Goal: Communication & Community: Answer question/provide support

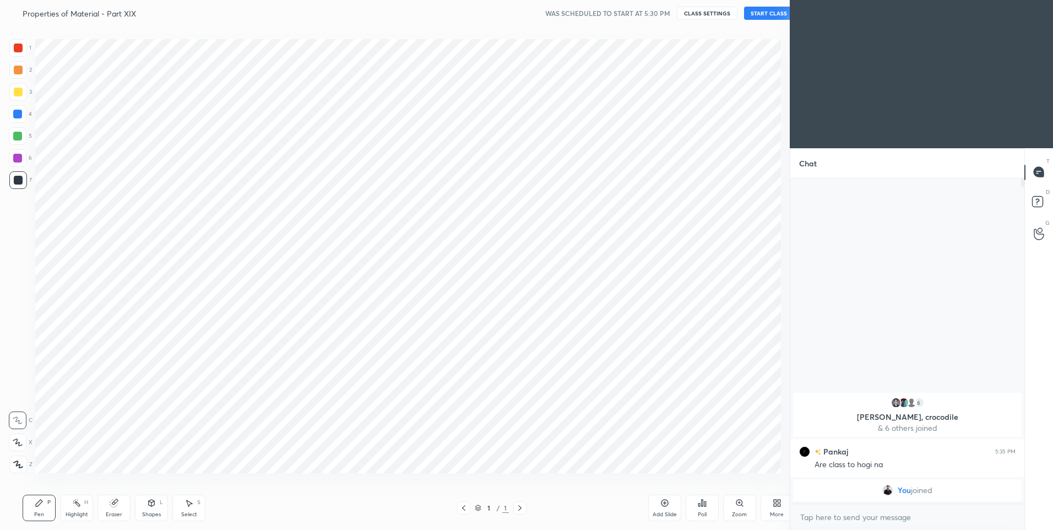
scroll to position [54609, 54322]
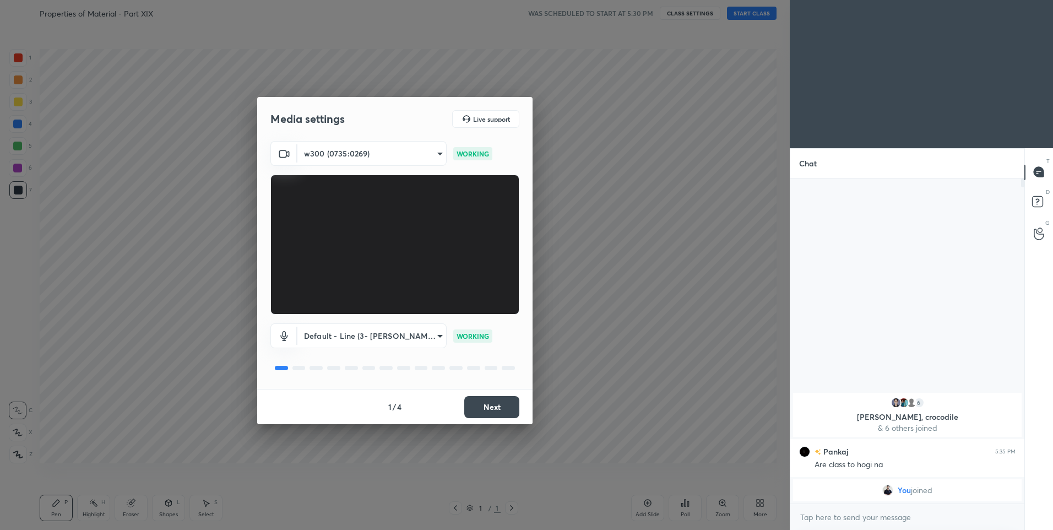
click at [500, 400] on button "Next" at bounding box center [491, 407] width 55 height 22
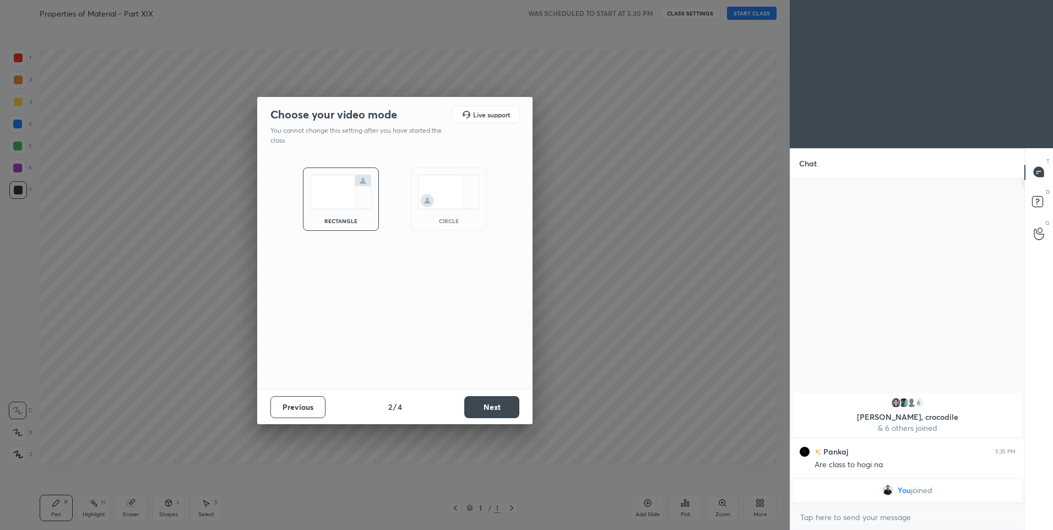
click at [500, 400] on button "Next" at bounding box center [491, 407] width 55 height 22
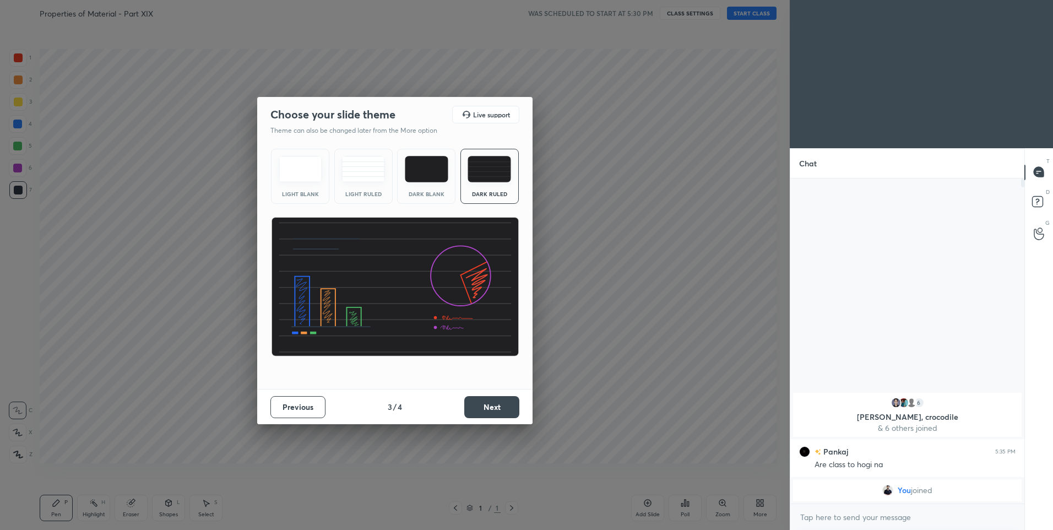
click at [500, 406] on button "Next" at bounding box center [491, 407] width 55 height 22
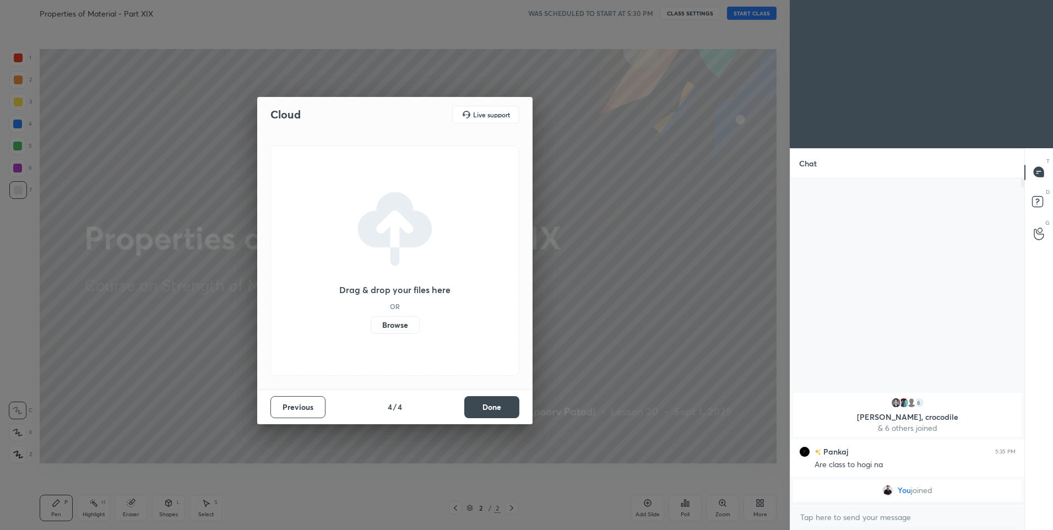
click at [502, 404] on button "Done" at bounding box center [491, 407] width 55 height 22
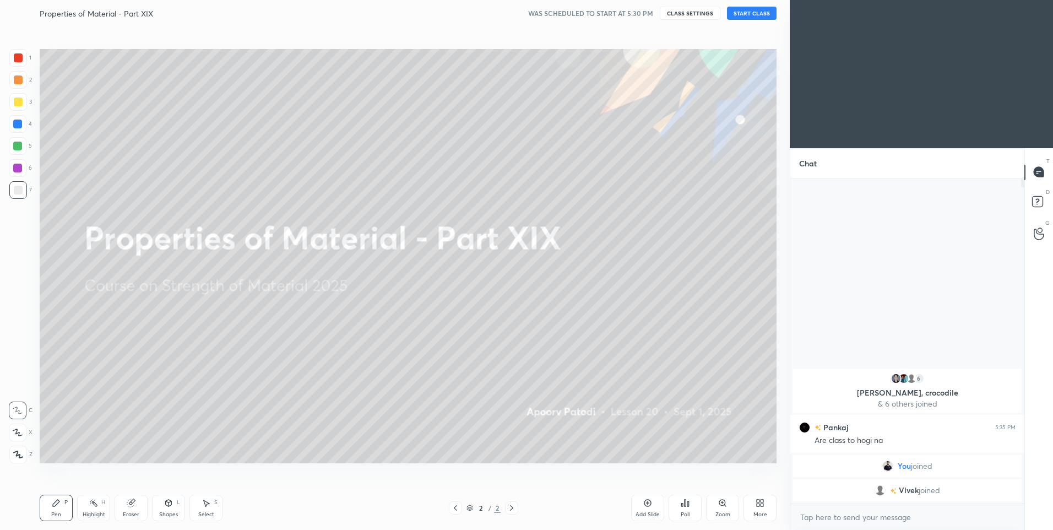
click at [747, 10] on button "START CLASS" at bounding box center [752, 13] width 50 height 13
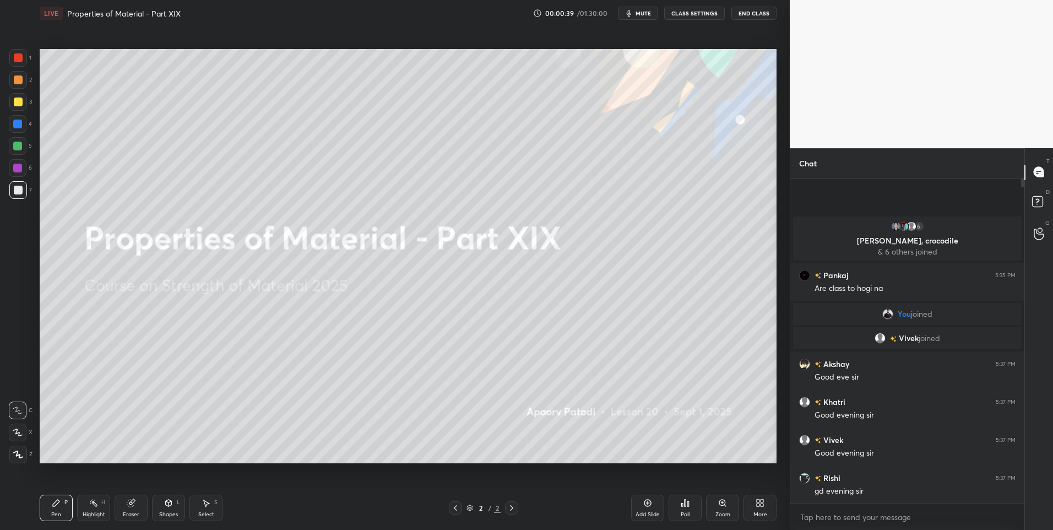
click at [21, 437] on div at bounding box center [18, 432] width 18 height 18
click at [22, 436] on icon at bounding box center [18, 432] width 10 height 8
click at [19, 84] on div at bounding box center [18, 79] width 9 height 9
click at [23, 81] on div at bounding box center [18, 80] width 18 height 18
click at [18, 99] on div at bounding box center [18, 101] width 9 height 9
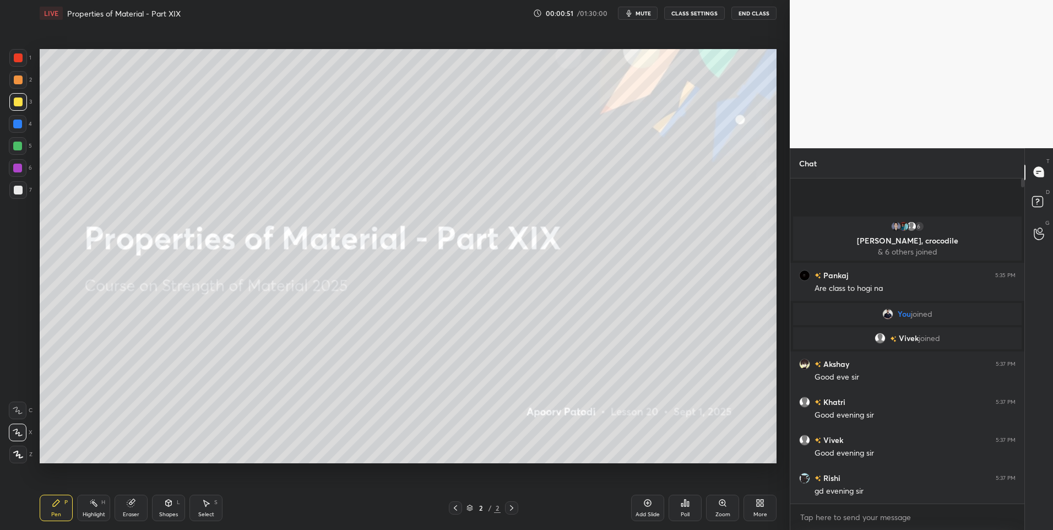
click at [650, 506] on icon at bounding box center [647, 502] width 9 height 9
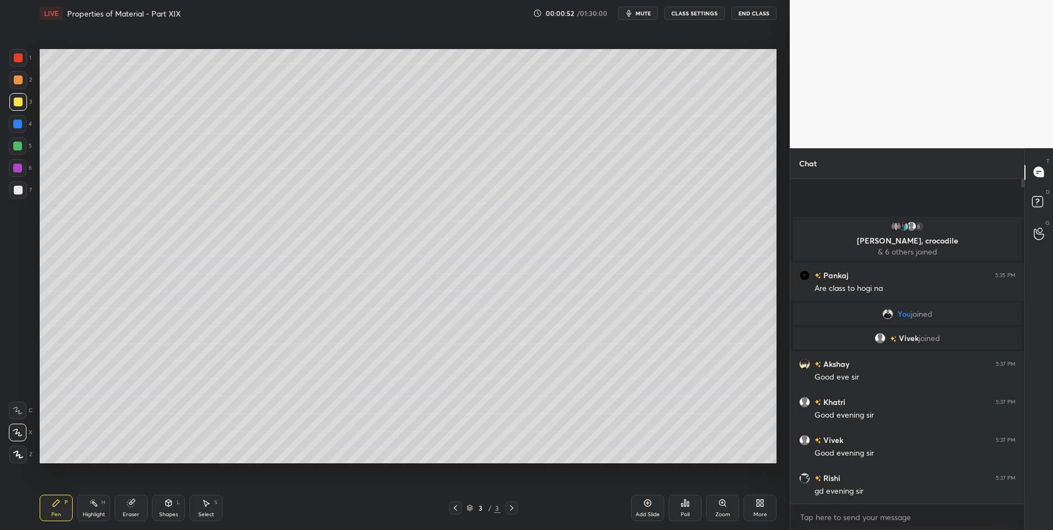
click at [57, 504] on icon at bounding box center [56, 502] width 7 height 7
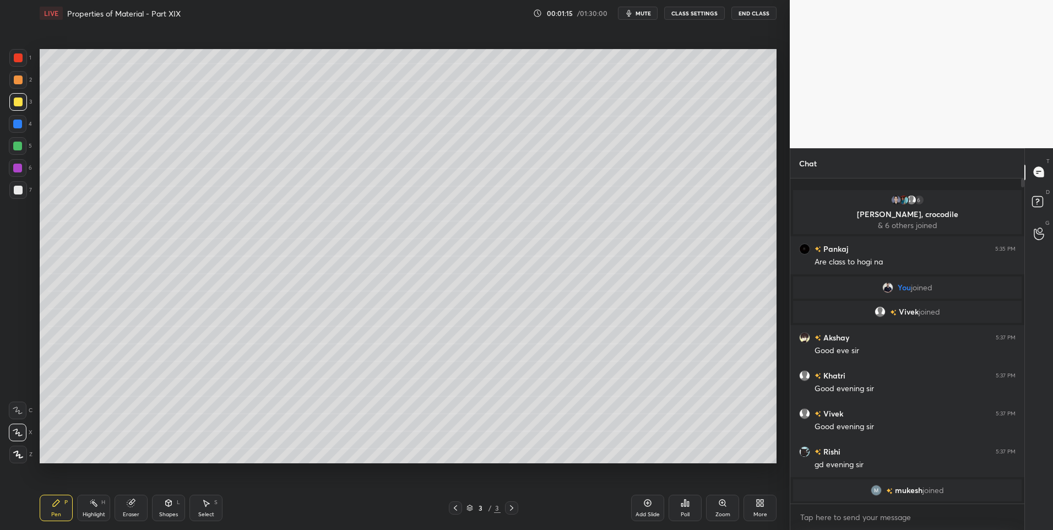
click at [209, 509] on div "Select S" at bounding box center [205, 508] width 33 height 26
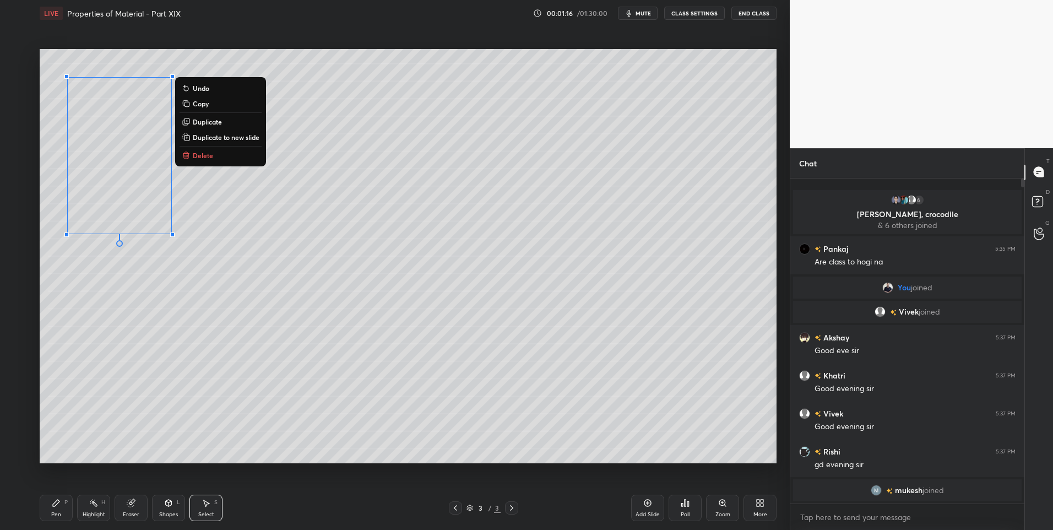
click at [221, 161] on button "Delete" at bounding box center [221, 155] width 82 height 13
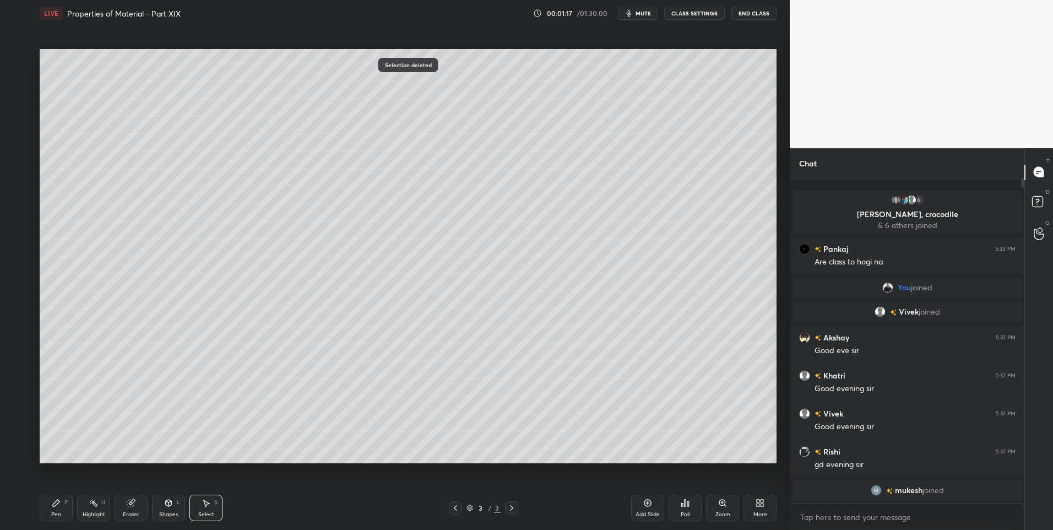
click at [279, 390] on div "0 ° Undo Copy Duplicate Duplicate to new slide Delete" at bounding box center [408, 256] width 737 height 415
click at [38, 503] on div "LIVE Properties of Material - Part XIX 00:01:18 / 01:30:00 mute CLASS SETTINGS …" at bounding box center [408, 265] width 746 height 530
click at [60, 517] on div "Pen" at bounding box center [56, 515] width 10 height 6
click at [22, 46] on div "1 2 3 4 5 6 7 C X Z C X Z E E Erase all H H LIVE Properties of Material - Part …" at bounding box center [390, 265] width 781 height 530
click at [12, 165] on div at bounding box center [18, 168] width 18 height 18
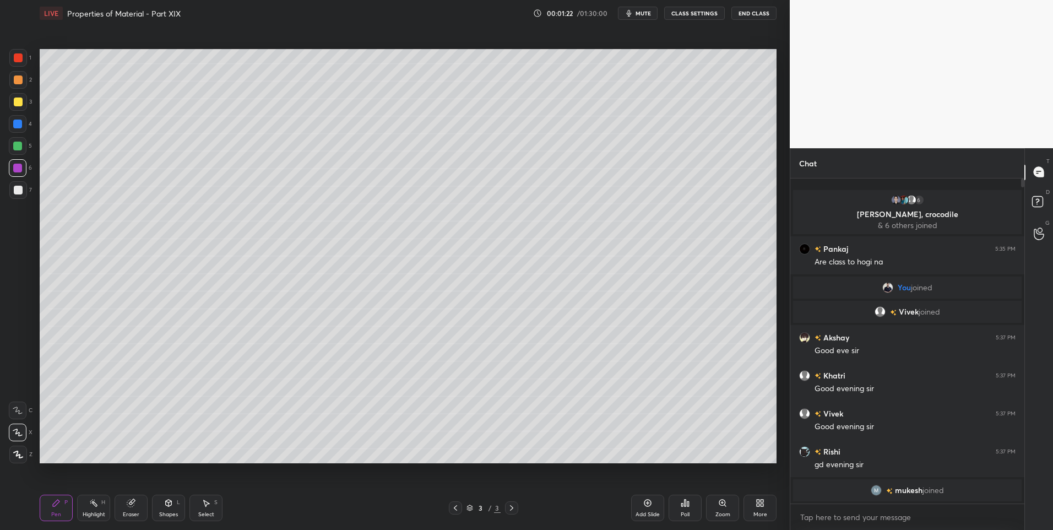
click at [20, 151] on div at bounding box center [18, 146] width 18 height 18
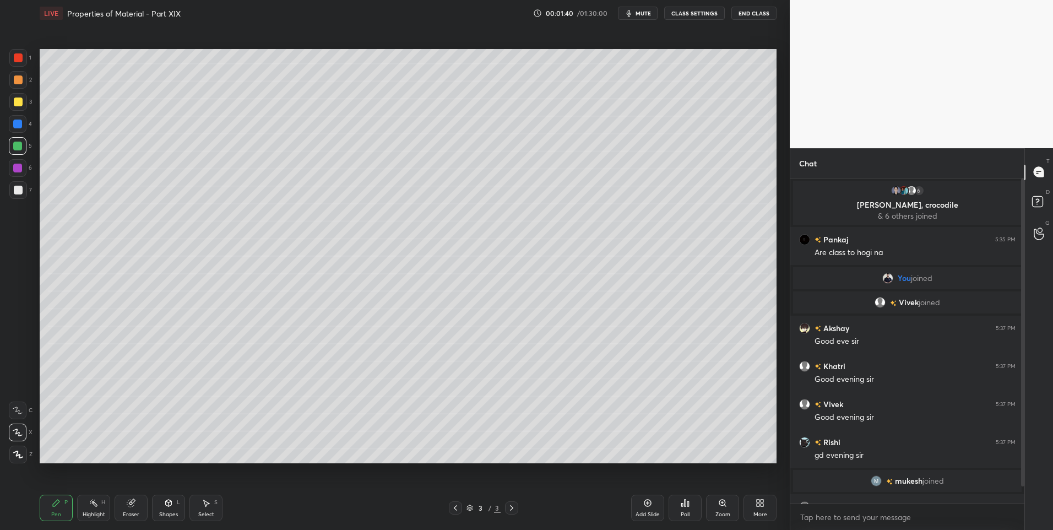
click at [166, 501] on icon at bounding box center [169, 502] width 6 height 7
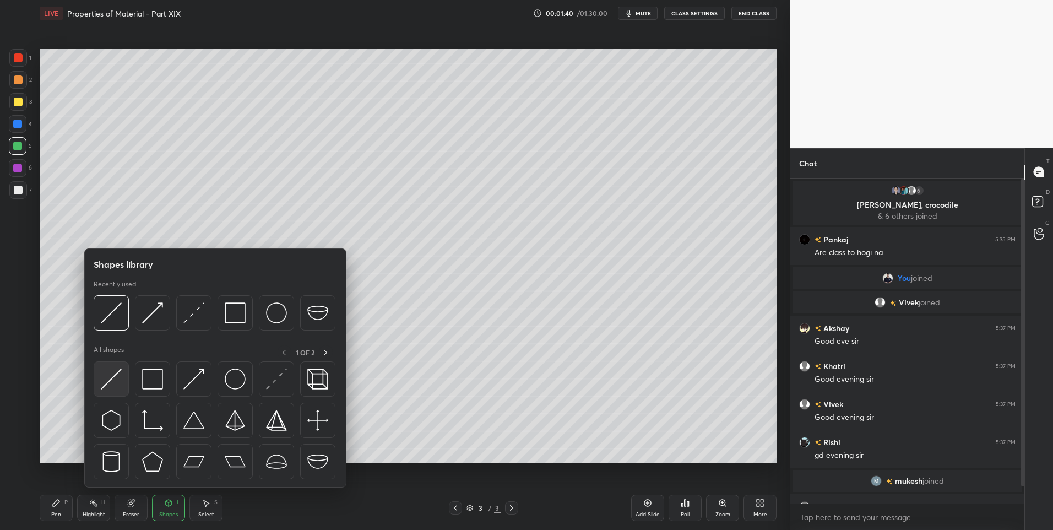
click at [112, 376] on img at bounding box center [111, 378] width 21 height 21
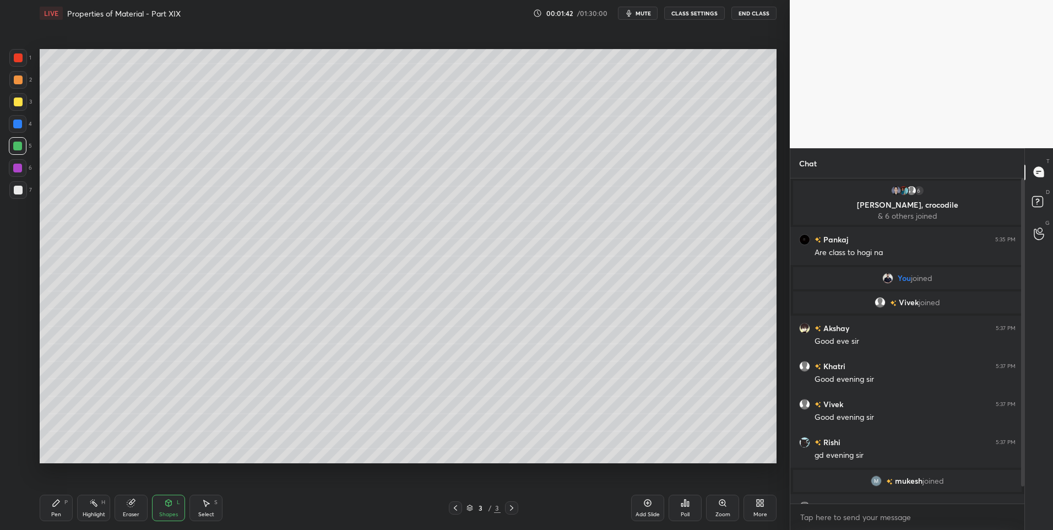
scroll to position [29, 0]
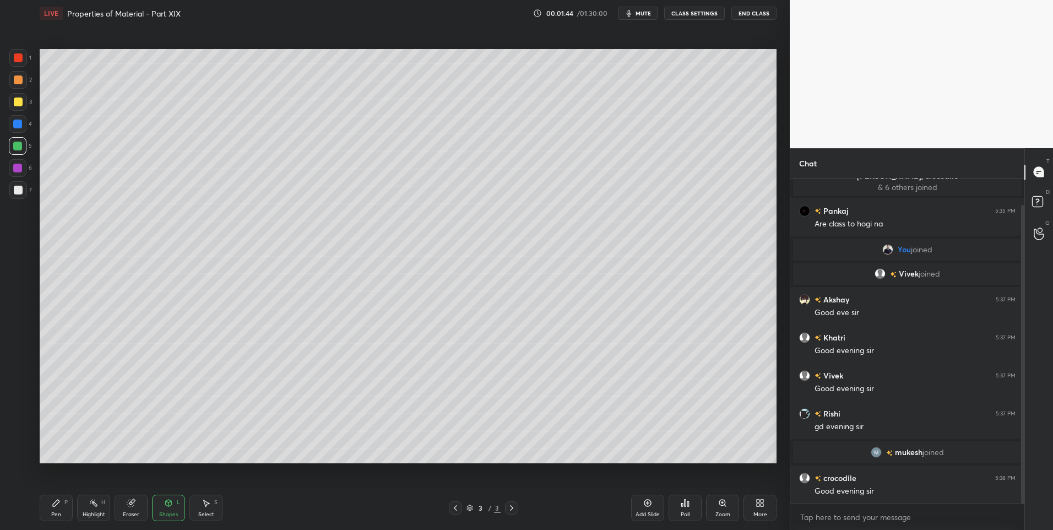
click at [50, 508] on div "Pen P" at bounding box center [56, 508] width 33 height 26
click at [21, 98] on div at bounding box center [18, 101] width 9 height 9
click at [166, 505] on icon at bounding box center [169, 502] width 6 height 7
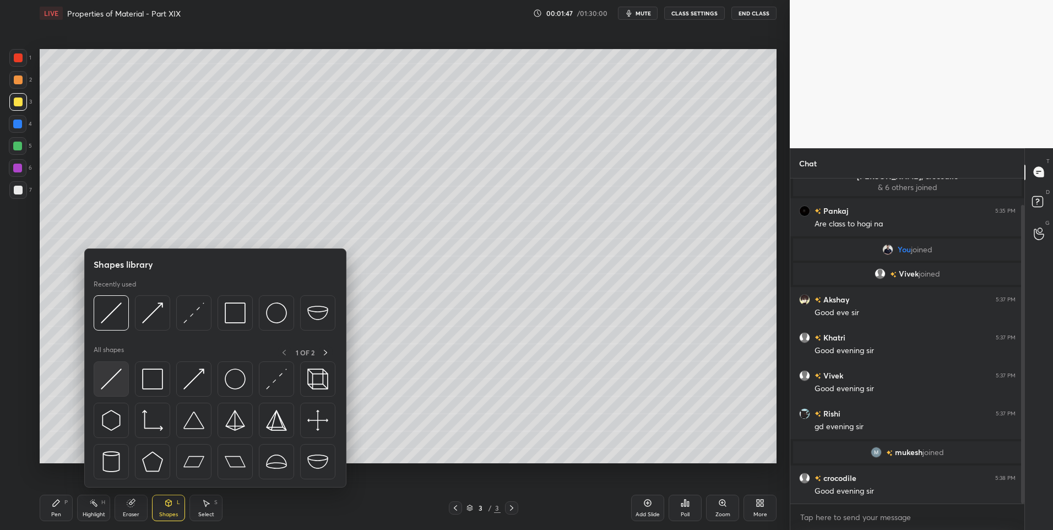
click at [101, 383] on img at bounding box center [111, 378] width 21 height 21
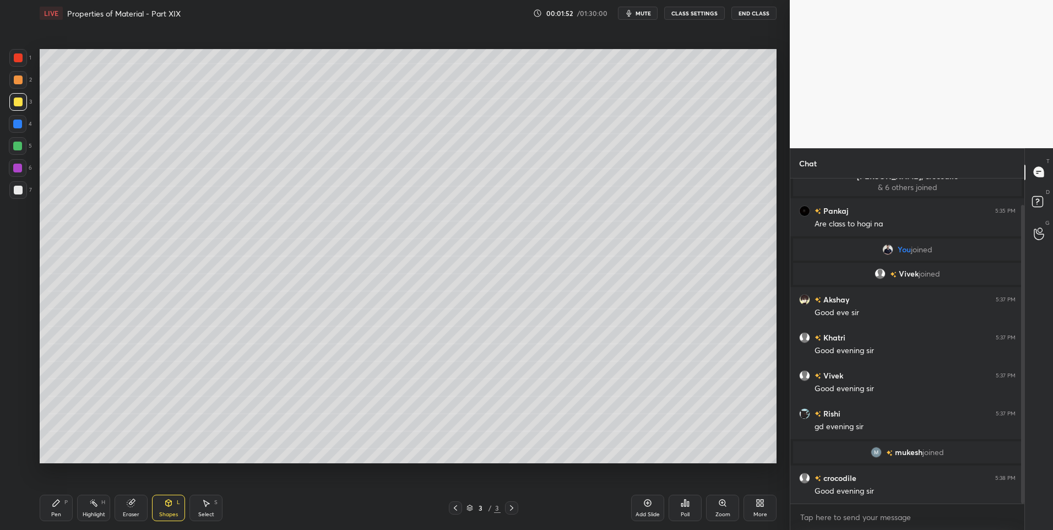
scroll to position [67, 0]
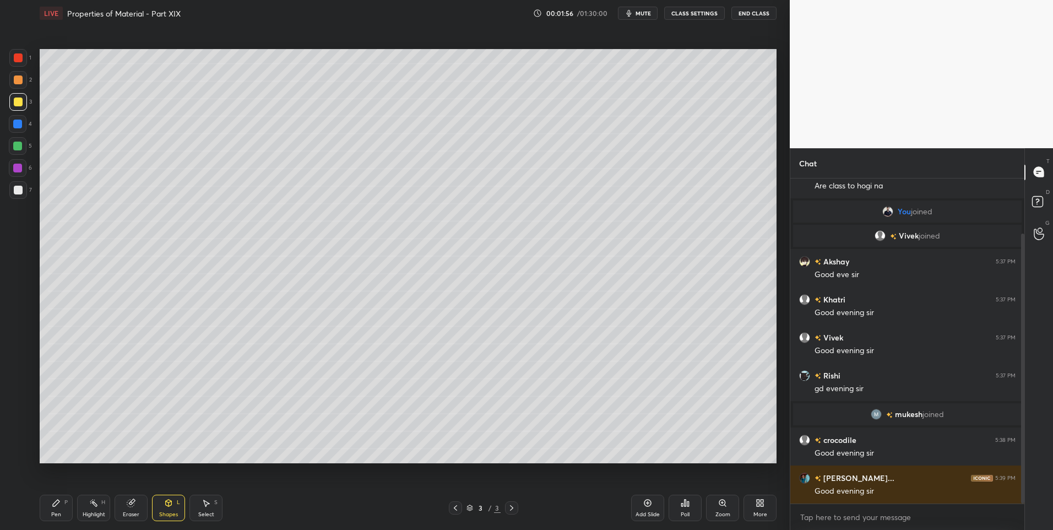
click at [169, 516] on div "Shapes" at bounding box center [168, 515] width 19 height 6
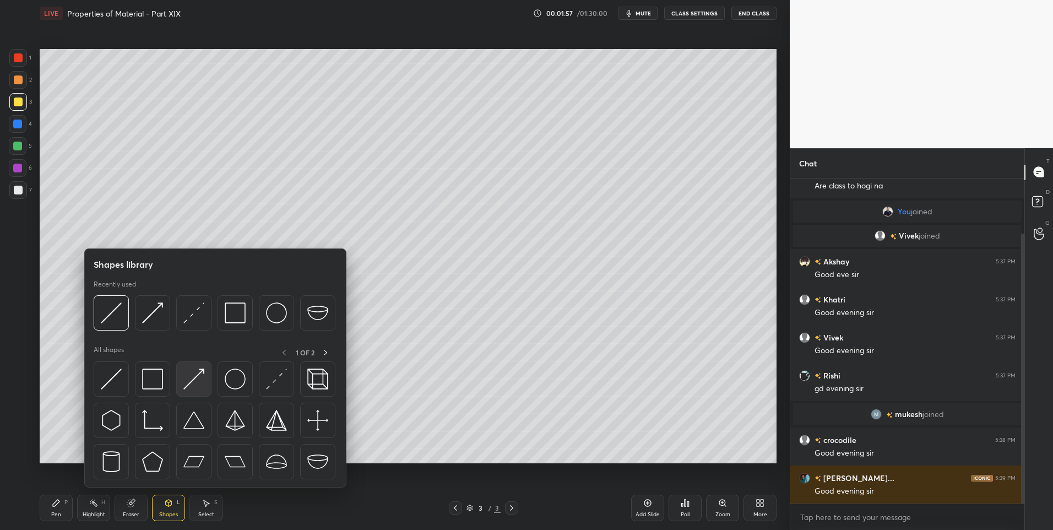
click at [197, 371] on img at bounding box center [193, 378] width 21 height 21
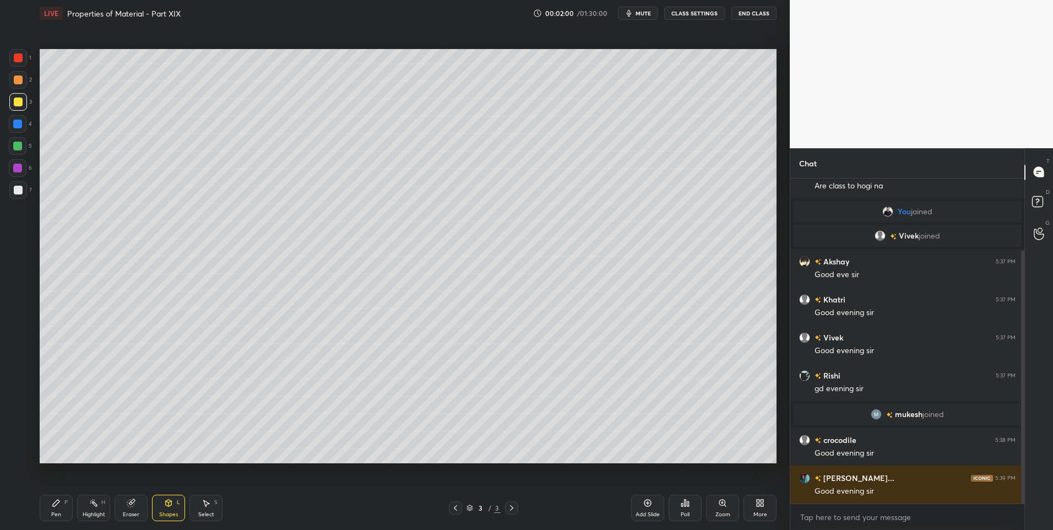
scroll to position [93, 0]
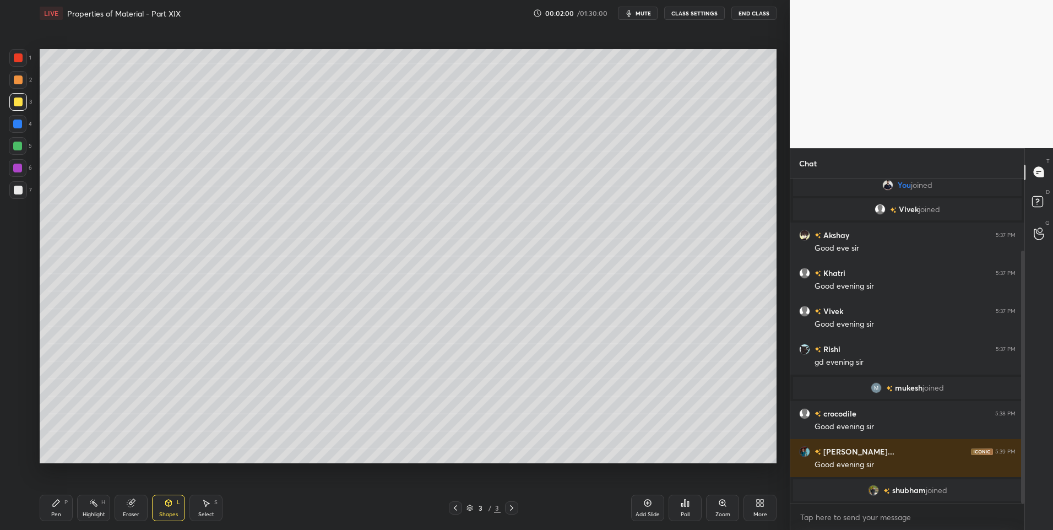
click at [57, 508] on div "Pen P" at bounding box center [56, 508] width 33 height 26
click at [14, 192] on div at bounding box center [18, 190] width 9 height 9
click at [170, 512] on div "Shapes" at bounding box center [168, 515] width 19 height 6
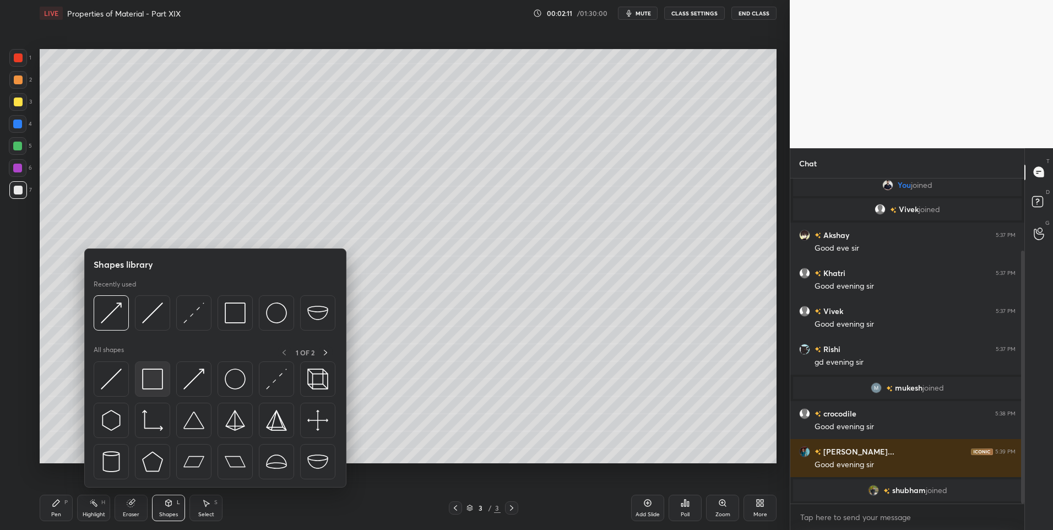
click at [157, 374] on img at bounding box center [152, 378] width 21 height 21
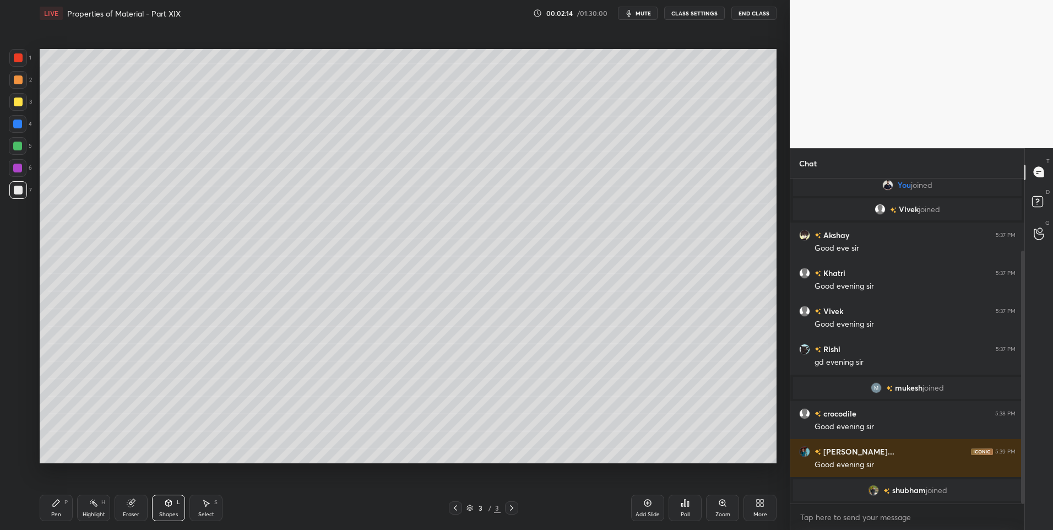
click at [47, 513] on div "Pen P" at bounding box center [56, 508] width 33 height 26
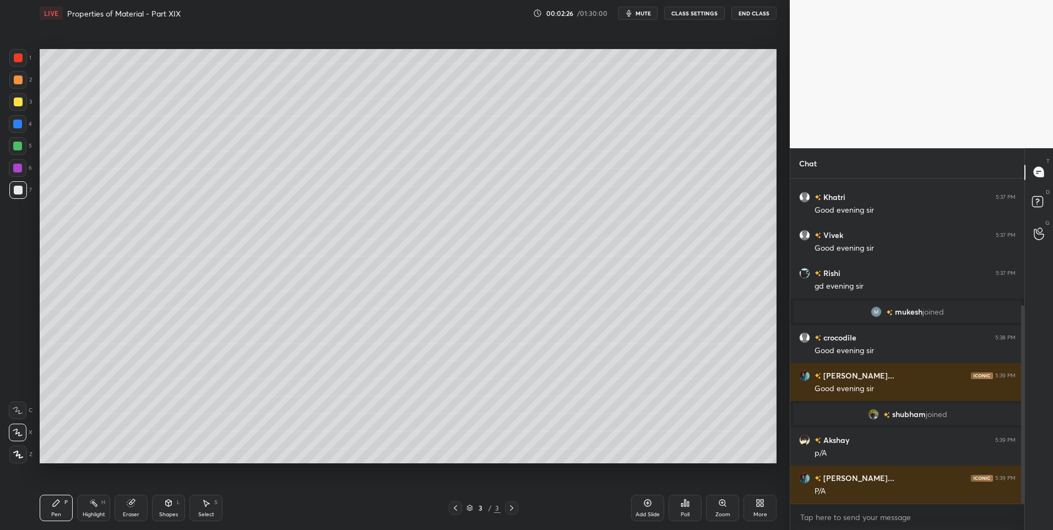
scroll to position [207, 0]
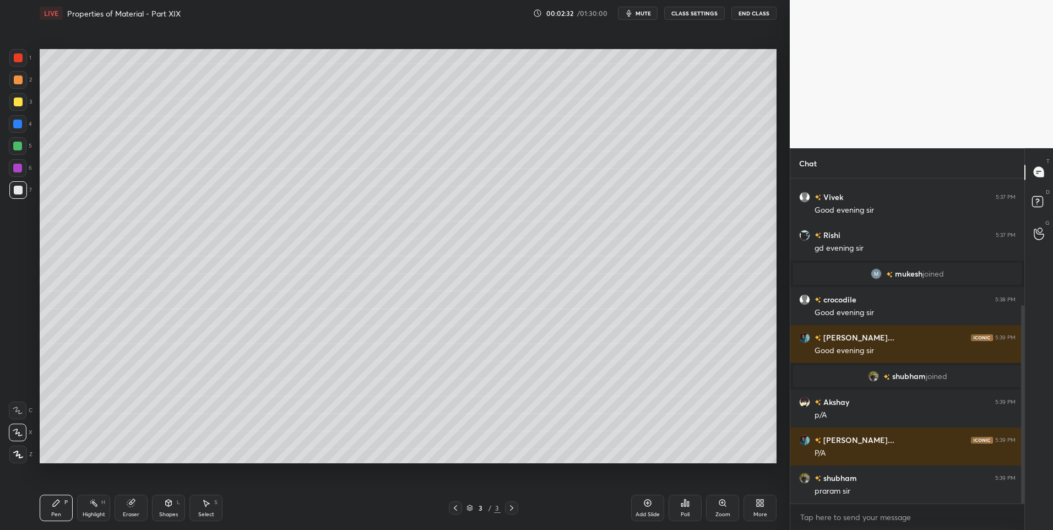
click at [86, 507] on div "Highlight H" at bounding box center [93, 508] width 33 height 26
click at [173, 508] on div "Shapes L" at bounding box center [168, 508] width 33 height 26
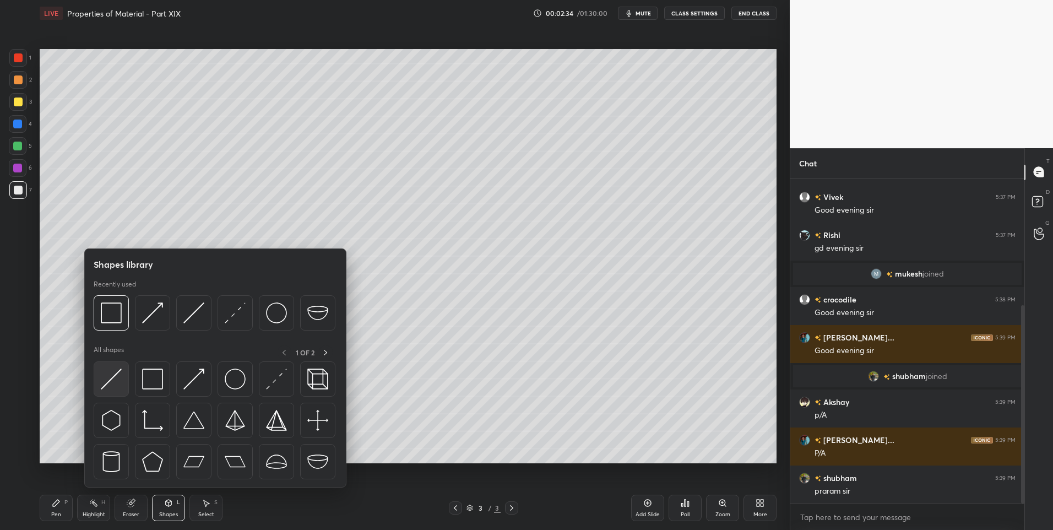
click at [102, 377] on img at bounding box center [111, 378] width 21 height 21
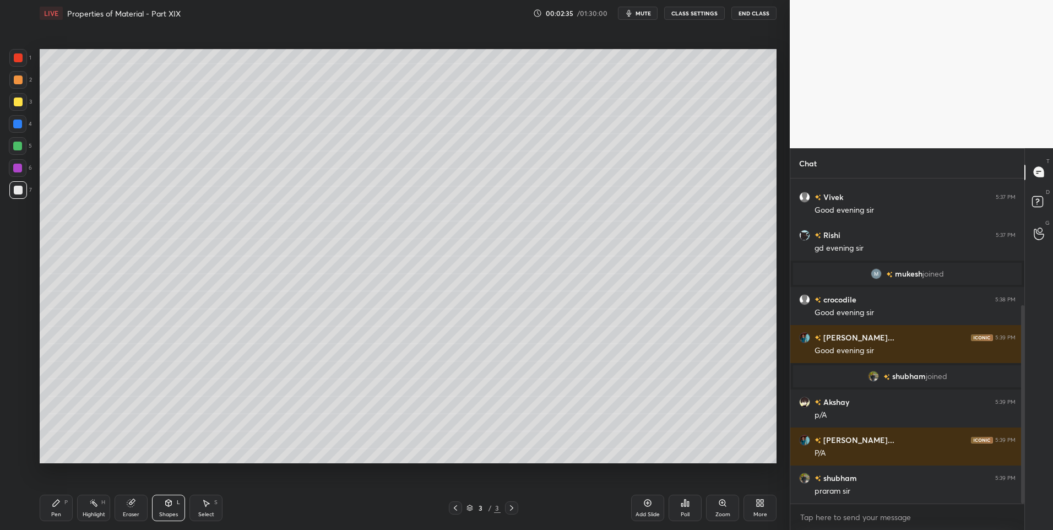
click at [94, 508] on div "Highlight H" at bounding box center [93, 508] width 33 height 26
click at [167, 504] on icon at bounding box center [169, 502] width 6 height 7
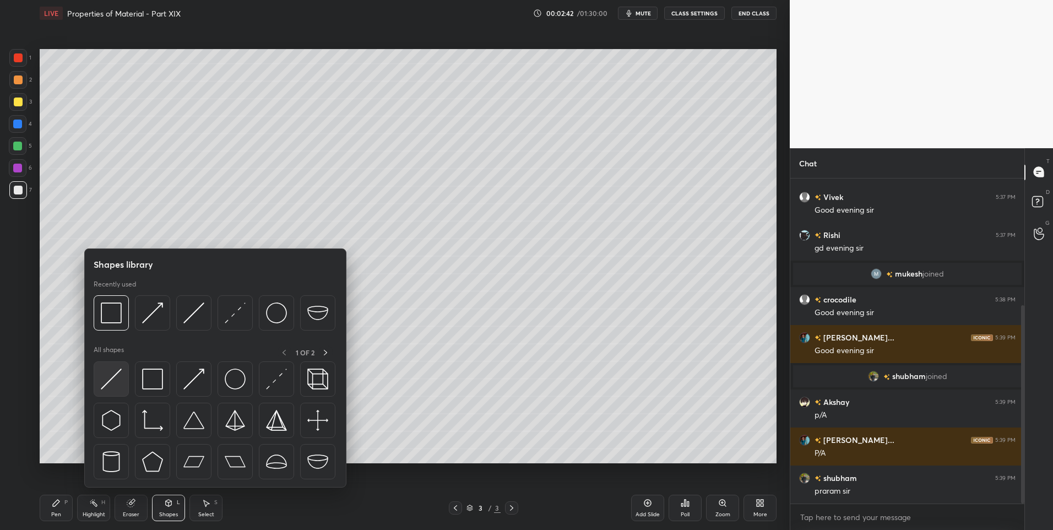
click at [116, 383] on img at bounding box center [111, 378] width 21 height 21
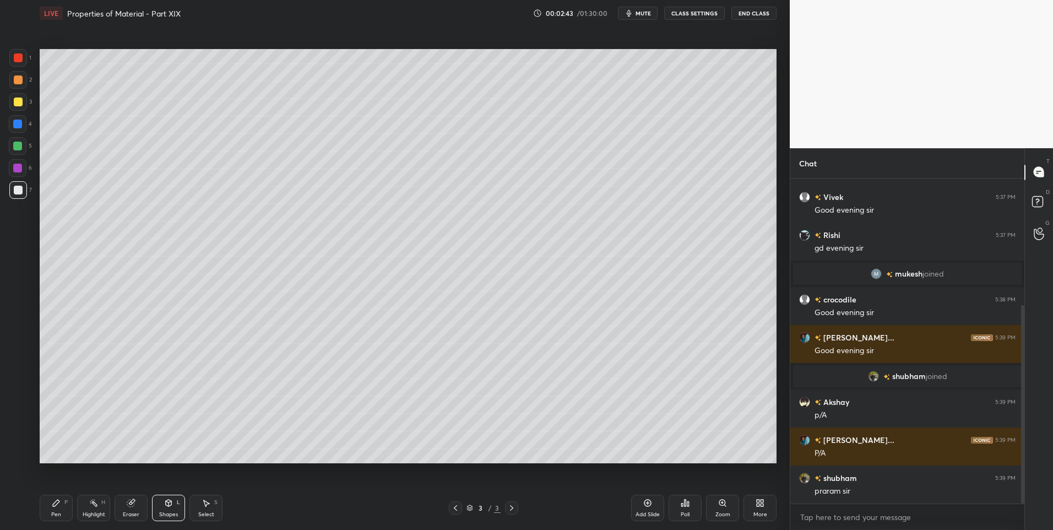
click at [13, 166] on div at bounding box center [18, 168] width 18 height 18
click at [88, 503] on div "Highlight H" at bounding box center [93, 508] width 33 height 26
click at [151, 510] on div "Pen P Highlight H Eraser Shapes L Select S" at bounding box center [188, 508] width 296 height 26
click at [166, 507] on div "Shapes L" at bounding box center [168, 508] width 33 height 26
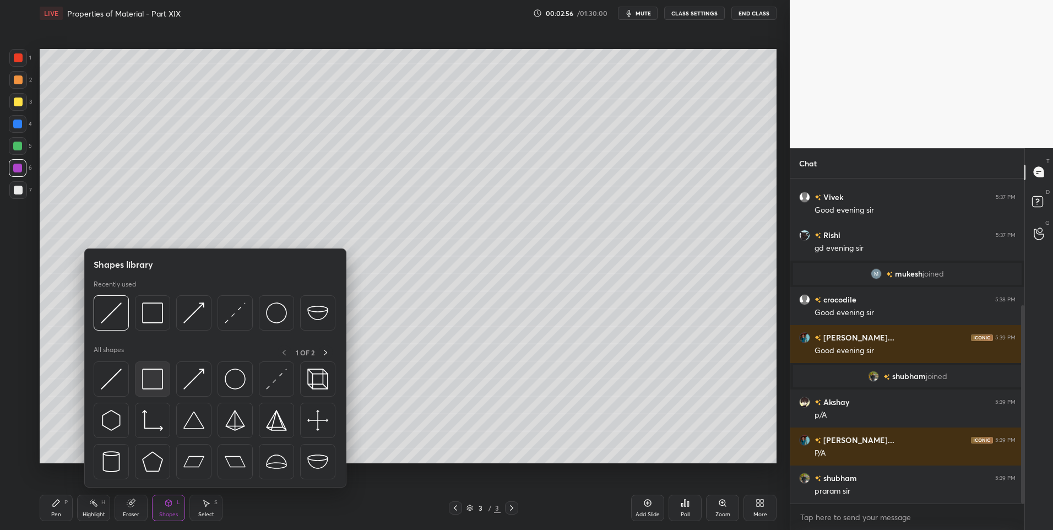
click at [150, 377] on img at bounding box center [152, 378] width 21 height 21
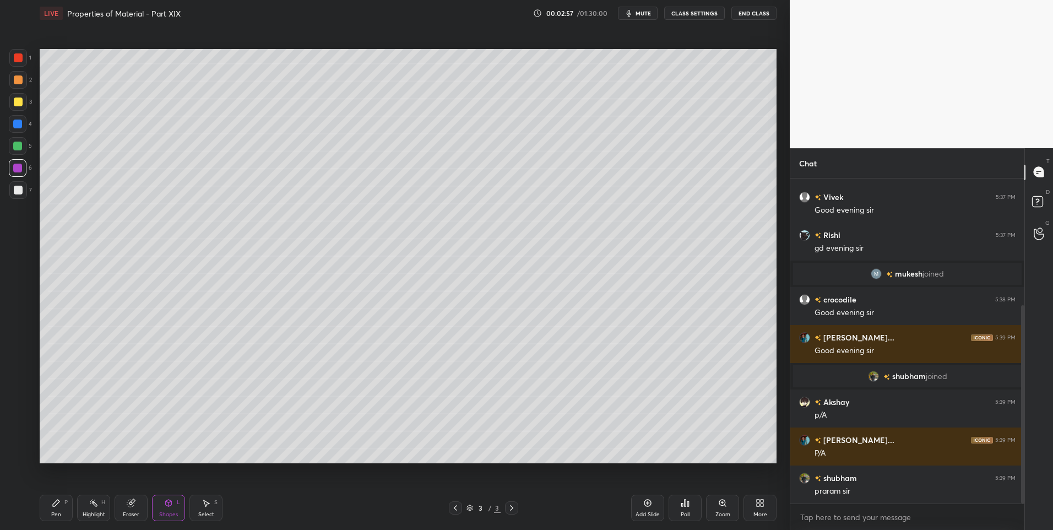
click at [18, 101] on div at bounding box center [18, 101] width 9 height 9
click at [53, 508] on div "Pen P" at bounding box center [56, 508] width 33 height 26
click at [88, 513] on div "Highlight" at bounding box center [94, 515] width 23 height 6
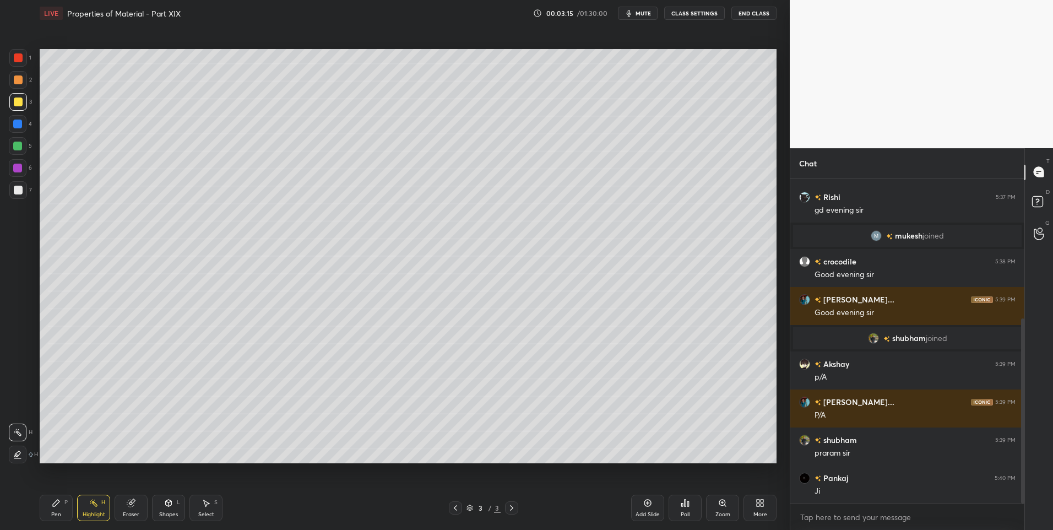
click at [42, 513] on div "Pen P" at bounding box center [56, 508] width 33 height 26
click at [90, 508] on div "Highlight H" at bounding box center [93, 508] width 33 height 26
click at [48, 514] on div "Pen P" at bounding box center [56, 508] width 33 height 26
click at [18, 189] on div at bounding box center [18, 190] width 9 height 9
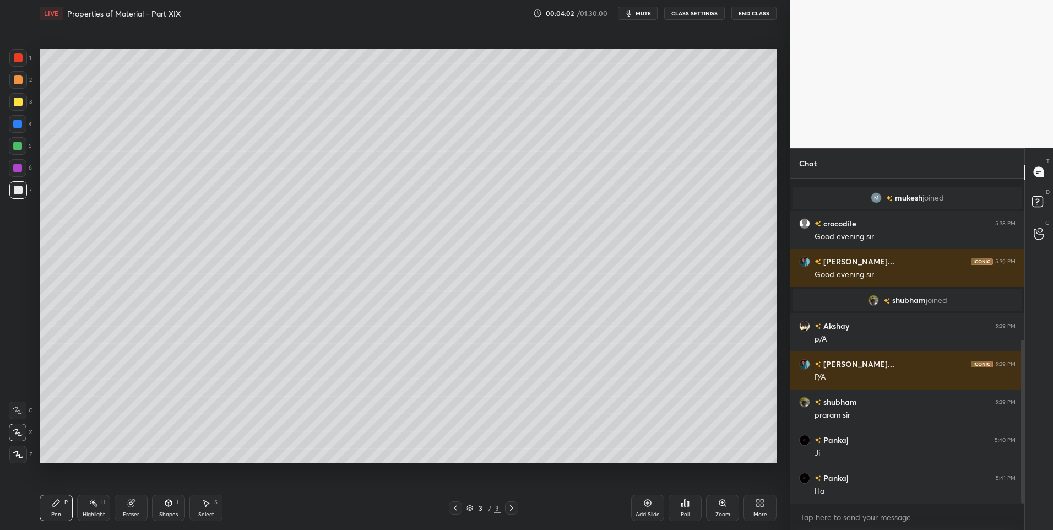
scroll to position [321, 0]
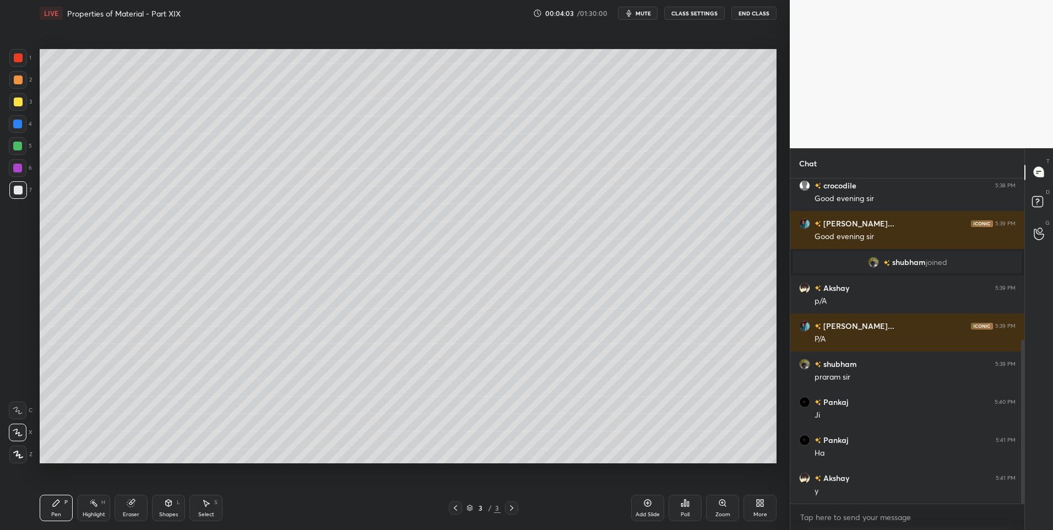
click at [94, 506] on icon at bounding box center [93, 502] width 9 height 9
click at [167, 508] on div "Shapes L" at bounding box center [168, 508] width 33 height 26
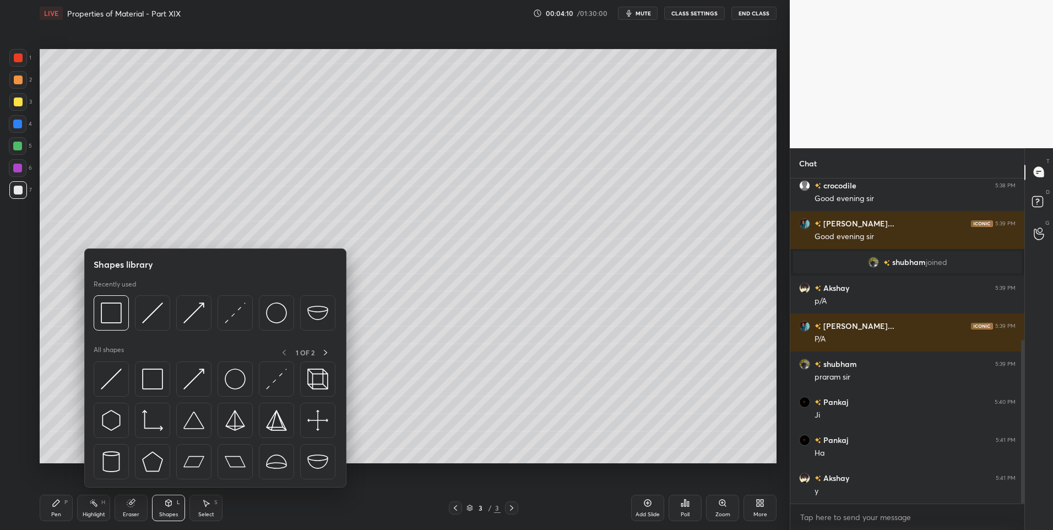
click at [128, 512] on div "Eraser" at bounding box center [131, 515] width 17 height 6
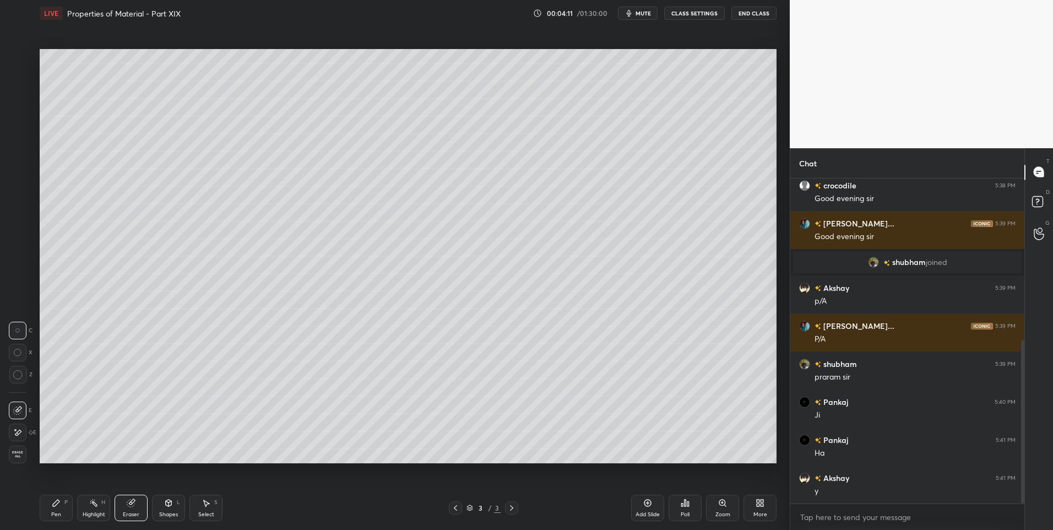
click at [19, 430] on icon at bounding box center [17, 432] width 9 height 9
click at [94, 504] on rect at bounding box center [95, 504] width 6 height 6
click at [90, 512] on div "Highlight" at bounding box center [94, 515] width 23 height 6
click at [177, 506] on div "Shapes L" at bounding box center [168, 508] width 33 height 26
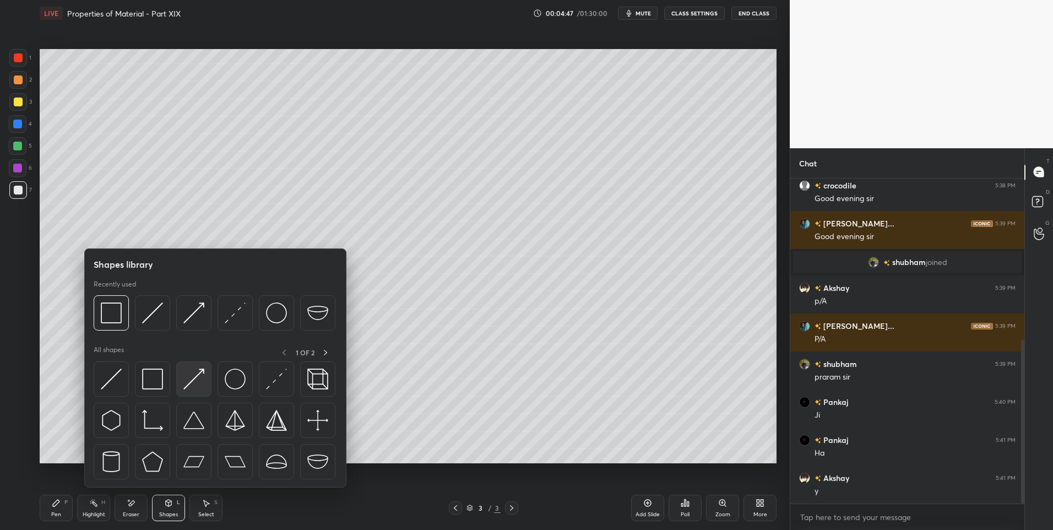
click at [193, 382] on img at bounding box center [193, 378] width 21 height 21
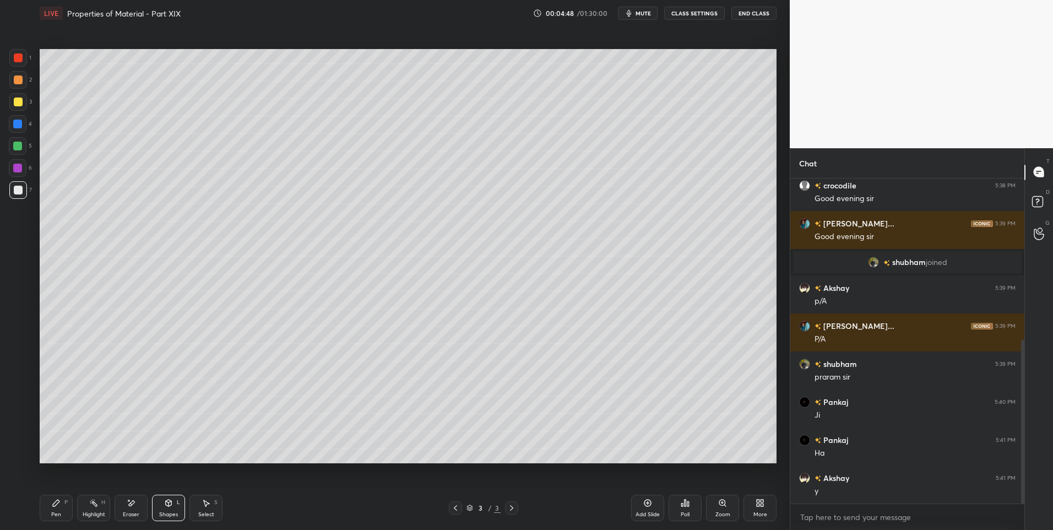
click at [18, 100] on div at bounding box center [18, 101] width 9 height 9
click at [17, 167] on div at bounding box center [17, 168] width 9 height 9
click at [47, 506] on div "Pen P" at bounding box center [56, 508] width 33 height 26
click at [24, 75] on div at bounding box center [18, 80] width 18 height 18
click at [743, 504] on div "Add Slide Poll Zoom More" at bounding box center [703, 508] width 145 height 62
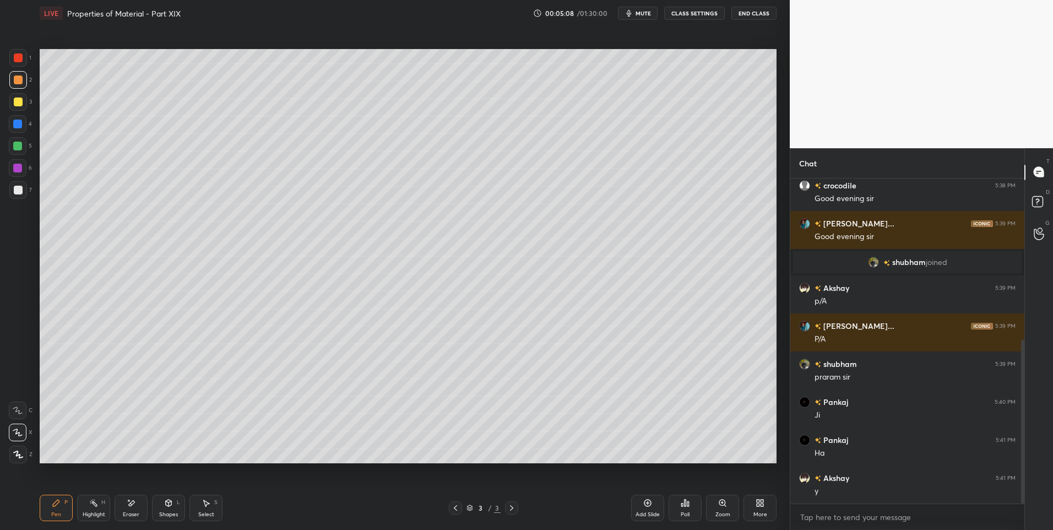
click at [758, 517] on div "More" at bounding box center [760, 515] width 14 height 6
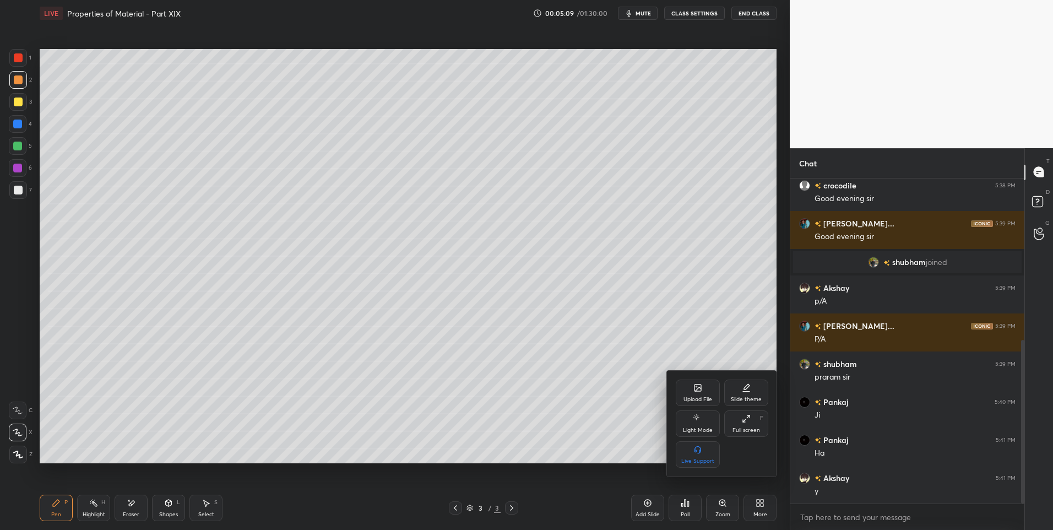
click at [689, 383] on div "Upload File" at bounding box center [698, 392] width 44 height 26
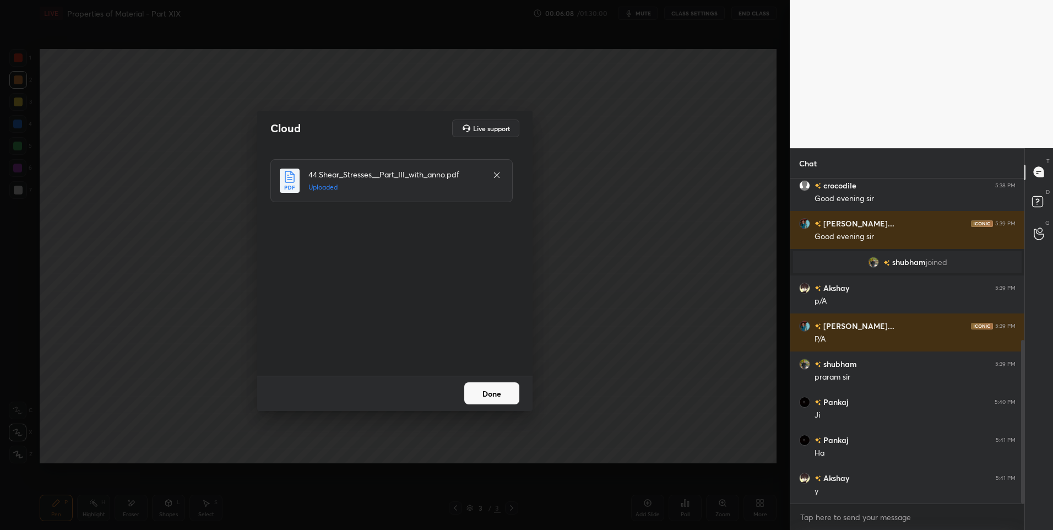
click at [499, 396] on button "Done" at bounding box center [491, 393] width 55 height 22
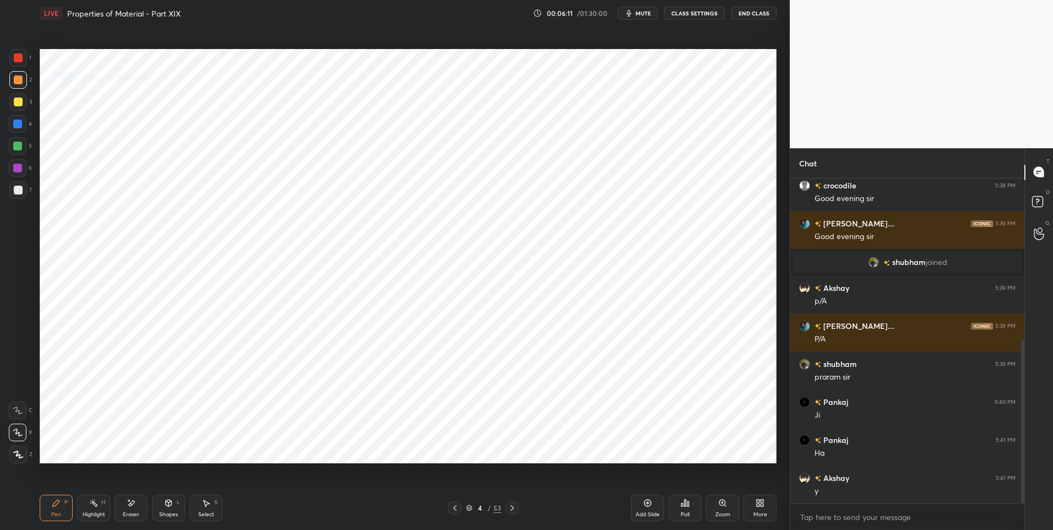
click at [506, 506] on div at bounding box center [512, 507] width 13 height 13
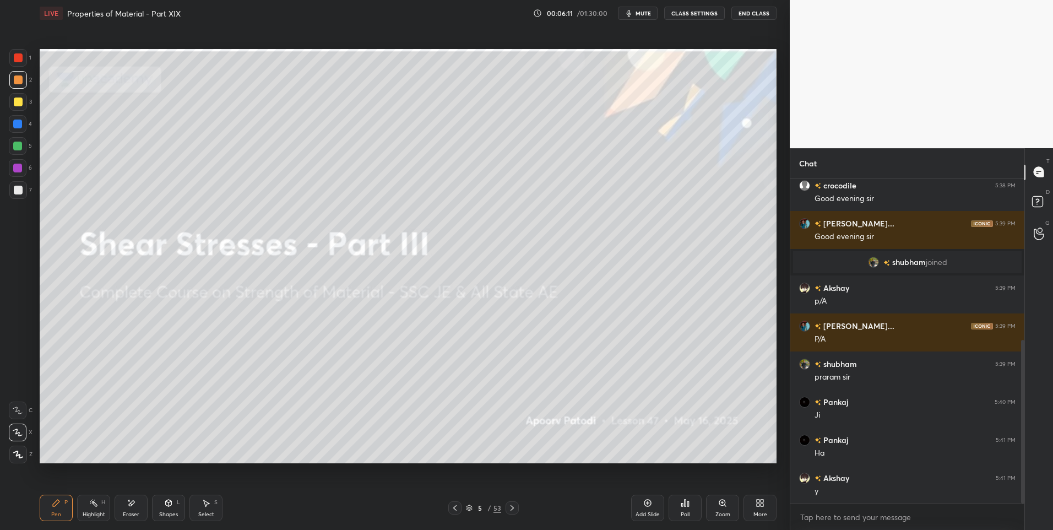
click at [506, 509] on div at bounding box center [512, 507] width 13 height 13
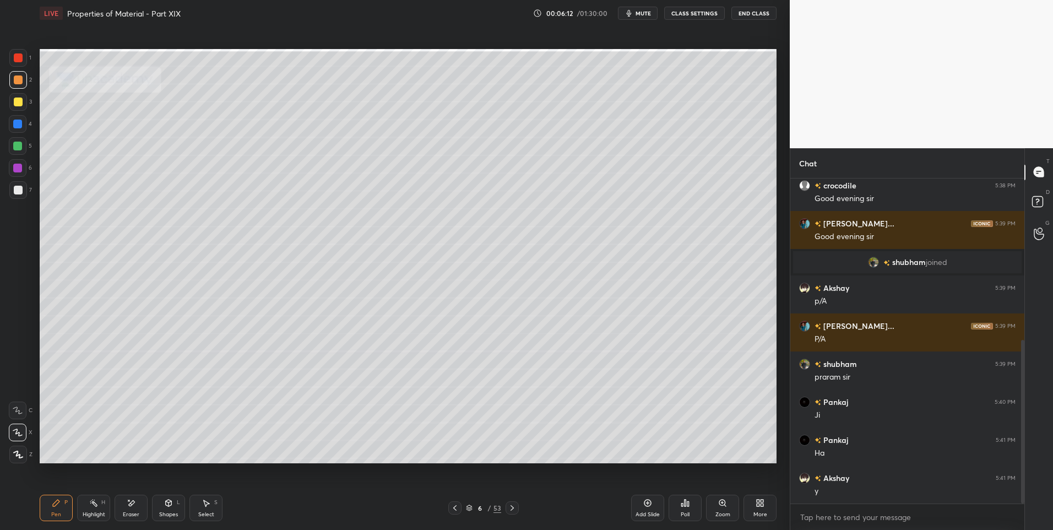
click at [506, 512] on div at bounding box center [512, 507] width 13 height 13
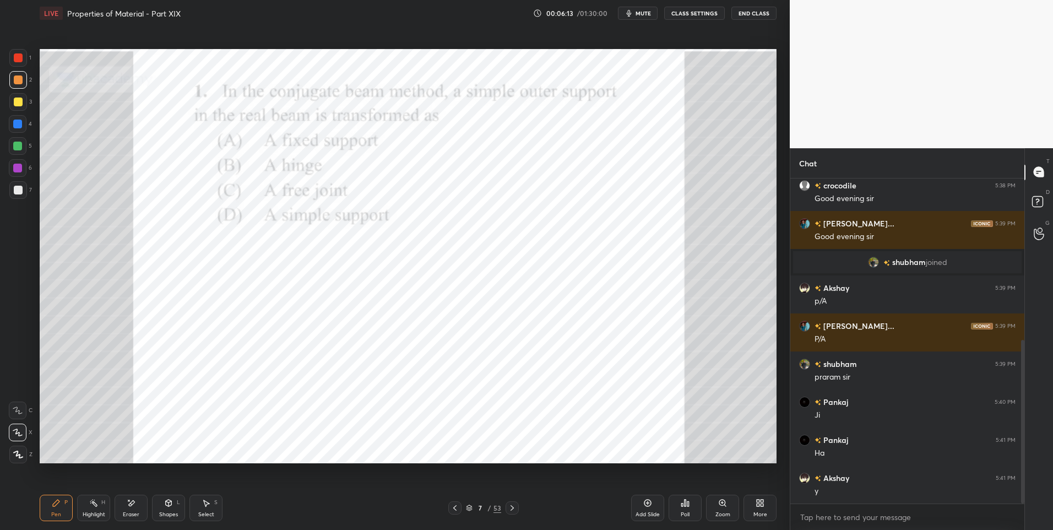
click at [506, 508] on div at bounding box center [512, 507] width 13 height 13
click at [509, 507] on icon at bounding box center [512, 507] width 9 height 9
click at [511, 507] on icon at bounding box center [512, 507] width 9 height 9
click at [513, 508] on icon at bounding box center [512, 507] width 9 height 9
click at [515, 509] on icon at bounding box center [512, 507] width 9 height 9
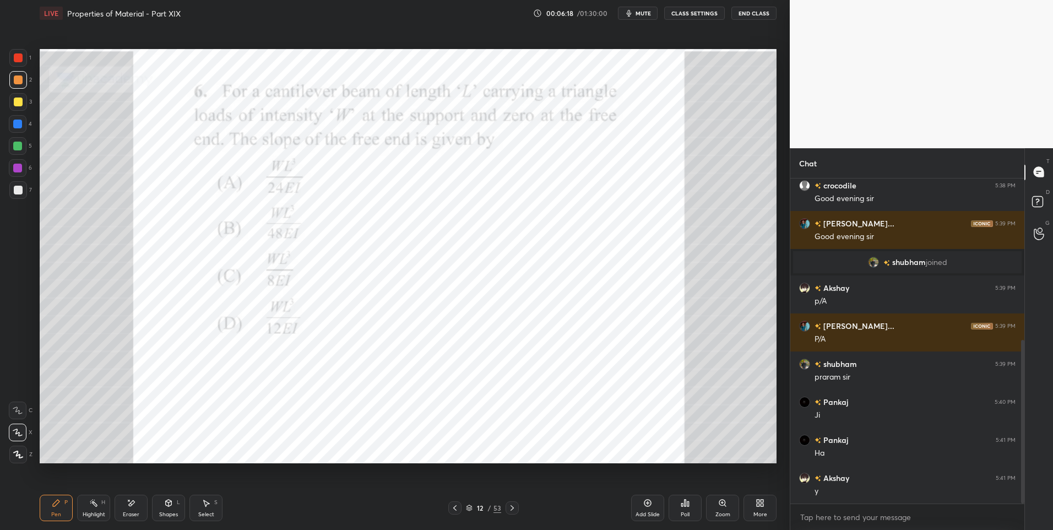
click at [469, 510] on icon at bounding box center [469, 507] width 7 height 7
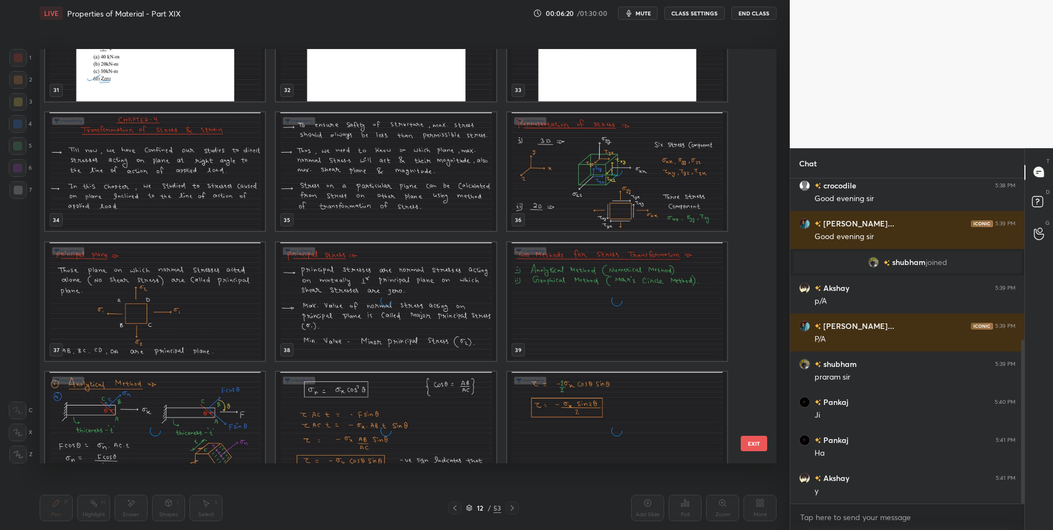
scroll to position [1372, 0]
click at [159, 177] on img "grid" at bounding box center [155, 170] width 220 height 119
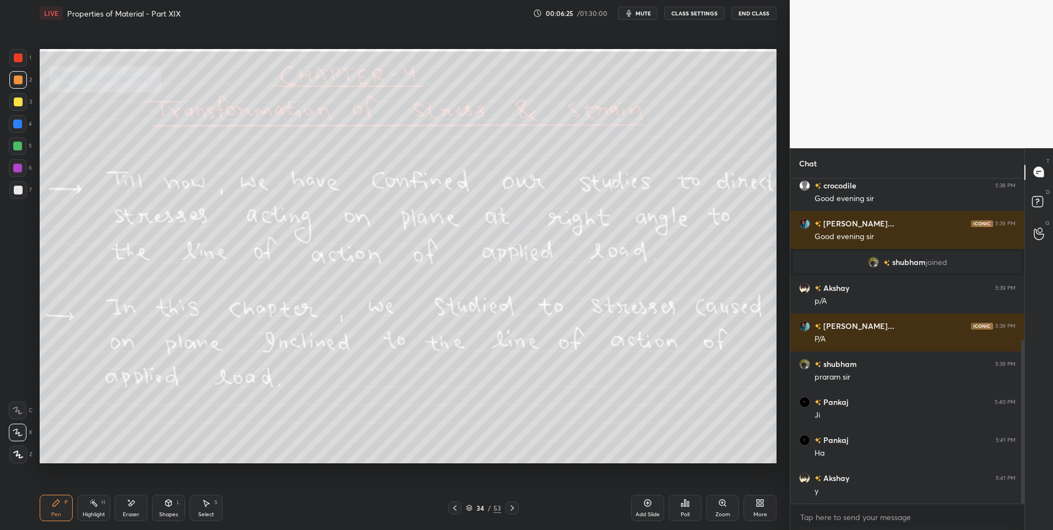
click at [90, 512] on div "Highlight" at bounding box center [94, 515] width 23 height 6
click at [19, 145] on div at bounding box center [17, 146] width 9 height 9
click at [59, 509] on div "Pen P" at bounding box center [56, 508] width 33 height 26
click at [99, 512] on div "Highlight" at bounding box center [94, 515] width 23 height 6
click at [100, 506] on div "Highlight H" at bounding box center [93, 508] width 33 height 26
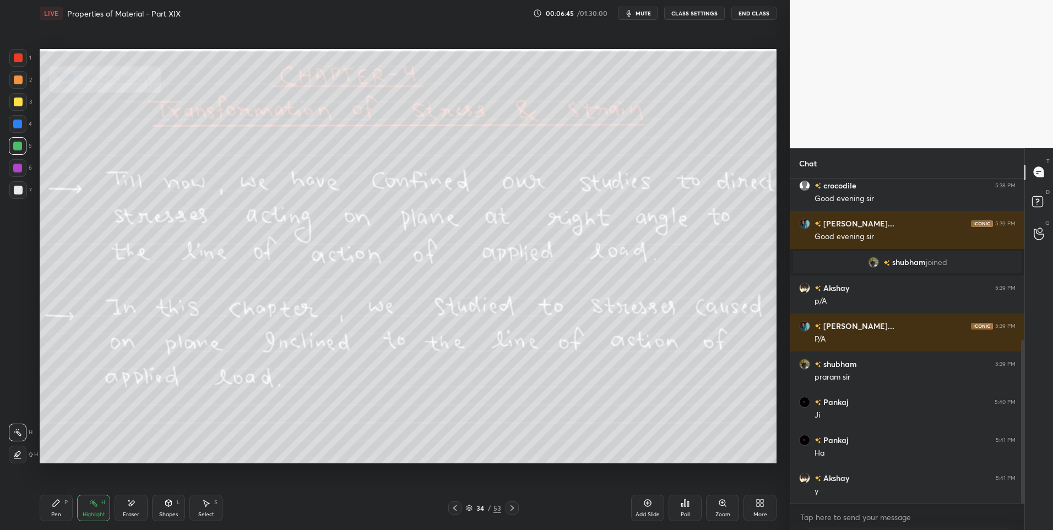
click at [57, 509] on div "Pen P" at bounding box center [56, 508] width 33 height 26
click at [91, 512] on div "Highlight" at bounding box center [94, 515] width 23 height 6
click at [52, 512] on div "Pen" at bounding box center [56, 515] width 10 height 6
click at [102, 509] on div "Highlight H" at bounding box center [93, 508] width 33 height 26
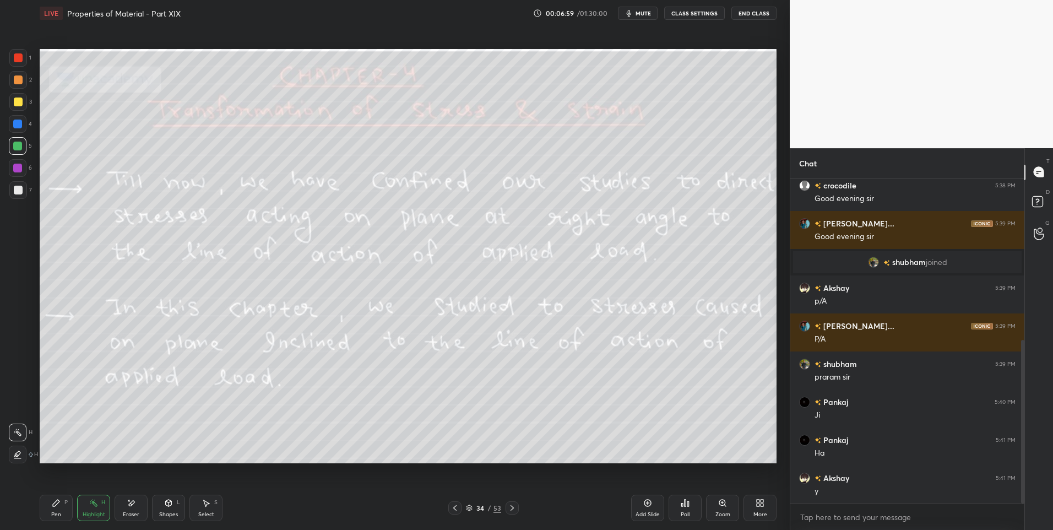
click at [511, 508] on icon at bounding box center [512, 507] width 9 height 9
click at [455, 509] on icon at bounding box center [454, 507] width 9 height 9
click at [58, 503] on icon at bounding box center [56, 502] width 7 height 7
click at [83, 504] on div "Highlight H" at bounding box center [93, 508] width 33 height 26
click at [51, 509] on div "Pen P" at bounding box center [56, 508] width 33 height 26
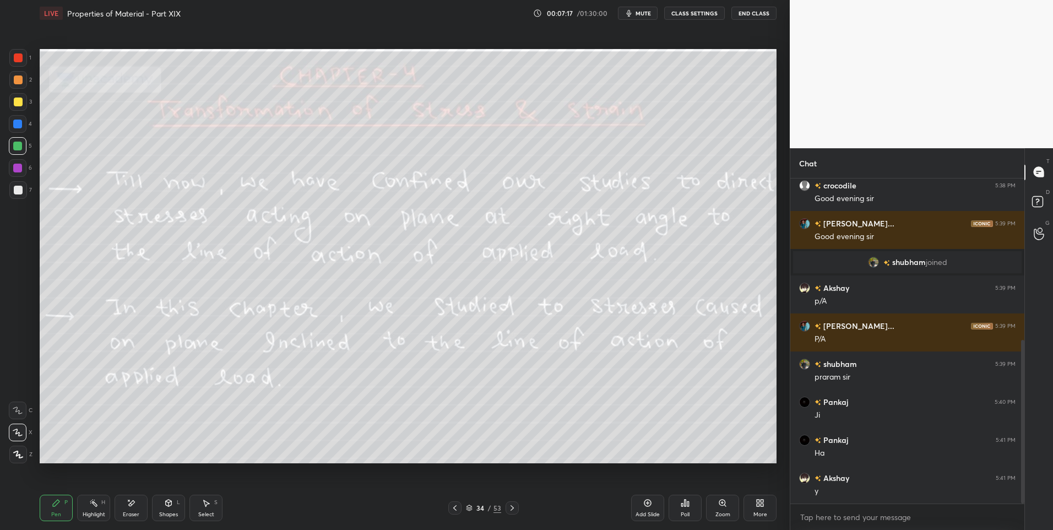
click at [55, 506] on icon at bounding box center [56, 502] width 7 height 7
click at [16, 184] on div at bounding box center [18, 190] width 18 height 18
click at [90, 509] on div "Highlight H" at bounding box center [93, 508] width 33 height 26
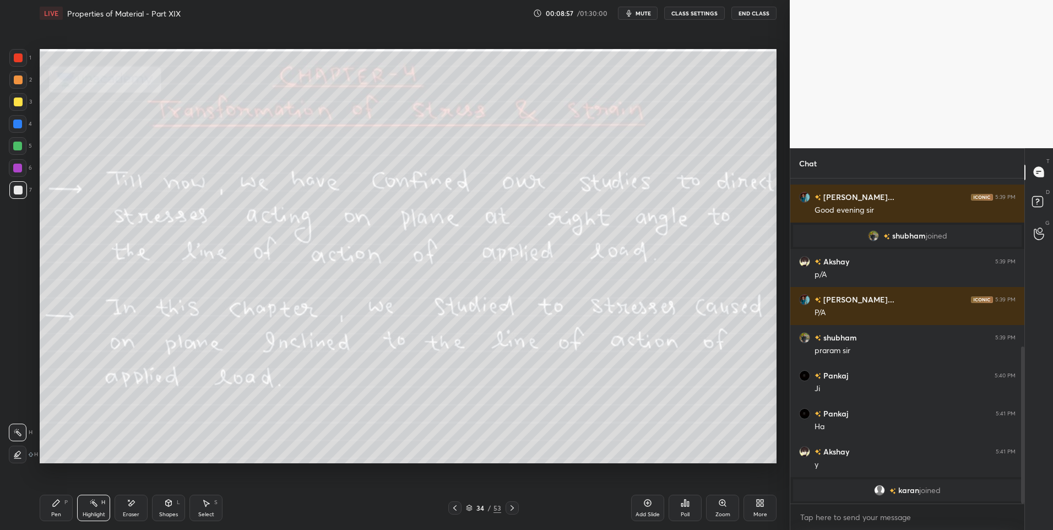
click at [60, 512] on div "Pen" at bounding box center [56, 515] width 10 height 6
click at [91, 508] on div "Highlight H" at bounding box center [93, 508] width 33 height 26
click at [59, 514] on div "Pen" at bounding box center [56, 515] width 10 height 6
click at [86, 507] on div "Highlight H" at bounding box center [93, 508] width 33 height 26
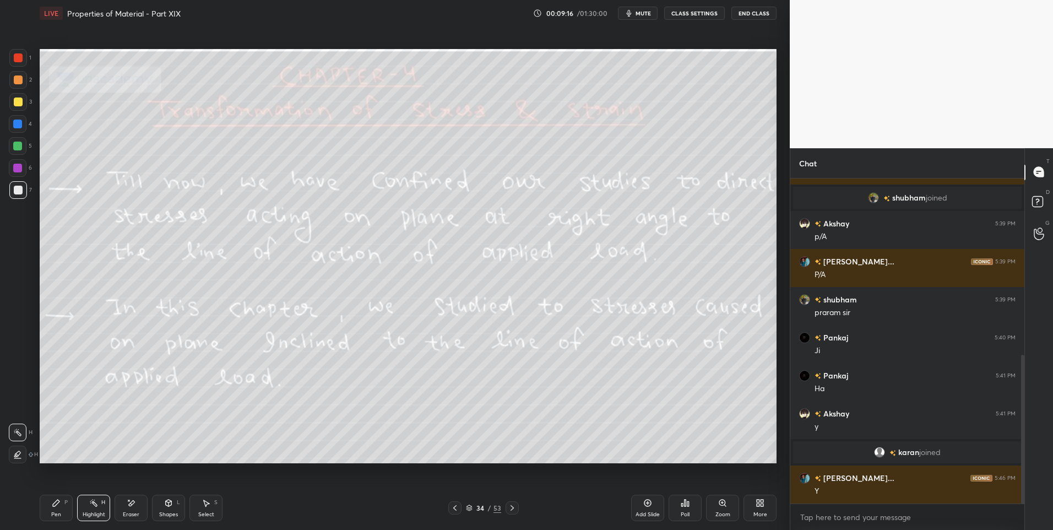
click at [58, 509] on div "Pen P" at bounding box center [56, 508] width 33 height 26
click at [24, 146] on div at bounding box center [18, 146] width 18 height 18
click at [94, 512] on div "Highlight" at bounding box center [94, 515] width 23 height 6
click at [52, 507] on icon at bounding box center [56, 502] width 9 height 9
click at [53, 512] on div "Pen" at bounding box center [56, 515] width 10 height 6
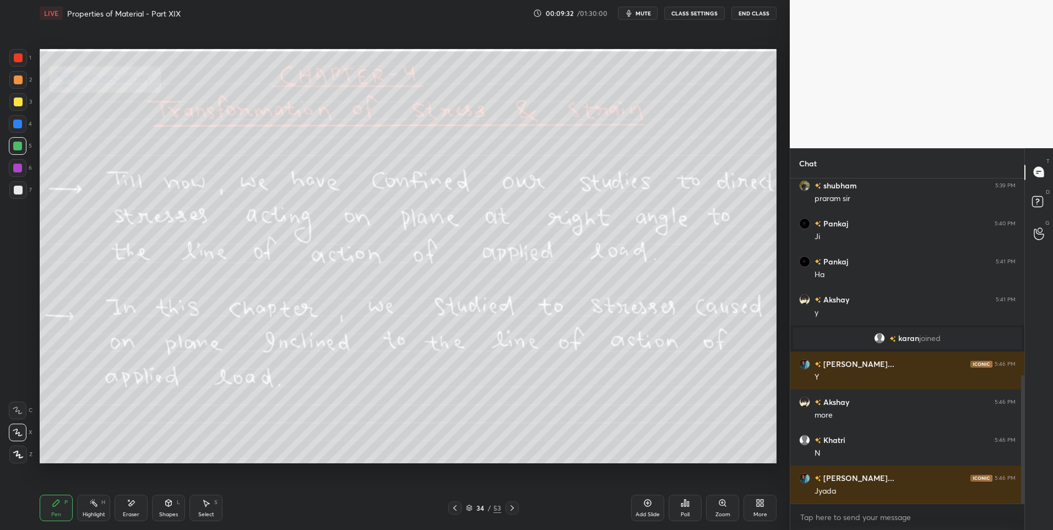
scroll to position [537, 0]
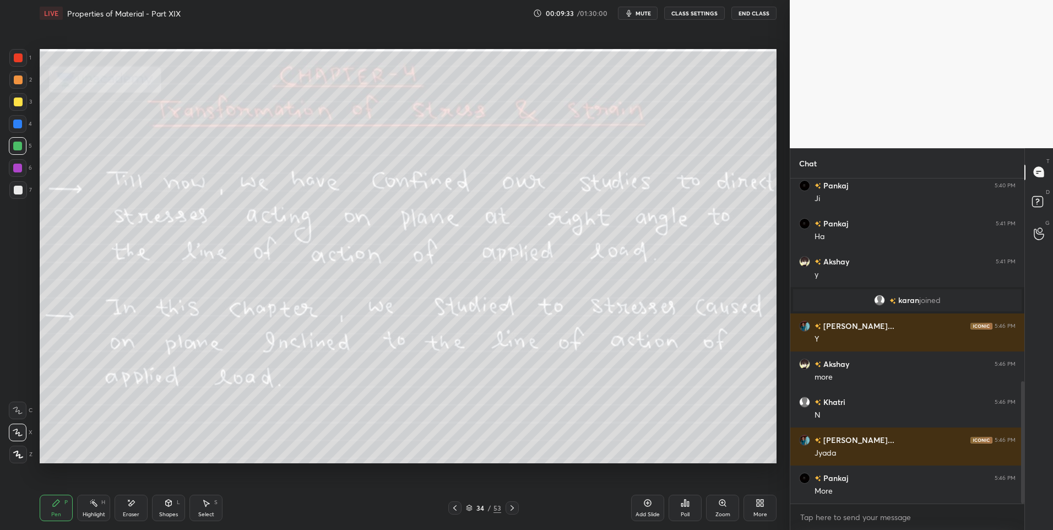
click at [84, 509] on div "Highlight H" at bounding box center [93, 508] width 33 height 26
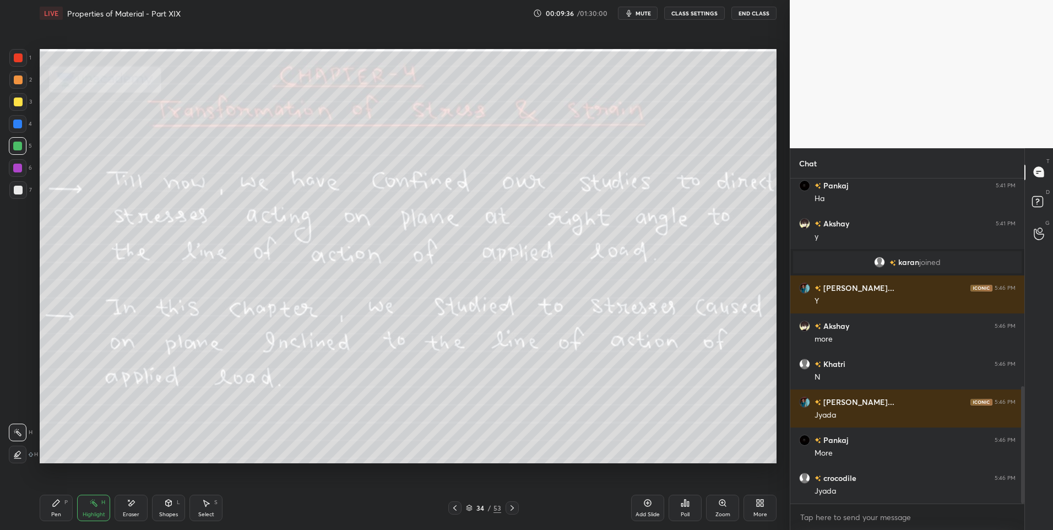
scroll to position [613, 0]
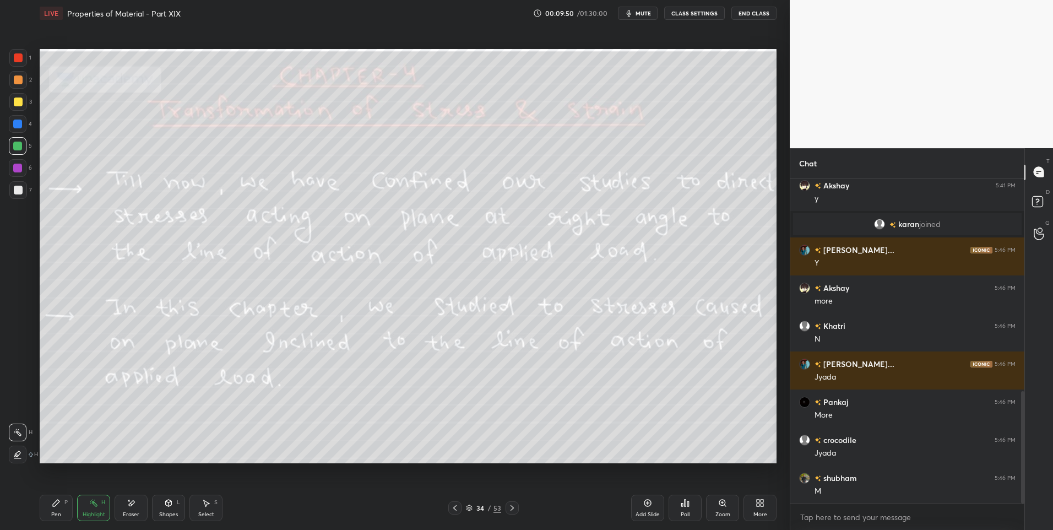
click at [211, 508] on div "Select S" at bounding box center [205, 508] width 33 height 26
click at [97, 509] on div "Highlight H" at bounding box center [93, 508] width 33 height 26
click at [207, 510] on div "Select S" at bounding box center [205, 508] width 33 height 26
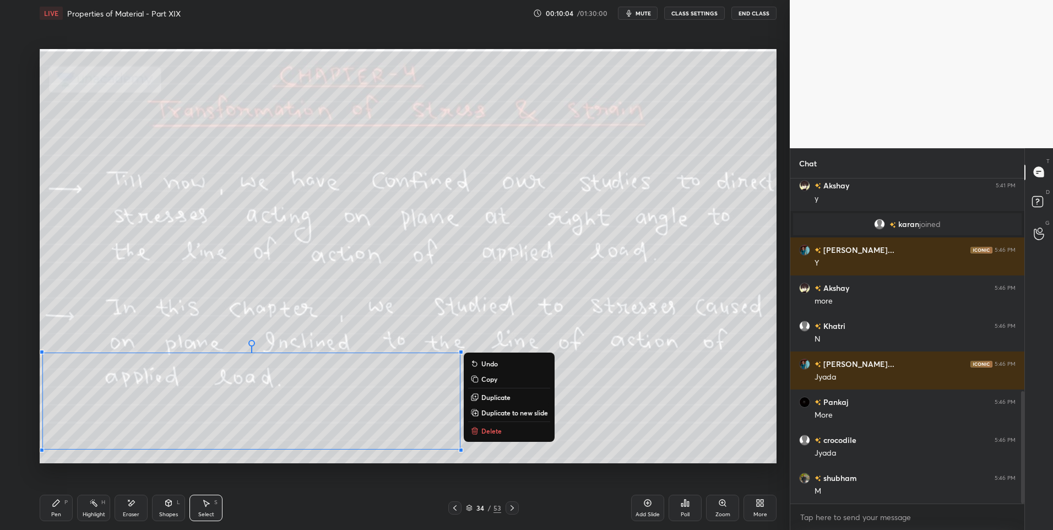
click at [502, 433] on button "Delete" at bounding box center [509, 430] width 82 height 13
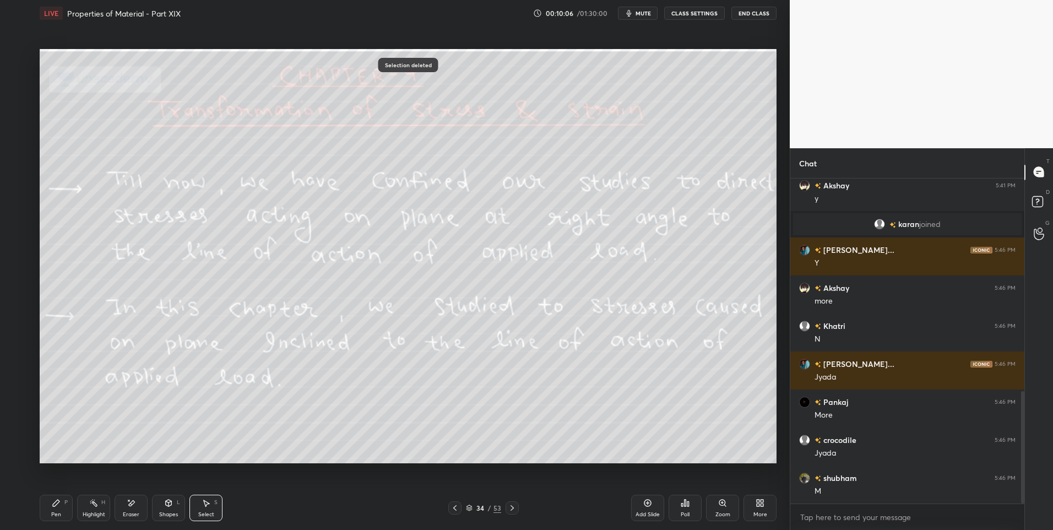
click at [94, 508] on div "Highlight H" at bounding box center [93, 508] width 33 height 26
click at [508, 511] on icon at bounding box center [512, 507] width 9 height 9
click at [94, 502] on rect at bounding box center [95, 504] width 6 height 6
click at [448, 509] on div at bounding box center [454, 507] width 13 height 13
click at [508, 504] on icon at bounding box center [512, 507] width 9 height 9
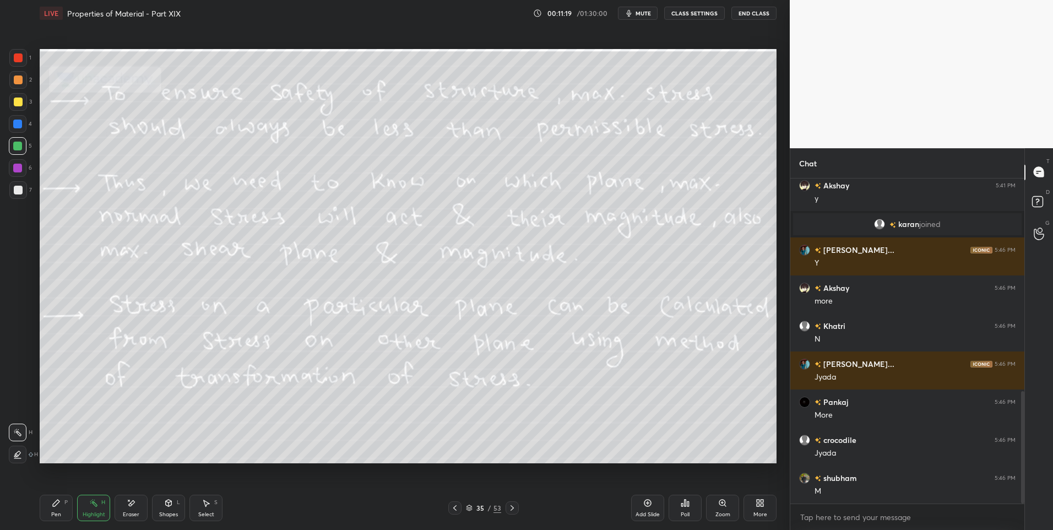
click at [514, 507] on icon at bounding box center [512, 507] width 9 height 9
click at [651, 487] on div "Add Slide Poll Zoom More" at bounding box center [703, 508] width 145 height 62
click at [509, 504] on icon at bounding box center [512, 507] width 9 height 9
click at [56, 506] on icon at bounding box center [56, 502] width 7 height 7
click at [57, 507] on div "Pen P" at bounding box center [56, 508] width 33 height 26
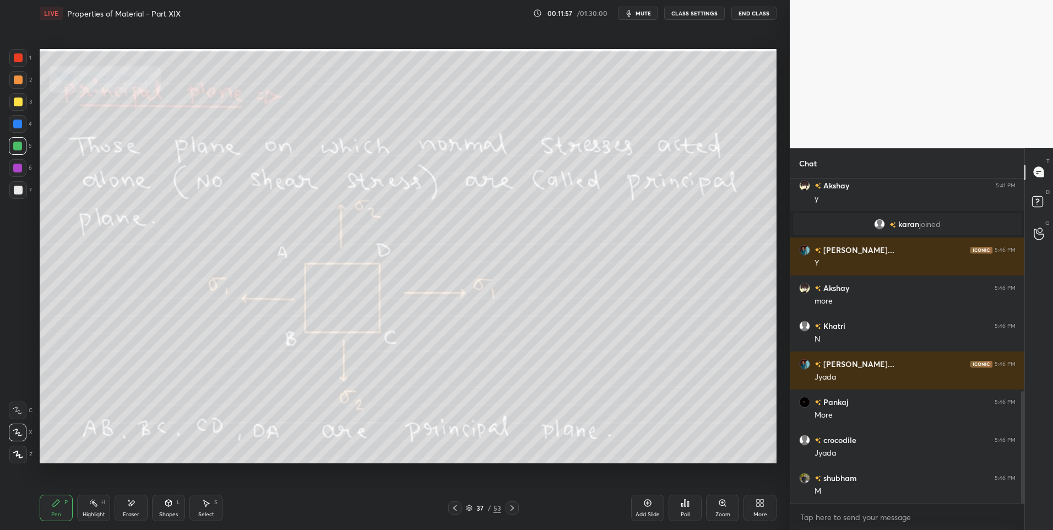
click at [167, 512] on div "Shapes" at bounding box center [168, 515] width 19 height 6
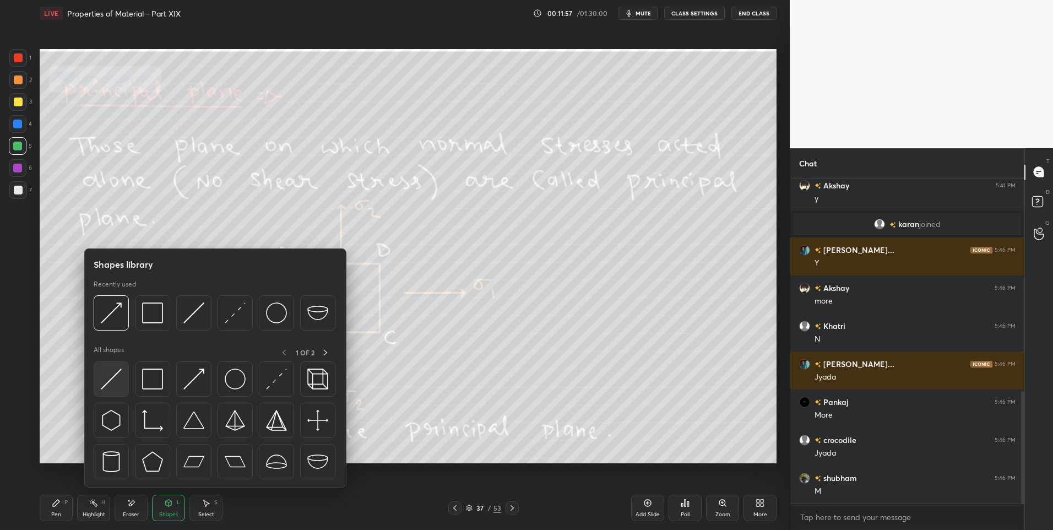
click at [117, 379] on img at bounding box center [111, 378] width 21 height 21
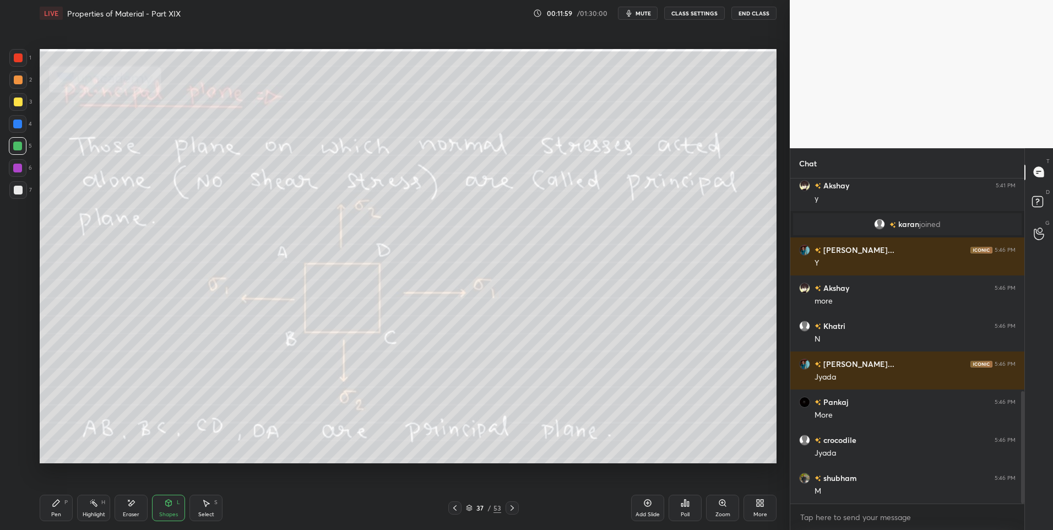
click at [15, 169] on div at bounding box center [17, 168] width 9 height 9
click at [10, 170] on div at bounding box center [18, 168] width 18 height 18
click at [52, 513] on div "Pen" at bounding box center [56, 515] width 10 height 6
click at [99, 505] on div "Highlight H" at bounding box center [93, 508] width 33 height 26
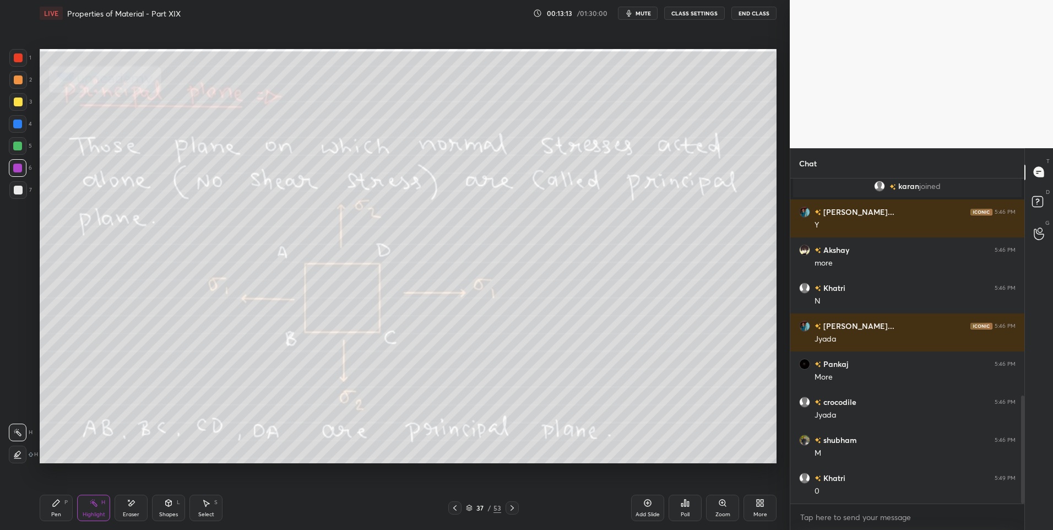
click at [129, 505] on icon at bounding box center [132, 503] width 6 height 6
click at [92, 500] on icon at bounding box center [93, 502] width 9 height 9
click at [514, 506] on icon at bounding box center [512, 507] width 9 height 9
click at [515, 503] on icon at bounding box center [512, 507] width 9 height 9
click at [508, 506] on icon at bounding box center [512, 507] width 9 height 9
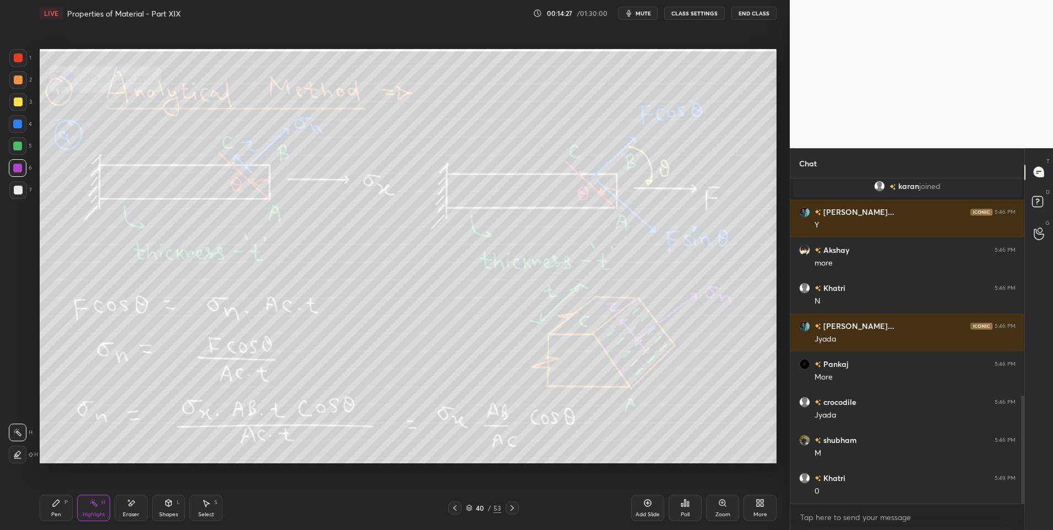
click at [453, 504] on icon at bounding box center [454, 507] width 9 height 9
click at [645, 502] on icon at bounding box center [647, 502] width 7 height 7
click at [48, 509] on div "Pen P" at bounding box center [56, 508] width 33 height 26
click at [20, 193] on div at bounding box center [18, 190] width 9 height 9
click at [510, 509] on icon at bounding box center [512, 507] width 9 height 9
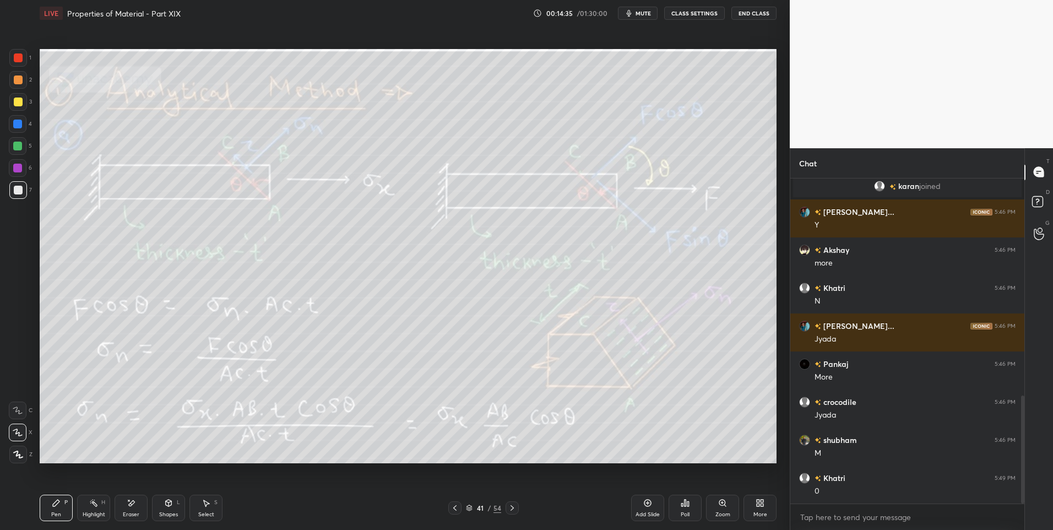
click at [451, 509] on icon at bounding box center [454, 507] width 9 height 9
click at [155, 510] on div "Shapes L" at bounding box center [168, 508] width 33 height 26
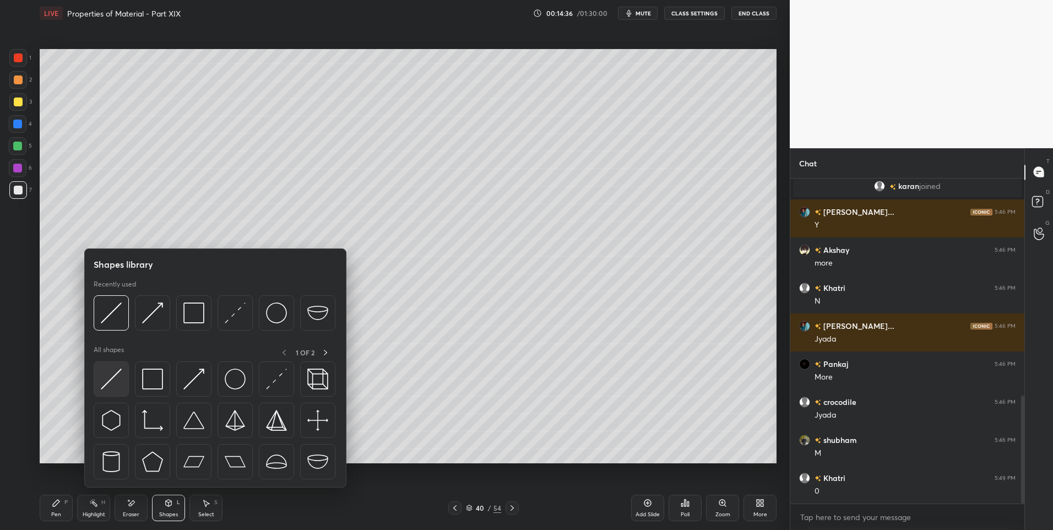
click at [116, 380] on img at bounding box center [111, 378] width 21 height 21
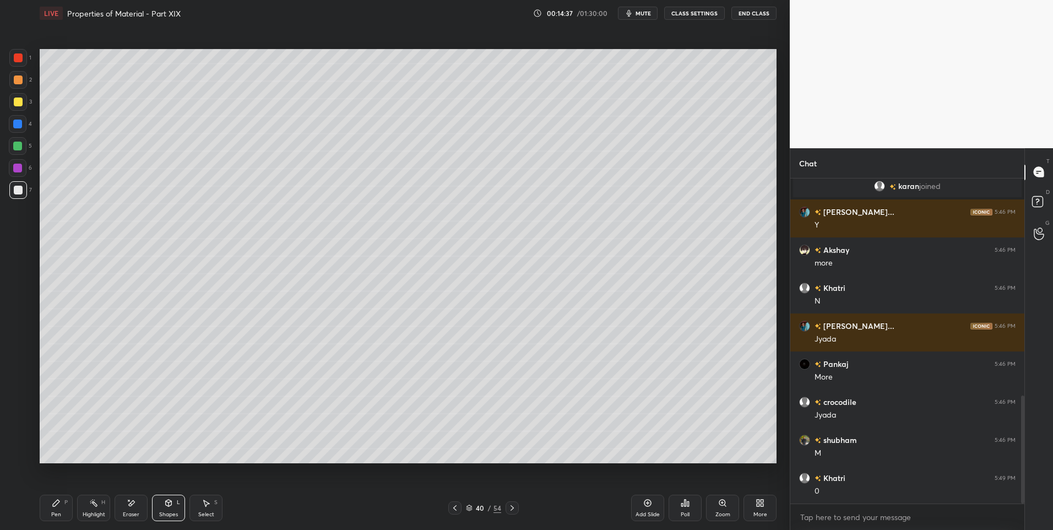
click at [18, 148] on div at bounding box center [17, 146] width 9 height 9
click at [170, 503] on icon at bounding box center [169, 502] width 6 height 7
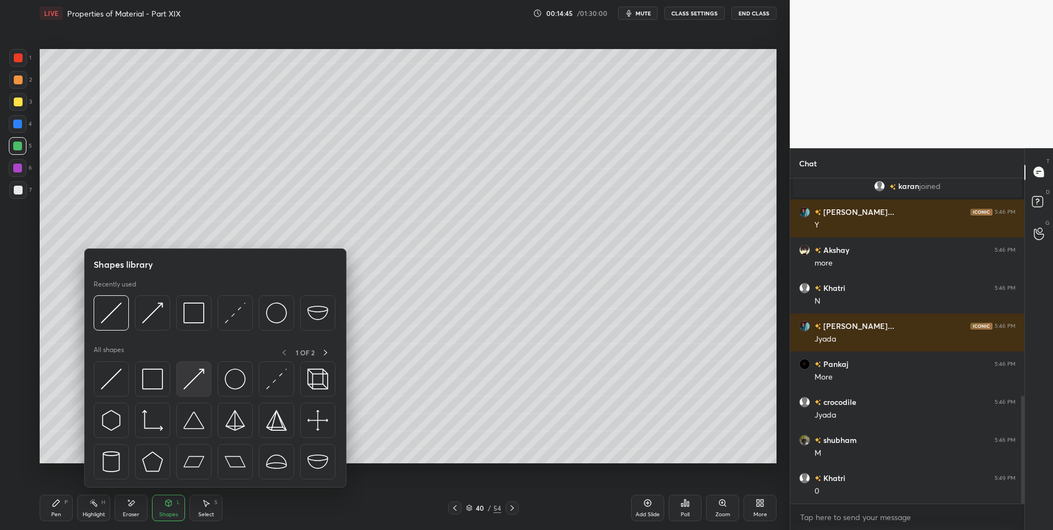
click at [198, 379] on img at bounding box center [193, 378] width 21 height 21
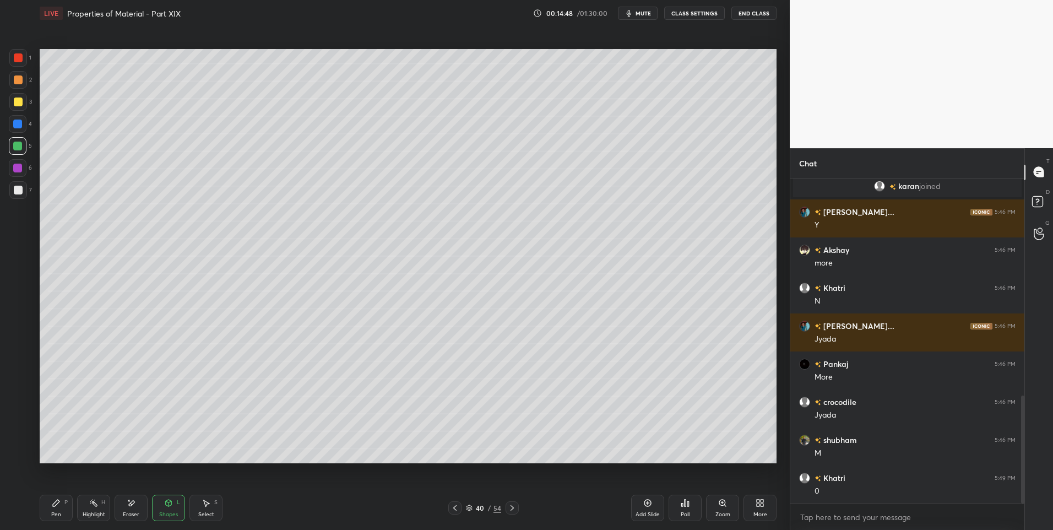
click at [64, 498] on div "Pen P" at bounding box center [56, 508] width 33 height 26
click at [173, 509] on div "Shapes L" at bounding box center [168, 508] width 33 height 26
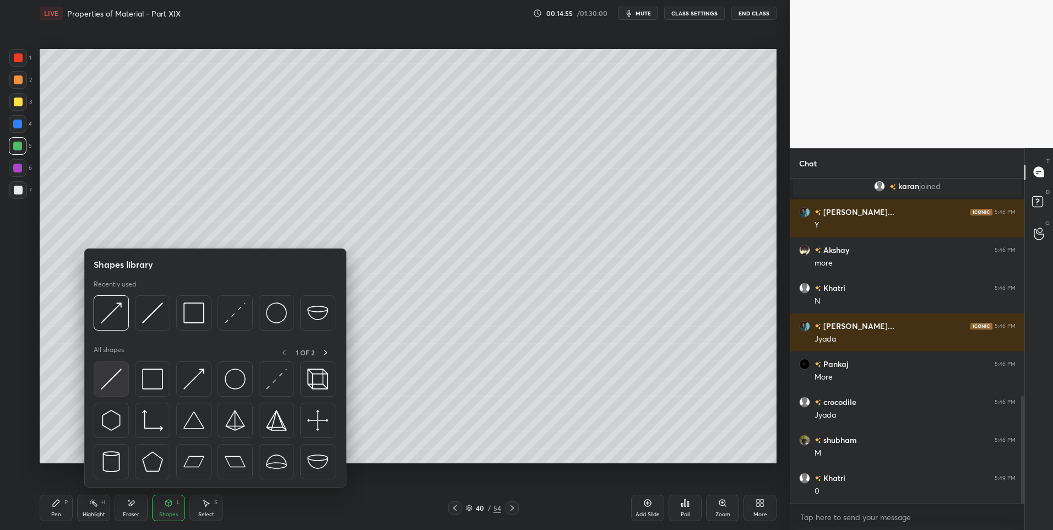
click at [116, 379] on img at bounding box center [111, 378] width 21 height 21
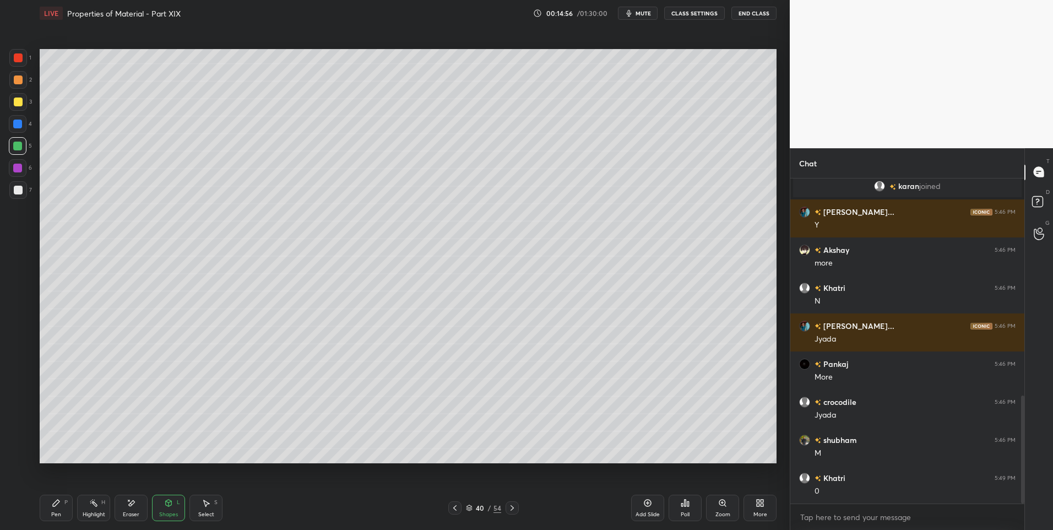
click at [18, 78] on div at bounding box center [18, 79] width 9 height 9
click at [58, 513] on div "Pen" at bounding box center [56, 515] width 10 height 6
click at [97, 506] on icon at bounding box center [93, 502] width 9 height 9
click at [60, 512] on div "Pen" at bounding box center [56, 515] width 10 height 6
click at [93, 504] on icon at bounding box center [93, 502] width 9 height 9
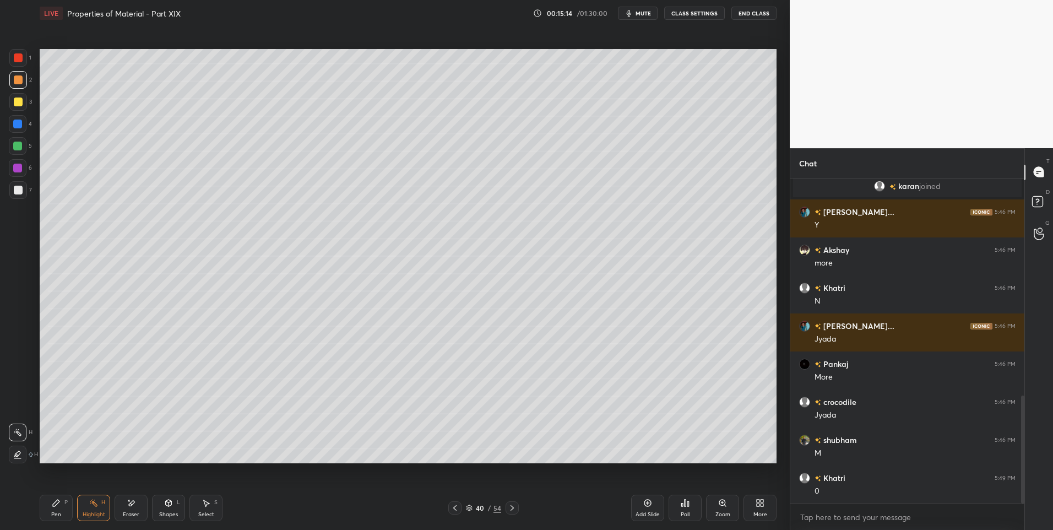
click at [56, 502] on icon at bounding box center [56, 502] width 7 height 7
click at [179, 508] on div "Shapes L" at bounding box center [168, 508] width 33 height 26
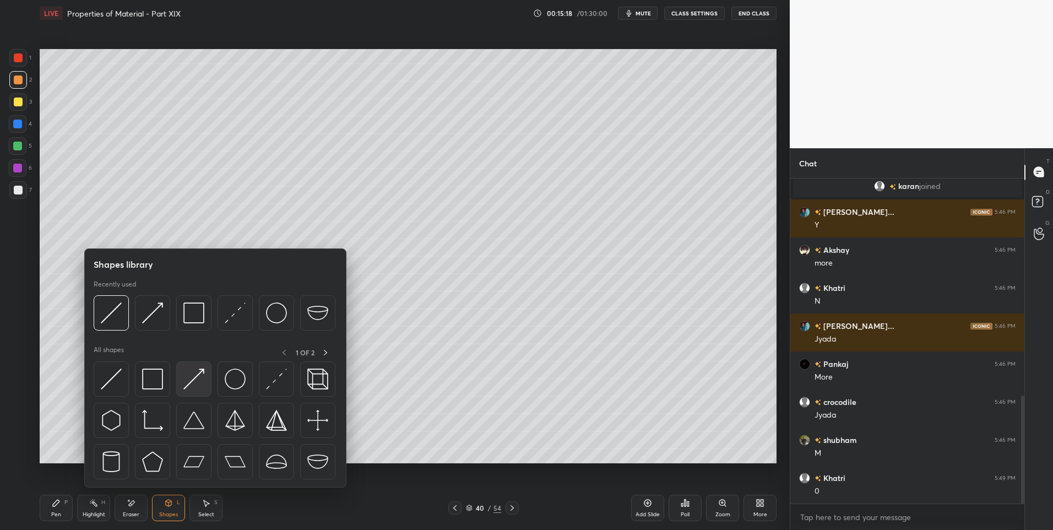
click at [195, 370] on img at bounding box center [193, 378] width 21 height 21
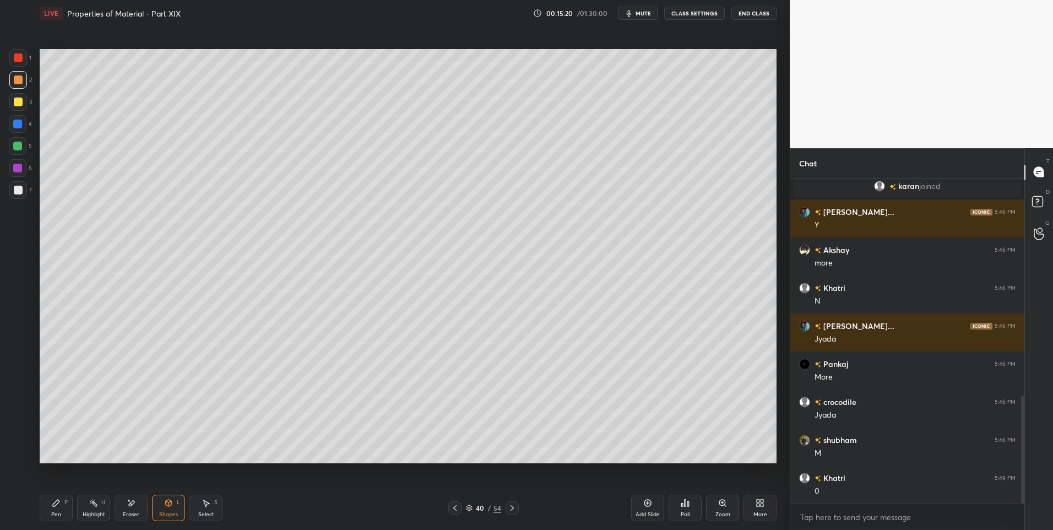
click at [21, 54] on div at bounding box center [18, 57] width 9 height 9
click at [63, 510] on div "Pen P" at bounding box center [56, 508] width 33 height 26
click at [512, 508] on icon at bounding box center [511, 508] width 3 height 6
click at [451, 508] on icon at bounding box center [454, 507] width 9 height 9
click at [203, 509] on div "Select S" at bounding box center [205, 508] width 33 height 26
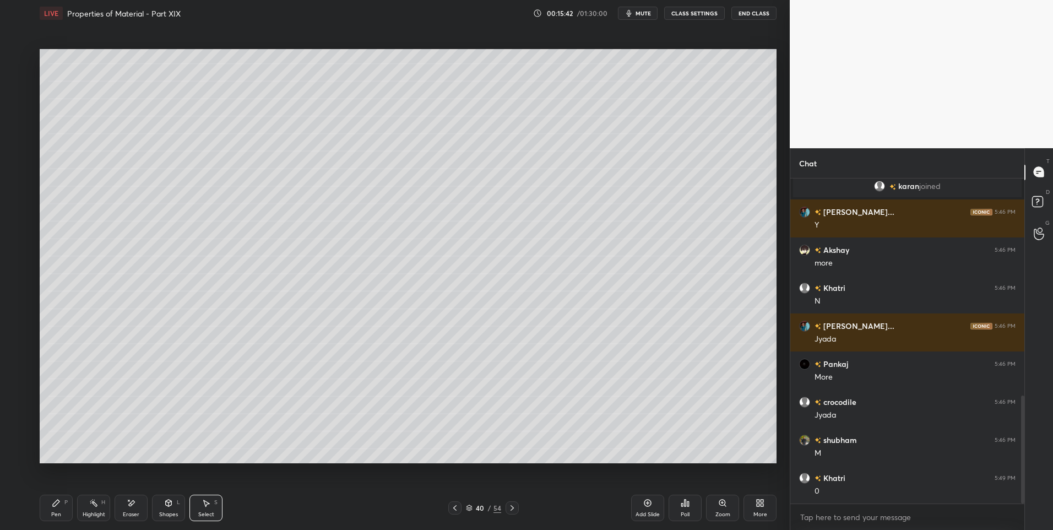
click at [55, 512] on div "Pen" at bounding box center [56, 515] width 10 height 6
click at [75, 510] on div "Pen P Highlight H Eraser Shapes L Select S" at bounding box center [188, 508] width 296 height 26
click at [173, 512] on div "Shapes" at bounding box center [168, 515] width 19 height 6
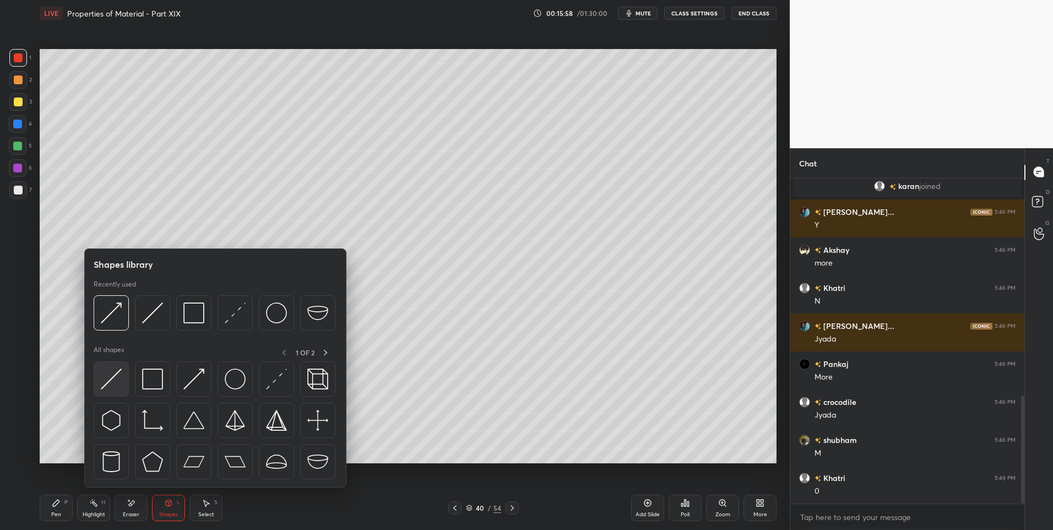
click at [113, 379] on img at bounding box center [111, 378] width 21 height 21
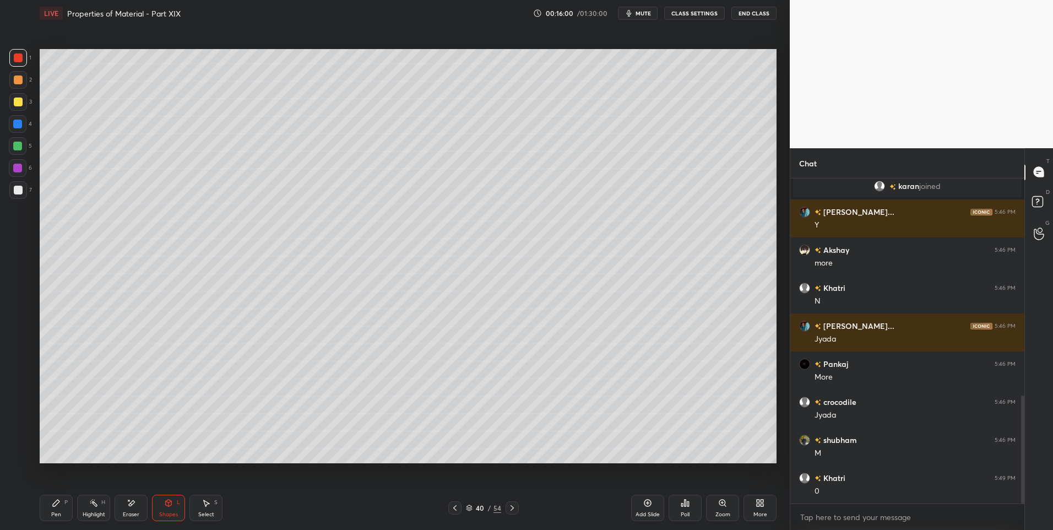
click at [17, 145] on div at bounding box center [17, 146] width 9 height 9
click at [64, 511] on div "Pen P" at bounding box center [56, 508] width 33 height 26
click at [19, 188] on div at bounding box center [18, 190] width 9 height 9
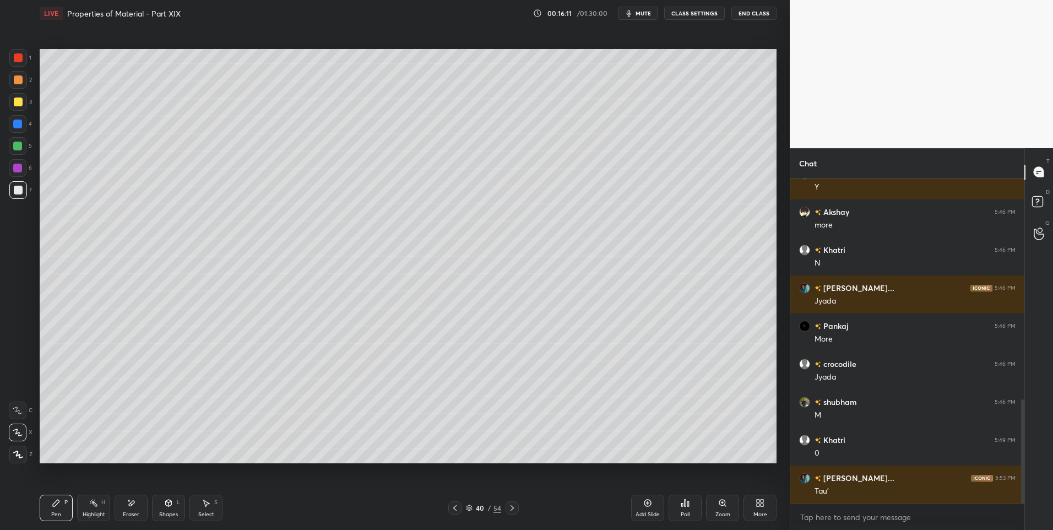
click at [20, 52] on div at bounding box center [18, 58] width 18 height 18
click at [168, 509] on div "Shapes L" at bounding box center [168, 508] width 33 height 26
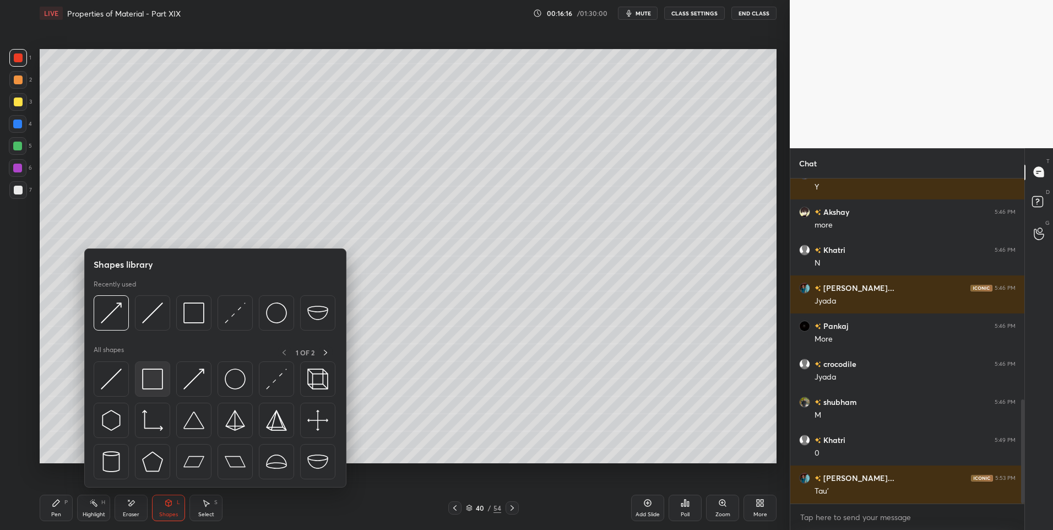
click at [151, 377] on img at bounding box center [152, 378] width 21 height 21
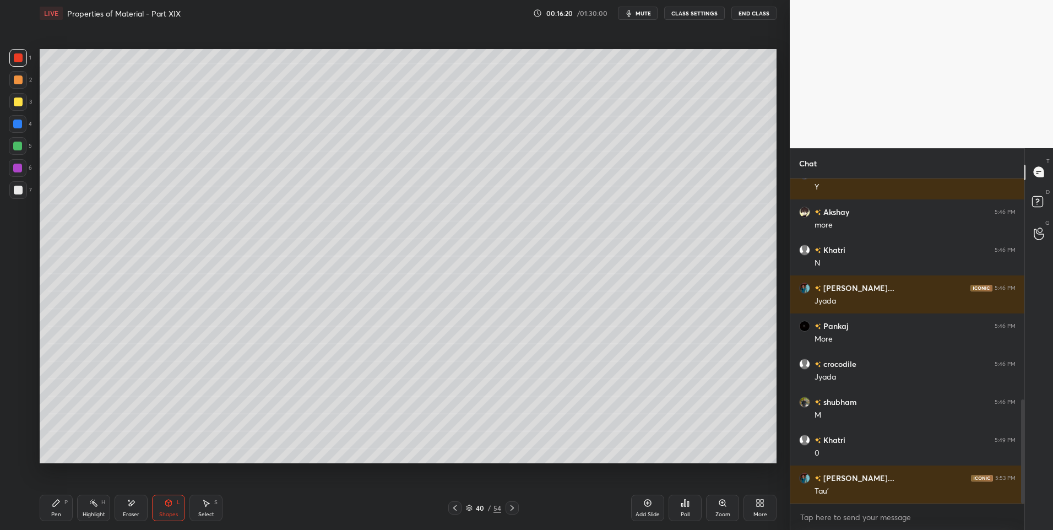
click at [512, 507] on icon at bounding box center [511, 508] width 3 height 6
click at [171, 504] on icon at bounding box center [169, 502] width 6 height 7
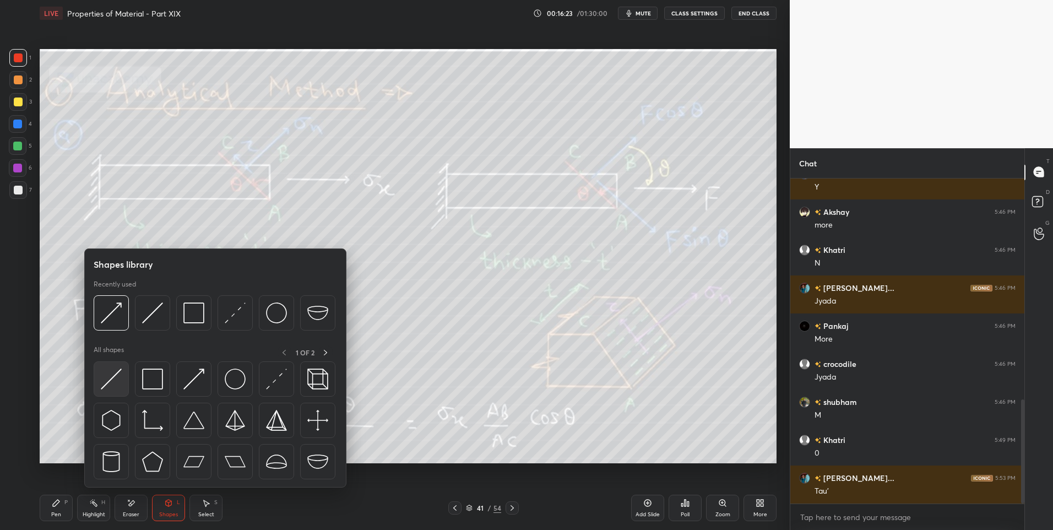
click at [109, 373] on img at bounding box center [111, 378] width 21 height 21
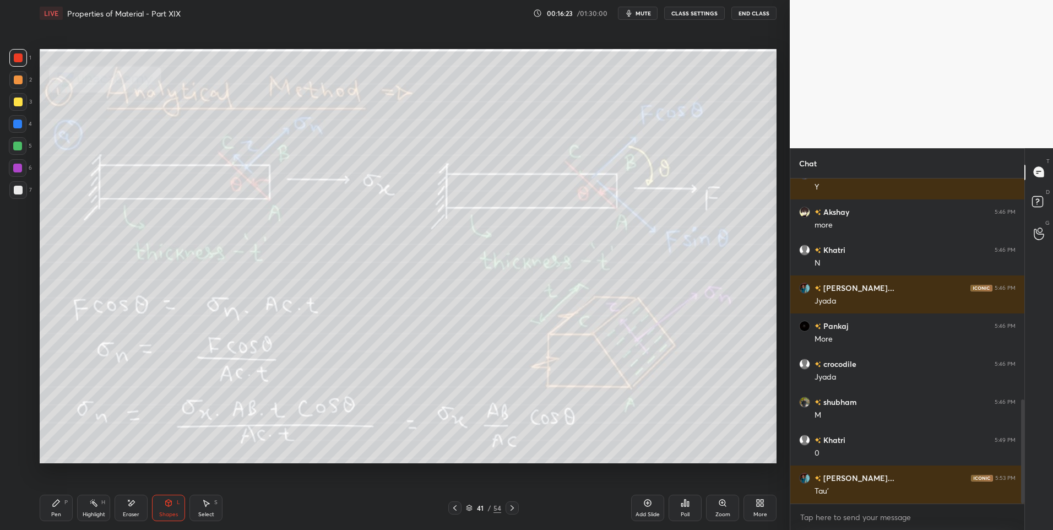
click at [12, 144] on div at bounding box center [18, 146] width 18 height 18
click at [210, 503] on div "Select S" at bounding box center [205, 508] width 33 height 26
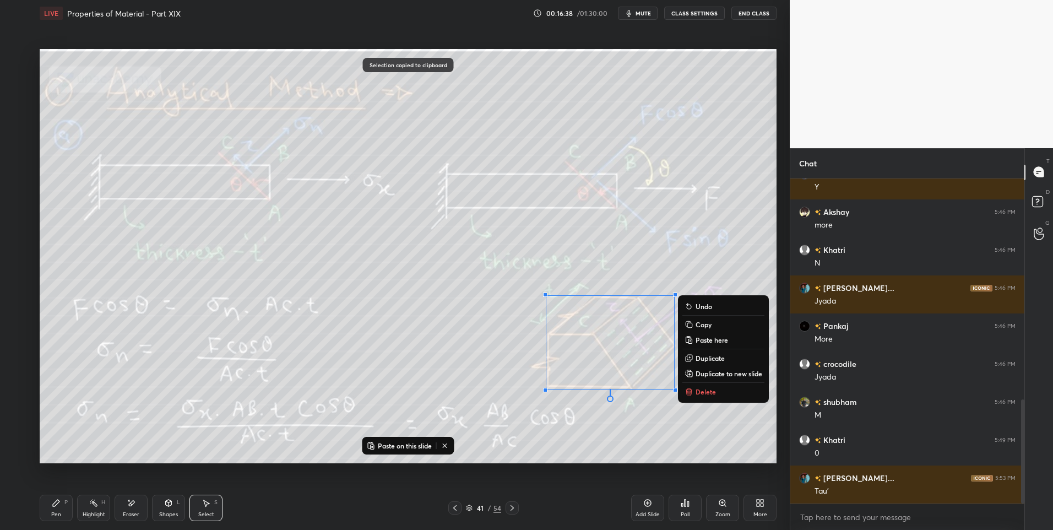
click at [460, 509] on div at bounding box center [454, 507] width 13 height 13
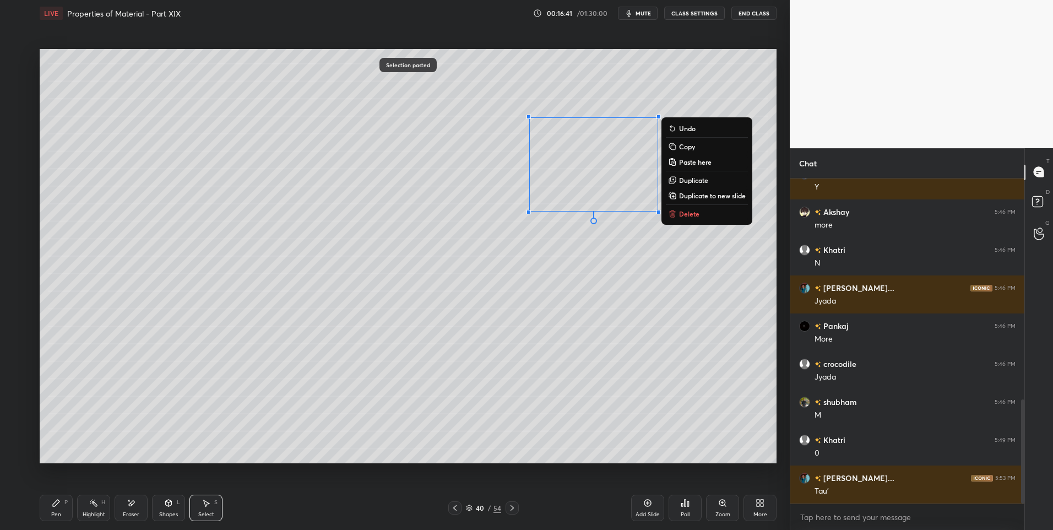
click at [585, 340] on div "0 ° Undo Copy Paste here Duplicate Duplicate to new slide Delete" at bounding box center [408, 256] width 737 height 415
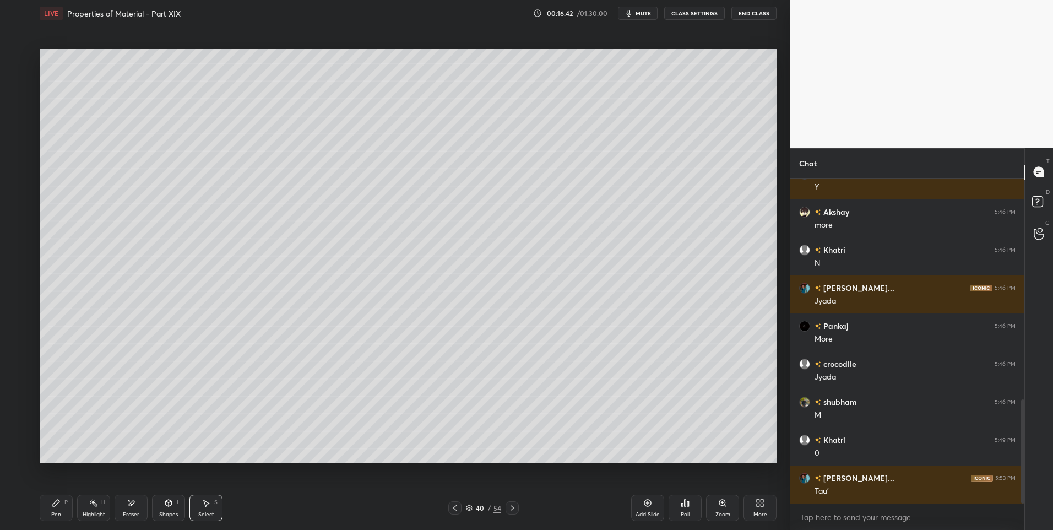
click at [56, 512] on div "Pen" at bounding box center [56, 515] width 10 height 6
click at [92, 503] on icon at bounding box center [93, 502] width 9 height 9
click at [154, 519] on div "Shapes L" at bounding box center [168, 508] width 33 height 26
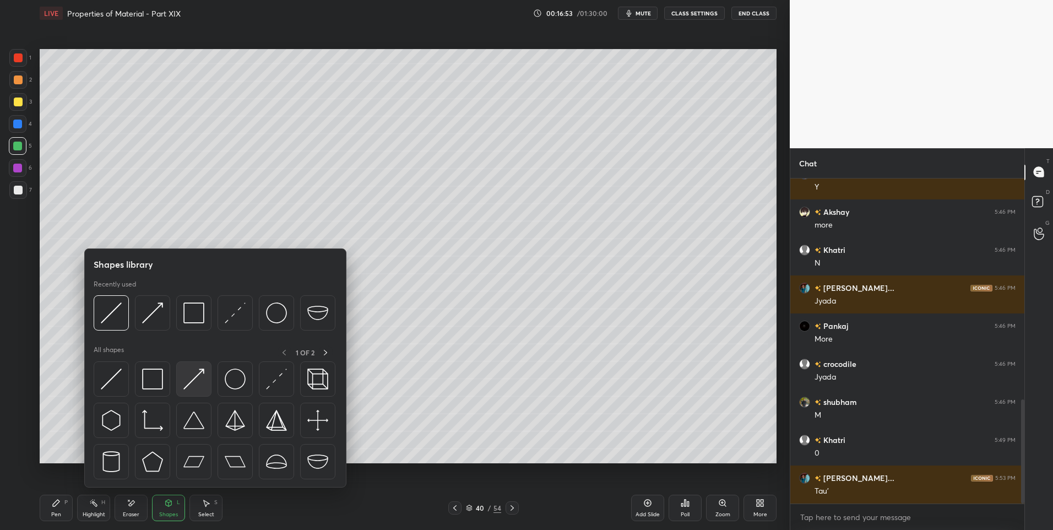
click at [200, 377] on img at bounding box center [193, 378] width 21 height 21
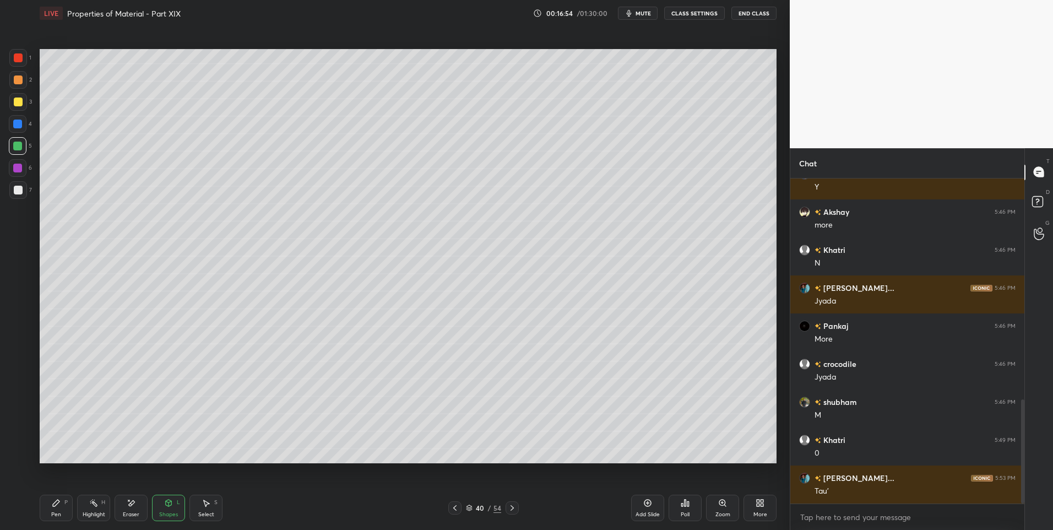
click at [25, 80] on div at bounding box center [18, 80] width 18 height 18
click at [56, 508] on div "Pen P" at bounding box center [56, 508] width 33 height 26
click at [155, 502] on div "Shapes L" at bounding box center [168, 508] width 33 height 26
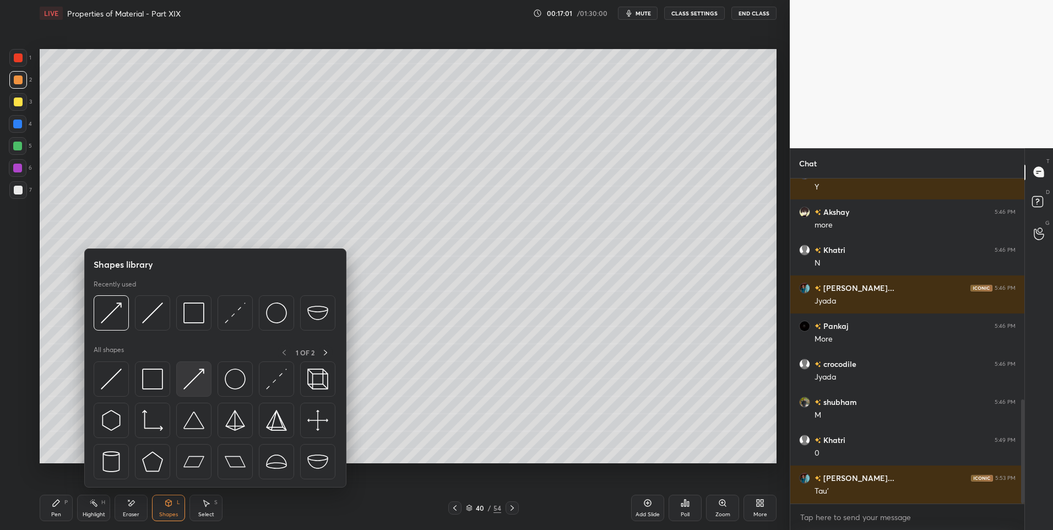
click at [198, 381] on img at bounding box center [193, 378] width 21 height 21
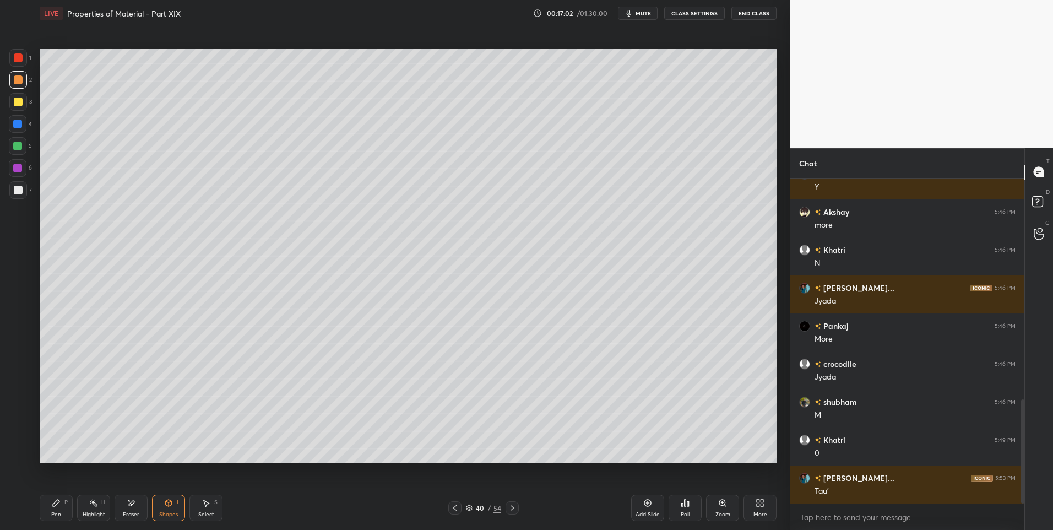
click at [19, 145] on div at bounding box center [17, 146] width 9 height 9
click at [51, 512] on div "Pen" at bounding box center [56, 515] width 10 height 6
click at [170, 503] on icon at bounding box center [169, 502] width 6 height 7
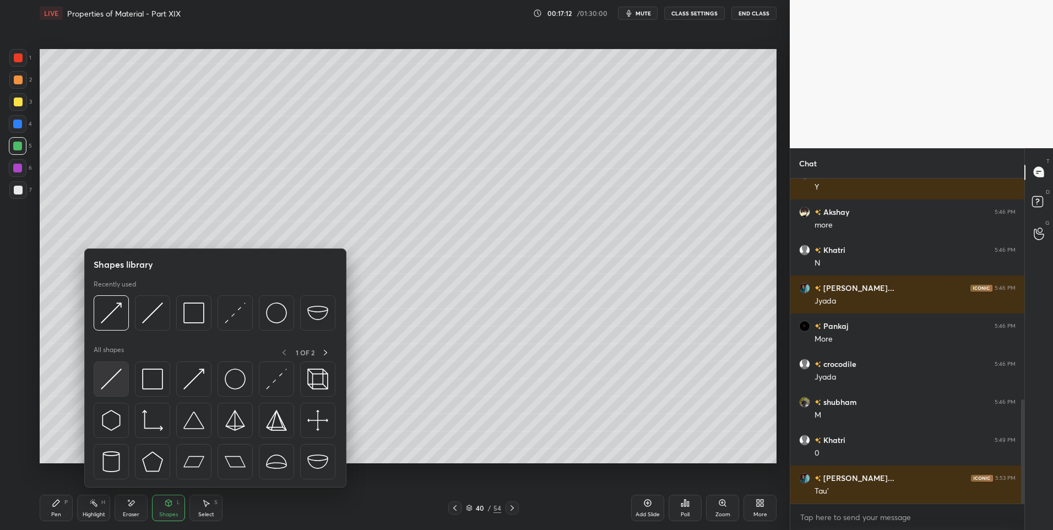
click at [116, 376] on img at bounding box center [111, 378] width 21 height 21
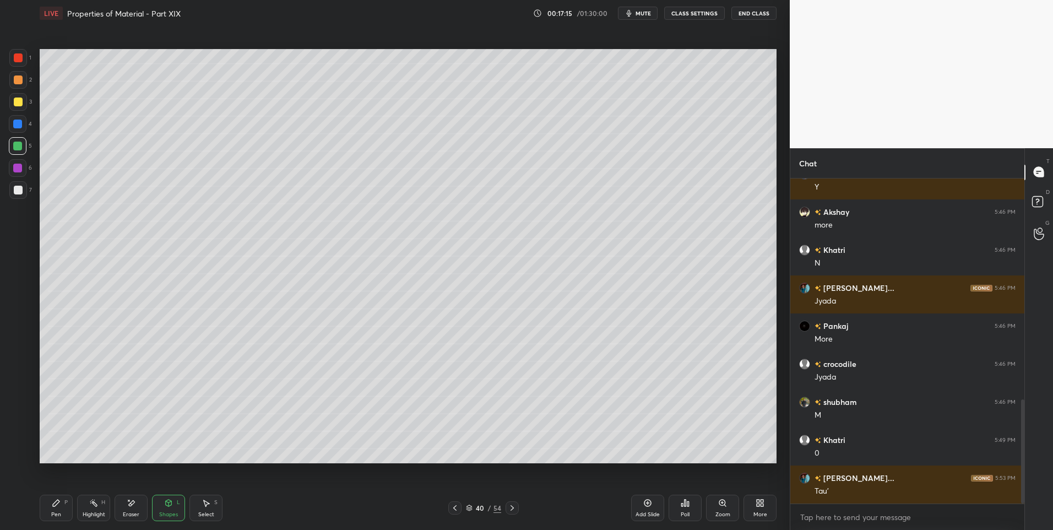
click at [17, 167] on div at bounding box center [17, 168] width 9 height 9
click at [57, 509] on div "Pen P" at bounding box center [56, 508] width 33 height 26
click at [18, 406] on div at bounding box center [18, 410] width 18 height 18
click at [19, 121] on div at bounding box center [17, 123] width 9 height 9
click at [172, 512] on div "Shapes" at bounding box center [168, 515] width 19 height 6
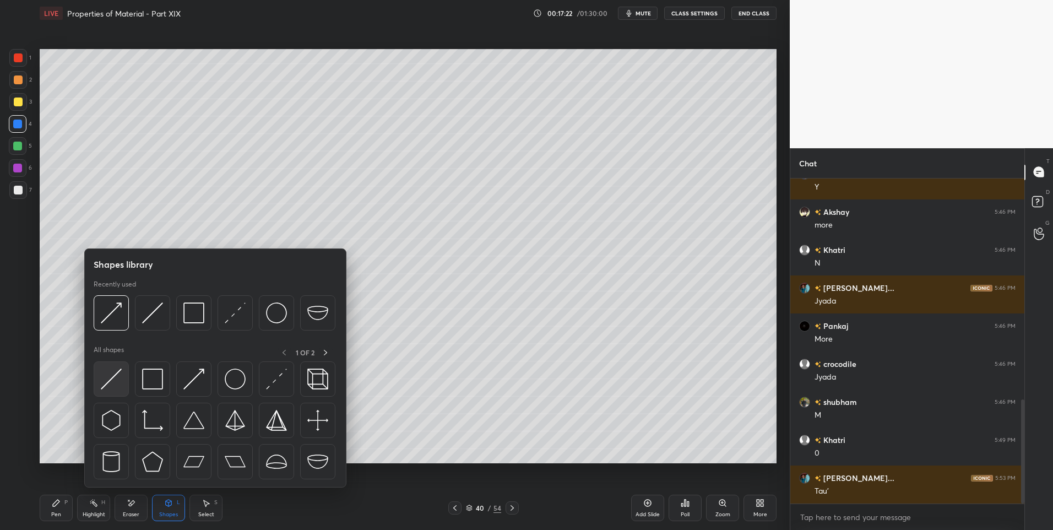
click at [113, 376] on img at bounding box center [111, 378] width 21 height 21
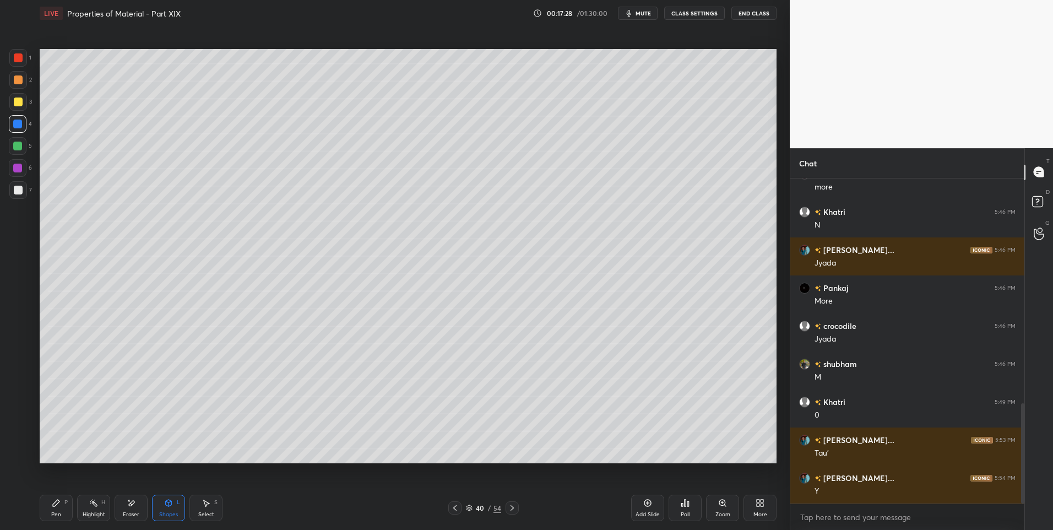
scroll to position [765, 0]
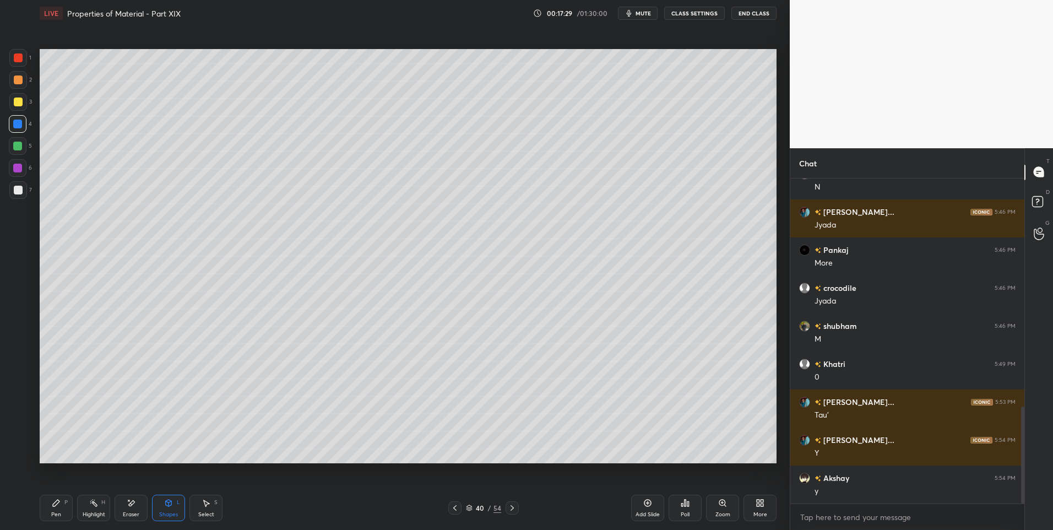
click at [63, 507] on div "Pen P" at bounding box center [56, 508] width 33 height 26
click at [22, 192] on div at bounding box center [18, 190] width 9 height 9
click at [17, 437] on div at bounding box center [18, 432] width 18 height 18
click at [96, 503] on icon at bounding box center [93, 502] width 9 height 9
click at [60, 504] on icon at bounding box center [56, 502] width 9 height 9
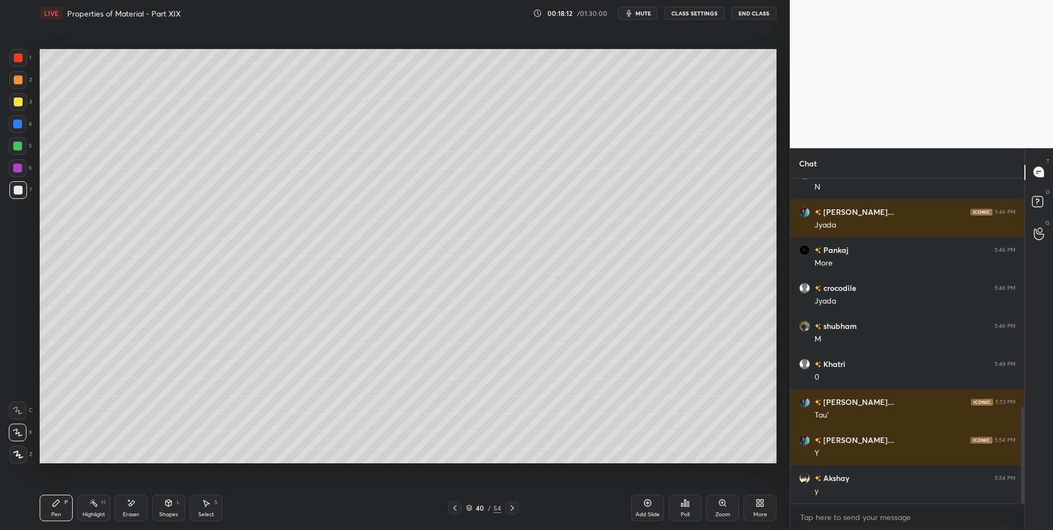
click at [19, 78] on div at bounding box center [18, 79] width 9 height 9
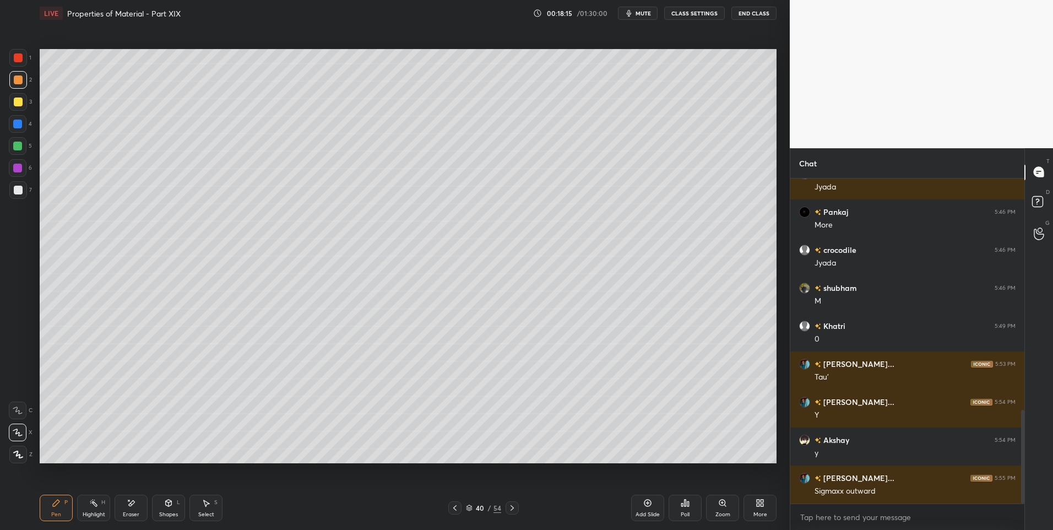
click at [58, 507] on div "Pen P" at bounding box center [56, 508] width 33 height 26
click at [209, 507] on icon at bounding box center [206, 502] width 9 height 9
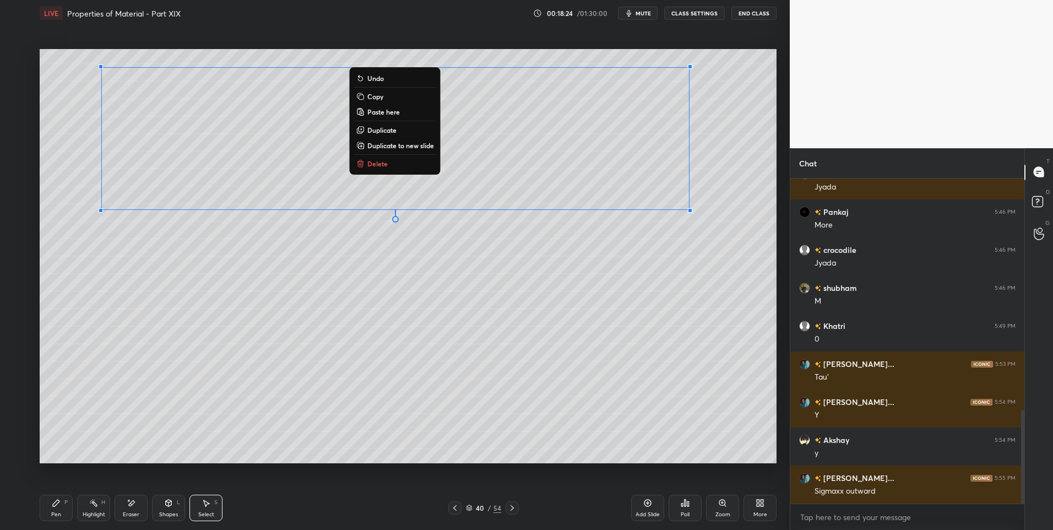
click at [260, 333] on div "0 ° Undo Copy Paste here Duplicate Duplicate to new slide Delete" at bounding box center [408, 256] width 737 height 415
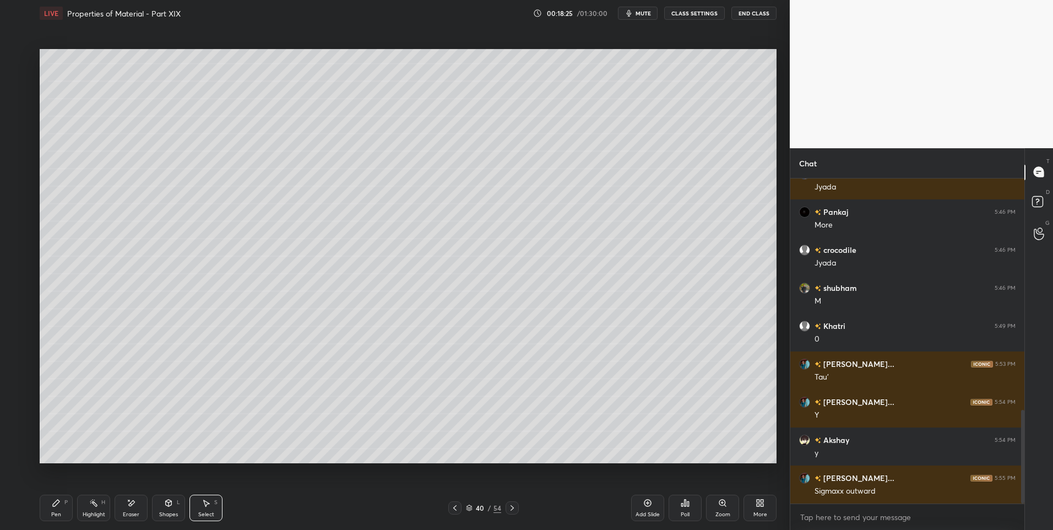
click at [62, 508] on div "Pen P" at bounding box center [56, 508] width 33 height 26
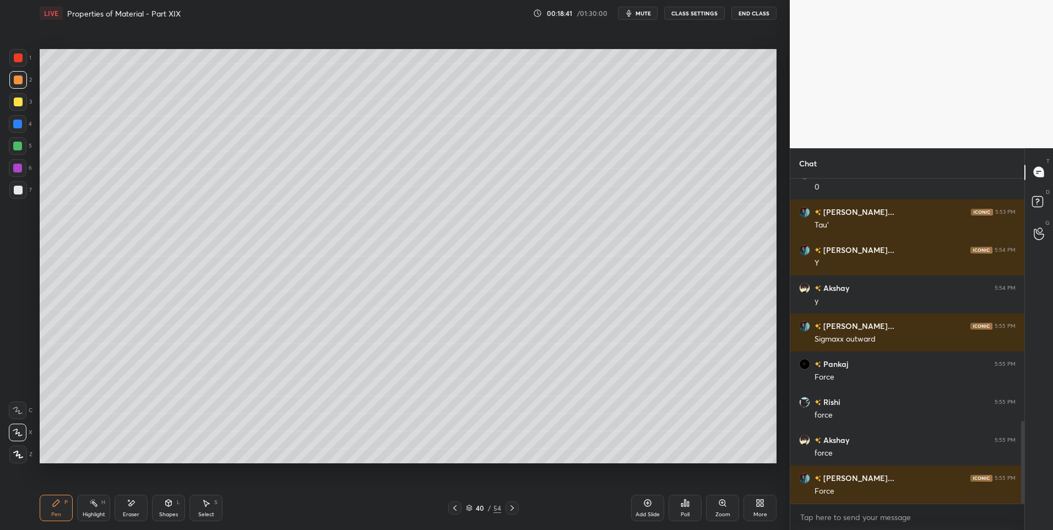
scroll to position [993, 0]
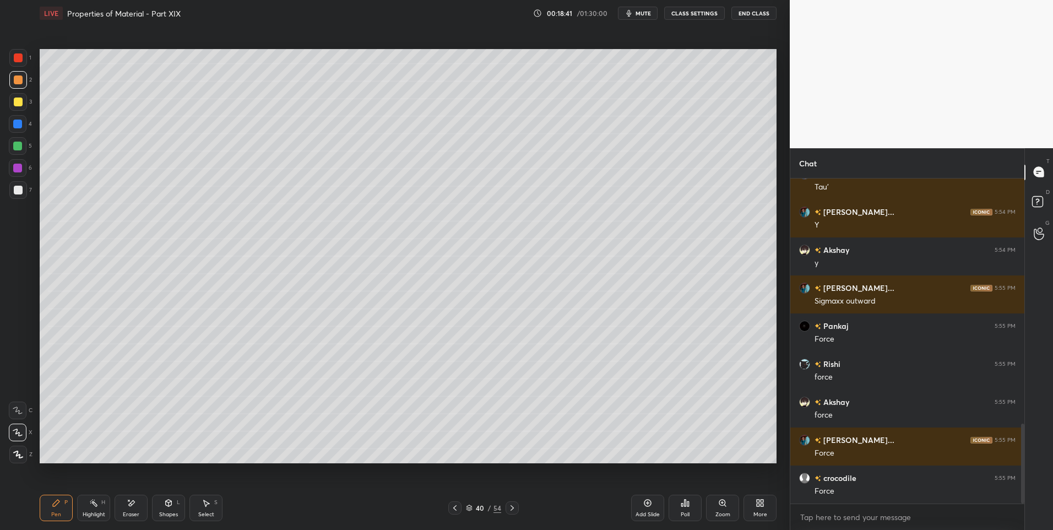
click at [169, 507] on div "Shapes L" at bounding box center [168, 508] width 33 height 26
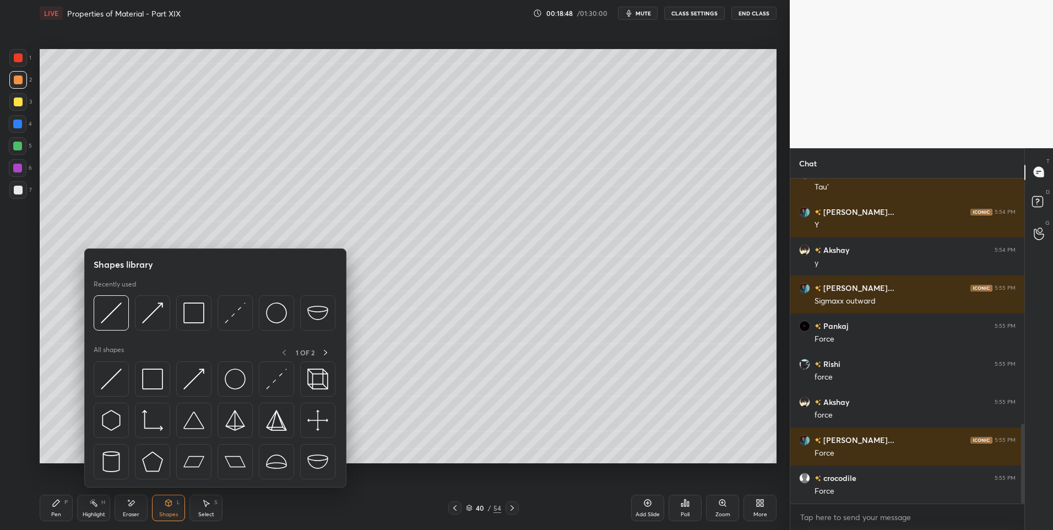
click at [96, 508] on div "Highlight H" at bounding box center [93, 508] width 33 height 26
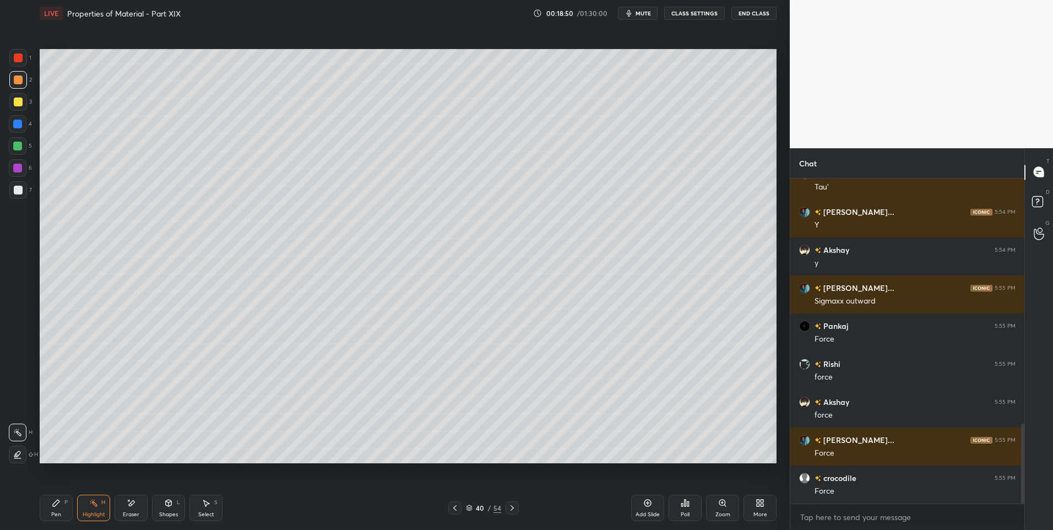
click at [168, 516] on div "Shapes" at bounding box center [168, 515] width 19 height 6
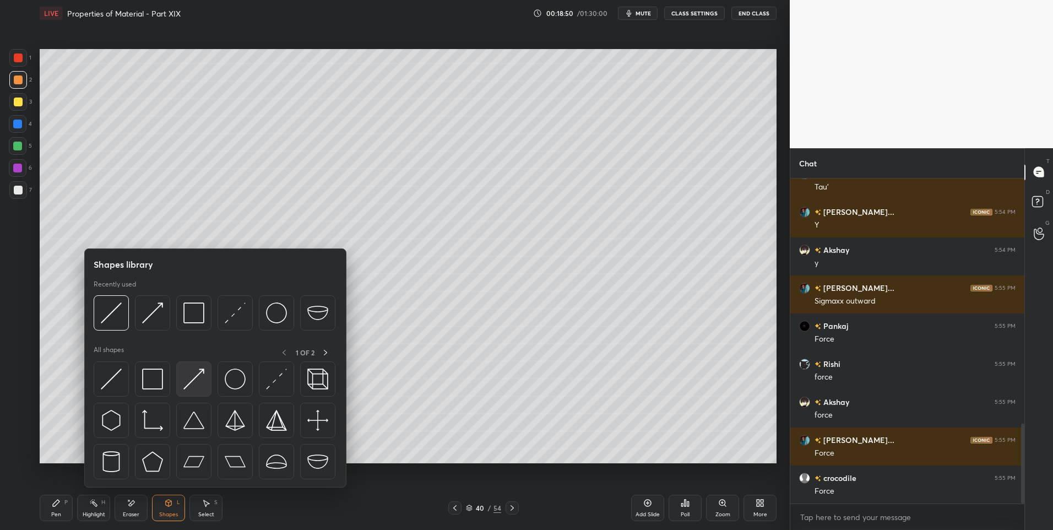
click at [193, 378] on img at bounding box center [193, 378] width 21 height 21
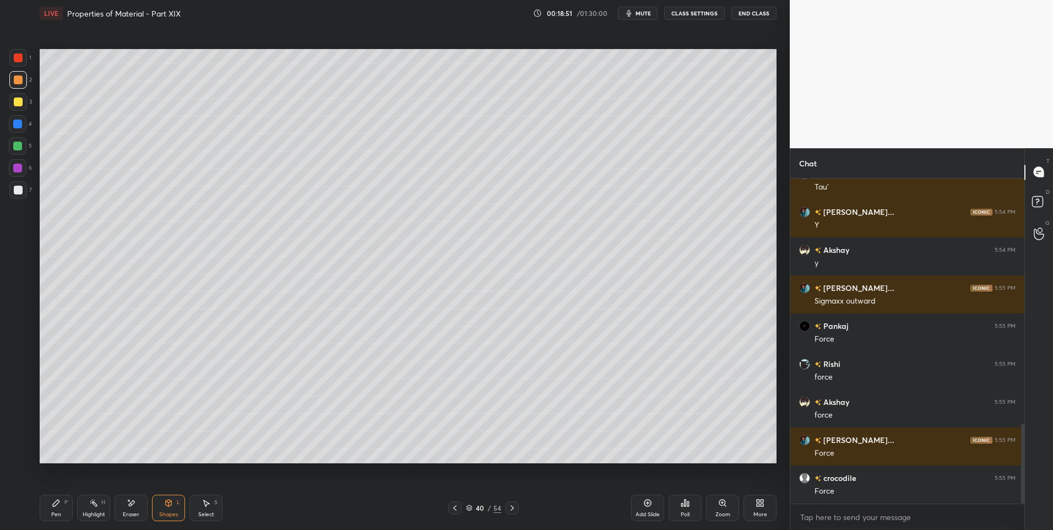
scroll to position [1031, 0]
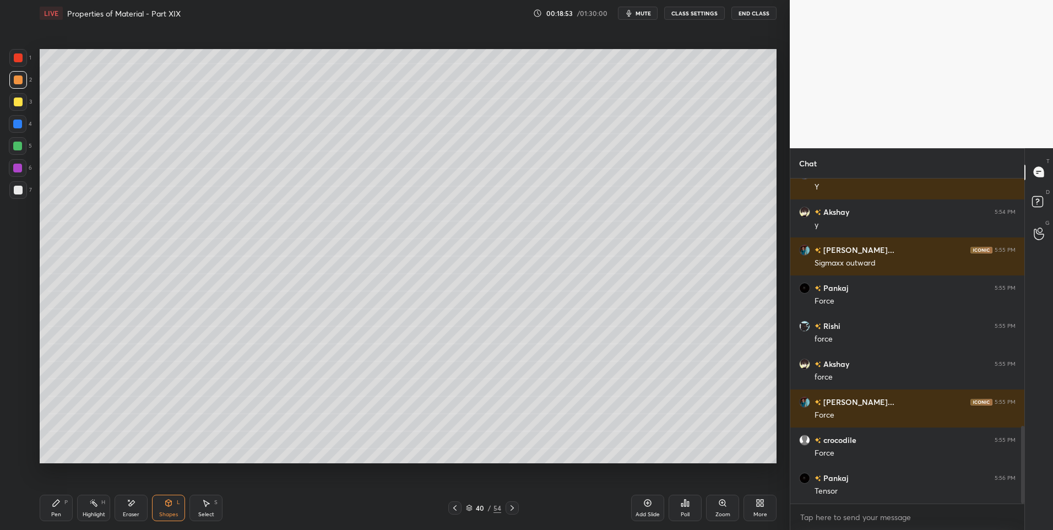
click at [20, 191] on div at bounding box center [18, 190] width 9 height 9
click at [15, 145] on div at bounding box center [17, 146] width 9 height 9
click at [50, 502] on div "Pen P" at bounding box center [56, 508] width 33 height 26
click at [18, 97] on div at bounding box center [18, 101] width 9 height 9
click at [89, 516] on div "Highlight" at bounding box center [94, 515] width 23 height 6
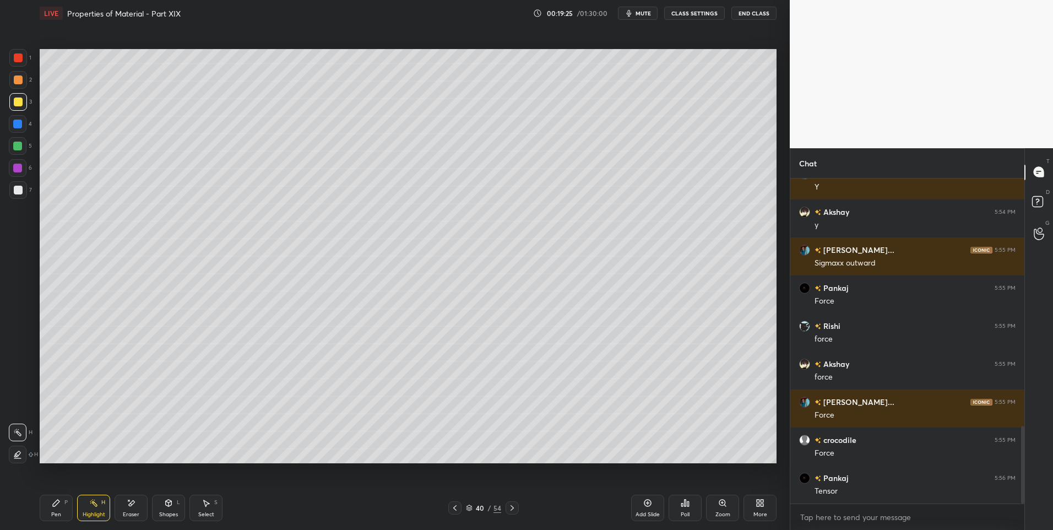
click at [58, 503] on icon at bounding box center [56, 502] width 7 height 7
click at [100, 507] on div "Highlight H" at bounding box center [93, 508] width 33 height 26
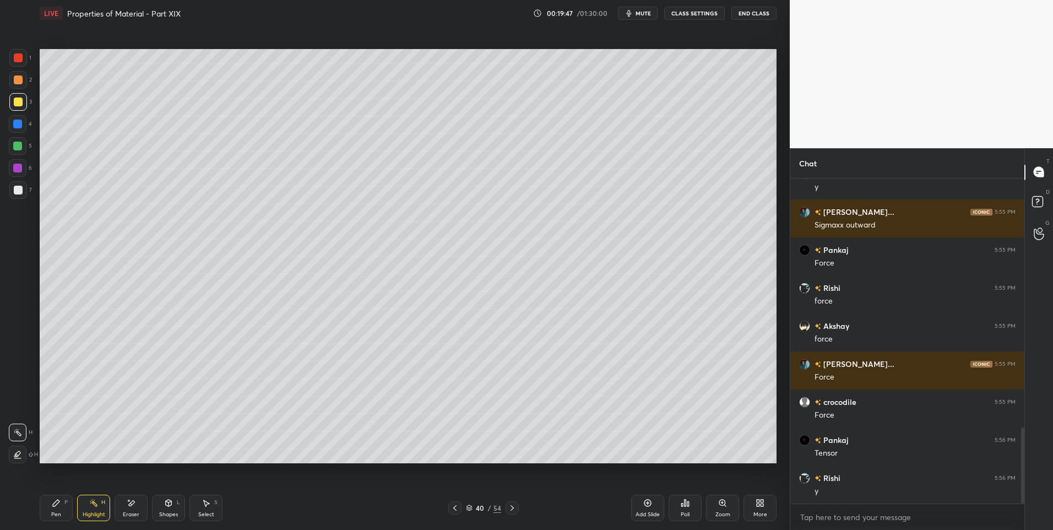
scroll to position [1107, 0]
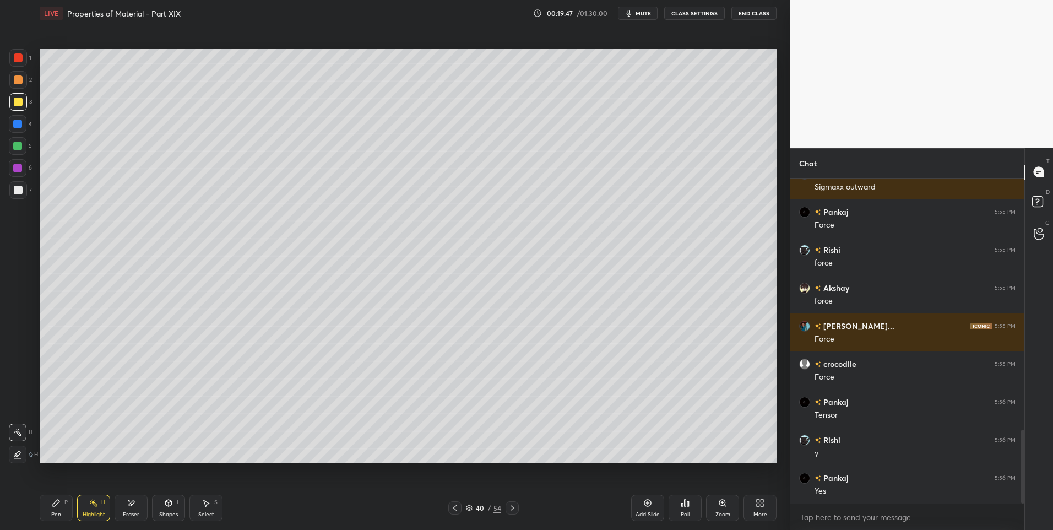
click at [170, 503] on icon at bounding box center [169, 502] width 6 height 7
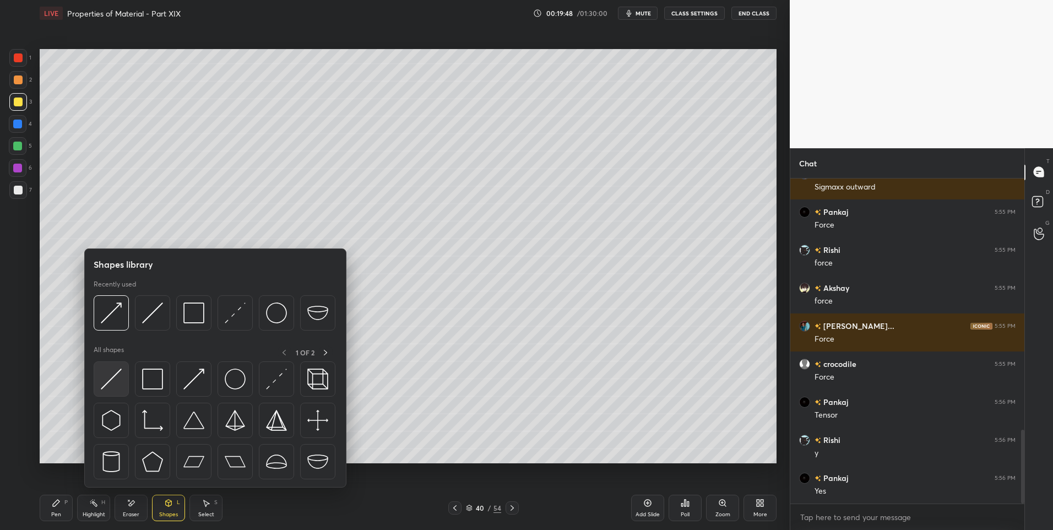
click at [111, 380] on img at bounding box center [111, 378] width 21 height 21
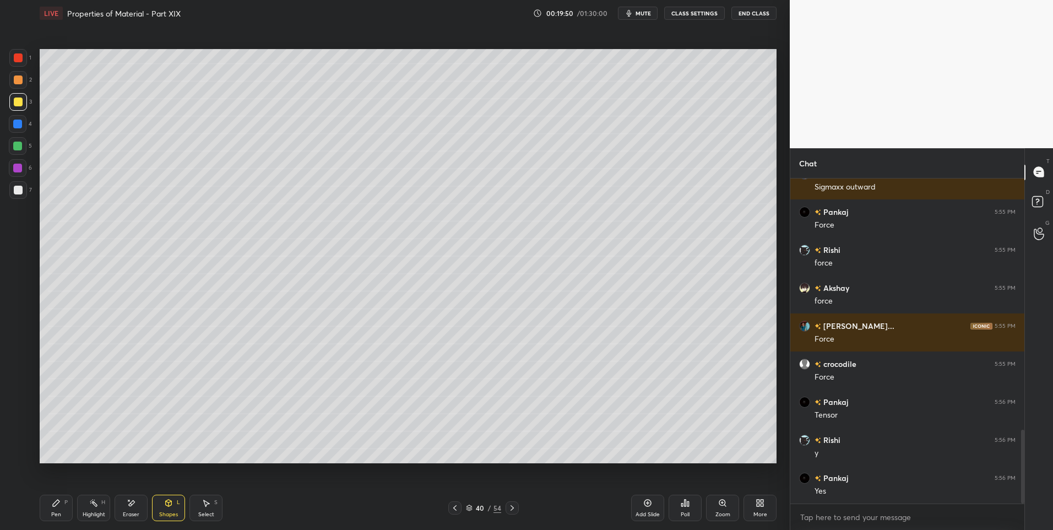
click at [20, 85] on div at bounding box center [18, 80] width 18 height 18
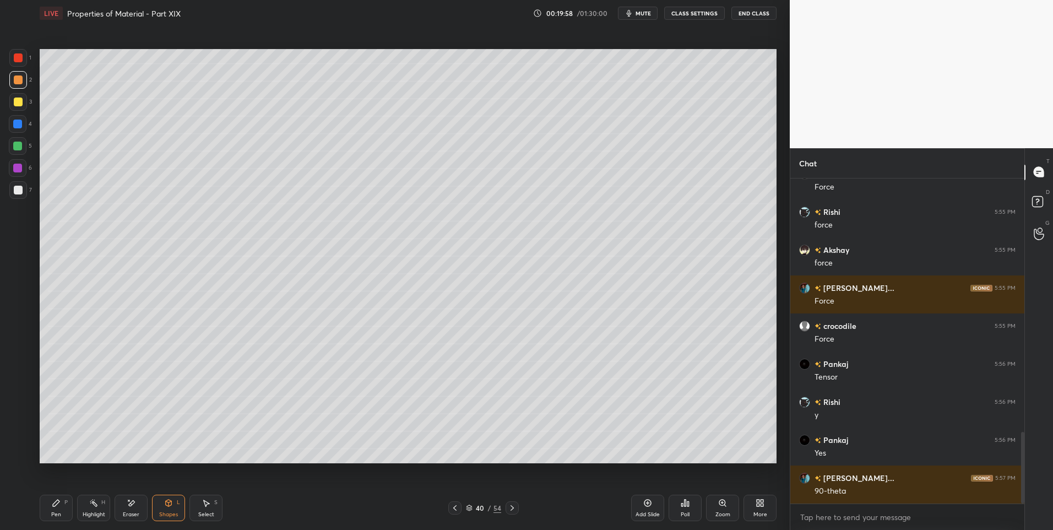
click at [101, 503] on div "H" at bounding box center [103, 502] width 4 height 6
click at [39, 517] on div "LIVE Properties of Material - Part XIX 00:20:01 / 01:30:00 mute CLASS SETTINGS …" at bounding box center [408, 265] width 746 height 530
click at [48, 514] on div "Pen P" at bounding box center [56, 508] width 33 height 26
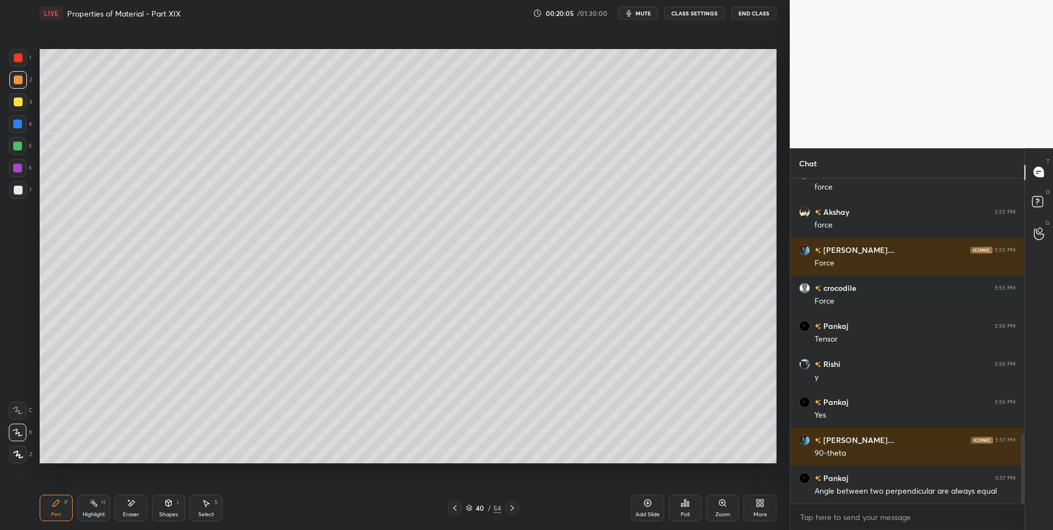
click at [207, 507] on icon at bounding box center [206, 502] width 9 height 9
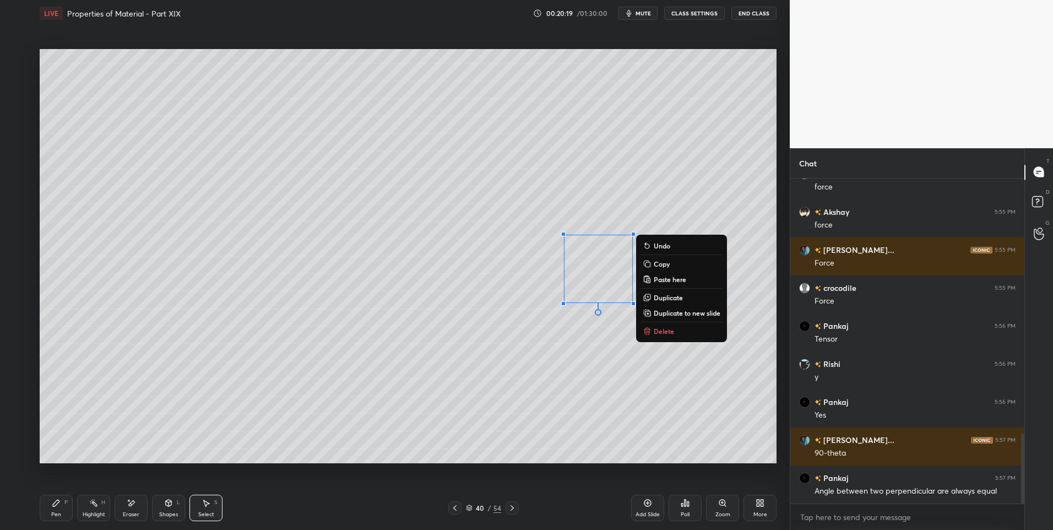
click at [655, 258] on button "Copy" at bounding box center [681, 263] width 82 height 13
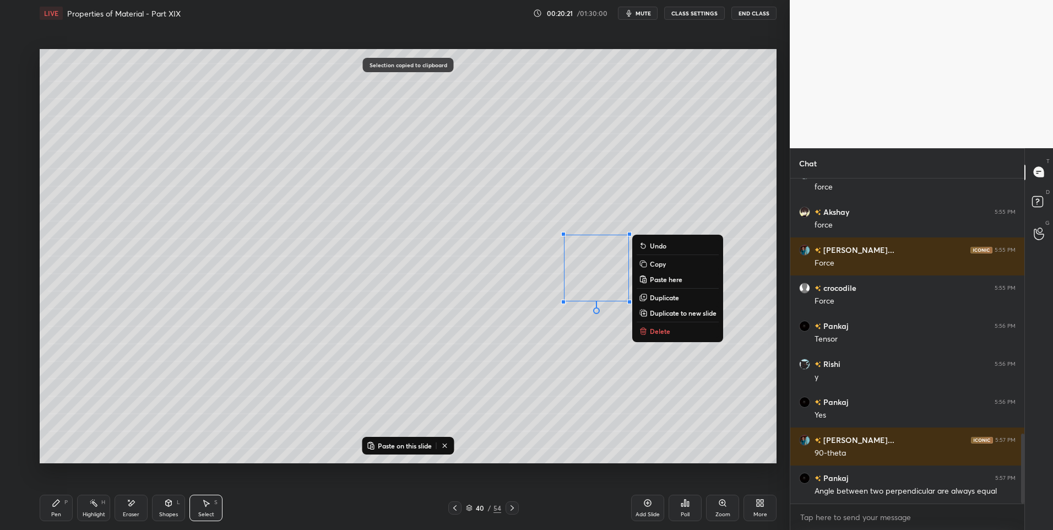
click at [686, 388] on div "0 ° Undo Copy Paste here Duplicate Duplicate to new slide Delete" at bounding box center [408, 256] width 737 height 415
click at [672, 297] on p "Duplicate" at bounding box center [668, 297] width 29 height 9
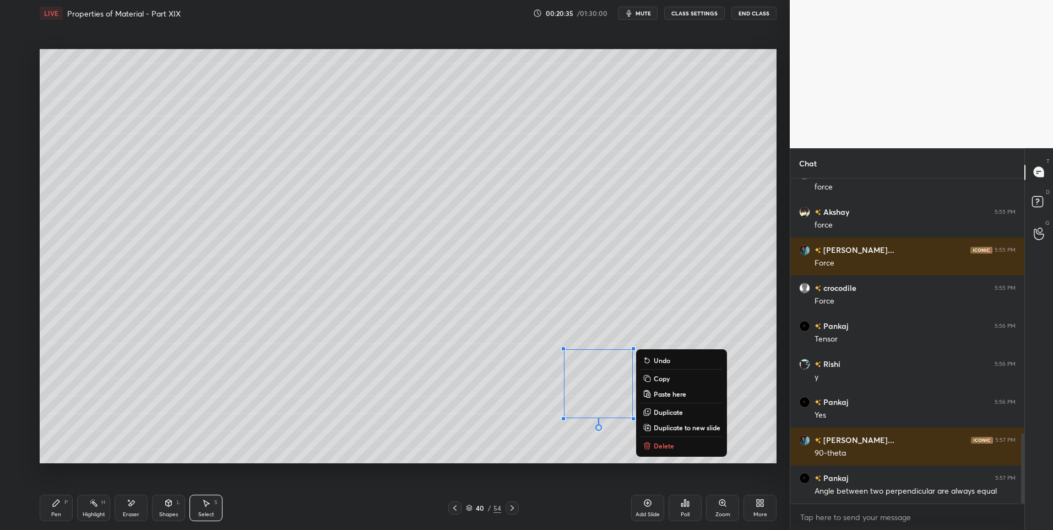
click at [379, 416] on div "0 ° Undo Copy Paste here Duplicate Duplicate to new slide Delete" at bounding box center [408, 256] width 737 height 415
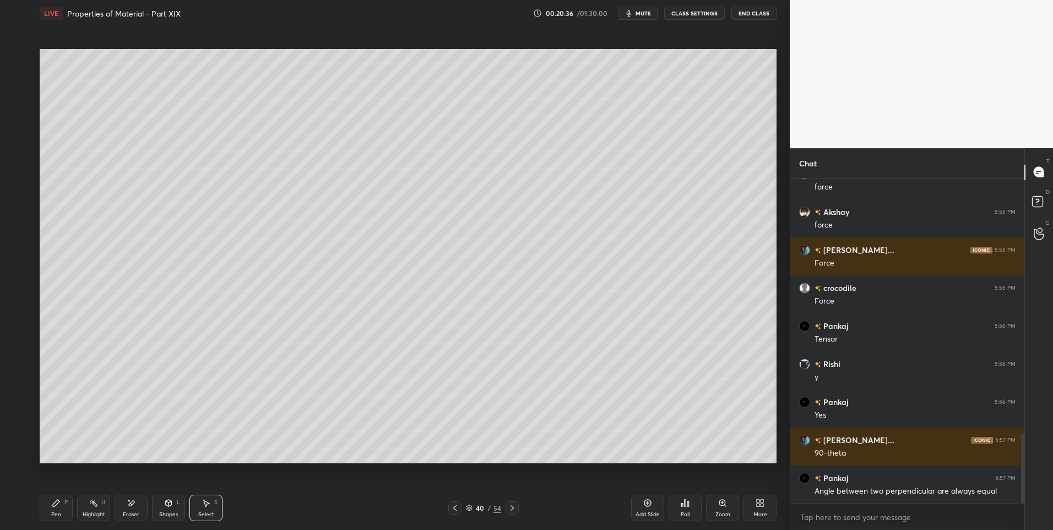
click at [96, 500] on icon at bounding box center [93, 502] width 9 height 9
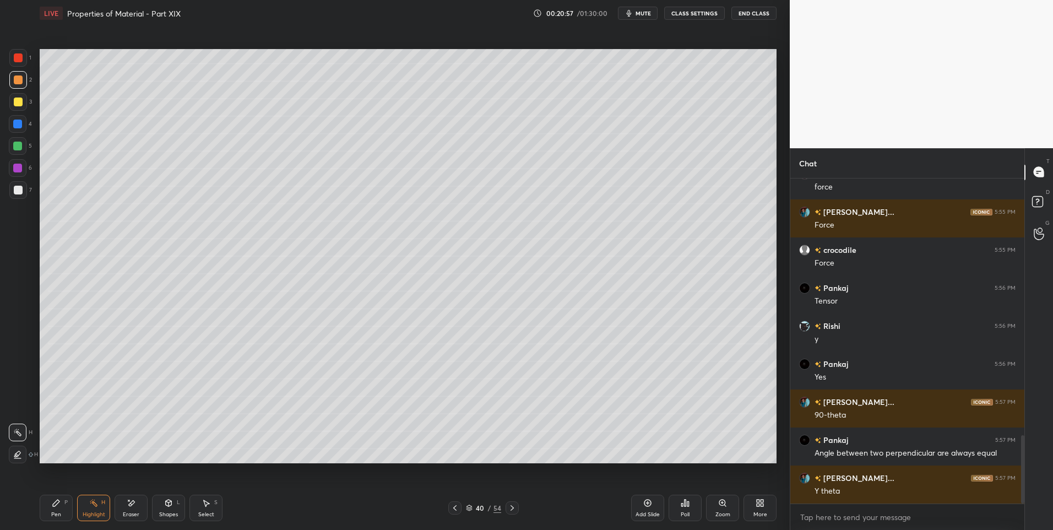
scroll to position [1259, 0]
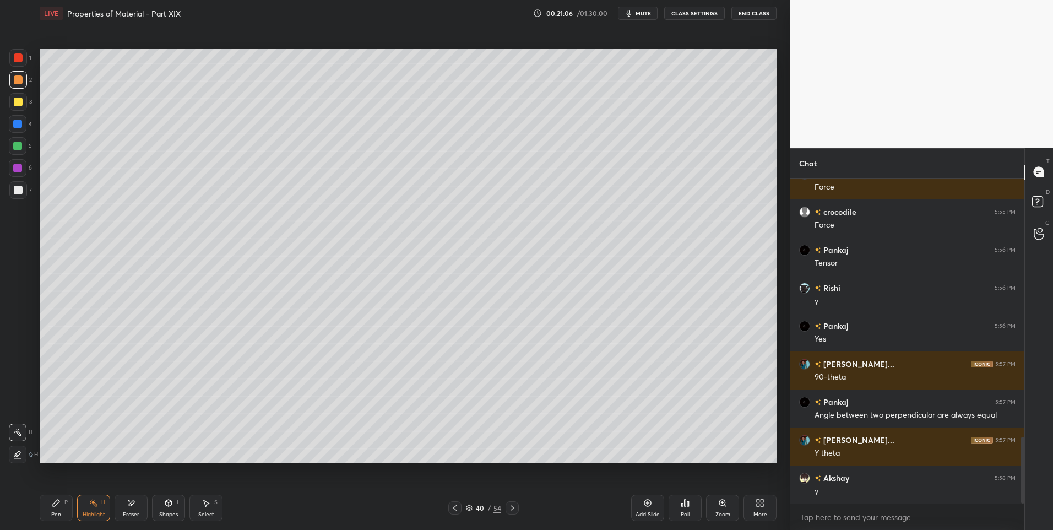
click at [56, 506] on icon at bounding box center [56, 502] width 9 height 9
click at [55, 509] on div "Pen P" at bounding box center [56, 508] width 33 height 26
click at [19, 189] on div at bounding box center [18, 190] width 9 height 9
click at [17, 140] on div at bounding box center [18, 146] width 18 height 18
click at [203, 508] on div "Select S" at bounding box center [205, 508] width 33 height 26
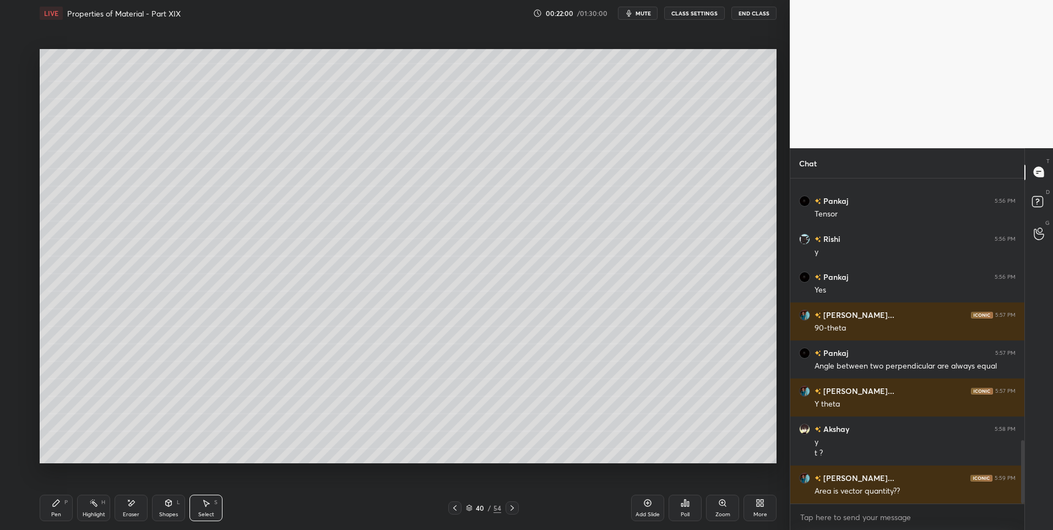
scroll to position [1346, 0]
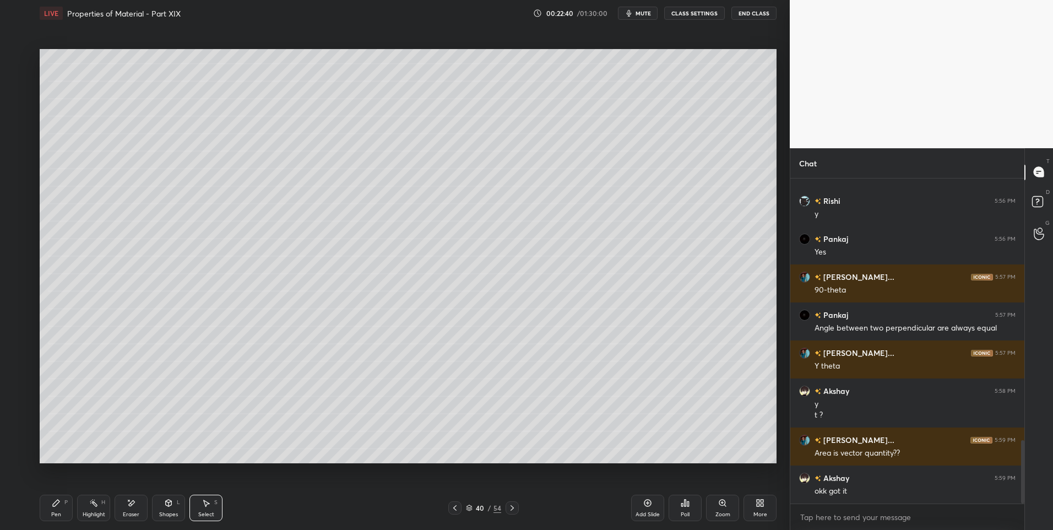
click at [202, 512] on div "Select" at bounding box center [206, 515] width 16 height 6
click at [56, 505] on icon at bounding box center [56, 502] width 7 height 7
click at [18, 189] on div at bounding box center [18, 190] width 9 height 9
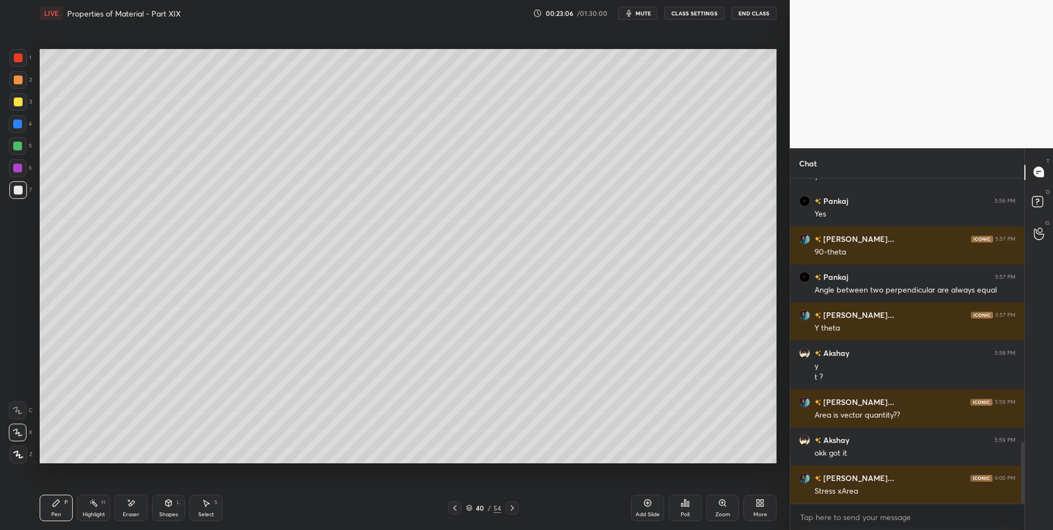
click at [18, 100] on div at bounding box center [18, 101] width 9 height 9
click at [95, 512] on div "Highlight" at bounding box center [94, 515] width 23 height 6
click at [48, 512] on div "Pen P" at bounding box center [56, 508] width 33 height 26
click at [51, 512] on div "Pen P" at bounding box center [56, 508] width 33 height 26
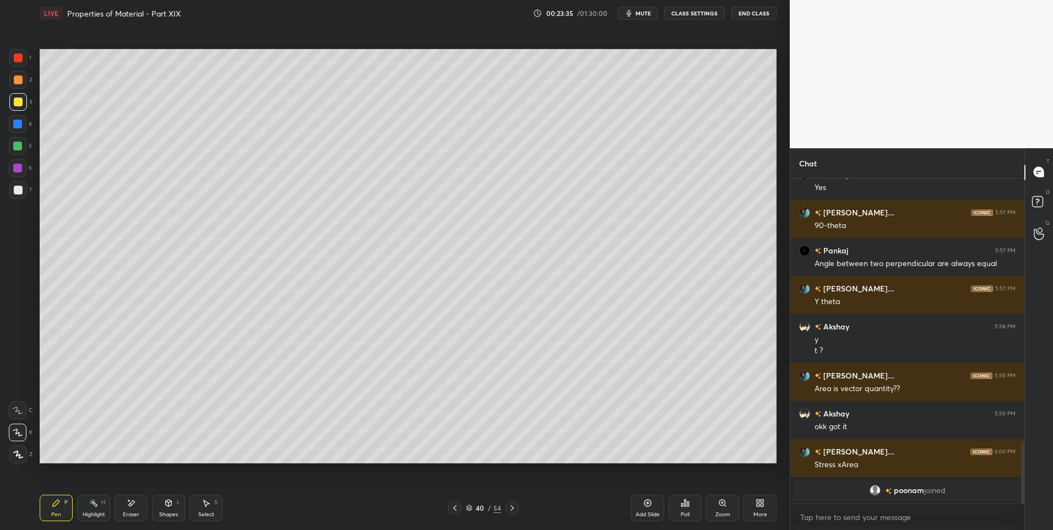
click at [92, 508] on div "Highlight H" at bounding box center [93, 508] width 33 height 26
click at [168, 506] on icon at bounding box center [169, 502] width 6 height 7
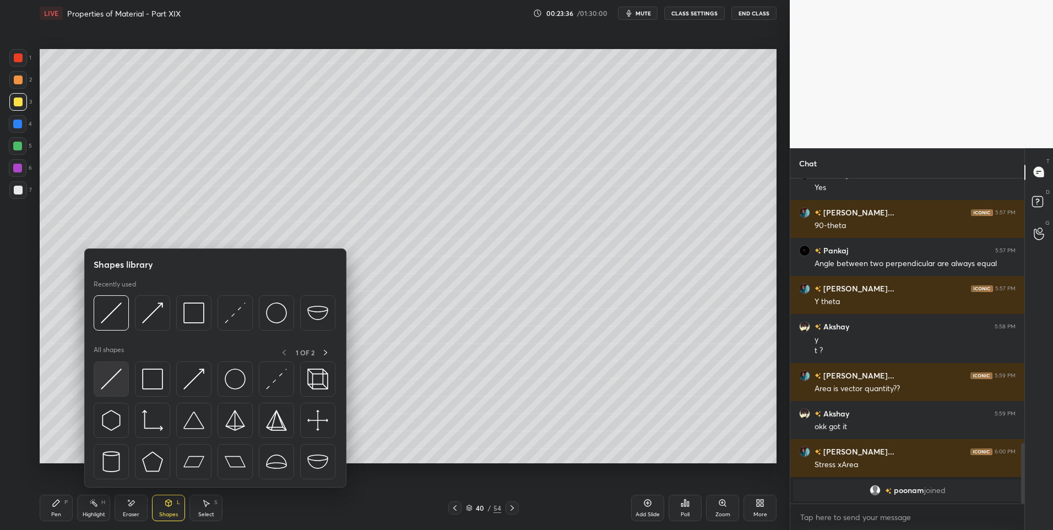
click at [108, 373] on img at bounding box center [111, 378] width 21 height 21
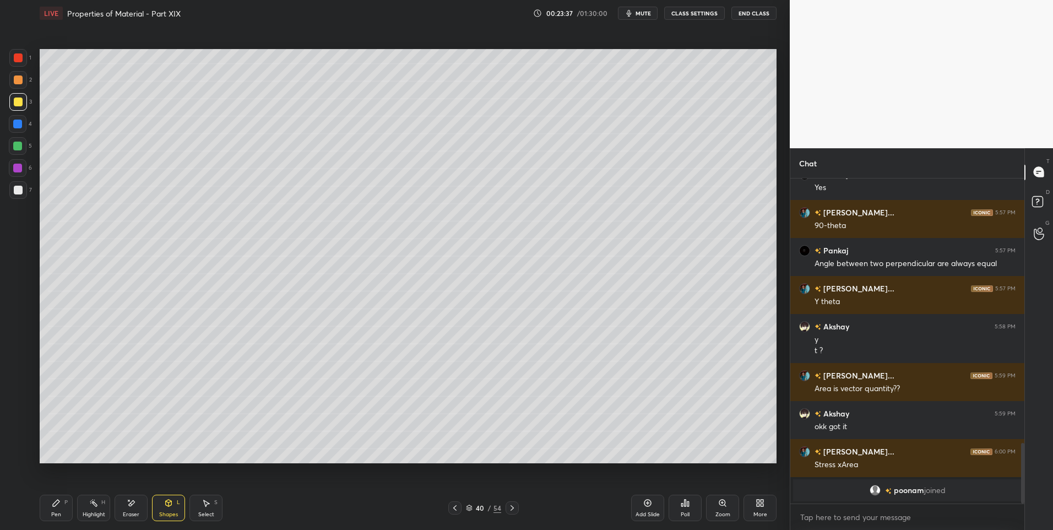
click at [18, 189] on div at bounding box center [18, 190] width 9 height 9
click at [60, 504] on icon at bounding box center [56, 502] width 9 height 9
click at [18, 144] on div at bounding box center [17, 146] width 9 height 9
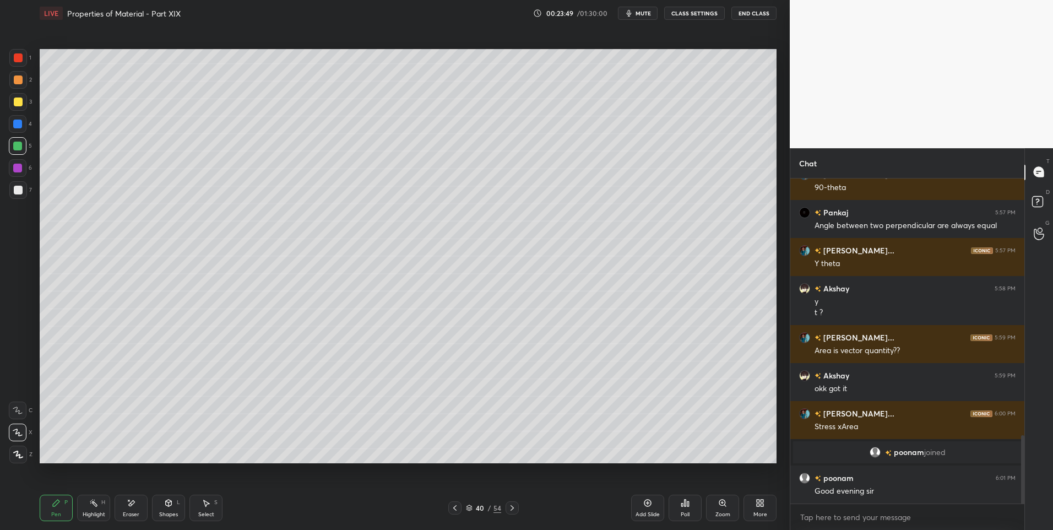
click at [20, 173] on div at bounding box center [18, 168] width 18 height 18
click at [201, 513] on div "Select" at bounding box center [206, 515] width 16 height 6
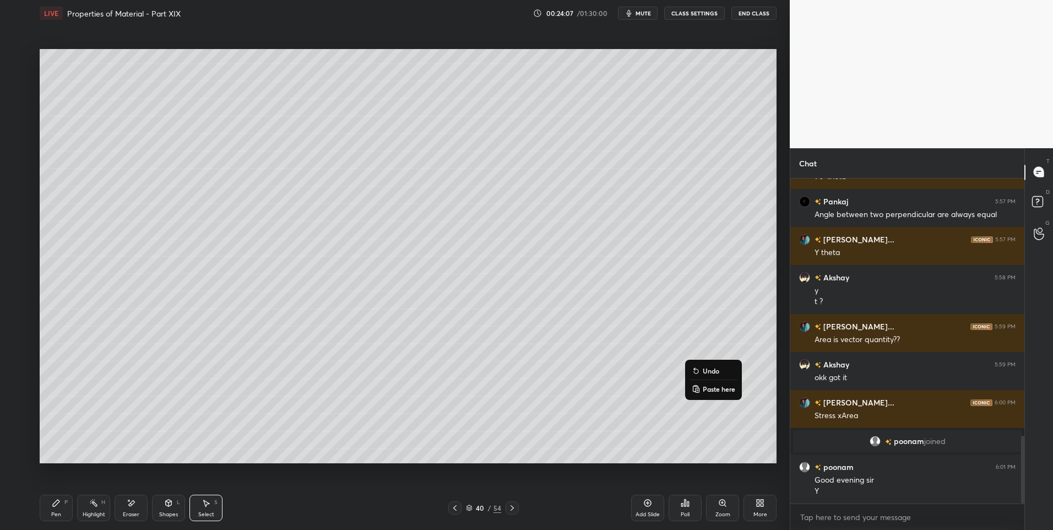
scroll to position [1275, 0]
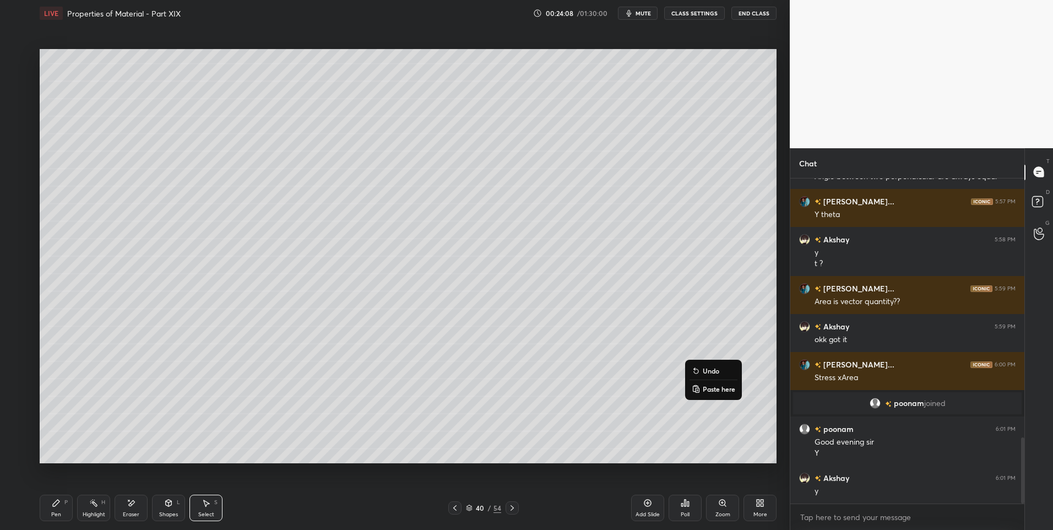
click at [537, 448] on div "0 ° Undo Copy Paste here Duplicate Duplicate to new slide Delete" at bounding box center [408, 256] width 737 height 415
click at [45, 511] on div "Pen P" at bounding box center [56, 508] width 33 height 26
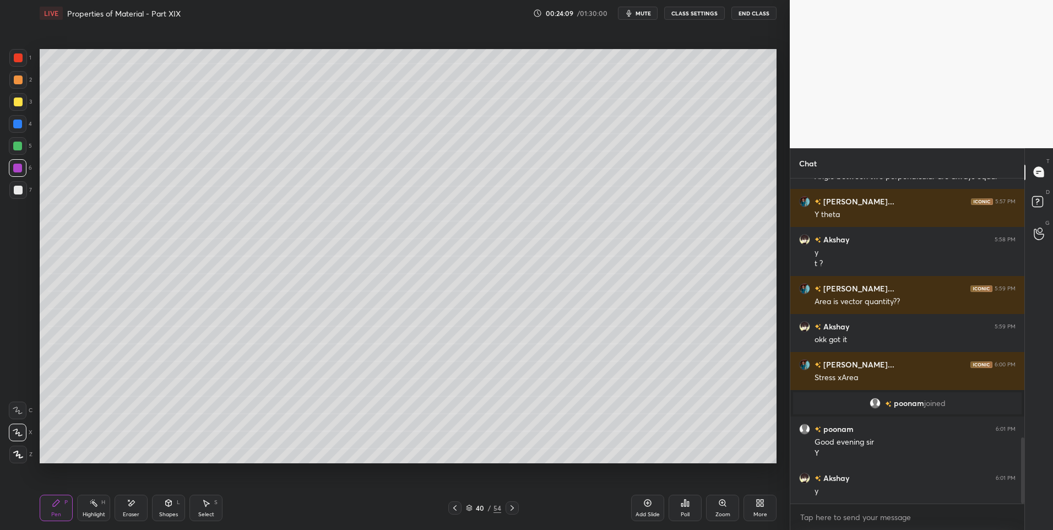
click at [15, 97] on div at bounding box center [18, 101] width 9 height 9
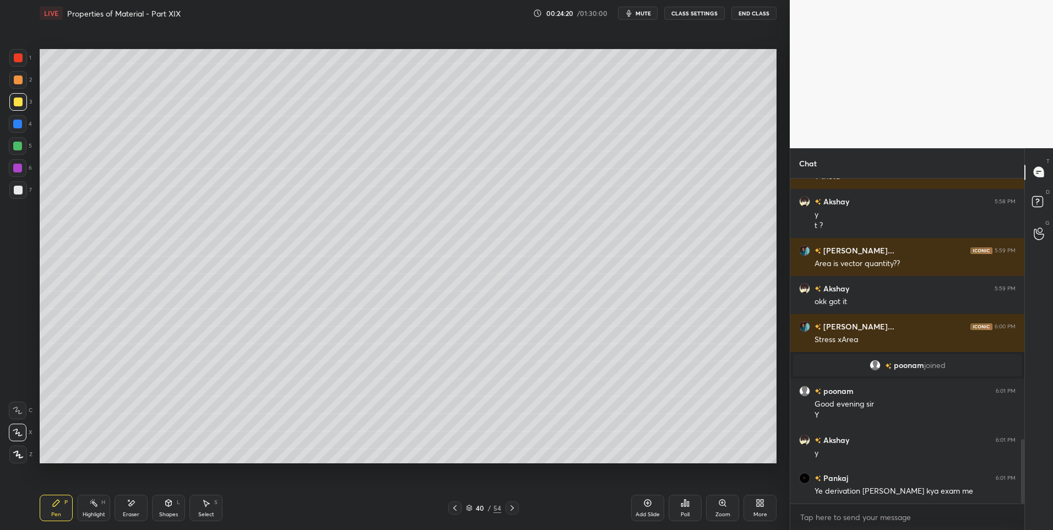
click at [202, 512] on div "Select" at bounding box center [206, 515] width 16 height 6
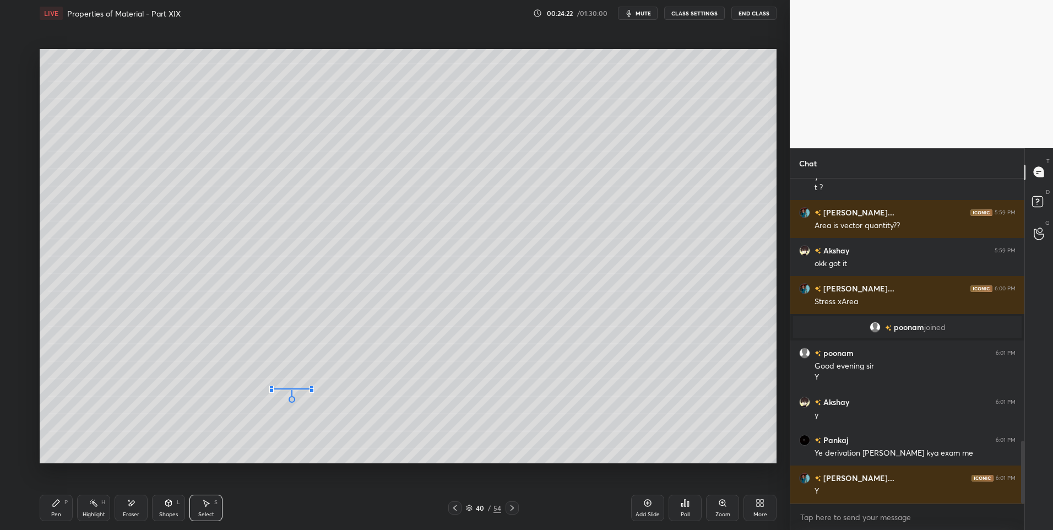
click at [272, 389] on div at bounding box center [271, 390] width 4 height 4
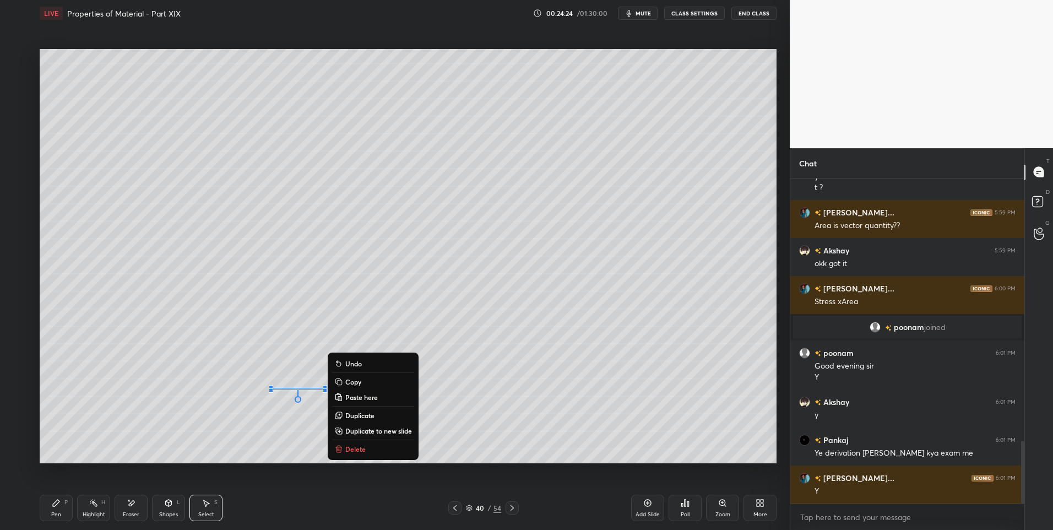
click at [290, 432] on div "0 ° Undo Copy Paste here Duplicate Duplicate to new slide Delete" at bounding box center [408, 256] width 737 height 415
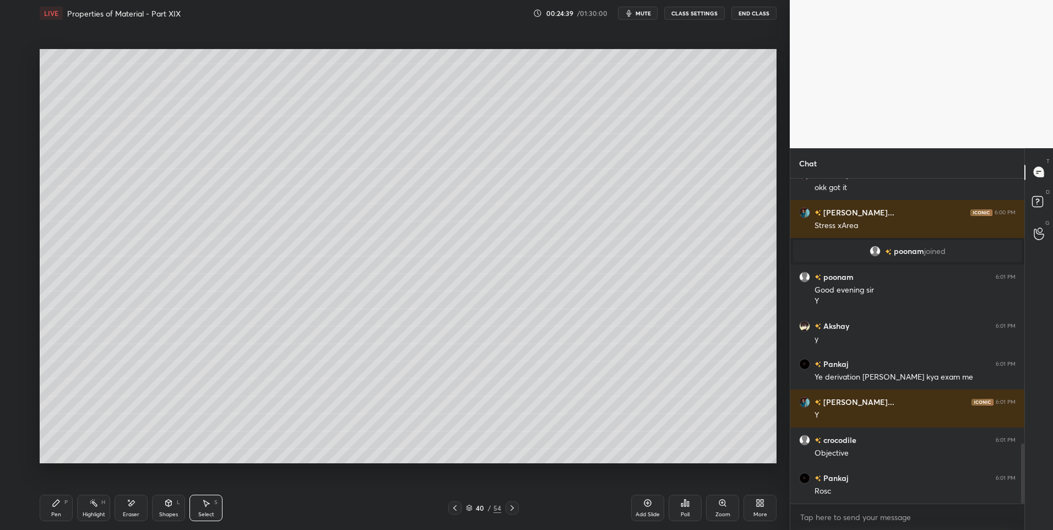
scroll to position [1438, 0]
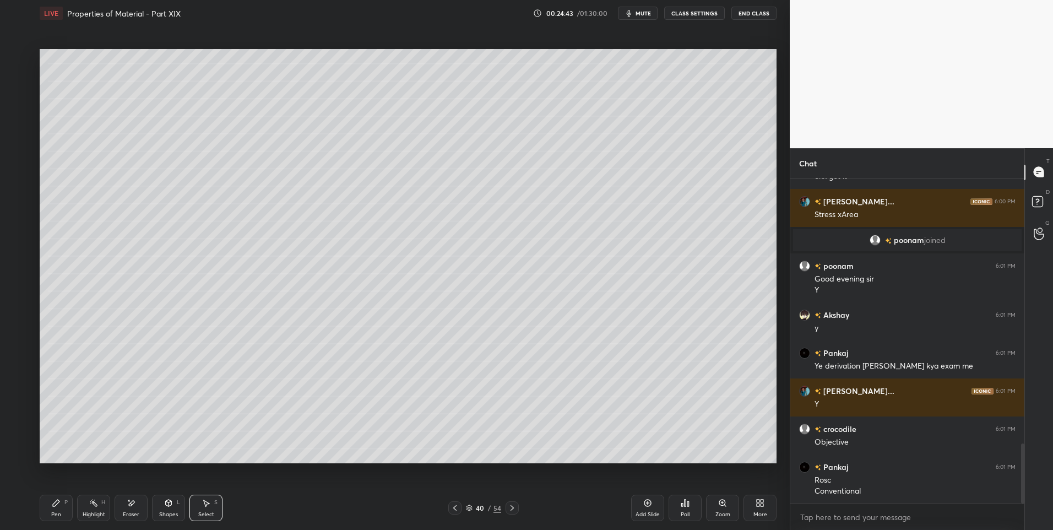
click at [205, 509] on div "Select S" at bounding box center [205, 508] width 33 height 26
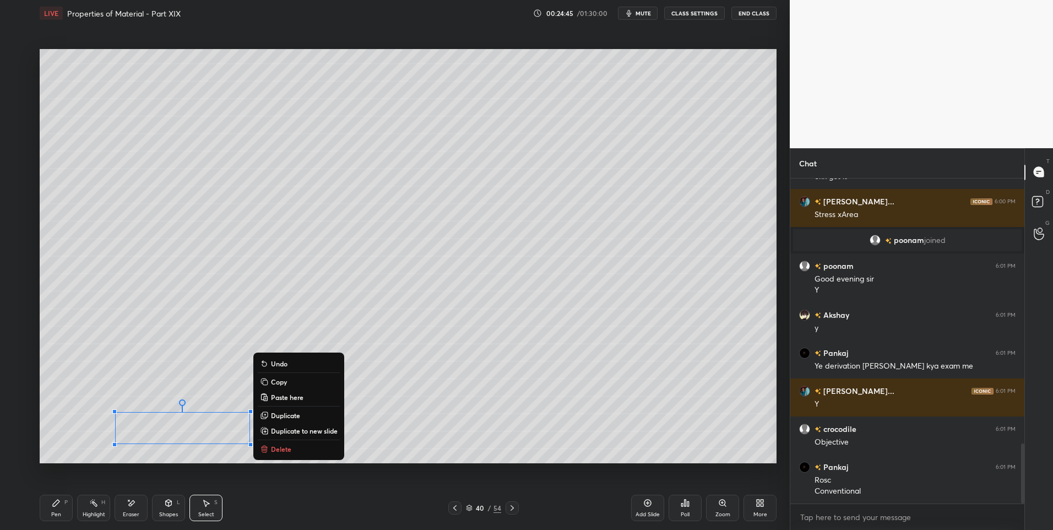
click at [77, 401] on div "0 ° Undo Copy Paste here Duplicate Duplicate to new slide Delete" at bounding box center [408, 256] width 737 height 415
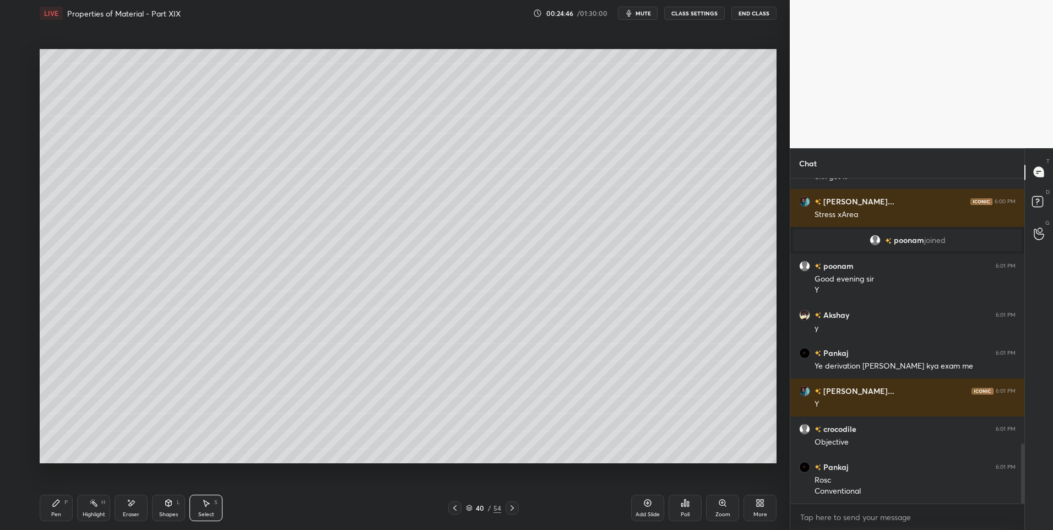
click at [93, 501] on rect at bounding box center [95, 504] width 6 height 6
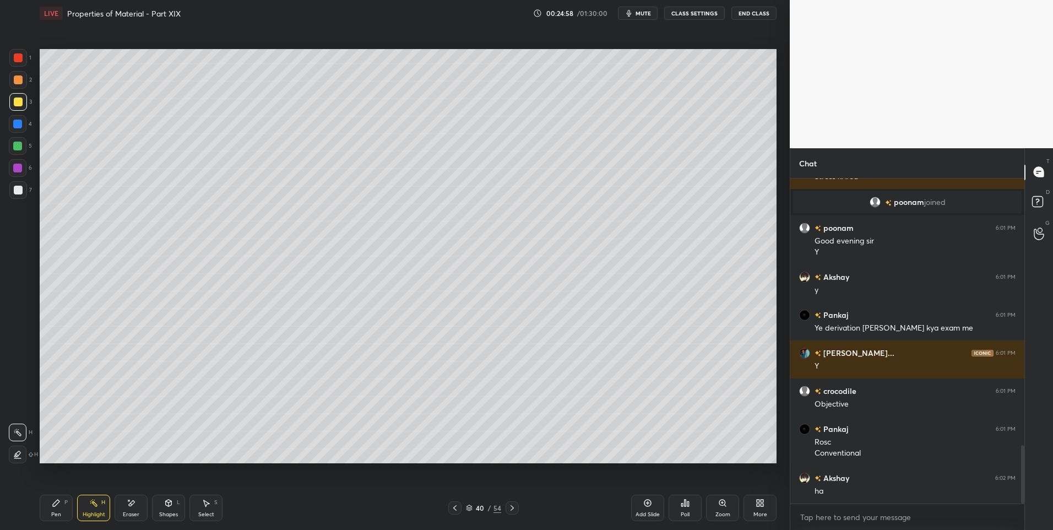
scroll to position [1514, 0]
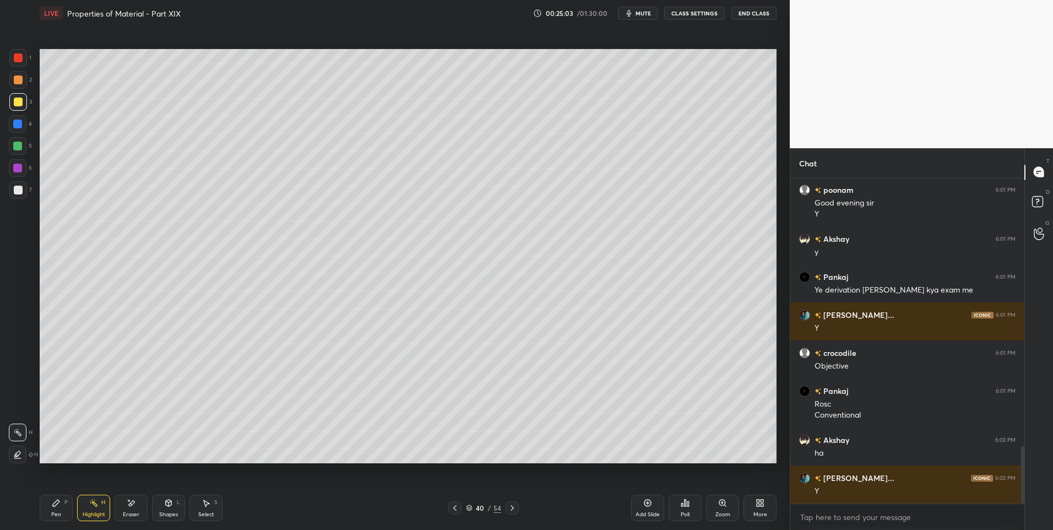
click at [58, 508] on div "Pen P" at bounding box center [56, 508] width 33 height 26
click at [94, 509] on div "Highlight H" at bounding box center [93, 508] width 33 height 26
click at [66, 508] on div "Pen P" at bounding box center [56, 508] width 33 height 26
click at [107, 506] on div "Highlight H" at bounding box center [93, 508] width 33 height 26
click at [167, 508] on div "Shapes L" at bounding box center [168, 508] width 33 height 26
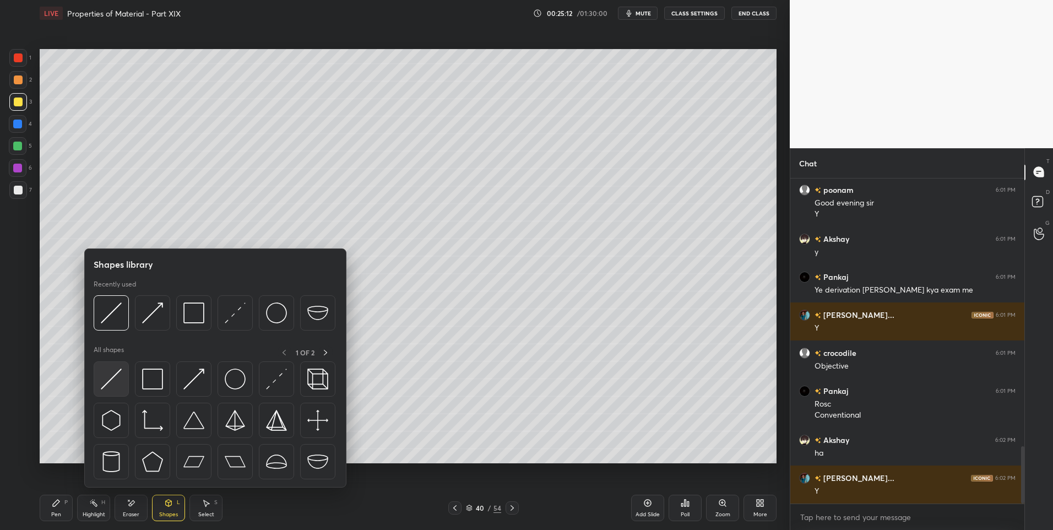
click at [118, 379] on img at bounding box center [111, 378] width 21 height 21
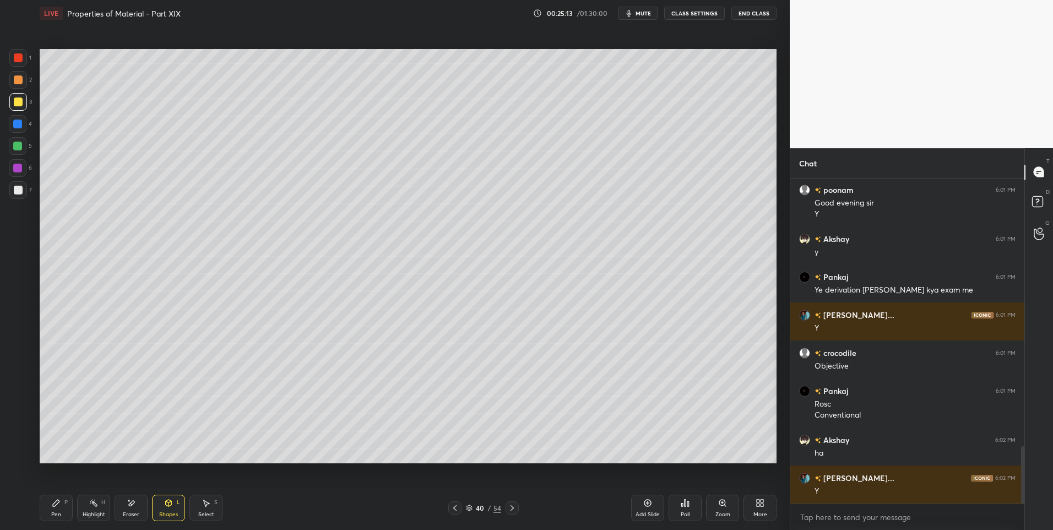
click at [167, 515] on div "Shapes" at bounding box center [168, 515] width 19 height 6
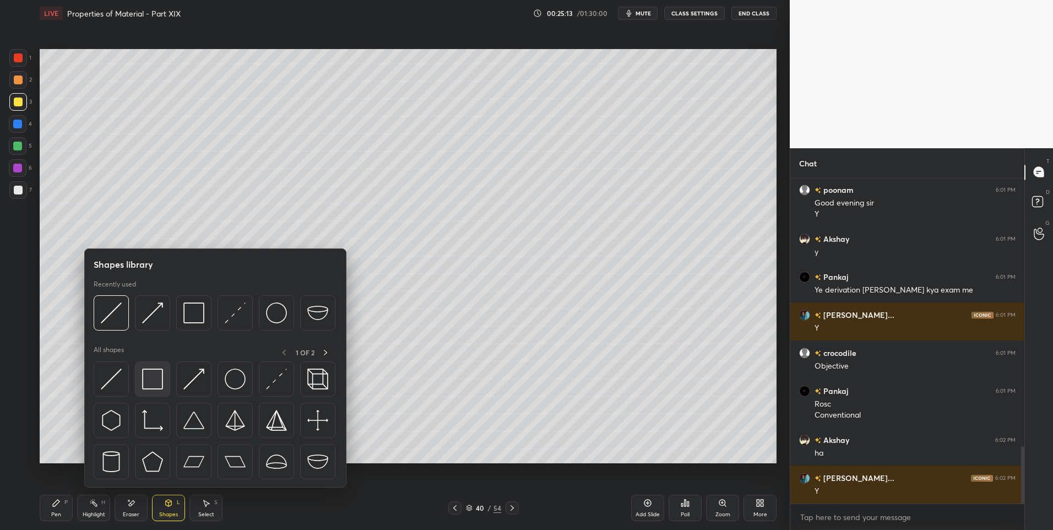
click at [151, 379] on img at bounding box center [152, 378] width 21 height 21
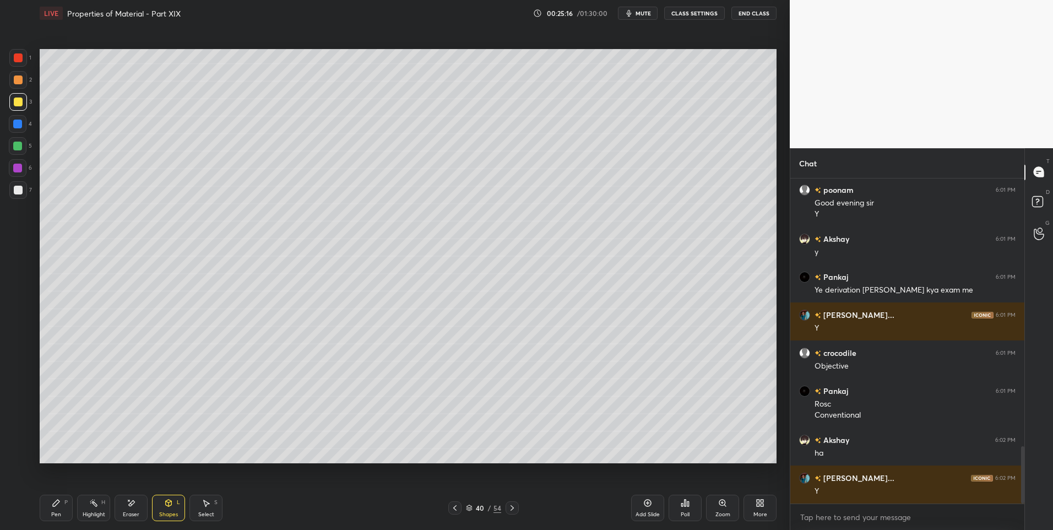
click at [90, 506] on icon at bounding box center [93, 502] width 9 height 9
click at [55, 508] on div "Pen P" at bounding box center [56, 508] width 33 height 26
click at [89, 503] on icon at bounding box center [93, 502] width 9 height 9
click at [54, 504] on icon at bounding box center [56, 502] width 7 height 7
click at [19, 146] on div at bounding box center [17, 146] width 9 height 9
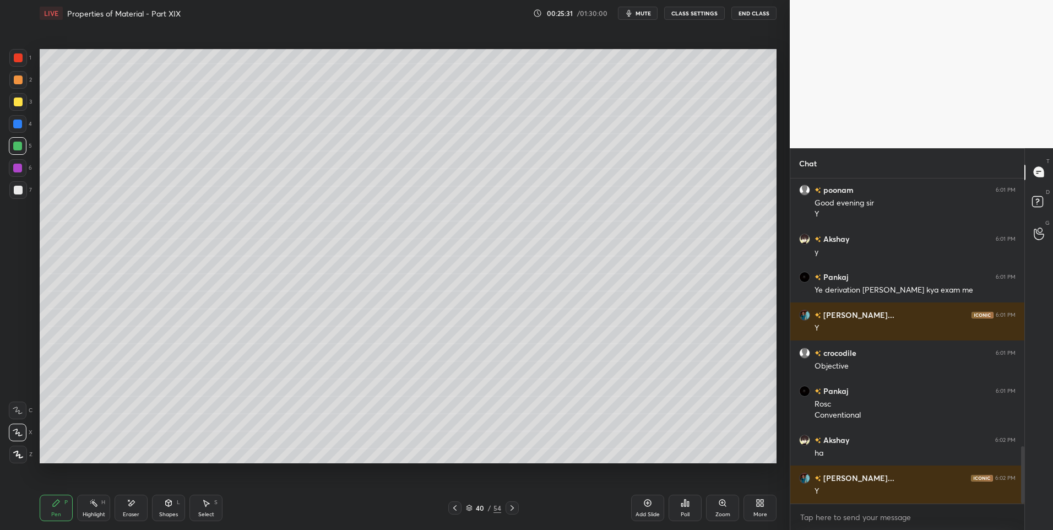
click at [215, 508] on div "Select S" at bounding box center [205, 508] width 33 height 26
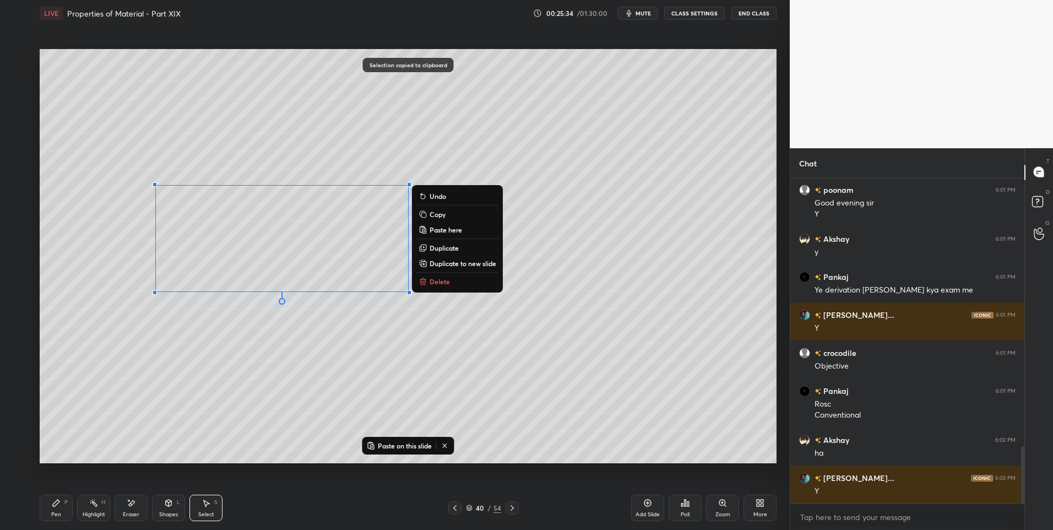
click at [642, 505] on div "Add Slide" at bounding box center [647, 508] width 33 height 26
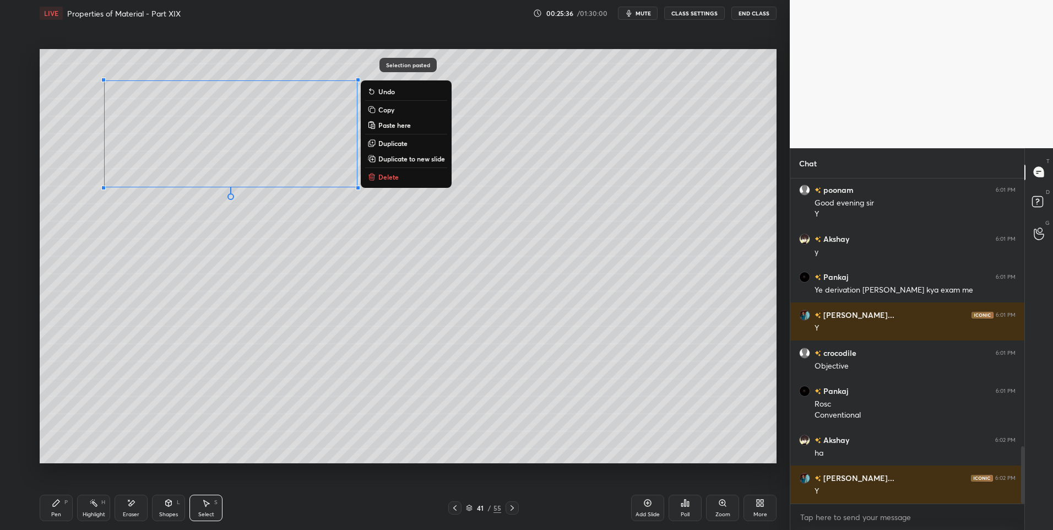
click at [183, 333] on div "0 ° Undo Copy Paste here Duplicate Duplicate to new slide Delete" at bounding box center [408, 256] width 737 height 415
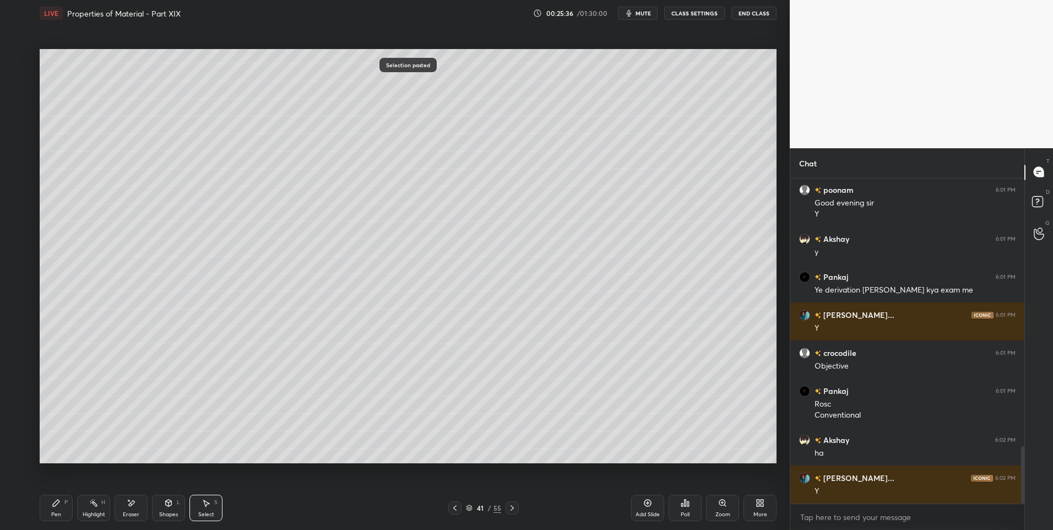
click at [61, 506] on div "Pen P" at bounding box center [56, 508] width 33 height 26
click at [15, 186] on div at bounding box center [18, 190] width 9 height 9
click at [125, 504] on div "Eraser" at bounding box center [131, 508] width 33 height 26
click at [57, 517] on div "Pen" at bounding box center [56, 515] width 10 height 6
click at [61, 513] on div "Pen" at bounding box center [56, 515] width 10 height 6
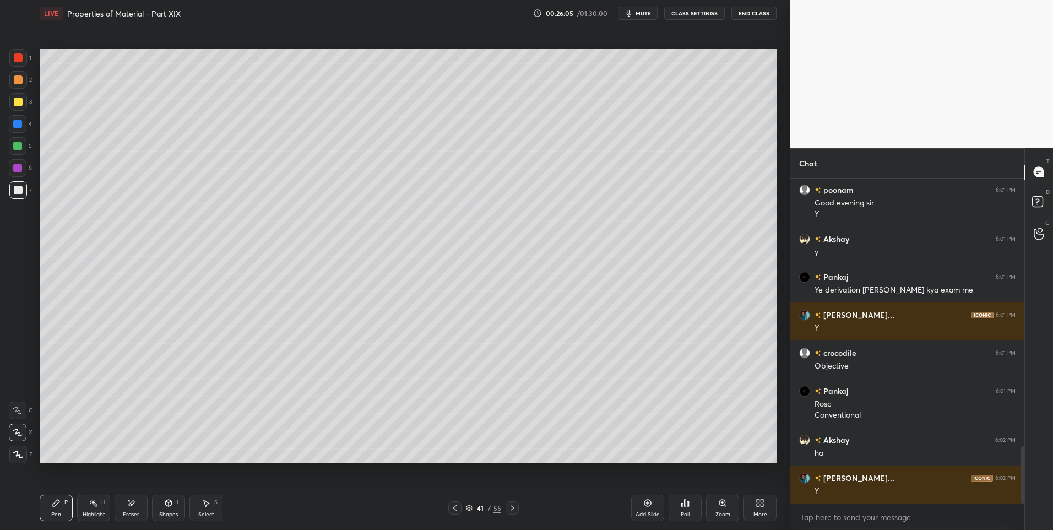
click at [87, 512] on div "Highlight" at bounding box center [94, 515] width 23 height 6
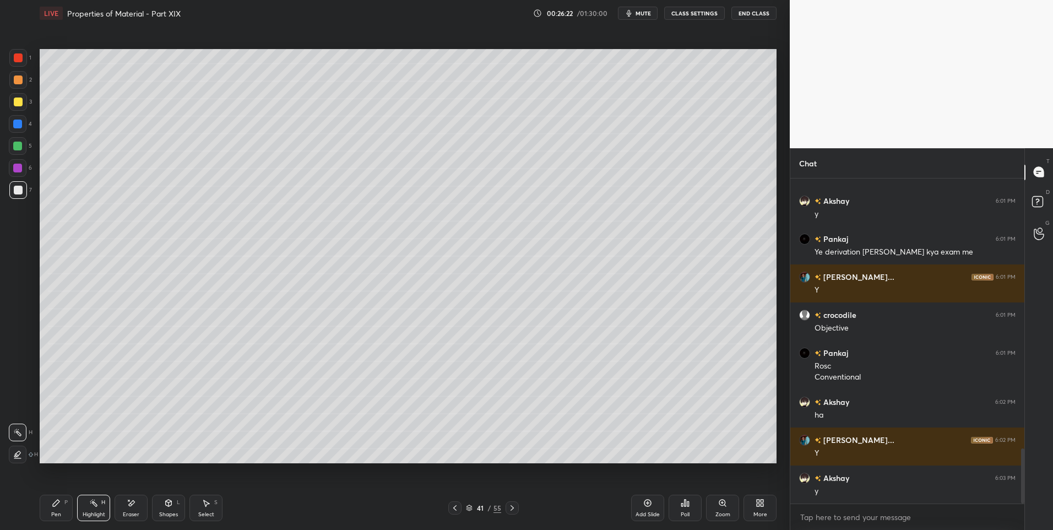
scroll to position [1590, 0]
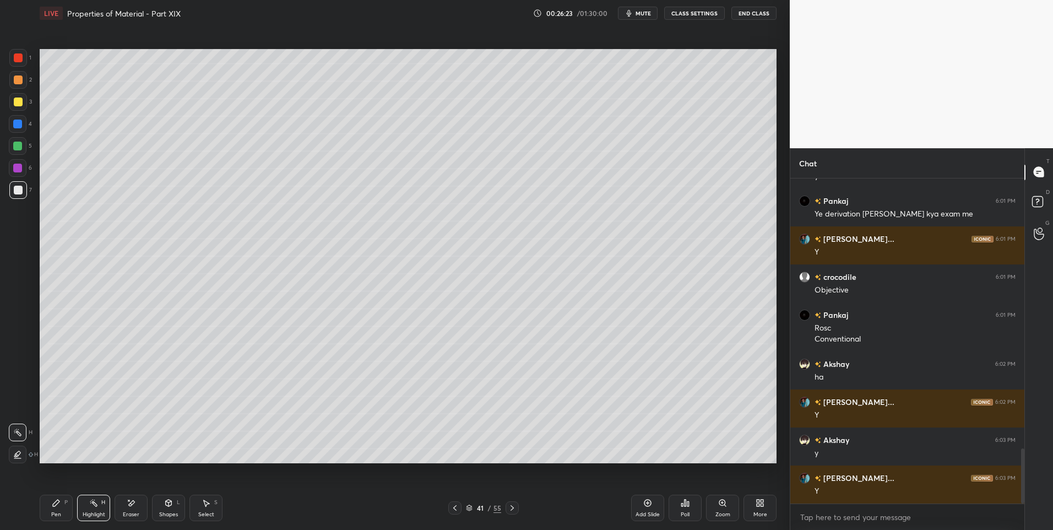
click at [50, 505] on div "Pen P" at bounding box center [56, 508] width 33 height 26
click at [89, 504] on icon at bounding box center [93, 502] width 9 height 9
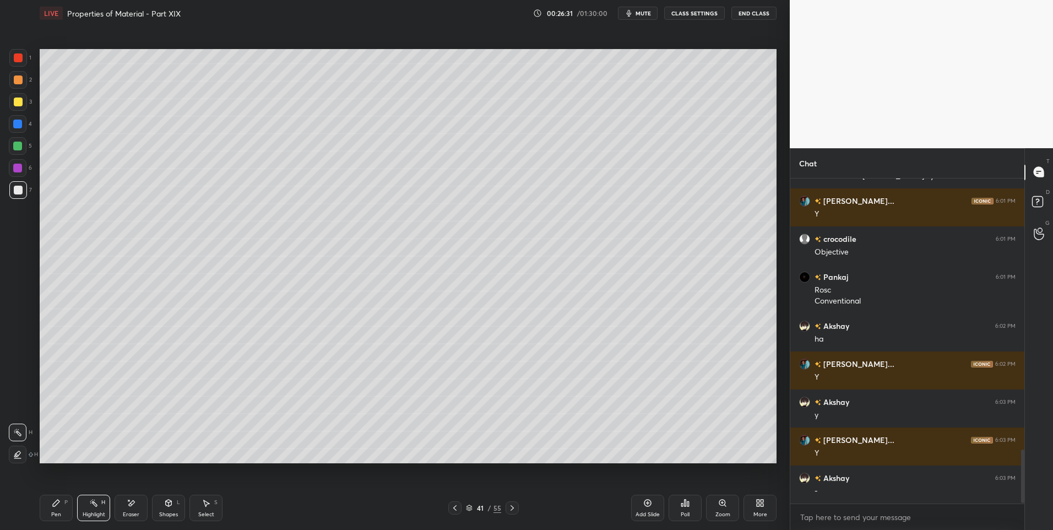
scroll to position [1666, 0]
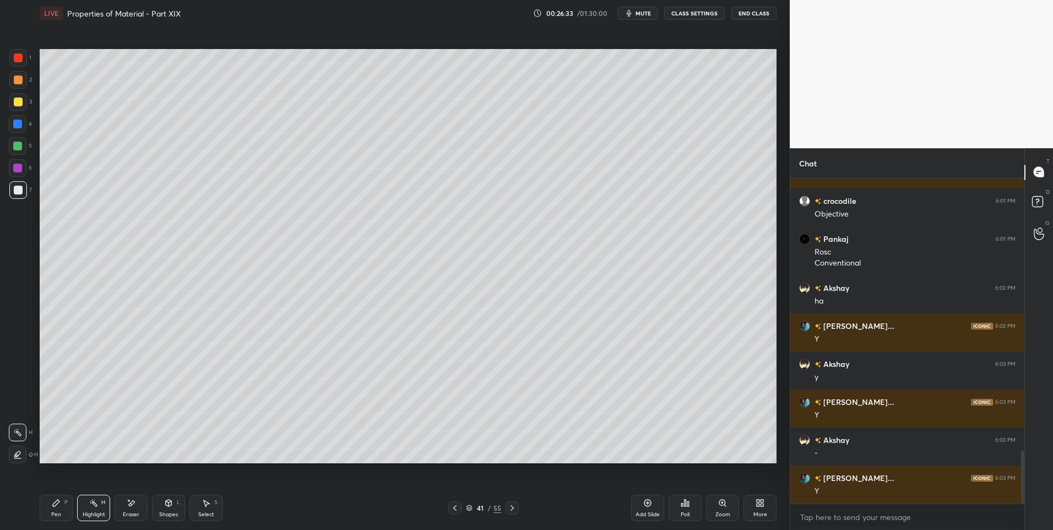
click at [455, 507] on icon at bounding box center [454, 507] width 9 height 9
click at [509, 507] on icon at bounding box center [512, 507] width 9 height 9
click at [53, 512] on div "Pen" at bounding box center [56, 515] width 10 height 6
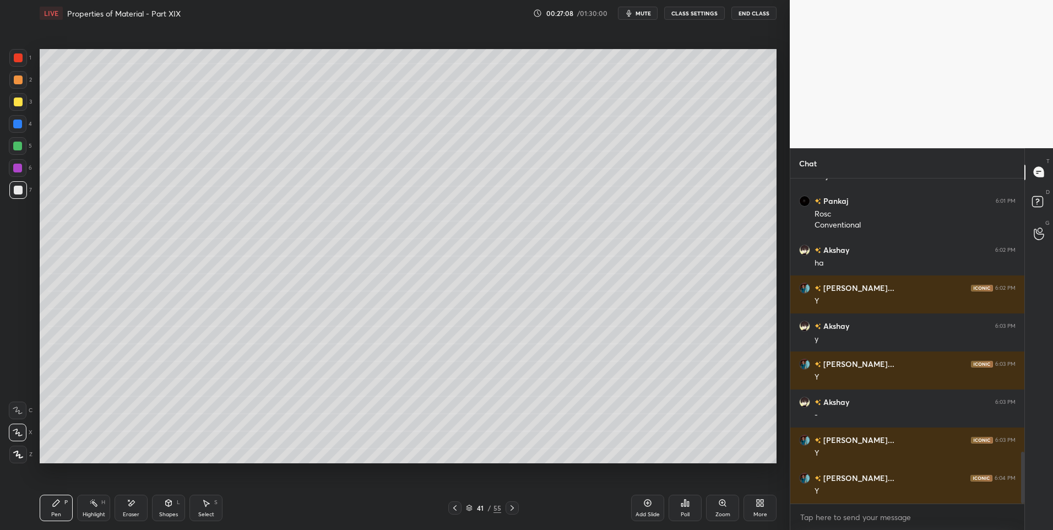
click at [451, 508] on icon at bounding box center [454, 507] width 9 height 9
click at [510, 505] on icon at bounding box center [512, 507] width 9 height 9
click at [170, 505] on icon at bounding box center [169, 502] width 6 height 7
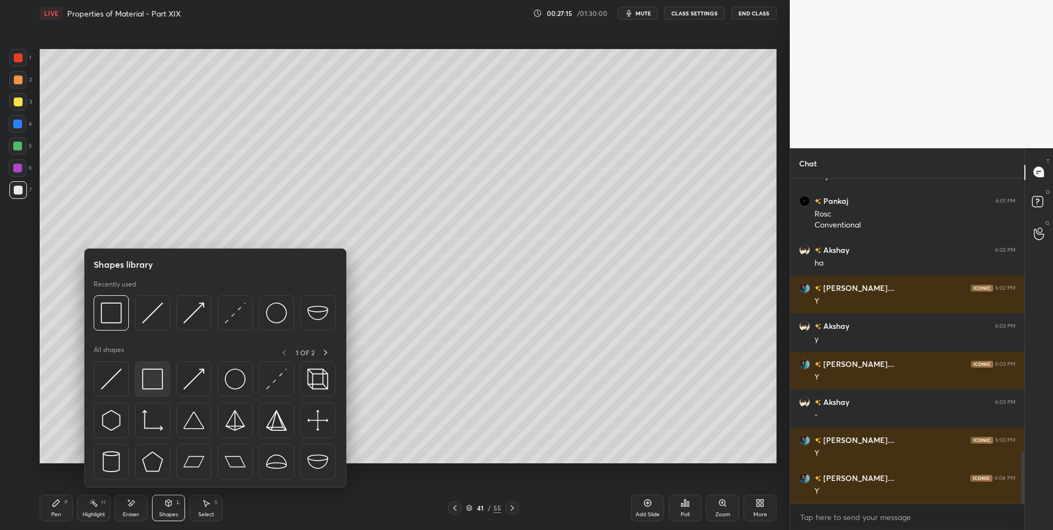
click at [153, 381] on img at bounding box center [152, 378] width 21 height 21
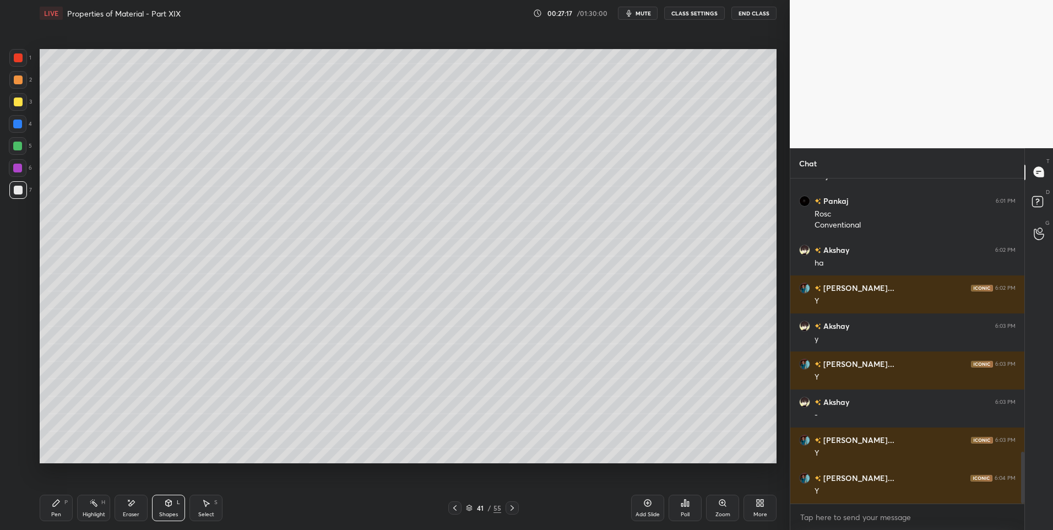
click at [83, 506] on div "Highlight H" at bounding box center [93, 508] width 33 height 26
click at [86, 505] on div "Highlight H" at bounding box center [93, 508] width 33 height 26
click at [55, 507] on div "Pen P" at bounding box center [56, 508] width 33 height 26
click at [157, 503] on div "Shapes L" at bounding box center [168, 508] width 33 height 26
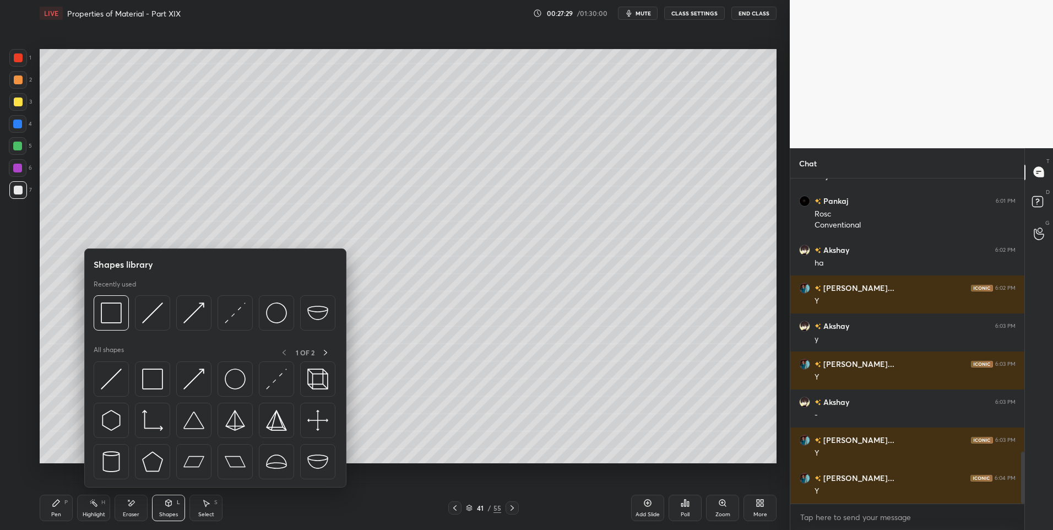
click at [57, 506] on icon at bounding box center [56, 502] width 9 height 9
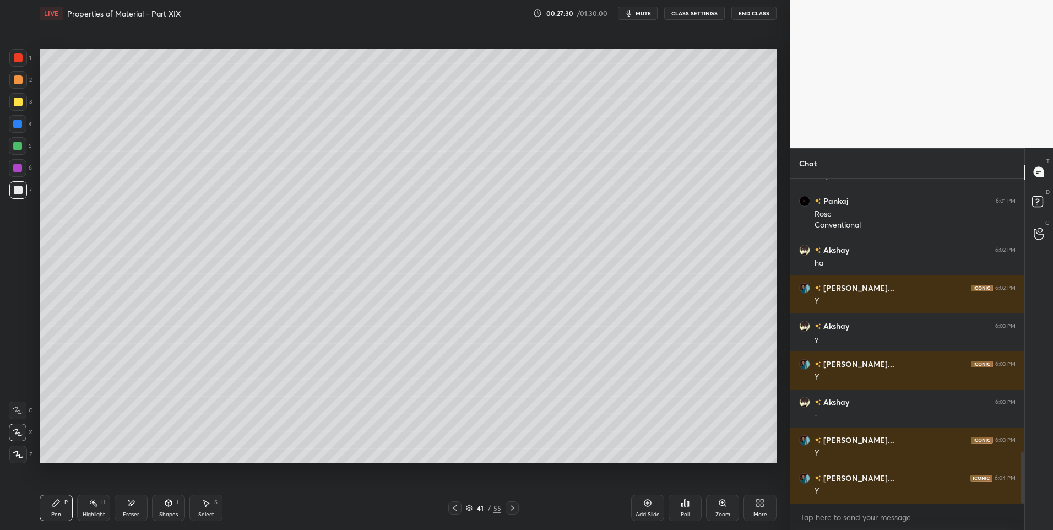
click at [19, 146] on div at bounding box center [17, 146] width 9 height 9
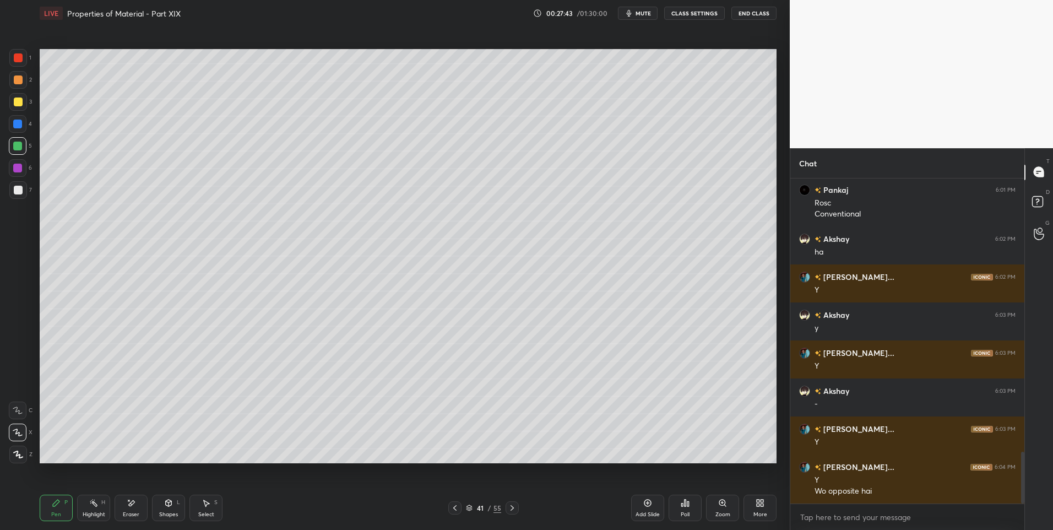
click at [15, 192] on div at bounding box center [18, 190] width 9 height 9
click at [94, 513] on div "Highlight" at bounding box center [94, 515] width 23 height 6
click at [456, 508] on icon at bounding box center [454, 507] width 9 height 9
click at [510, 512] on icon at bounding box center [512, 507] width 9 height 9
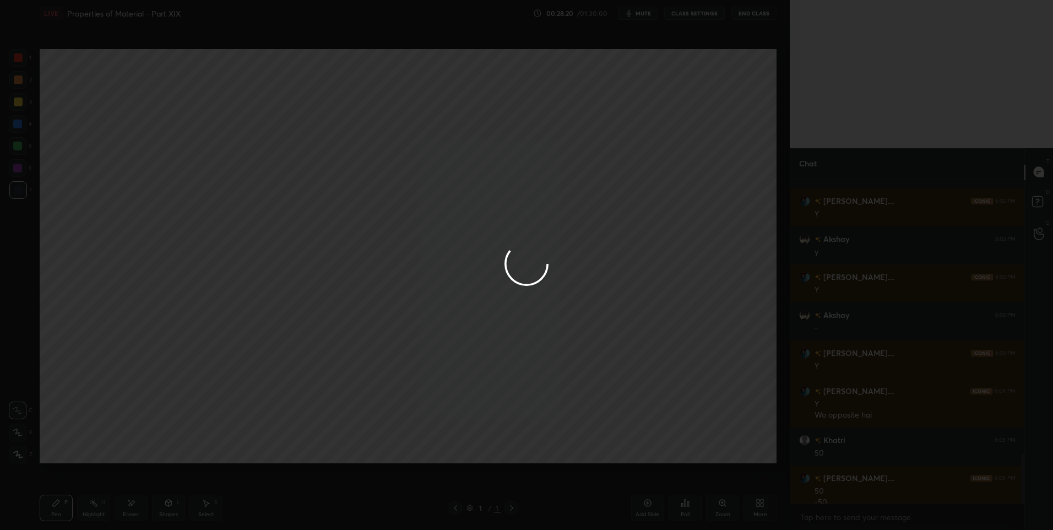
scroll to position [1802, 0]
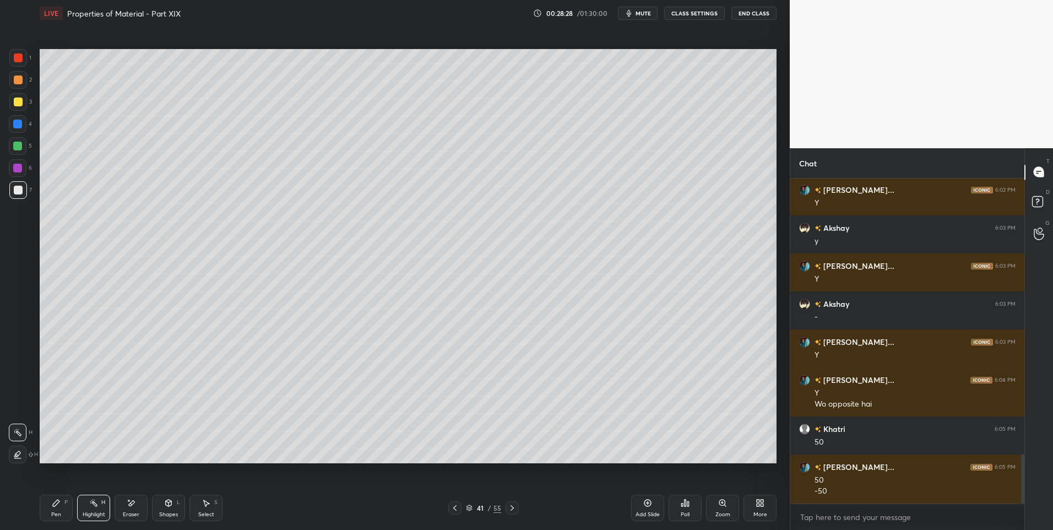
click at [97, 504] on icon at bounding box center [93, 502] width 9 height 9
click at [102, 506] on div "Highlight H" at bounding box center [93, 508] width 33 height 26
click at [215, 503] on div "S" at bounding box center [215, 502] width 3 height 6
click at [52, 509] on div "Pen P" at bounding box center [56, 508] width 33 height 26
click at [17, 161] on div at bounding box center [18, 168] width 18 height 18
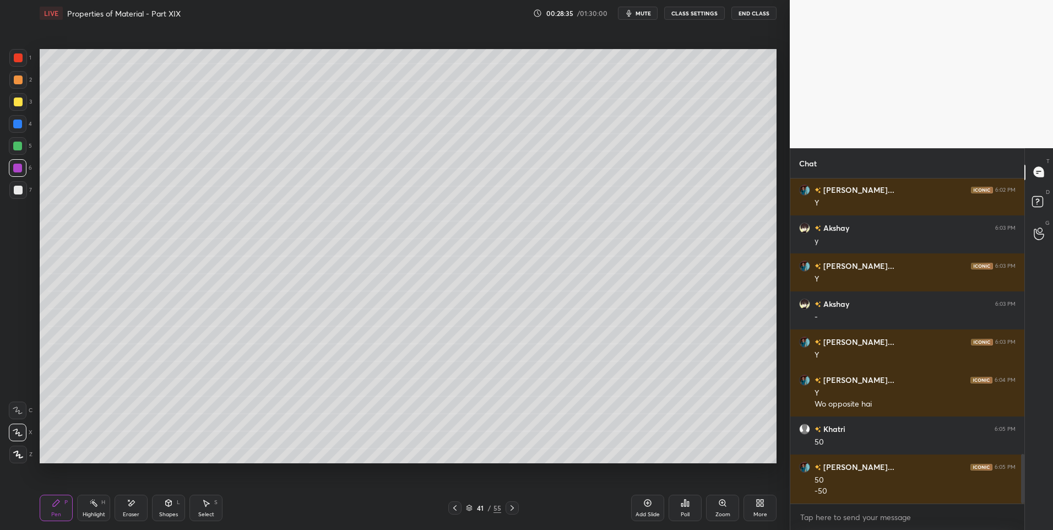
click at [517, 512] on div at bounding box center [512, 507] width 13 height 13
click at [514, 509] on icon at bounding box center [512, 507] width 9 height 9
click at [101, 510] on div "Highlight H" at bounding box center [93, 508] width 33 height 26
click at [512, 509] on icon at bounding box center [512, 507] width 9 height 9
click at [512, 510] on icon at bounding box center [512, 507] width 9 height 9
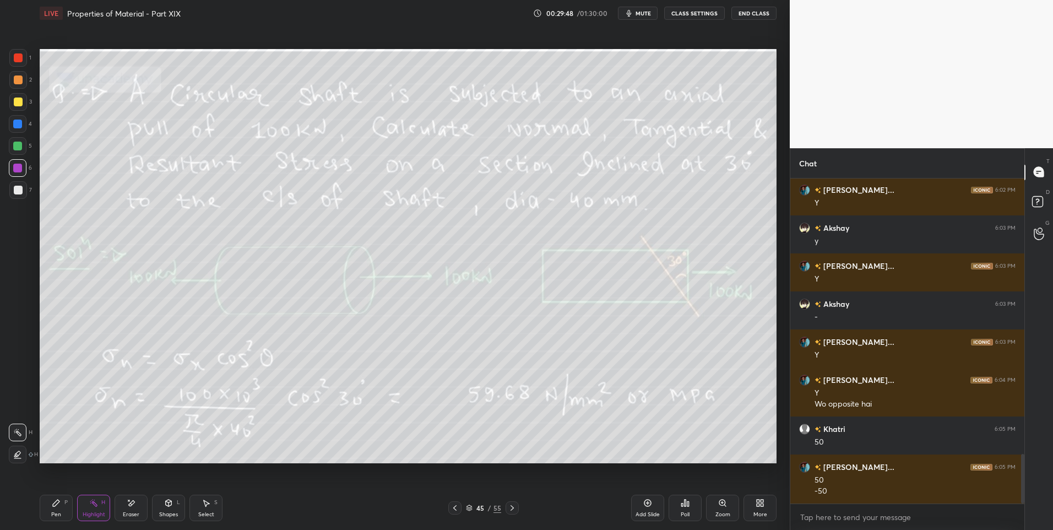
click at [53, 512] on div "Pen" at bounding box center [56, 515] width 10 height 6
click at [22, 187] on div at bounding box center [18, 190] width 18 height 18
click at [19, 150] on div at bounding box center [18, 146] width 18 height 18
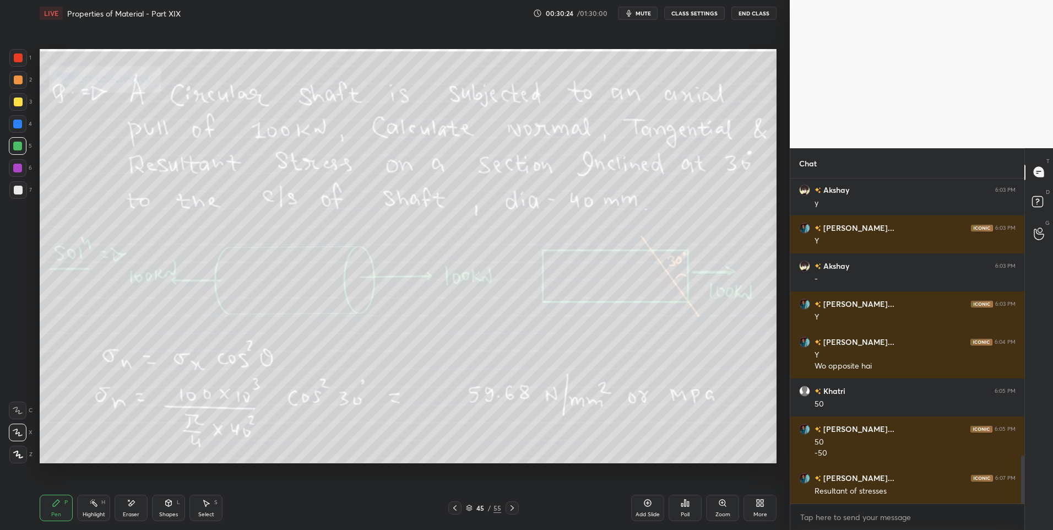
scroll to position [1878, 0]
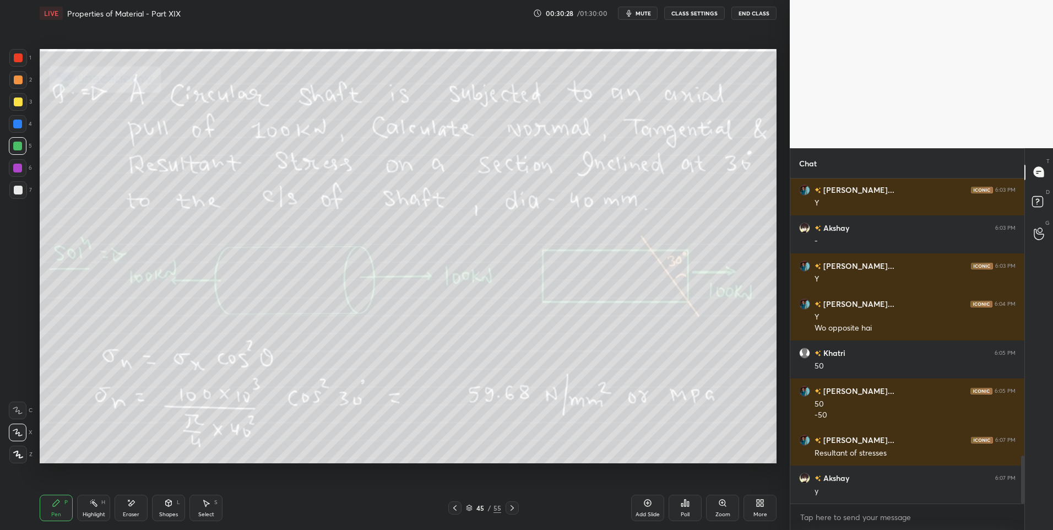
click at [510, 506] on icon at bounding box center [512, 507] width 9 height 9
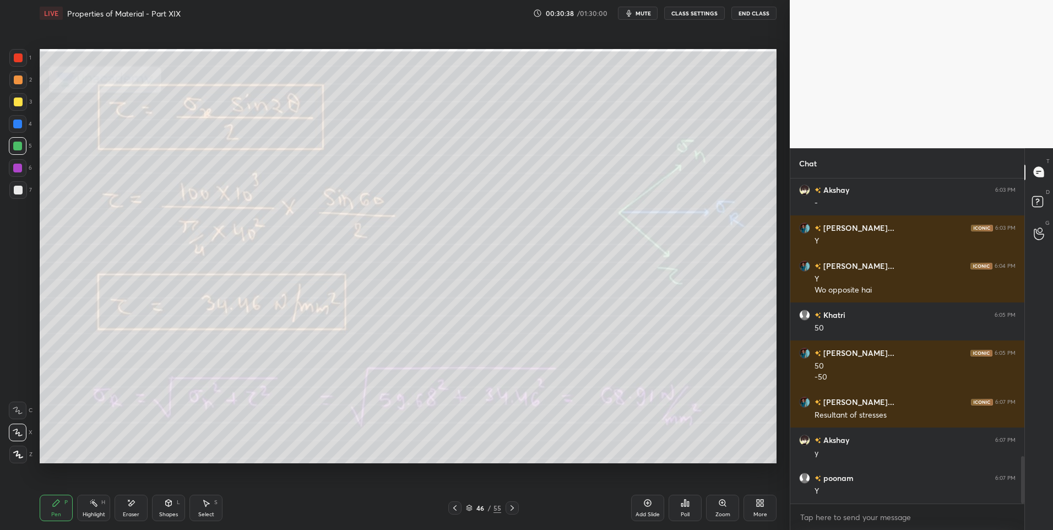
click at [19, 101] on div at bounding box center [18, 101] width 9 height 9
click at [513, 506] on icon at bounding box center [512, 507] width 9 height 9
click at [88, 512] on div "Highlight" at bounding box center [94, 515] width 23 height 6
click at [164, 504] on icon at bounding box center [168, 502] width 9 height 9
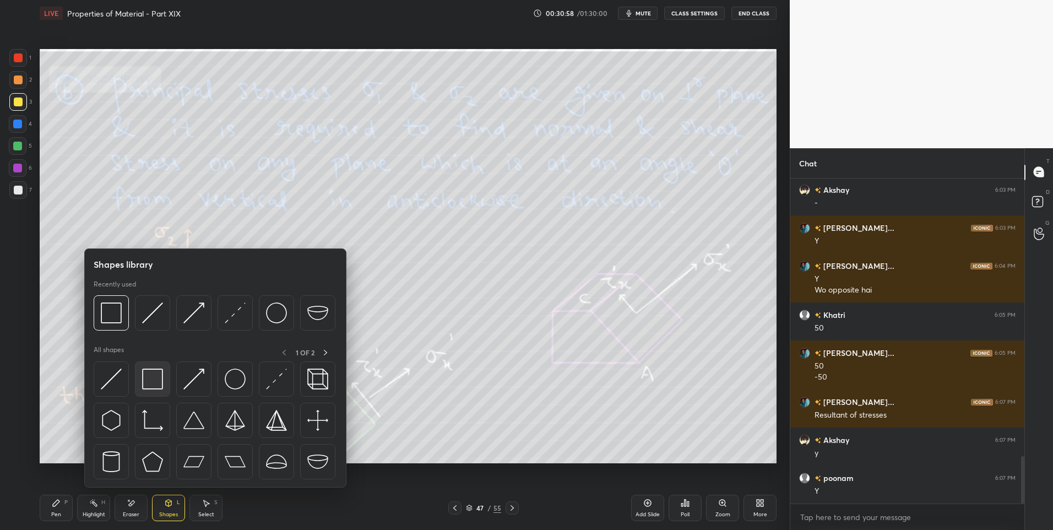
click at [147, 380] on img at bounding box center [152, 378] width 21 height 21
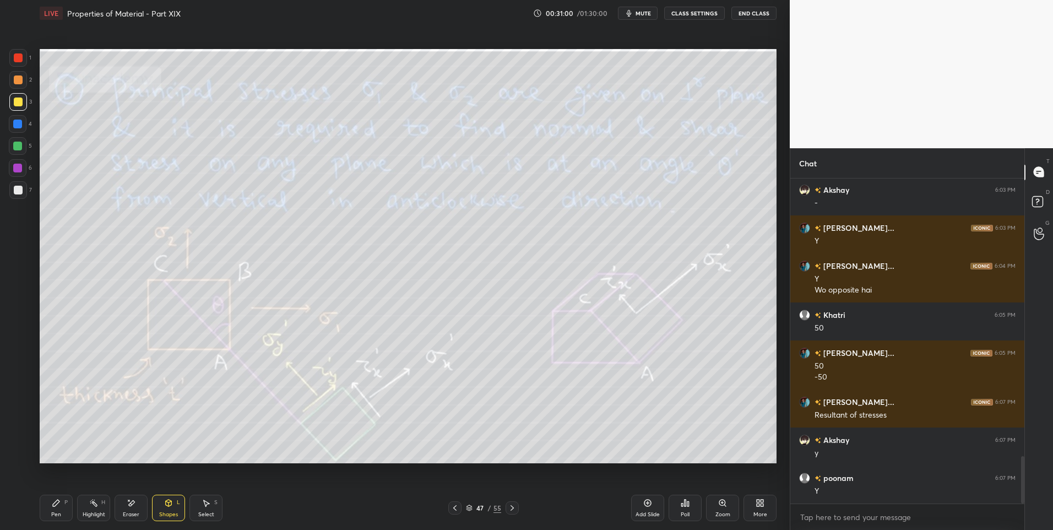
click at [62, 510] on div "Pen P" at bounding box center [56, 508] width 33 height 26
click at [91, 501] on icon at bounding box center [93, 502] width 9 height 9
click at [175, 514] on div "Shapes" at bounding box center [168, 515] width 19 height 6
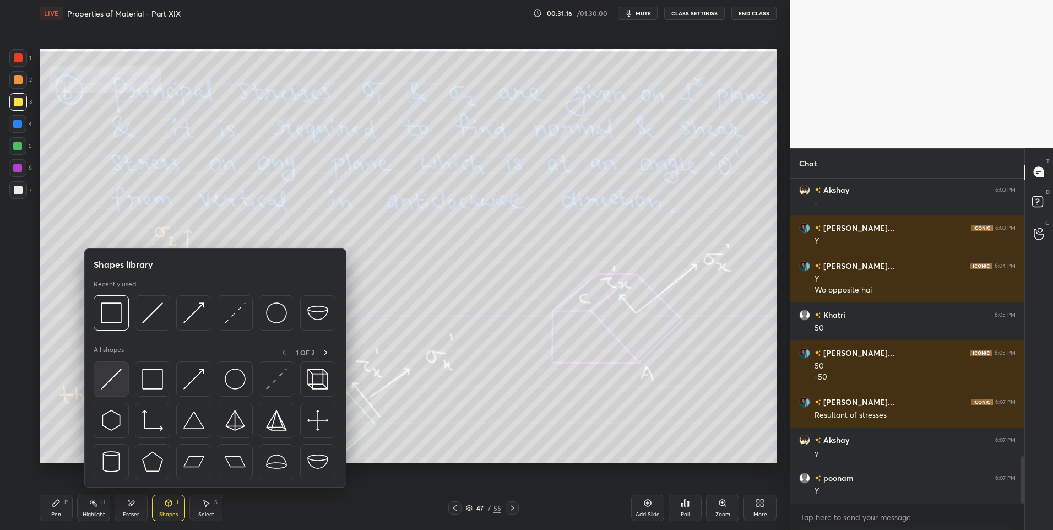
click at [111, 387] on img at bounding box center [111, 378] width 21 height 21
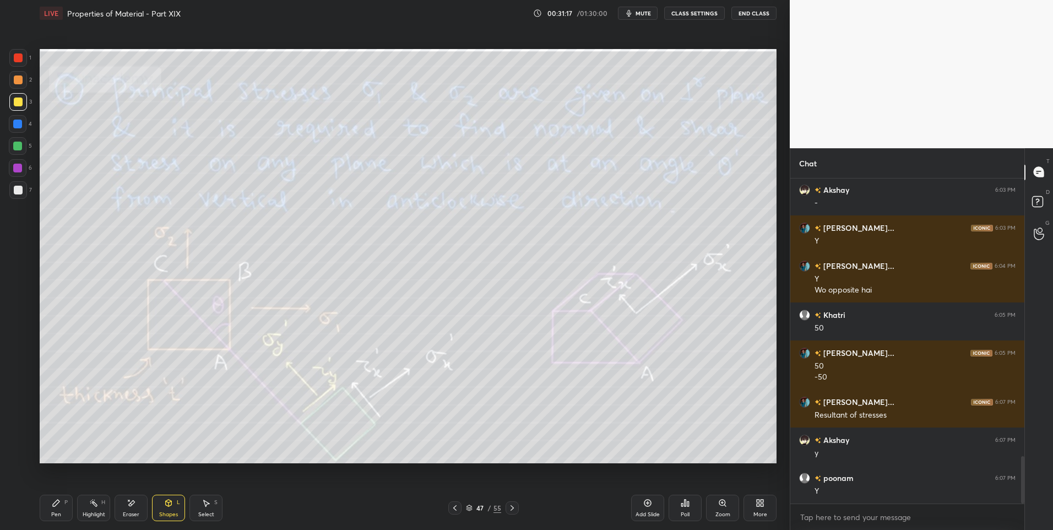
click at [18, 124] on div at bounding box center [17, 123] width 9 height 9
click at [51, 509] on div "Pen P" at bounding box center [56, 508] width 33 height 26
click at [92, 512] on div "Highlight" at bounding box center [94, 515] width 23 height 6
click at [60, 510] on div "Pen P" at bounding box center [56, 508] width 33 height 26
click at [452, 508] on icon at bounding box center [454, 507] width 9 height 9
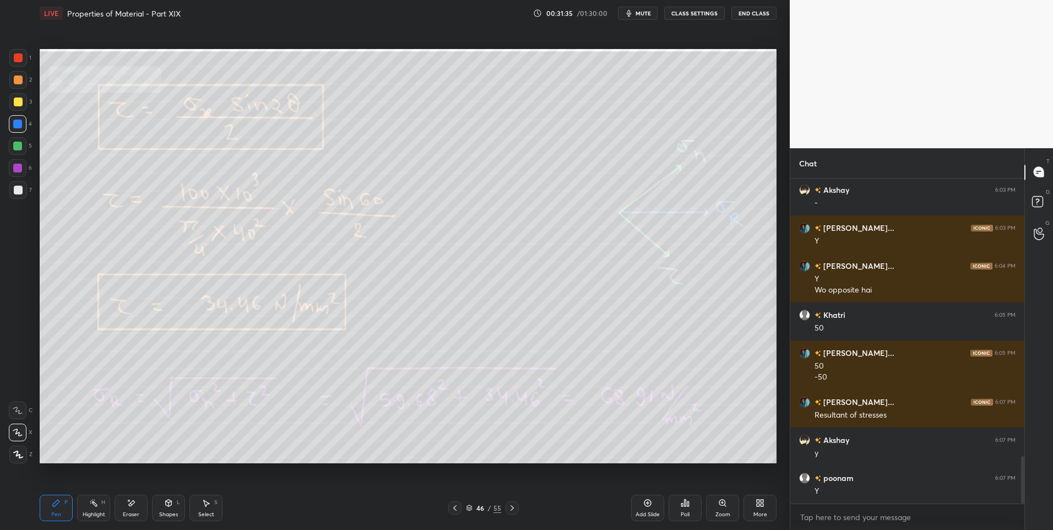
click at [635, 504] on div "Add Slide" at bounding box center [647, 508] width 33 height 26
click at [515, 508] on icon at bounding box center [512, 507] width 9 height 9
click at [197, 505] on div "Select S" at bounding box center [205, 508] width 33 height 26
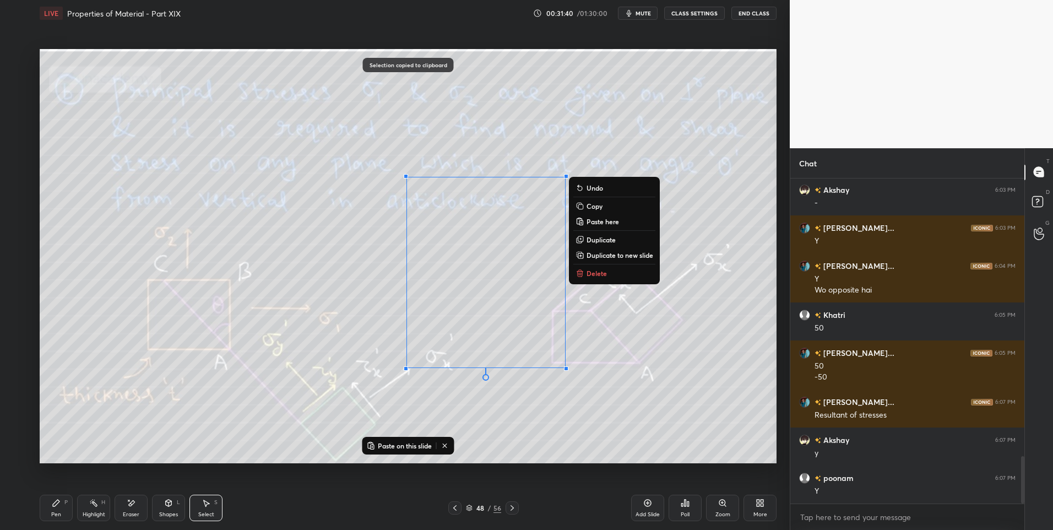
click at [612, 276] on button "Delete" at bounding box center [614, 273] width 82 height 13
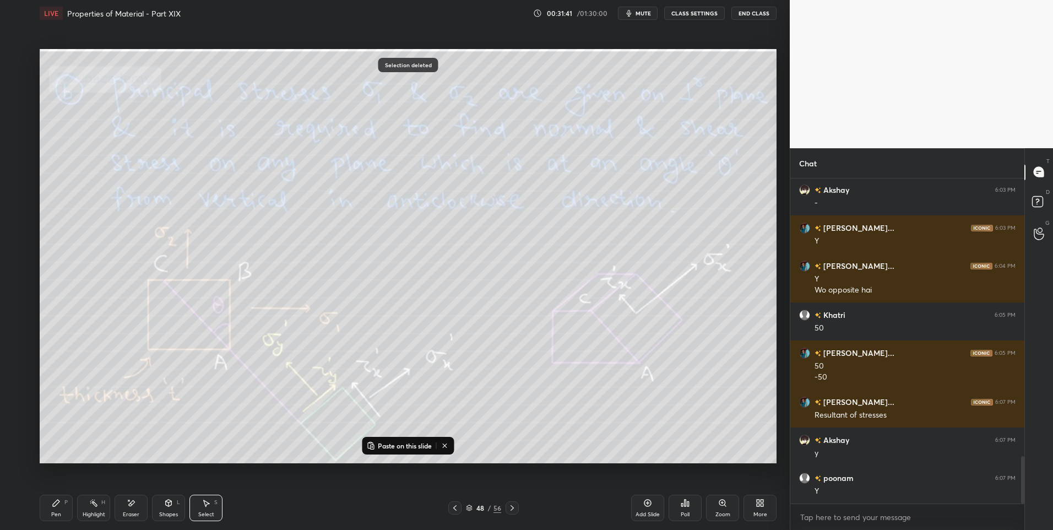
click at [456, 508] on icon at bounding box center [454, 507] width 9 height 9
click at [354, 390] on div "0 ° Undo Copy Paste here Duplicate Duplicate to new slide Delete" at bounding box center [408, 256] width 737 height 415
click at [211, 513] on div "Select" at bounding box center [206, 515] width 16 height 6
click at [270, 423] on div "0 ° Undo Copy Paste here Duplicate Duplicate to new slide Delete" at bounding box center [408, 256] width 737 height 415
click at [132, 506] on icon at bounding box center [131, 502] width 9 height 9
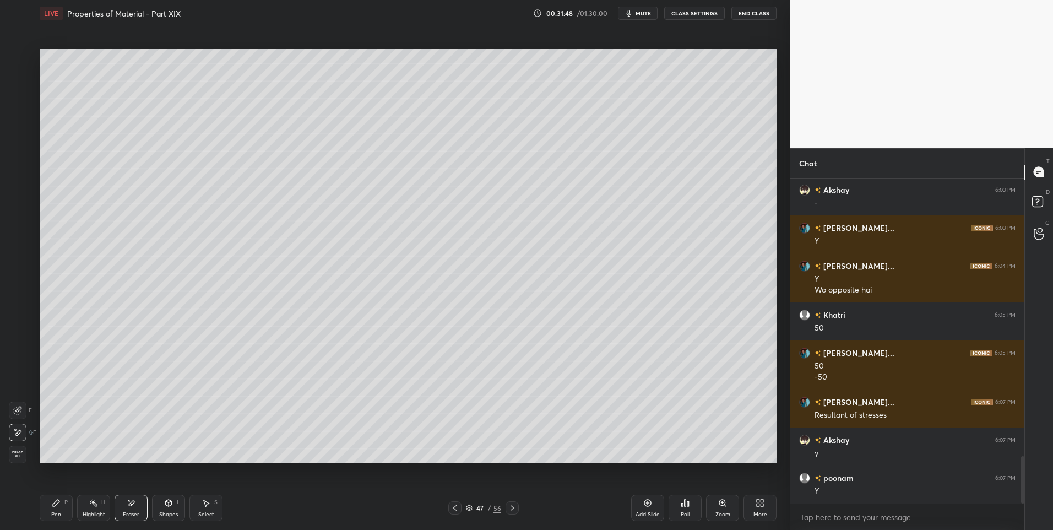
click at [171, 507] on icon at bounding box center [168, 502] width 9 height 9
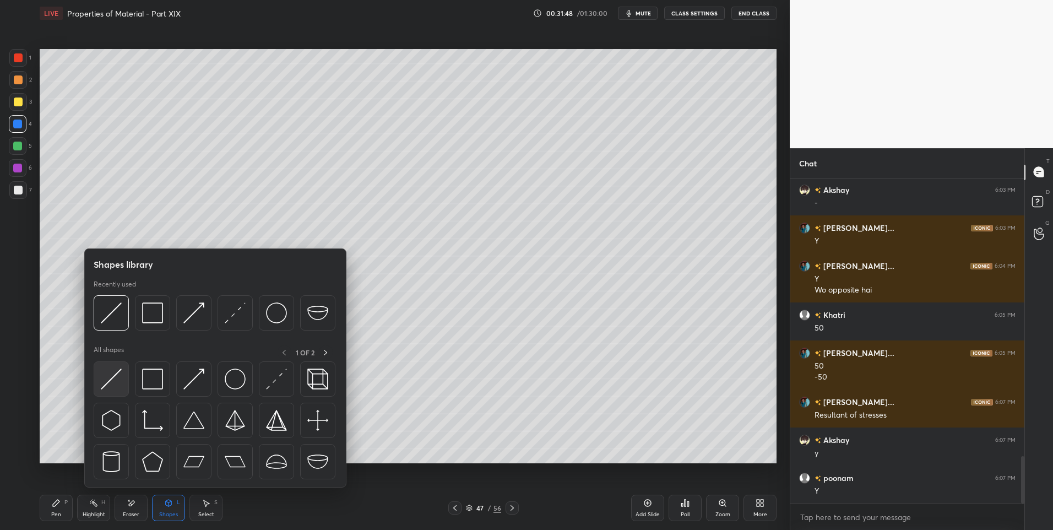
click at [112, 379] on img at bounding box center [111, 378] width 21 height 21
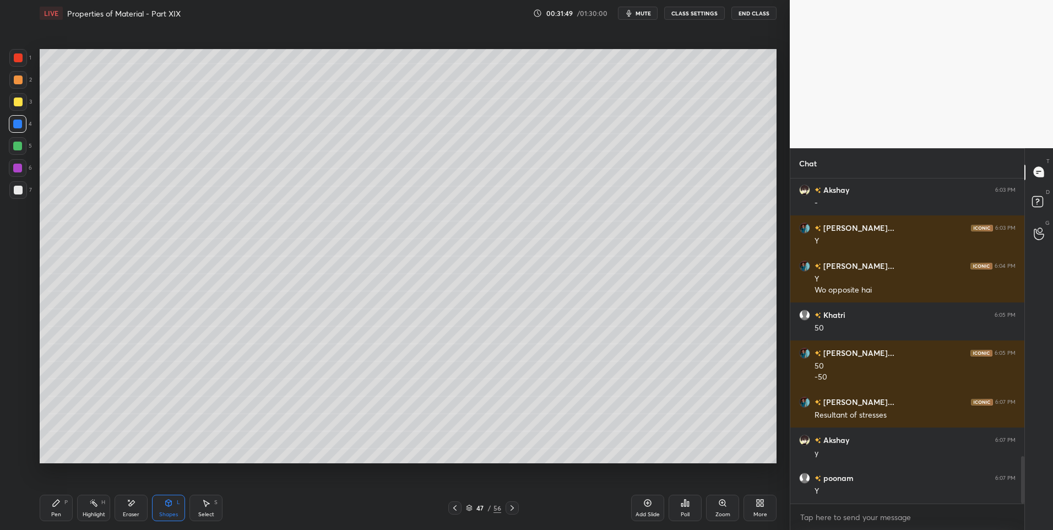
click at [18, 145] on div at bounding box center [17, 146] width 9 height 9
click at [88, 505] on div "Highlight H" at bounding box center [93, 508] width 33 height 26
click at [175, 508] on div "Shapes L" at bounding box center [168, 508] width 33 height 26
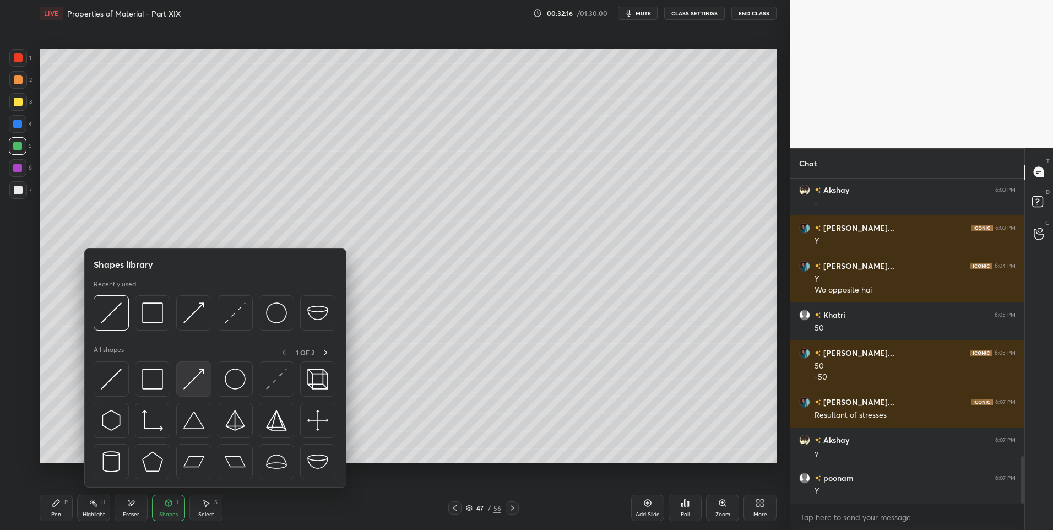
click at [192, 385] on img at bounding box center [193, 378] width 21 height 21
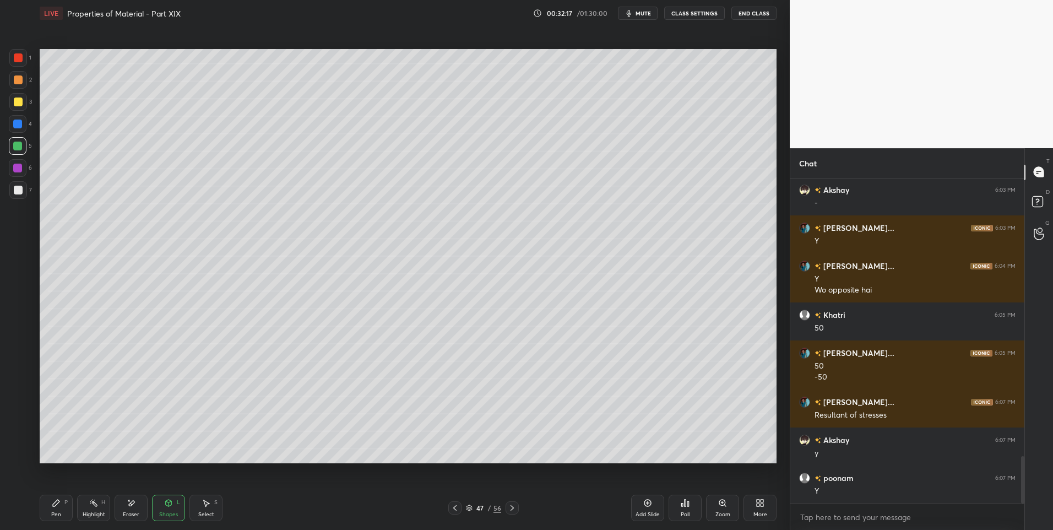
click at [22, 102] on div at bounding box center [18, 101] width 9 height 9
click at [512, 507] on icon at bounding box center [511, 508] width 3 height 6
click at [455, 508] on icon at bounding box center [454, 507] width 9 height 9
click at [57, 512] on div "Pen" at bounding box center [56, 515] width 10 height 6
click at [97, 507] on icon at bounding box center [93, 502] width 9 height 9
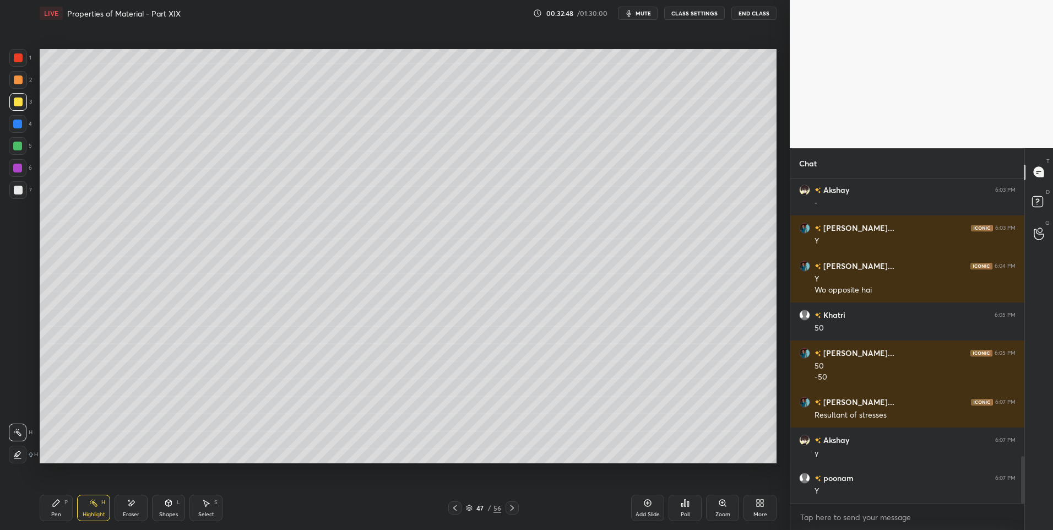
click at [197, 514] on div "Select S" at bounding box center [205, 508] width 33 height 26
click at [52, 509] on div "Pen P" at bounding box center [56, 508] width 33 height 26
click at [18, 192] on div at bounding box center [18, 190] width 9 height 9
click at [203, 506] on icon at bounding box center [206, 502] width 9 height 9
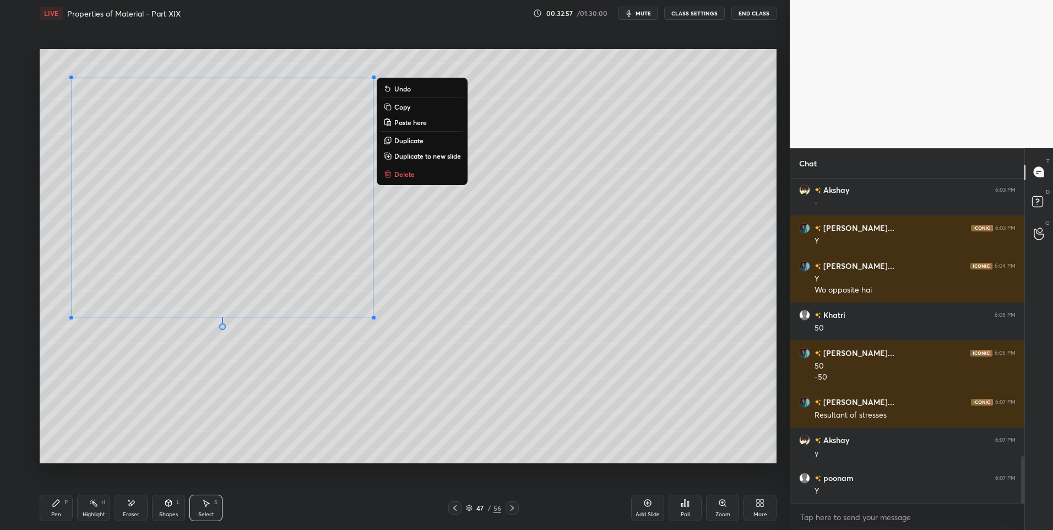
click at [158, 510] on div "Shapes L" at bounding box center [168, 508] width 33 height 26
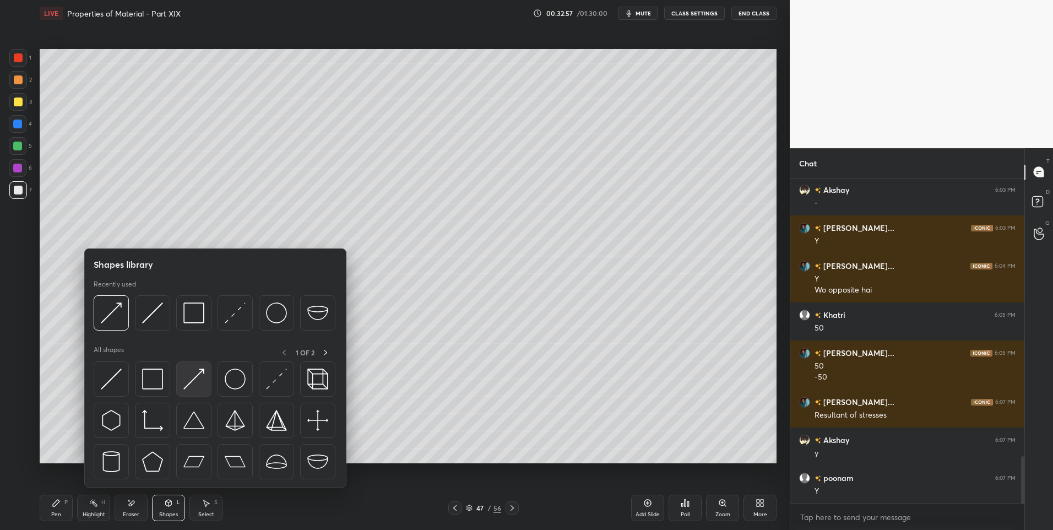
click at [194, 383] on img at bounding box center [193, 378] width 21 height 21
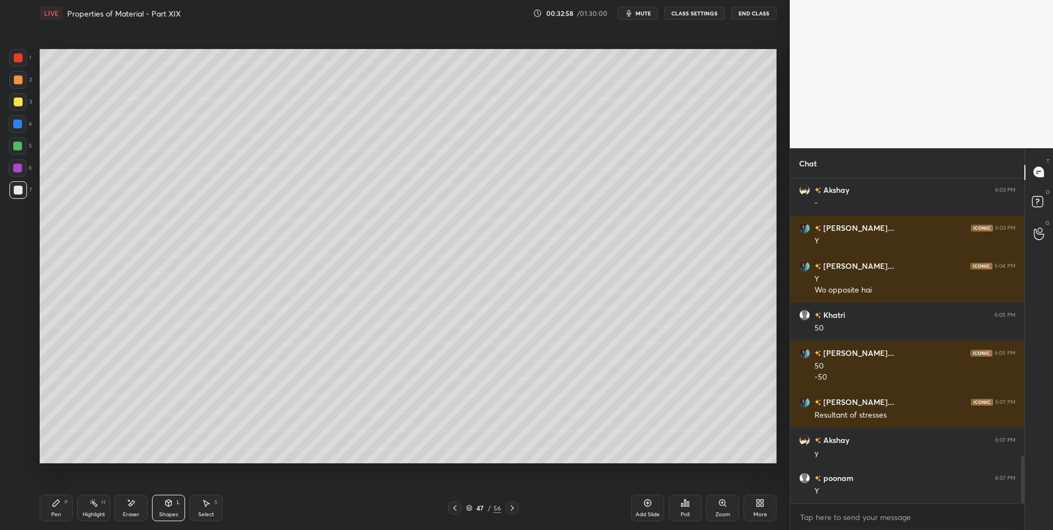
click at [17, 192] on div at bounding box center [18, 190] width 9 height 9
click at [20, 77] on div at bounding box center [18, 79] width 9 height 9
click at [93, 505] on icon at bounding box center [93, 502] width 9 height 9
click at [50, 508] on div "Pen P" at bounding box center [56, 508] width 33 height 26
click at [19, 181] on div at bounding box center [18, 190] width 18 height 18
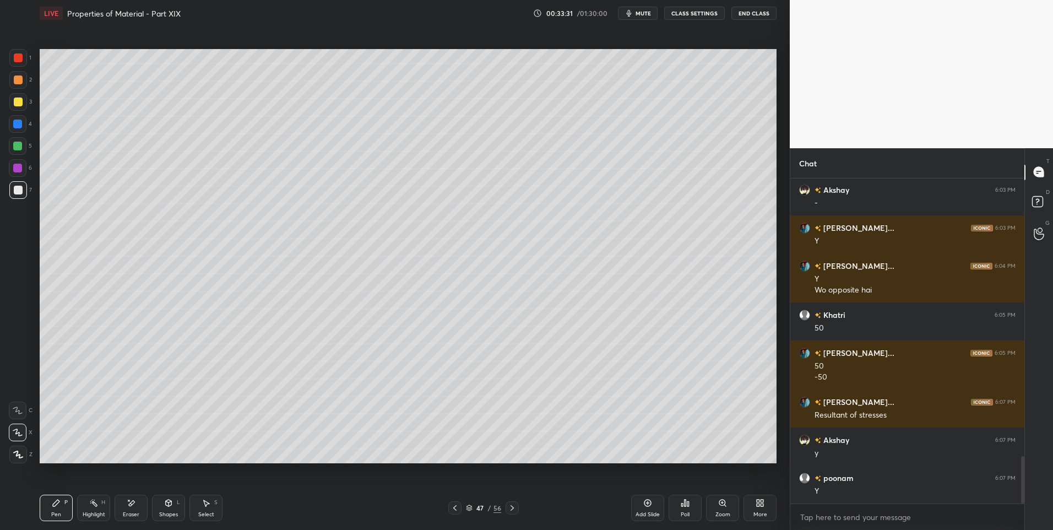
click at [20, 77] on div at bounding box center [18, 79] width 9 height 9
click at [95, 506] on rect at bounding box center [95, 504] width 6 height 6
click at [55, 512] on div "Pen" at bounding box center [56, 515] width 10 height 6
click at [213, 510] on div "Select S" at bounding box center [205, 508] width 33 height 26
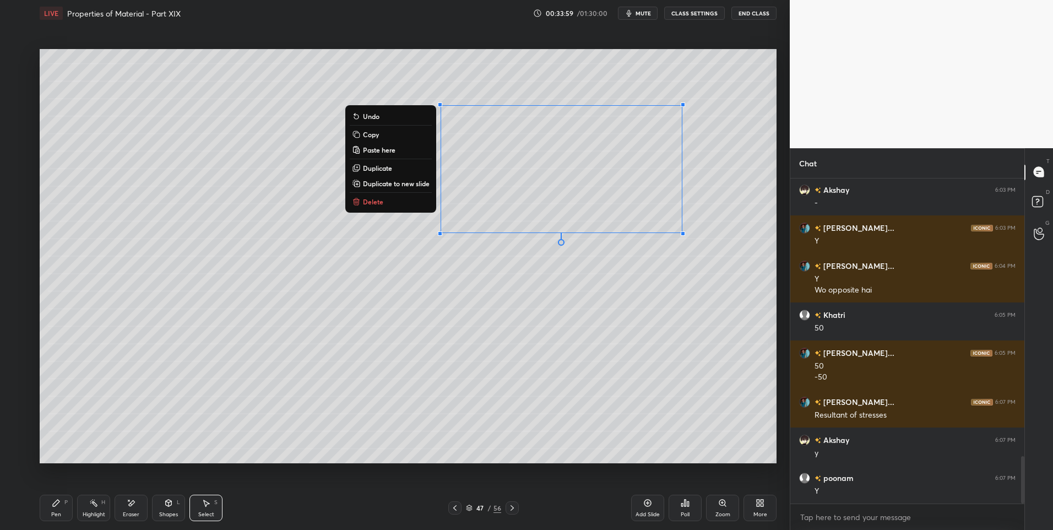
click at [499, 415] on div "0 ° Undo Copy Paste here Duplicate Duplicate to new slide Delete" at bounding box center [408, 256] width 737 height 415
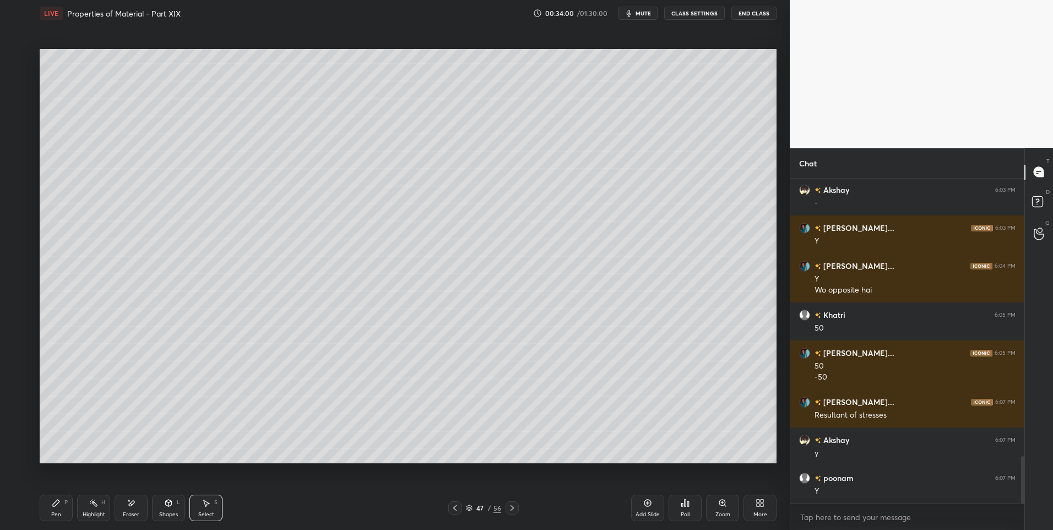
click at [100, 504] on div "Highlight H" at bounding box center [93, 508] width 33 height 26
click at [50, 510] on div "Pen P" at bounding box center [56, 508] width 33 height 26
click at [22, 192] on div at bounding box center [18, 190] width 9 height 9
click at [97, 506] on icon at bounding box center [93, 502] width 9 height 9
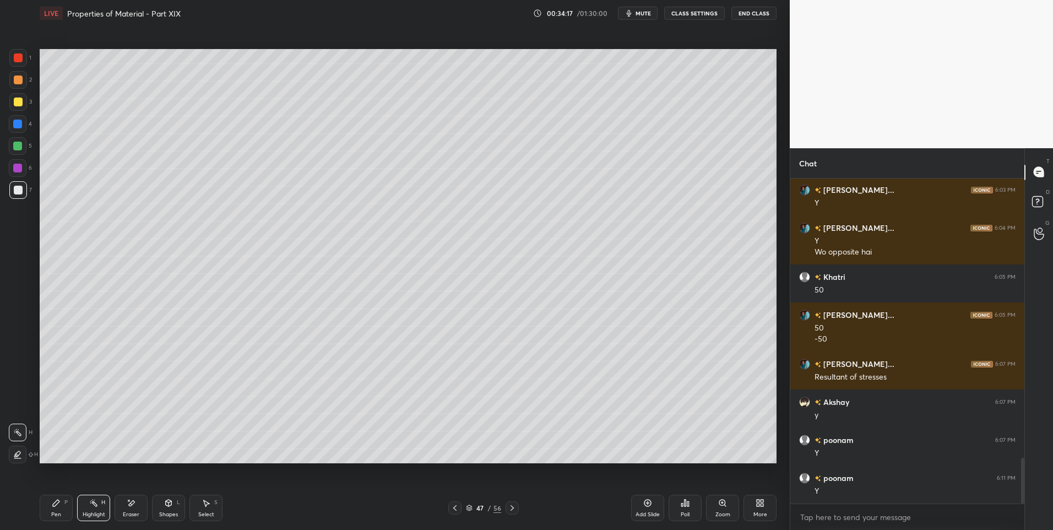
scroll to position [1992, 0]
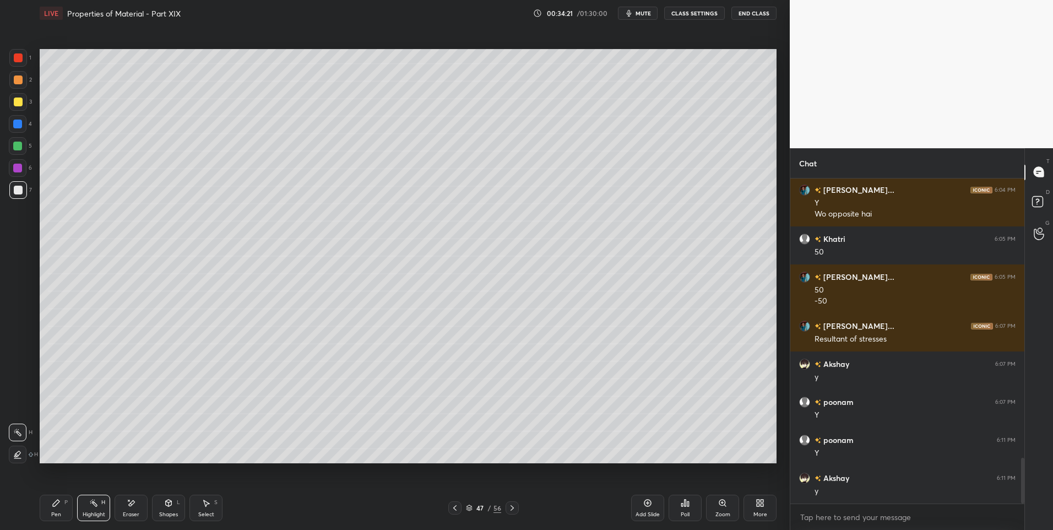
click at [58, 502] on icon at bounding box center [56, 502] width 7 height 7
click at [54, 506] on icon at bounding box center [56, 502] width 7 height 7
click at [101, 515] on div "Highlight" at bounding box center [94, 515] width 23 height 6
click at [50, 512] on div "Pen P" at bounding box center [56, 508] width 33 height 26
click at [47, 502] on div "Pen P" at bounding box center [56, 508] width 33 height 26
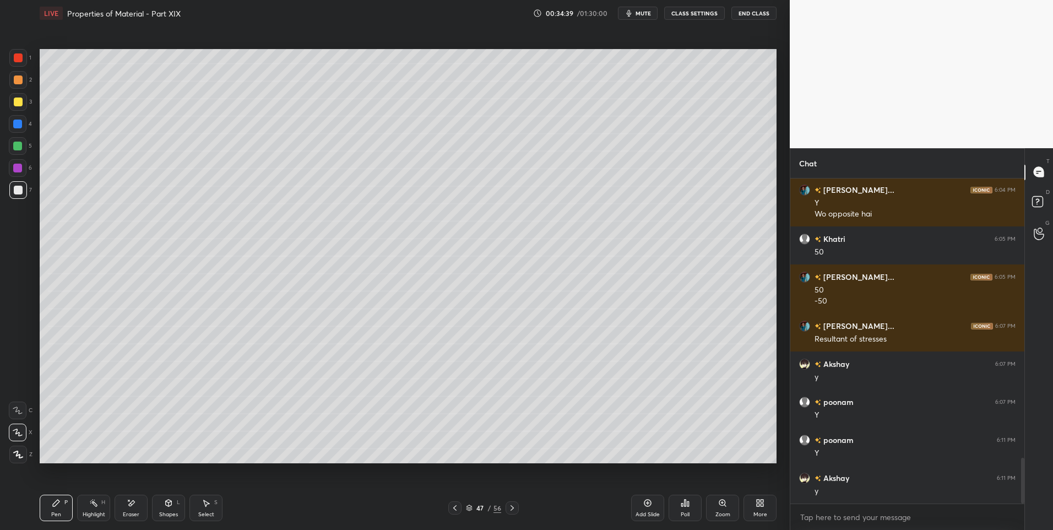
click at [133, 512] on div "Eraser" at bounding box center [131, 515] width 17 height 6
click at [45, 514] on div "Pen P" at bounding box center [56, 508] width 33 height 26
click at [48, 509] on div "Pen P" at bounding box center [56, 508] width 33 height 26
click at [13, 80] on div at bounding box center [18, 80] width 18 height 18
click at [93, 510] on div "Highlight H" at bounding box center [93, 508] width 33 height 26
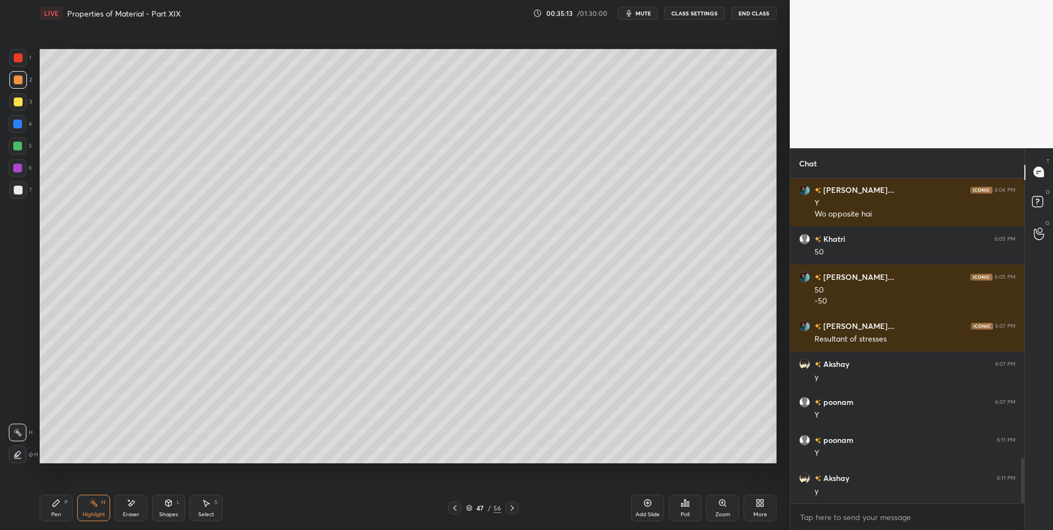
scroll to position [2030, 0]
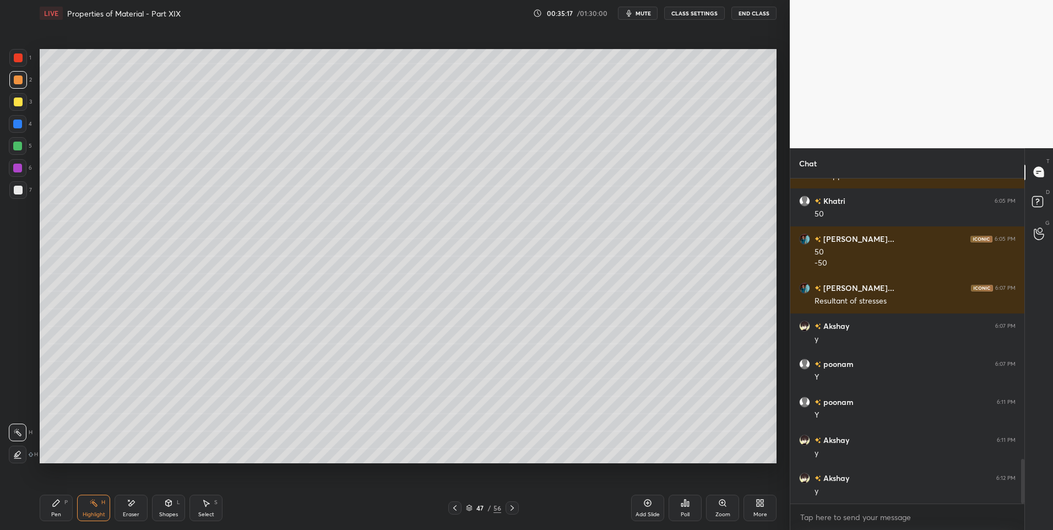
click at [512, 511] on icon at bounding box center [512, 507] width 9 height 9
click at [509, 503] on div at bounding box center [512, 507] width 13 height 13
click at [510, 507] on icon at bounding box center [512, 507] width 9 height 9
click at [453, 509] on icon at bounding box center [454, 507] width 9 height 9
click at [456, 509] on icon at bounding box center [454, 507] width 9 height 9
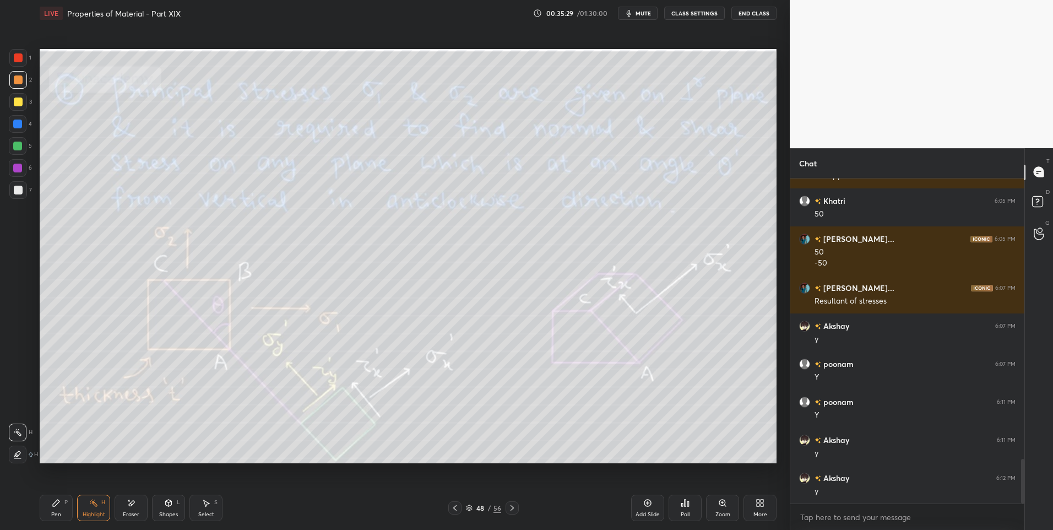
click at [512, 509] on icon at bounding box center [512, 507] width 9 height 9
click at [453, 508] on icon at bounding box center [454, 507] width 9 height 9
click at [457, 509] on icon at bounding box center [454, 507] width 9 height 9
click at [512, 506] on icon at bounding box center [511, 508] width 3 height 6
click at [511, 507] on icon at bounding box center [512, 507] width 9 height 9
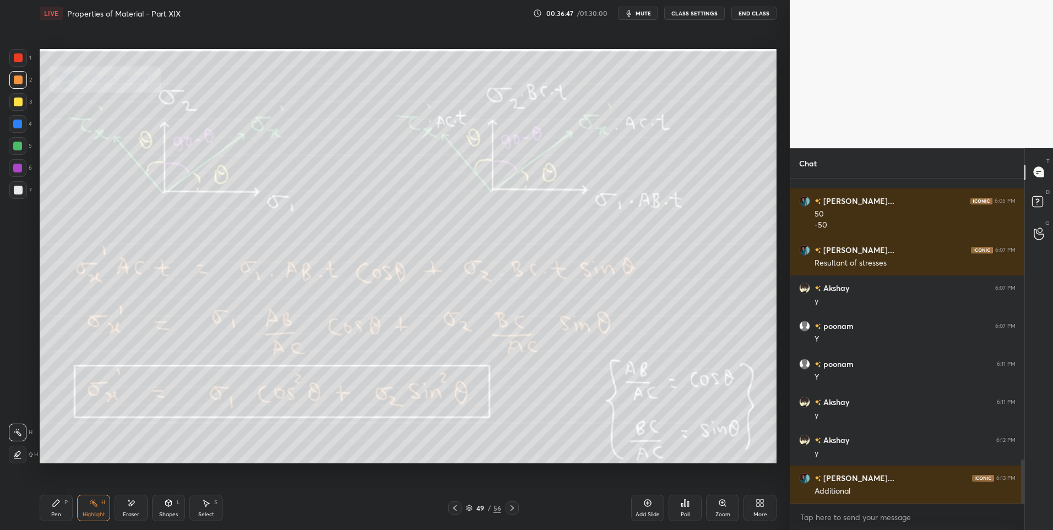
scroll to position [2079, 0]
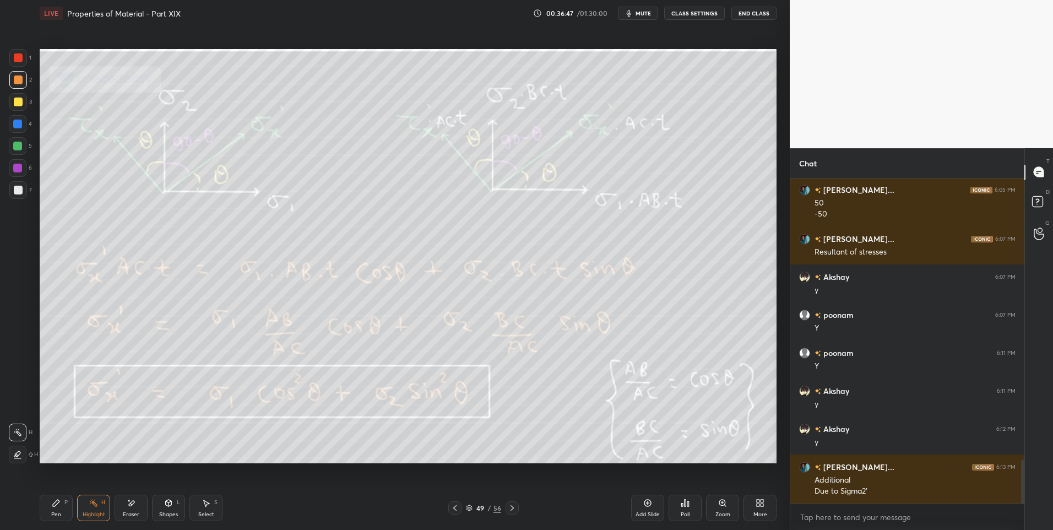
click at [55, 513] on div "Pen" at bounding box center [56, 515] width 10 height 6
click at [16, 188] on div at bounding box center [18, 190] width 9 height 9
click at [84, 508] on div "Highlight H" at bounding box center [93, 508] width 33 height 26
click at [88, 508] on div "Highlight H" at bounding box center [93, 508] width 33 height 26
click at [514, 507] on icon at bounding box center [512, 507] width 9 height 9
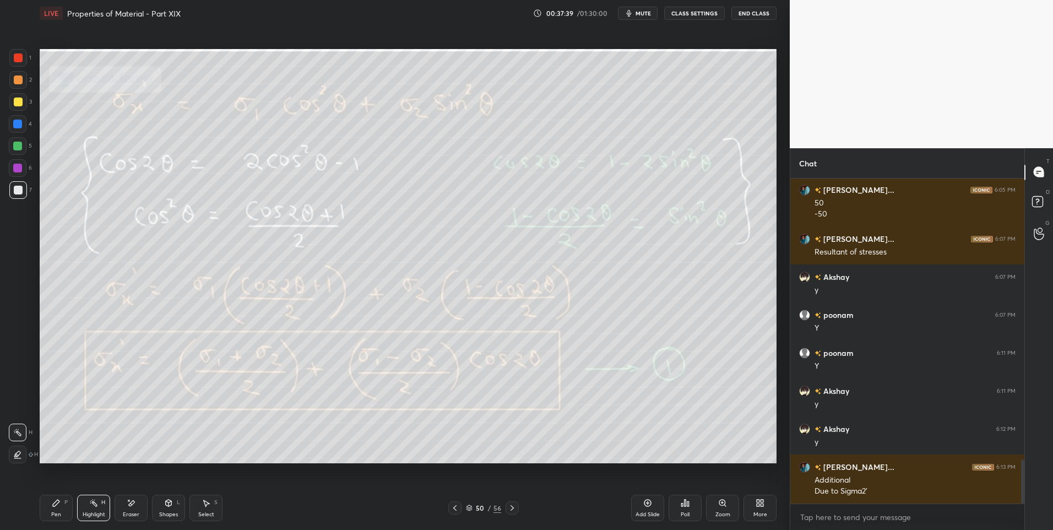
click at [450, 509] on div at bounding box center [454, 507] width 13 height 13
click at [504, 508] on div "49 / 56" at bounding box center [483, 507] width 70 height 13
click at [511, 510] on icon at bounding box center [511, 508] width 3 height 6
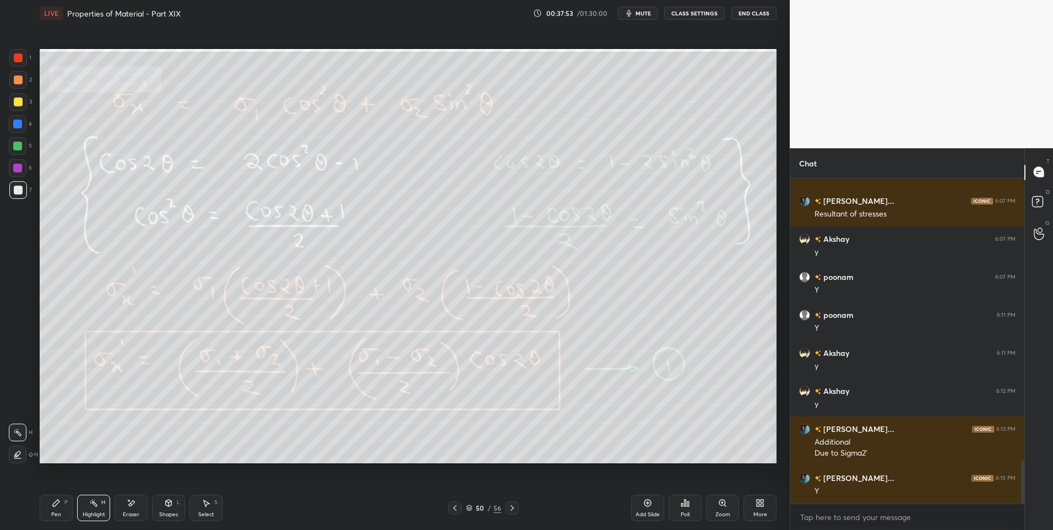
click at [455, 506] on icon at bounding box center [454, 508] width 3 height 6
click at [512, 507] on icon at bounding box center [511, 508] width 3 height 6
click at [454, 507] on icon at bounding box center [454, 508] width 3 height 6
click at [513, 508] on icon at bounding box center [511, 508] width 3 height 6
click at [509, 507] on icon at bounding box center [512, 507] width 9 height 9
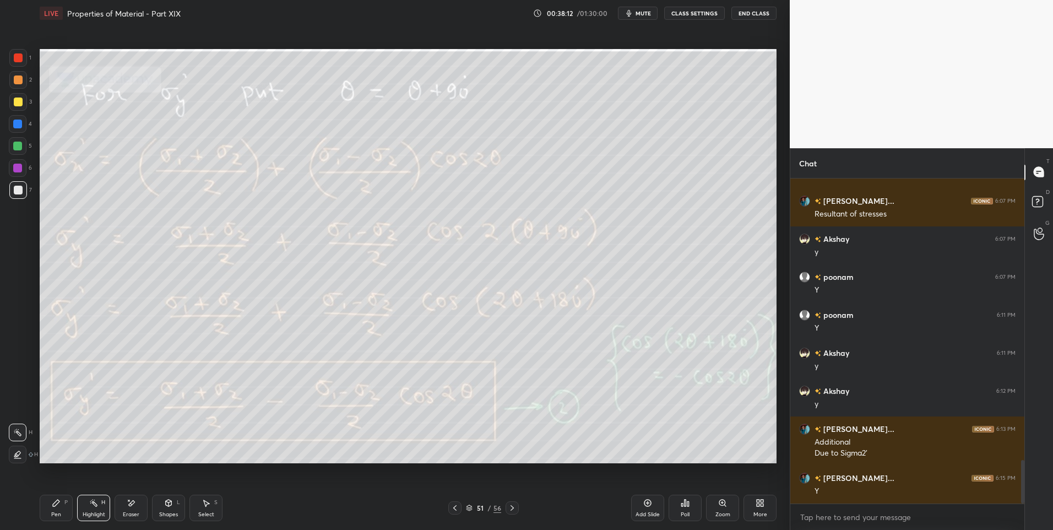
click at [453, 505] on icon at bounding box center [454, 507] width 9 height 9
click at [453, 508] on icon at bounding box center [454, 507] width 9 height 9
click at [451, 507] on icon at bounding box center [454, 507] width 9 height 9
click at [50, 506] on div "Pen P" at bounding box center [56, 508] width 33 height 26
click at [99, 506] on div "Highlight H" at bounding box center [93, 508] width 33 height 26
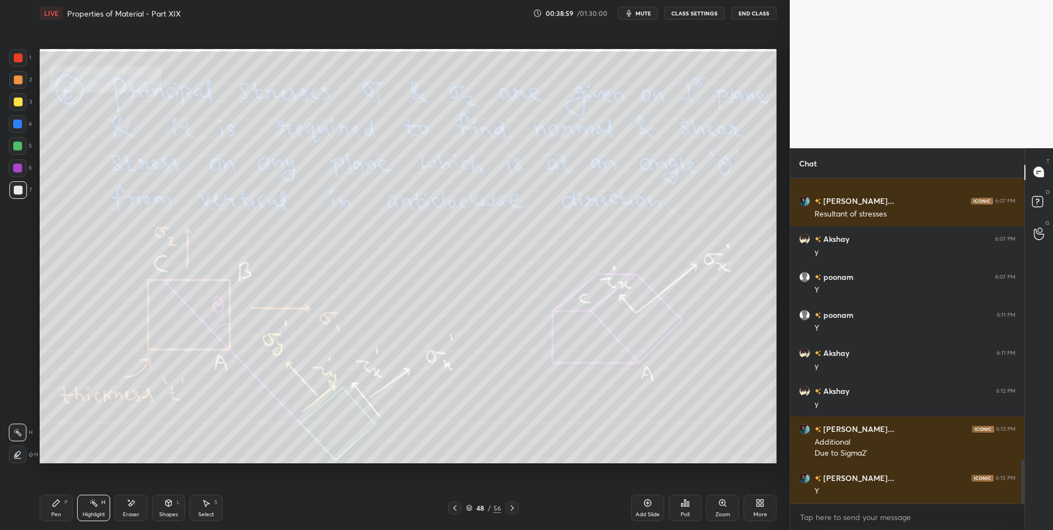
click at [58, 509] on div "Pen P" at bounding box center [56, 508] width 33 height 26
click at [96, 509] on div "Highlight H" at bounding box center [93, 508] width 33 height 26
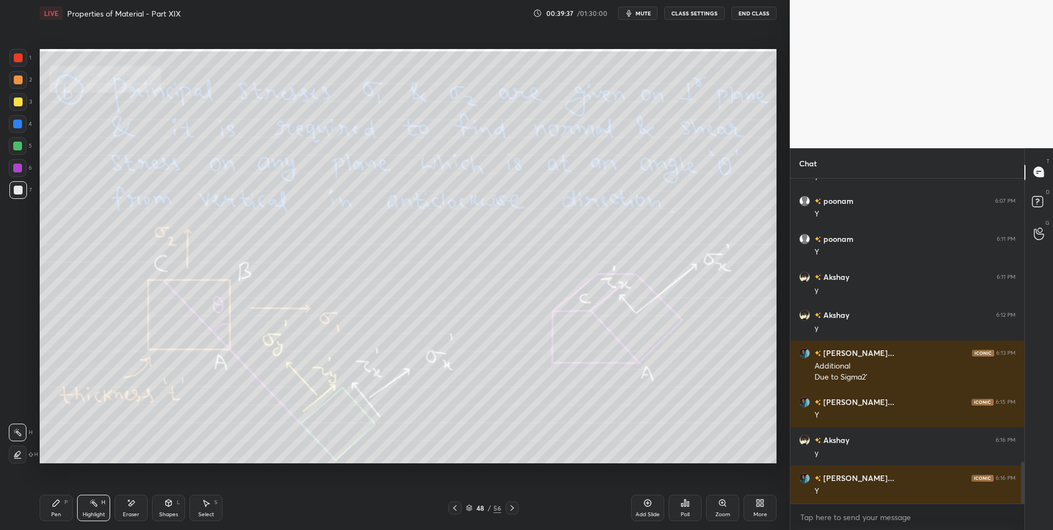
scroll to position [2231, 0]
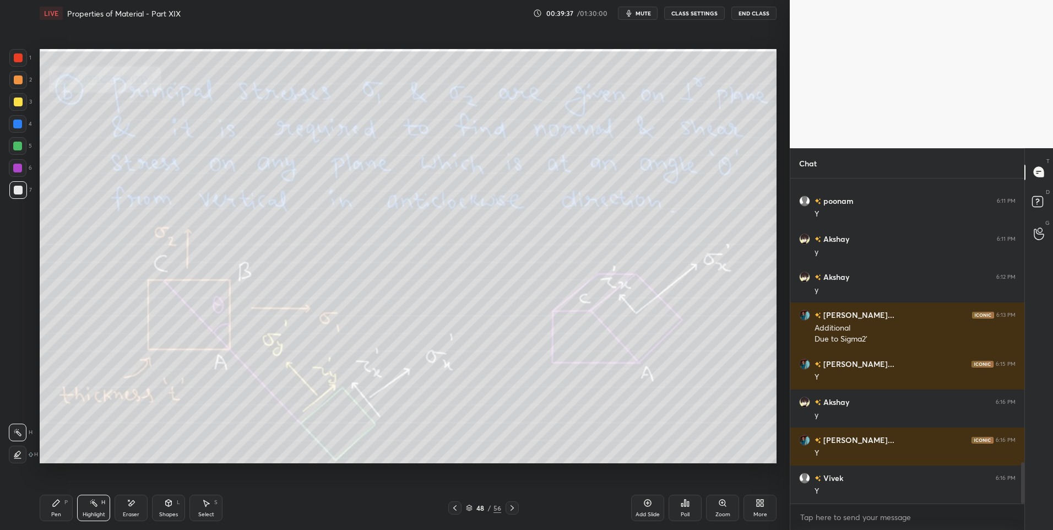
click at [510, 506] on icon at bounding box center [512, 507] width 9 height 9
click at [513, 508] on icon at bounding box center [511, 508] width 3 height 6
click at [515, 509] on icon at bounding box center [512, 507] width 9 height 9
click at [516, 509] on icon at bounding box center [512, 507] width 9 height 9
click at [515, 510] on icon at bounding box center [512, 507] width 9 height 9
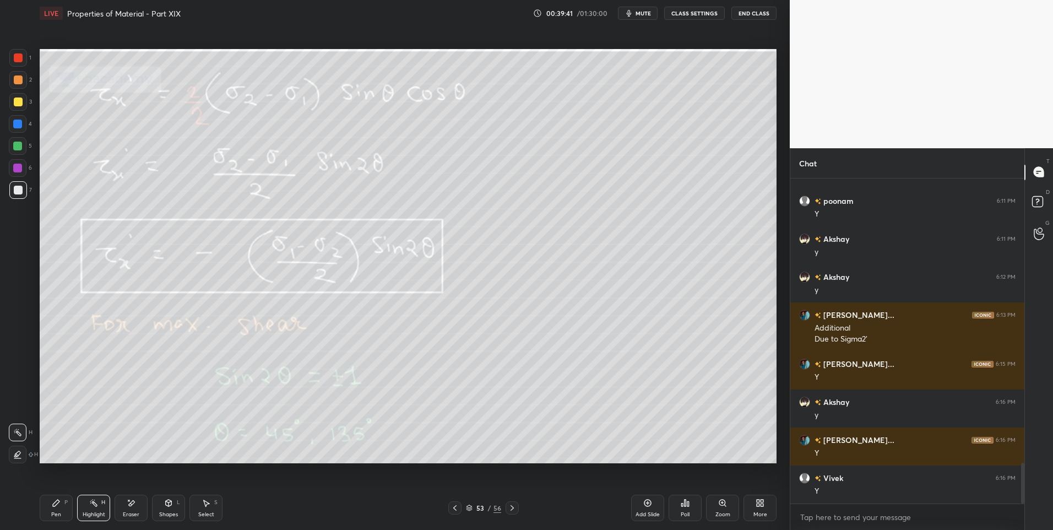
scroll to position [2269, 0]
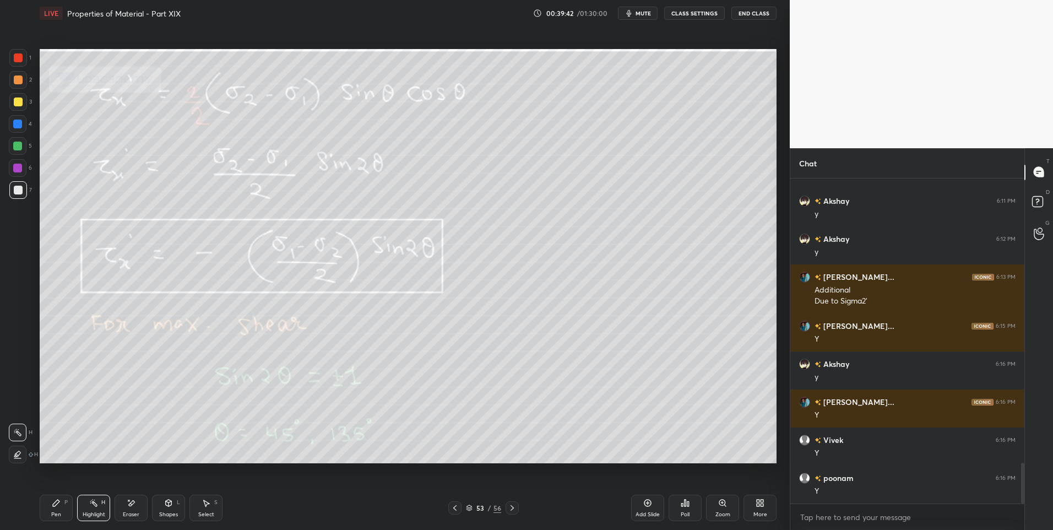
click at [460, 508] on div at bounding box center [454, 507] width 13 height 13
click at [460, 509] on div at bounding box center [454, 507] width 13 height 13
click at [453, 510] on icon at bounding box center [454, 507] width 9 height 9
click at [455, 512] on icon at bounding box center [454, 507] width 9 height 9
click at [457, 508] on icon at bounding box center [454, 507] width 9 height 9
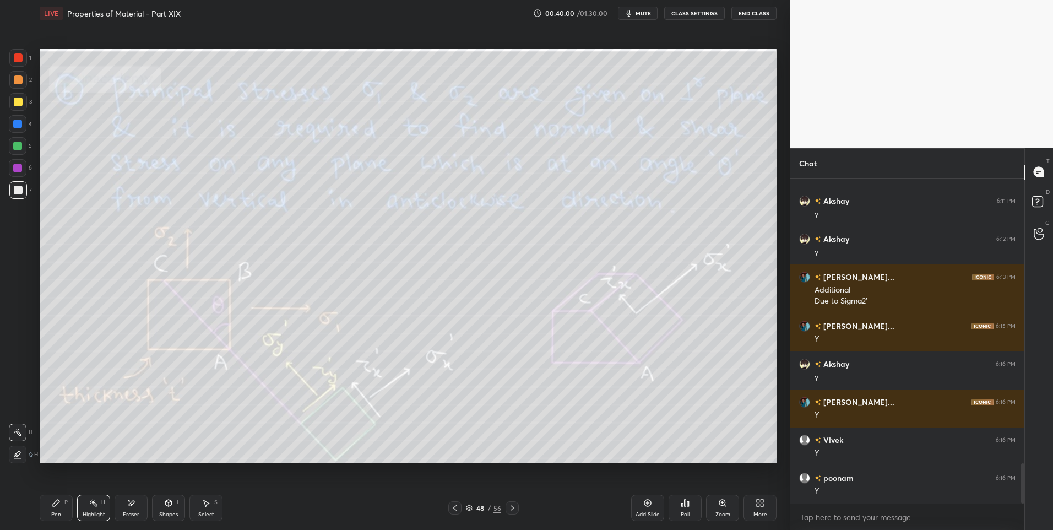
scroll to position [2307, 0]
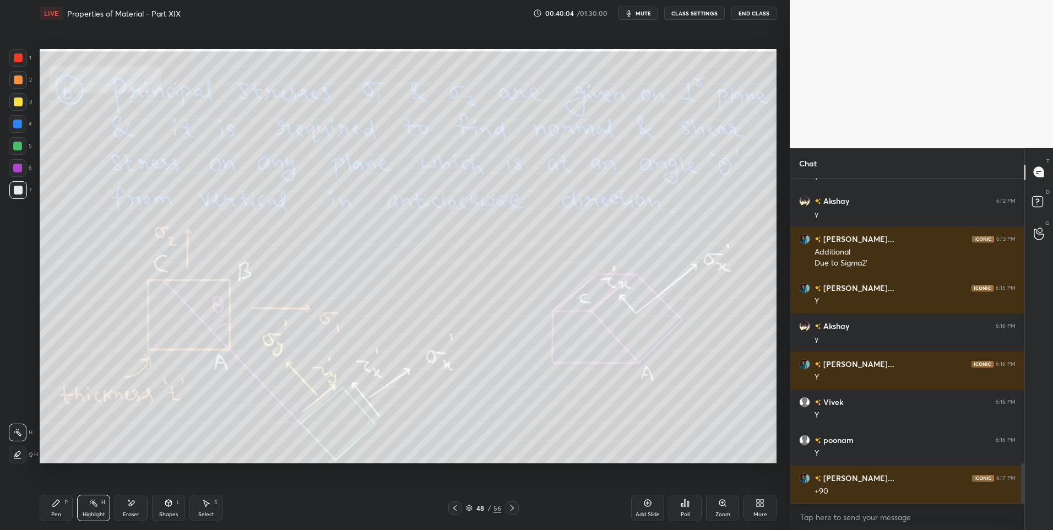
click at [510, 510] on icon at bounding box center [511, 508] width 3 height 6
click at [508, 511] on icon at bounding box center [512, 507] width 9 height 9
click at [507, 514] on div "Pen P Highlight H Eraser Shapes L Select S 50 / 56 Add Slide Poll Zoom More" at bounding box center [408, 508] width 737 height 44
click at [513, 506] on icon at bounding box center [512, 507] width 9 height 9
click at [512, 508] on icon at bounding box center [512, 507] width 9 height 9
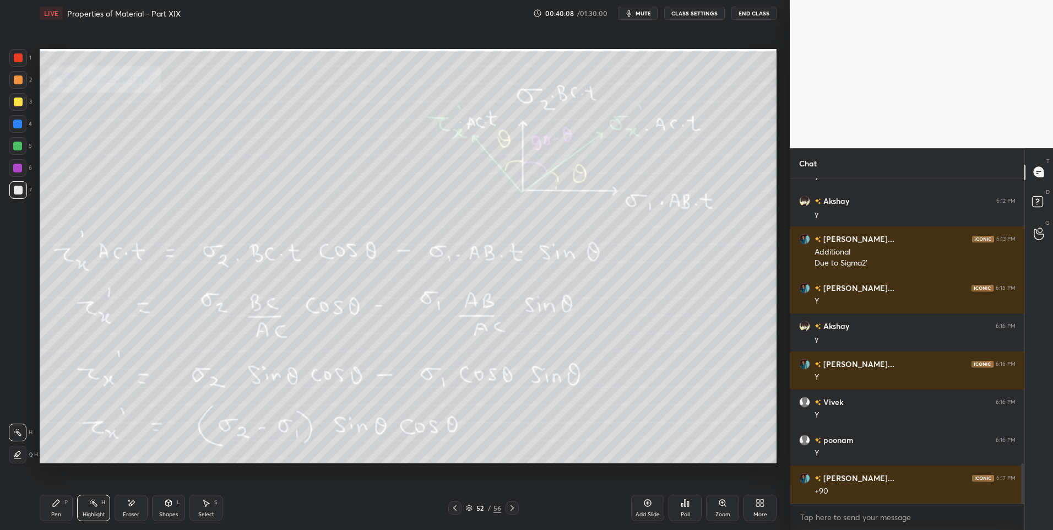
click at [454, 507] on icon at bounding box center [454, 508] width 3 height 6
click at [455, 509] on icon at bounding box center [454, 507] width 9 height 9
click at [515, 506] on icon at bounding box center [512, 507] width 9 height 9
click at [460, 508] on div at bounding box center [454, 507] width 13 height 13
click at [515, 507] on icon at bounding box center [512, 507] width 9 height 9
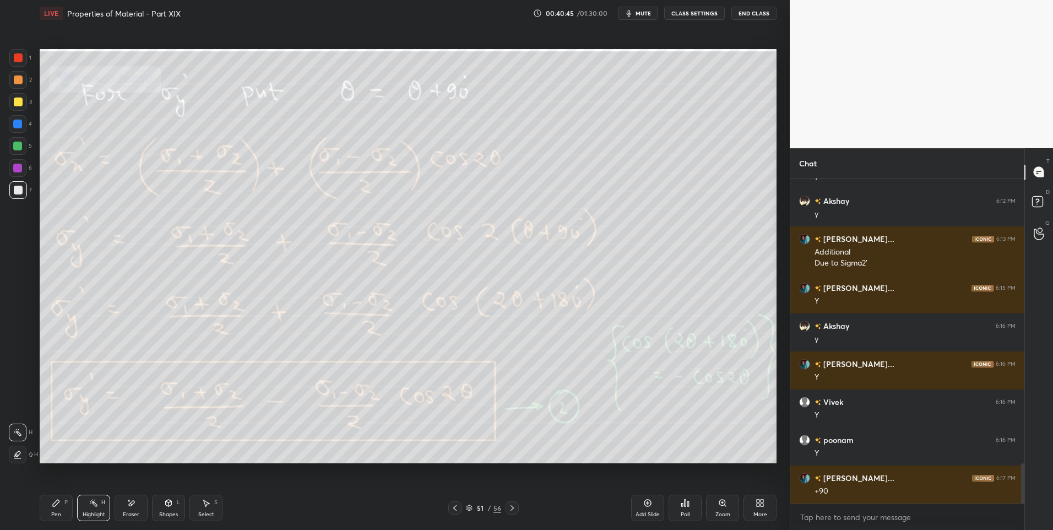
click at [457, 508] on icon at bounding box center [454, 507] width 9 height 9
click at [510, 508] on icon at bounding box center [512, 507] width 9 height 9
click at [510, 509] on icon at bounding box center [512, 507] width 9 height 9
click at [511, 512] on icon at bounding box center [512, 507] width 9 height 9
click at [449, 507] on div at bounding box center [454, 507] width 13 height 13
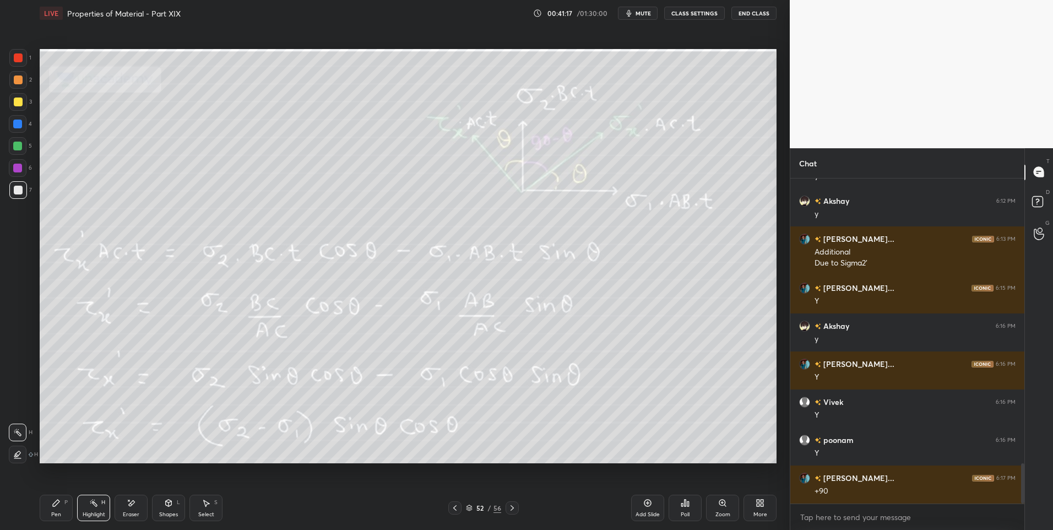
click at [452, 507] on icon at bounding box center [454, 507] width 9 height 9
click at [453, 506] on icon at bounding box center [454, 507] width 9 height 9
click at [453, 505] on icon at bounding box center [454, 507] width 9 height 9
click at [454, 503] on div at bounding box center [454, 507] width 13 height 13
click at [57, 506] on icon at bounding box center [56, 502] width 9 height 9
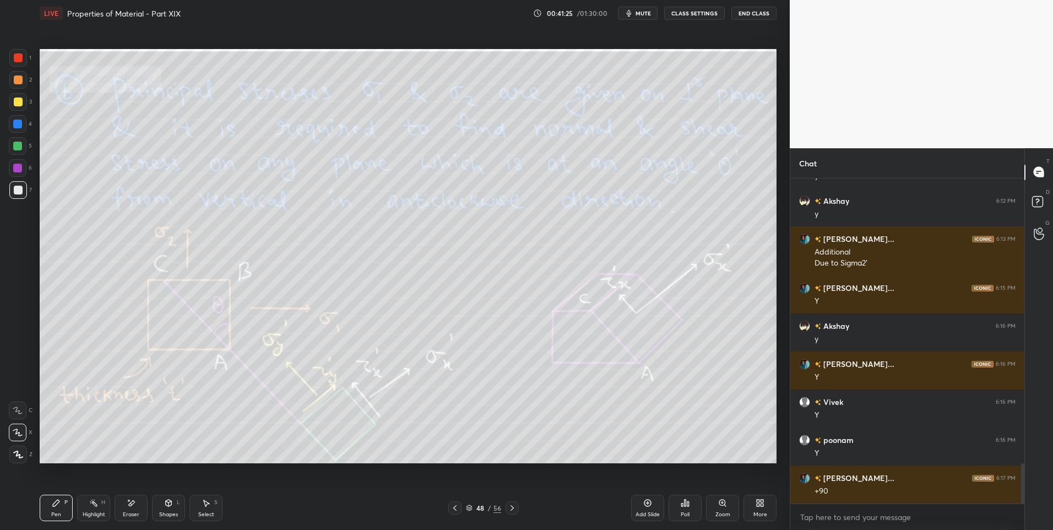
click at [63, 498] on div "Pen P" at bounding box center [56, 508] width 33 height 26
click at [89, 509] on div "Highlight H" at bounding box center [93, 508] width 33 height 26
click at [504, 508] on div "48 / 56" at bounding box center [483, 507] width 70 height 13
click at [503, 508] on div "48 / 56" at bounding box center [483, 507] width 70 height 13
click at [509, 509] on icon at bounding box center [512, 507] width 9 height 9
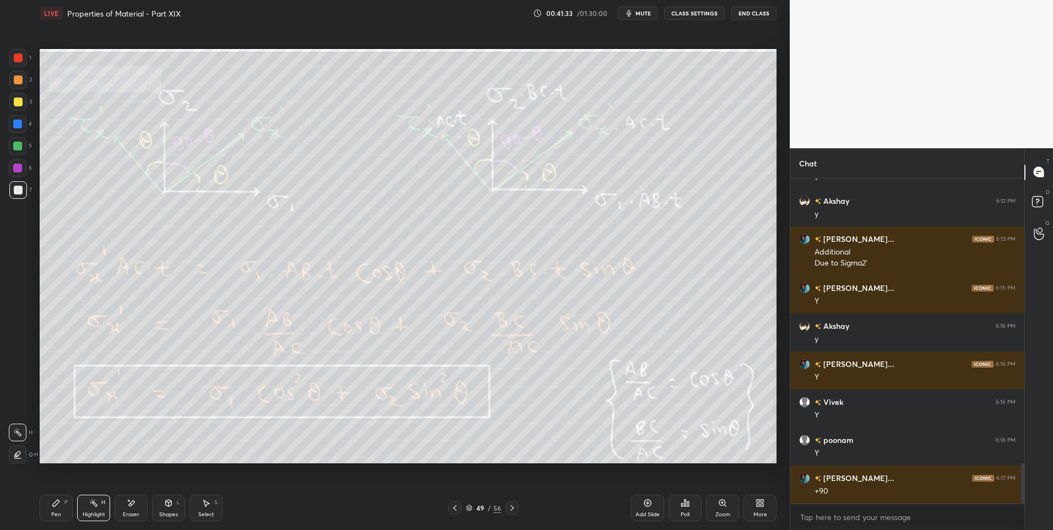
click at [513, 509] on icon at bounding box center [512, 507] width 9 height 9
click at [513, 508] on icon at bounding box center [512, 507] width 9 height 9
click at [513, 506] on icon at bounding box center [512, 507] width 9 height 9
click at [512, 508] on icon at bounding box center [512, 507] width 9 height 9
click at [56, 514] on div "Pen" at bounding box center [56, 515] width 10 height 6
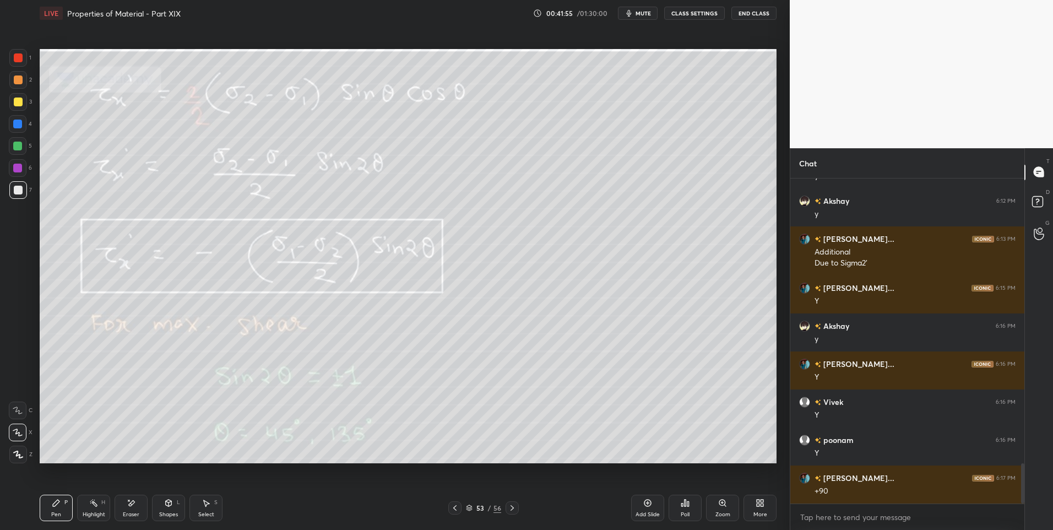
click at [94, 514] on div "Highlight" at bounding box center [94, 515] width 23 height 6
click at [13, 145] on div at bounding box center [17, 146] width 9 height 9
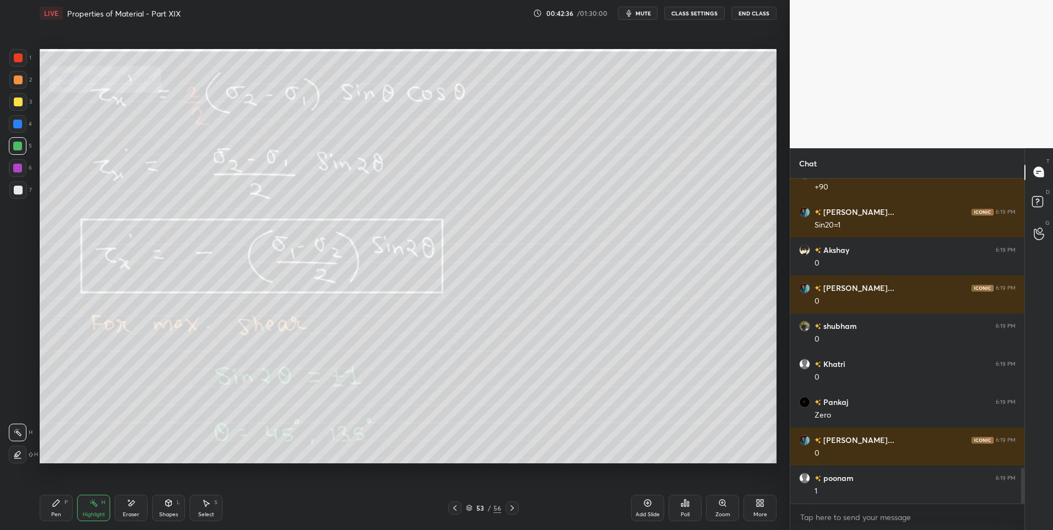
scroll to position [2622, 0]
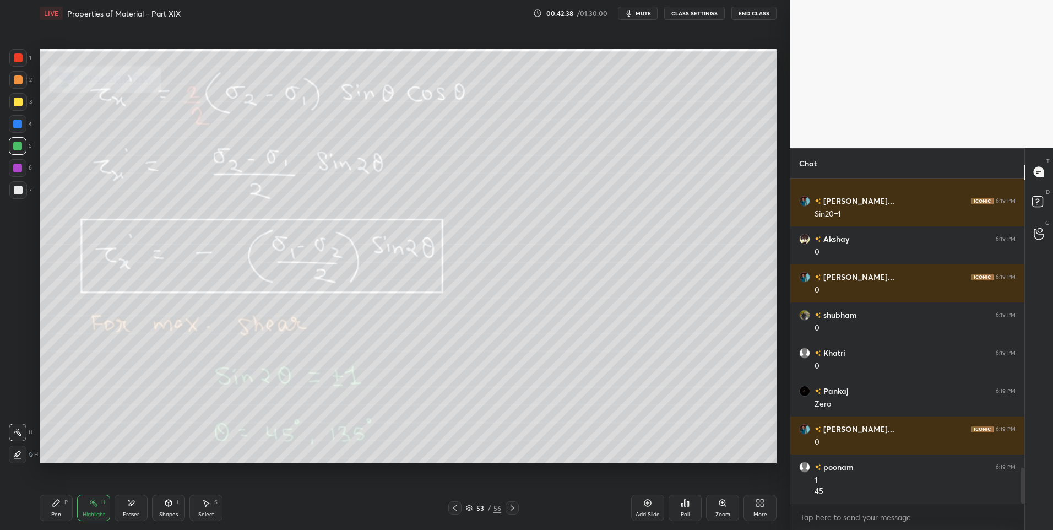
click at [178, 507] on div "Shapes L" at bounding box center [168, 508] width 33 height 26
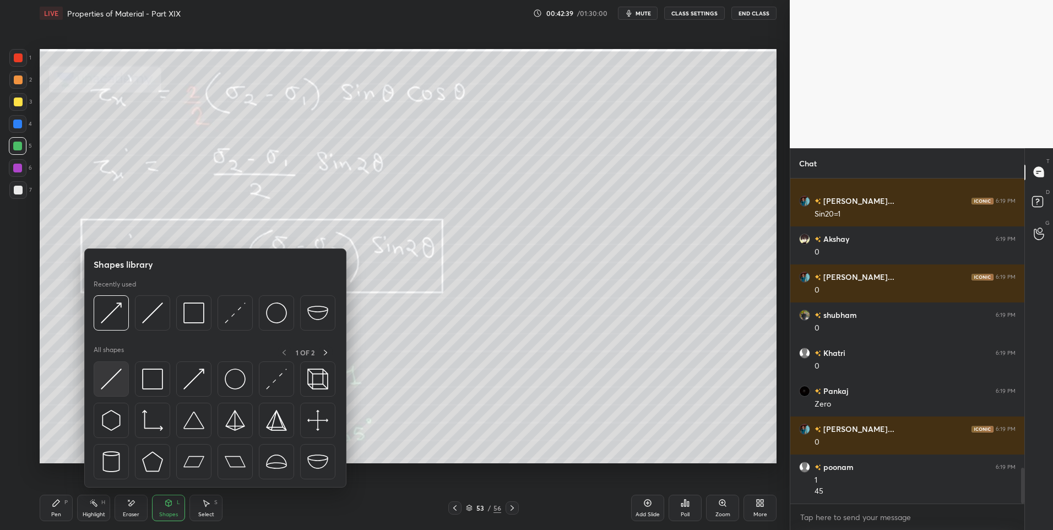
click at [118, 385] on img at bounding box center [111, 378] width 21 height 21
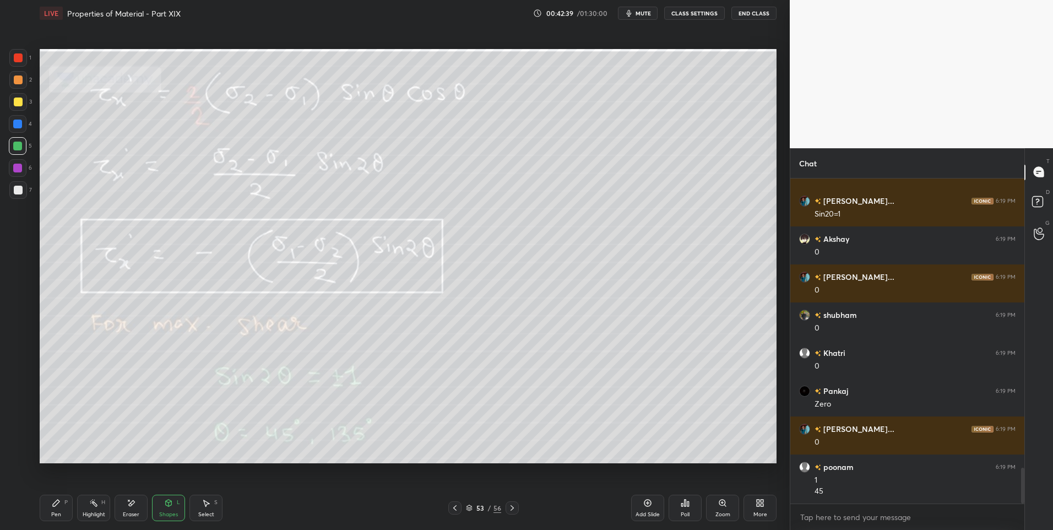
click at [22, 81] on div at bounding box center [18, 79] width 9 height 9
click at [64, 503] on div "P" at bounding box center [65, 502] width 3 height 6
click at [89, 512] on div "Highlight" at bounding box center [94, 515] width 23 height 6
click at [91, 508] on div "Highlight H" at bounding box center [93, 508] width 33 height 26
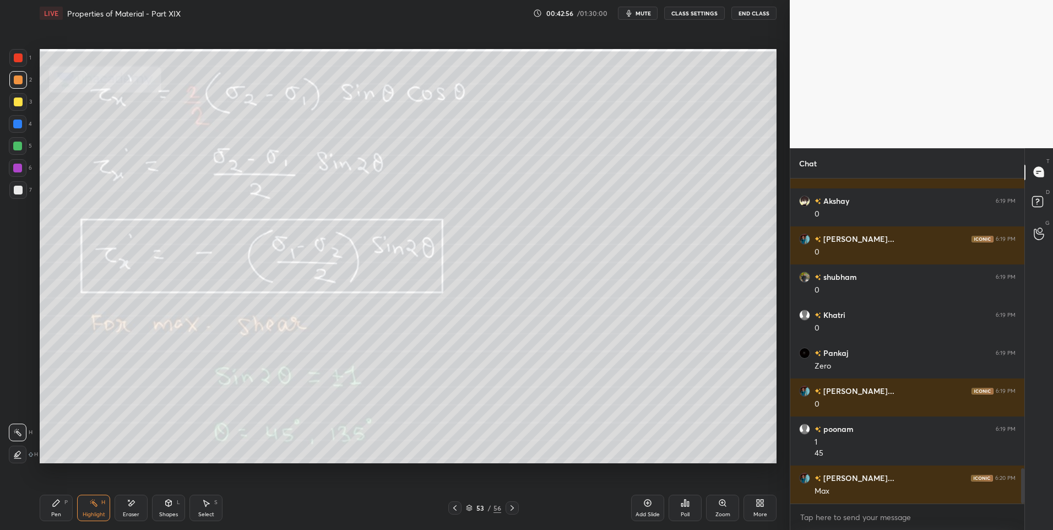
click at [58, 503] on icon at bounding box center [56, 502] width 7 height 7
click at [92, 504] on icon at bounding box center [93, 502] width 9 height 9
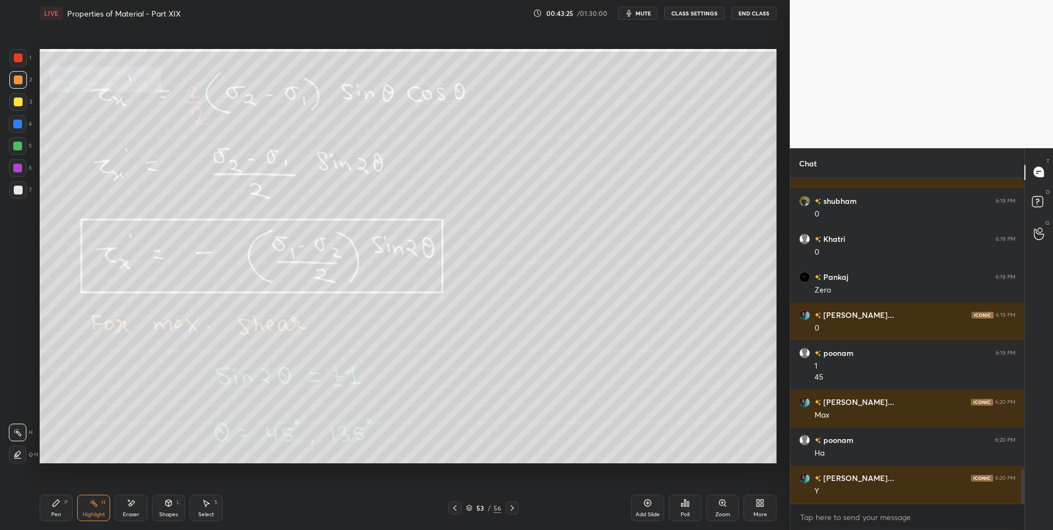
scroll to position [2774, 0]
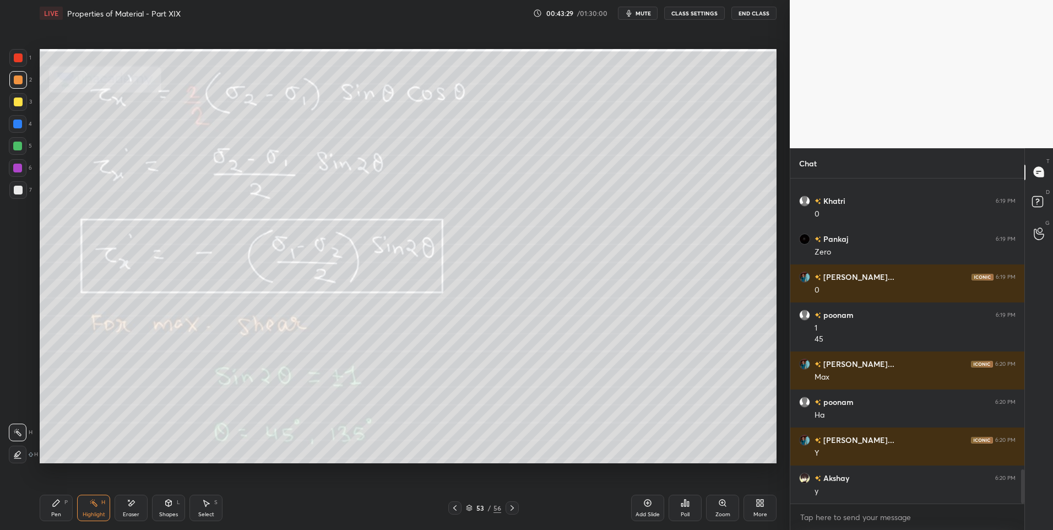
click at [125, 512] on div "Eraser" at bounding box center [131, 515] width 17 height 6
click at [88, 513] on div "Highlight" at bounding box center [94, 515] width 23 height 6
click at [95, 512] on div "Highlight" at bounding box center [94, 515] width 23 height 6
click at [509, 508] on icon at bounding box center [512, 507] width 9 height 9
click at [452, 507] on icon at bounding box center [454, 507] width 9 height 9
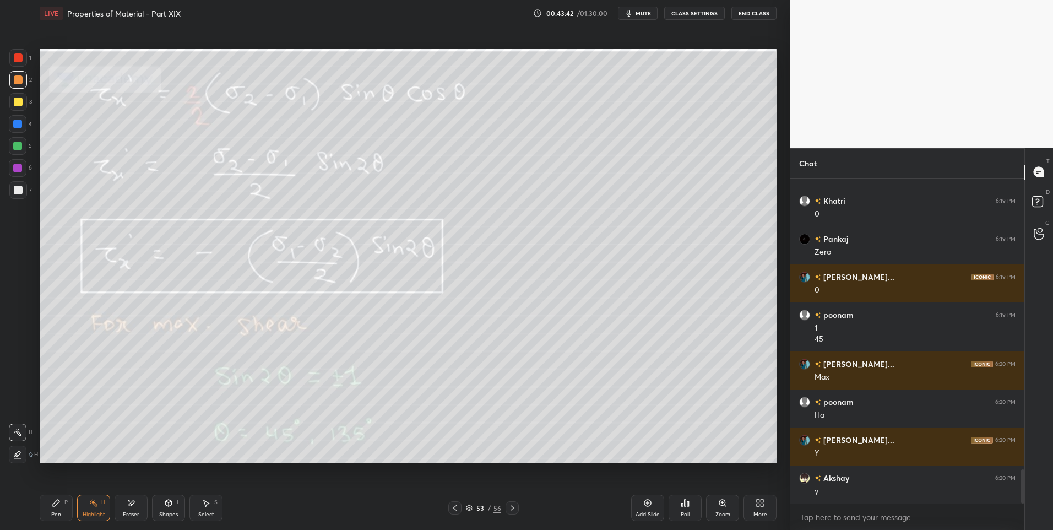
click at [512, 507] on icon at bounding box center [512, 507] width 9 height 9
click at [454, 509] on icon at bounding box center [454, 508] width 3 height 6
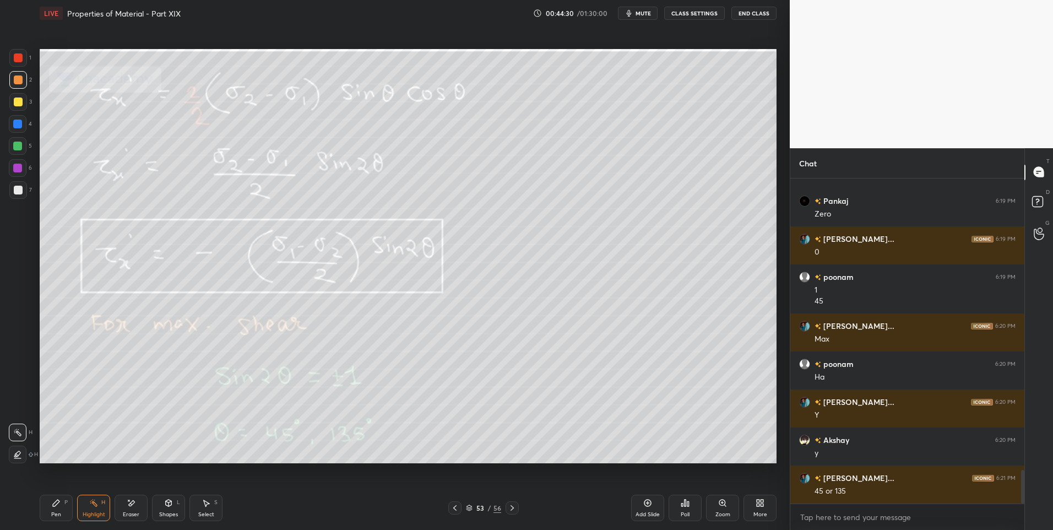
click at [510, 510] on icon at bounding box center [511, 508] width 3 height 6
click at [454, 507] on icon at bounding box center [454, 507] width 9 height 9
click at [452, 508] on icon at bounding box center [454, 507] width 9 height 9
click at [450, 510] on icon at bounding box center [454, 507] width 9 height 9
click at [450, 510] on div at bounding box center [454, 507] width 13 height 13
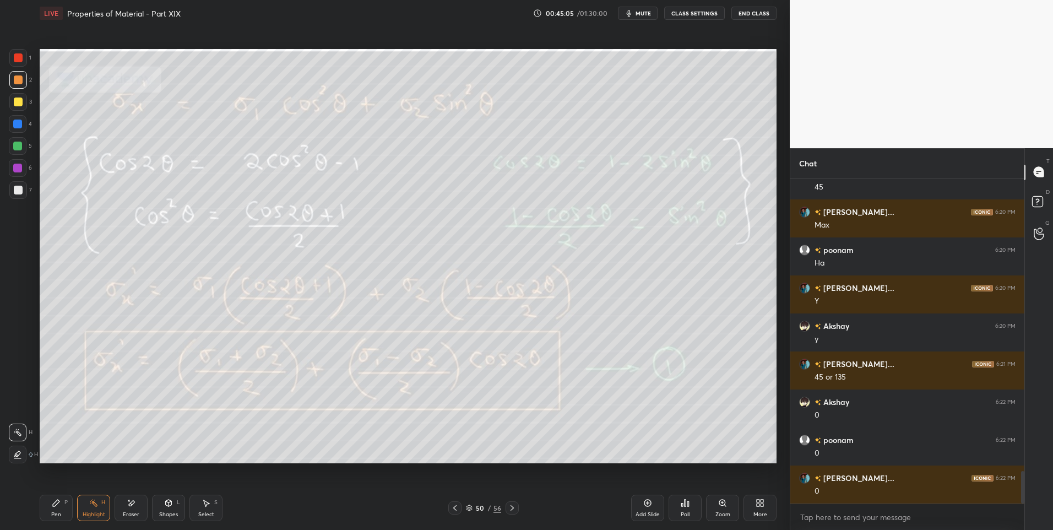
scroll to position [2964, 0]
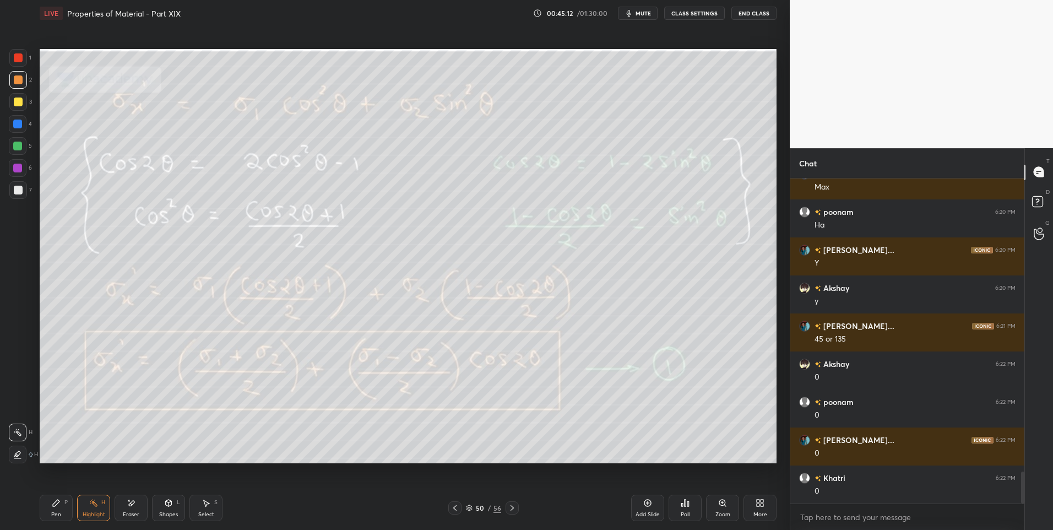
click at [512, 509] on icon at bounding box center [511, 508] width 3 height 6
click at [453, 507] on icon at bounding box center [454, 507] width 9 height 9
click at [509, 504] on icon at bounding box center [512, 507] width 9 height 9
click at [457, 508] on icon at bounding box center [454, 507] width 9 height 9
click at [511, 507] on icon at bounding box center [512, 507] width 9 height 9
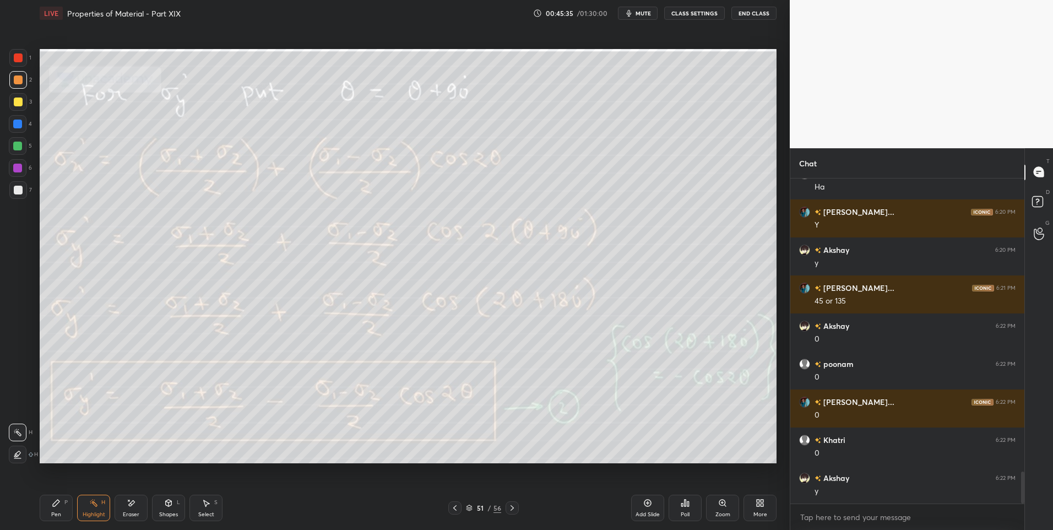
scroll to position [3040, 0]
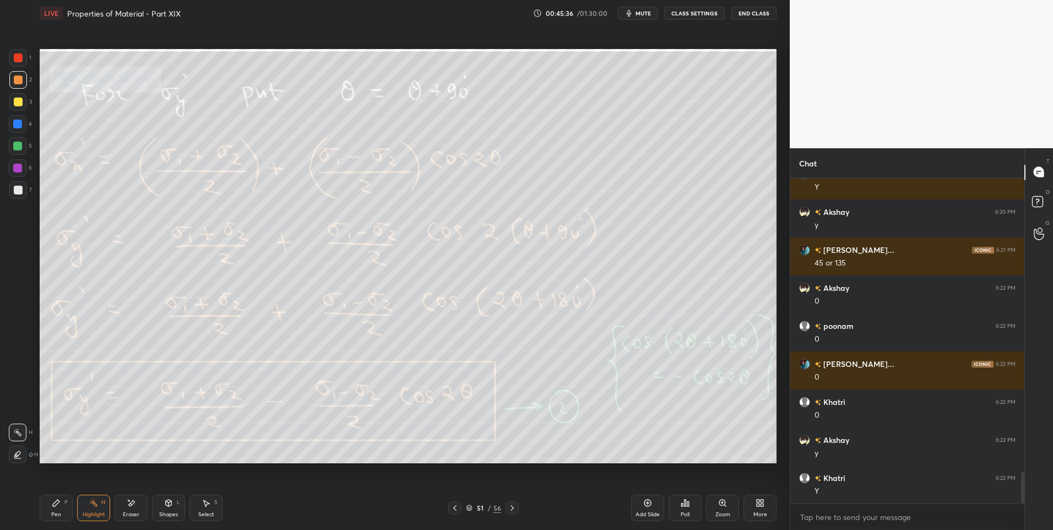
click at [510, 511] on icon at bounding box center [512, 507] width 9 height 9
click at [511, 508] on icon at bounding box center [512, 507] width 9 height 9
click at [511, 509] on icon at bounding box center [511, 508] width 3 height 6
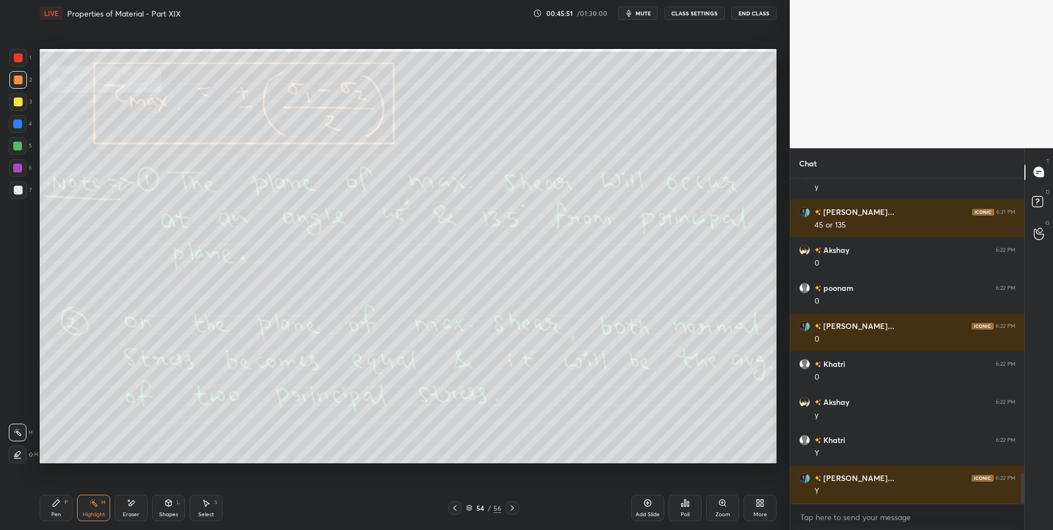
click at [508, 509] on icon at bounding box center [512, 507] width 9 height 9
click at [452, 506] on icon at bounding box center [454, 507] width 9 height 9
click at [452, 508] on icon at bounding box center [454, 507] width 9 height 9
click at [455, 508] on icon at bounding box center [454, 507] width 9 height 9
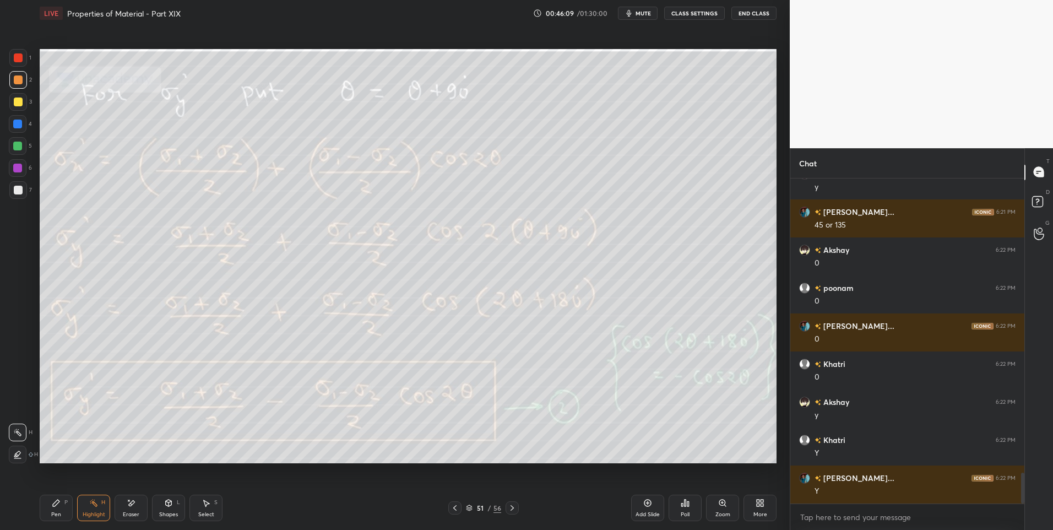
click at [454, 509] on icon at bounding box center [454, 508] width 3 height 6
click at [452, 507] on icon at bounding box center [454, 507] width 9 height 9
click at [454, 507] on icon at bounding box center [454, 508] width 3 height 6
click at [206, 506] on icon at bounding box center [207, 503] width 6 height 7
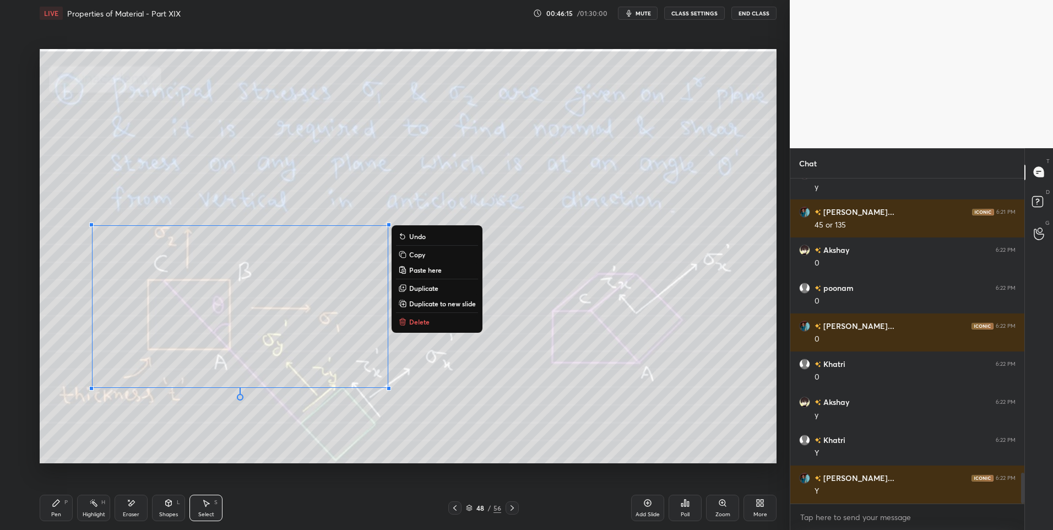
click at [434, 321] on button "Delete" at bounding box center [437, 321] width 82 height 13
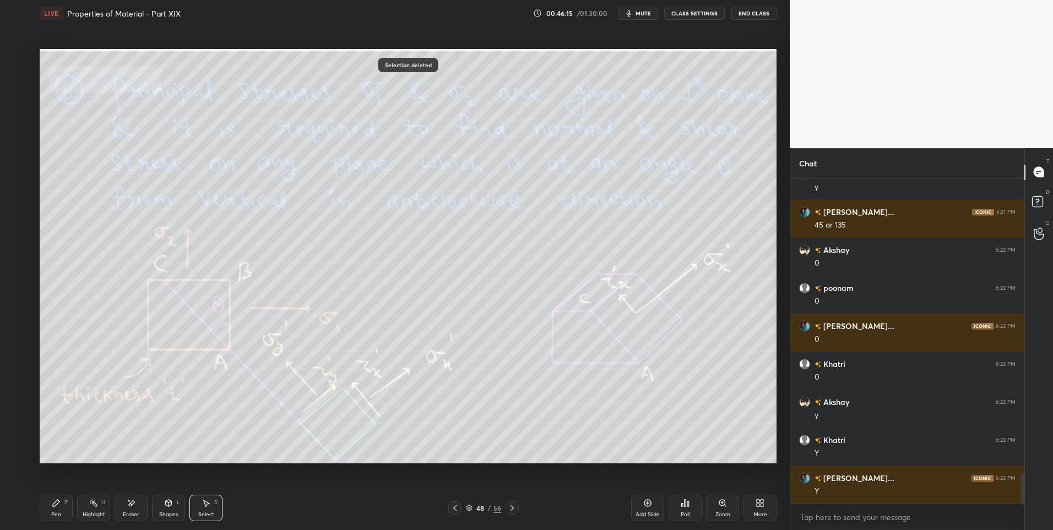
click at [471, 379] on div "0 ° Undo Copy Paste here Duplicate Duplicate to new slide Delete" at bounding box center [408, 256] width 737 height 415
click at [208, 507] on div "Select S" at bounding box center [205, 508] width 33 height 26
click at [168, 501] on icon at bounding box center [169, 502] width 6 height 7
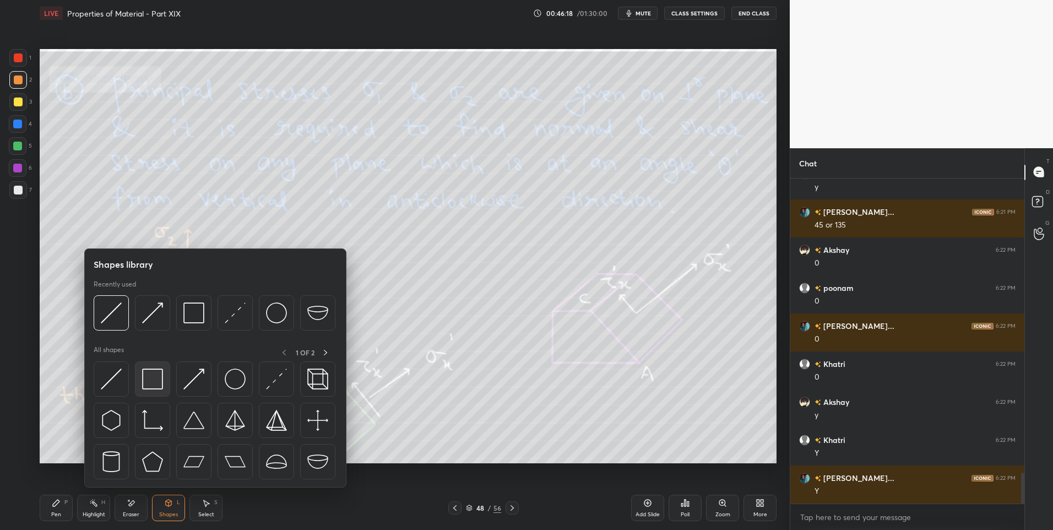
click at [150, 383] on img at bounding box center [152, 378] width 21 height 21
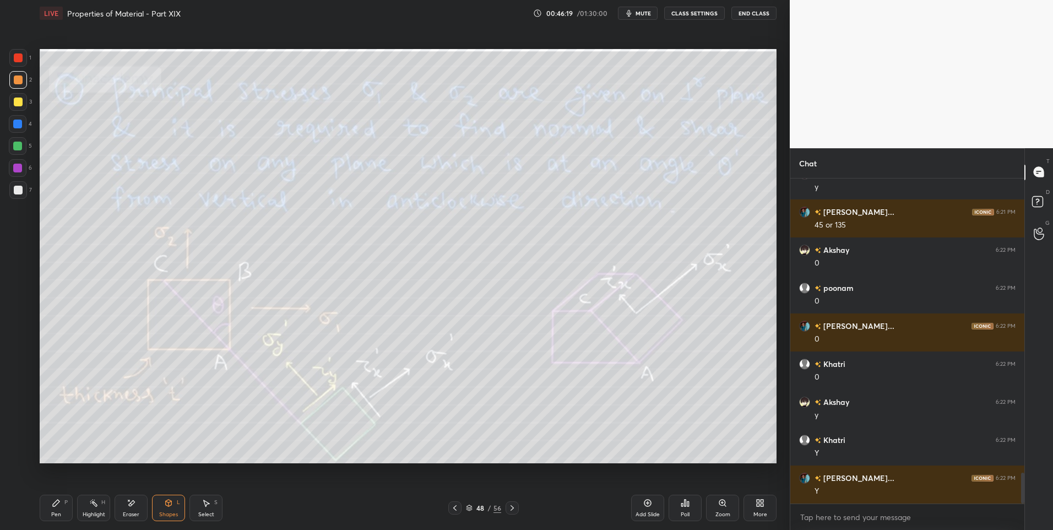
click at [18, 180] on div "6" at bounding box center [20, 170] width 23 height 22
click at [17, 191] on div at bounding box center [18, 190] width 9 height 9
click at [169, 504] on icon at bounding box center [169, 502] width 6 height 7
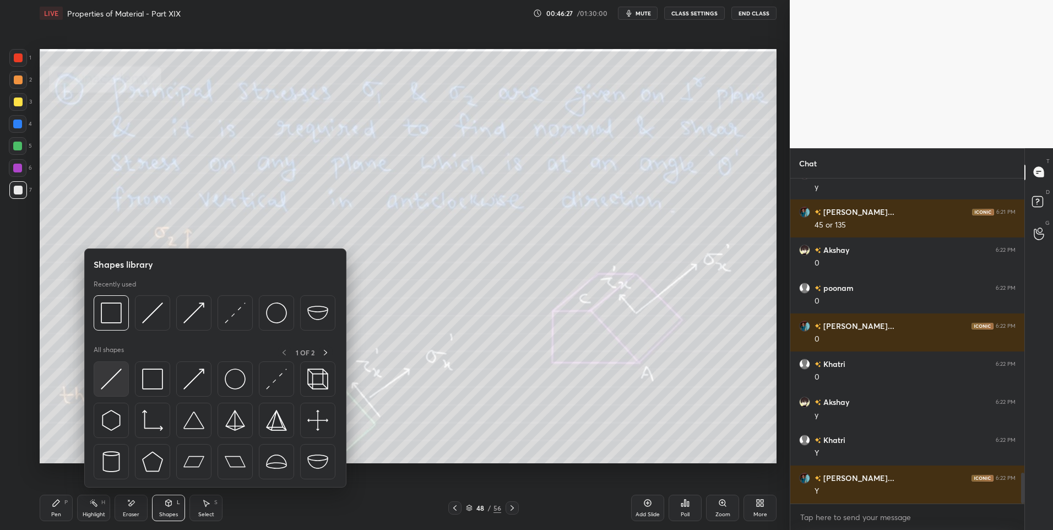
click at [118, 384] on img at bounding box center [111, 378] width 21 height 21
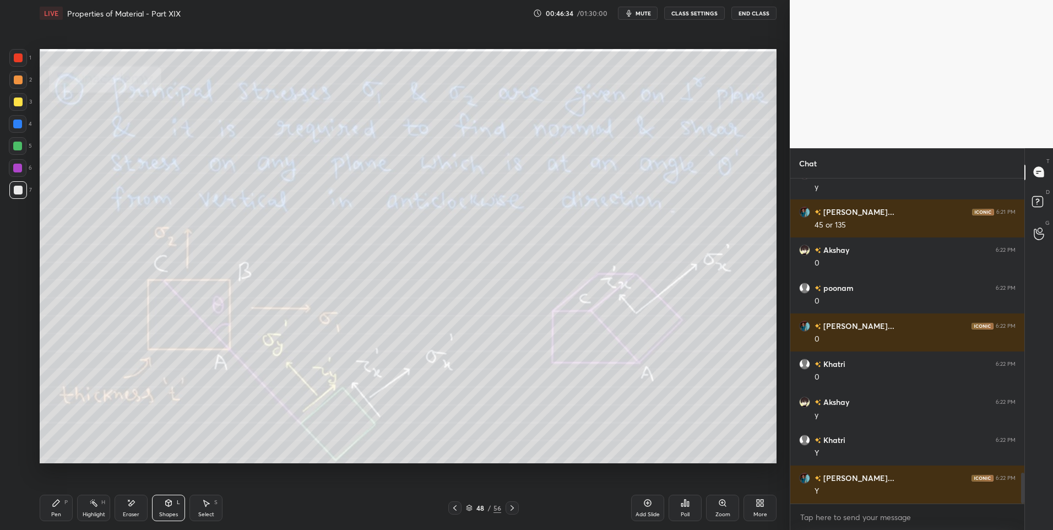
click at [47, 509] on div "Pen P" at bounding box center [56, 508] width 33 height 26
click at [200, 508] on div "Select S" at bounding box center [205, 508] width 33 height 26
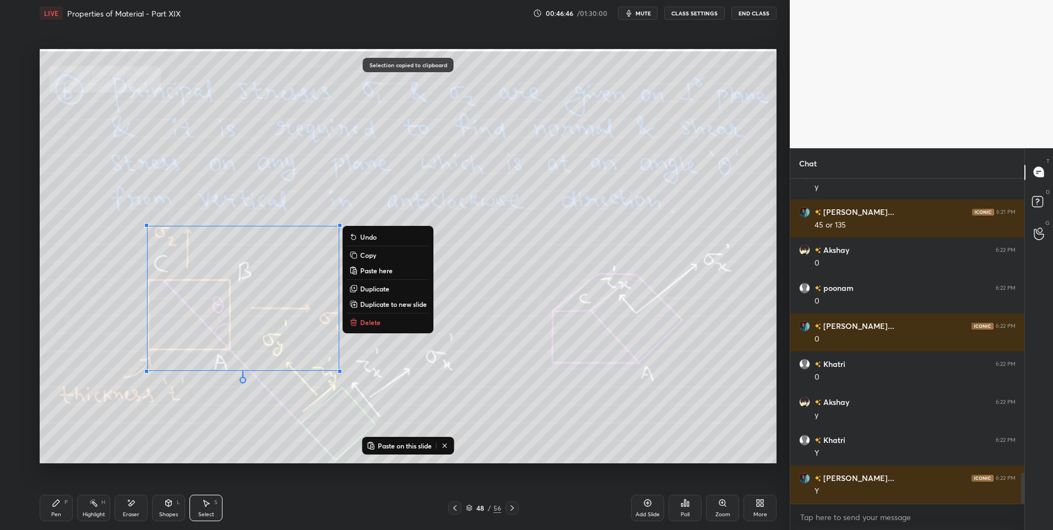
click at [512, 508] on icon at bounding box center [512, 507] width 9 height 9
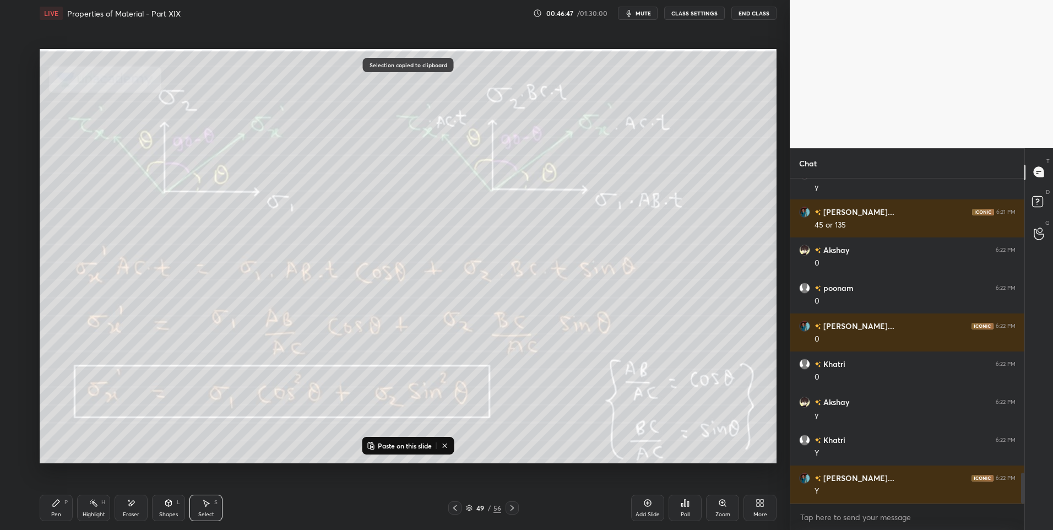
click at [512, 508] on icon at bounding box center [512, 507] width 9 height 9
click at [512, 507] on icon at bounding box center [511, 508] width 3 height 6
click at [513, 508] on icon at bounding box center [511, 508] width 3 height 6
click at [513, 509] on icon at bounding box center [512, 507] width 9 height 9
click at [514, 509] on icon at bounding box center [512, 507] width 9 height 9
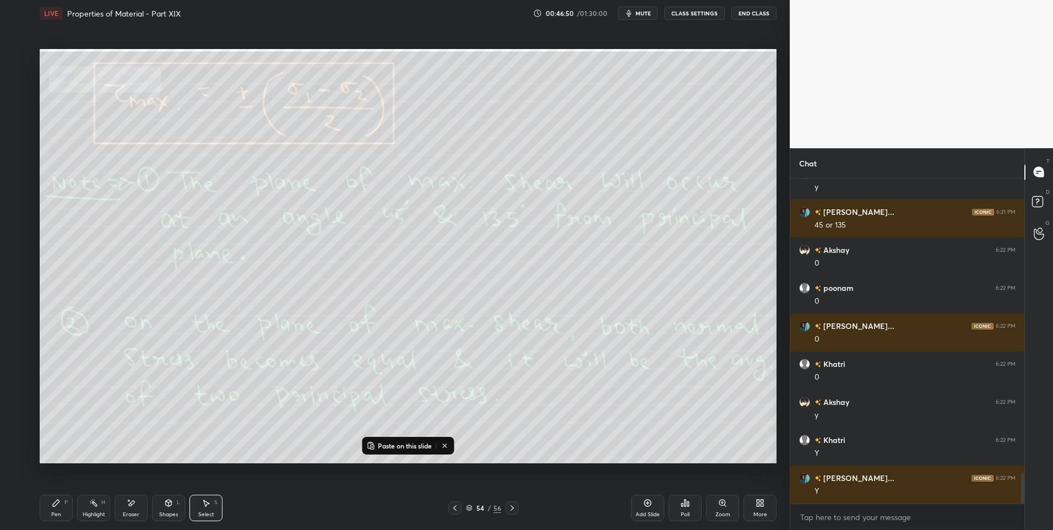
click at [513, 509] on icon at bounding box center [512, 507] width 9 height 9
click at [648, 509] on div "Add Slide" at bounding box center [647, 508] width 33 height 26
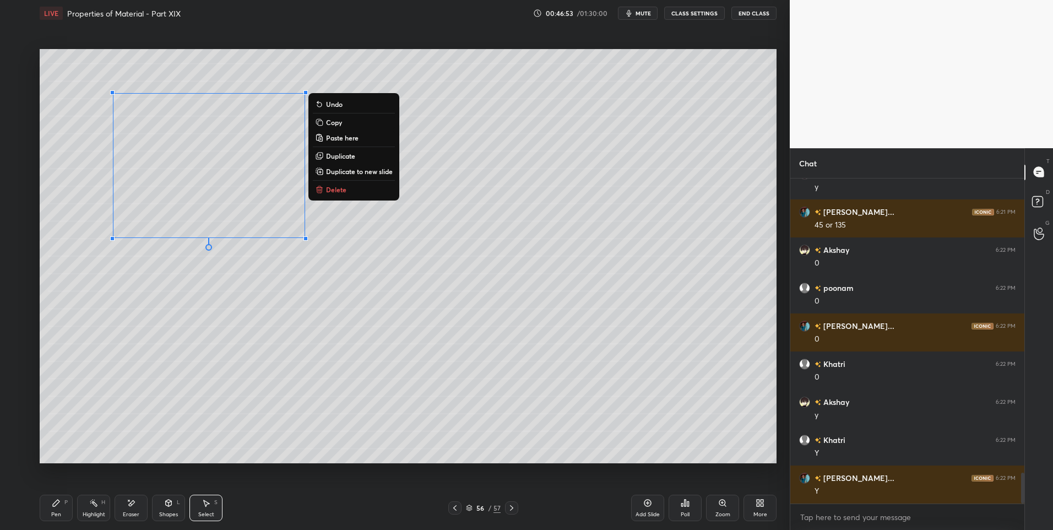
click at [262, 327] on div "0 ° Undo Copy Paste here Duplicate Duplicate to new slide Delete" at bounding box center [408, 256] width 737 height 415
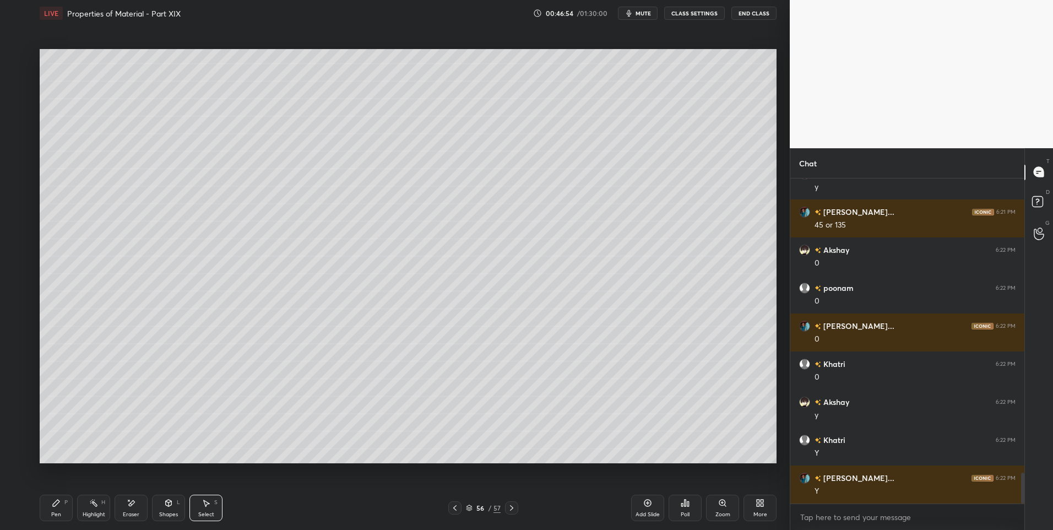
click at [170, 513] on div "Shapes" at bounding box center [168, 515] width 19 height 6
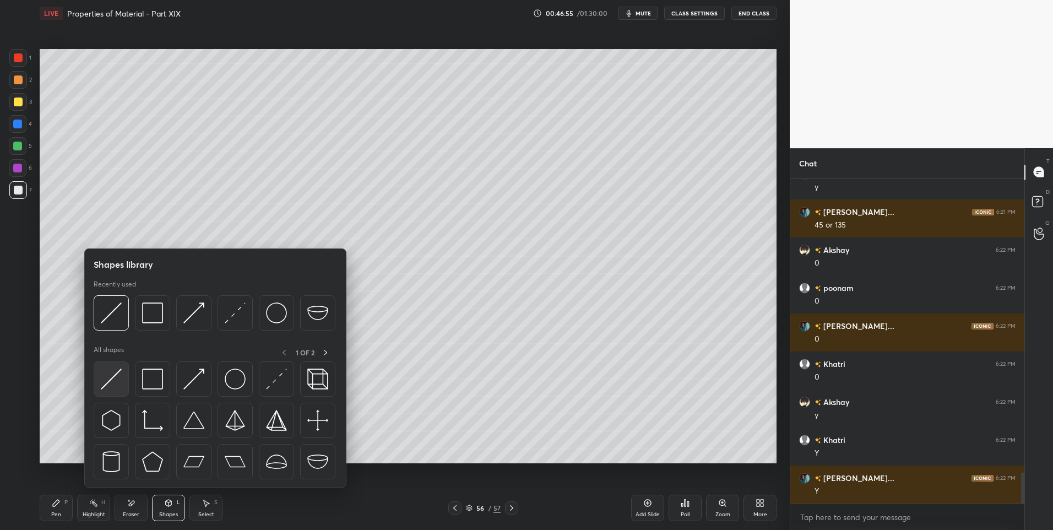
click at [106, 378] on img at bounding box center [111, 378] width 21 height 21
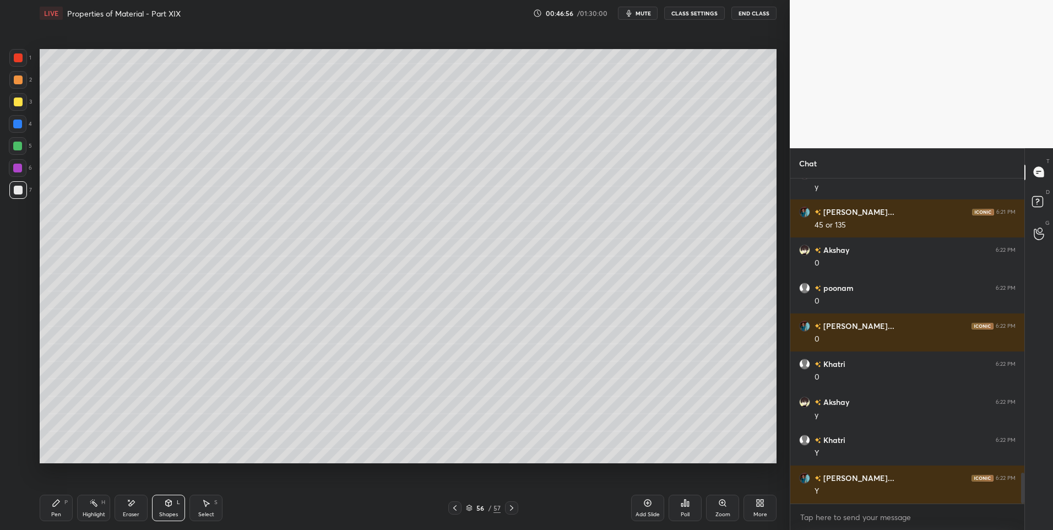
click at [17, 122] on div at bounding box center [17, 123] width 9 height 9
click at [57, 503] on icon at bounding box center [56, 502] width 7 height 7
click at [169, 495] on div "Shapes L" at bounding box center [168, 508] width 33 height 26
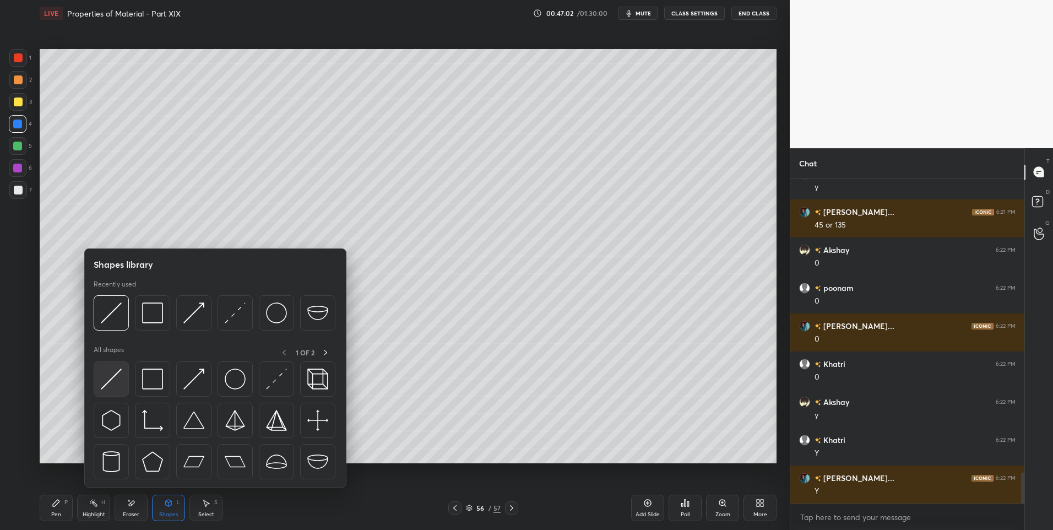
click at [107, 383] on img at bounding box center [111, 378] width 21 height 21
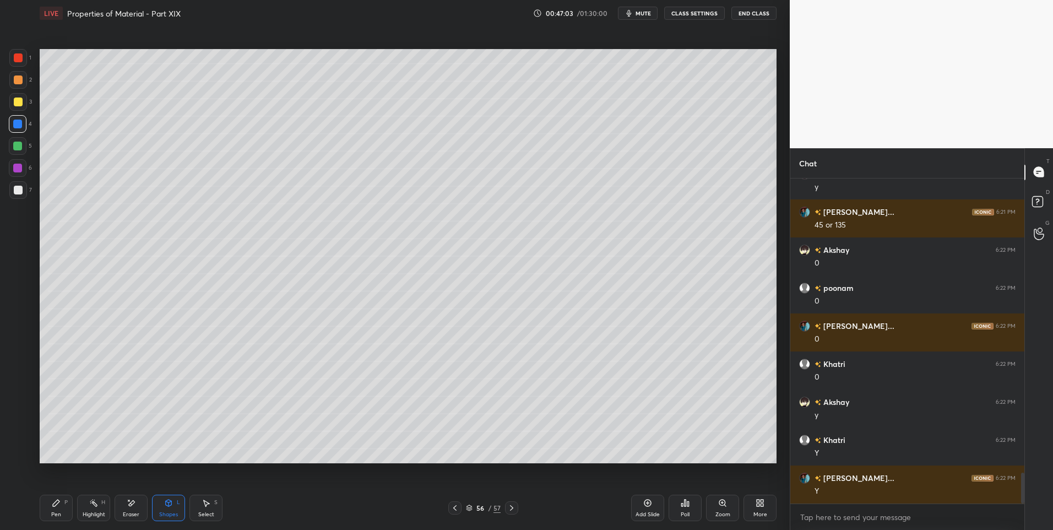
click at [12, 156] on div "5" at bounding box center [20, 148] width 23 height 22
click at [175, 507] on div "Shapes L" at bounding box center [168, 508] width 33 height 26
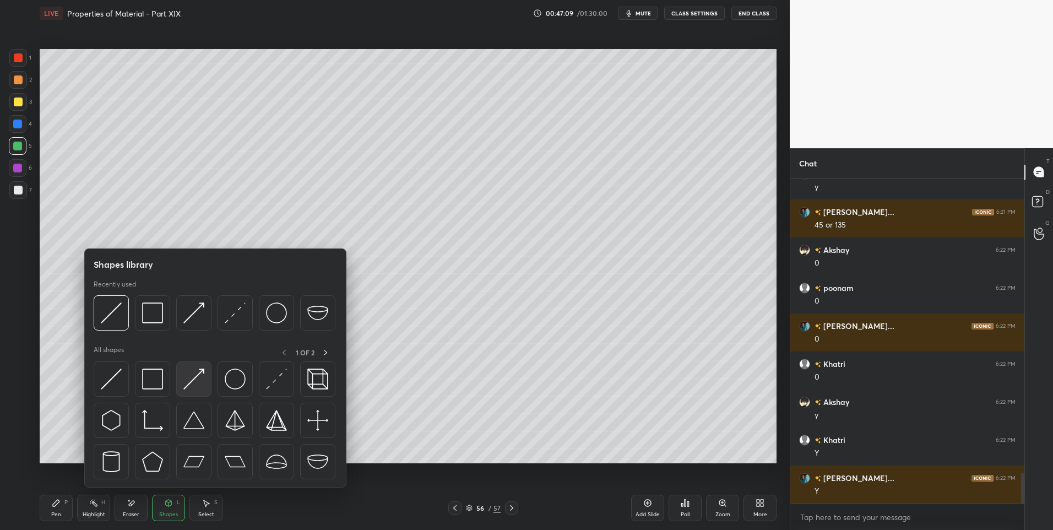
click at [191, 379] on img at bounding box center [193, 378] width 21 height 21
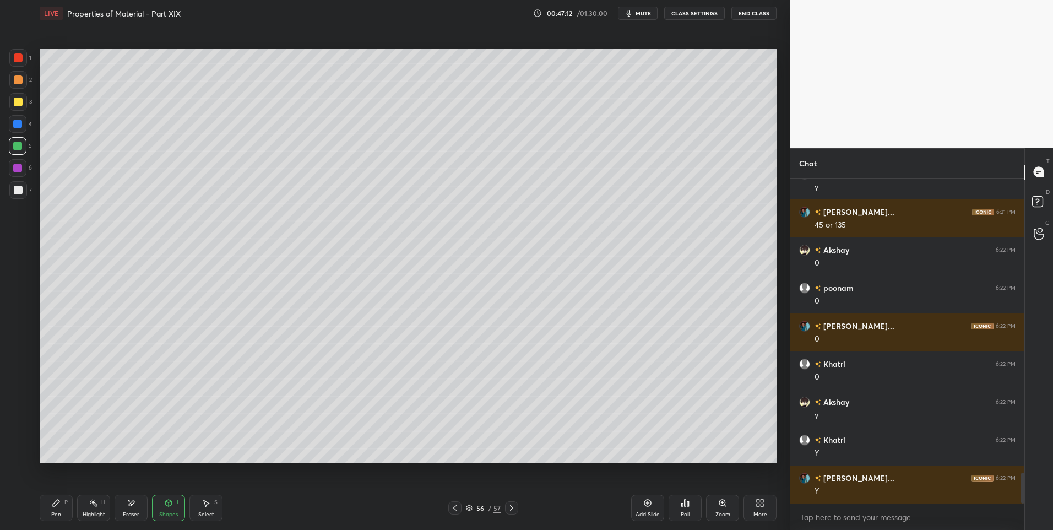
click at [51, 508] on div "Pen P" at bounding box center [56, 508] width 33 height 26
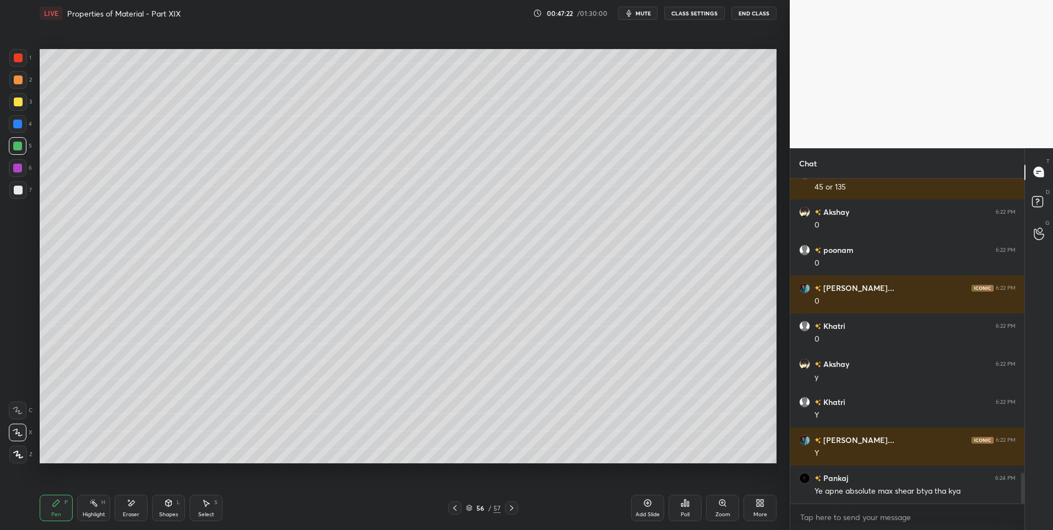
click at [164, 506] on div "Shapes L" at bounding box center [168, 508] width 33 height 26
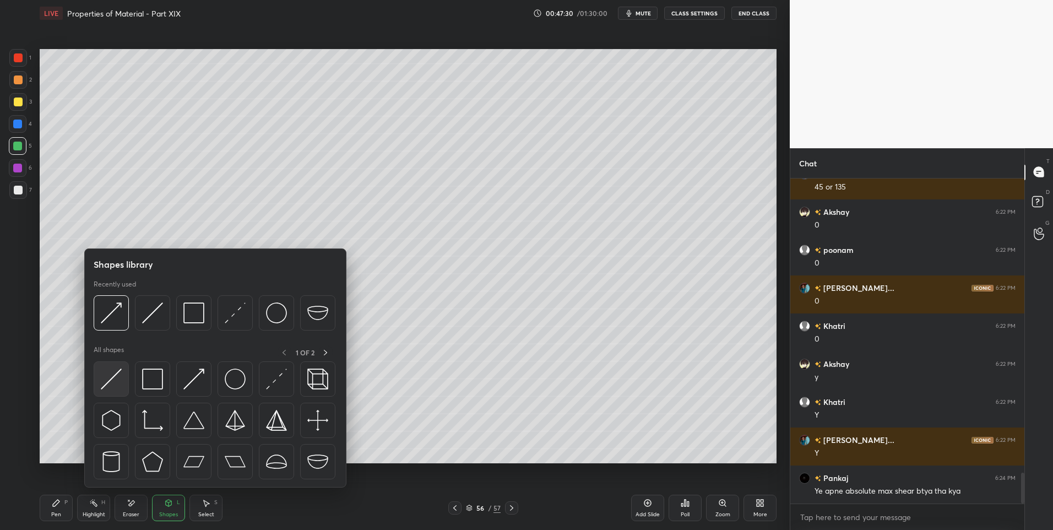
click at [104, 379] on img at bounding box center [111, 378] width 21 height 21
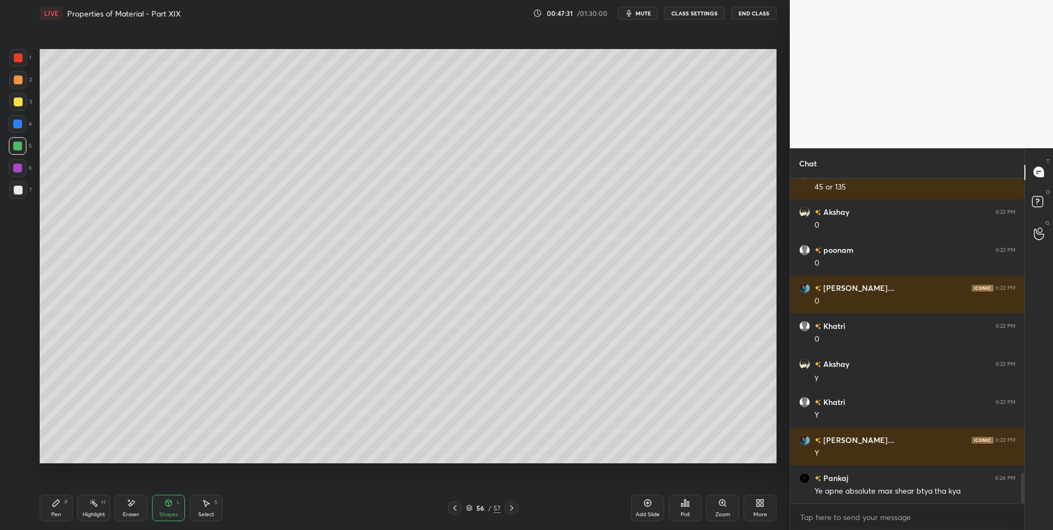
click at [57, 512] on div "Pen" at bounding box center [56, 515] width 10 height 6
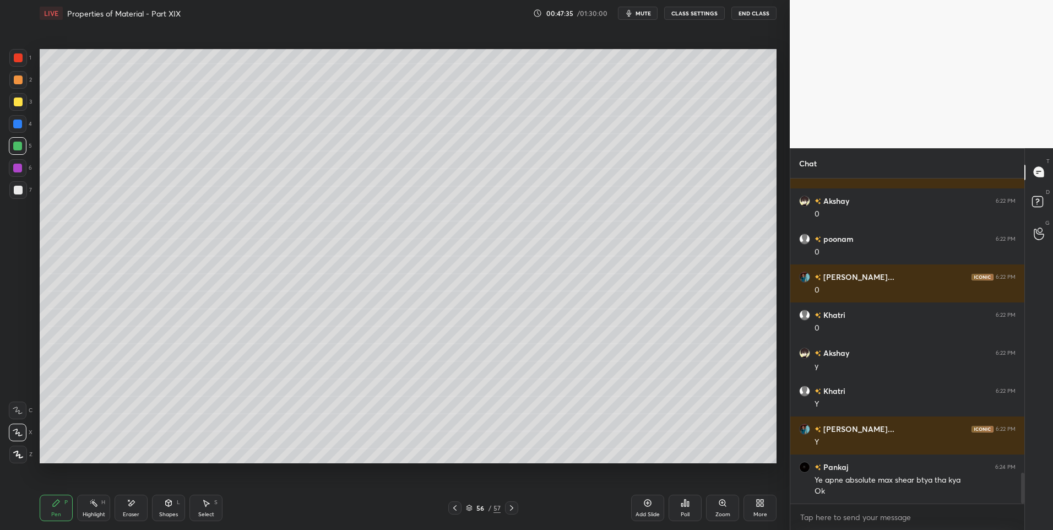
click at [24, 193] on div at bounding box center [18, 190] width 18 height 18
click at [91, 508] on div "Highlight H" at bounding box center [93, 508] width 33 height 26
click at [51, 512] on div "Pen P" at bounding box center [56, 508] width 33 height 26
click at [130, 512] on div "Eraser" at bounding box center [131, 515] width 17 height 6
click at [165, 512] on div "Shapes" at bounding box center [168, 515] width 19 height 6
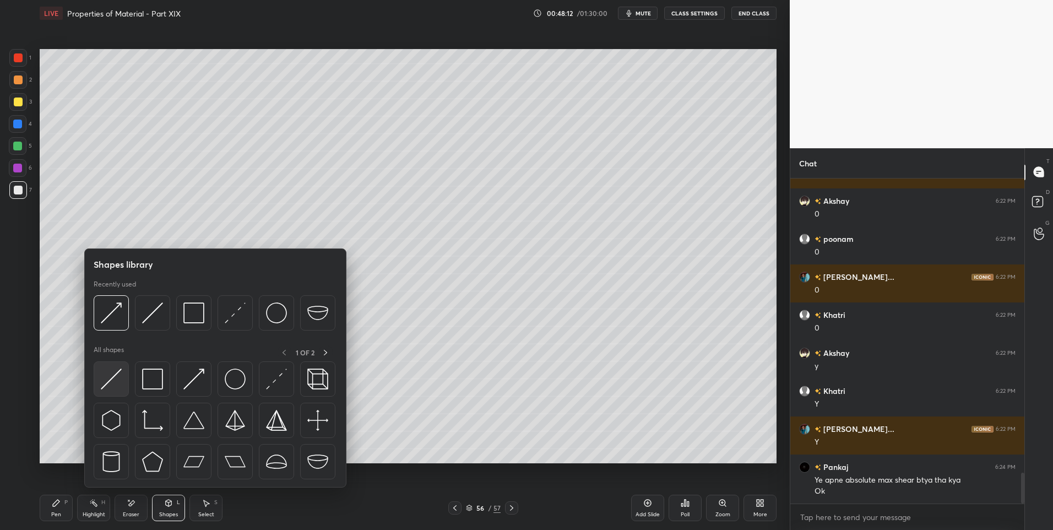
click at [116, 378] on img at bounding box center [111, 378] width 21 height 21
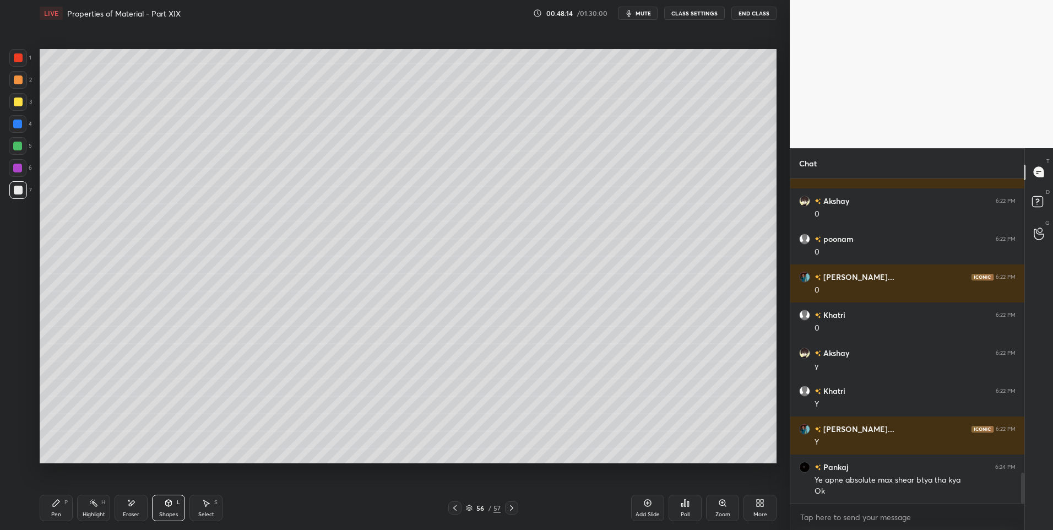
click at [204, 510] on div "Select S" at bounding box center [205, 508] width 33 height 26
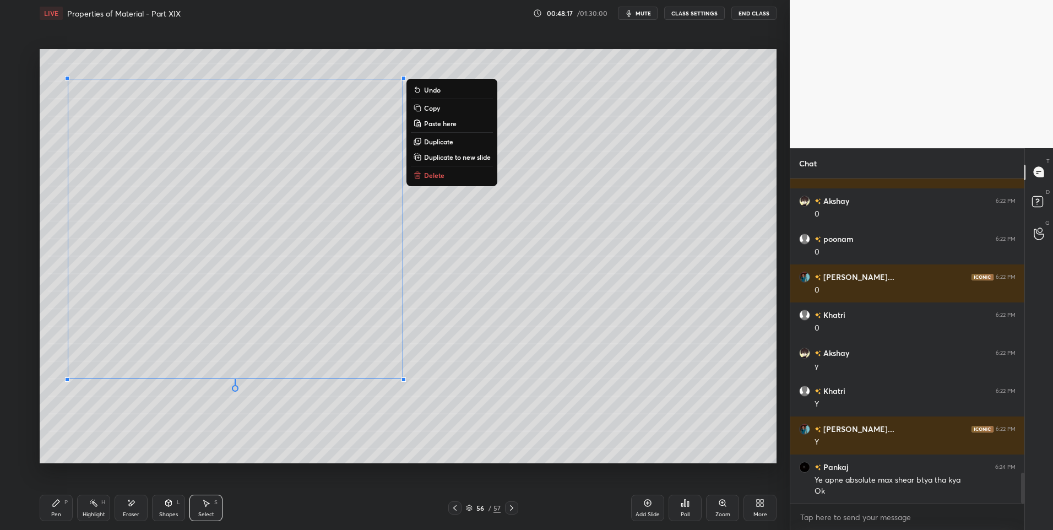
click at [82, 508] on div "Highlight H" at bounding box center [93, 508] width 33 height 26
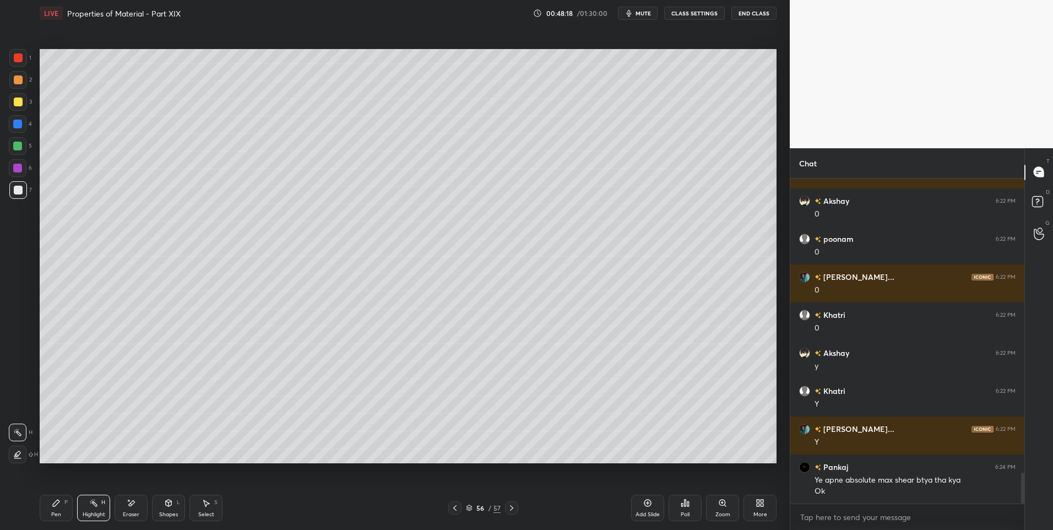
click at [50, 507] on div "Pen P" at bounding box center [56, 508] width 33 height 26
click at [170, 509] on div "Shapes L" at bounding box center [168, 508] width 33 height 26
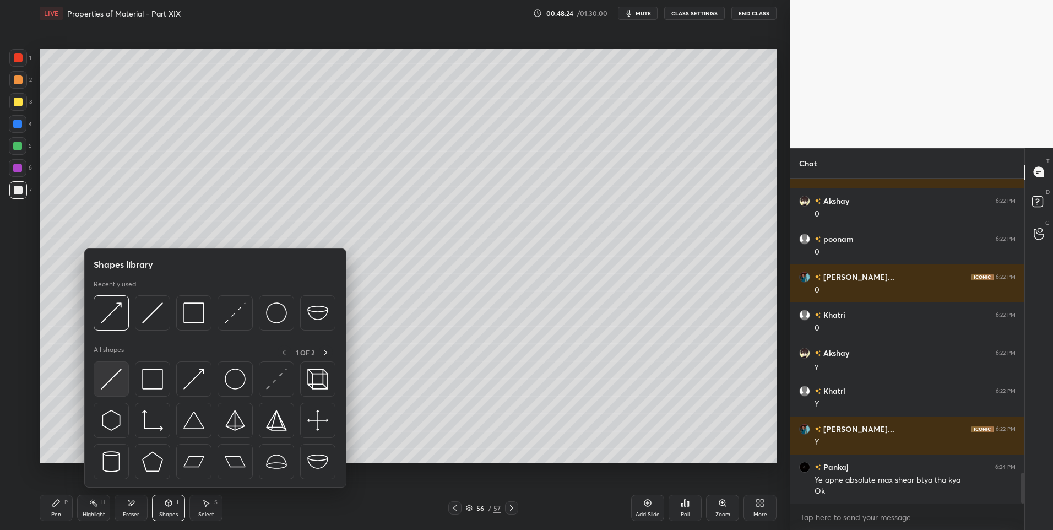
click at [111, 377] on img at bounding box center [111, 378] width 21 height 21
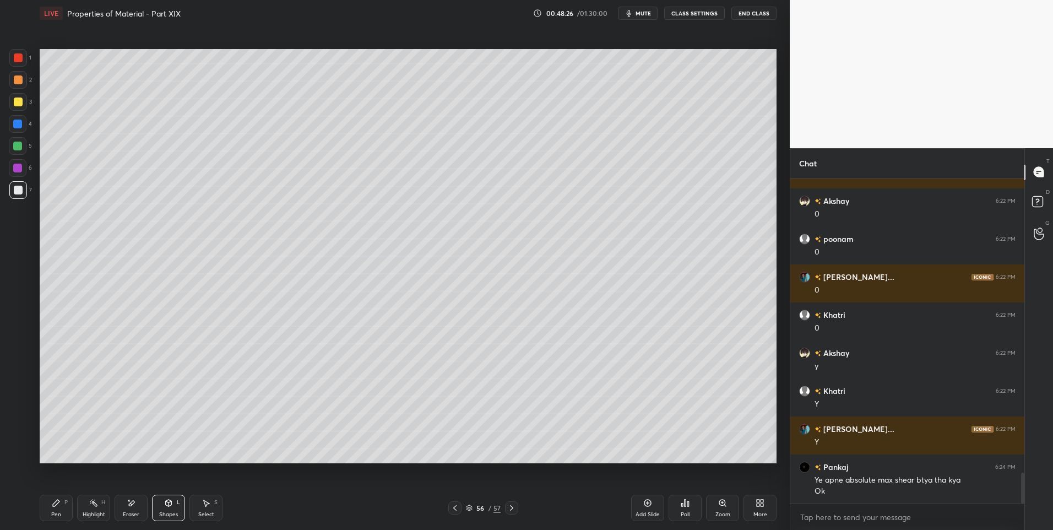
click at [14, 83] on div at bounding box center [18, 79] width 9 height 9
click at [18, 58] on div at bounding box center [18, 57] width 9 height 9
click at [55, 503] on icon at bounding box center [56, 502] width 7 height 7
click at [171, 509] on div "Shapes L" at bounding box center [168, 508] width 33 height 26
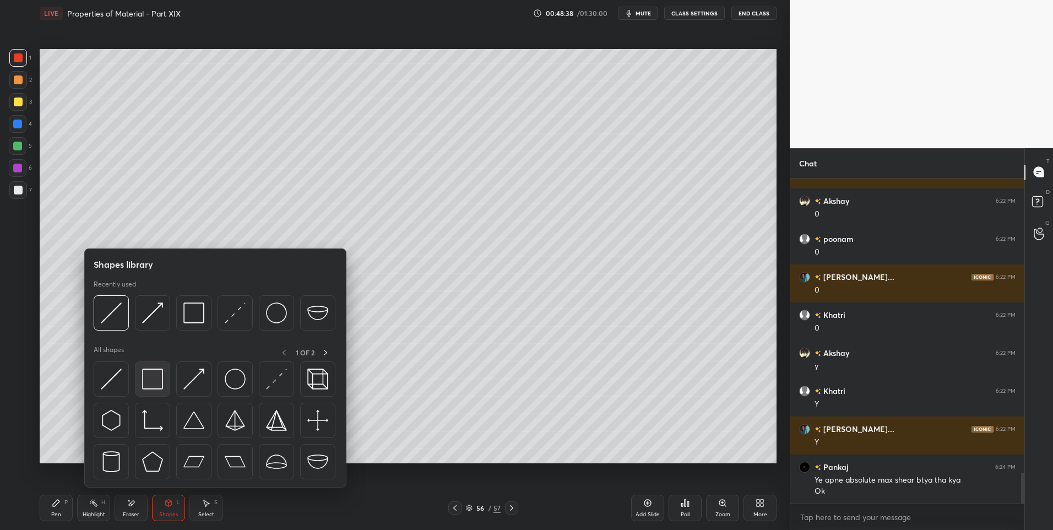
click at [149, 380] on img at bounding box center [152, 378] width 21 height 21
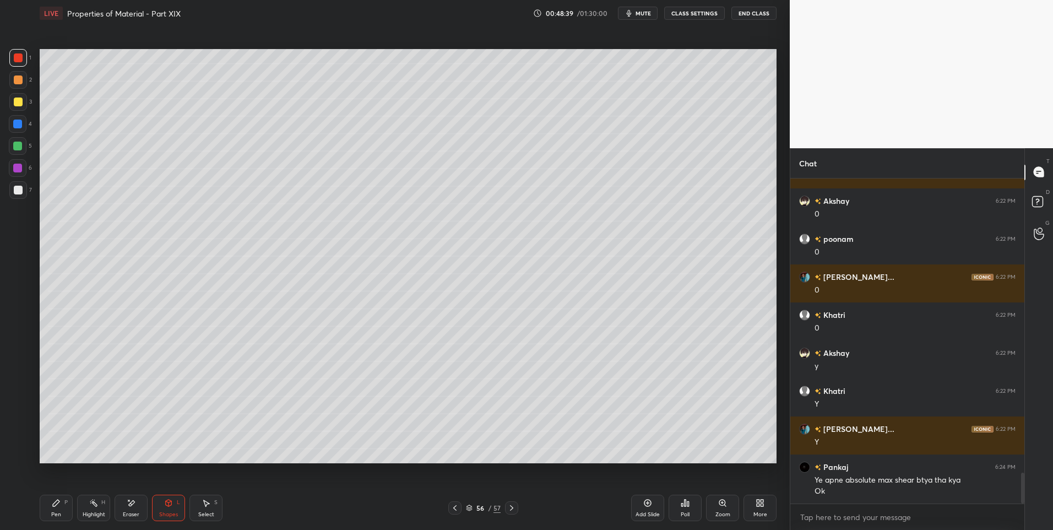
click at [171, 512] on div "Shapes" at bounding box center [168, 515] width 19 height 6
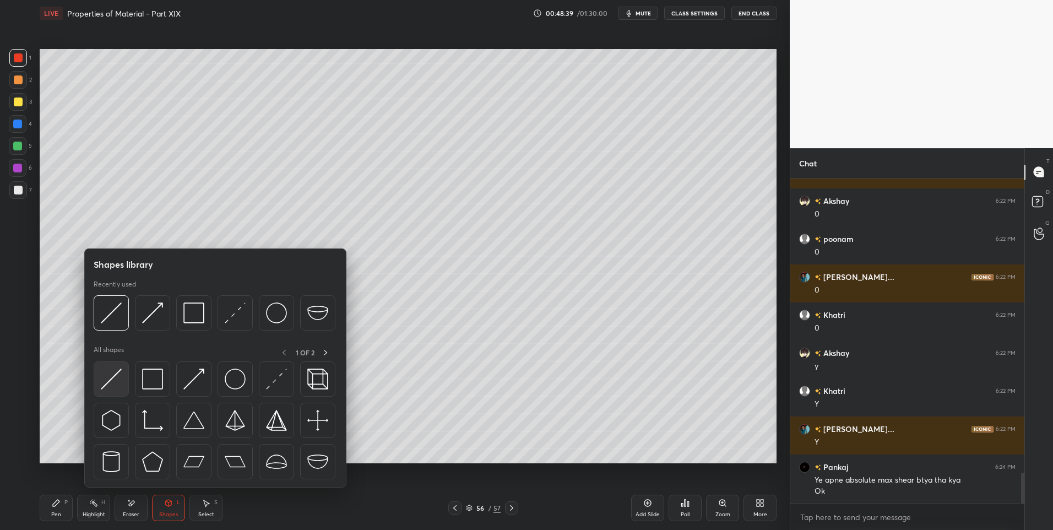
click at [119, 376] on img at bounding box center [111, 378] width 21 height 21
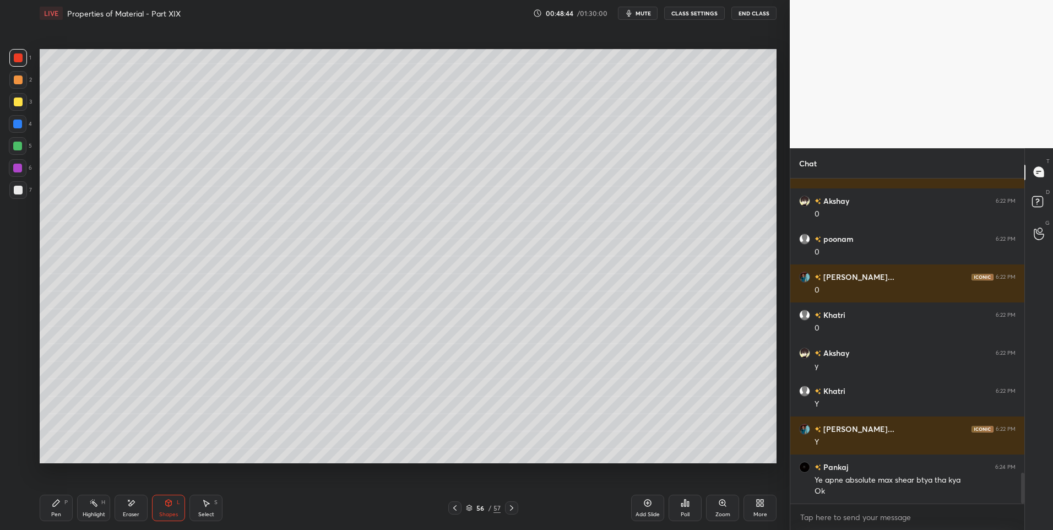
click at [161, 514] on div "Shapes" at bounding box center [168, 515] width 19 height 6
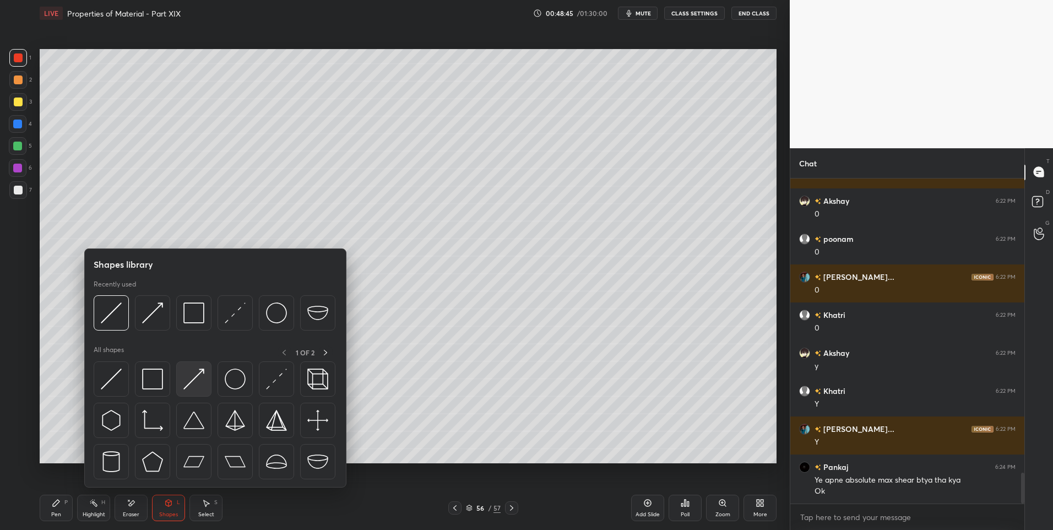
click at [189, 382] on img at bounding box center [193, 378] width 21 height 21
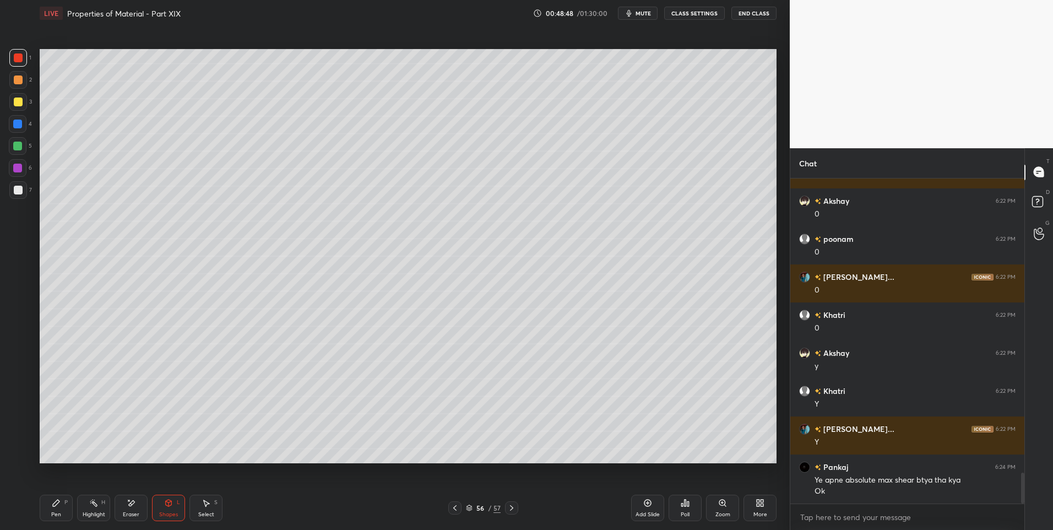
click at [53, 510] on div "Pen P" at bounding box center [56, 508] width 33 height 26
click at [449, 510] on div at bounding box center [454, 507] width 13 height 13
click at [91, 514] on div "Highlight" at bounding box center [94, 515] width 23 height 6
click at [505, 510] on div at bounding box center [511, 507] width 13 height 13
click at [53, 502] on icon at bounding box center [56, 502] width 9 height 9
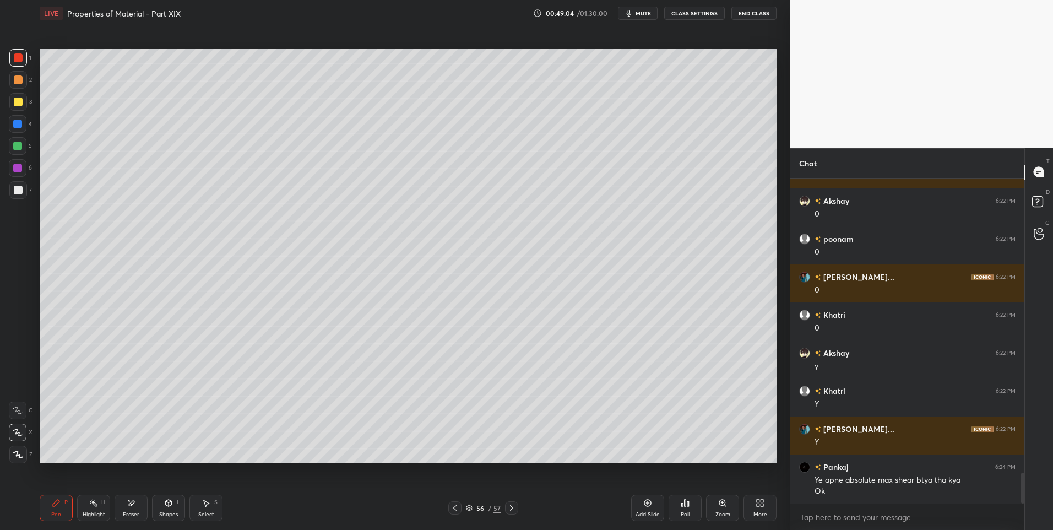
scroll to position [3165, 0]
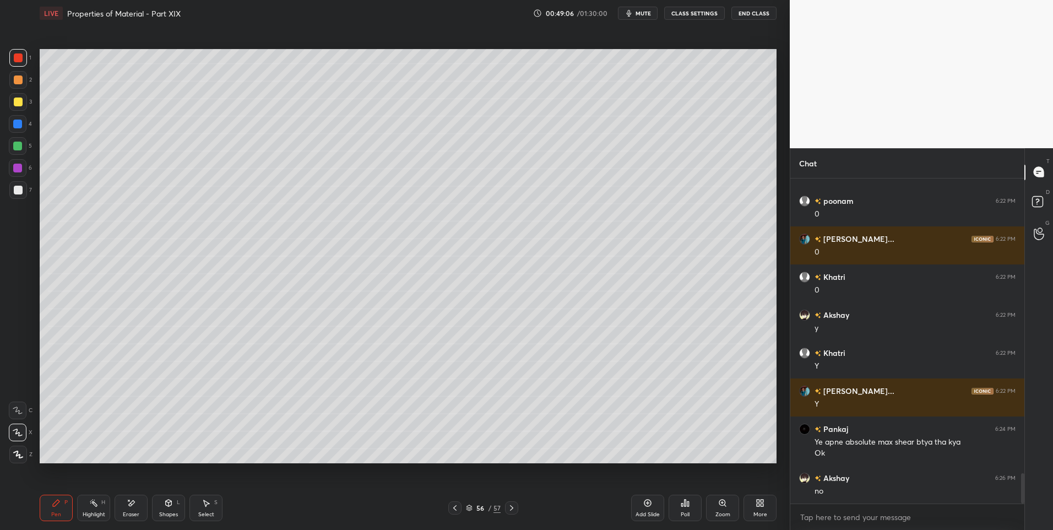
click at [452, 510] on icon at bounding box center [454, 507] width 9 height 9
click at [88, 507] on div "Highlight H" at bounding box center [93, 508] width 33 height 26
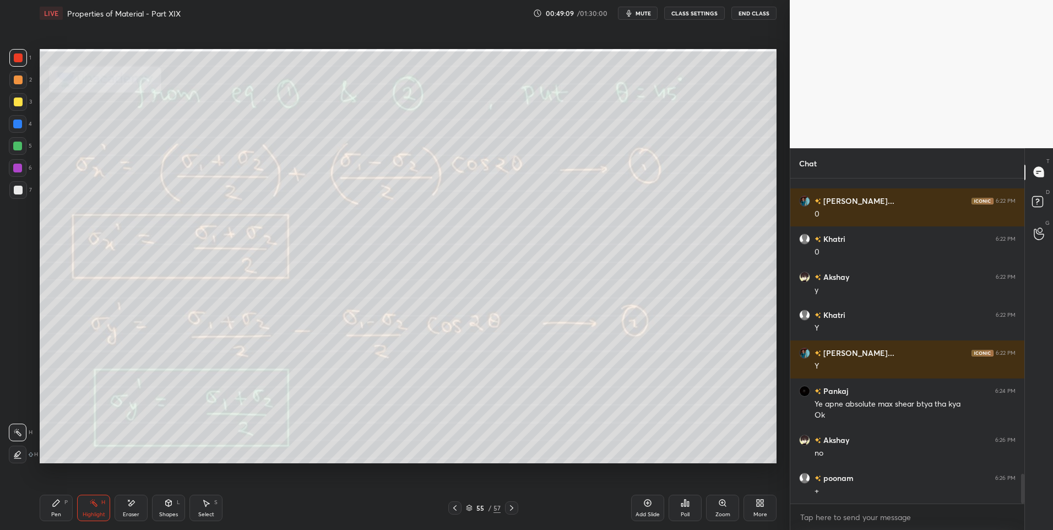
scroll to position [3241, 0]
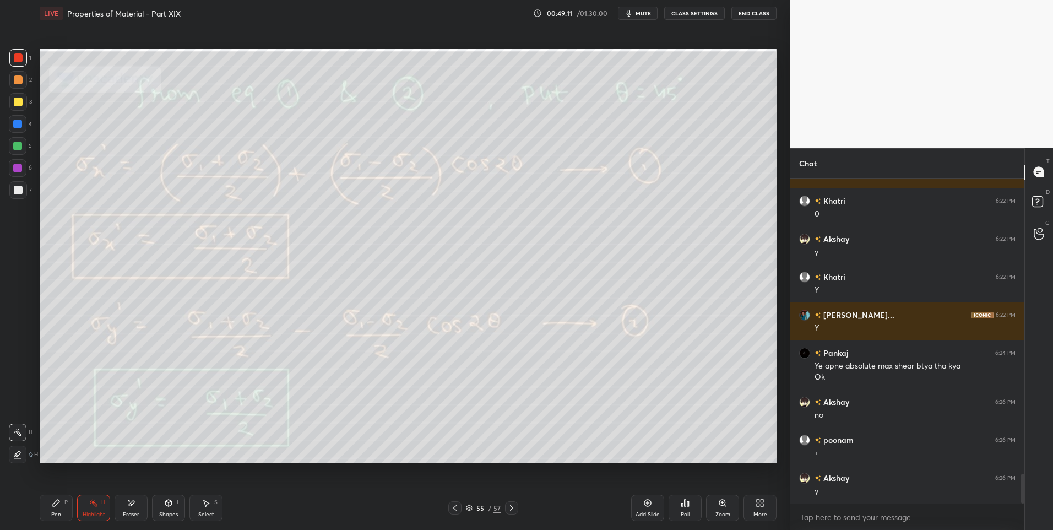
click at [518, 507] on div "55 / 57" at bounding box center [483, 507] width 296 height 13
click at [511, 506] on icon at bounding box center [511, 507] width 9 height 9
click at [79, 503] on div "Highlight H" at bounding box center [93, 508] width 33 height 26
click at [63, 515] on div "Pen P" at bounding box center [56, 508] width 33 height 26
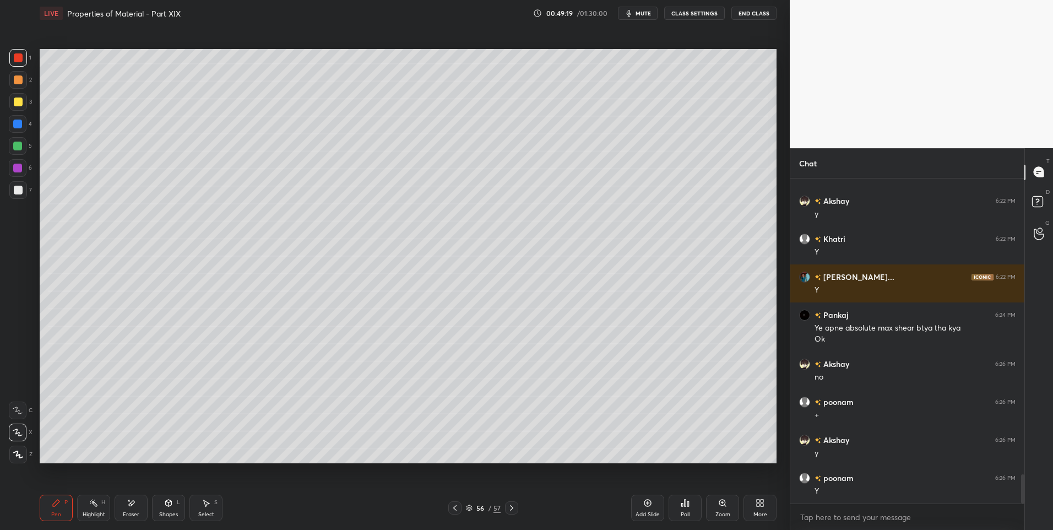
click at [18, 189] on div at bounding box center [18, 190] width 9 height 9
click at [96, 512] on div "Highlight" at bounding box center [94, 515] width 23 height 6
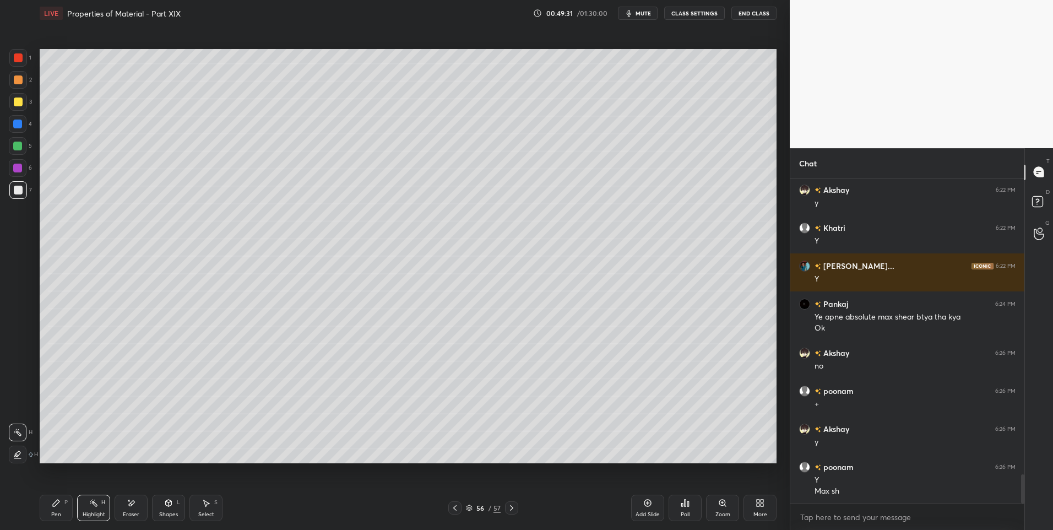
click at [163, 513] on div "Shapes" at bounding box center [168, 515] width 19 height 6
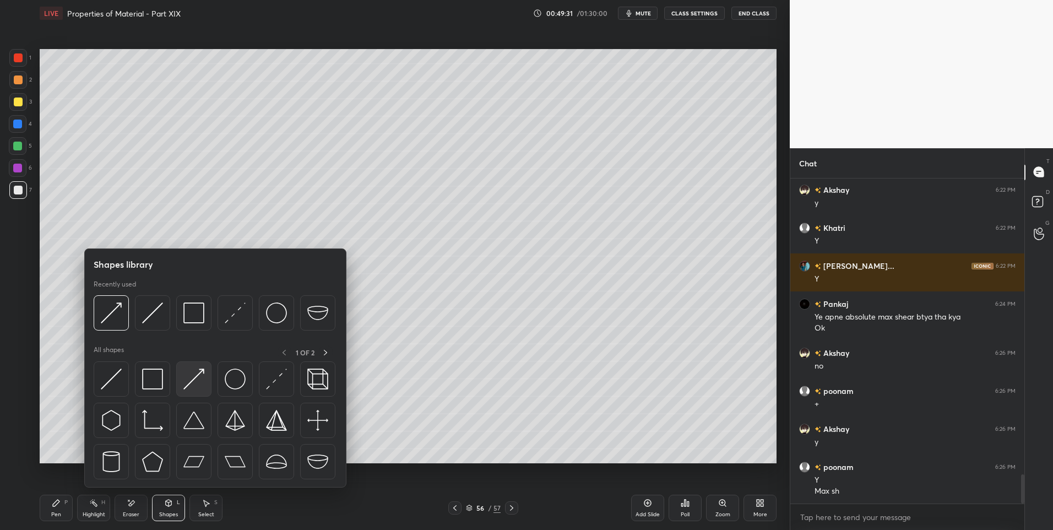
click at [193, 380] on img at bounding box center [193, 378] width 21 height 21
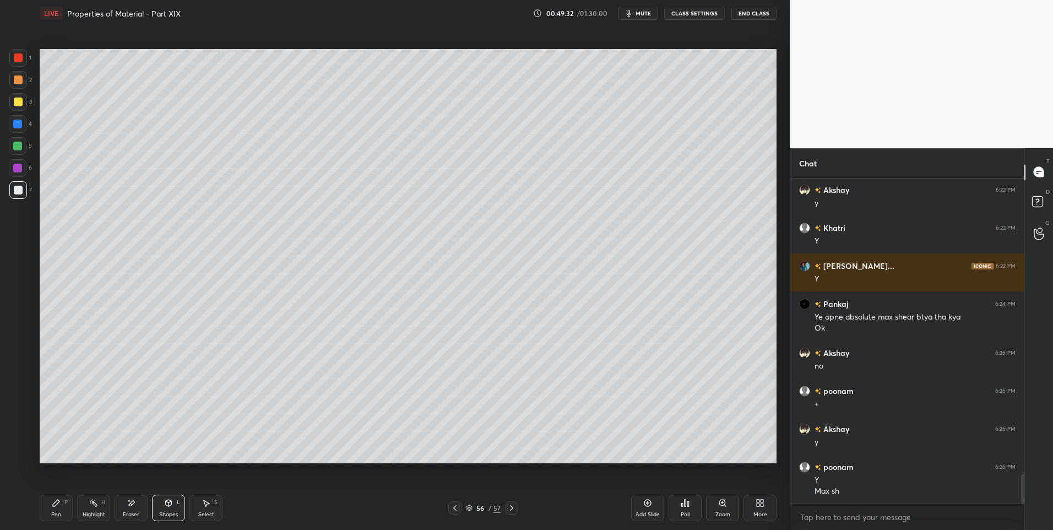
click at [18, 104] on div at bounding box center [18, 101] width 9 height 9
click at [58, 508] on div "Pen P" at bounding box center [56, 508] width 33 height 26
click at [513, 501] on div at bounding box center [511, 507] width 13 height 13
click at [94, 514] on div "Highlight" at bounding box center [94, 515] width 23 height 6
click at [167, 513] on div "Shapes" at bounding box center [168, 515] width 19 height 6
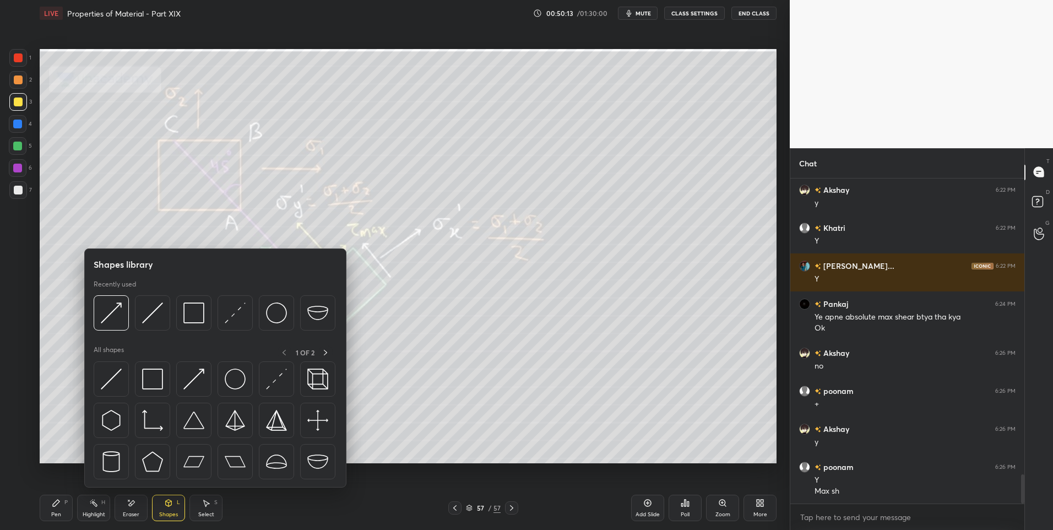
click at [95, 507] on icon at bounding box center [93, 502] width 9 height 9
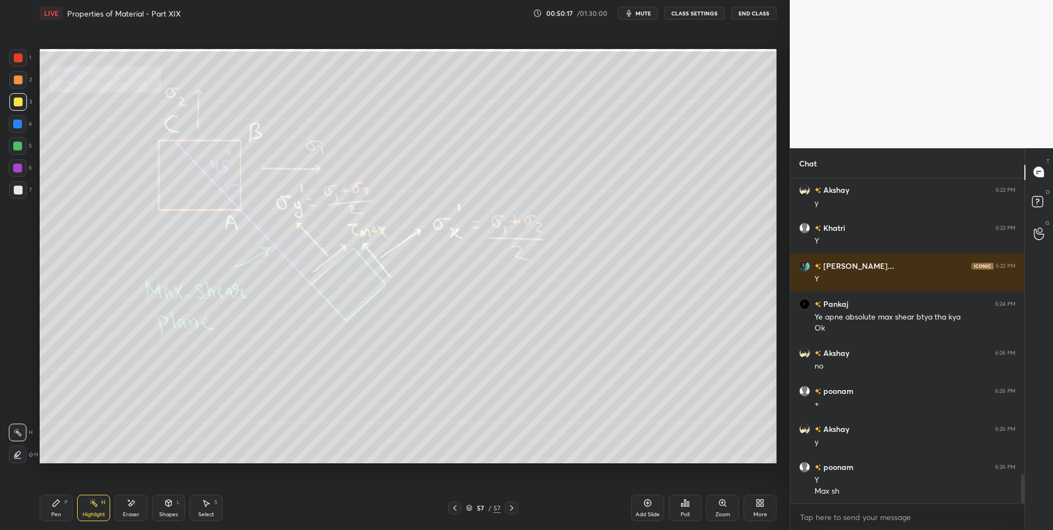
click at [58, 514] on div "Pen" at bounding box center [56, 515] width 10 height 6
click at [19, 146] on div at bounding box center [17, 146] width 9 height 9
click at [14, 64] on div at bounding box center [18, 58] width 18 height 18
click at [513, 503] on div at bounding box center [511, 507] width 13 height 13
click at [512, 508] on icon at bounding box center [511, 507] width 9 height 9
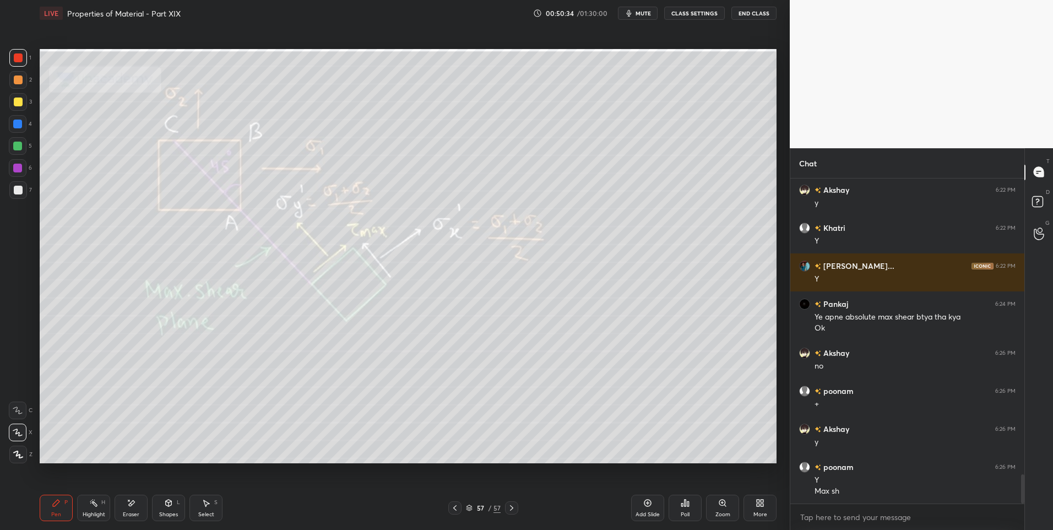
click at [753, 502] on div "More" at bounding box center [759, 508] width 33 height 26
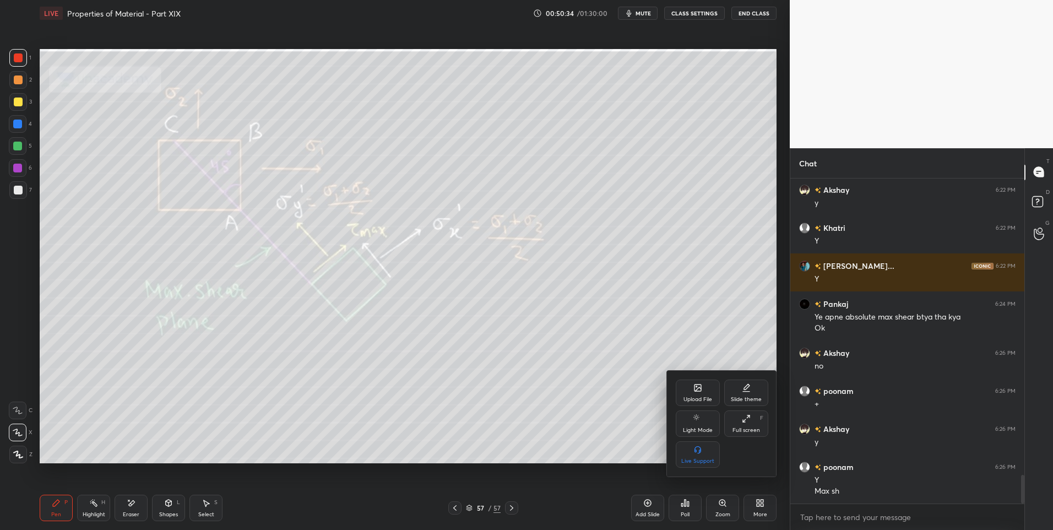
scroll to position [3328, 0]
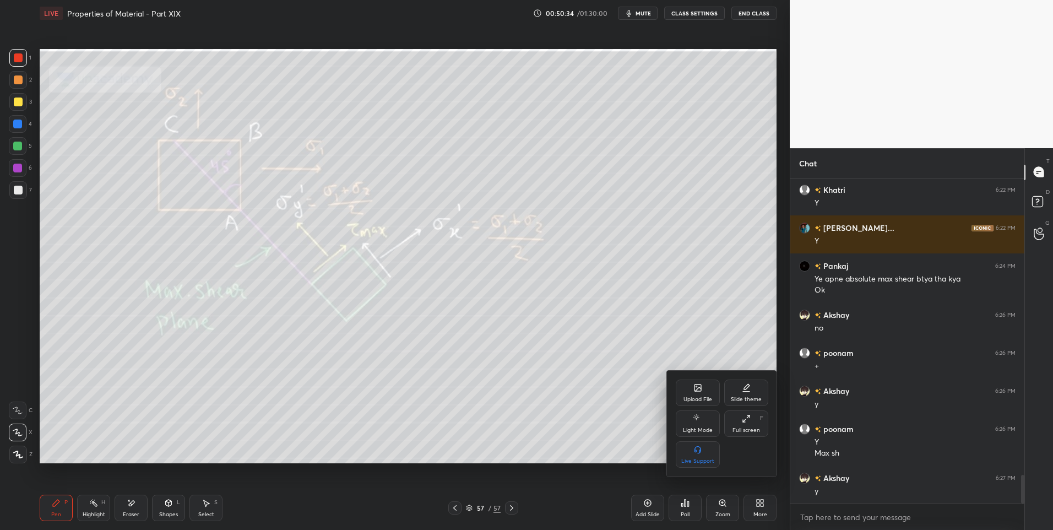
click at [695, 399] on div "Upload File" at bounding box center [697, 399] width 29 height 6
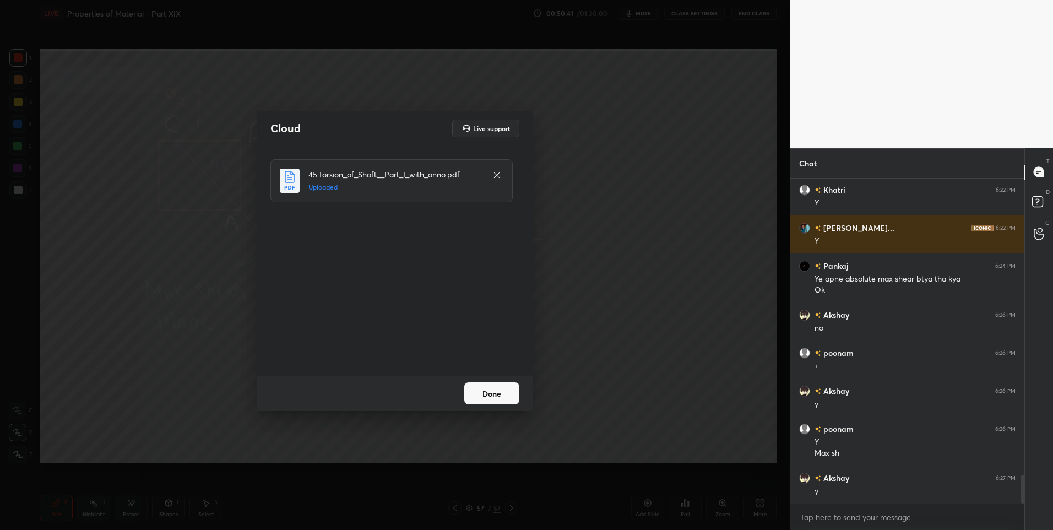
click at [491, 394] on button "Done" at bounding box center [491, 393] width 55 height 22
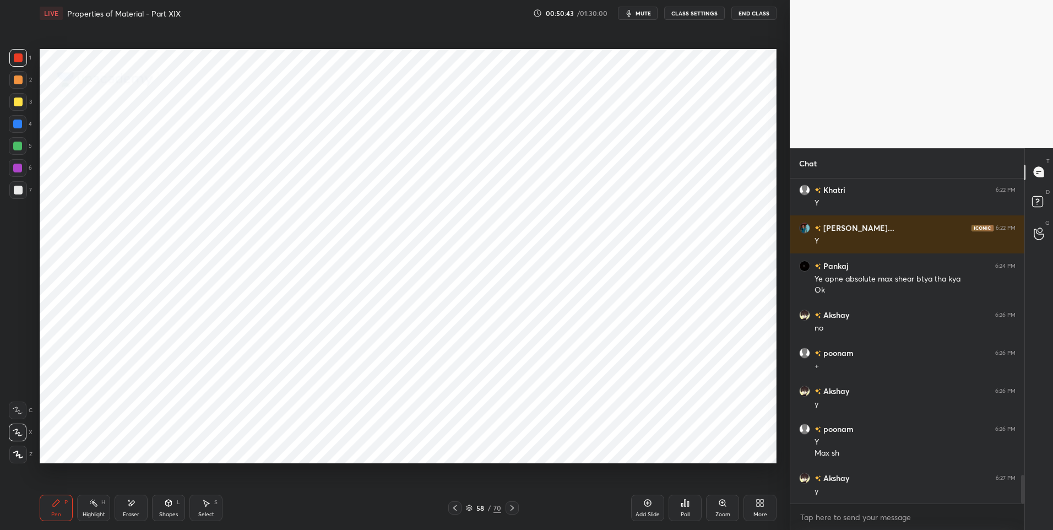
click at [513, 510] on icon at bounding box center [512, 507] width 9 height 9
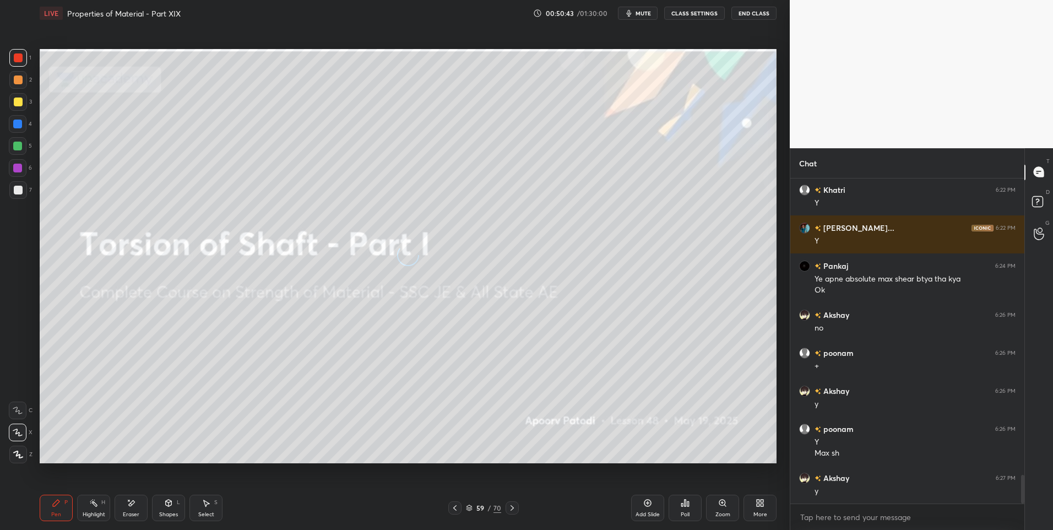
scroll to position [3376, 0]
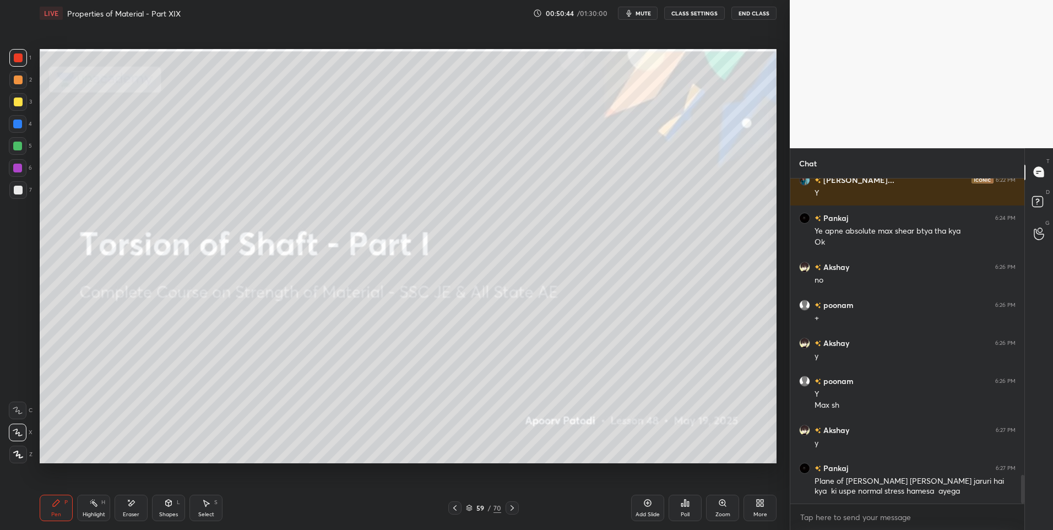
click at [513, 510] on icon at bounding box center [512, 507] width 9 height 9
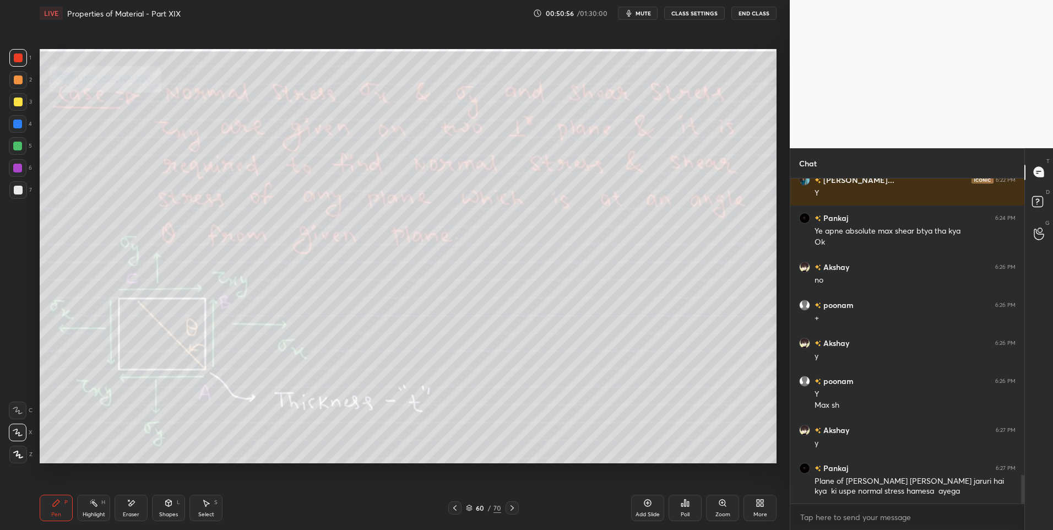
click at [24, 189] on div at bounding box center [18, 190] width 18 height 18
click at [20, 86] on div at bounding box center [18, 80] width 18 height 18
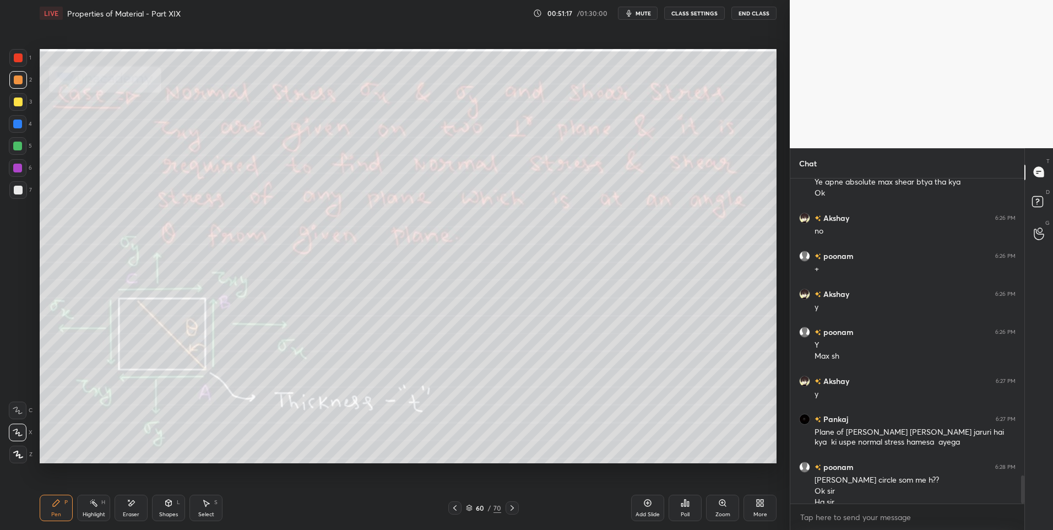
scroll to position [3436, 0]
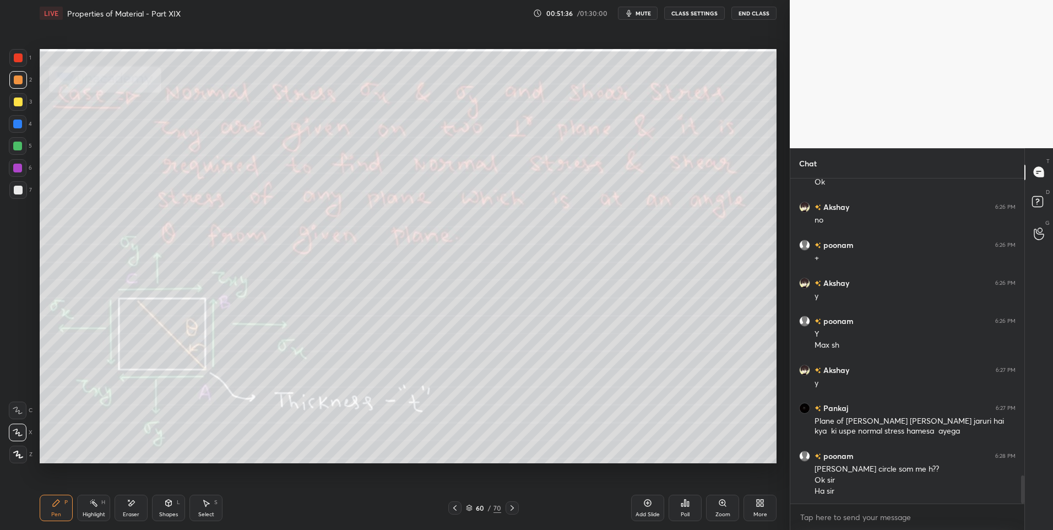
click at [86, 508] on div "Highlight H" at bounding box center [93, 508] width 33 height 26
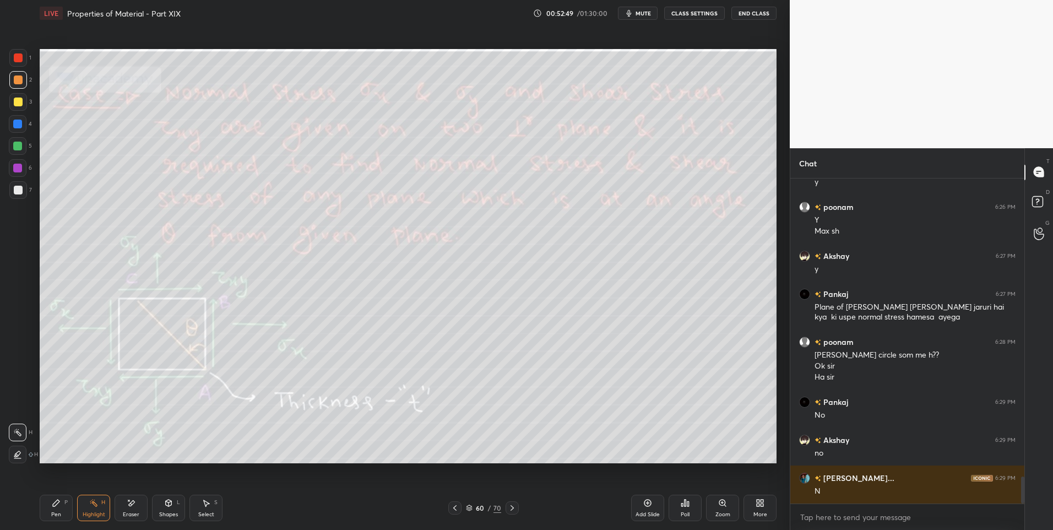
scroll to position [3588, 0]
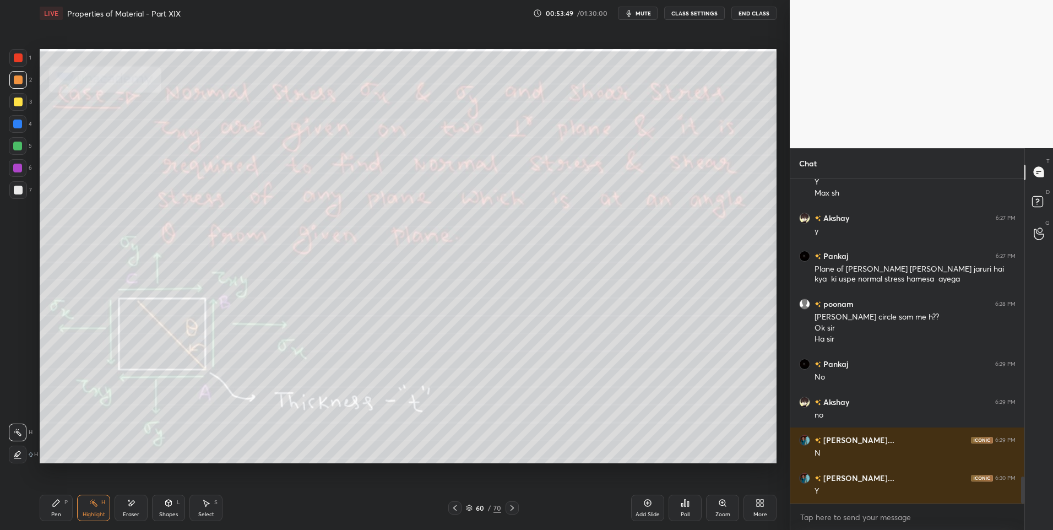
click at [162, 513] on div "Shapes" at bounding box center [168, 515] width 19 height 6
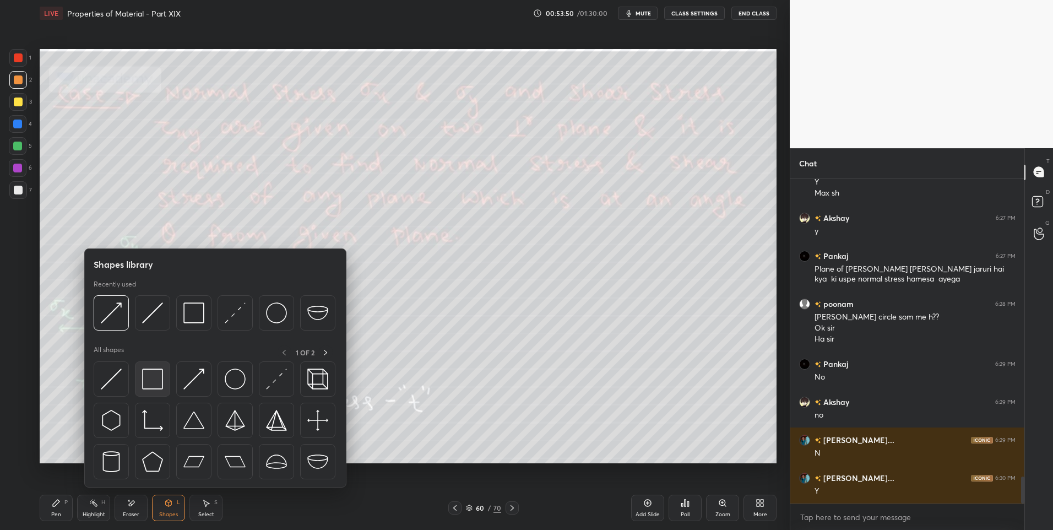
click at [154, 385] on img at bounding box center [152, 378] width 21 height 21
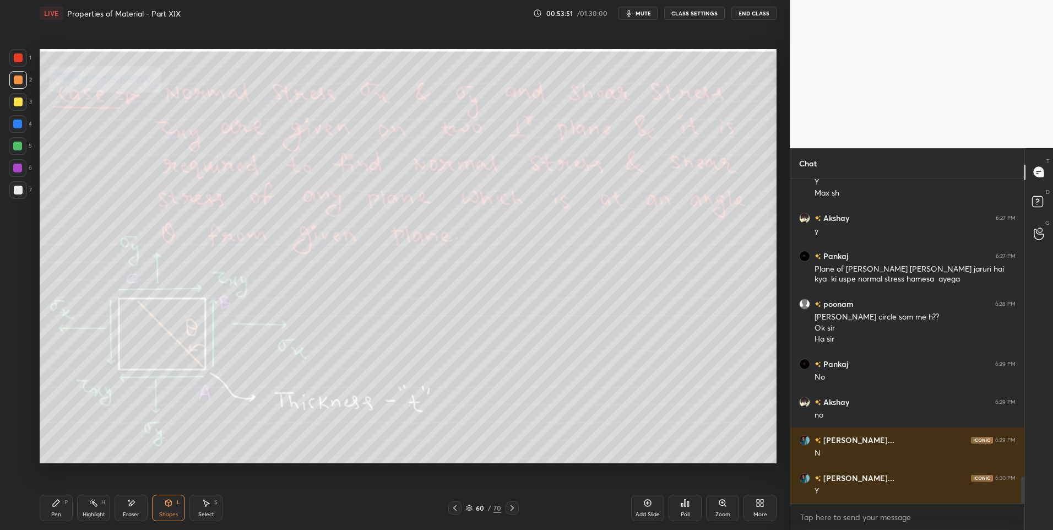
click at [19, 192] on div at bounding box center [18, 190] width 9 height 9
click at [50, 509] on div "Pen P" at bounding box center [56, 508] width 33 height 26
click at [158, 510] on div "Shapes L" at bounding box center [168, 508] width 33 height 26
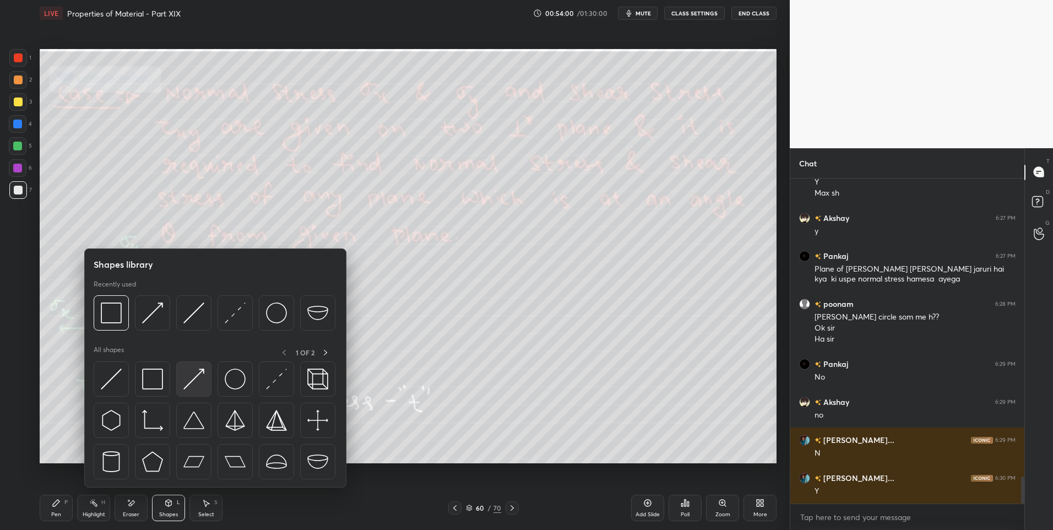
click at [192, 377] on img at bounding box center [193, 378] width 21 height 21
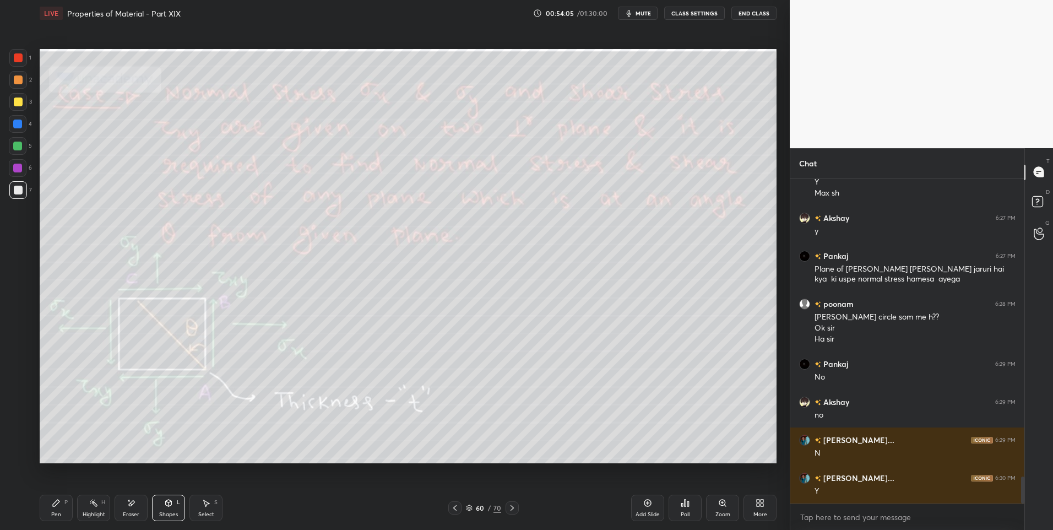
click at [172, 506] on icon at bounding box center [168, 502] width 9 height 9
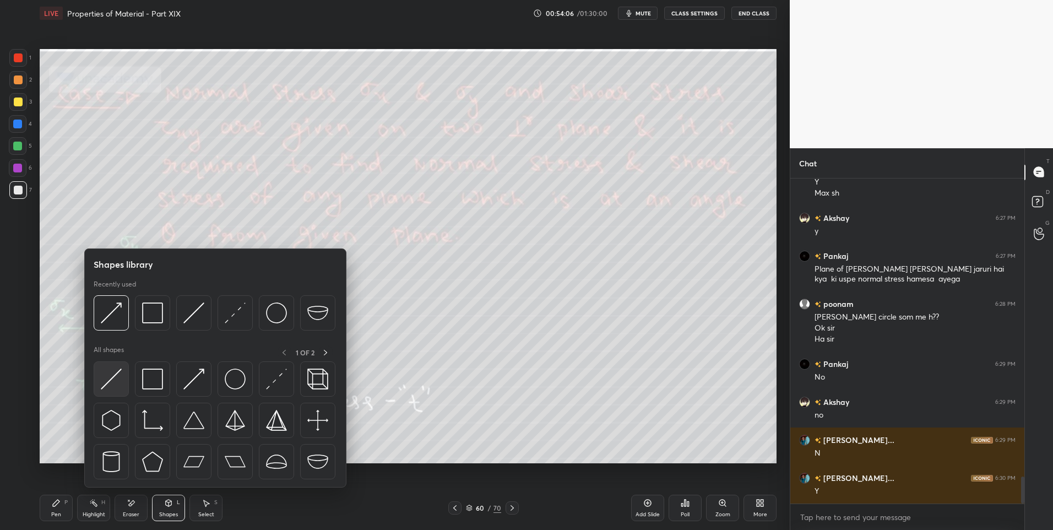
click at [112, 376] on img at bounding box center [111, 378] width 21 height 21
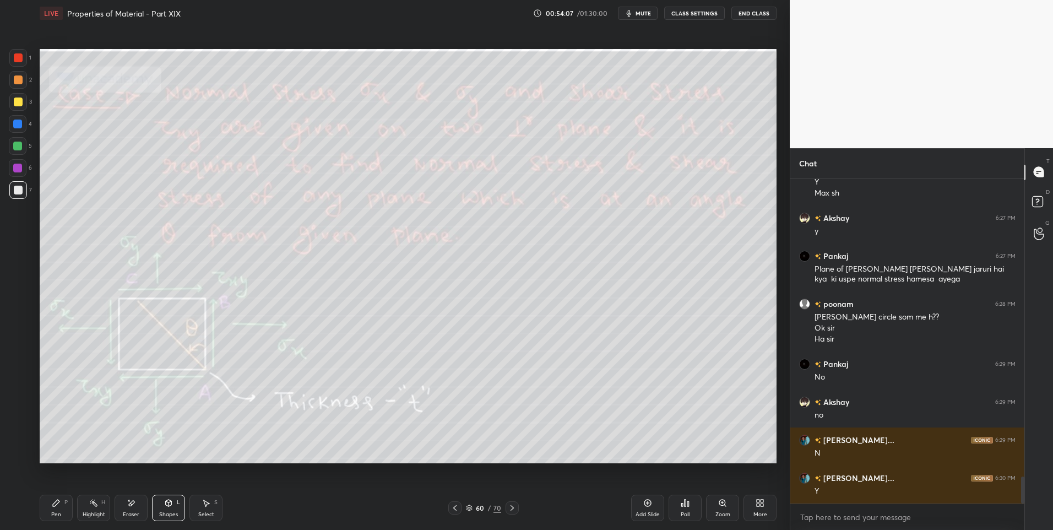
click at [18, 73] on div at bounding box center [18, 80] width 18 height 18
click at [18, 498] on div "1 2 3 4 5 6 7 C X Z E E Erase all H H LIVE Properties of Material - Part XIX 00…" at bounding box center [390, 265] width 781 height 530
click at [45, 508] on div "Pen P" at bounding box center [56, 508] width 33 height 26
click at [55, 506] on icon at bounding box center [56, 502] width 7 height 7
click at [72, 508] on div "Pen P" at bounding box center [56, 508] width 33 height 26
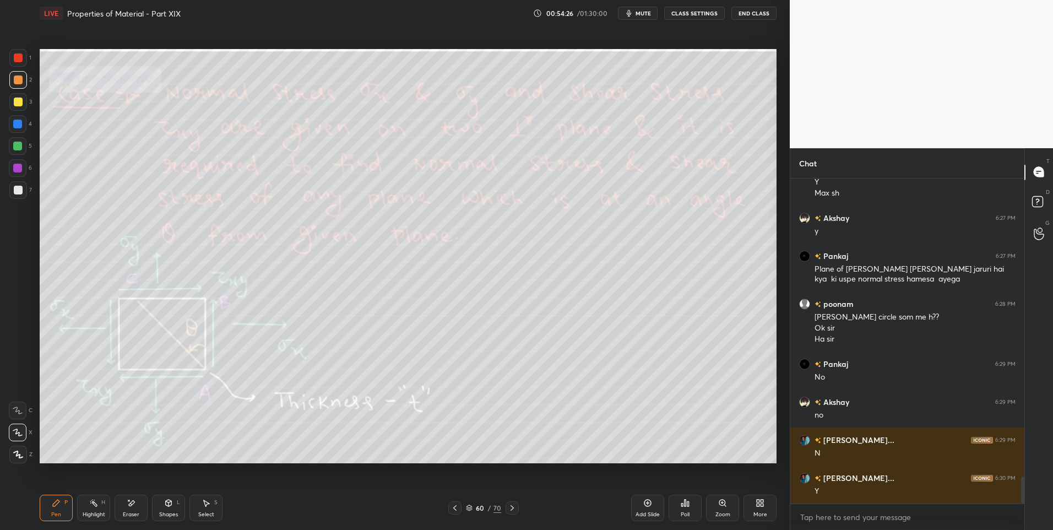
click at [89, 513] on div "Highlight" at bounding box center [94, 515] width 23 height 6
click at [91, 515] on div "Highlight" at bounding box center [94, 515] width 23 height 6
click at [203, 510] on div "Select S" at bounding box center [205, 508] width 33 height 26
click at [60, 506] on icon at bounding box center [56, 502] width 9 height 9
click at [177, 508] on div "Shapes L" at bounding box center [168, 508] width 33 height 26
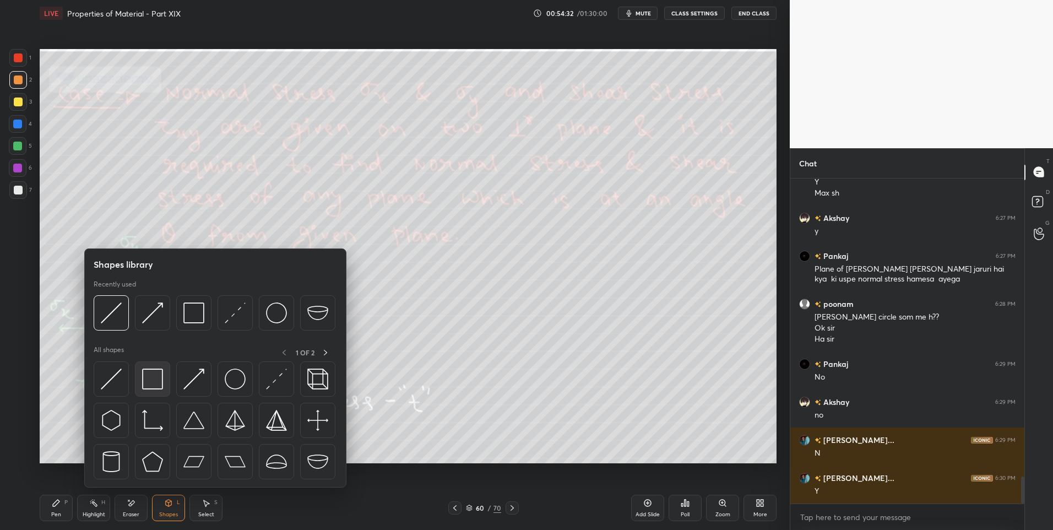
click at [153, 373] on img at bounding box center [152, 378] width 21 height 21
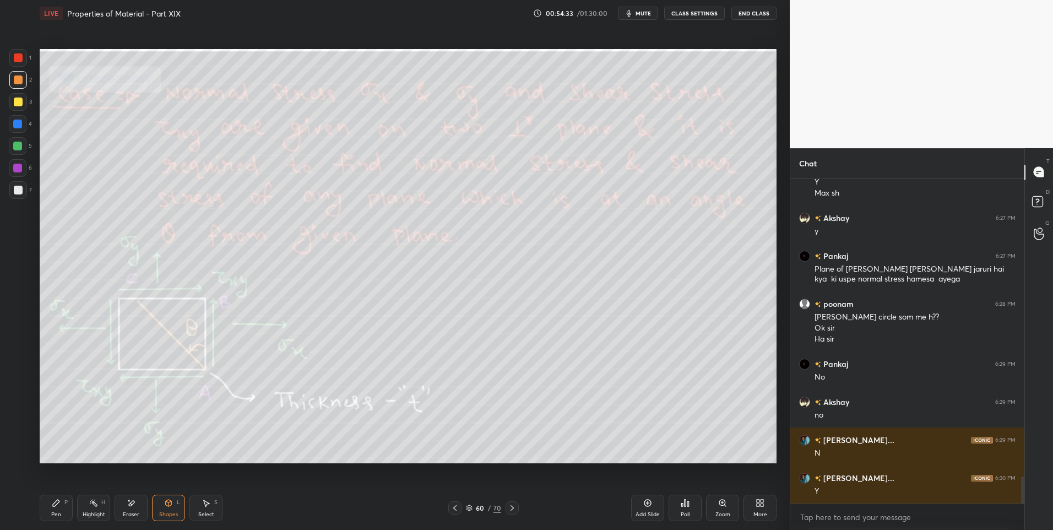
click at [17, 145] on div at bounding box center [17, 146] width 9 height 9
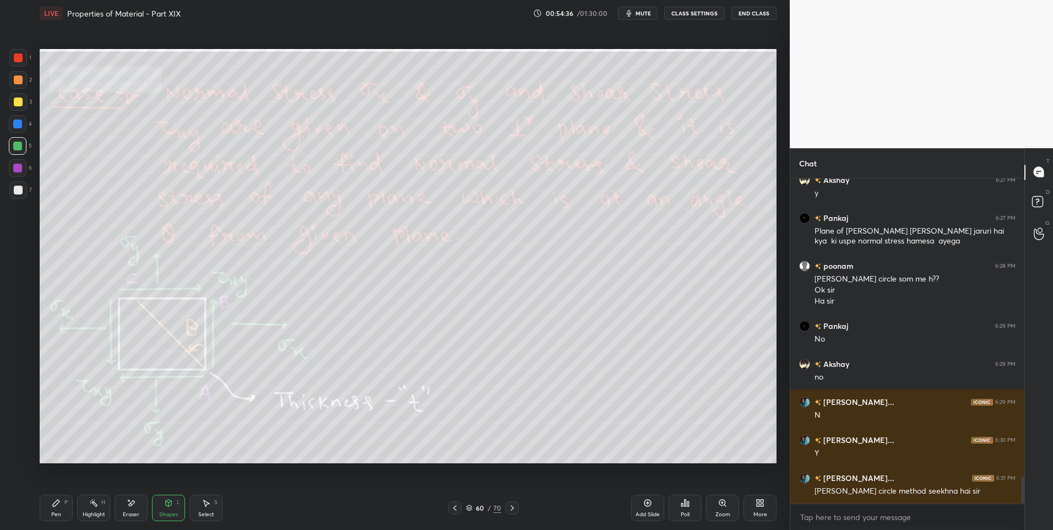
click at [59, 507] on div "Pen P" at bounding box center [56, 508] width 33 height 26
click at [94, 513] on div "Highlight" at bounding box center [94, 515] width 23 height 6
click at [57, 509] on div "Pen P" at bounding box center [56, 508] width 33 height 26
click at [58, 509] on div "Pen P" at bounding box center [56, 508] width 33 height 26
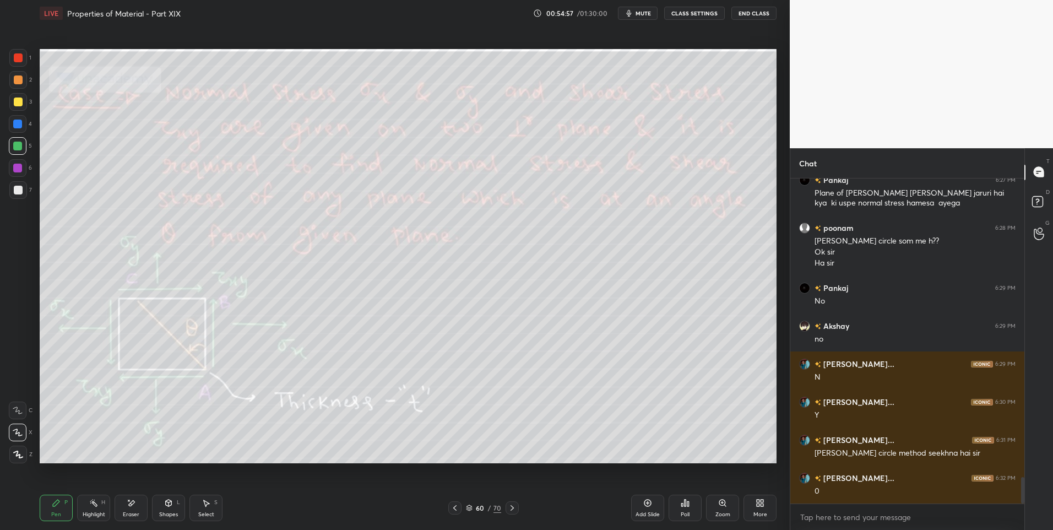
scroll to position [3702, 0]
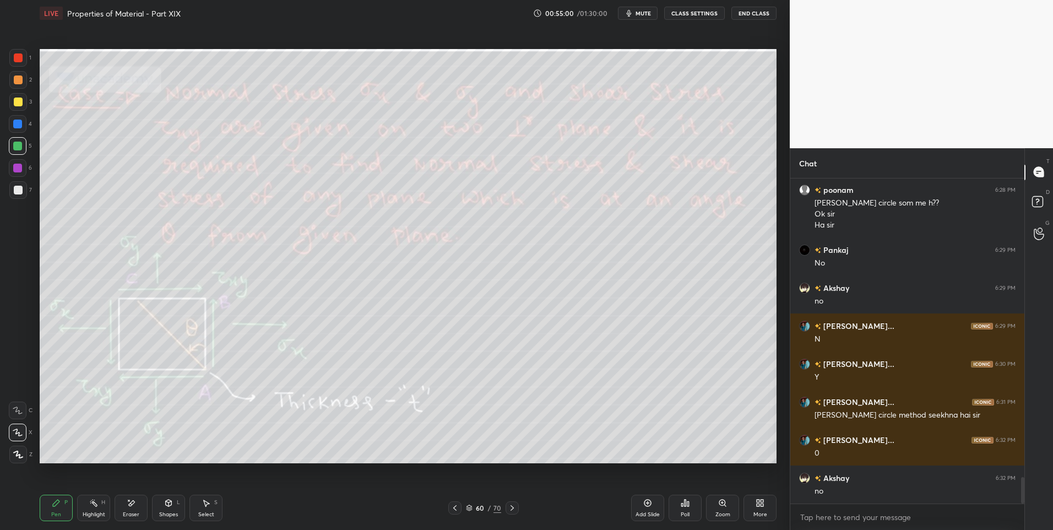
click at [98, 508] on div "Highlight H" at bounding box center [93, 508] width 33 height 26
click at [57, 504] on icon at bounding box center [56, 502] width 7 height 7
click at [102, 507] on div "Highlight H" at bounding box center [93, 508] width 33 height 26
click at [100, 505] on div "Highlight H" at bounding box center [93, 508] width 33 height 26
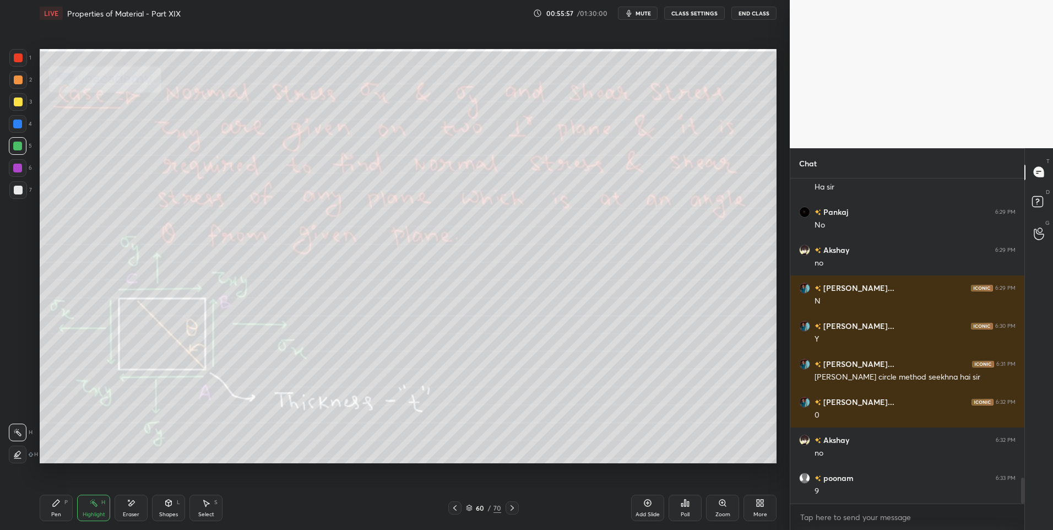
click at [209, 513] on div "Select" at bounding box center [206, 515] width 16 height 6
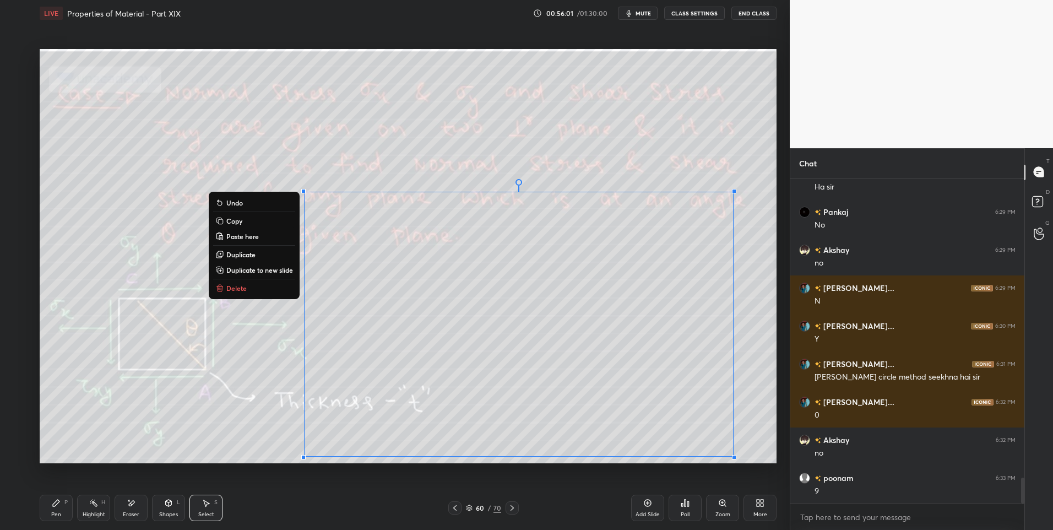
scroll to position [3778, 0]
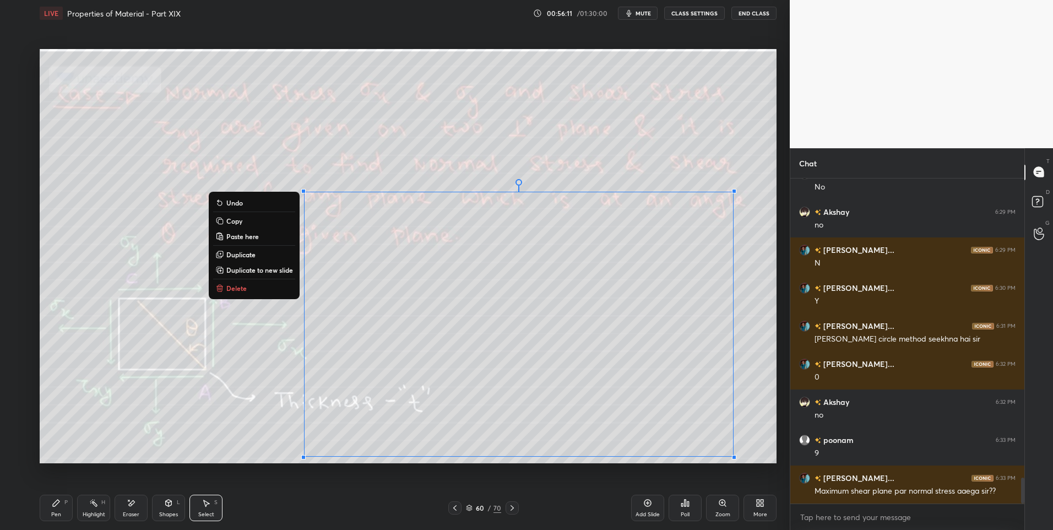
click at [257, 288] on button "Delete" at bounding box center [254, 287] width 82 height 13
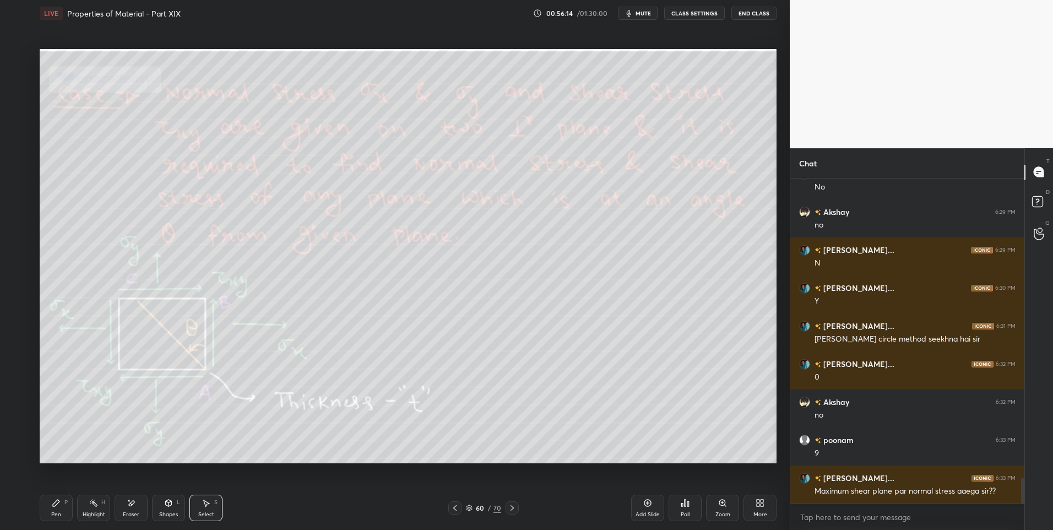
click at [176, 510] on div "Shapes L" at bounding box center [168, 508] width 33 height 26
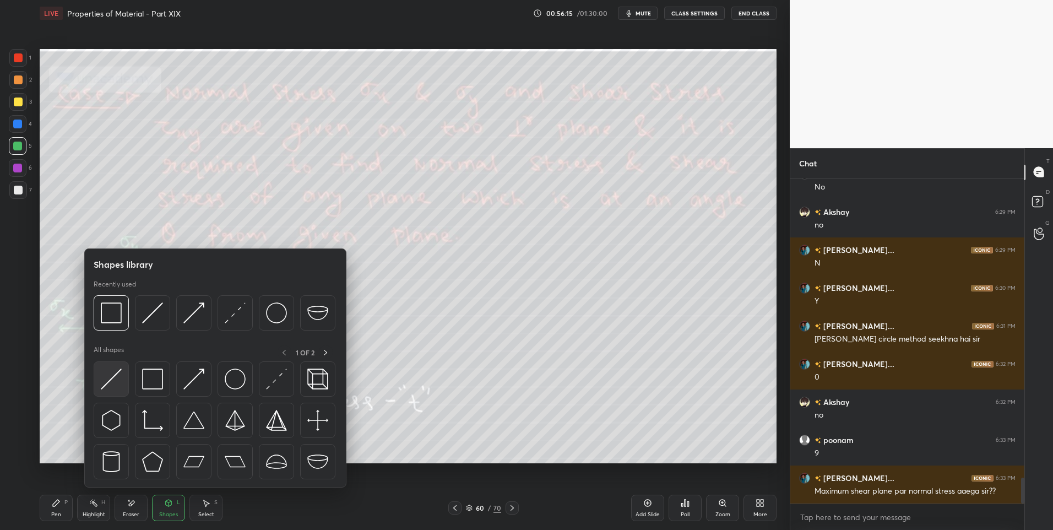
click at [124, 379] on div at bounding box center [111, 378] width 35 height 35
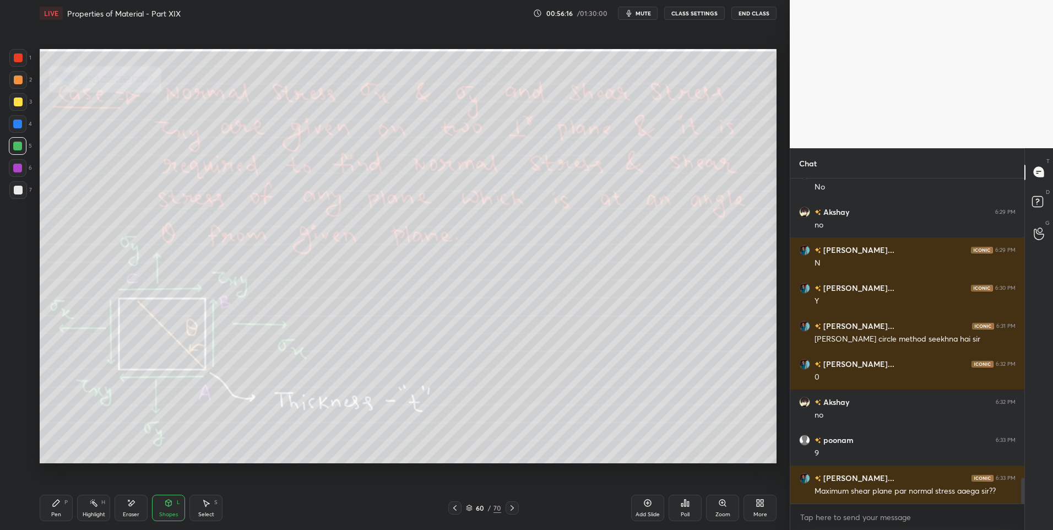
click at [21, 82] on div at bounding box center [18, 79] width 9 height 9
click at [453, 510] on icon at bounding box center [454, 507] width 9 height 9
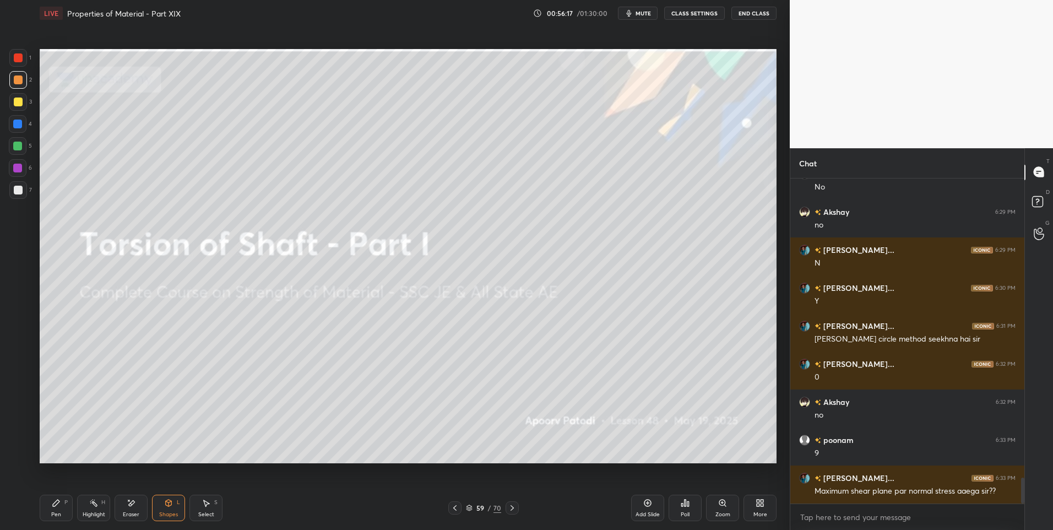
click at [454, 508] on icon at bounding box center [454, 508] width 3 height 6
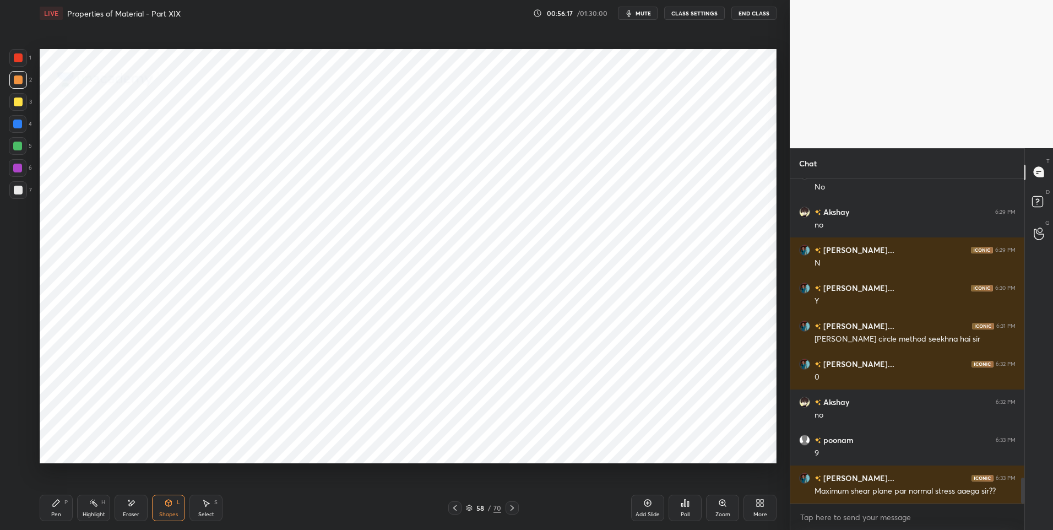
click at [454, 508] on icon at bounding box center [454, 507] width 9 height 9
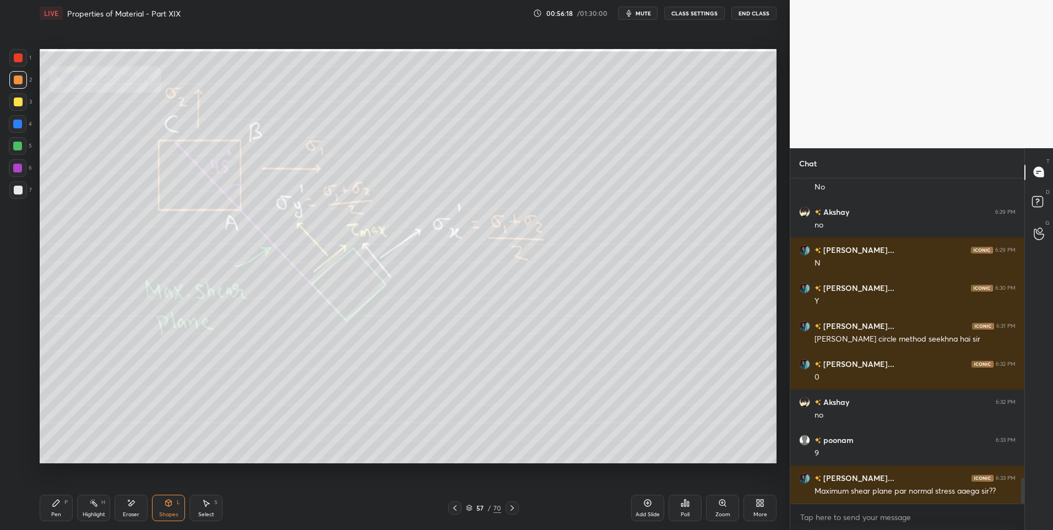
click at [455, 508] on icon at bounding box center [454, 507] width 9 height 9
click at [517, 505] on div at bounding box center [512, 507] width 13 height 13
click at [91, 506] on icon at bounding box center [93, 502] width 9 height 9
click at [454, 508] on icon at bounding box center [454, 508] width 3 height 6
click at [453, 510] on icon at bounding box center [454, 507] width 9 height 9
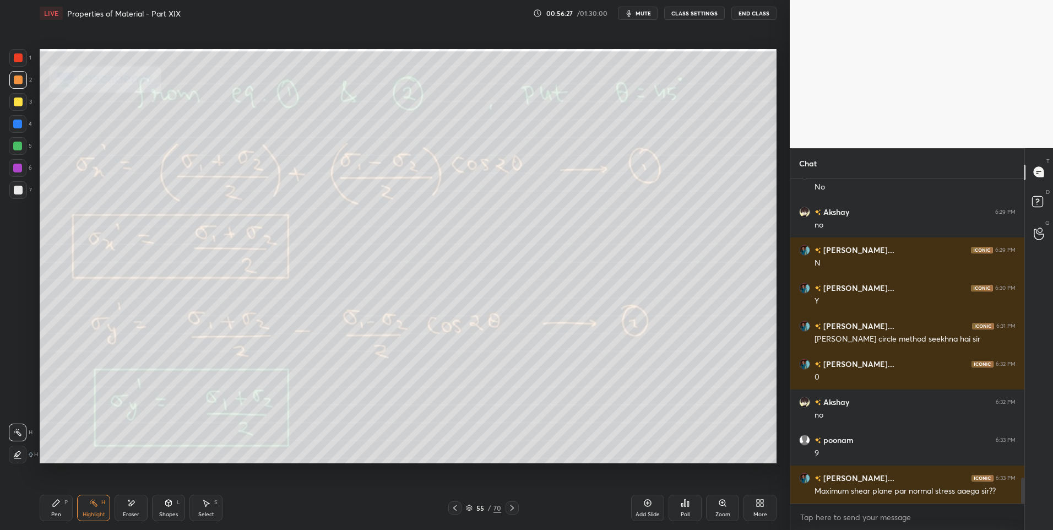
click at [453, 512] on div at bounding box center [454, 507] width 13 height 13
click at [511, 510] on icon at bounding box center [511, 508] width 3 height 6
click at [510, 507] on icon at bounding box center [512, 507] width 9 height 9
click at [512, 508] on icon at bounding box center [512, 507] width 9 height 9
click at [513, 509] on icon at bounding box center [512, 507] width 9 height 9
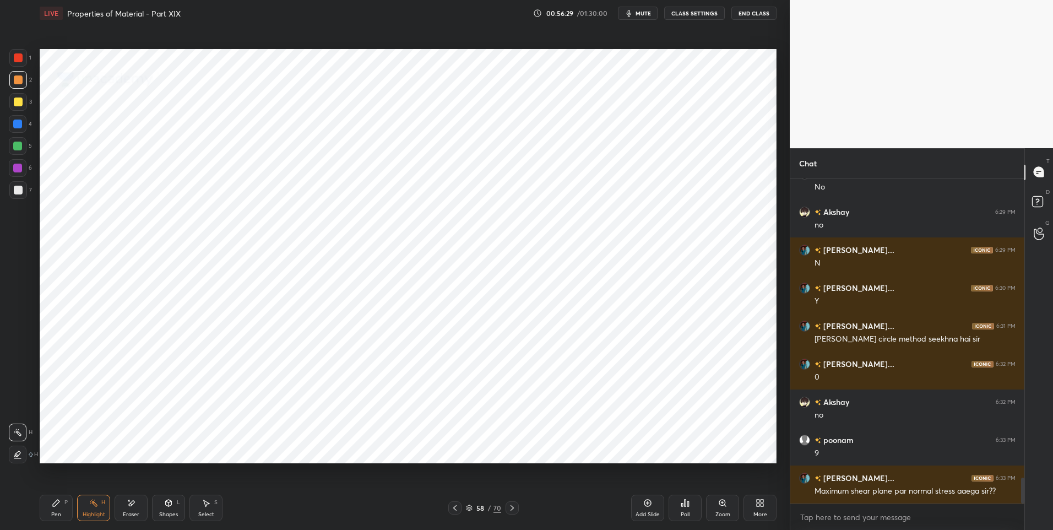
click at [457, 506] on icon at bounding box center [454, 507] width 9 height 9
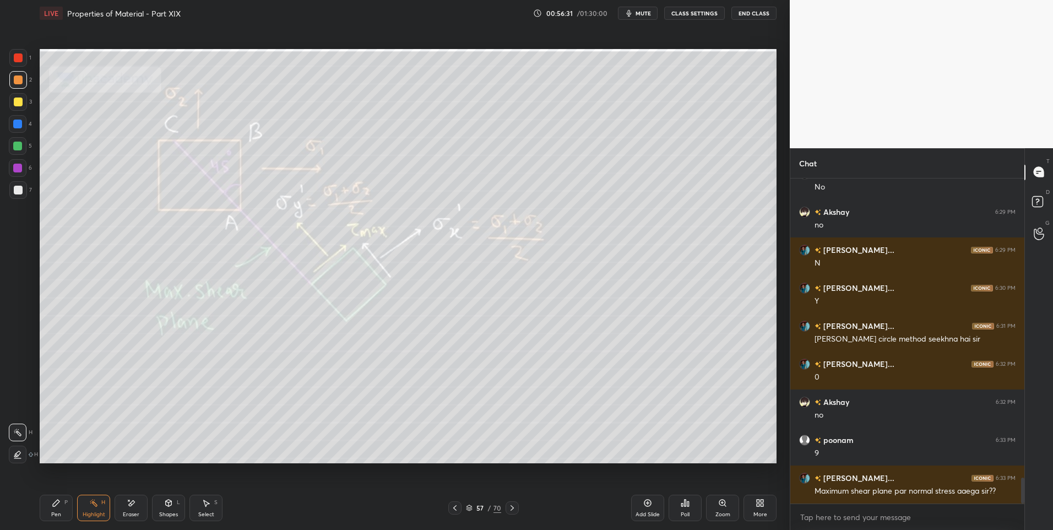
click at [166, 507] on icon at bounding box center [168, 502] width 9 height 9
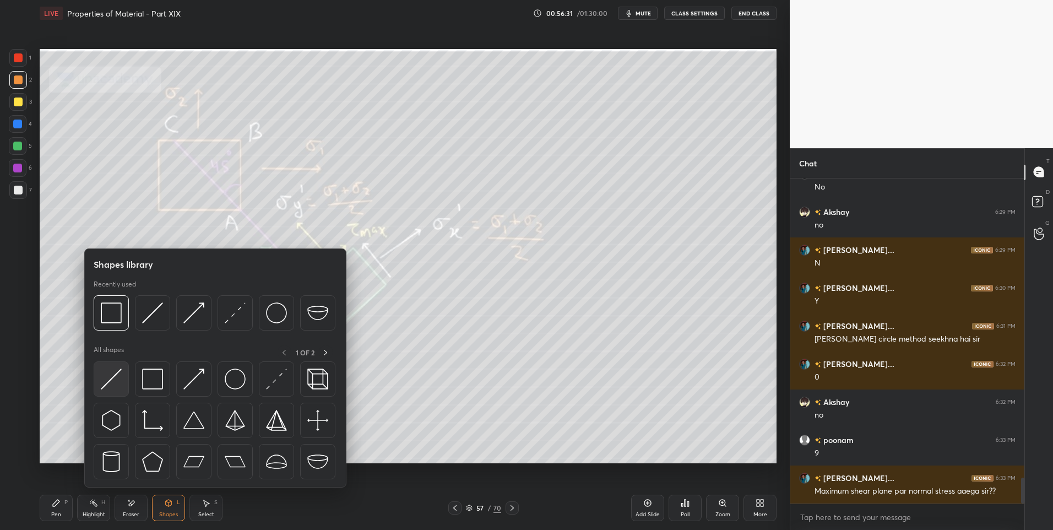
click at [111, 378] on img at bounding box center [111, 378] width 21 height 21
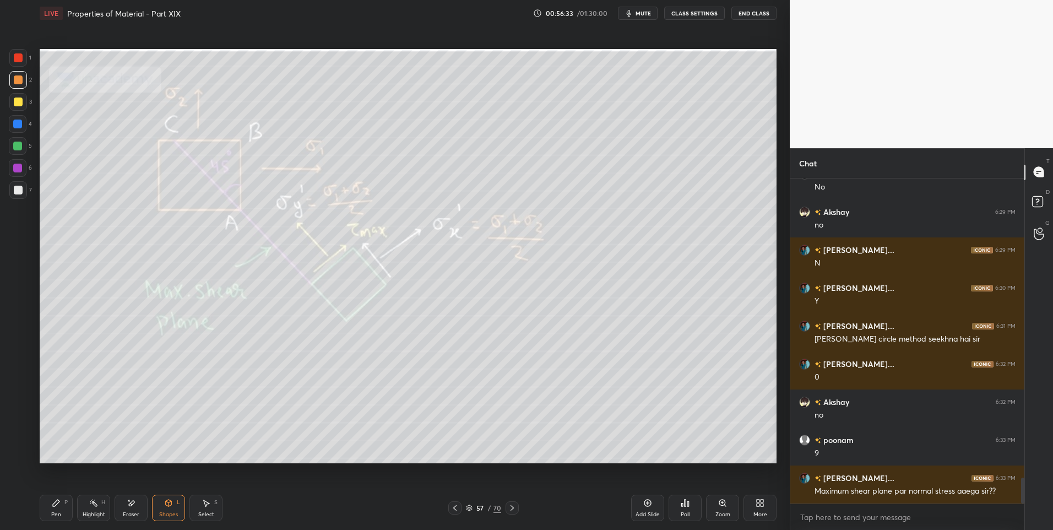
click at [21, 145] on div at bounding box center [17, 146] width 9 height 9
click at [155, 515] on div "Shapes L" at bounding box center [168, 508] width 33 height 26
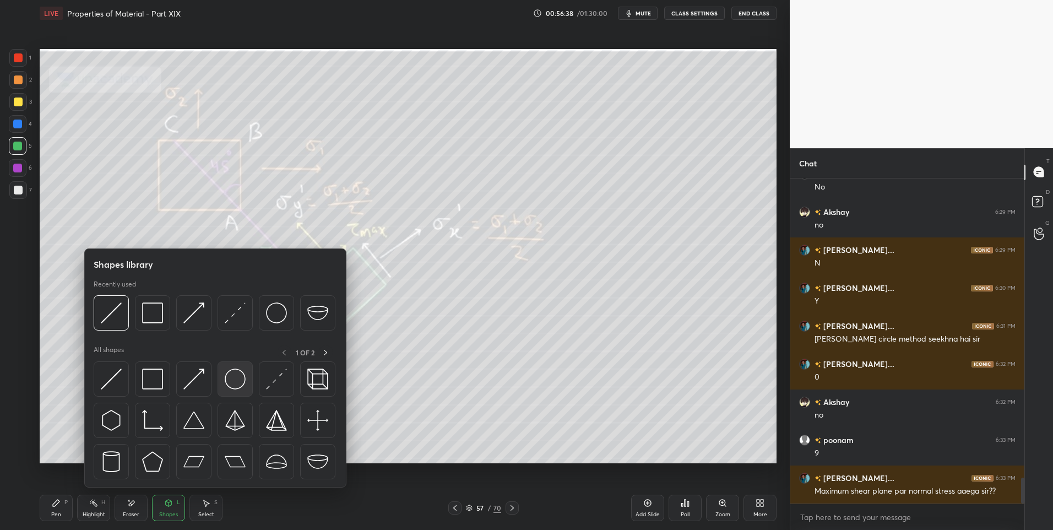
click at [240, 376] on img at bounding box center [235, 378] width 21 height 21
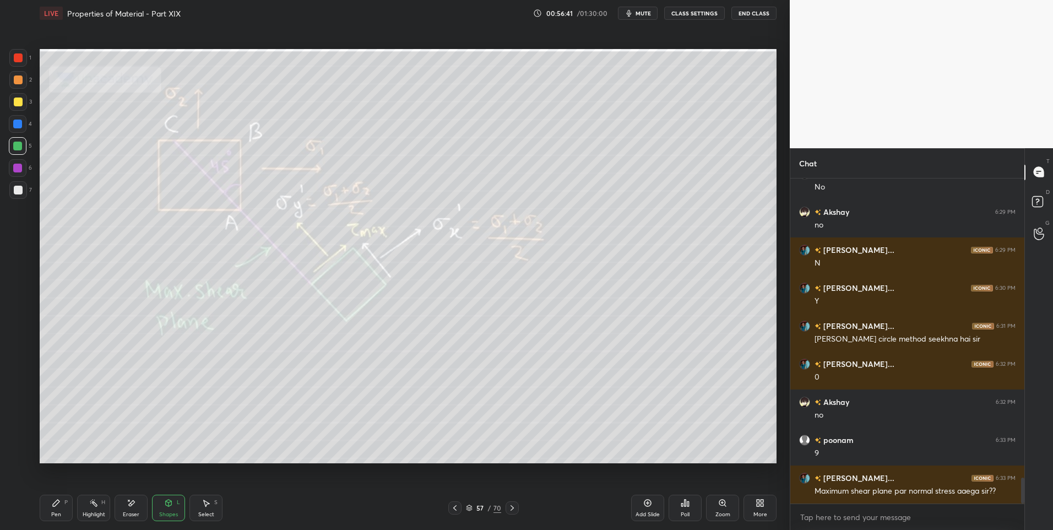
click at [40, 508] on div "Pen P" at bounding box center [56, 508] width 33 height 26
click at [18, 82] on div at bounding box center [18, 79] width 9 height 9
click at [102, 507] on div "Highlight H" at bounding box center [93, 508] width 33 height 26
click at [99, 506] on div "Highlight H" at bounding box center [93, 508] width 33 height 26
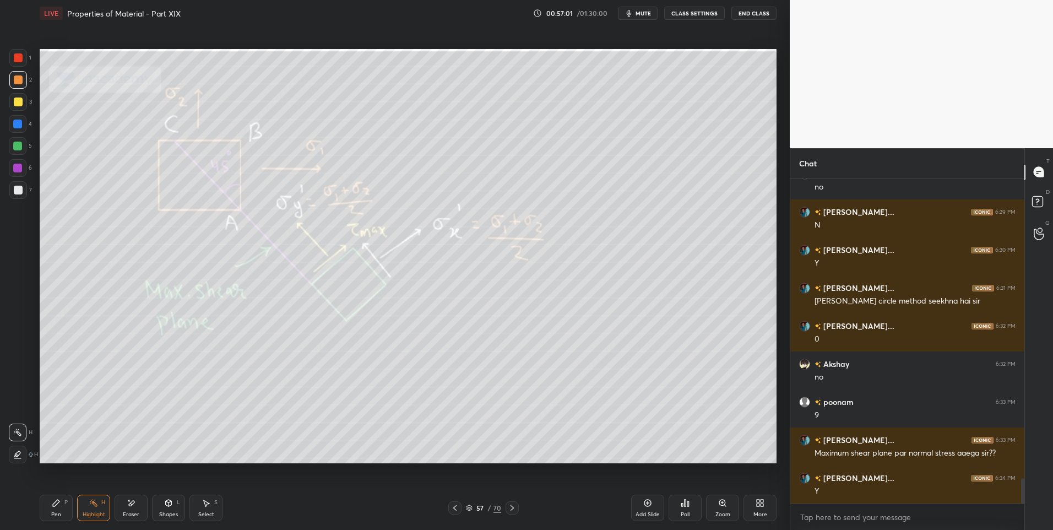
scroll to position [3854, 0]
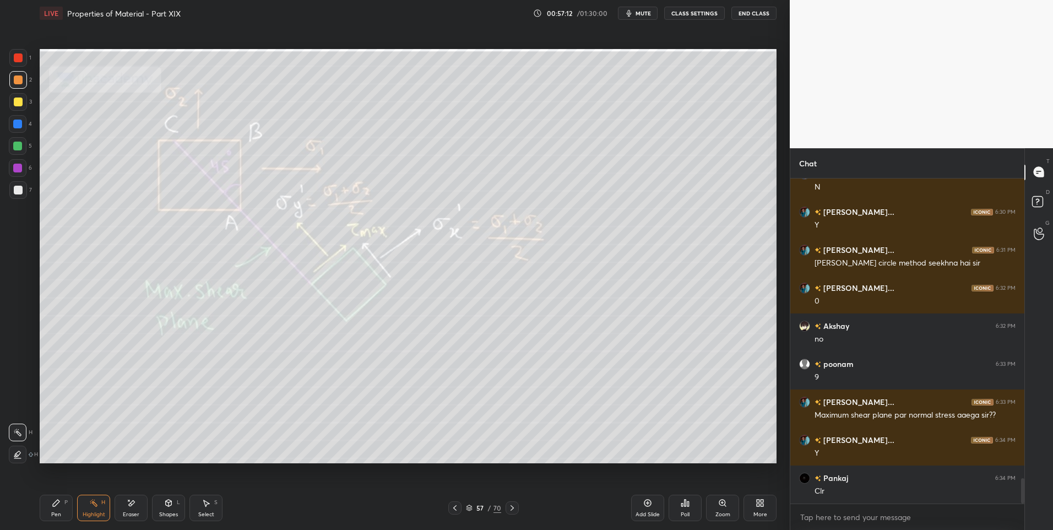
click at [215, 506] on div "Select S" at bounding box center [205, 508] width 33 height 26
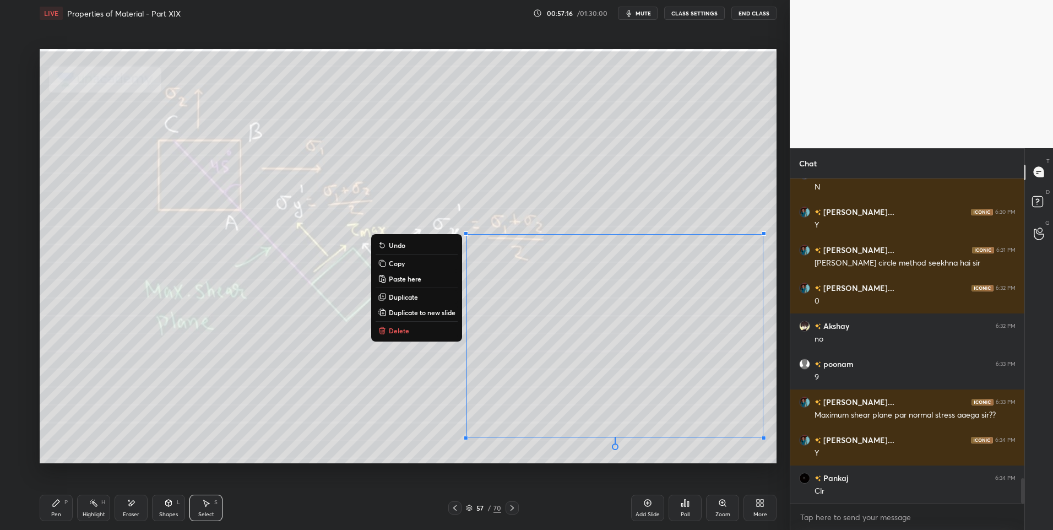
click at [406, 332] on p "Delete" at bounding box center [399, 330] width 20 height 9
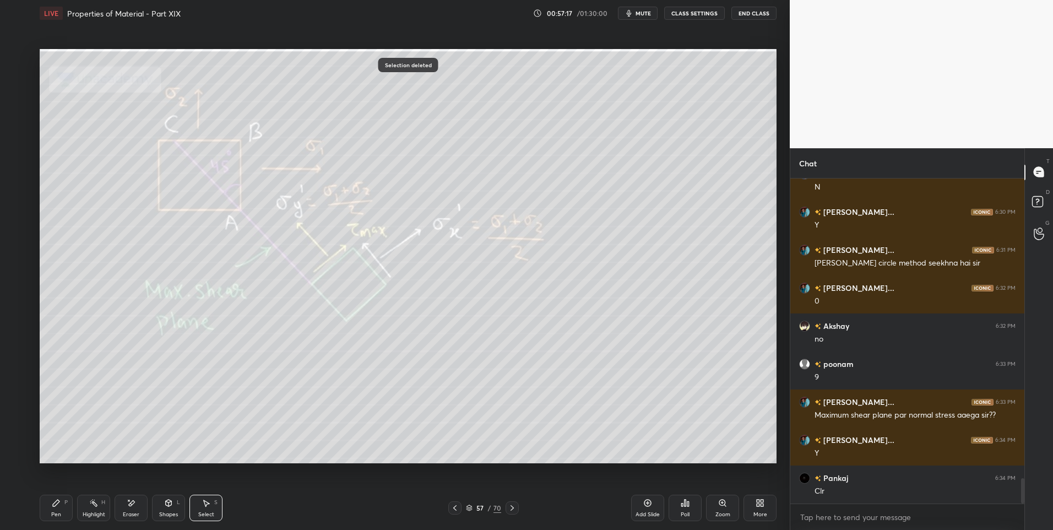
click at [101, 504] on div "H" at bounding box center [103, 502] width 4 height 6
click at [56, 499] on icon at bounding box center [56, 502] width 9 height 9
click at [20, 193] on div at bounding box center [18, 190] width 9 height 9
click at [515, 501] on div at bounding box center [512, 507] width 13 height 13
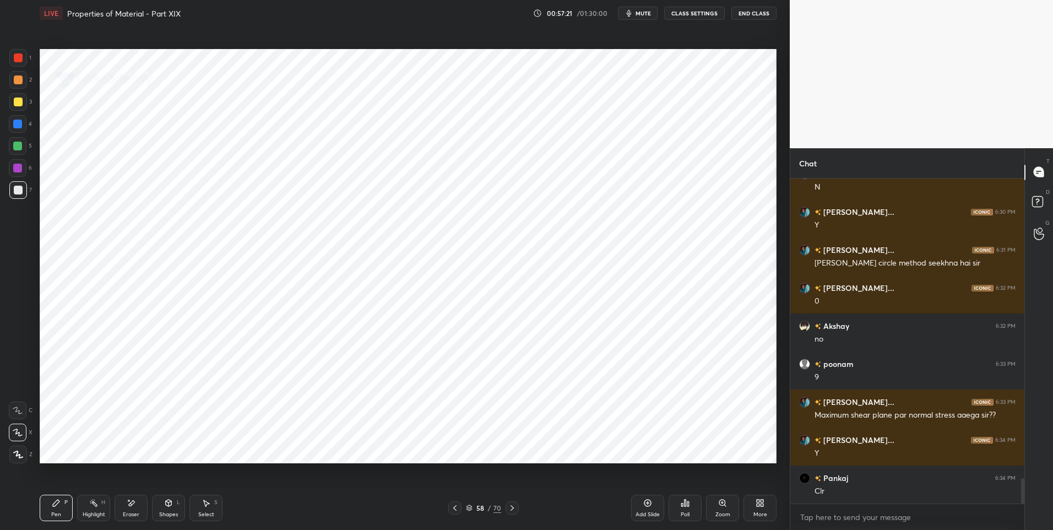
click at [508, 507] on icon at bounding box center [512, 507] width 9 height 9
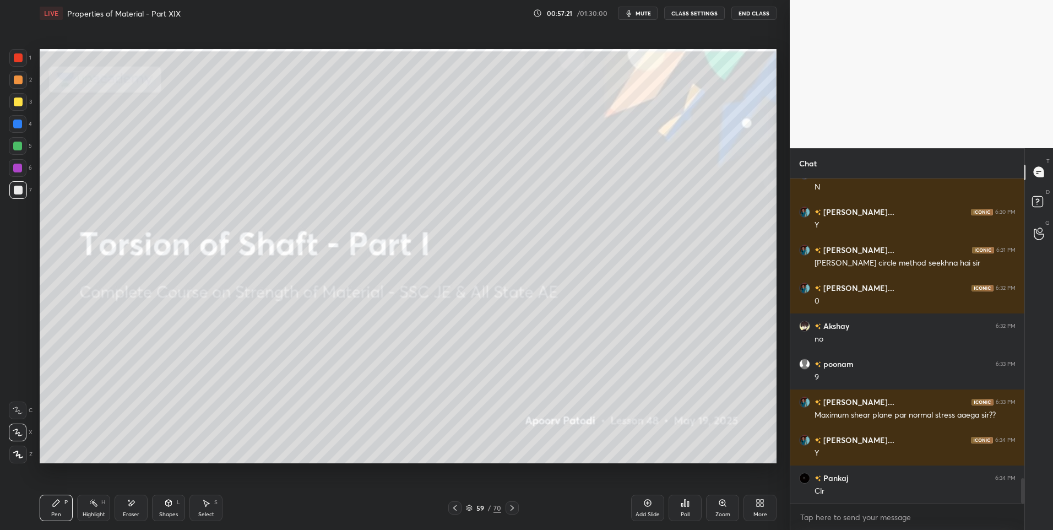
click at [510, 507] on icon at bounding box center [512, 507] width 9 height 9
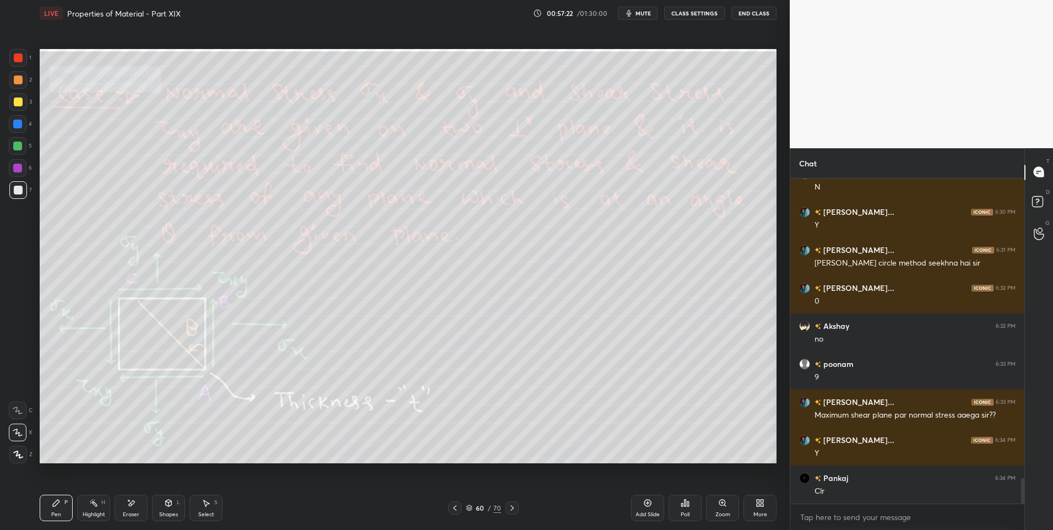
click at [508, 508] on icon at bounding box center [512, 507] width 9 height 9
click at [461, 506] on div at bounding box center [454, 507] width 13 height 13
click at [647, 503] on icon at bounding box center [647, 502] width 3 height 3
click at [165, 506] on icon at bounding box center [168, 502] width 9 height 9
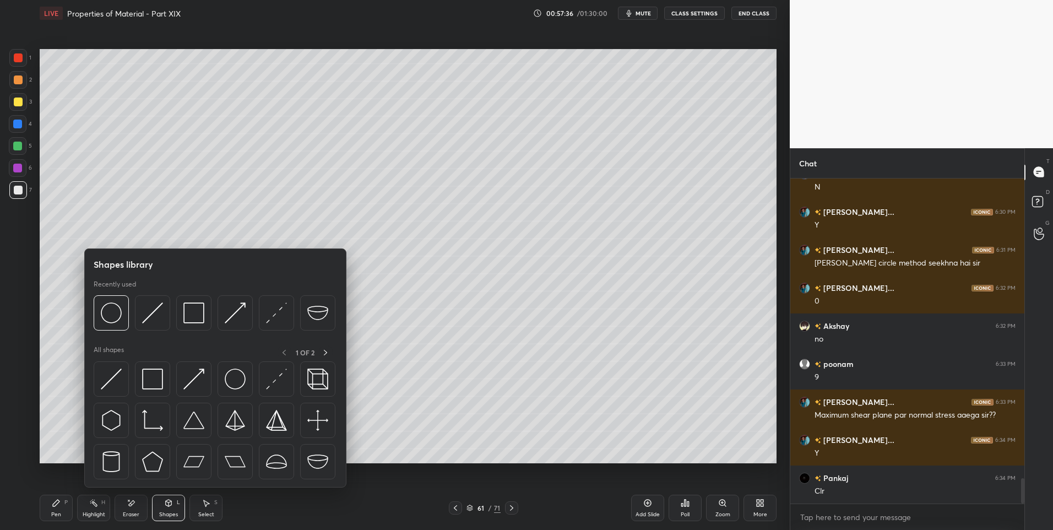
click at [453, 503] on icon at bounding box center [455, 507] width 9 height 9
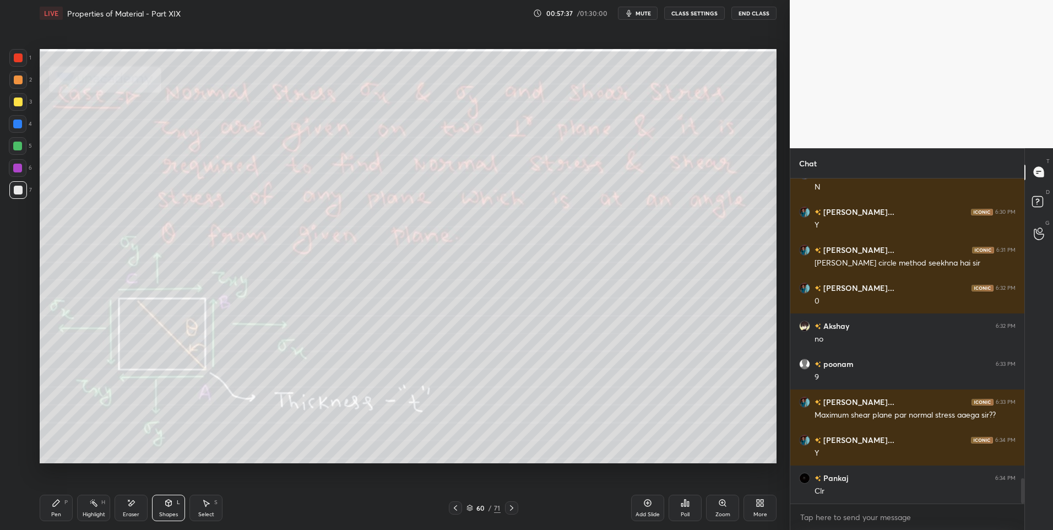
click at [170, 506] on icon at bounding box center [169, 502] width 6 height 7
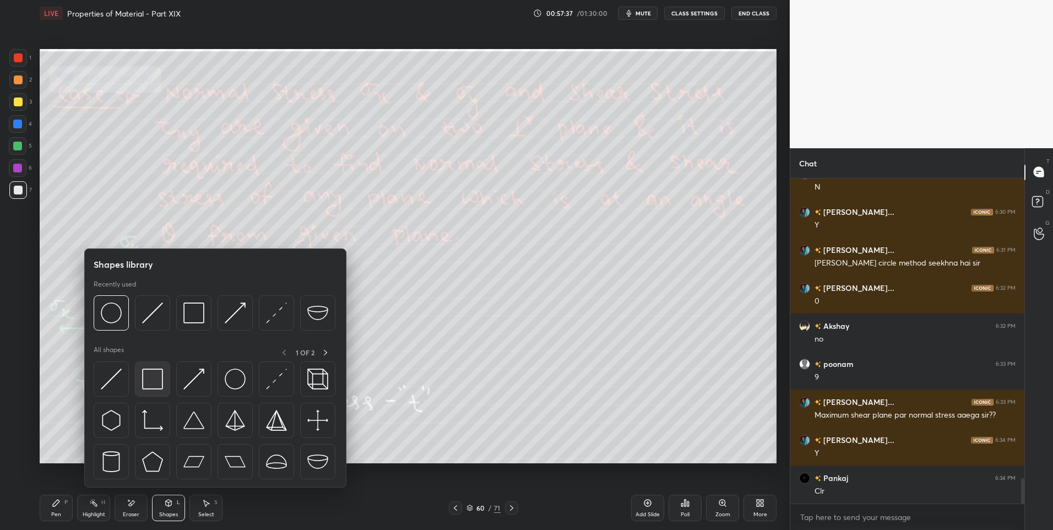
click at [150, 381] on img at bounding box center [152, 378] width 21 height 21
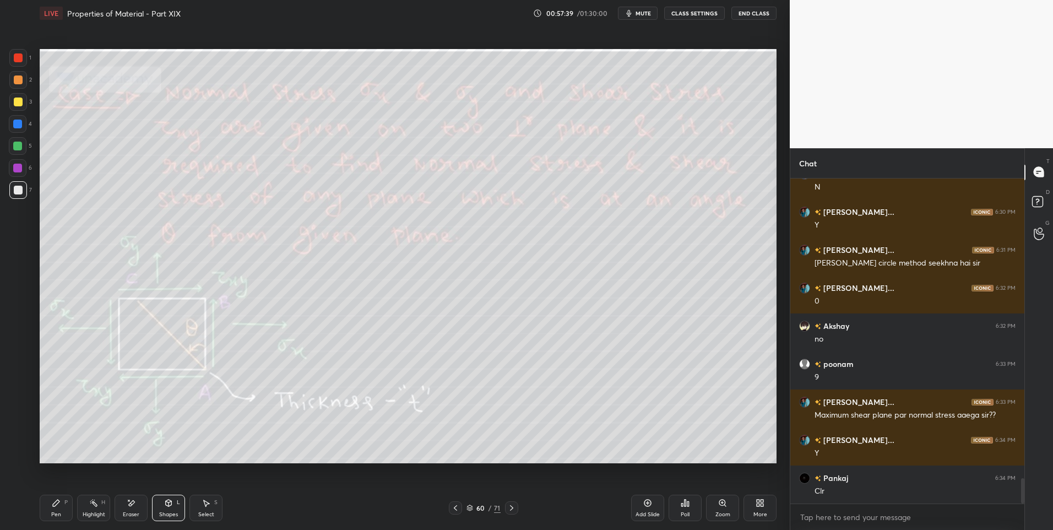
click at [17, 149] on div at bounding box center [17, 146] width 9 height 9
click at [19, 102] on div at bounding box center [18, 101] width 9 height 9
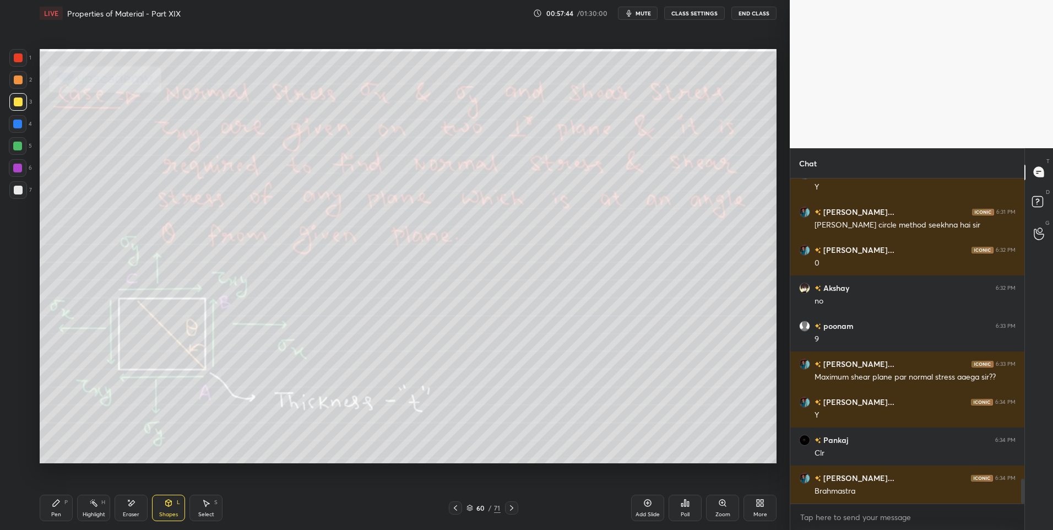
click at [170, 509] on div "Shapes L" at bounding box center [168, 508] width 33 height 26
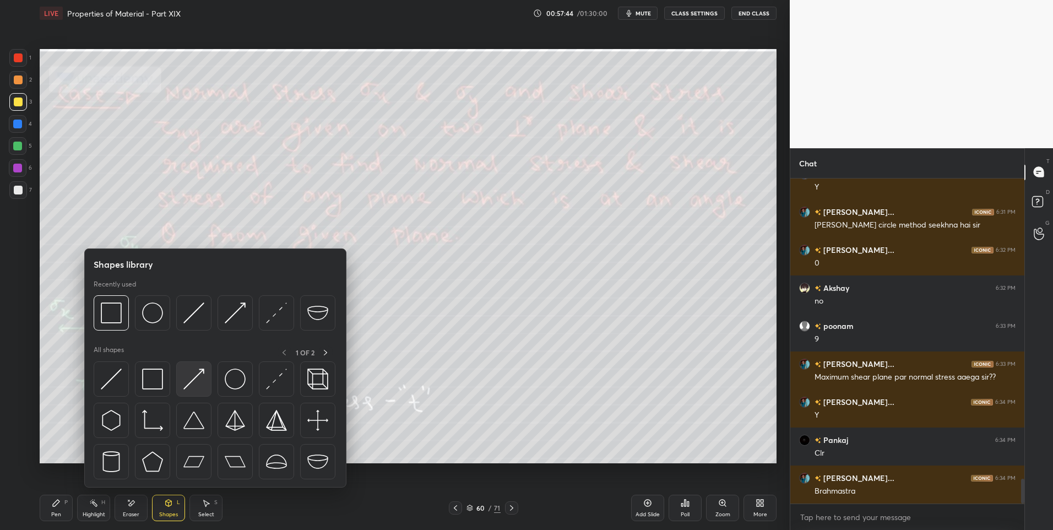
click at [192, 380] on img at bounding box center [193, 378] width 21 height 21
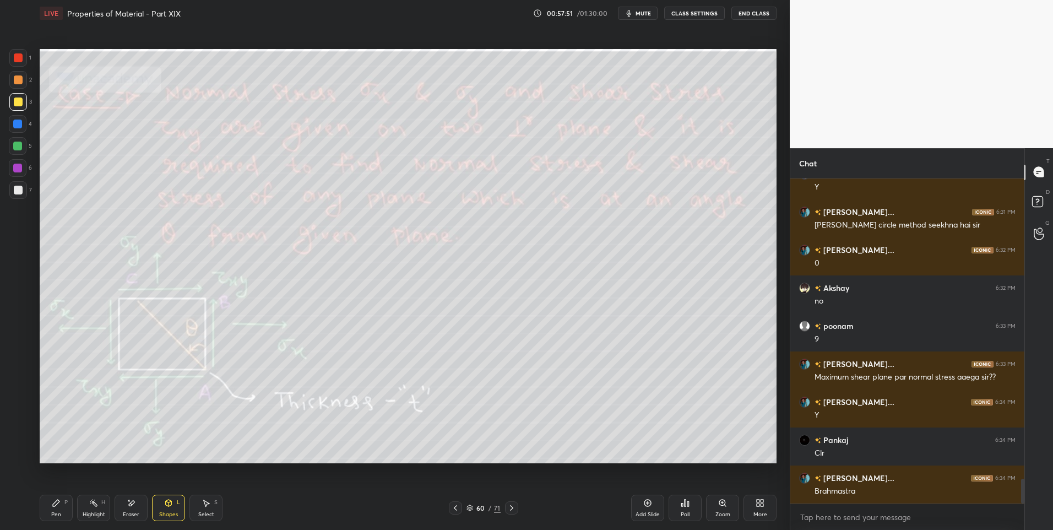
click at [169, 506] on icon at bounding box center [169, 504] width 0 height 4
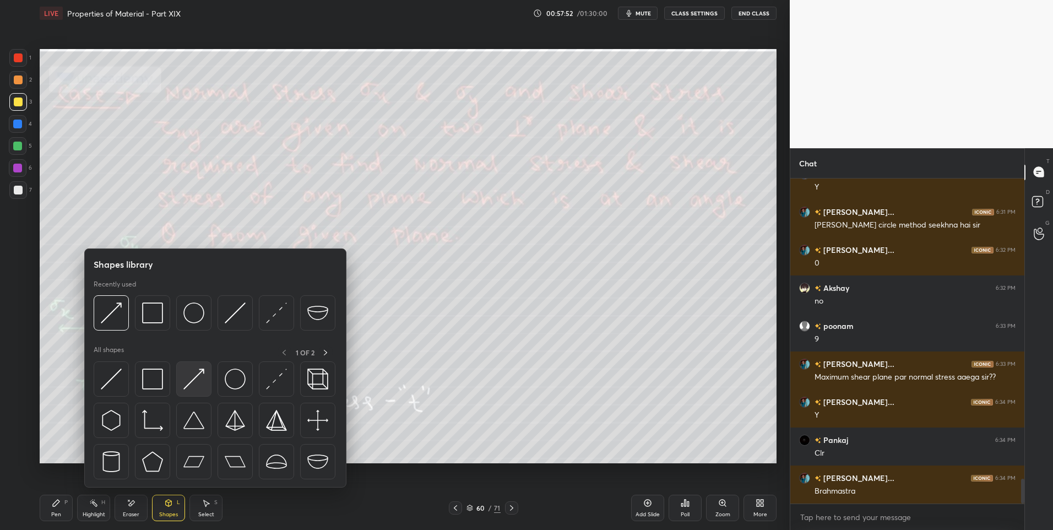
click at [189, 378] on img at bounding box center [193, 378] width 21 height 21
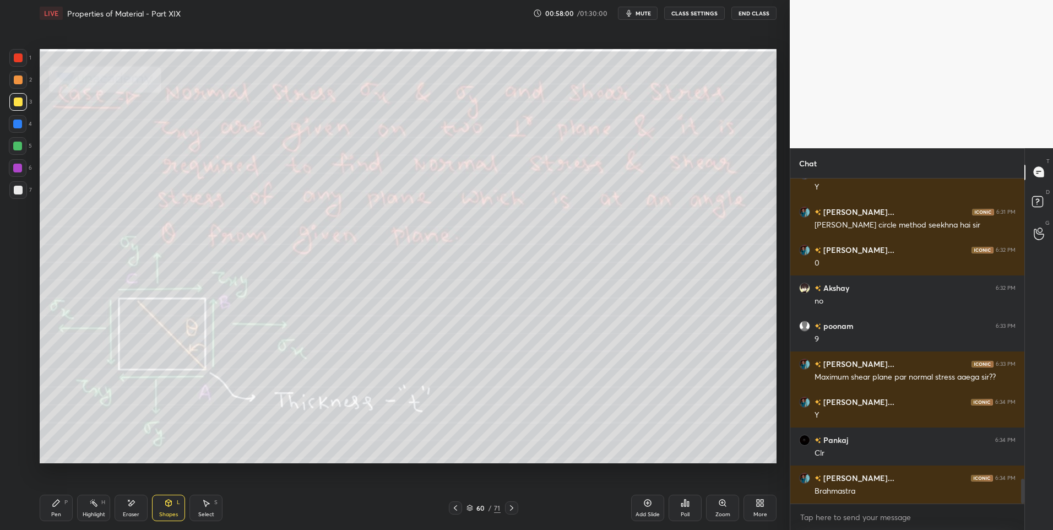
click at [54, 509] on div "Pen P" at bounding box center [56, 508] width 33 height 26
click at [18, 190] on div at bounding box center [18, 190] width 9 height 9
click at [173, 518] on div "Shapes L" at bounding box center [168, 508] width 33 height 26
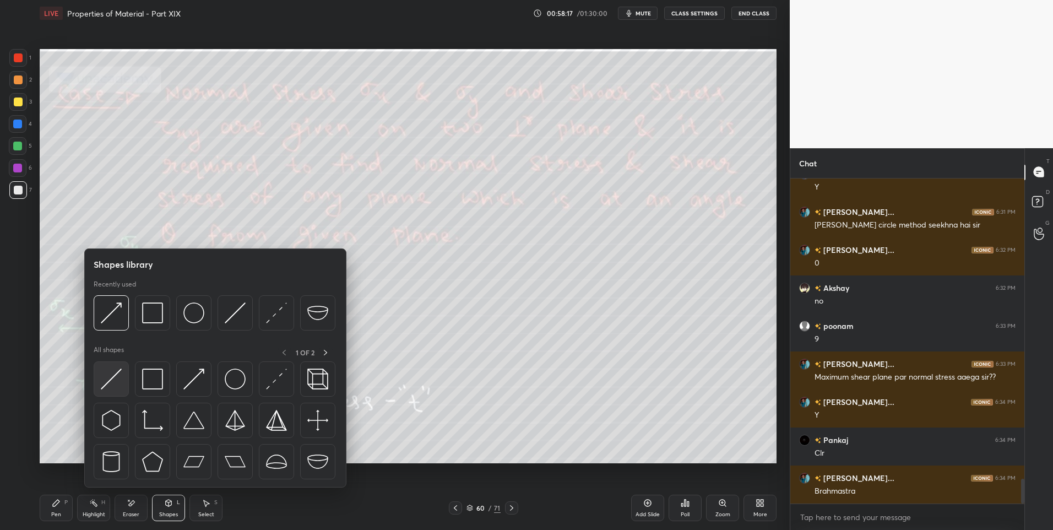
click at [96, 367] on div at bounding box center [111, 378] width 35 height 35
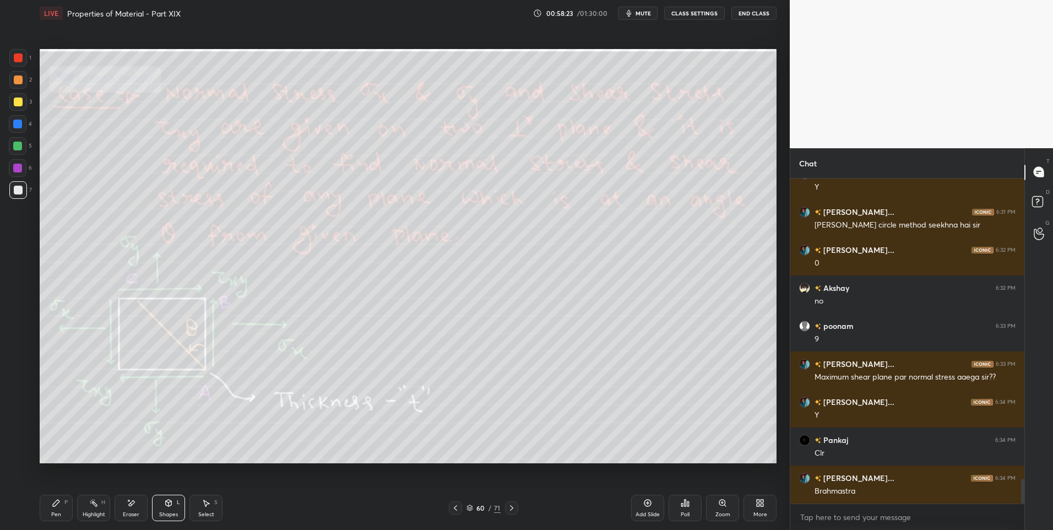
click at [57, 506] on icon at bounding box center [56, 502] width 9 height 9
click at [205, 516] on div "Select" at bounding box center [206, 515] width 16 height 6
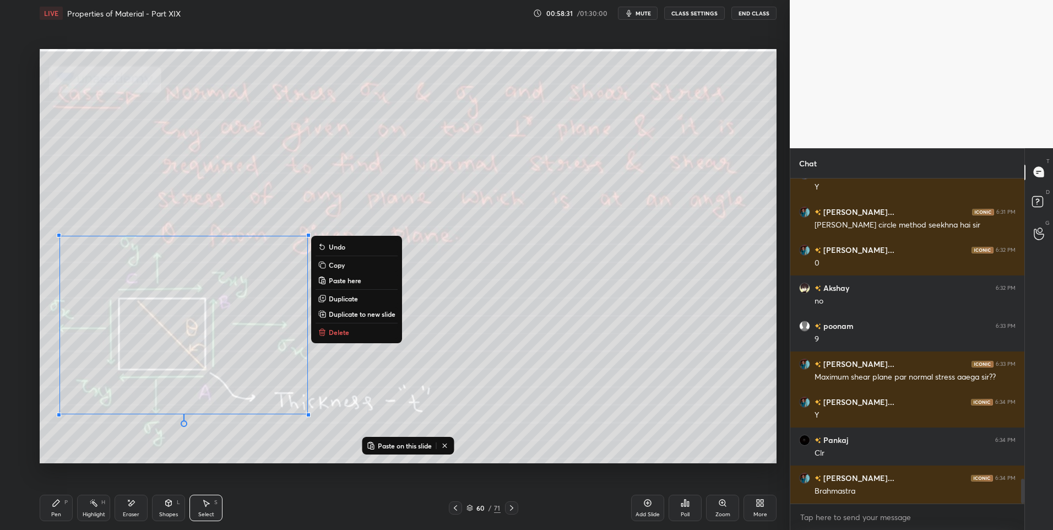
click at [515, 510] on icon at bounding box center [511, 507] width 9 height 9
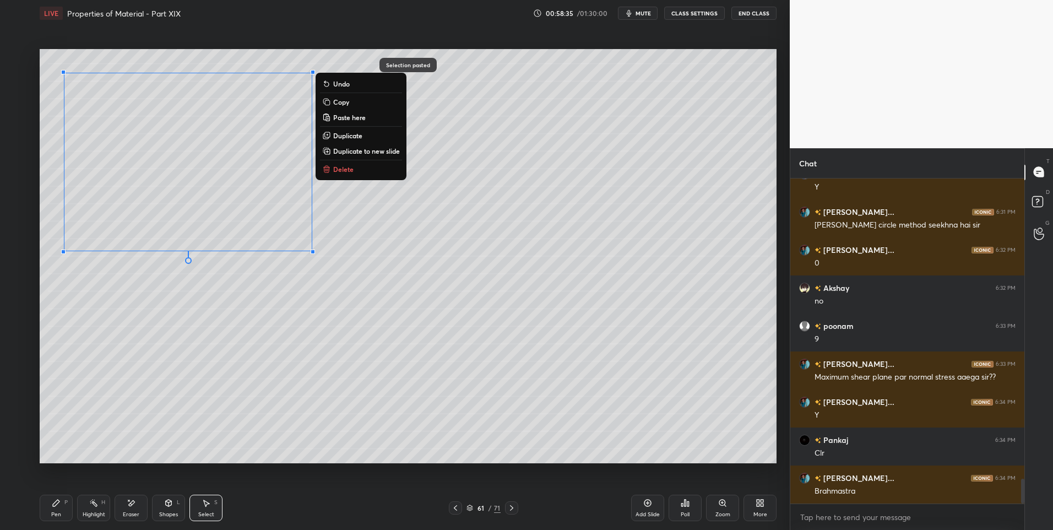
click at [235, 342] on div "0 ° Undo Copy Paste here Duplicate Duplicate to new slide Delete" at bounding box center [408, 256] width 737 height 415
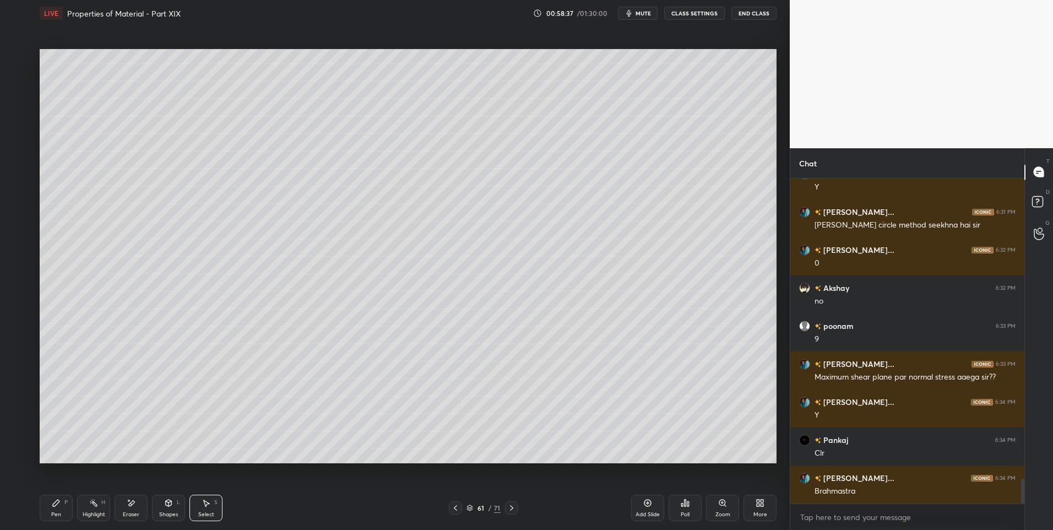
click at [212, 509] on div "Select S" at bounding box center [205, 508] width 33 height 26
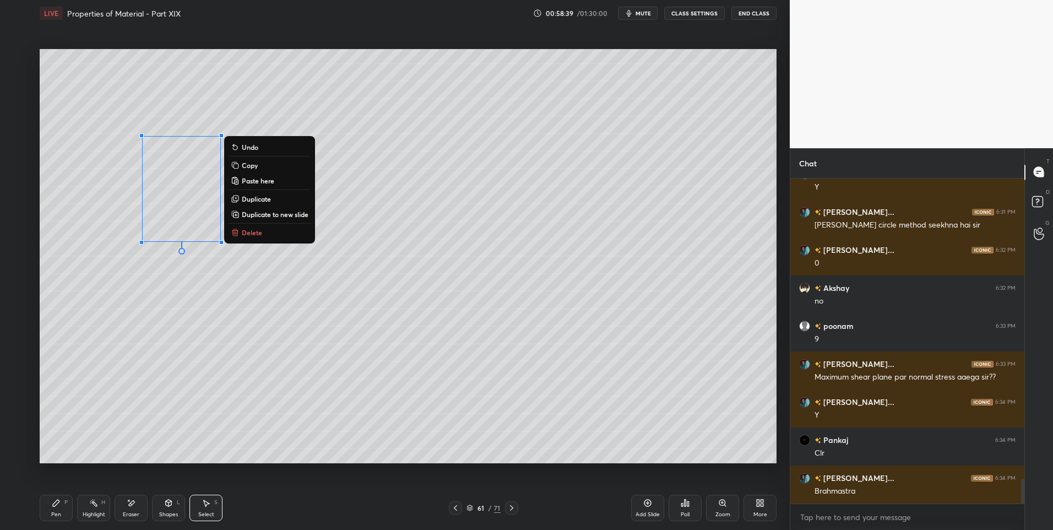
click at [261, 299] on div "0 ° Undo Copy Paste here Duplicate Duplicate to new slide Delete" at bounding box center [408, 256] width 737 height 415
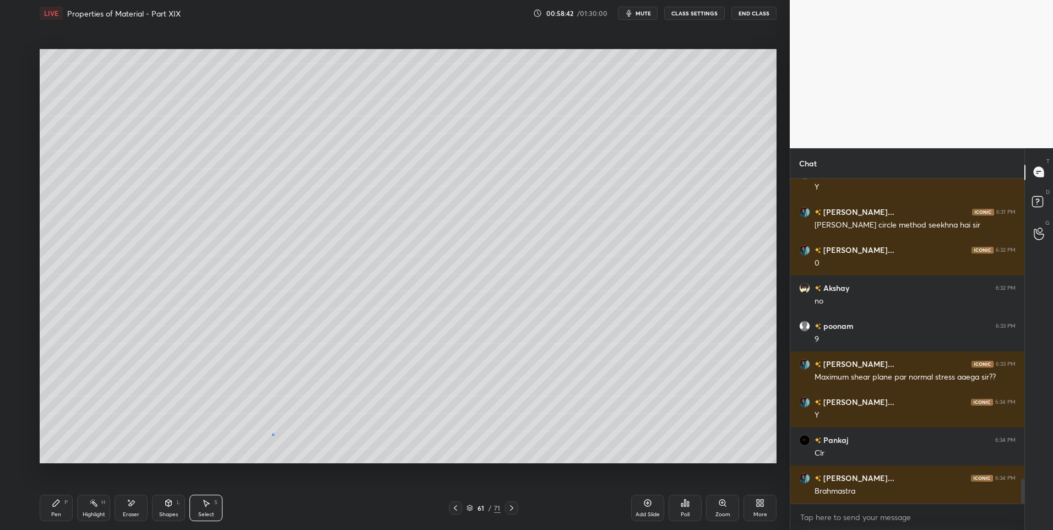
click at [275, 433] on div "0 ° Undo Copy Paste here Duplicate Duplicate to new slide Delete" at bounding box center [408, 256] width 737 height 415
click at [168, 507] on div "Shapes L" at bounding box center [168, 508] width 33 height 26
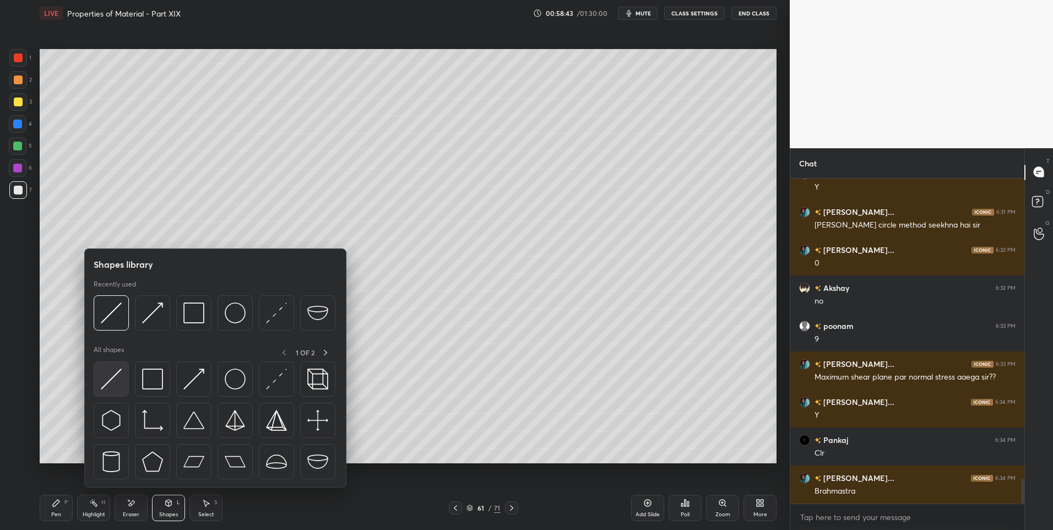
click at [112, 371] on img at bounding box center [111, 378] width 21 height 21
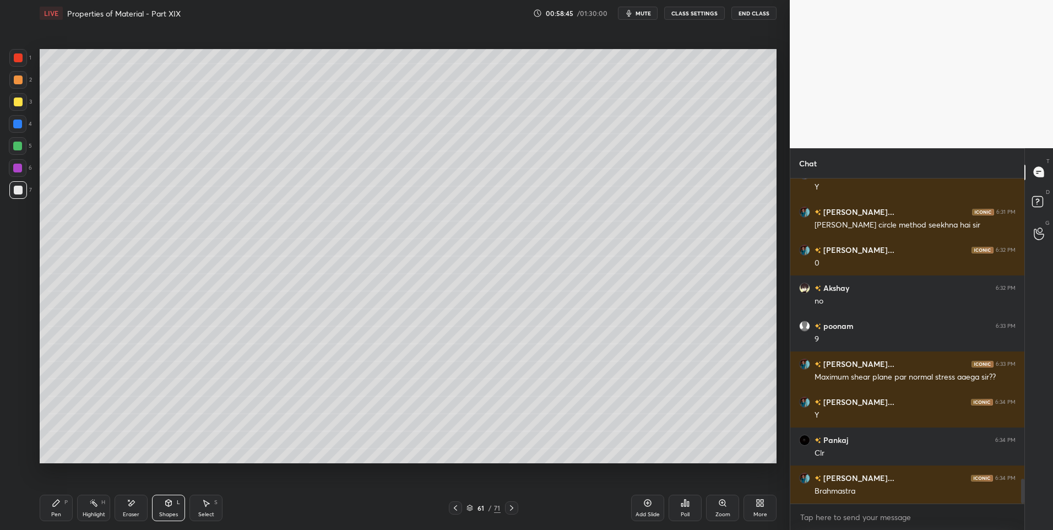
click at [16, 144] on div at bounding box center [17, 146] width 9 height 9
click at [169, 509] on div "Shapes L" at bounding box center [168, 508] width 33 height 26
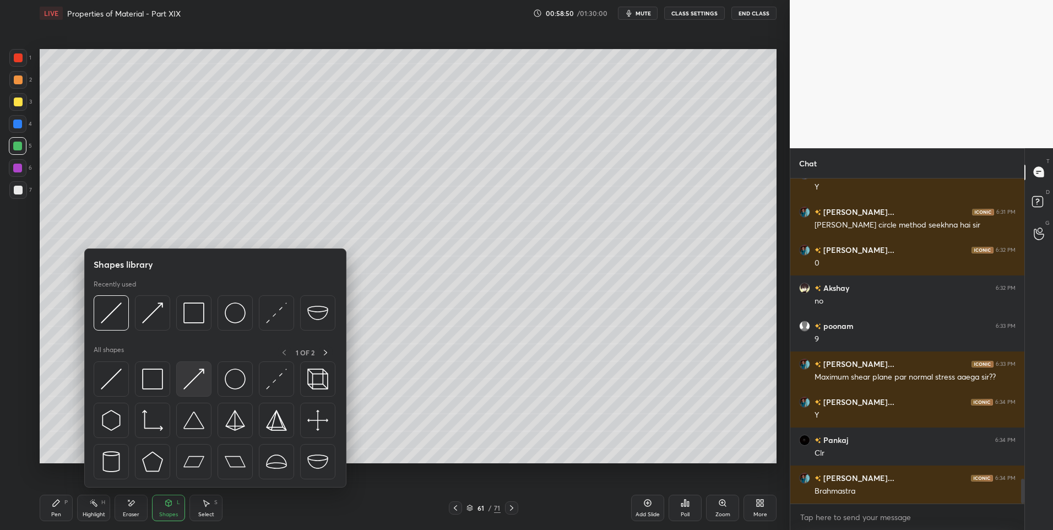
click at [192, 383] on img at bounding box center [193, 378] width 21 height 21
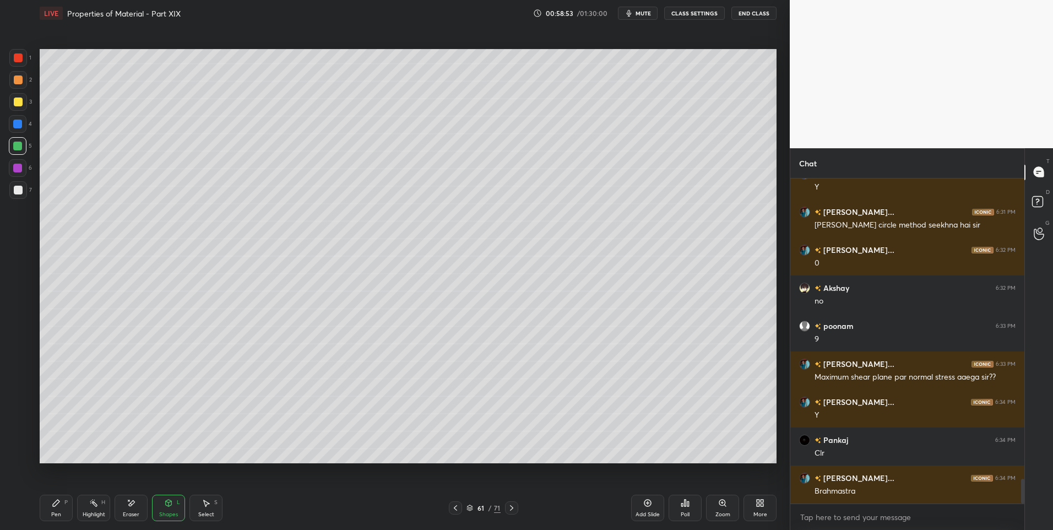
click at [58, 503] on icon at bounding box center [56, 502] width 7 height 7
click at [176, 508] on div "Shapes L" at bounding box center [168, 508] width 33 height 26
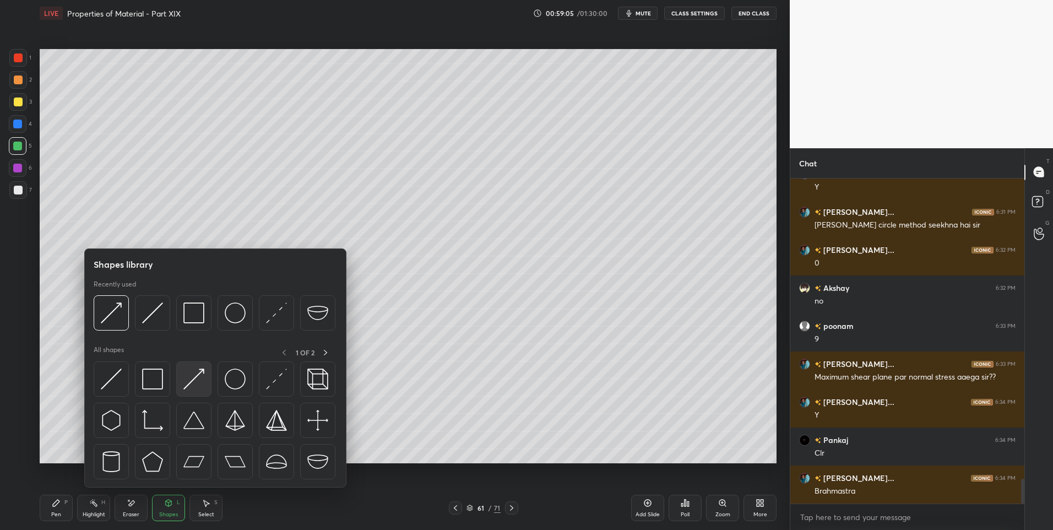
click at [199, 376] on img at bounding box center [193, 378] width 21 height 21
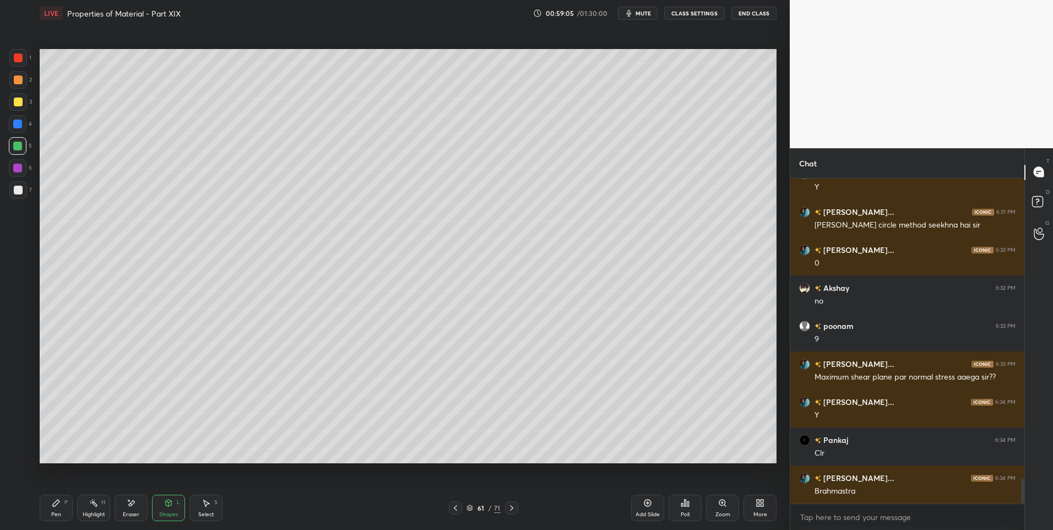
click at [18, 80] on div at bounding box center [18, 79] width 9 height 9
click at [17, 188] on div at bounding box center [18, 190] width 9 height 9
click at [21, 122] on div at bounding box center [17, 123] width 9 height 9
click at [52, 507] on icon at bounding box center [56, 502] width 9 height 9
click at [15, 76] on div at bounding box center [18, 79] width 9 height 9
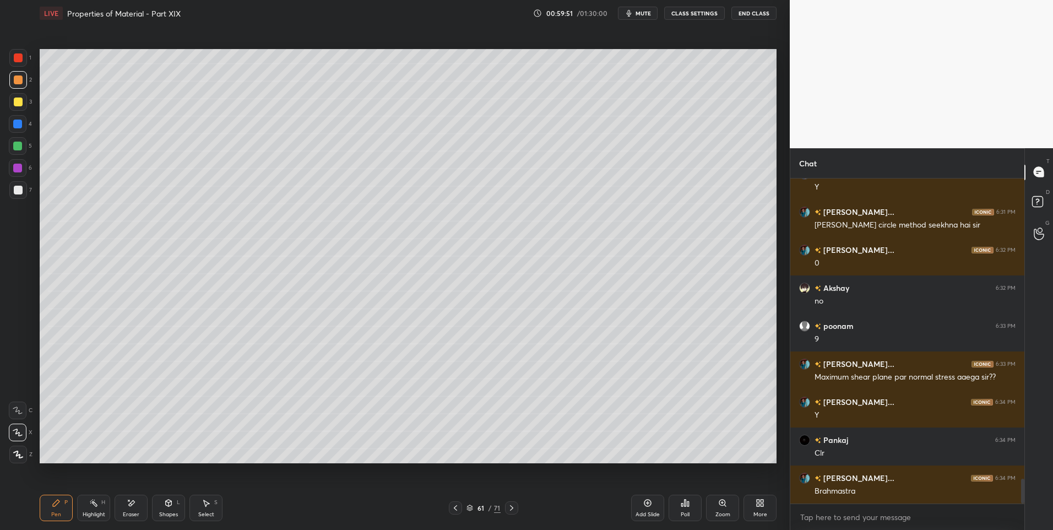
click at [91, 504] on icon at bounding box center [93, 502] width 9 height 9
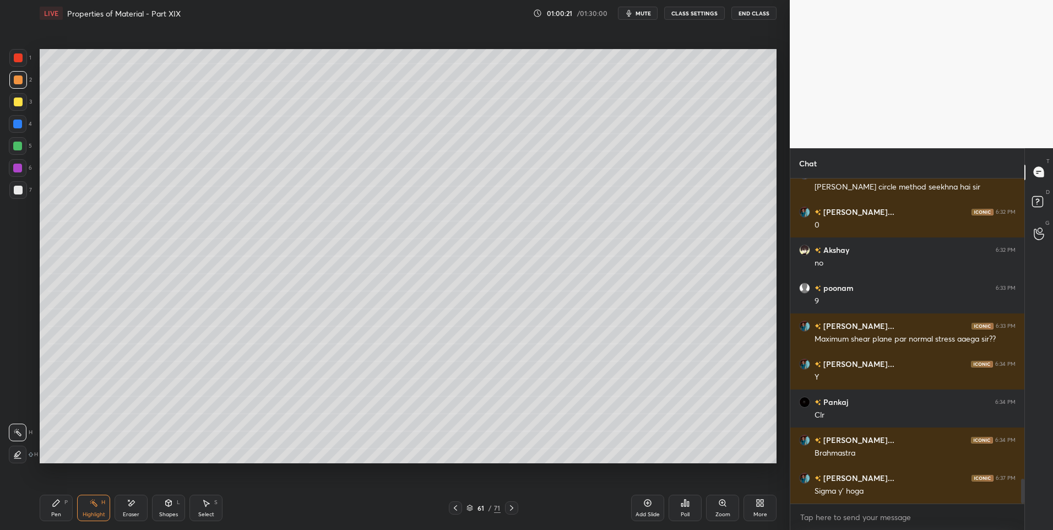
click at [62, 508] on div "Pen P" at bounding box center [56, 508] width 33 height 26
click at [18, 191] on div at bounding box center [18, 190] width 9 height 9
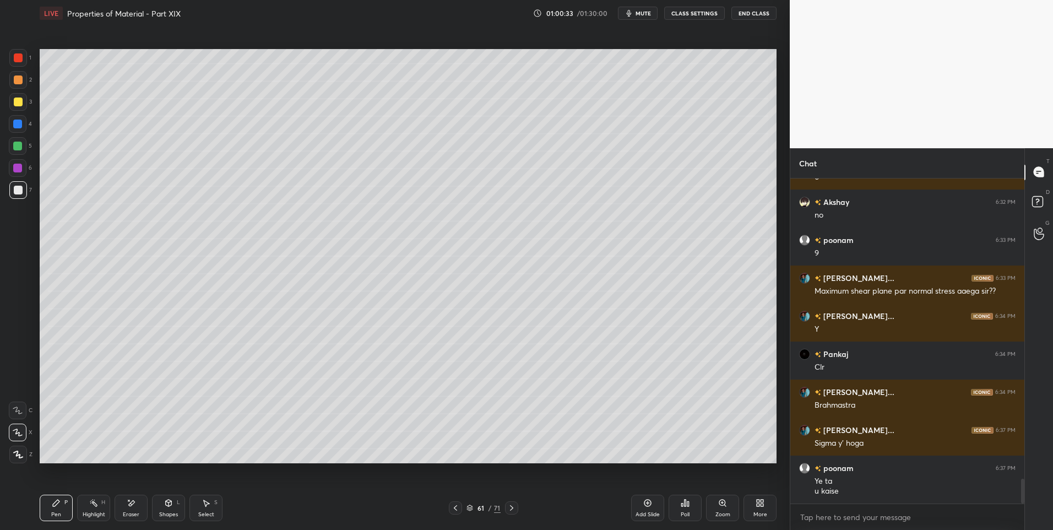
click at [91, 504] on icon at bounding box center [93, 502] width 9 height 9
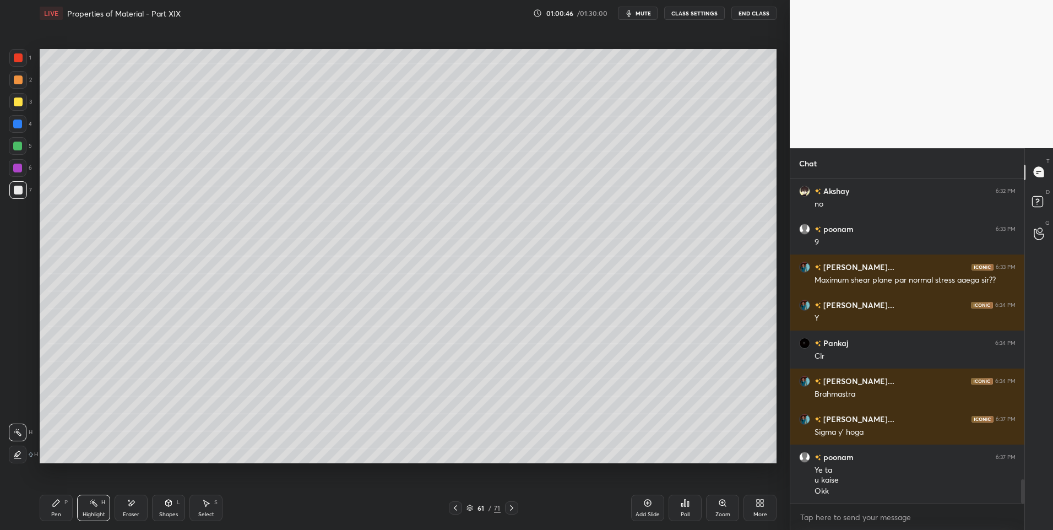
scroll to position [4027, 0]
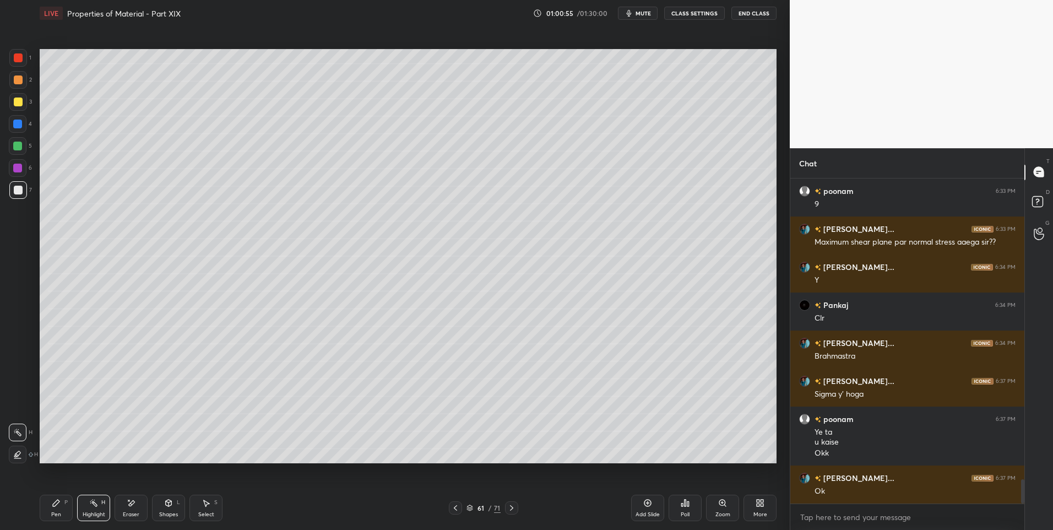
click at [204, 512] on div "Select" at bounding box center [206, 515] width 16 height 6
click at [53, 512] on div "Pen" at bounding box center [56, 515] width 10 height 6
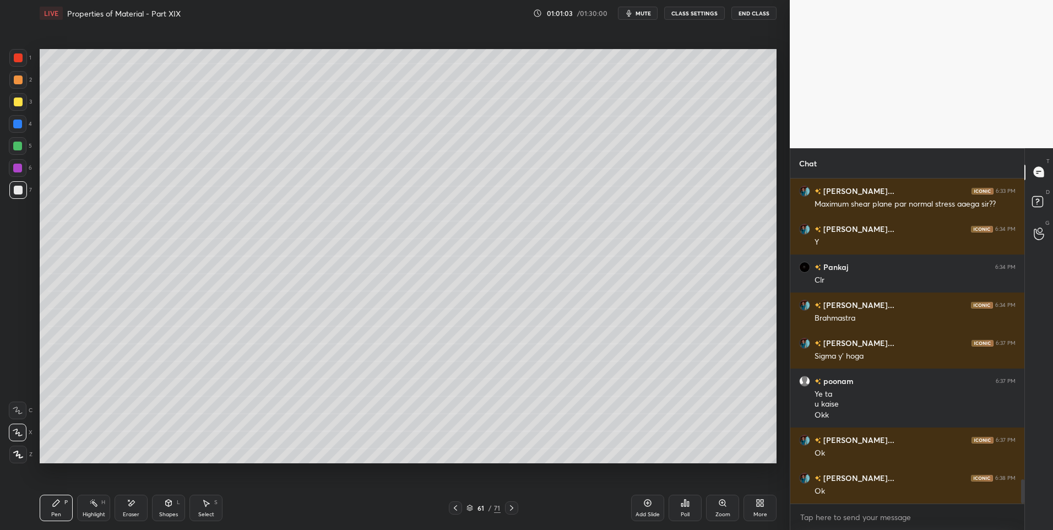
click at [14, 78] on div at bounding box center [18, 79] width 9 height 9
click at [19, 188] on div at bounding box center [18, 190] width 9 height 9
click at [18, 87] on div at bounding box center [18, 80] width 18 height 18
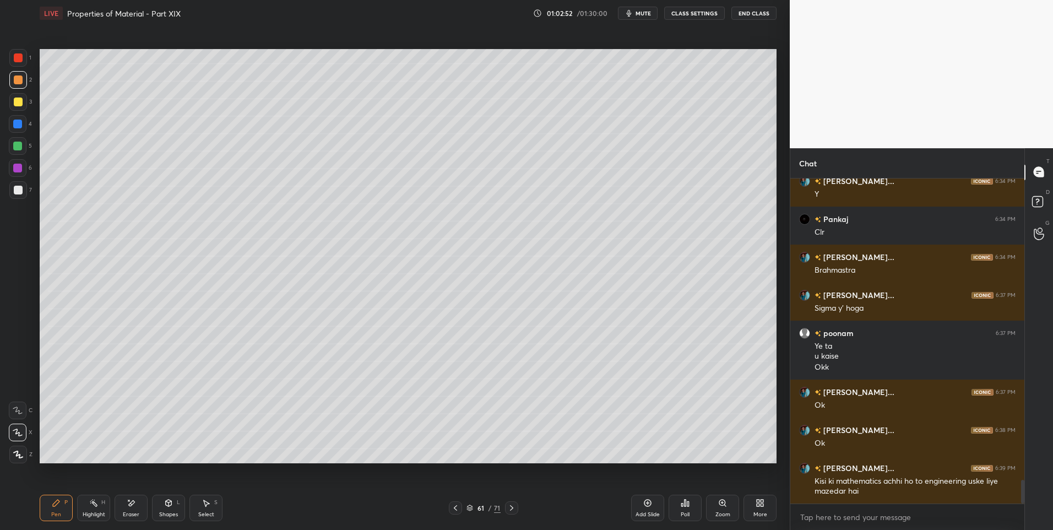
scroll to position [4151, 0]
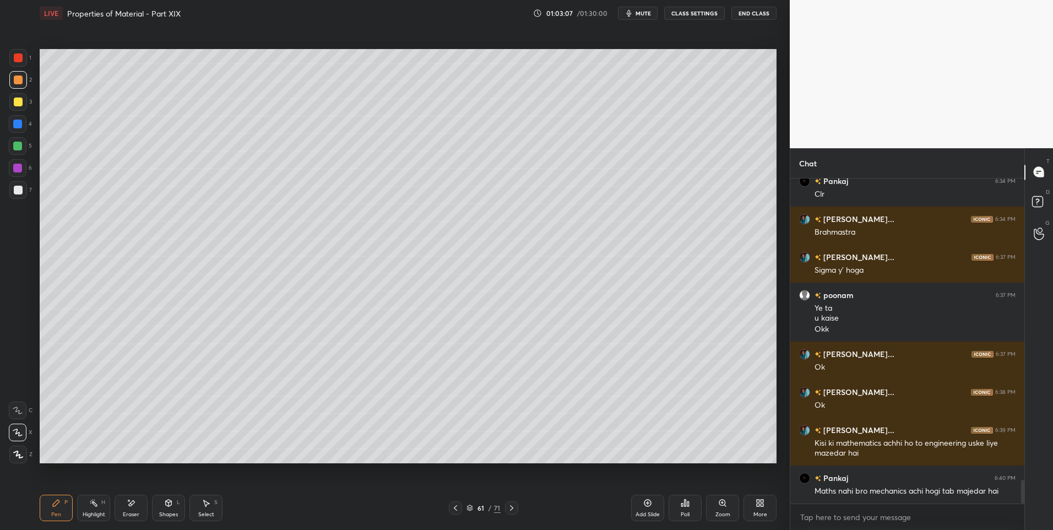
click at [203, 512] on div "Select" at bounding box center [206, 515] width 16 height 6
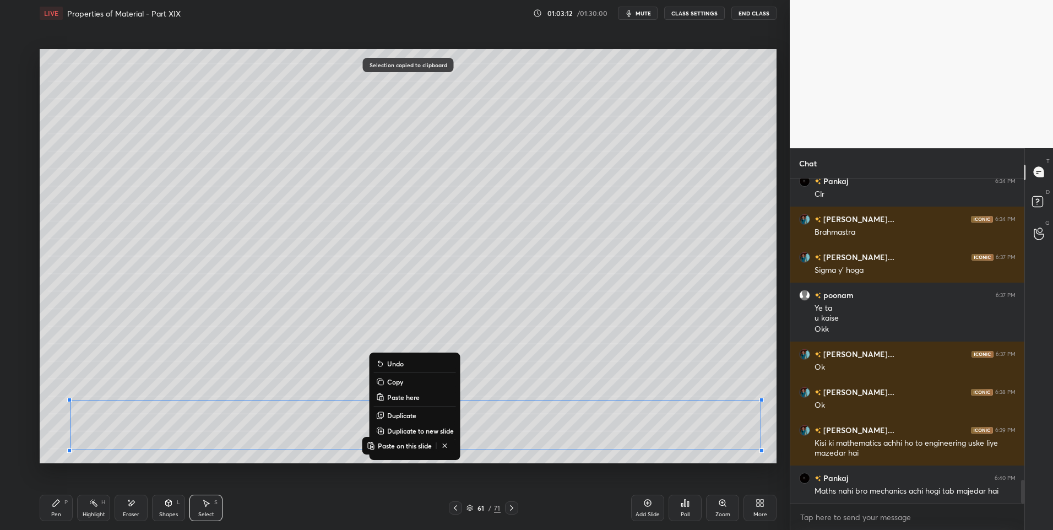
click at [639, 509] on div "Add Slide" at bounding box center [647, 508] width 33 height 26
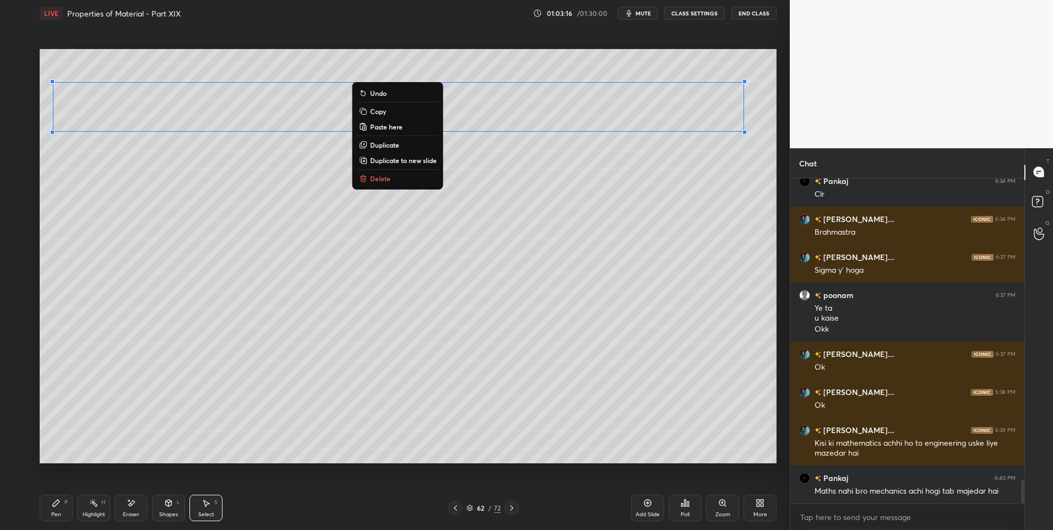
click at [66, 512] on div "Pen P" at bounding box center [56, 508] width 33 height 26
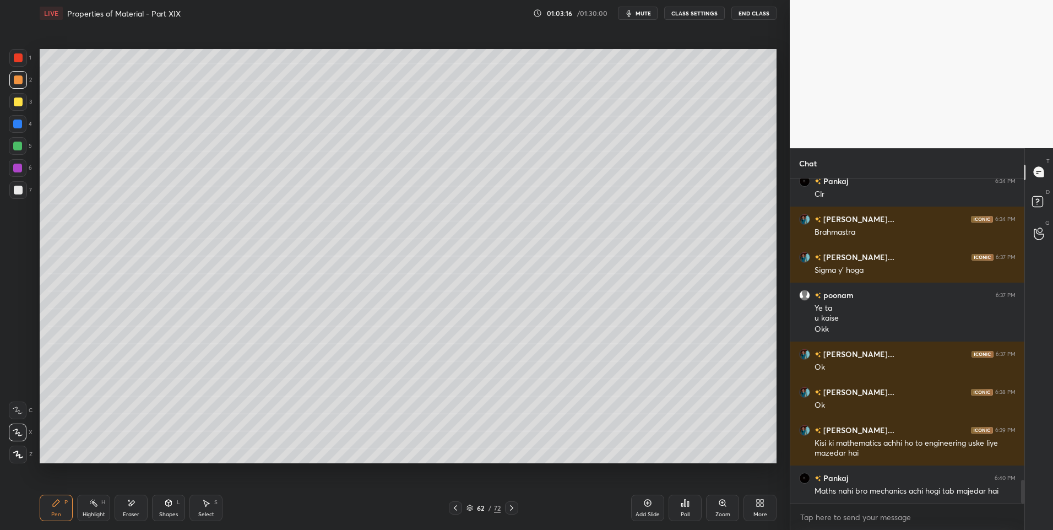
click at [452, 508] on icon at bounding box center [455, 507] width 9 height 9
click at [93, 507] on icon at bounding box center [93, 502] width 9 height 9
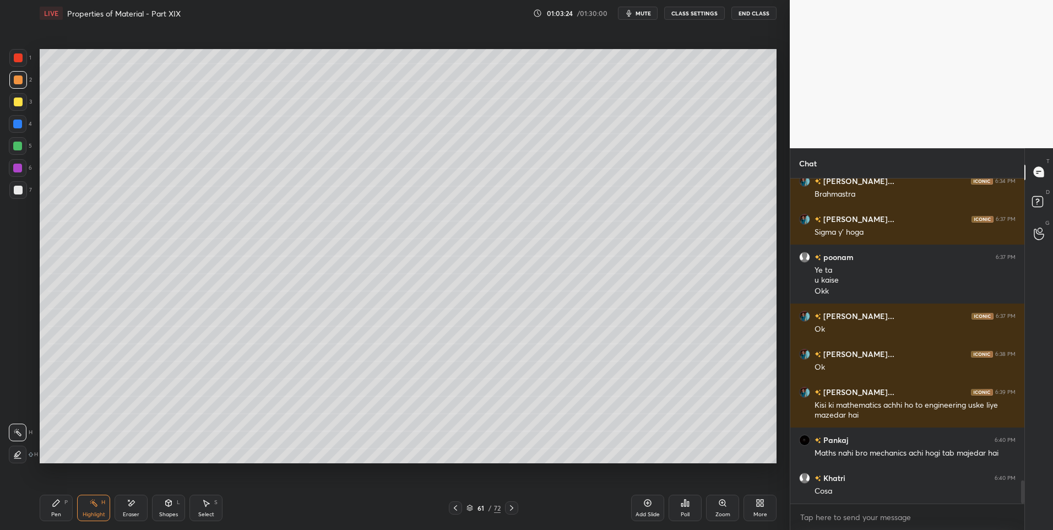
click at [513, 507] on icon at bounding box center [511, 507] width 9 height 9
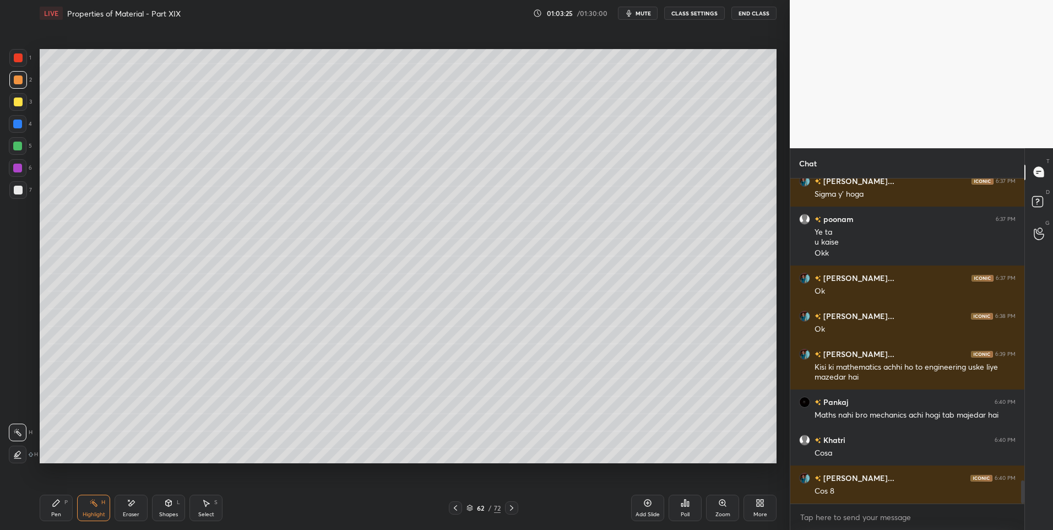
click at [49, 506] on div "Pen P" at bounding box center [56, 508] width 33 height 26
click at [114, 510] on div "Pen P Highlight H Eraser Shapes L Select S" at bounding box center [188, 508] width 296 height 26
click at [99, 514] on div "Highlight" at bounding box center [94, 515] width 23 height 6
click at [104, 507] on div "Highlight H" at bounding box center [93, 508] width 33 height 26
click at [59, 507] on div "Pen P" at bounding box center [56, 508] width 33 height 26
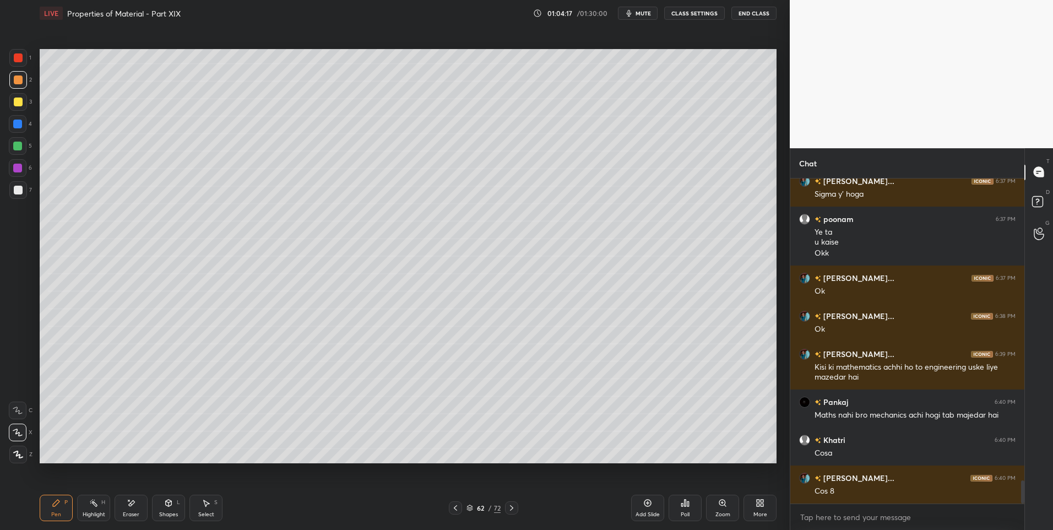
click at [167, 503] on icon at bounding box center [169, 502] width 6 height 7
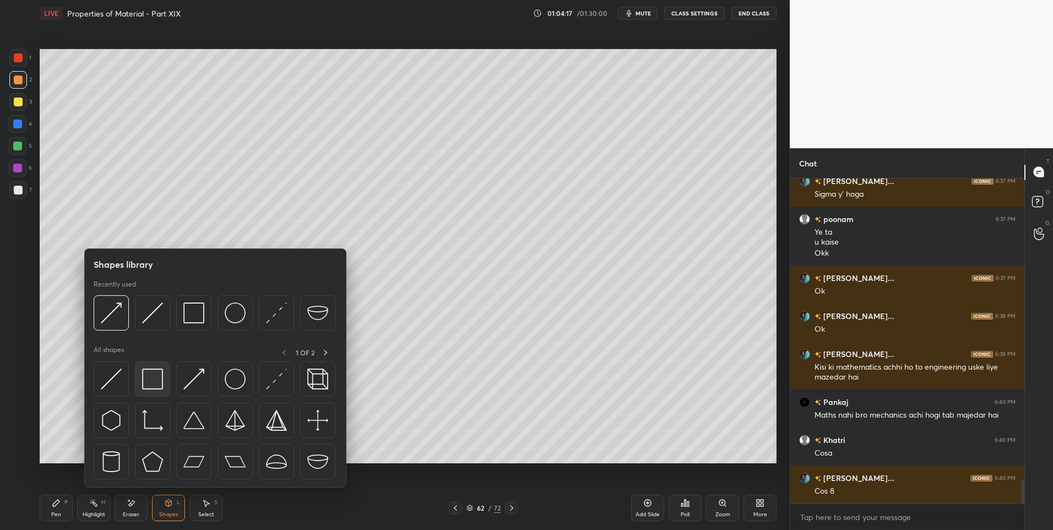
click at [160, 377] on img at bounding box center [152, 378] width 21 height 21
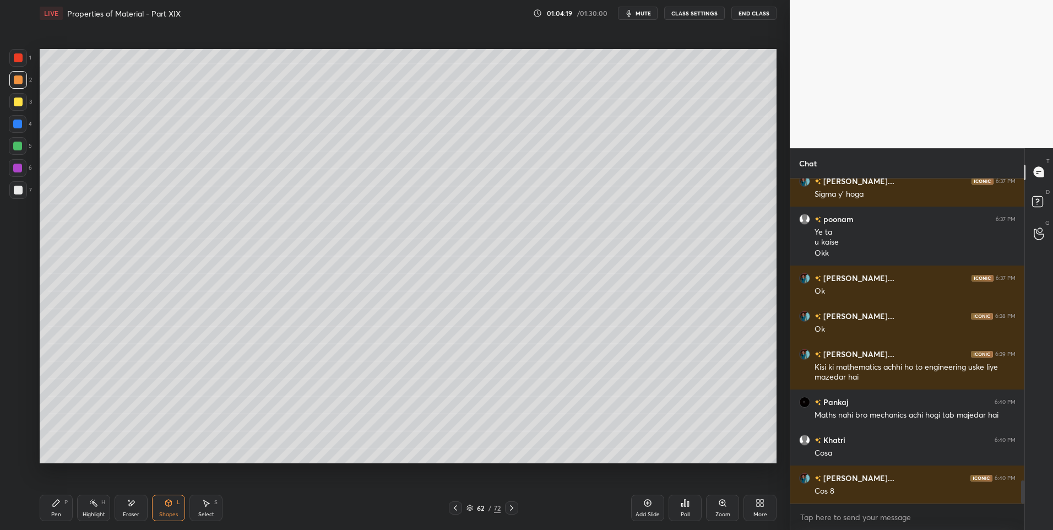
click at [96, 503] on icon at bounding box center [93, 502] width 9 height 9
click at [96, 514] on div "Highlight" at bounding box center [94, 515] width 23 height 6
click at [452, 505] on icon at bounding box center [455, 507] width 9 height 9
click at [510, 504] on icon at bounding box center [511, 507] width 9 height 9
click at [452, 509] on icon at bounding box center [455, 507] width 9 height 9
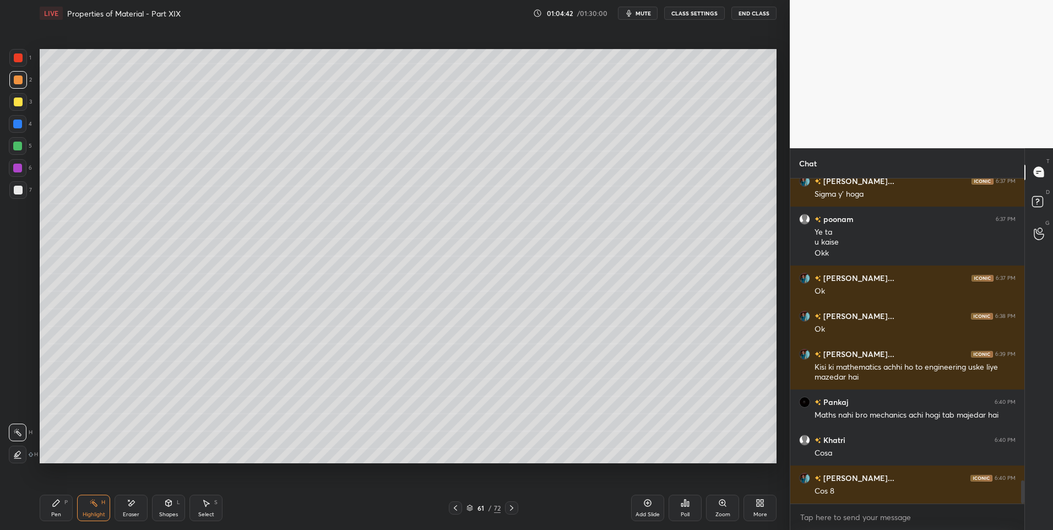
click at [505, 510] on div at bounding box center [511, 507] width 13 height 13
click at [508, 509] on icon at bounding box center [511, 507] width 9 height 9
click at [506, 509] on div at bounding box center [511, 507] width 13 height 13
click at [49, 505] on div "Pen P" at bounding box center [56, 508] width 33 height 26
click at [87, 509] on div "Highlight H" at bounding box center [93, 508] width 33 height 26
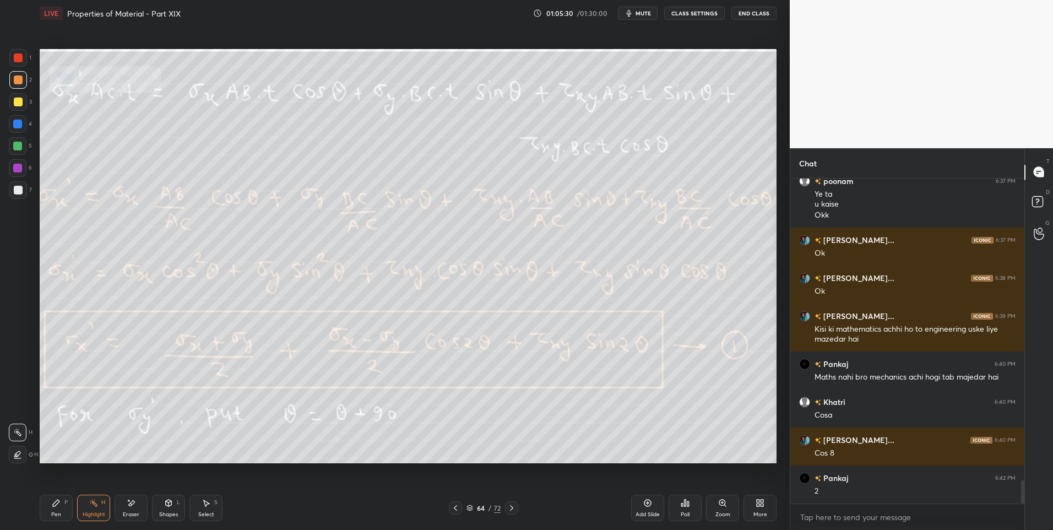
scroll to position [4276, 0]
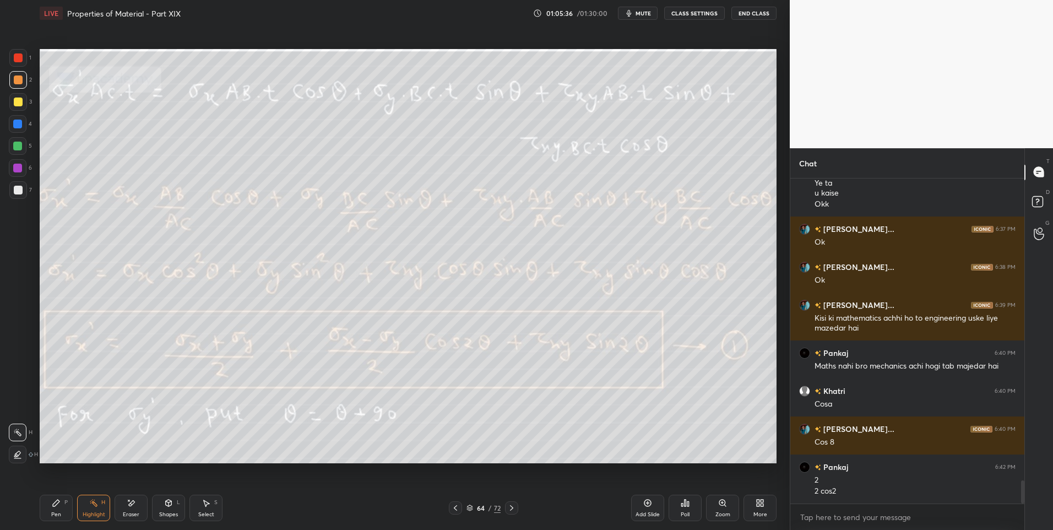
click at [58, 512] on div "Pen" at bounding box center [56, 515] width 10 height 6
click at [85, 509] on div "Highlight H" at bounding box center [93, 508] width 33 height 26
click at [52, 512] on div "Pen" at bounding box center [56, 515] width 10 height 6
click at [51, 510] on div "Pen P" at bounding box center [56, 508] width 33 height 26
click at [91, 509] on div "Highlight H" at bounding box center [93, 508] width 33 height 26
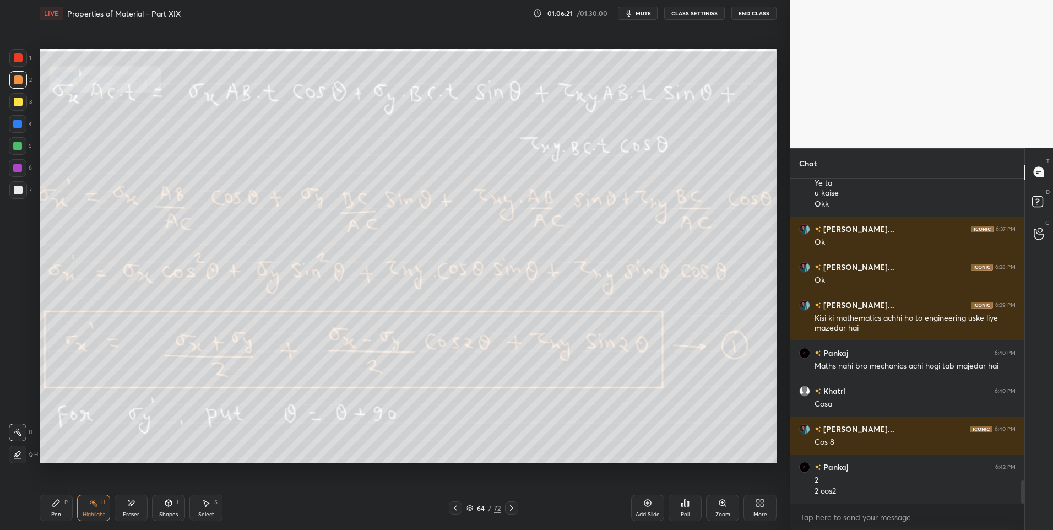
click at [55, 503] on icon at bounding box center [56, 502] width 7 height 7
click at [90, 512] on div "Highlight" at bounding box center [94, 515] width 23 height 6
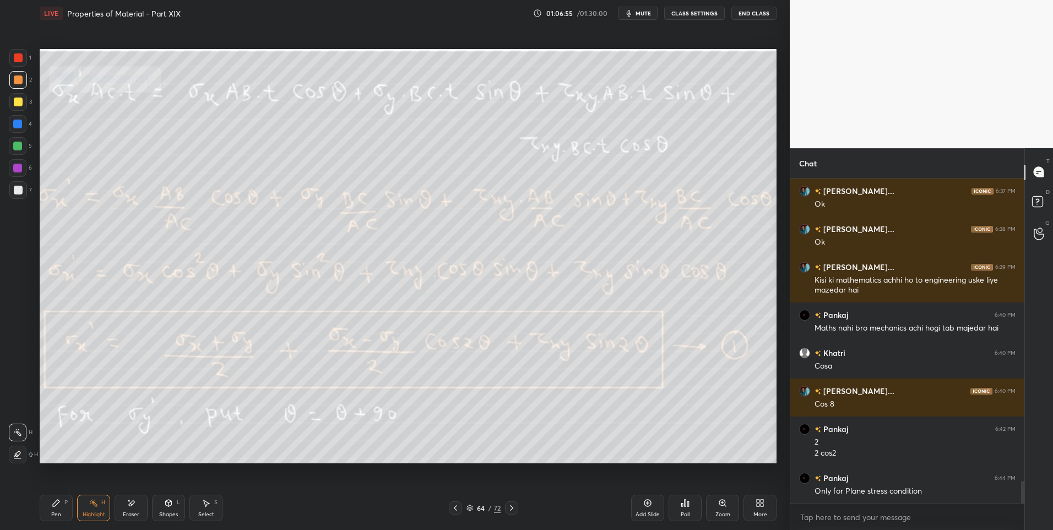
click at [43, 508] on div "Pen P" at bounding box center [56, 508] width 33 height 26
click at [87, 509] on div "Highlight H" at bounding box center [93, 508] width 33 height 26
click at [513, 507] on icon at bounding box center [511, 507] width 9 height 9
click at [457, 510] on icon at bounding box center [455, 507] width 9 height 9
click at [514, 506] on icon at bounding box center [511, 507] width 9 height 9
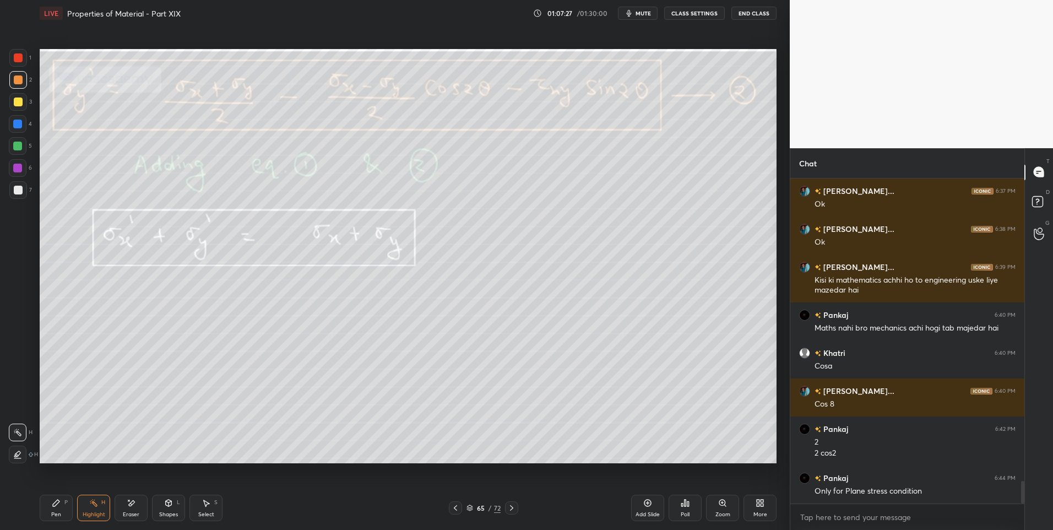
click at [458, 508] on icon at bounding box center [455, 507] width 9 height 9
click at [512, 508] on icon at bounding box center [511, 508] width 3 height 6
click at [455, 510] on icon at bounding box center [455, 507] width 9 height 9
click at [517, 509] on div at bounding box center [511, 507] width 13 height 13
click at [449, 509] on div at bounding box center [455, 507] width 13 height 13
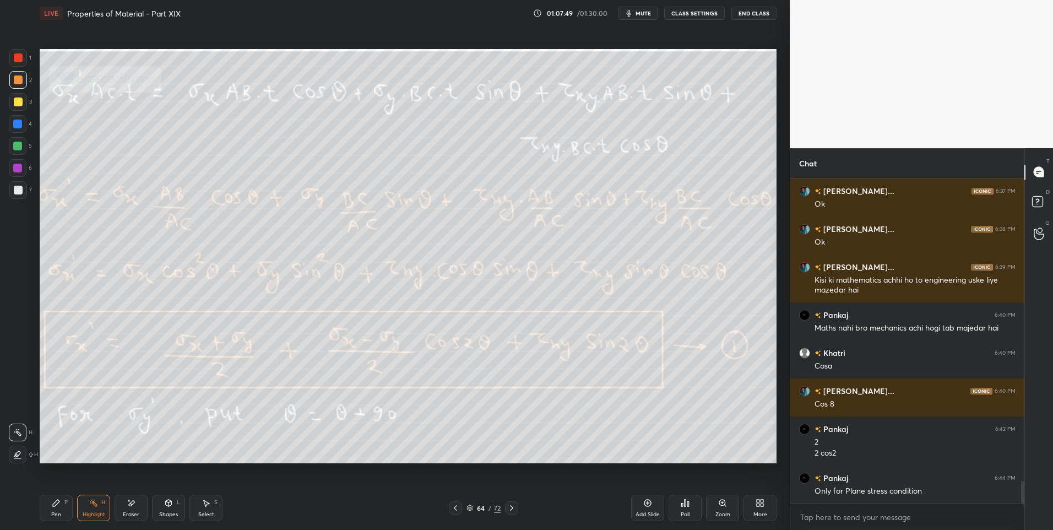
click at [511, 507] on icon at bounding box center [511, 507] width 9 height 9
click at [449, 508] on div at bounding box center [455, 507] width 13 height 13
click at [505, 509] on div at bounding box center [511, 507] width 13 height 13
click at [165, 512] on div "Shapes" at bounding box center [168, 515] width 19 height 6
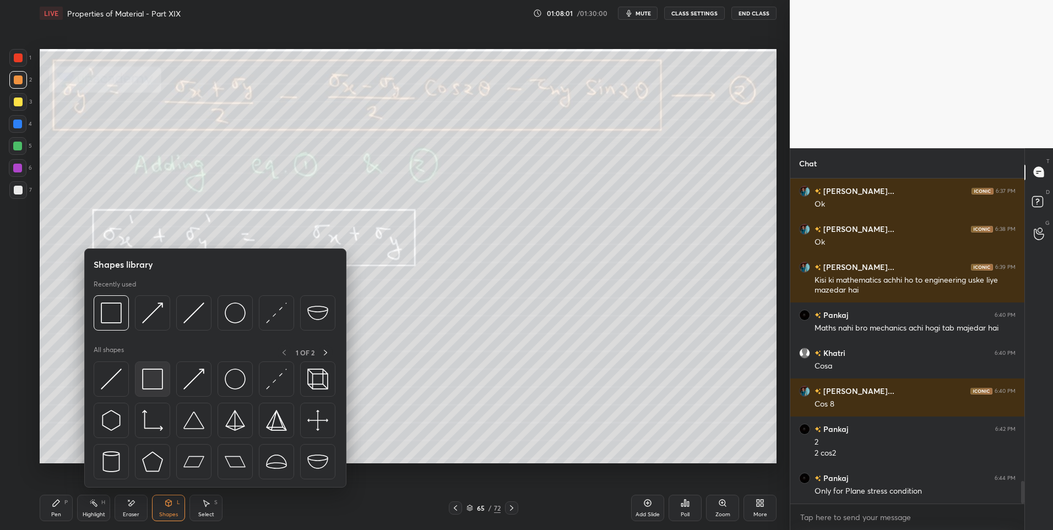
click at [149, 382] on img at bounding box center [152, 378] width 21 height 21
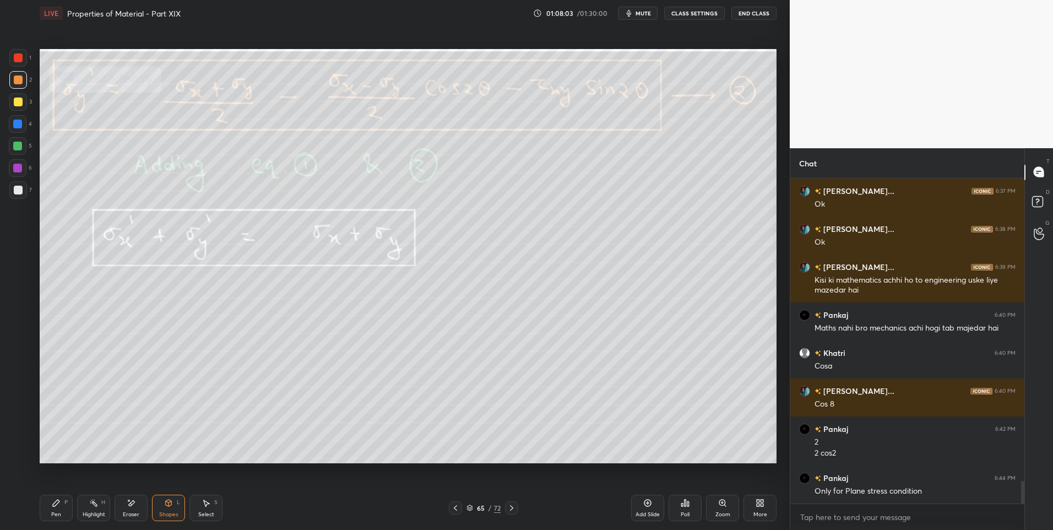
click at [57, 504] on icon at bounding box center [56, 502] width 7 height 7
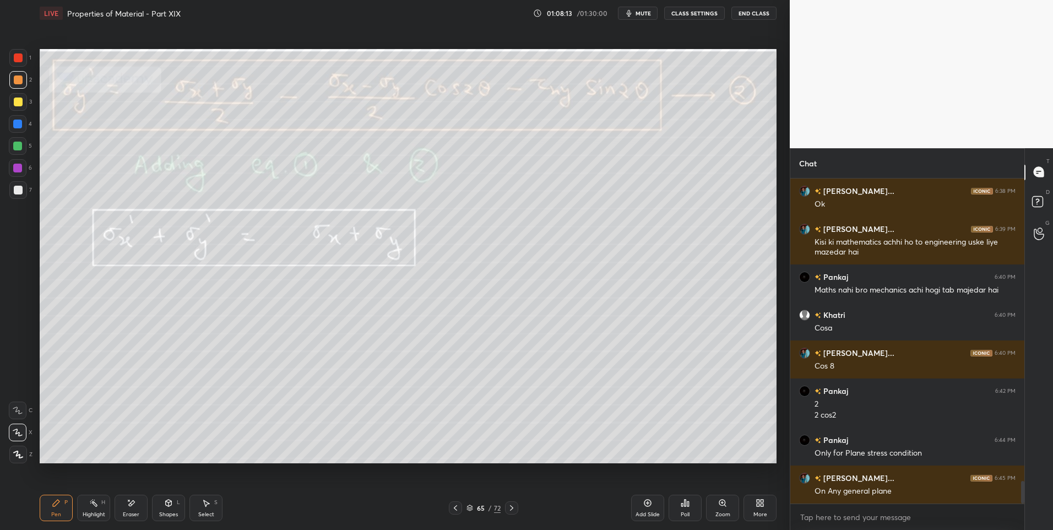
click at [171, 507] on div "Shapes L" at bounding box center [168, 508] width 33 height 26
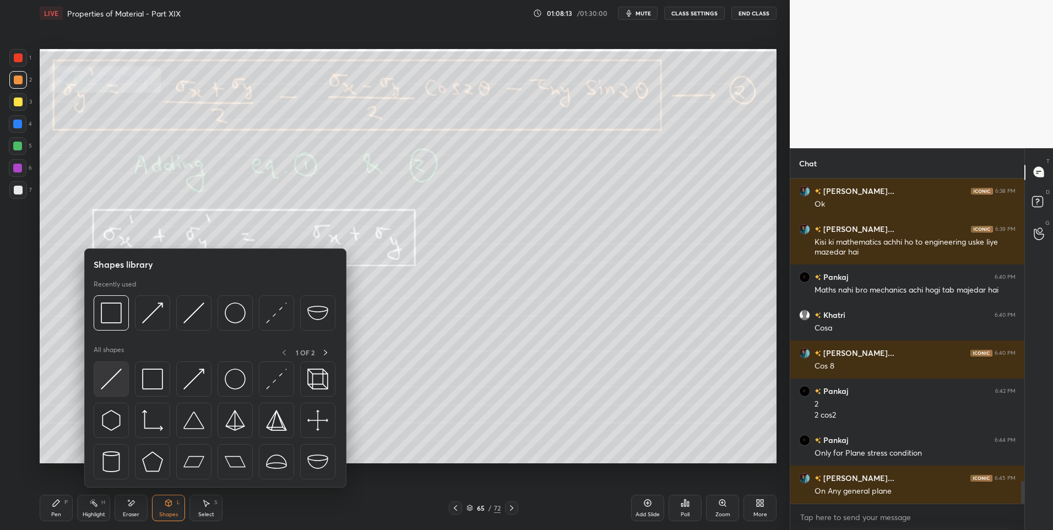
click at [113, 384] on img at bounding box center [111, 378] width 21 height 21
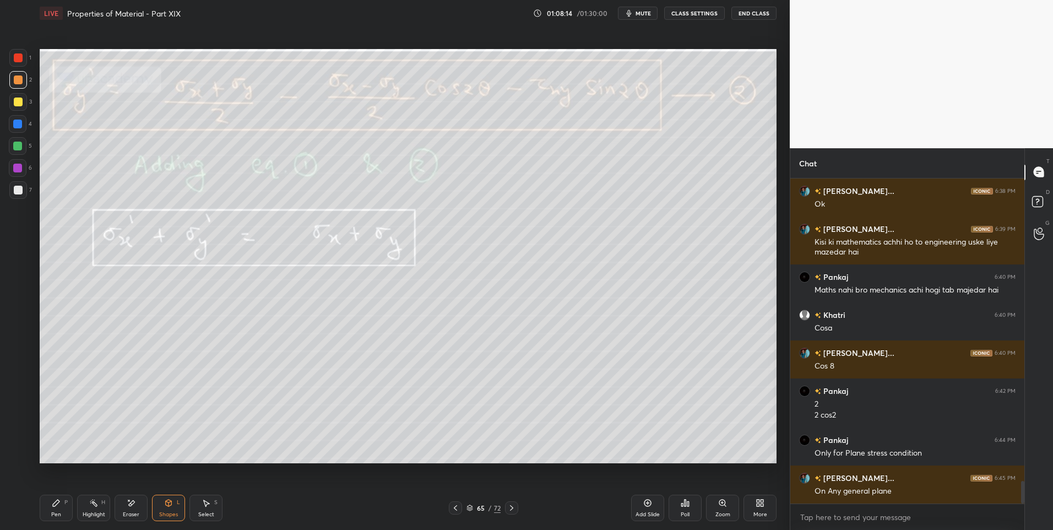
click at [17, 81] on div at bounding box center [18, 79] width 9 height 9
click at [46, 507] on div "Pen P" at bounding box center [56, 508] width 33 height 26
click at [164, 512] on div "Shapes" at bounding box center [168, 515] width 19 height 6
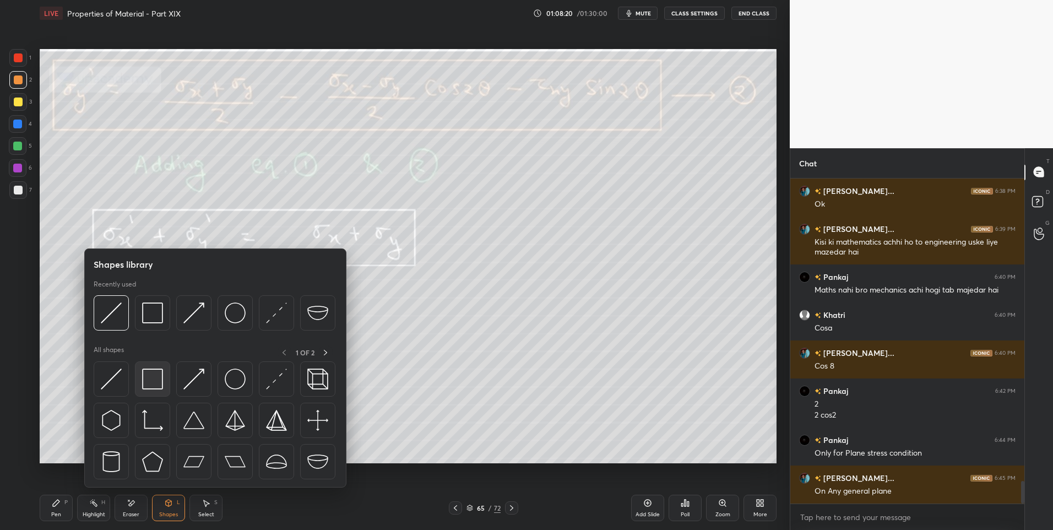
click at [140, 383] on div at bounding box center [152, 378] width 35 height 35
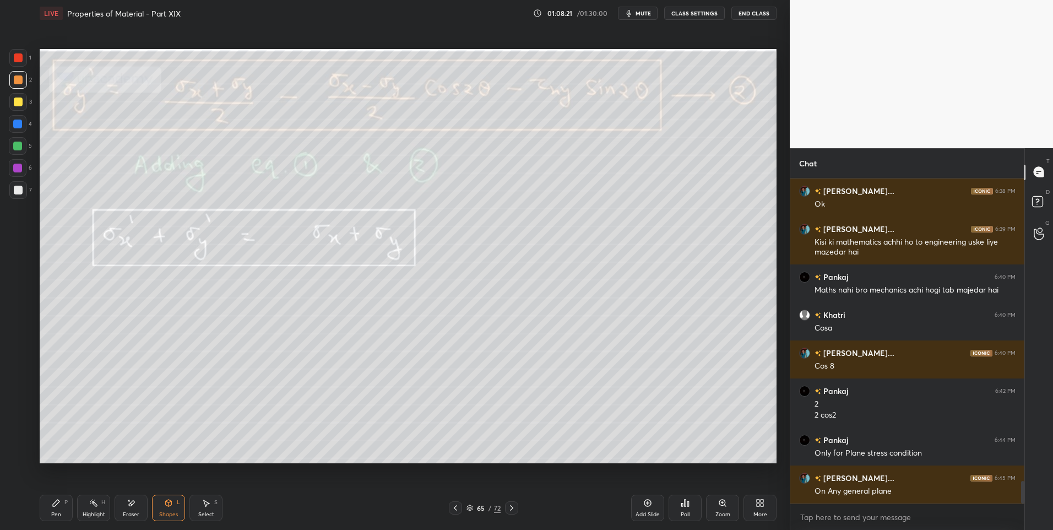
click at [134, 506] on icon at bounding box center [131, 502] width 9 height 9
click at [162, 506] on div "Shapes L" at bounding box center [168, 508] width 33 height 26
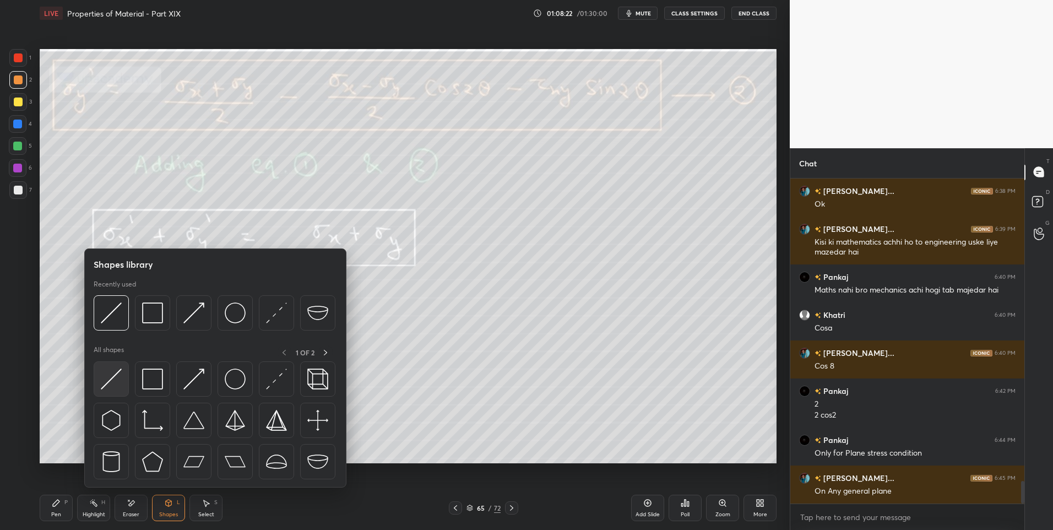
click at [108, 379] on img at bounding box center [111, 378] width 21 height 21
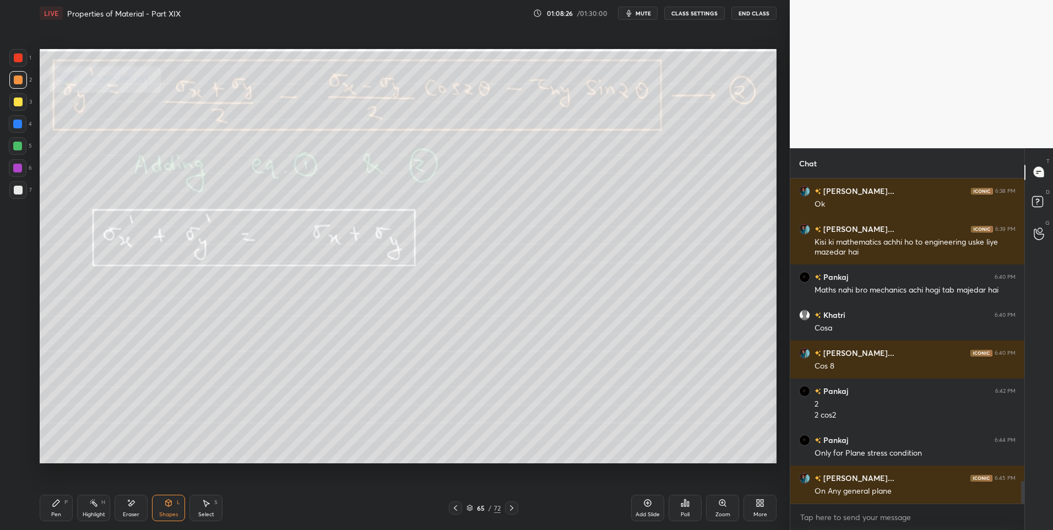
click at [55, 502] on icon at bounding box center [56, 502] width 9 height 9
click at [18, 143] on div at bounding box center [17, 146] width 9 height 9
click at [91, 506] on icon at bounding box center [93, 502] width 9 height 9
click at [52, 505] on icon at bounding box center [56, 502] width 9 height 9
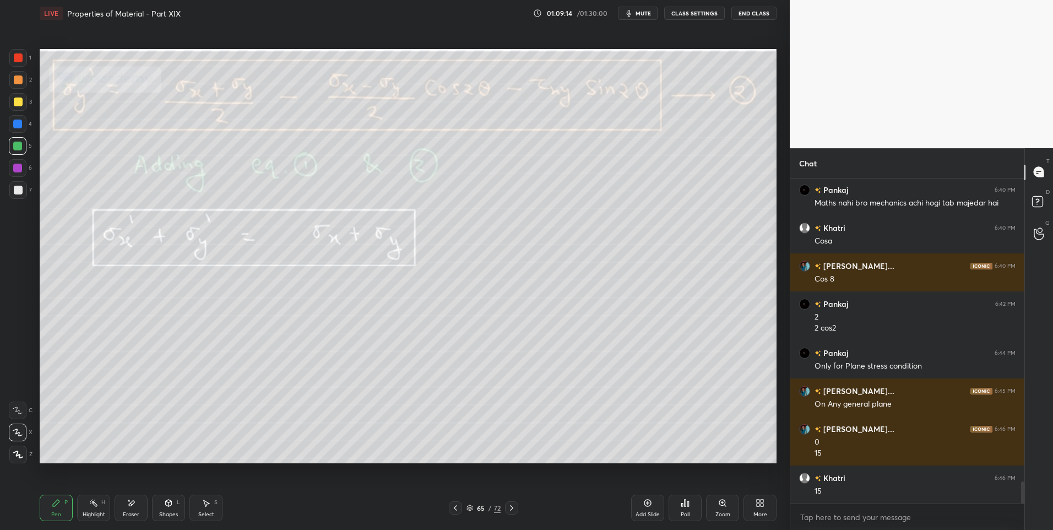
scroll to position [4477, 0]
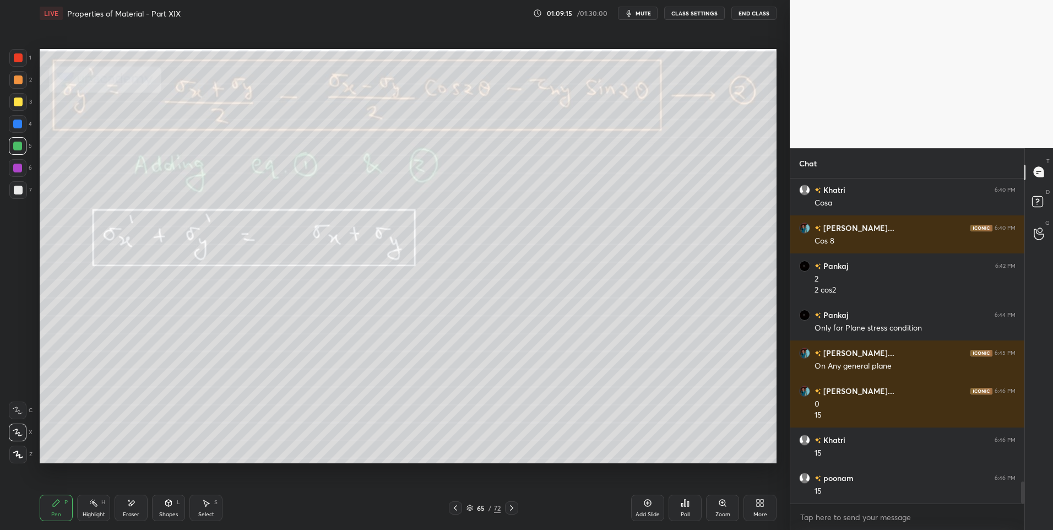
click at [133, 503] on icon at bounding box center [132, 503] width 6 height 6
click at [128, 503] on icon at bounding box center [131, 502] width 9 height 9
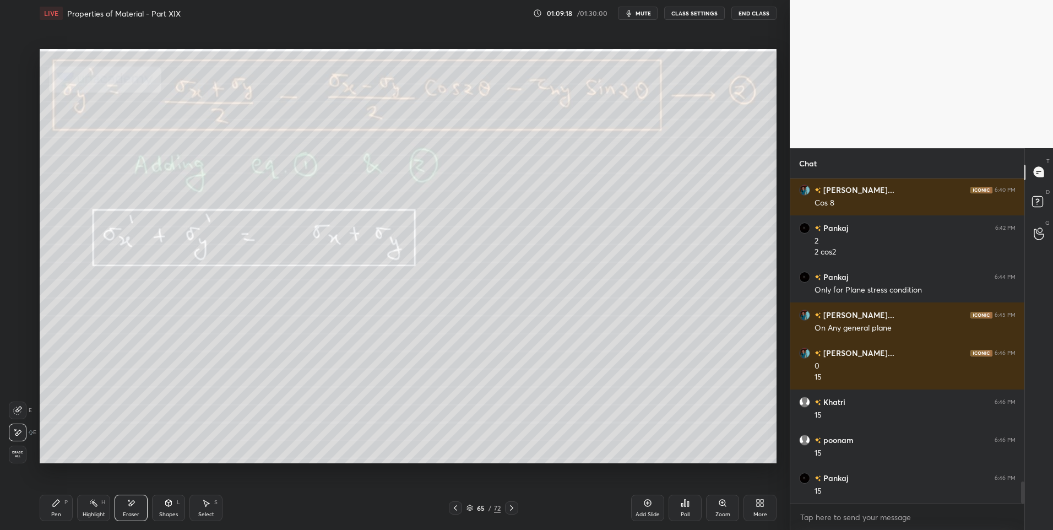
click at [78, 510] on div "Highlight H" at bounding box center [93, 508] width 33 height 26
click at [90, 517] on div "Highlight" at bounding box center [94, 515] width 23 height 6
click at [218, 493] on div "Pen P Highlight H Eraser Shapes L Select S 65 / 72 Add Slide Poll Zoom More" at bounding box center [408, 508] width 737 height 44
click at [203, 498] on div "Select S" at bounding box center [205, 508] width 33 height 26
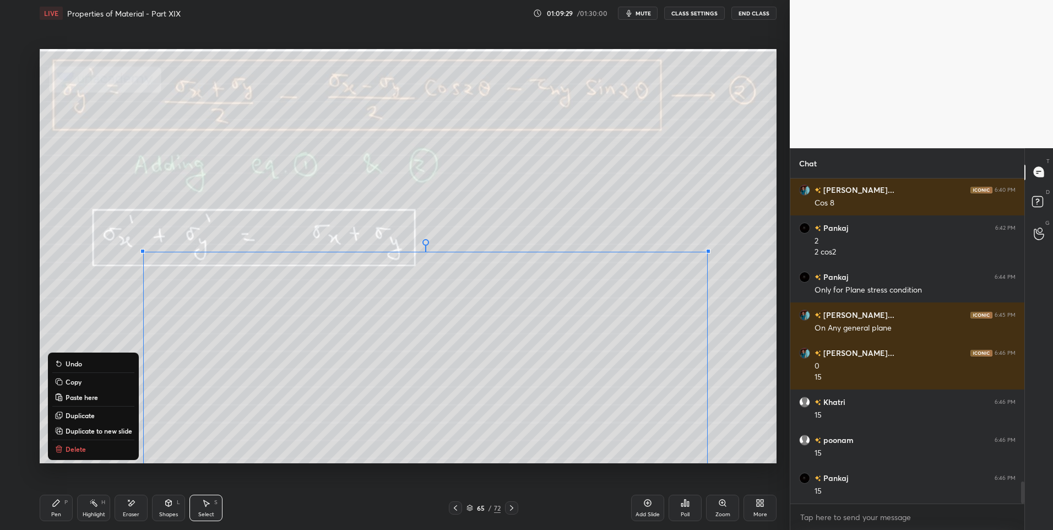
click at [51, 320] on div "0 ° Undo Copy Paste here Duplicate Duplicate to new slide Delete" at bounding box center [408, 256] width 737 height 415
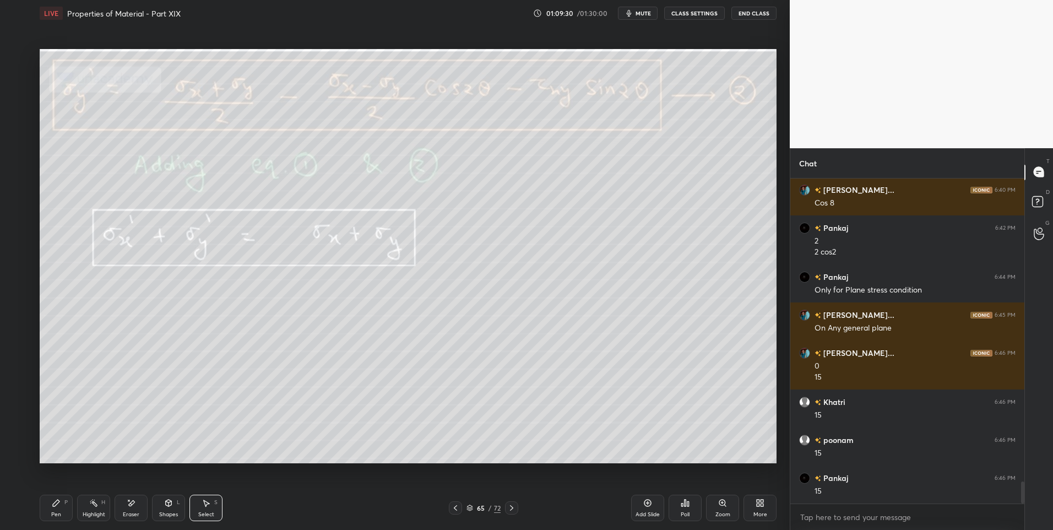
click at [514, 503] on icon at bounding box center [511, 507] width 9 height 9
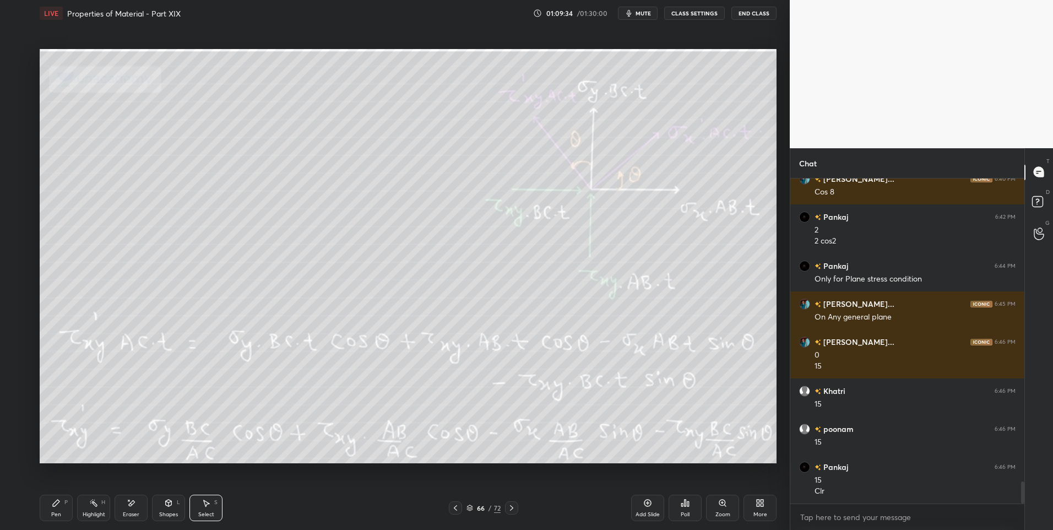
click at [453, 506] on icon at bounding box center [455, 507] width 9 height 9
click at [453, 507] on icon at bounding box center [455, 507] width 9 height 9
click at [454, 503] on icon at bounding box center [455, 507] width 9 height 9
click at [454, 503] on div at bounding box center [455, 507] width 13 height 13
click at [515, 507] on icon at bounding box center [511, 507] width 9 height 9
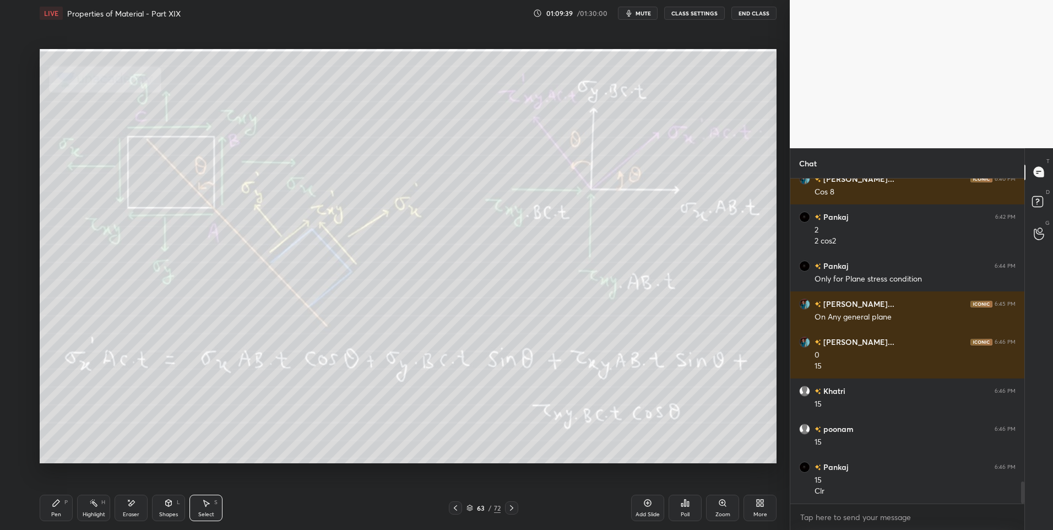
click at [449, 507] on div at bounding box center [455, 507] width 13 height 13
click at [451, 509] on icon at bounding box center [455, 507] width 9 height 9
click at [98, 503] on div "Highlight H" at bounding box center [93, 508] width 33 height 26
click at [509, 506] on icon at bounding box center [511, 507] width 9 height 9
click at [509, 509] on icon at bounding box center [511, 507] width 9 height 9
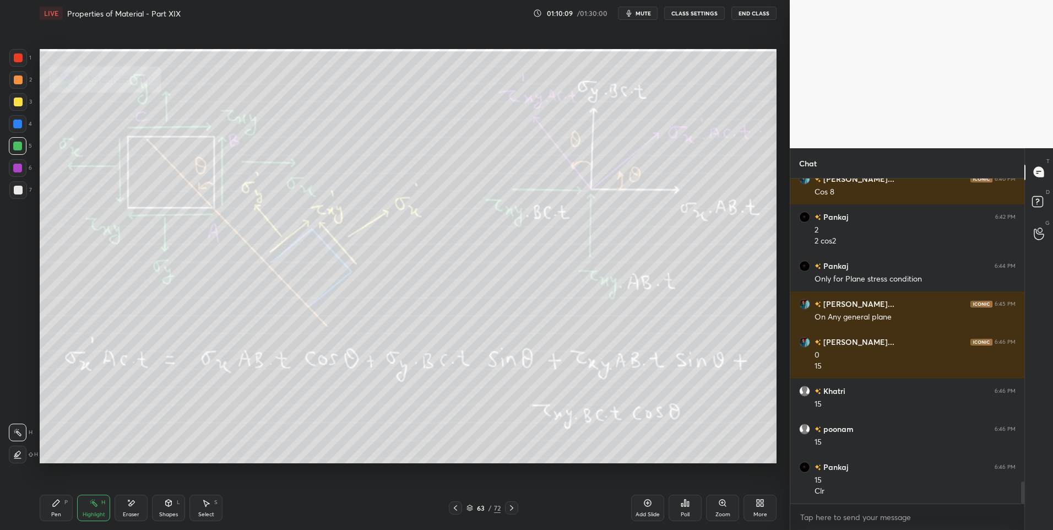
click at [512, 508] on icon at bounding box center [511, 507] width 9 height 9
click at [513, 506] on icon at bounding box center [511, 507] width 9 height 9
click at [511, 504] on icon at bounding box center [511, 507] width 9 height 9
click at [508, 514] on div at bounding box center [511, 507] width 13 height 13
click at [457, 509] on icon at bounding box center [455, 507] width 9 height 9
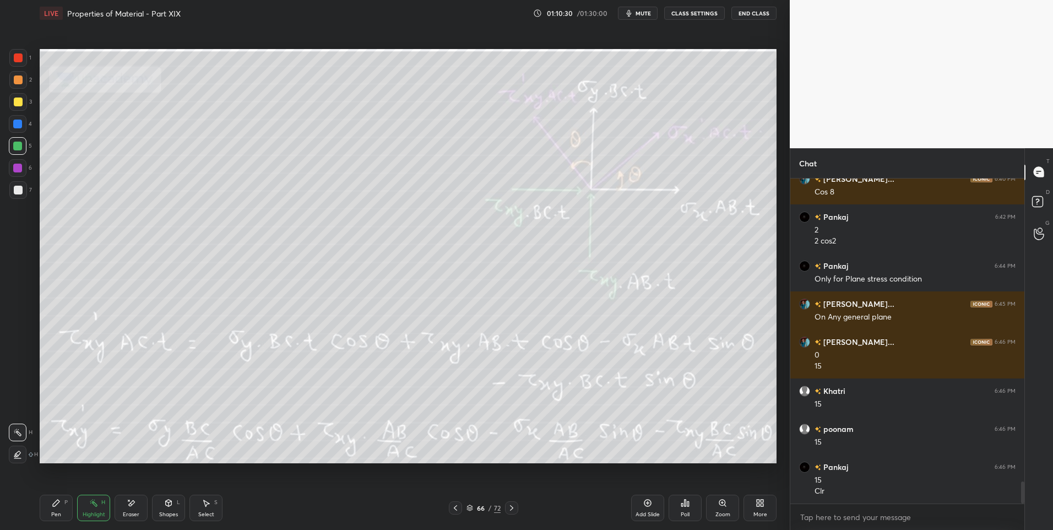
click at [454, 509] on icon at bounding box center [455, 508] width 3 height 6
click at [454, 504] on icon at bounding box center [455, 507] width 9 height 9
click at [511, 507] on icon at bounding box center [511, 507] width 9 height 9
click at [510, 503] on icon at bounding box center [511, 507] width 9 height 9
click at [509, 507] on icon at bounding box center [511, 507] width 9 height 9
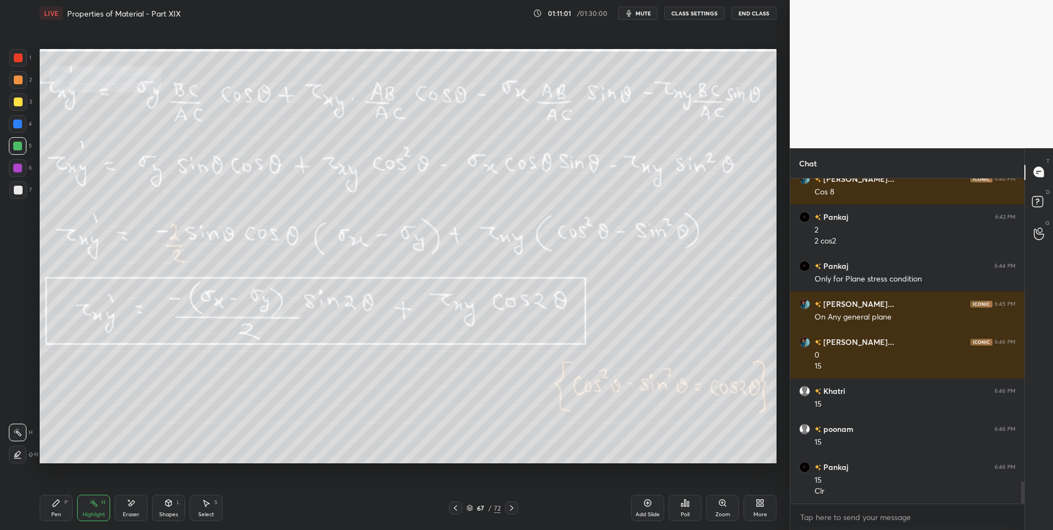
click at [461, 510] on div at bounding box center [455, 507] width 13 height 13
click at [461, 511] on div at bounding box center [455, 507] width 13 height 13
click at [512, 509] on icon at bounding box center [511, 508] width 3 height 6
click at [509, 509] on icon at bounding box center [511, 507] width 9 height 9
click at [455, 509] on icon at bounding box center [455, 508] width 3 height 6
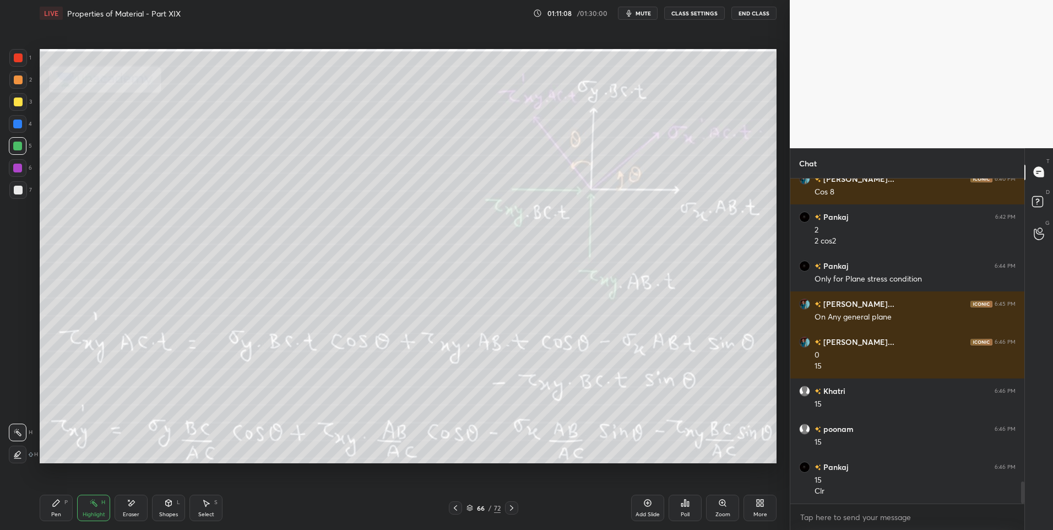
click at [455, 510] on icon at bounding box center [455, 507] width 9 height 9
click at [509, 507] on icon at bounding box center [511, 507] width 9 height 9
click at [508, 508] on icon at bounding box center [511, 507] width 9 height 9
click at [455, 507] on icon at bounding box center [455, 507] width 9 height 9
click at [455, 509] on icon at bounding box center [455, 508] width 3 height 6
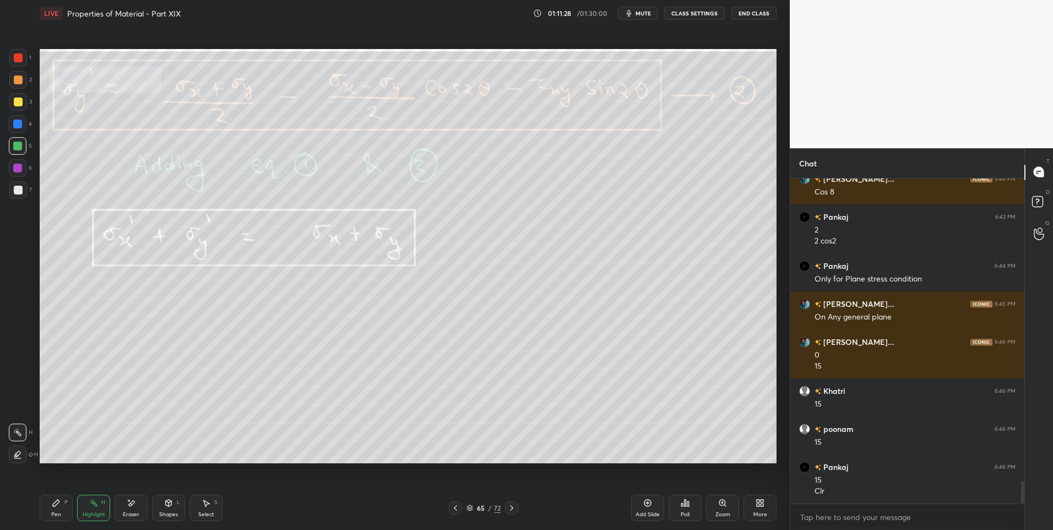
click at [512, 504] on icon at bounding box center [511, 507] width 9 height 9
click at [512, 507] on icon at bounding box center [511, 507] width 9 height 9
click at [510, 509] on icon at bounding box center [511, 507] width 9 height 9
click at [449, 507] on div at bounding box center [455, 507] width 13 height 13
click at [453, 510] on icon at bounding box center [455, 507] width 9 height 9
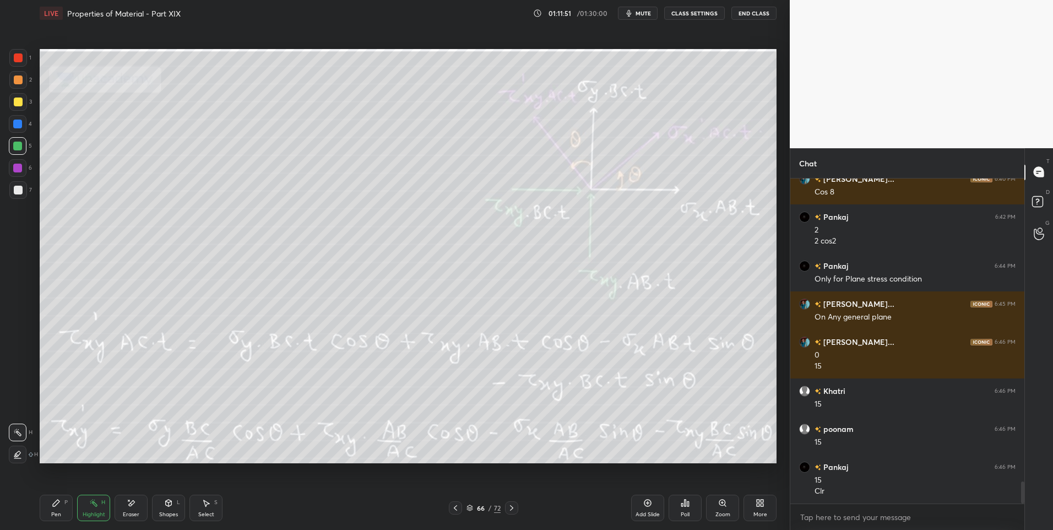
click at [453, 509] on icon at bounding box center [455, 507] width 9 height 9
click at [452, 512] on icon at bounding box center [455, 507] width 9 height 9
click at [454, 512] on div at bounding box center [455, 507] width 13 height 13
click at [455, 512] on icon at bounding box center [455, 507] width 9 height 9
click at [454, 512] on div at bounding box center [455, 507] width 13 height 13
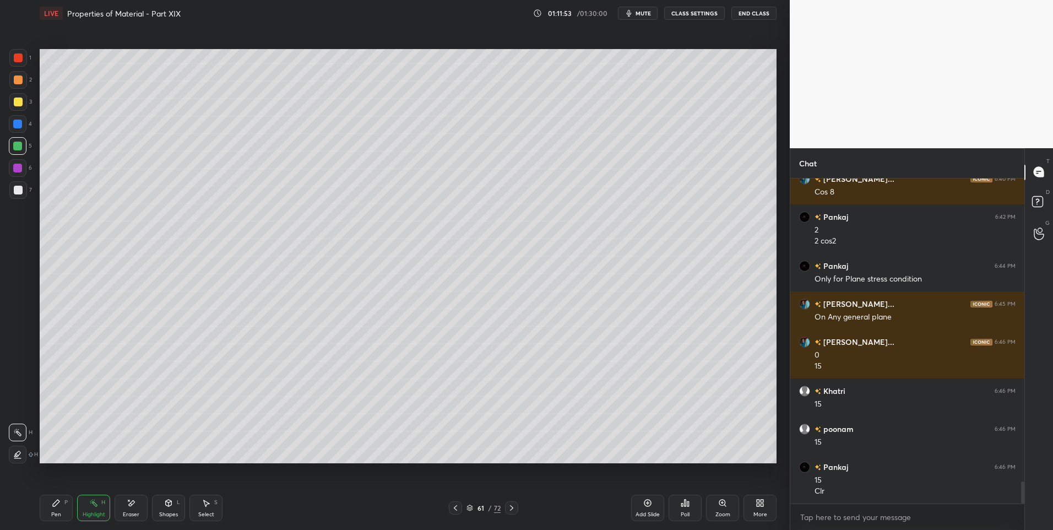
click at [455, 513] on div at bounding box center [455, 507] width 13 height 13
click at [455, 512] on div at bounding box center [455, 507] width 13 height 13
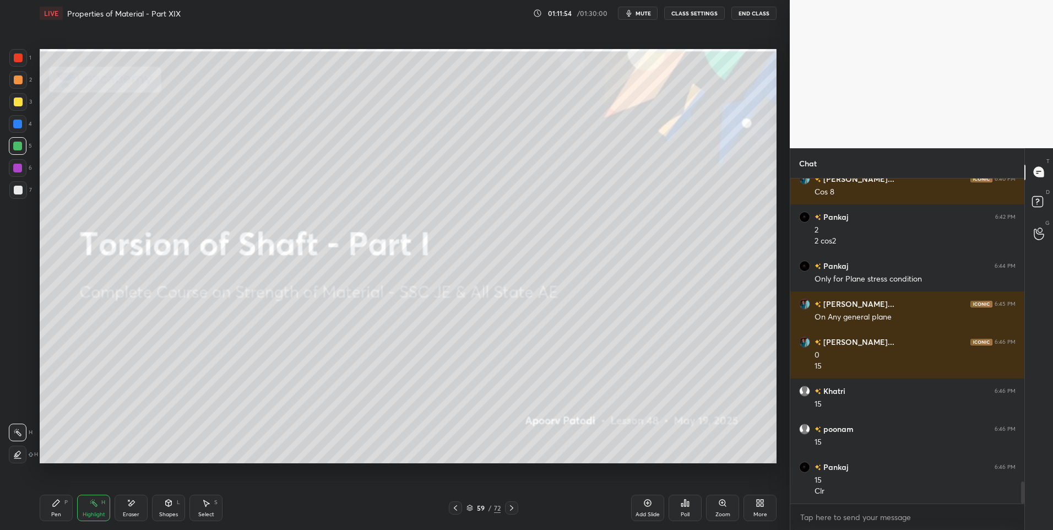
click at [455, 513] on div at bounding box center [455, 507] width 13 height 13
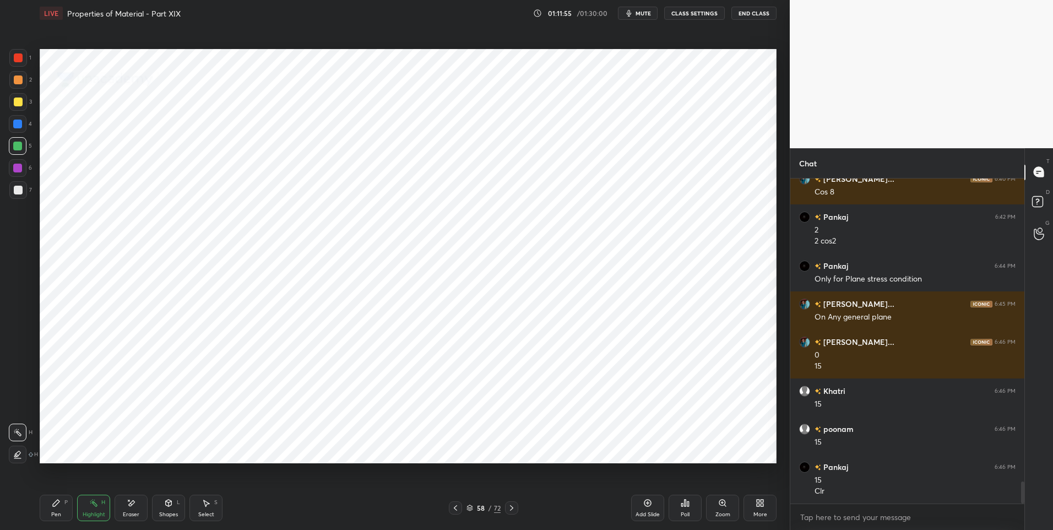
click at [455, 514] on div at bounding box center [455, 507] width 13 height 13
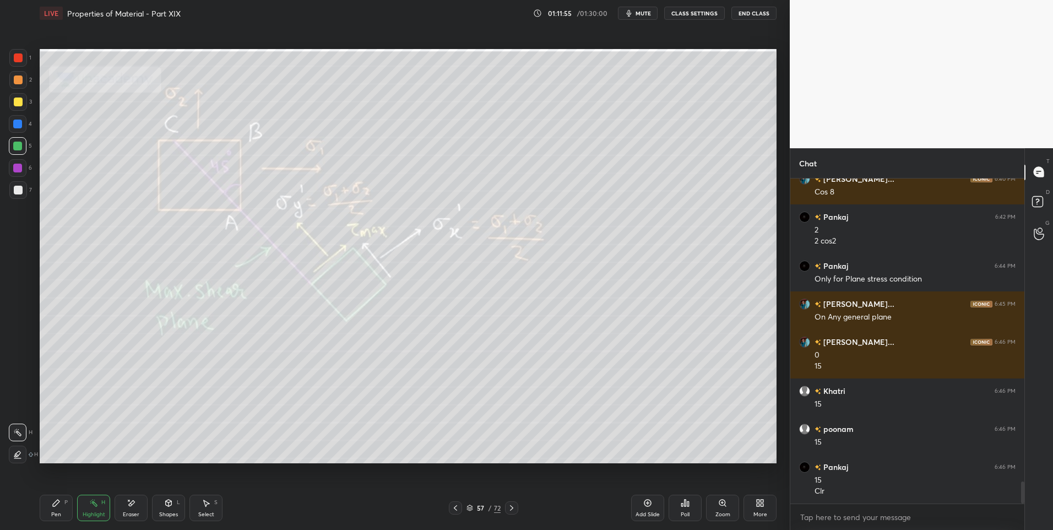
click at [455, 514] on div at bounding box center [455, 507] width 13 height 13
click at [508, 512] on icon at bounding box center [511, 507] width 9 height 9
click at [506, 511] on div at bounding box center [511, 507] width 13 height 13
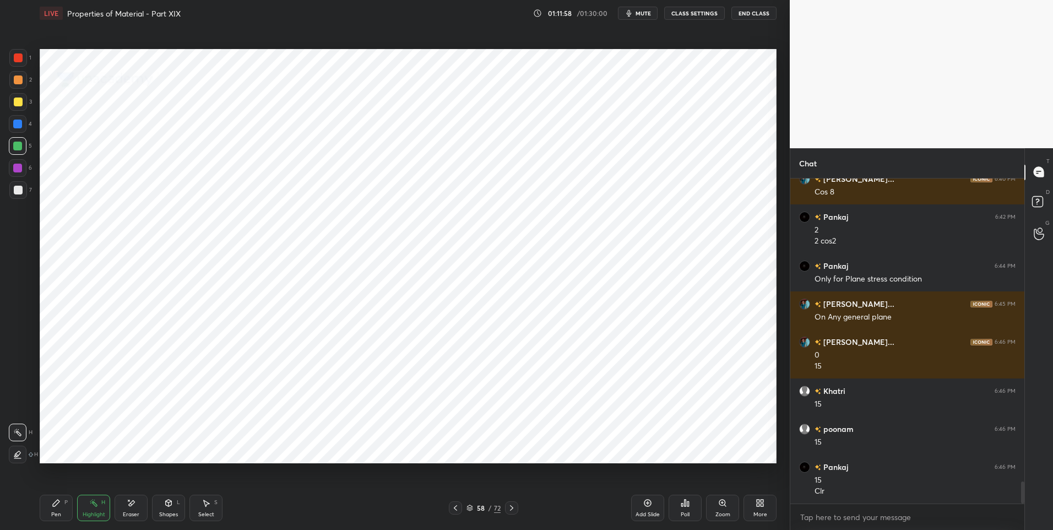
click at [505, 512] on div at bounding box center [511, 507] width 13 height 13
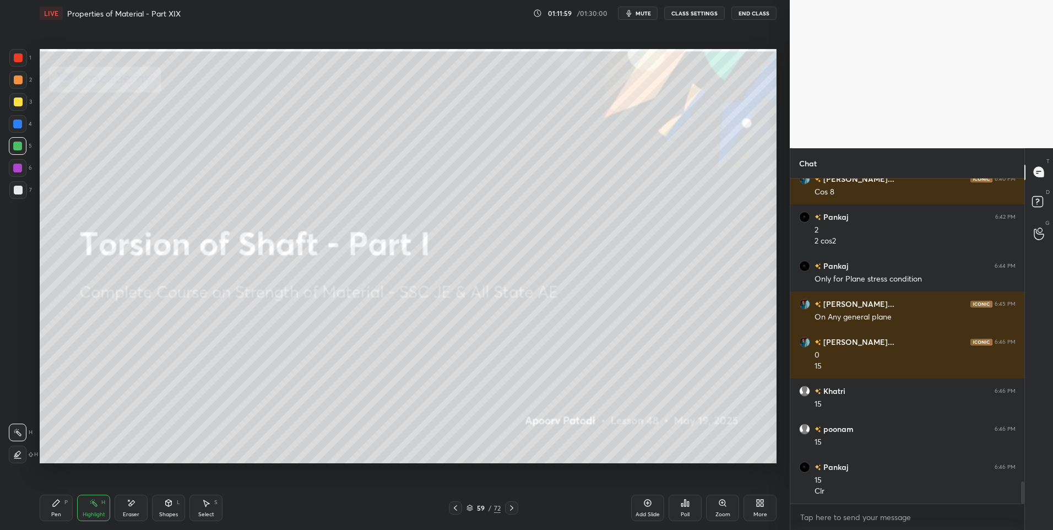
click at [504, 512] on div "59 / 72" at bounding box center [483, 507] width 69 height 13
click at [509, 507] on icon at bounding box center [511, 507] width 9 height 9
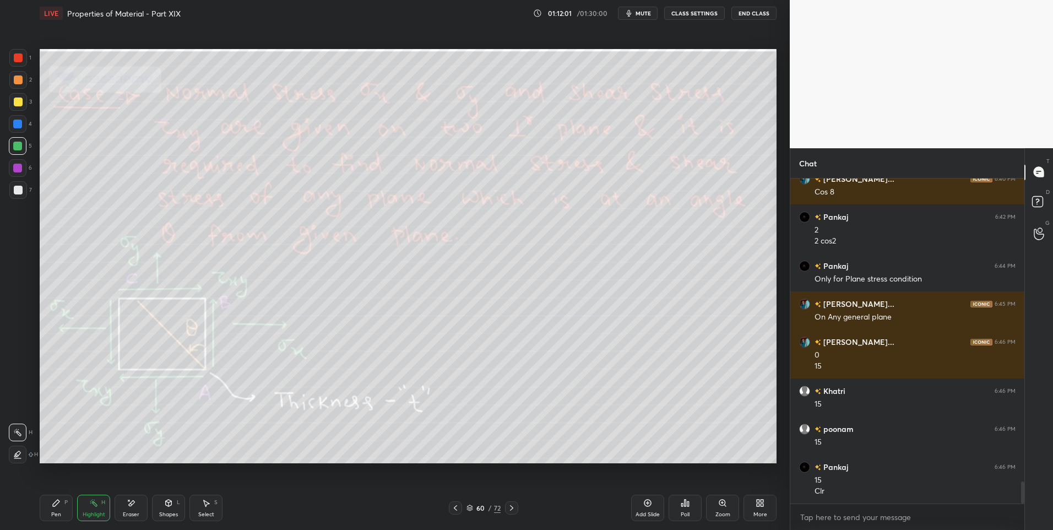
click at [508, 510] on icon at bounding box center [511, 507] width 9 height 9
click at [510, 508] on icon at bounding box center [511, 507] width 9 height 9
click at [511, 509] on icon at bounding box center [511, 507] width 9 height 9
click at [510, 510] on icon at bounding box center [511, 508] width 3 height 6
click at [512, 509] on icon at bounding box center [511, 507] width 9 height 9
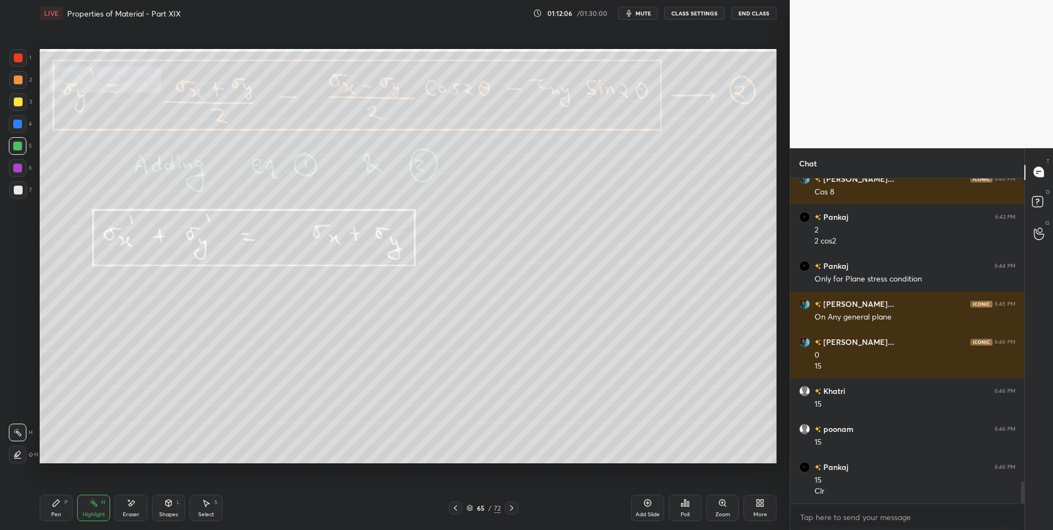
click at [513, 509] on icon at bounding box center [511, 507] width 9 height 9
click at [515, 508] on icon at bounding box center [511, 507] width 9 height 9
click at [453, 506] on icon at bounding box center [455, 507] width 9 height 9
click at [458, 510] on icon at bounding box center [455, 507] width 9 height 9
click at [507, 502] on div at bounding box center [511, 507] width 13 height 13
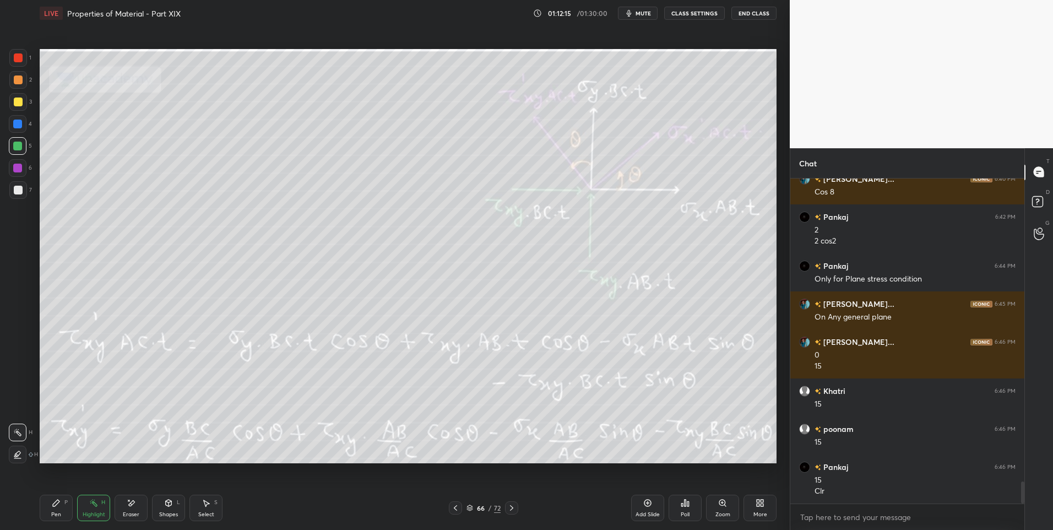
click at [506, 504] on div at bounding box center [511, 507] width 13 height 13
click at [48, 515] on div "Pen P" at bounding box center [56, 508] width 33 height 26
click at [91, 517] on div "Highlight" at bounding box center [94, 515] width 23 height 6
click at [54, 508] on div "Pen P" at bounding box center [56, 508] width 33 height 26
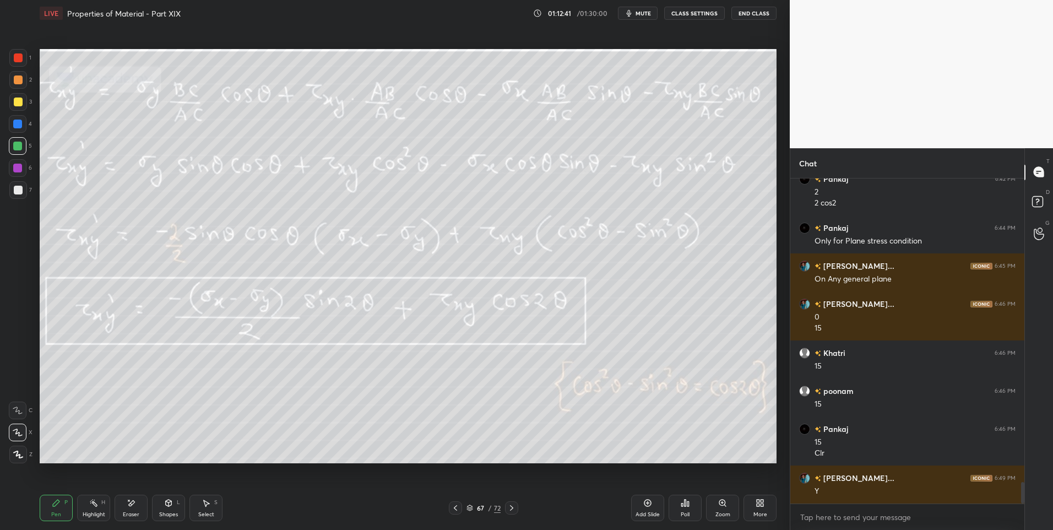
click at [19, 191] on div at bounding box center [18, 190] width 9 height 9
click at [91, 507] on icon at bounding box center [93, 502] width 9 height 9
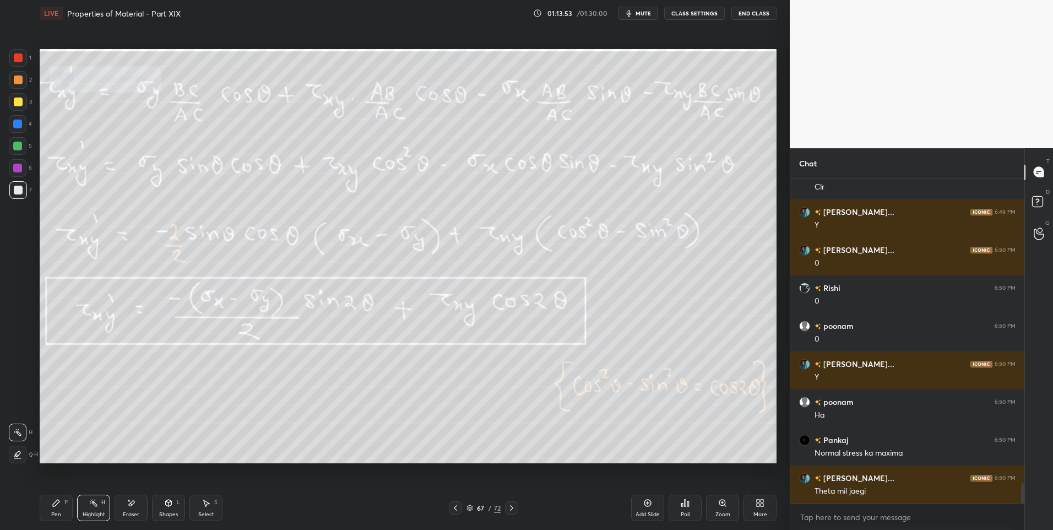
scroll to position [4868, 0]
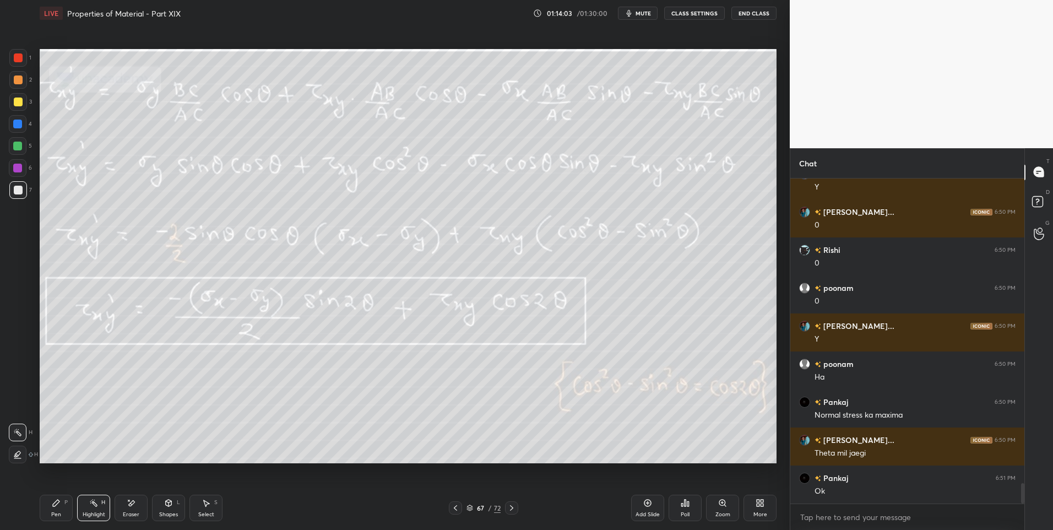
click at [510, 507] on icon at bounding box center [511, 507] width 9 height 9
click at [453, 511] on icon at bounding box center [455, 507] width 9 height 9
click at [505, 508] on div at bounding box center [511, 507] width 13 height 13
click at [60, 513] on div "Pen" at bounding box center [56, 515] width 10 height 6
click at [56, 512] on div "Pen" at bounding box center [56, 515] width 10 height 6
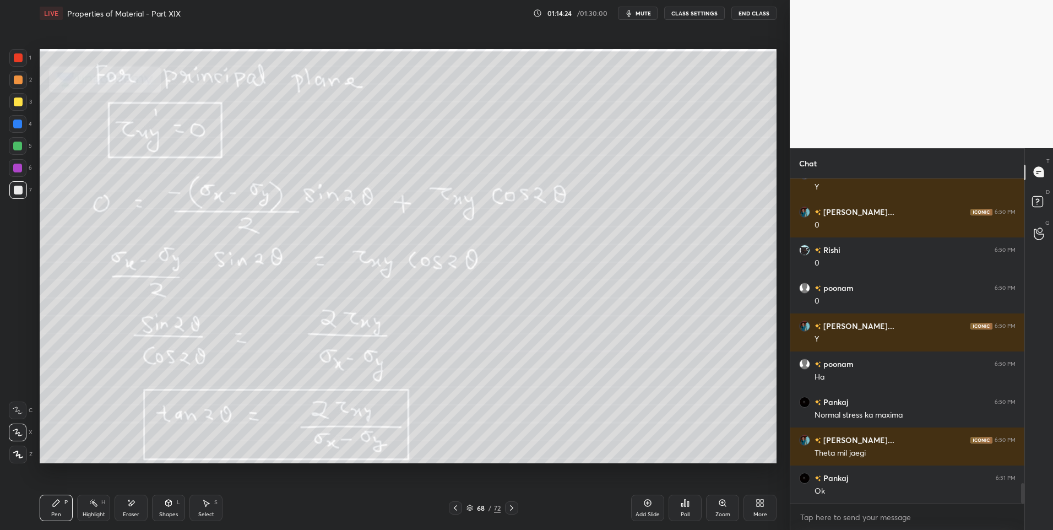
click at [102, 508] on div "Highlight H" at bounding box center [93, 508] width 33 height 26
click at [513, 508] on icon at bounding box center [511, 507] width 9 height 9
click at [95, 508] on div "Highlight H" at bounding box center [93, 508] width 33 height 26
click at [58, 508] on div "Pen P" at bounding box center [56, 508] width 33 height 26
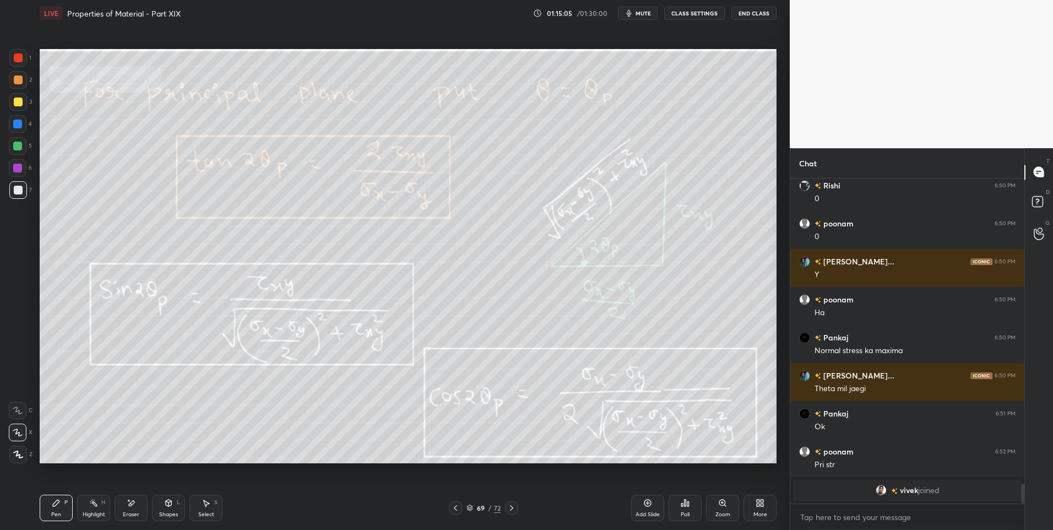
scroll to position [3857, 0]
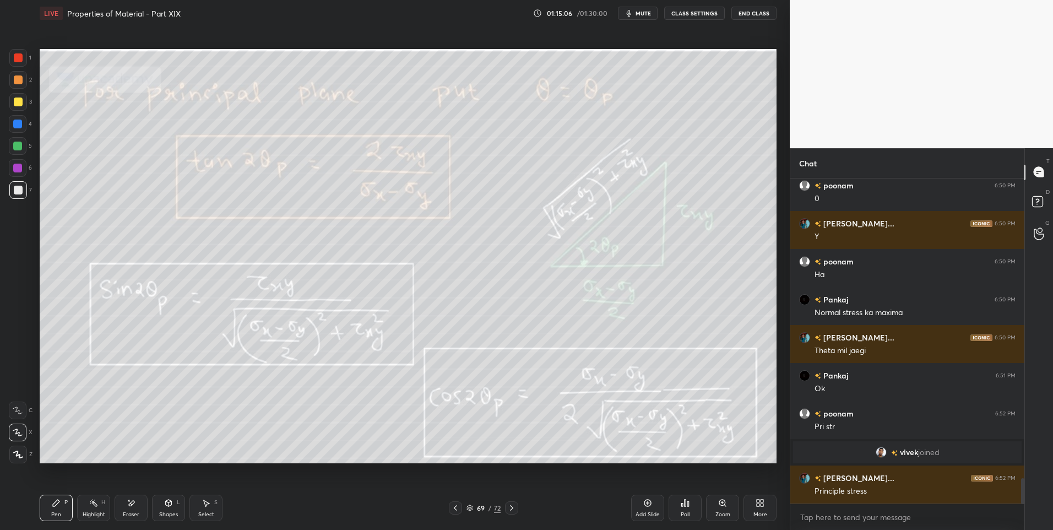
click at [452, 506] on icon at bounding box center [455, 507] width 9 height 9
click at [454, 509] on icon at bounding box center [455, 507] width 9 height 9
click at [458, 508] on icon at bounding box center [455, 507] width 9 height 9
click at [457, 508] on icon at bounding box center [455, 507] width 9 height 9
click at [452, 503] on icon at bounding box center [455, 507] width 9 height 9
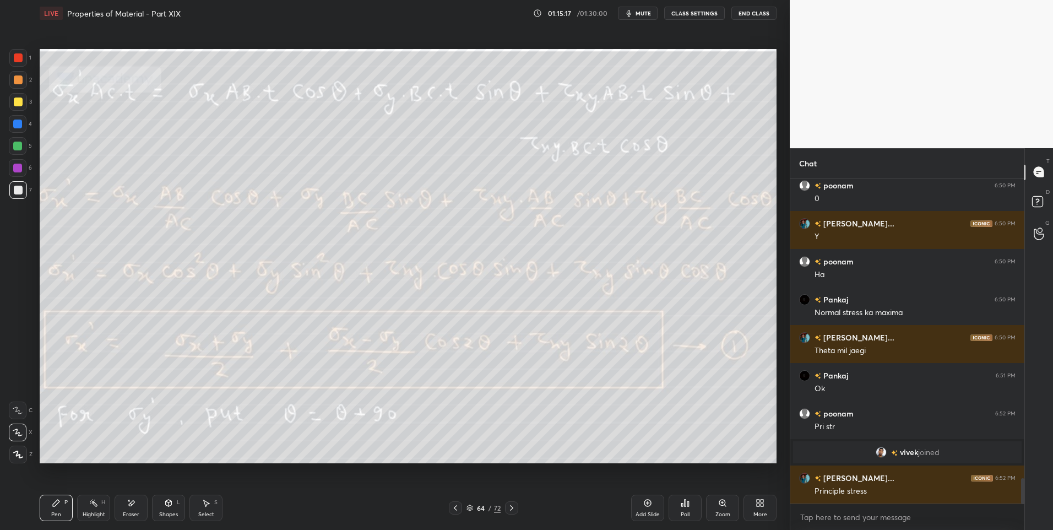
click at [102, 506] on div "Highlight H" at bounding box center [93, 508] width 33 height 26
click at [101, 506] on div "Highlight H" at bounding box center [93, 508] width 33 height 26
click at [514, 506] on icon at bounding box center [511, 507] width 9 height 9
click at [514, 507] on icon at bounding box center [511, 507] width 9 height 9
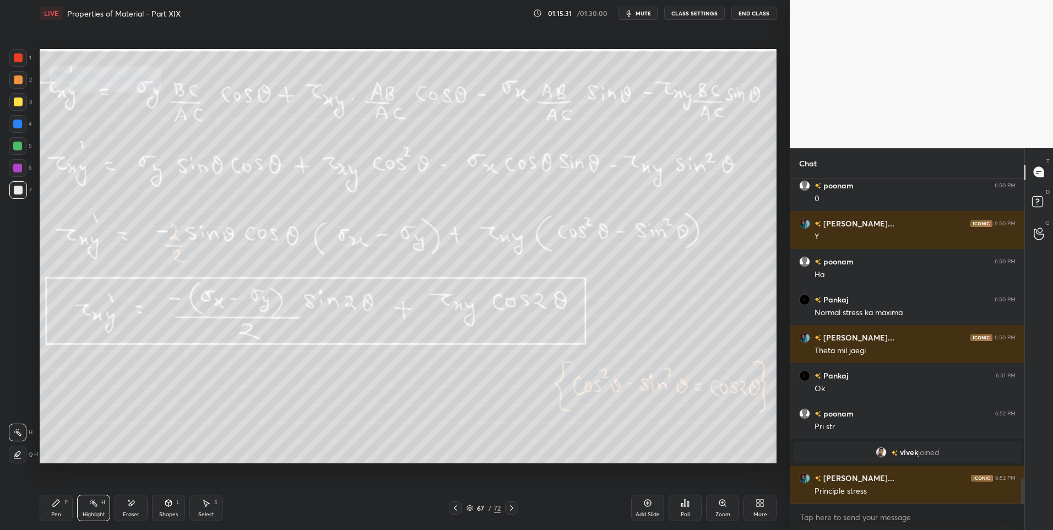
click at [512, 508] on icon at bounding box center [511, 507] width 9 height 9
click at [510, 508] on icon at bounding box center [511, 507] width 9 height 9
click at [459, 508] on icon at bounding box center [455, 507] width 9 height 9
click at [172, 512] on div "Shapes" at bounding box center [168, 515] width 19 height 6
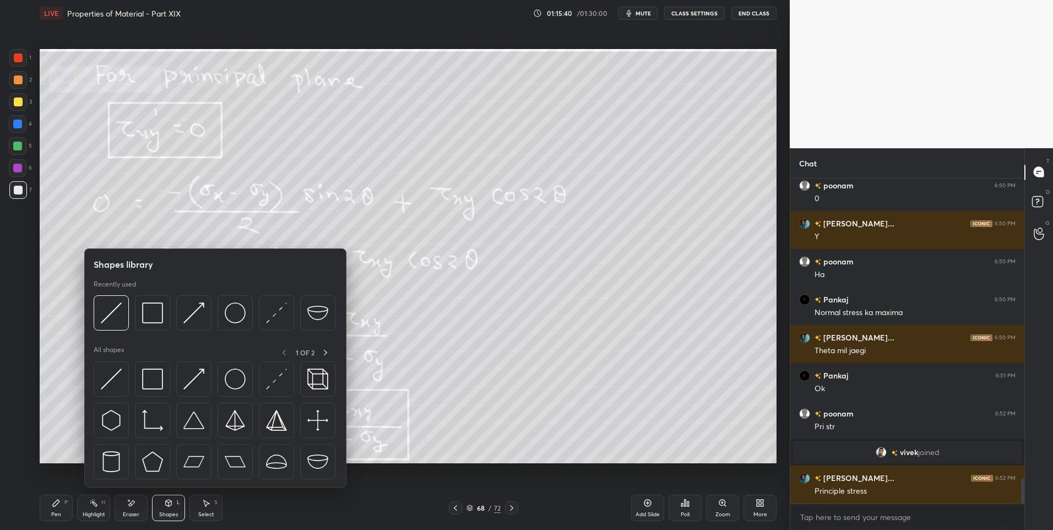
click at [96, 500] on icon at bounding box center [93, 502] width 9 height 9
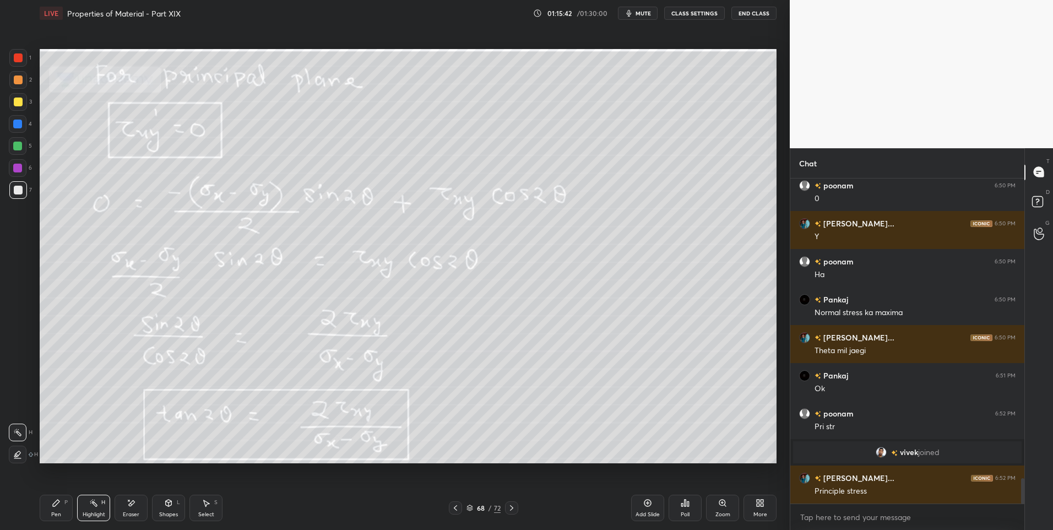
click at [154, 508] on div "Shapes L" at bounding box center [168, 508] width 33 height 26
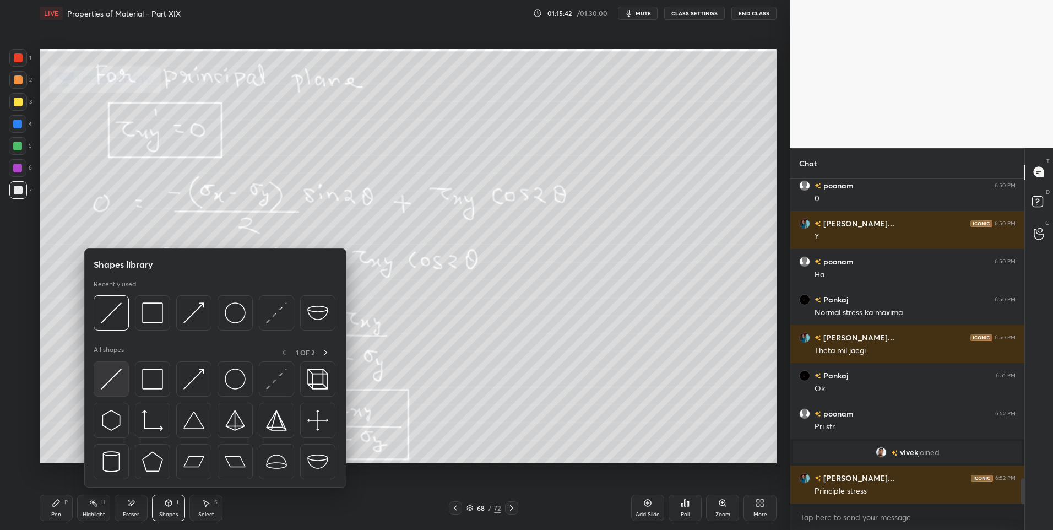
click at [112, 389] on img at bounding box center [111, 378] width 21 height 21
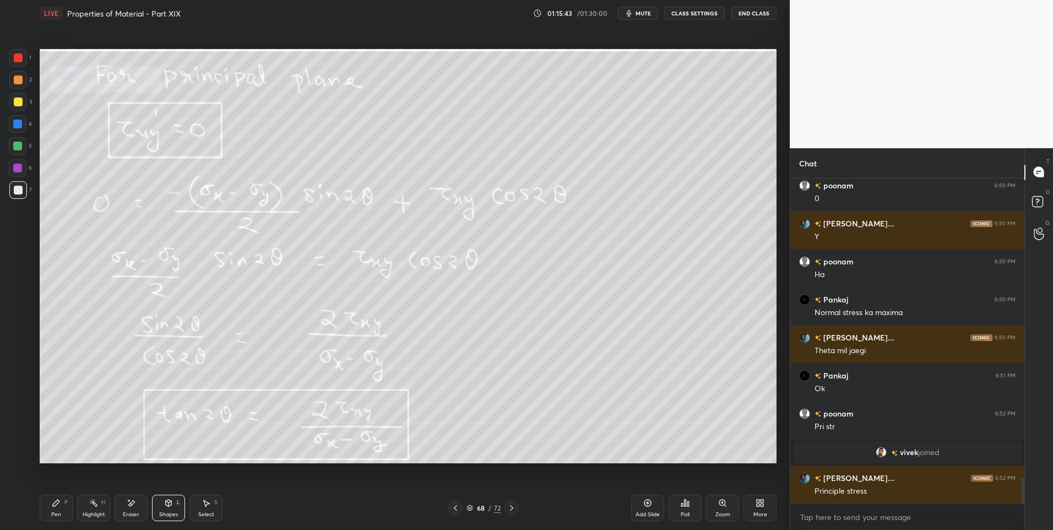
click at [21, 84] on div at bounding box center [18, 79] width 9 height 9
click at [52, 509] on div "Pen P" at bounding box center [56, 508] width 33 height 26
click at [97, 508] on div "Highlight H" at bounding box center [93, 508] width 33 height 26
click at [53, 512] on div "Pen" at bounding box center [56, 515] width 10 height 6
click at [57, 509] on div "Pen P" at bounding box center [56, 508] width 33 height 26
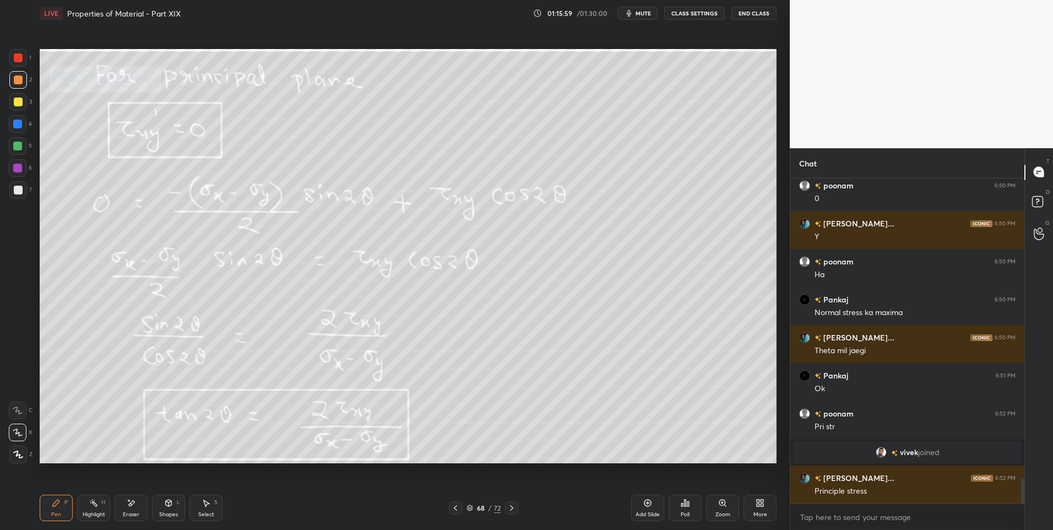
click at [513, 507] on icon at bounding box center [511, 507] width 9 height 9
click at [456, 508] on icon at bounding box center [455, 507] width 9 height 9
click at [90, 514] on div "Highlight" at bounding box center [94, 515] width 23 height 6
click at [62, 506] on div "Pen P" at bounding box center [56, 508] width 33 height 26
click at [105, 508] on div "Highlight H" at bounding box center [93, 508] width 33 height 26
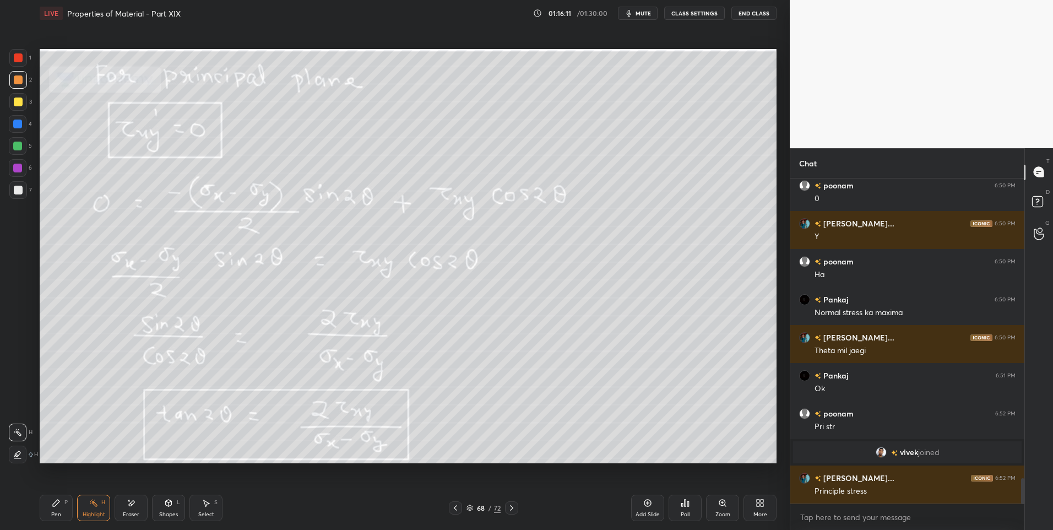
click at [51, 513] on div "Pen P" at bounding box center [56, 508] width 33 height 26
click at [56, 514] on div "Pen" at bounding box center [56, 515] width 10 height 6
click at [18, 146] on div at bounding box center [17, 146] width 9 height 9
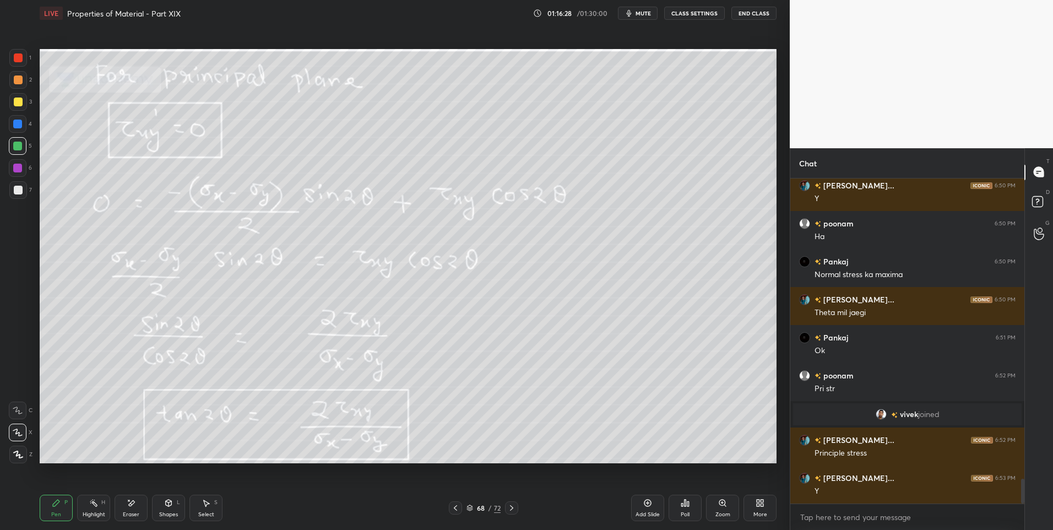
scroll to position [3933, 0]
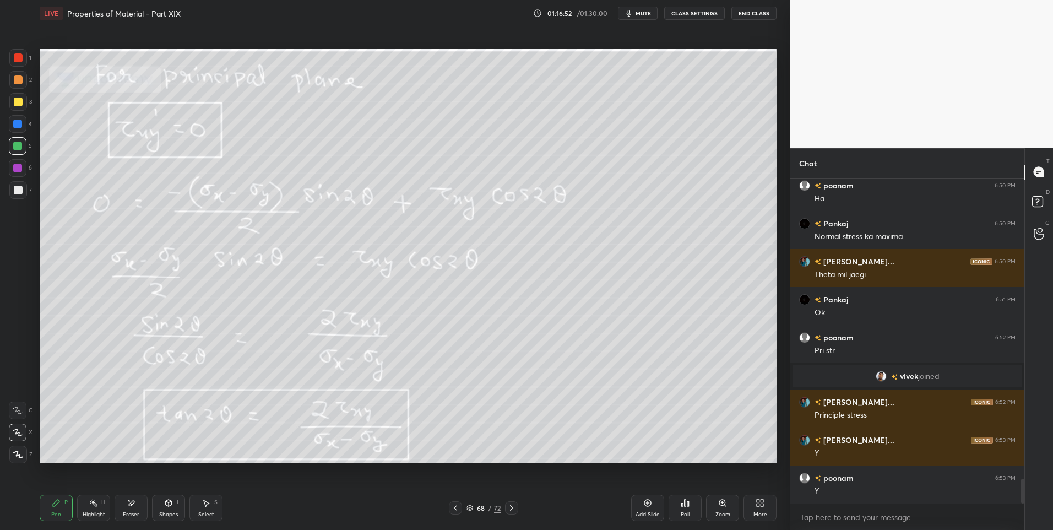
click at [90, 507] on div "Highlight H" at bounding box center [93, 508] width 33 height 26
click at [511, 507] on icon at bounding box center [511, 507] width 9 height 9
click at [454, 507] on icon at bounding box center [455, 508] width 3 height 6
click at [55, 509] on div "Pen P" at bounding box center [56, 508] width 33 height 26
click at [91, 514] on div "Highlight" at bounding box center [94, 515] width 23 height 6
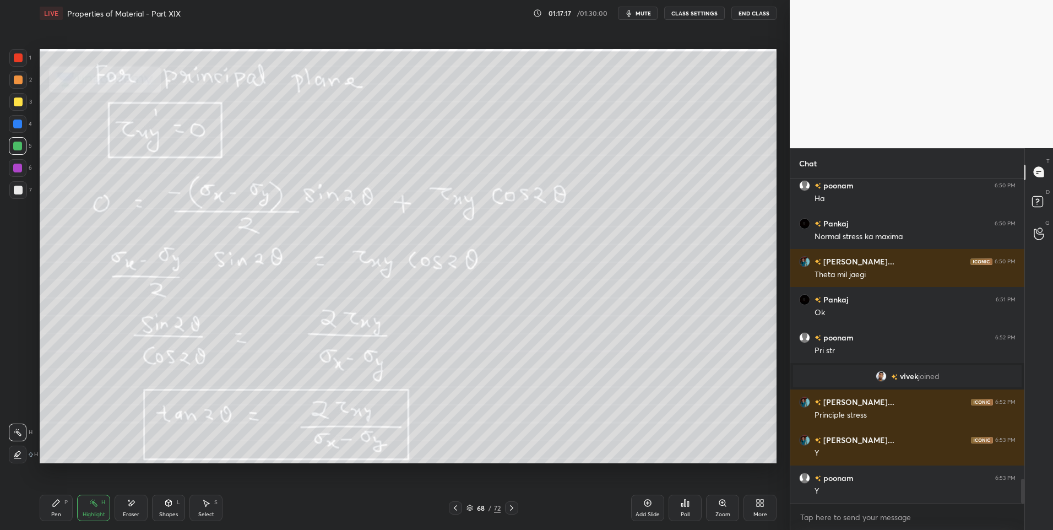
click at [507, 513] on div at bounding box center [511, 507] width 13 height 13
click at [454, 508] on icon at bounding box center [455, 508] width 3 height 6
click at [54, 499] on icon at bounding box center [56, 502] width 9 height 9
click at [515, 507] on icon at bounding box center [511, 507] width 9 height 9
click at [95, 512] on div "Highlight" at bounding box center [94, 515] width 23 height 6
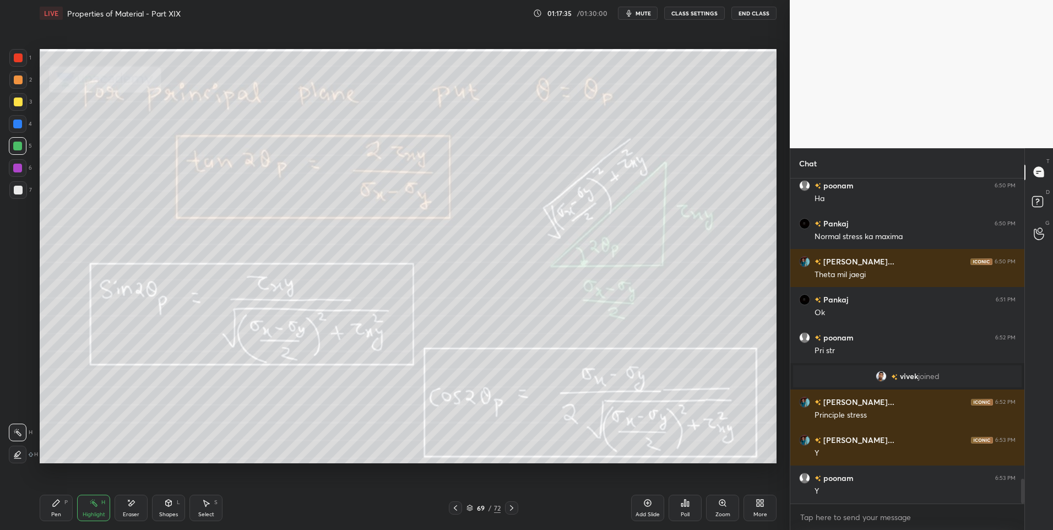
click at [455, 504] on icon at bounding box center [455, 507] width 9 height 9
click at [458, 507] on icon at bounding box center [455, 507] width 9 height 9
click at [458, 506] on icon at bounding box center [455, 507] width 9 height 9
click at [458, 508] on icon at bounding box center [455, 507] width 9 height 9
click at [453, 507] on icon at bounding box center [455, 507] width 9 height 9
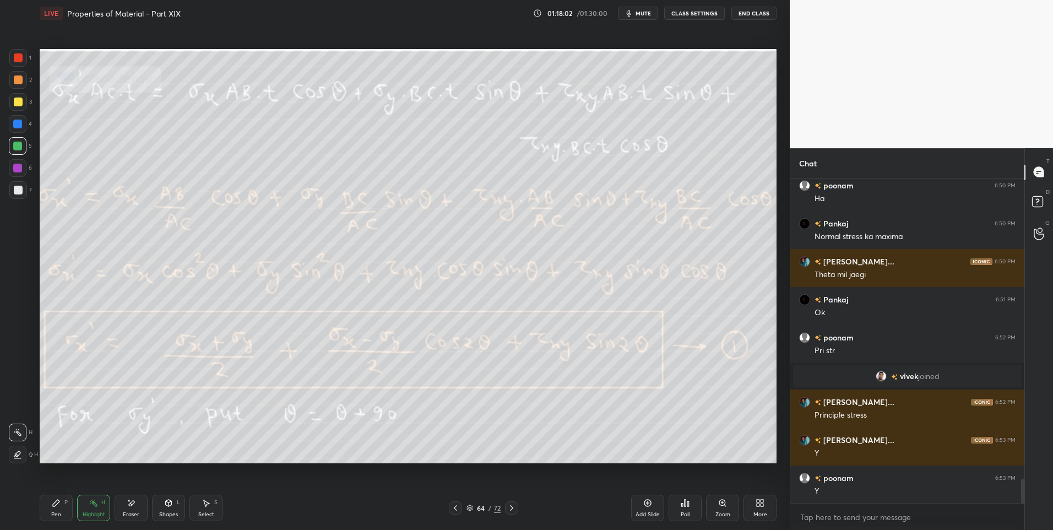
click at [513, 504] on icon at bounding box center [511, 507] width 9 height 9
click at [513, 507] on icon at bounding box center [511, 507] width 9 height 9
click at [513, 508] on icon at bounding box center [511, 507] width 9 height 9
click at [514, 508] on icon at bounding box center [511, 507] width 9 height 9
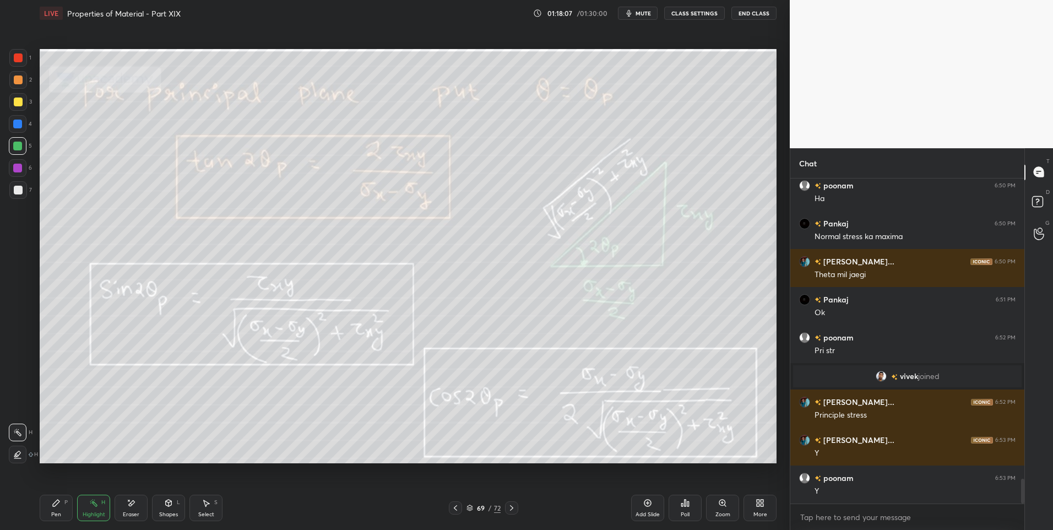
click at [517, 513] on div at bounding box center [511, 507] width 13 height 13
click at [53, 515] on div "Pen" at bounding box center [56, 515] width 10 height 6
click at [20, 194] on div at bounding box center [18, 190] width 9 height 9
click at [91, 513] on div "Highlight" at bounding box center [94, 515] width 23 height 6
click at [507, 508] on icon at bounding box center [511, 507] width 9 height 9
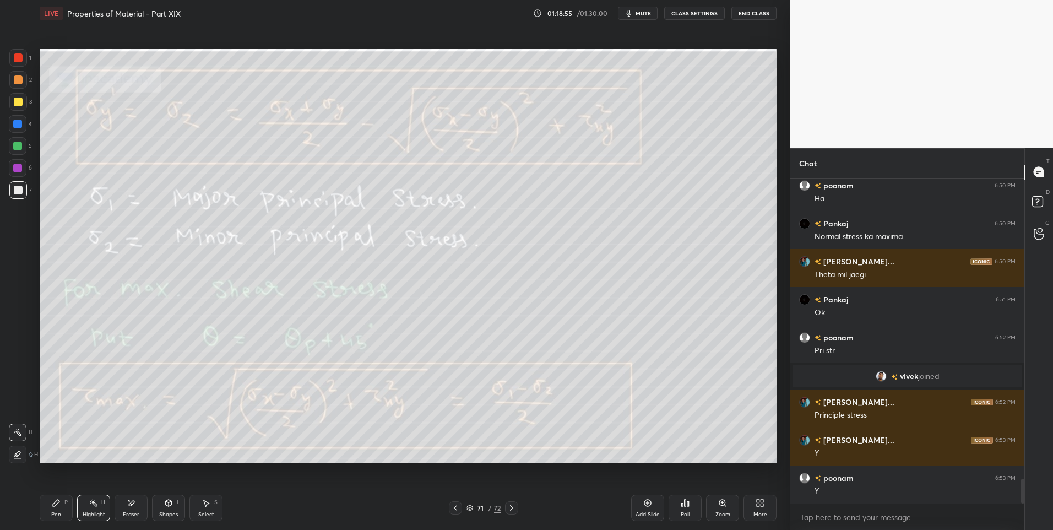
click at [59, 506] on icon at bounding box center [56, 502] width 9 height 9
click at [18, 108] on div at bounding box center [18, 102] width 18 height 18
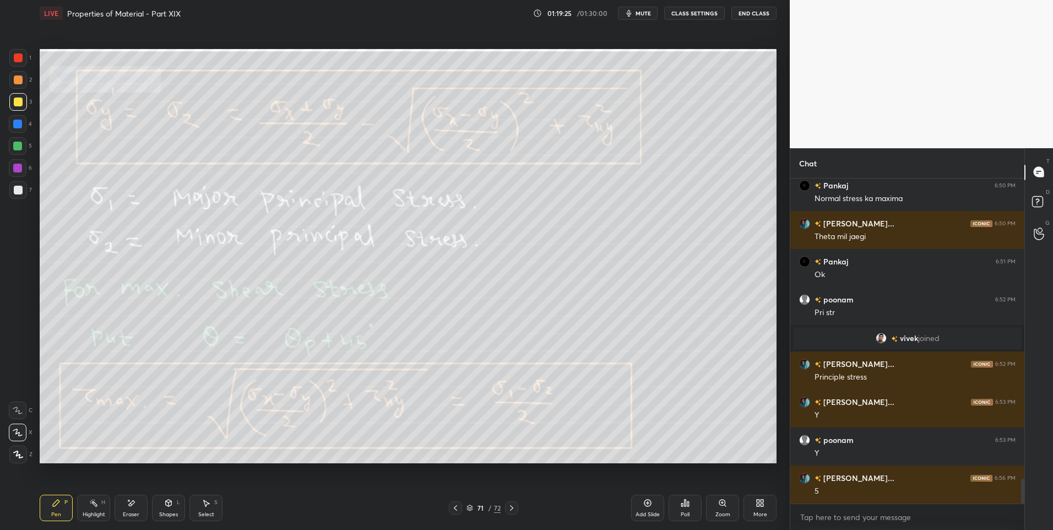
click at [95, 512] on div "Highlight" at bounding box center [94, 515] width 23 height 6
click at [67, 504] on div "P" at bounding box center [65, 502] width 3 height 6
click at [19, 193] on div at bounding box center [18, 190] width 9 height 9
click at [169, 514] on div "Shapes" at bounding box center [168, 515] width 19 height 6
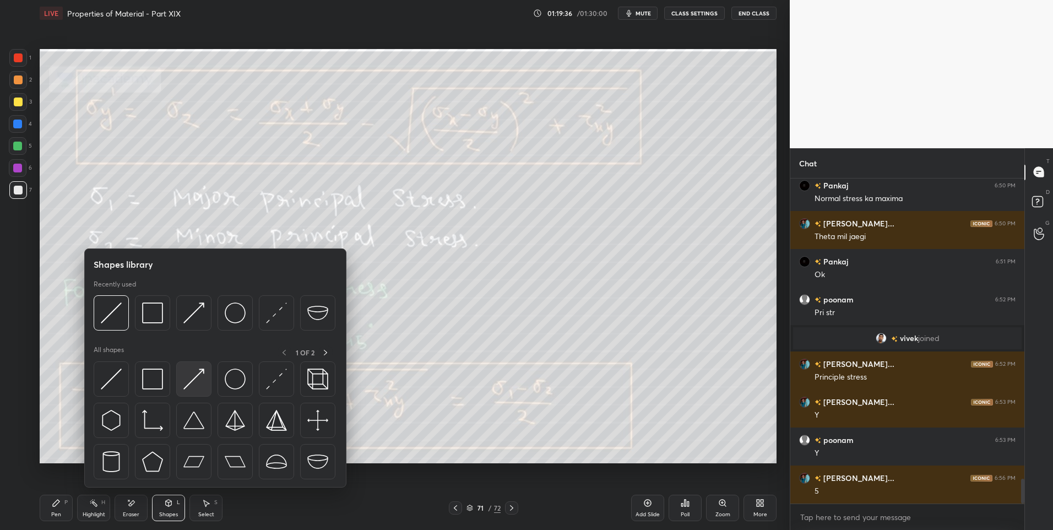
click at [198, 374] on img at bounding box center [193, 378] width 21 height 21
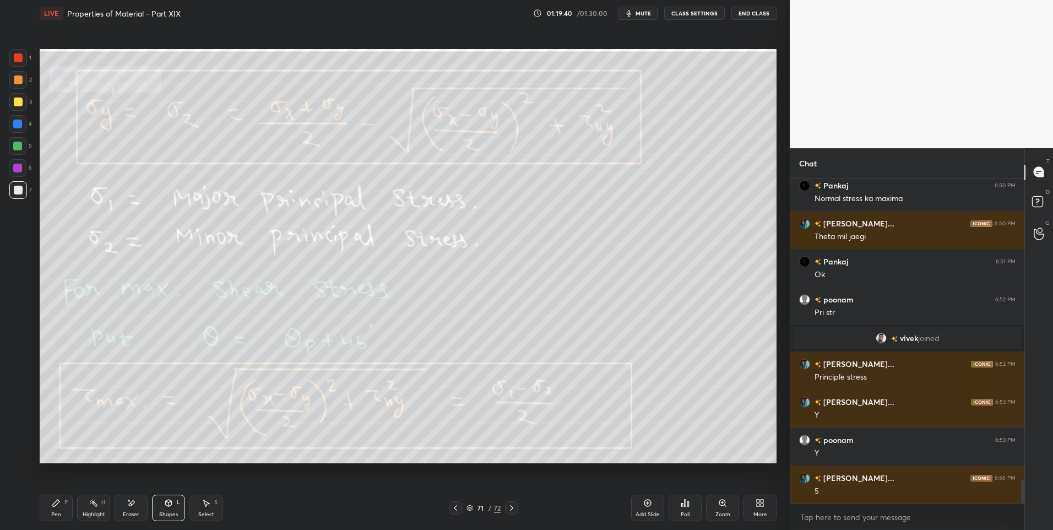
scroll to position [4009, 0]
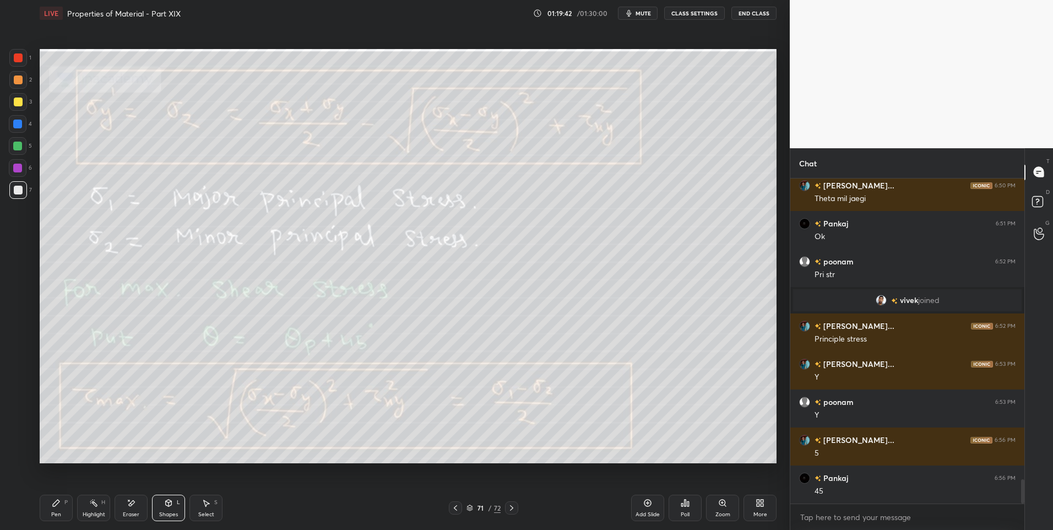
click at [172, 510] on div "Shapes L" at bounding box center [168, 508] width 33 height 26
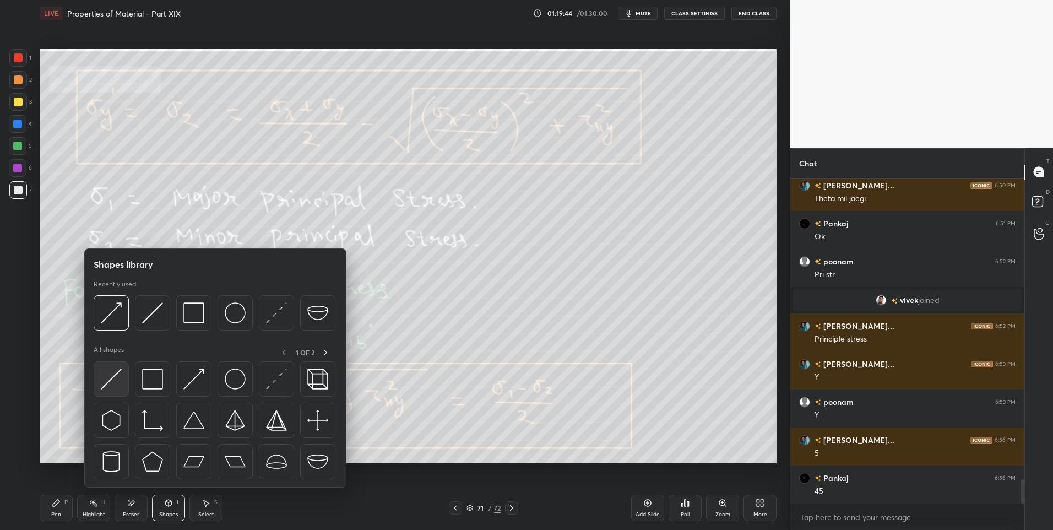
click at [115, 379] on img at bounding box center [111, 378] width 21 height 21
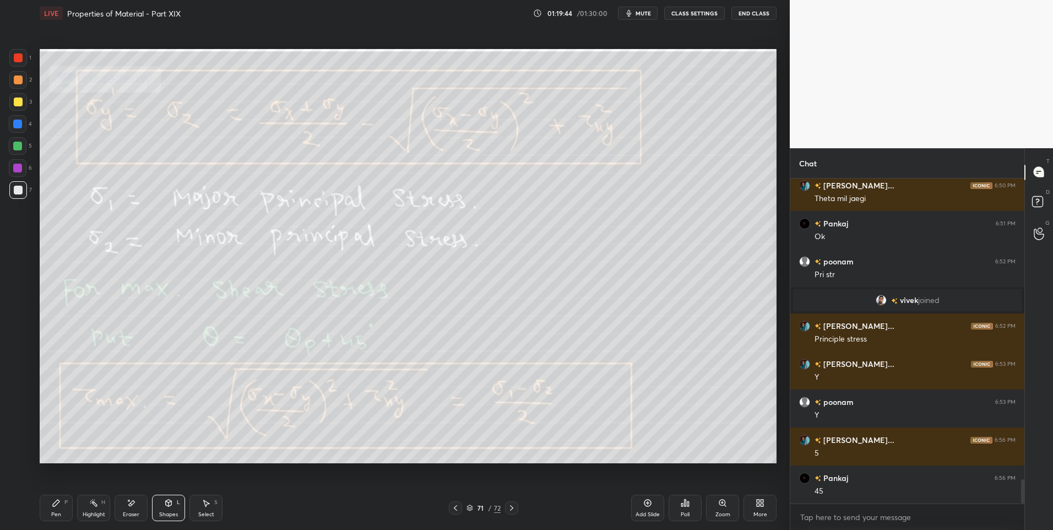
scroll to position [4047, 0]
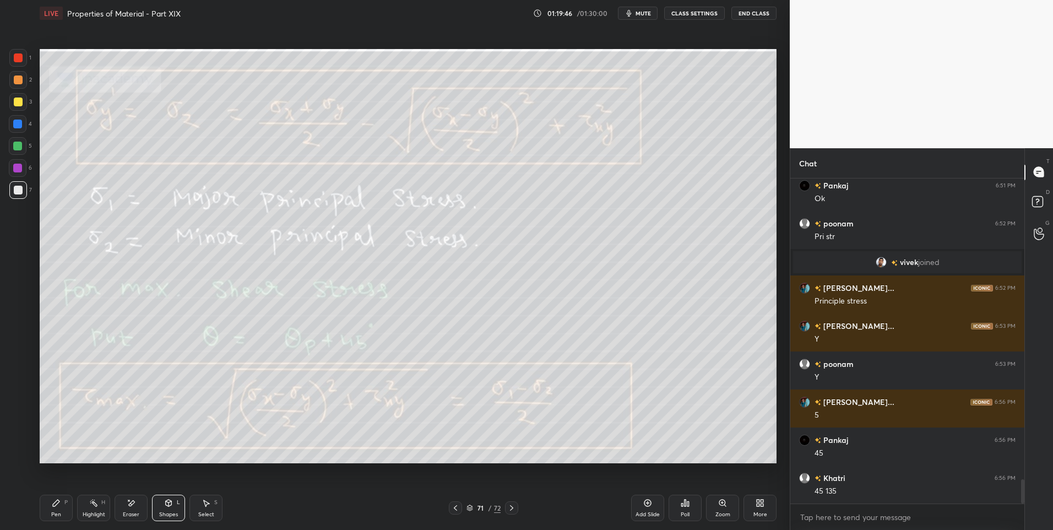
click at [23, 126] on div at bounding box center [18, 124] width 18 height 18
click at [62, 512] on div "Pen P" at bounding box center [56, 508] width 33 height 26
click at [166, 512] on div "Shapes" at bounding box center [168, 515] width 19 height 6
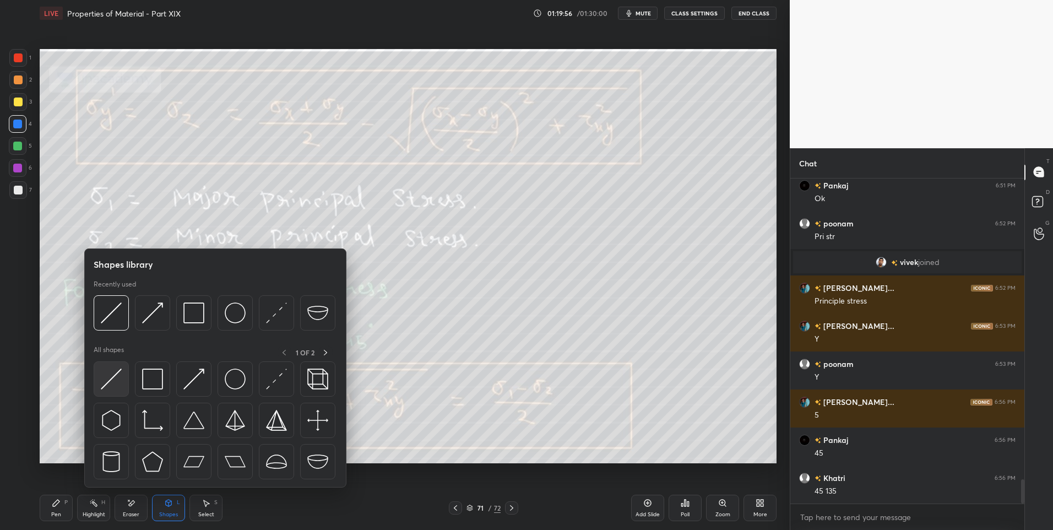
click at [112, 378] on img at bounding box center [111, 378] width 21 height 21
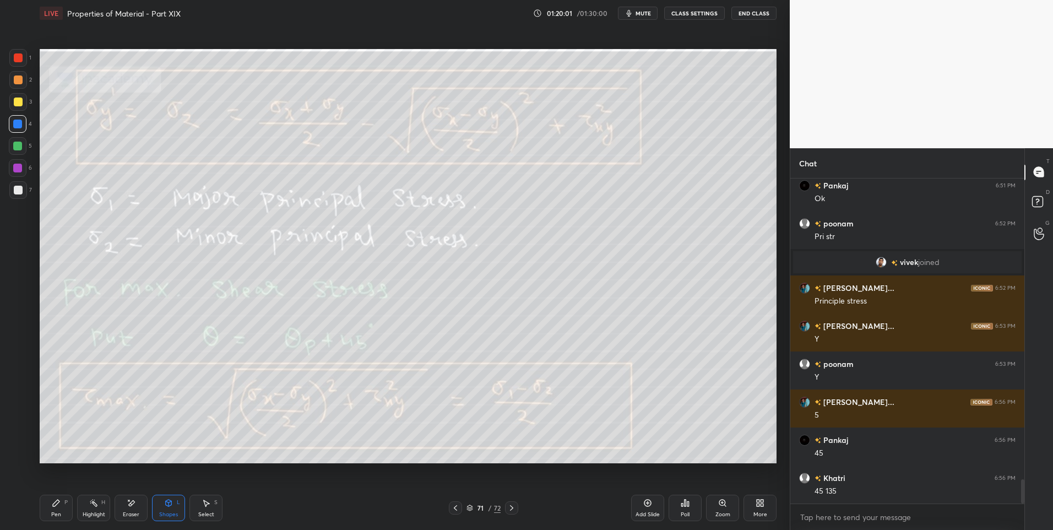
click at [56, 507] on div "Pen P" at bounding box center [56, 508] width 33 height 26
click at [94, 507] on icon at bounding box center [93, 502] width 9 height 9
click at [170, 508] on div "Shapes L" at bounding box center [168, 508] width 33 height 26
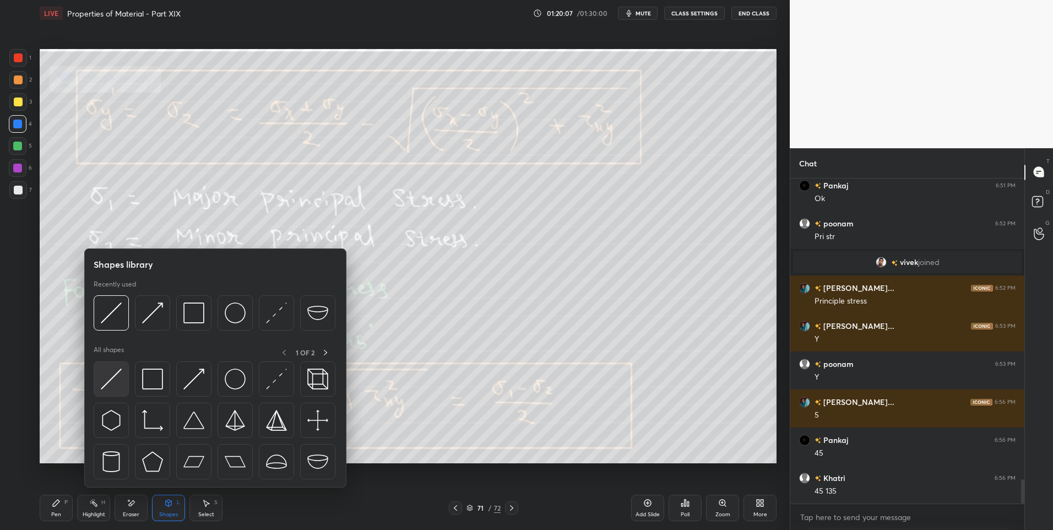
click at [104, 381] on img at bounding box center [111, 378] width 21 height 21
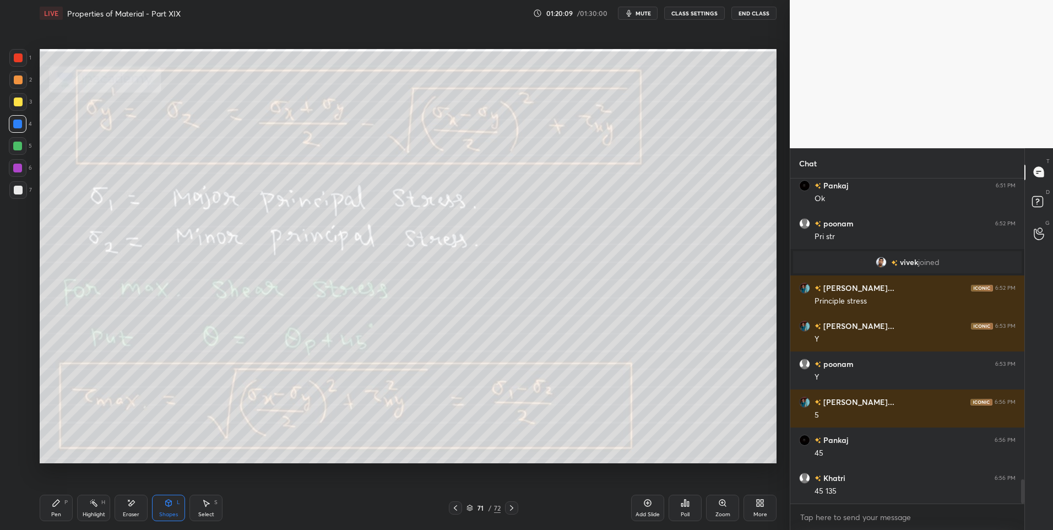
click at [207, 513] on div "Select" at bounding box center [206, 515] width 16 height 6
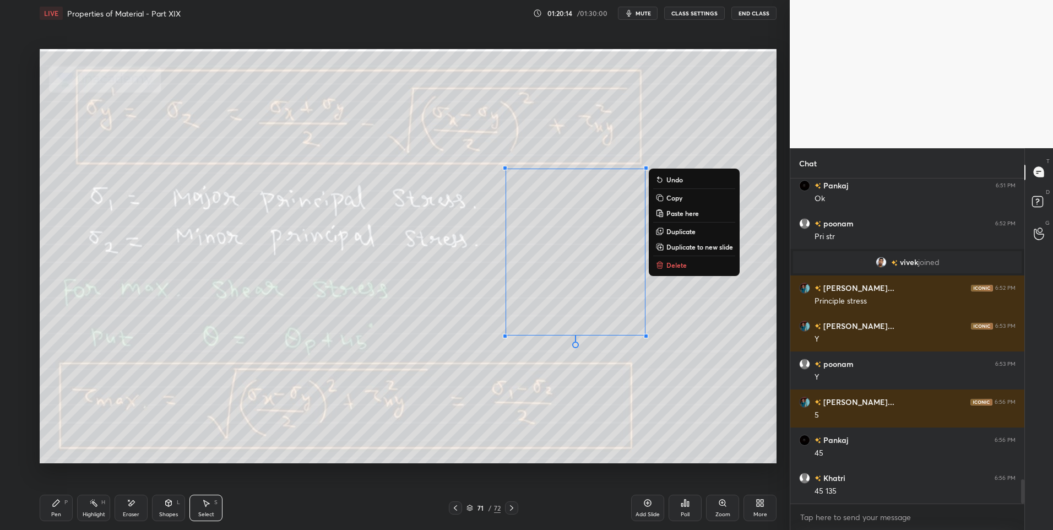
click at [171, 507] on div "Shapes L" at bounding box center [168, 508] width 33 height 26
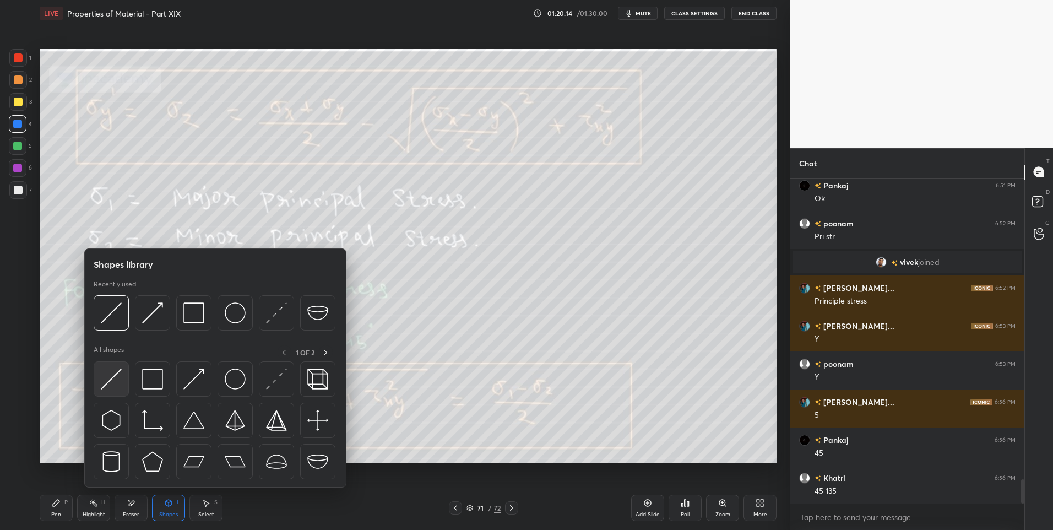
click at [99, 381] on div at bounding box center [111, 378] width 35 height 35
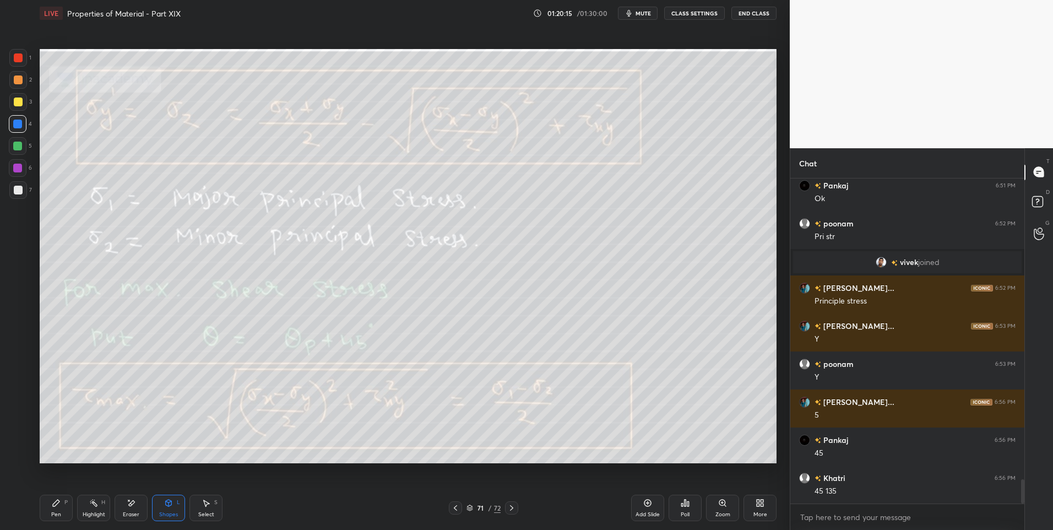
click at [21, 151] on div at bounding box center [18, 146] width 18 height 18
click at [53, 512] on div "Pen" at bounding box center [56, 515] width 10 height 6
click at [88, 507] on div "Highlight H" at bounding box center [93, 508] width 33 height 26
click at [87, 506] on div "Highlight H" at bounding box center [93, 508] width 33 height 26
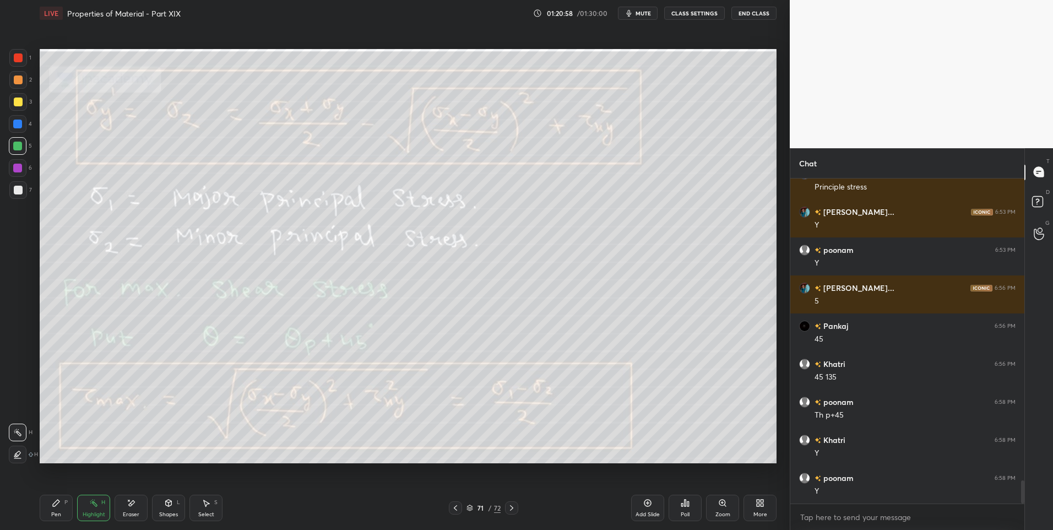
scroll to position [4199, 0]
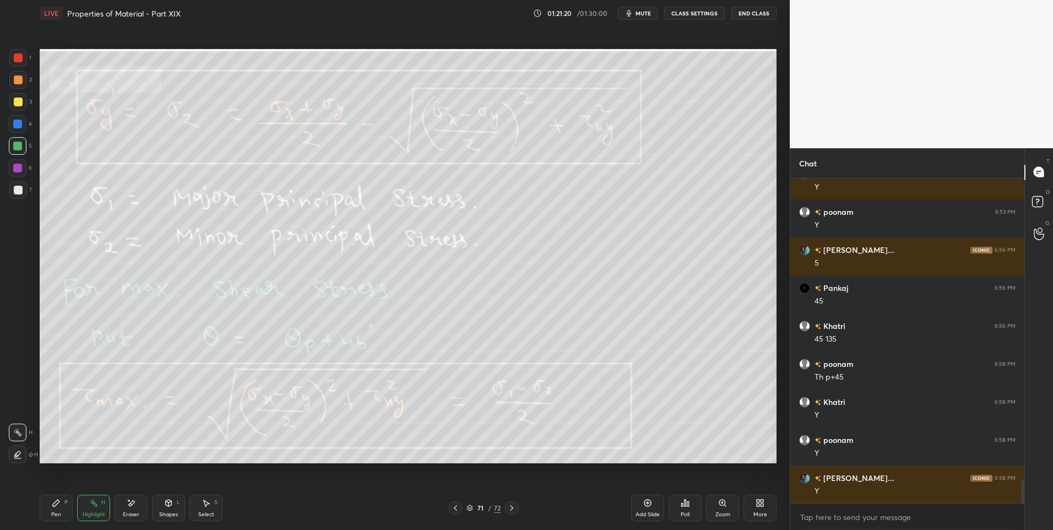
click at [452, 508] on icon at bounding box center [455, 507] width 9 height 9
click at [454, 508] on icon at bounding box center [455, 508] width 3 height 6
click at [456, 509] on icon at bounding box center [455, 507] width 9 height 9
click at [455, 510] on icon at bounding box center [455, 507] width 9 height 9
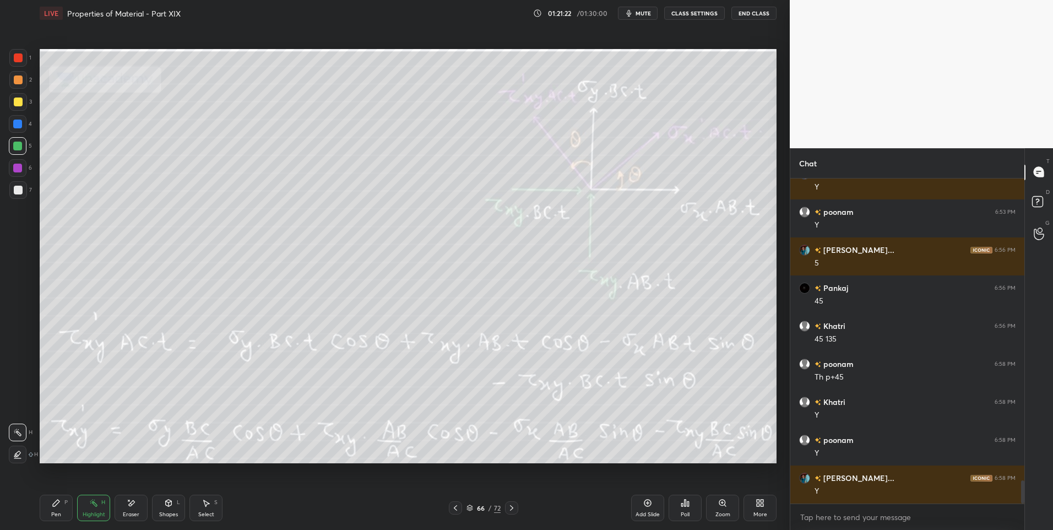
click at [510, 508] on icon at bounding box center [511, 507] width 9 height 9
click at [507, 508] on icon at bounding box center [511, 507] width 9 height 9
click at [507, 509] on icon at bounding box center [511, 507] width 9 height 9
click at [510, 510] on icon at bounding box center [511, 507] width 9 height 9
click at [510, 507] on icon at bounding box center [511, 507] width 9 height 9
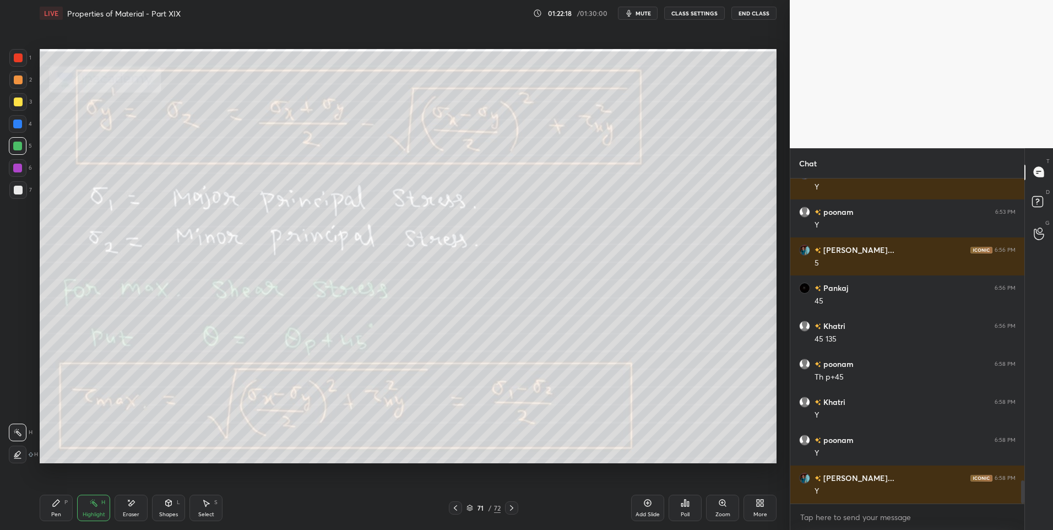
click at [51, 512] on div "Pen" at bounding box center [56, 515] width 10 height 6
click at [51, 510] on div "Pen P" at bounding box center [56, 508] width 33 height 26
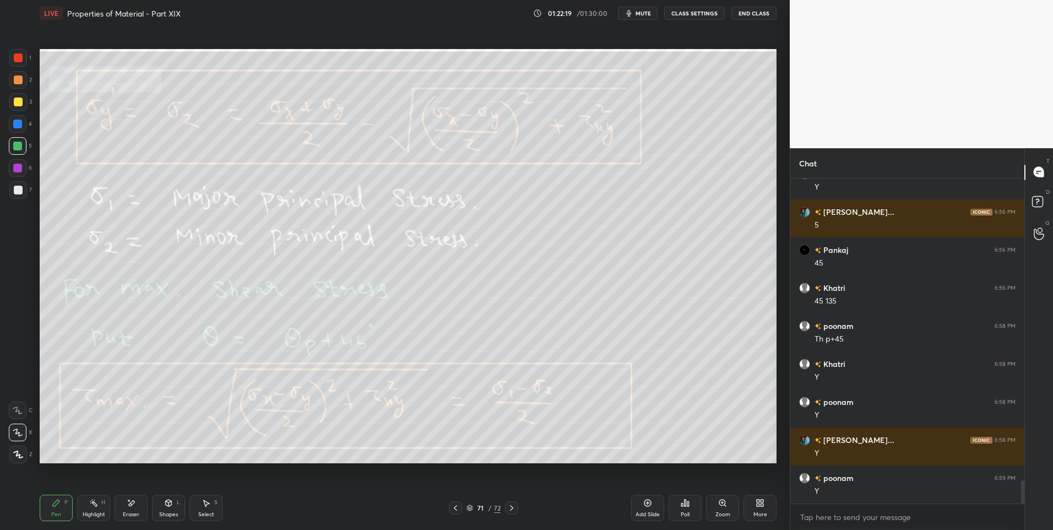
scroll to position [4275, 0]
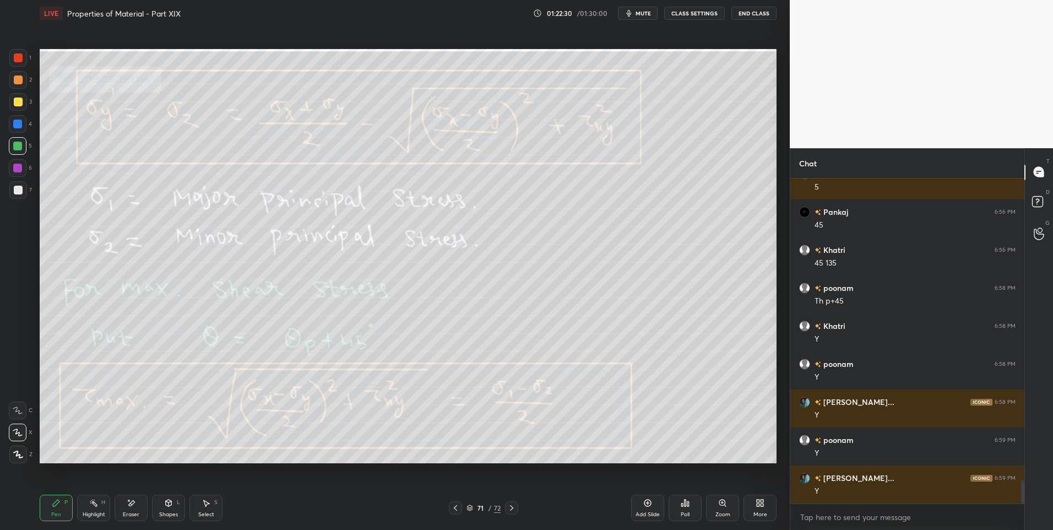
click at [17, 186] on div at bounding box center [18, 190] width 9 height 9
click at [86, 508] on div "Highlight H" at bounding box center [93, 508] width 33 height 26
click at [89, 505] on icon at bounding box center [93, 502] width 9 height 9
click at [513, 507] on icon at bounding box center [511, 507] width 9 height 9
click at [457, 506] on icon at bounding box center [455, 507] width 9 height 9
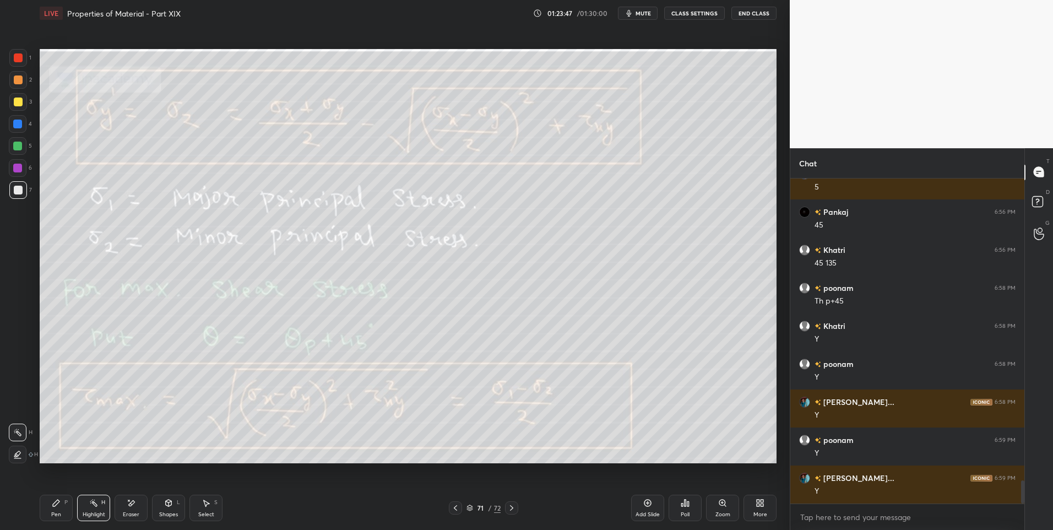
click at [509, 509] on icon at bounding box center [511, 507] width 9 height 9
click at [55, 506] on icon at bounding box center [56, 502] width 7 height 7
click at [49, 520] on div "Pen P" at bounding box center [56, 508] width 33 height 26
click at [21, 186] on div at bounding box center [18, 190] width 18 height 18
click at [454, 508] on icon at bounding box center [455, 508] width 3 height 6
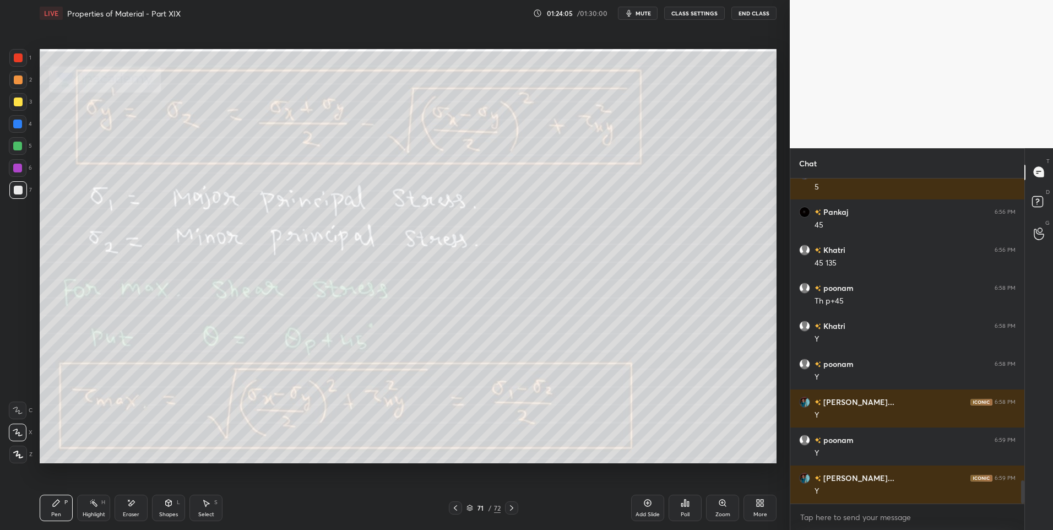
click at [514, 504] on icon at bounding box center [511, 507] width 9 height 9
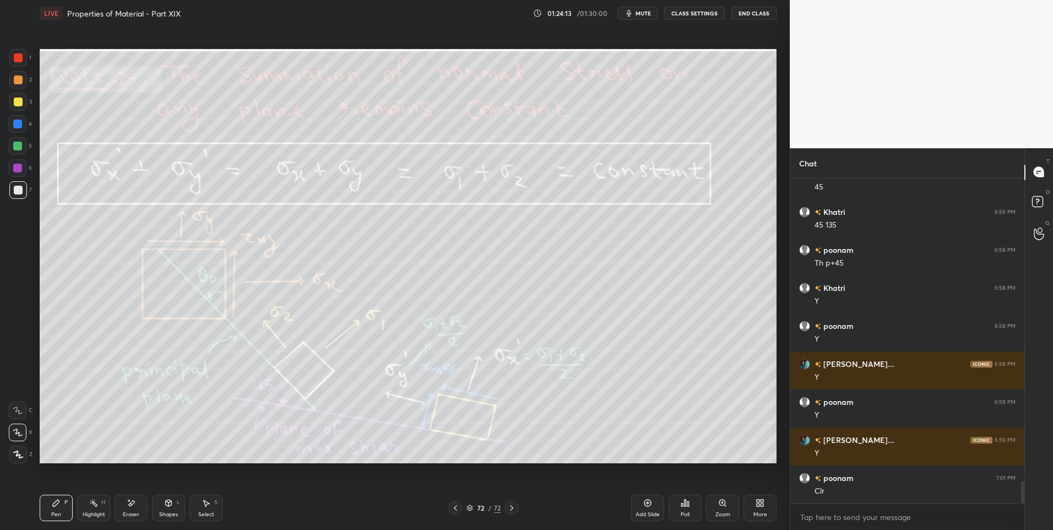
click at [99, 504] on div "Highlight H" at bounding box center [93, 508] width 33 height 26
click at [129, 512] on div "Eraser" at bounding box center [131, 515] width 17 height 6
click at [88, 512] on div "Highlight" at bounding box center [94, 515] width 23 height 6
click at [94, 513] on div "Highlight" at bounding box center [94, 515] width 23 height 6
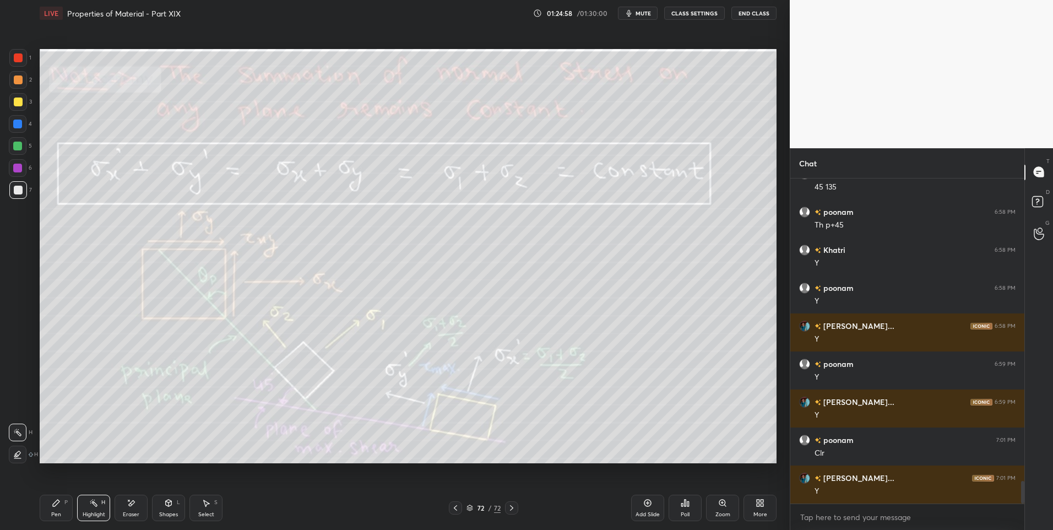
click at [509, 508] on icon at bounding box center [511, 507] width 9 height 9
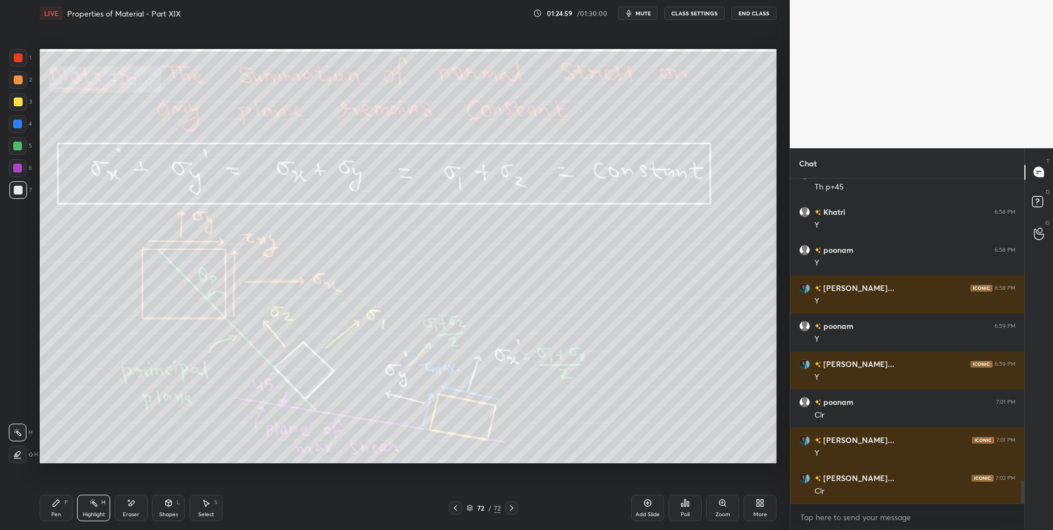
click at [515, 505] on icon at bounding box center [511, 507] width 9 height 9
click at [109, 498] on div "Highlight H" at bounding box center [93, 508] width 33 height 26
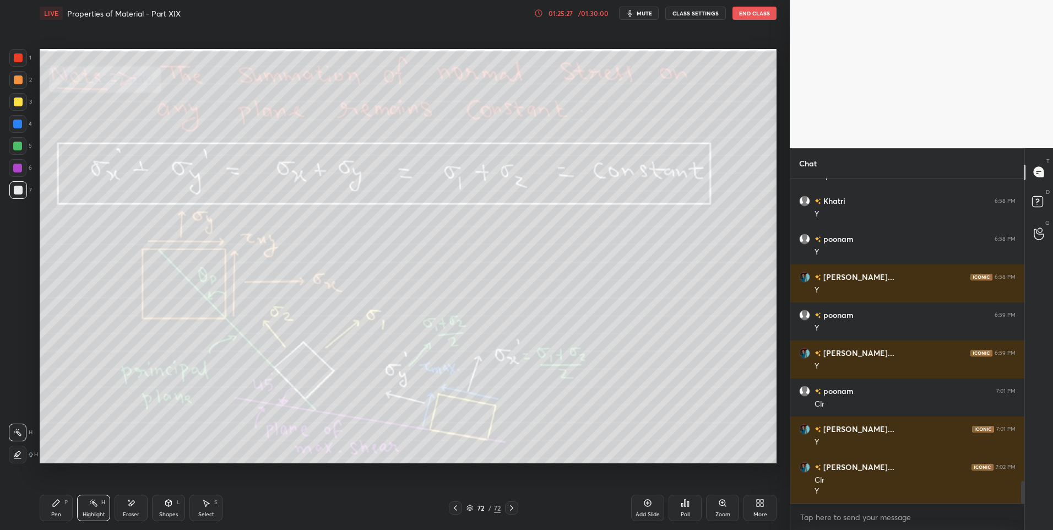
click at [454, 507] on icon at bounding box center [455, 508] width 3 height 6
click at [456, 507] on icon at bounding box center [455, 507] width 9 height 9
click at [455, 509] on icon at bounding box center [455, 508] width 3 height 6
click at [454, 508] on icon at bounding box center [455, 508] width 3 height 6
click at [449, 509] on div at bounding box center [455, 507] width 13 height 13
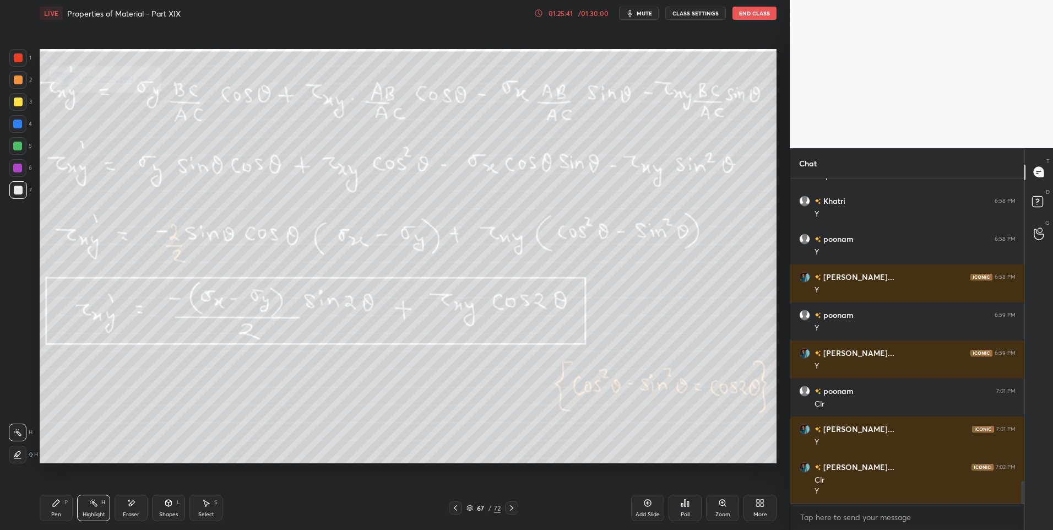
scroll to position [4448, 0]
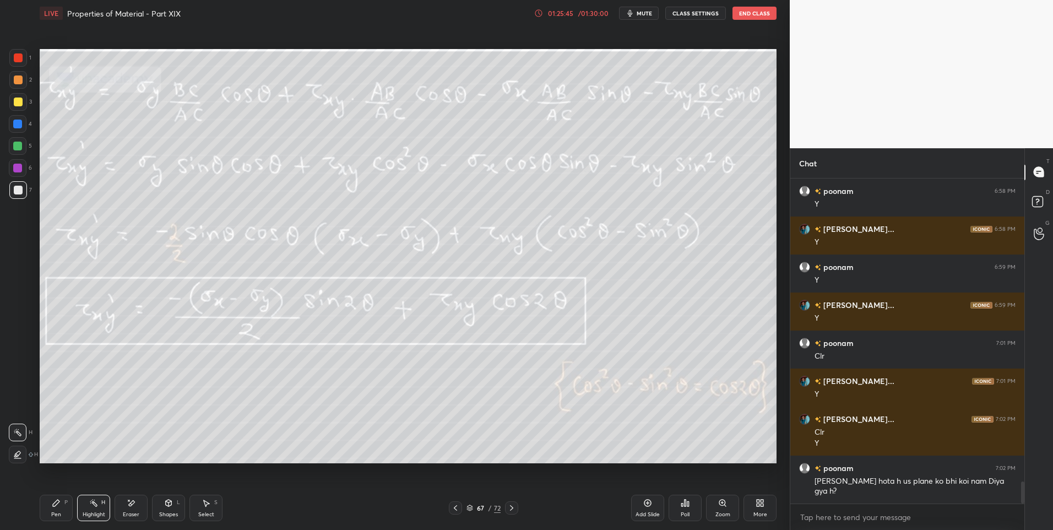
click at [454, 508] on icon at bounding box center [455, 508] width 3 height 6
click at [457, 511] on icon at bounding box center [455, 507] width 9 height 9
click at [454, 510] on icon at bounding box center [455, 507] width 9 height 9
click at [514, 508] on icon at bounding box center [511, 507] width 9 height 9
click at [510, 508] on icon at bounding box center [511, 507] width 9 height 9
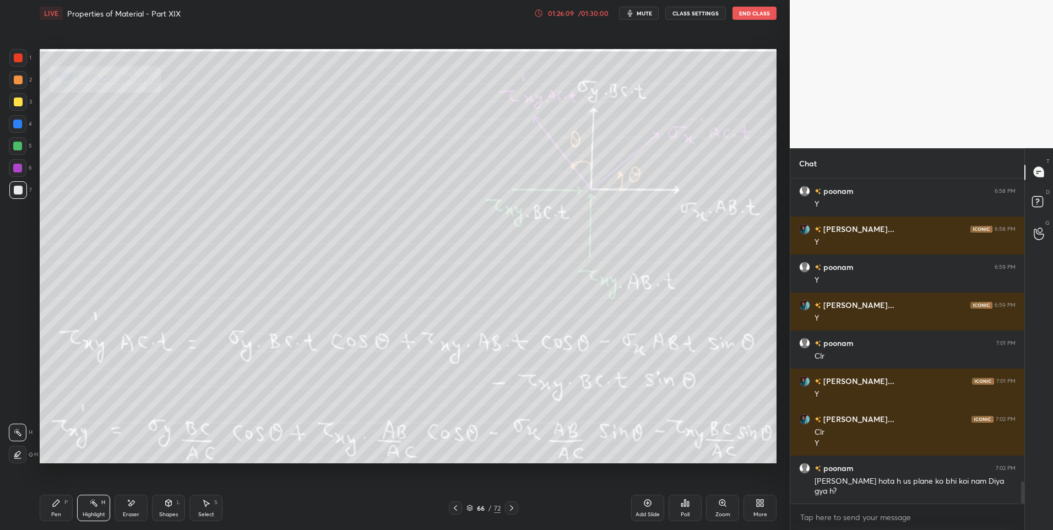
click at [510, 509] on icon at bounding box center [511, 507] width 9 height 9
click at [510, 508] on icon at bounding box center [511, 507] width 9 height 9
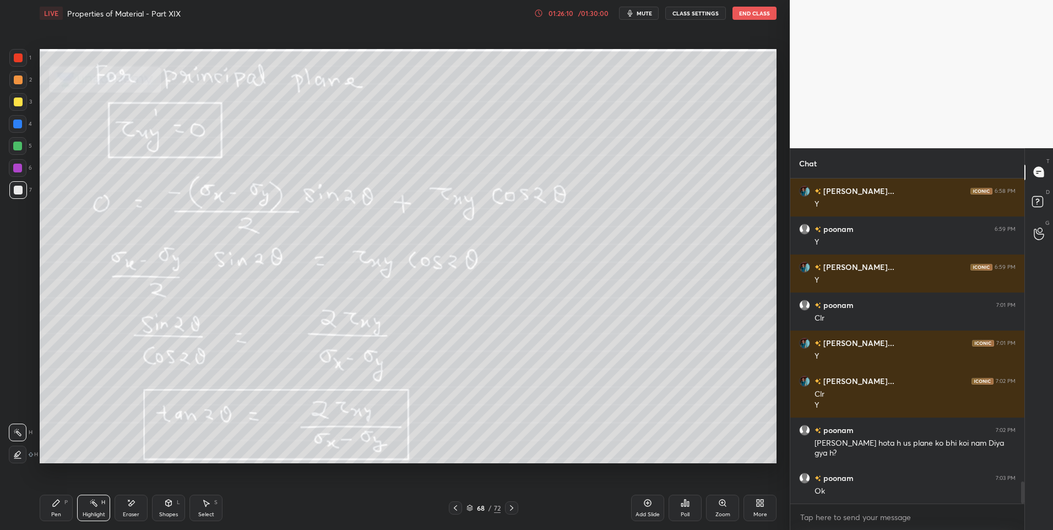
click at [511, 507] on icon at bounding box center [511, 507] width 9 height 9
click at [510, 506] on icon at bounding box center [511, 508] width 3 height 6
click at [512, 506] on icon at bounding box center [511, 507] width 9 height 9
click at [513, 506] on icon at bounding box center [511, 507] width 9 height 9
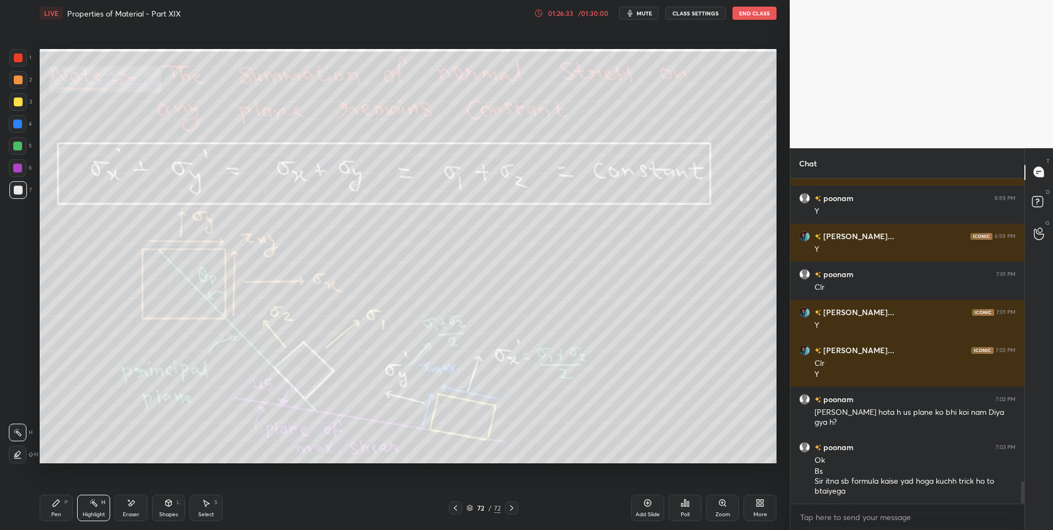
click at [64, 504] on div "P" at bounding box center [65, 502] width 3 height 6
click at [18, 145] on div at bounding box center [17, 146] width 9 height 9
click at [512, 510] on icon at bounding box center [511, 507] width 9 height 9
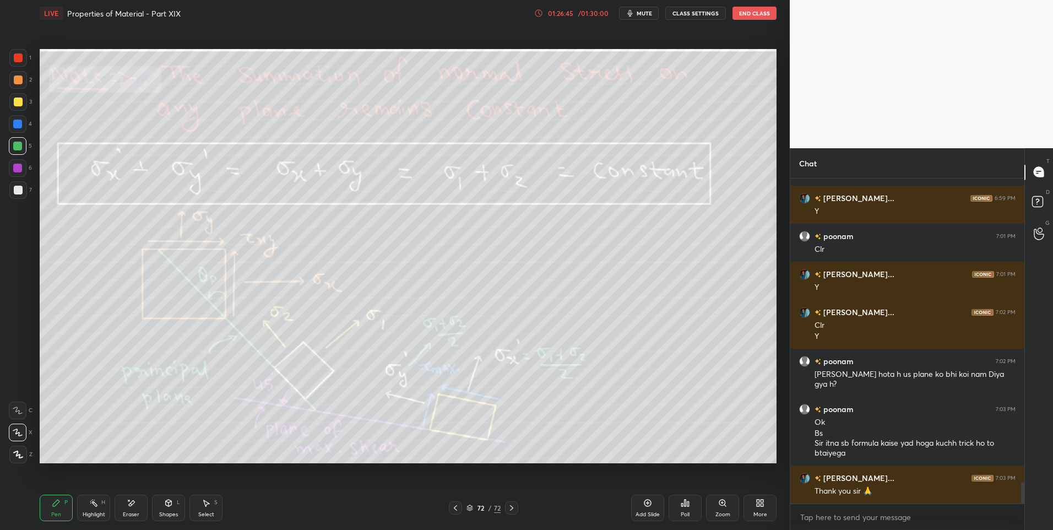
click at [765, 505] on div "More" at bounding box center [759, 508] width 33 height 26
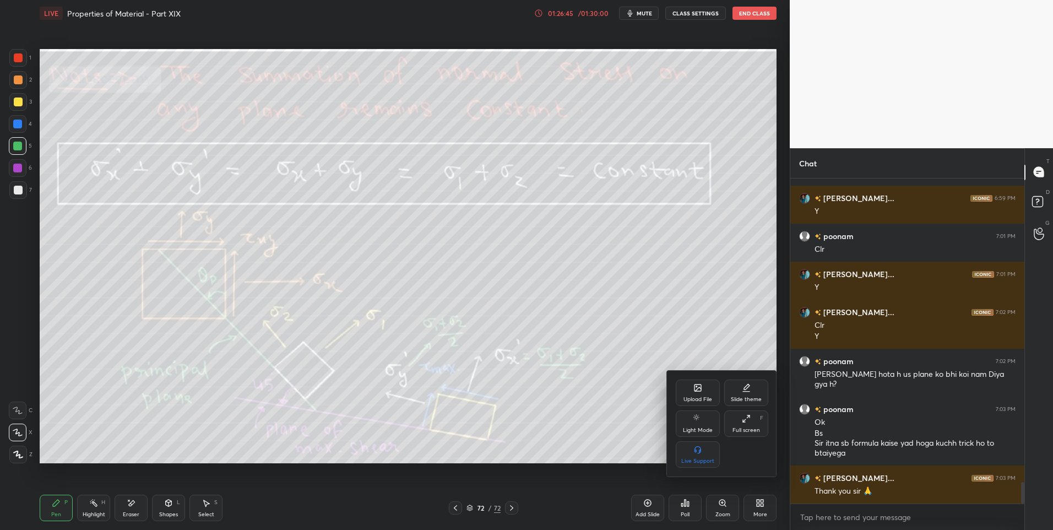
click at [688, 396] on div "Upload File" at bounding box center [697, 399] width 29 height 6
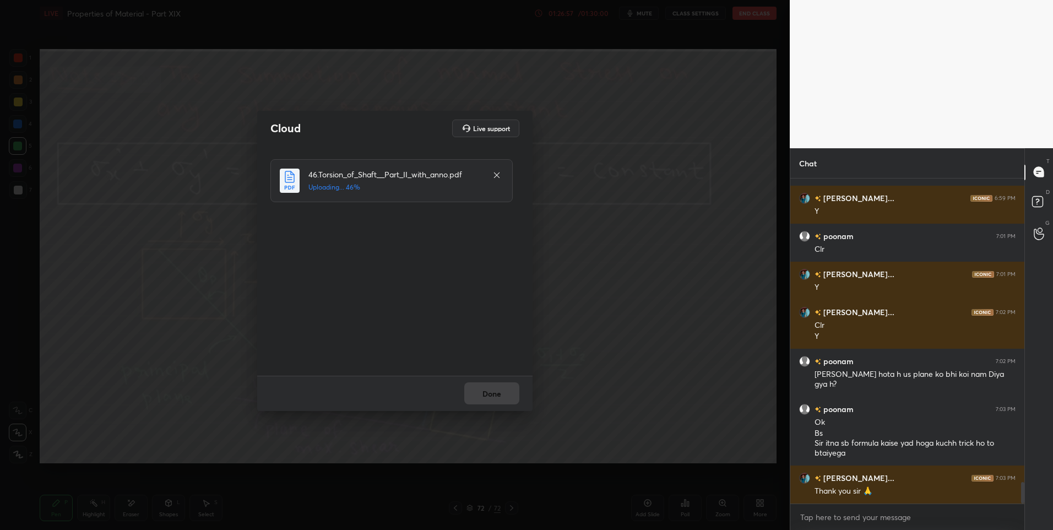
scroll to position [4593, 0]
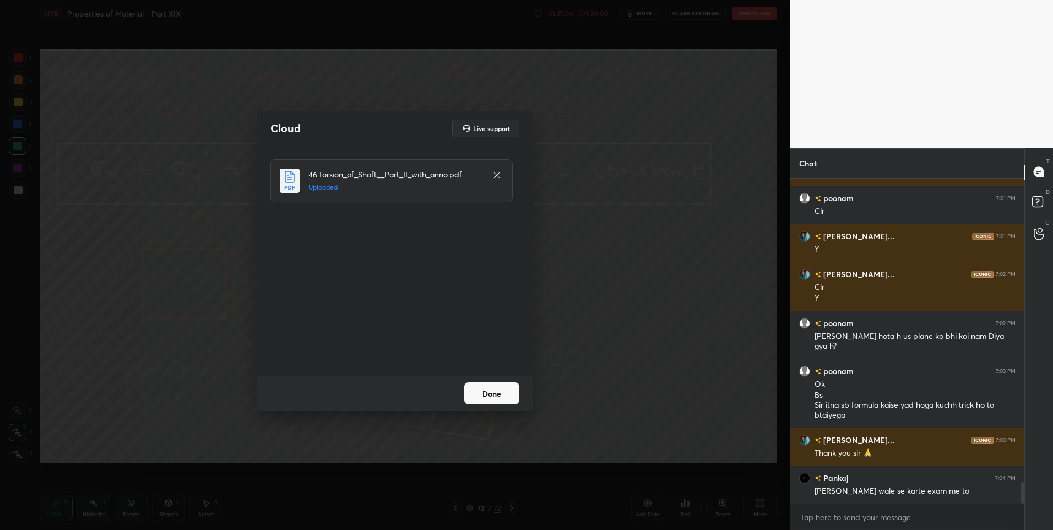
click at [488, 391] on button "Done" at bounding box center [491, 393] width 55 height 22
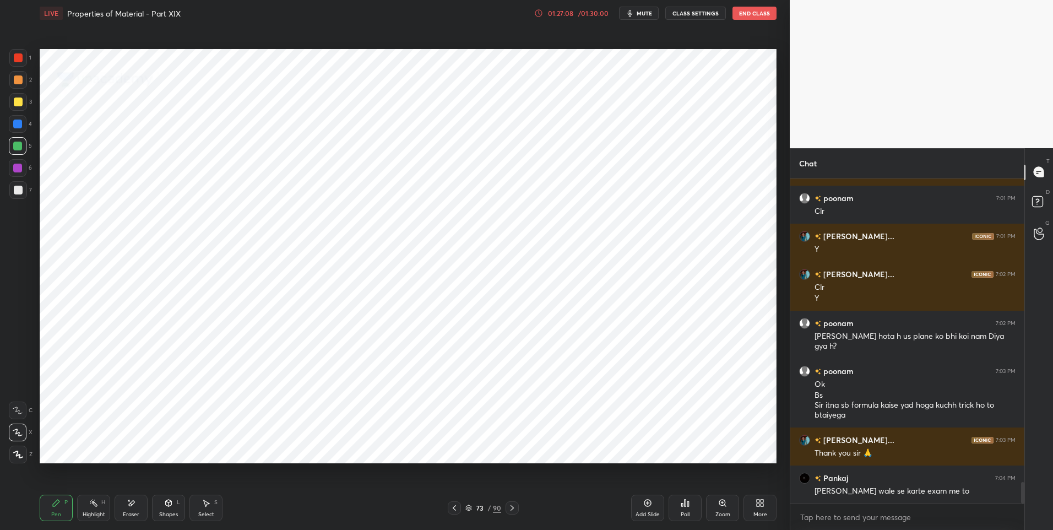
click at [509, 503] on icon at bounding box center [512, 507] width 9 height 9
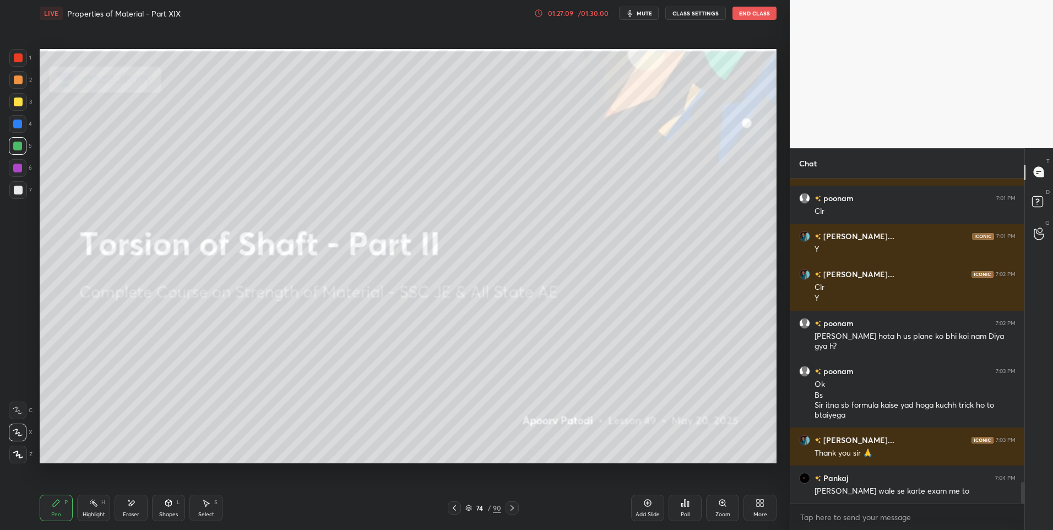
click at [509, 503] on icon at bounding box center [512, 507] width 9 height 9
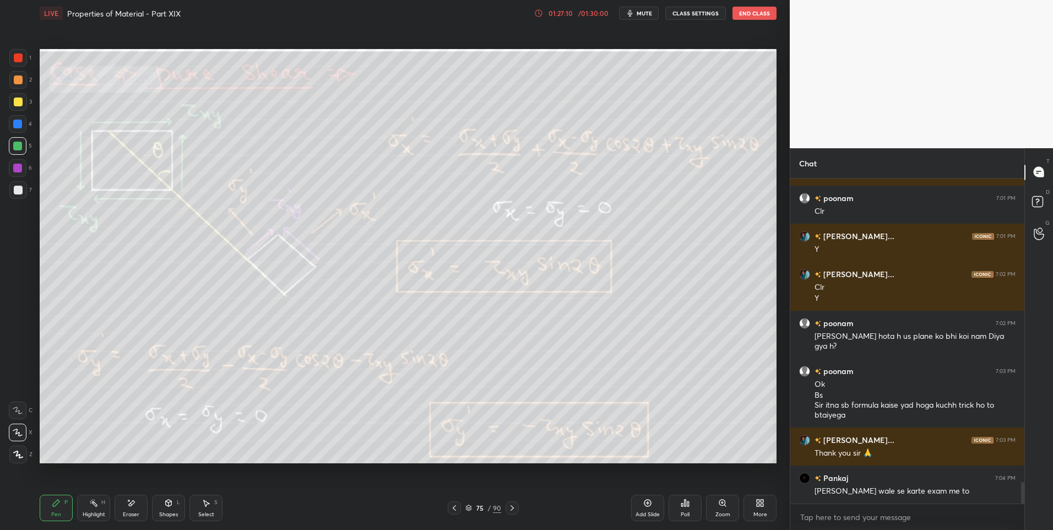
scroll to position [4631, 0]
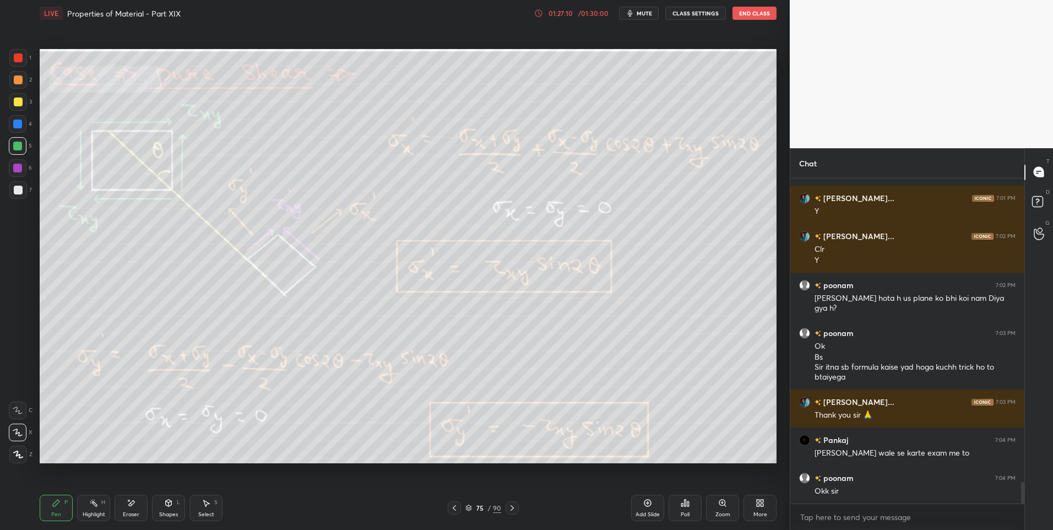
click at [513, 506] on icon at bounding box center [512, 507] width 9 height 9
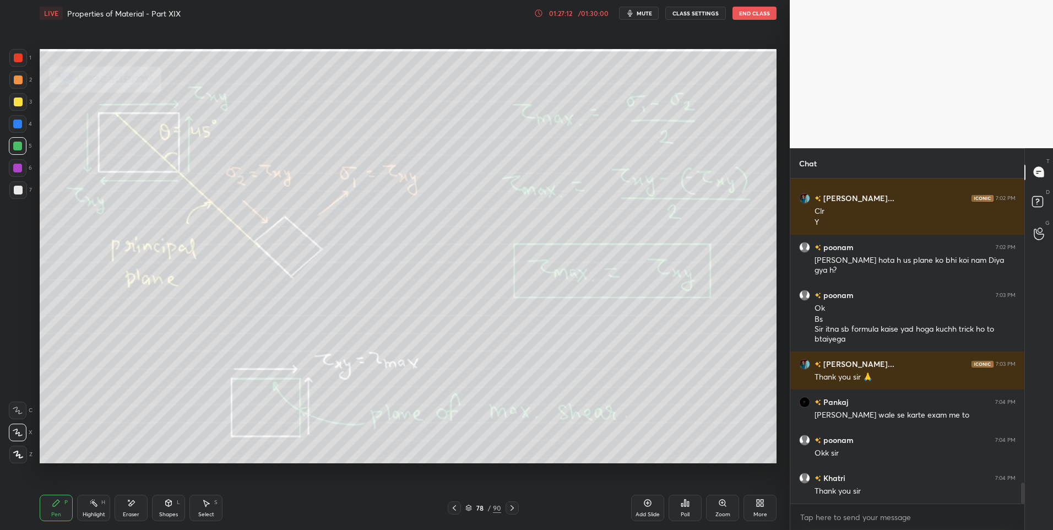
scroll to position [4707, 0]
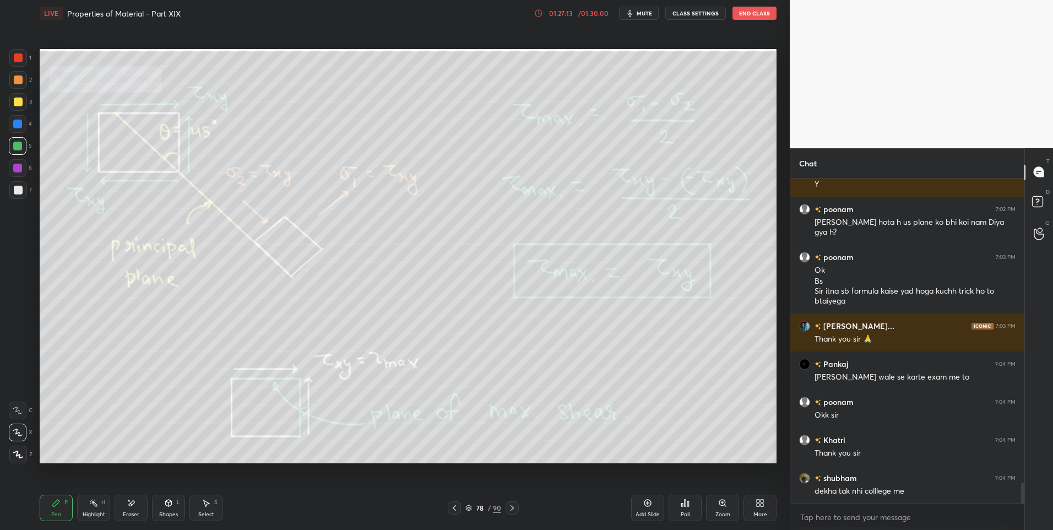
click at [513, 506] on icon at bounding box center [512, 507] width 9 height 9
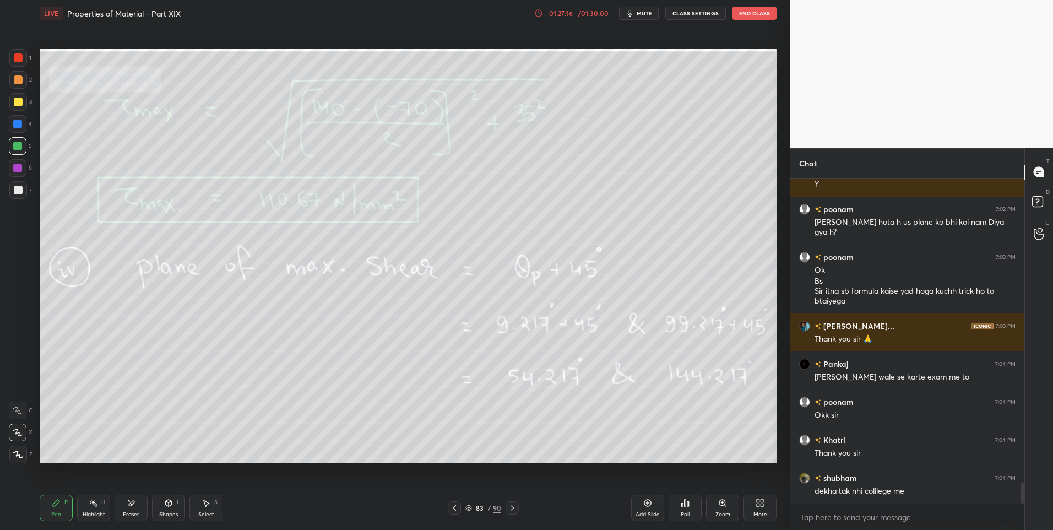
click at [513, 506] on icon at bounding box center [512, 507] width 9 height 9
click at [514, 506] on icon at bounding box center [512, 507] width 9 height 9
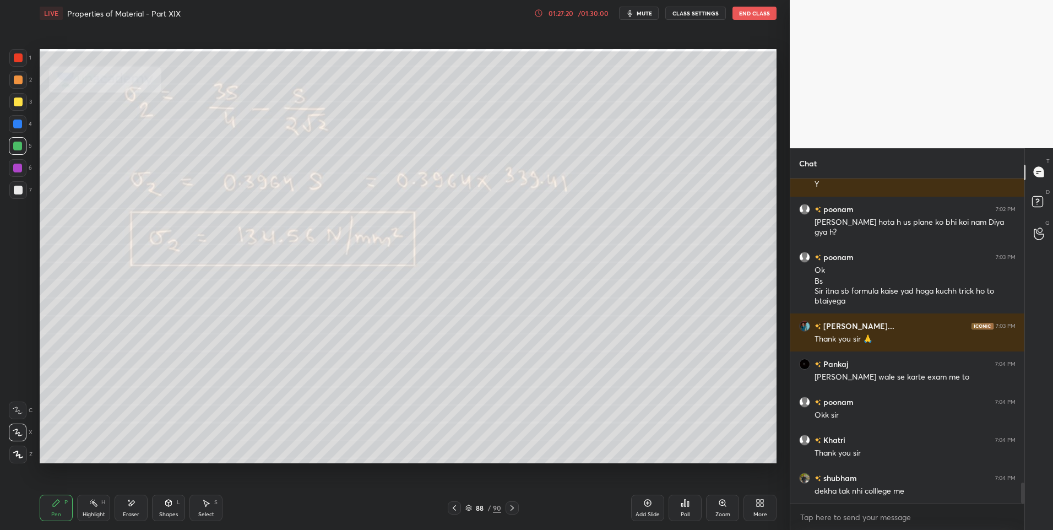
click at [514, 506] on icon at bounding box center [512, 507] width 9 height 9
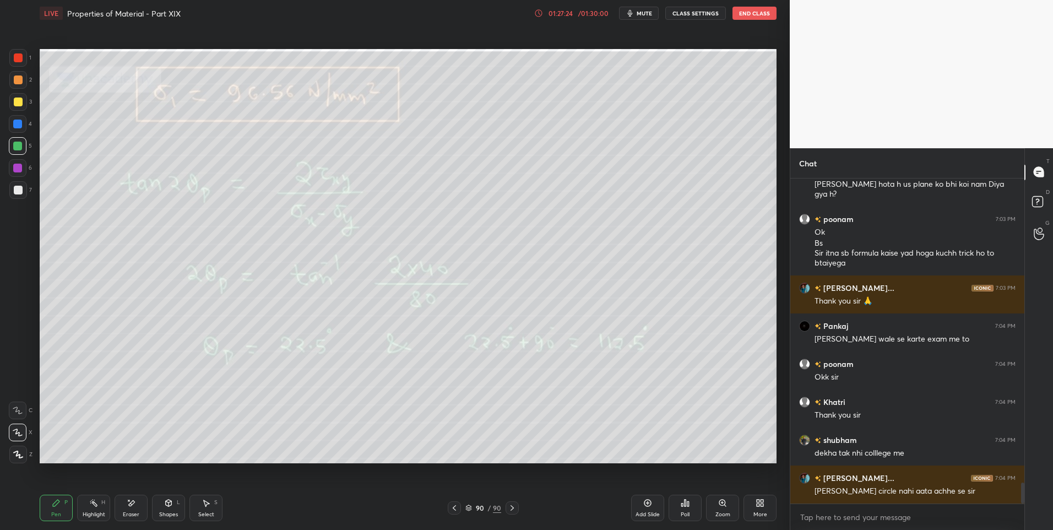
click at [455, 505] on icon at bounding box center [454, 507] width 9 height 9
click at [455, 504] on icon at bounding box center [454, 507] width 9 height 9
click at [457, 504] on icon at bounding box center [454, 507] width 9 height 9
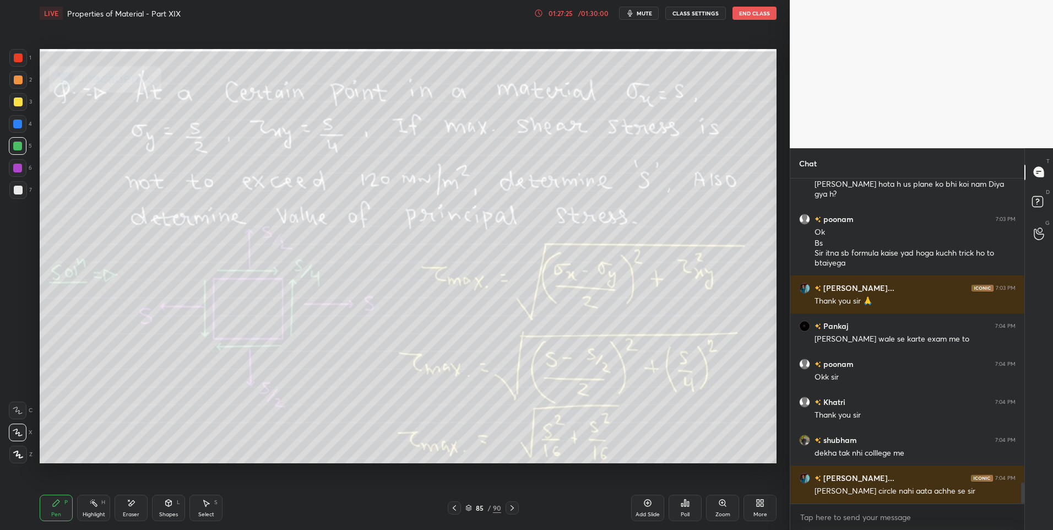
click at [458, 504] on icon at bounding box center [454, 507] width 9 height 9
click at [458, 503] on icon at bounding box center [454, 507] width 9 height 9
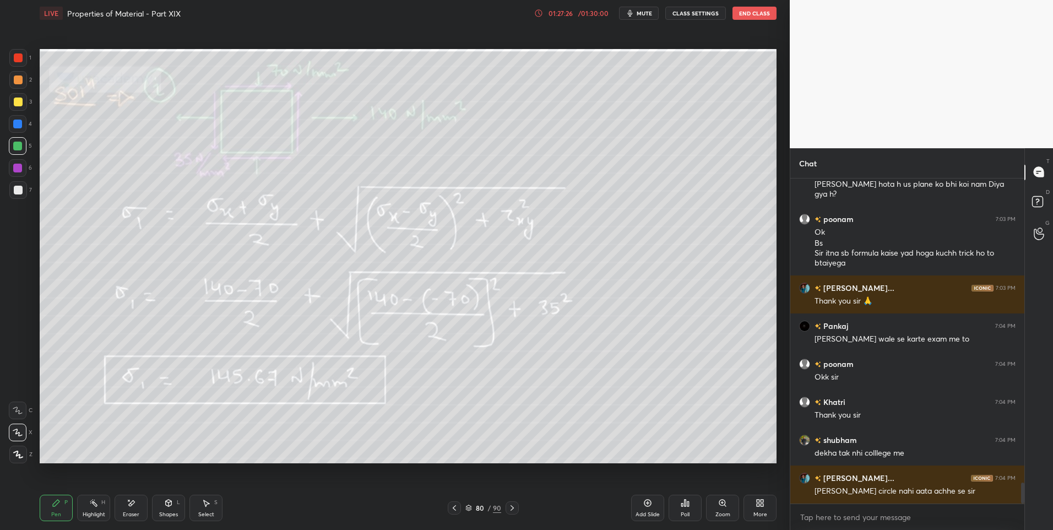
click at [458, 503] on icon at bounding box center [454, 507] width 9 height 9
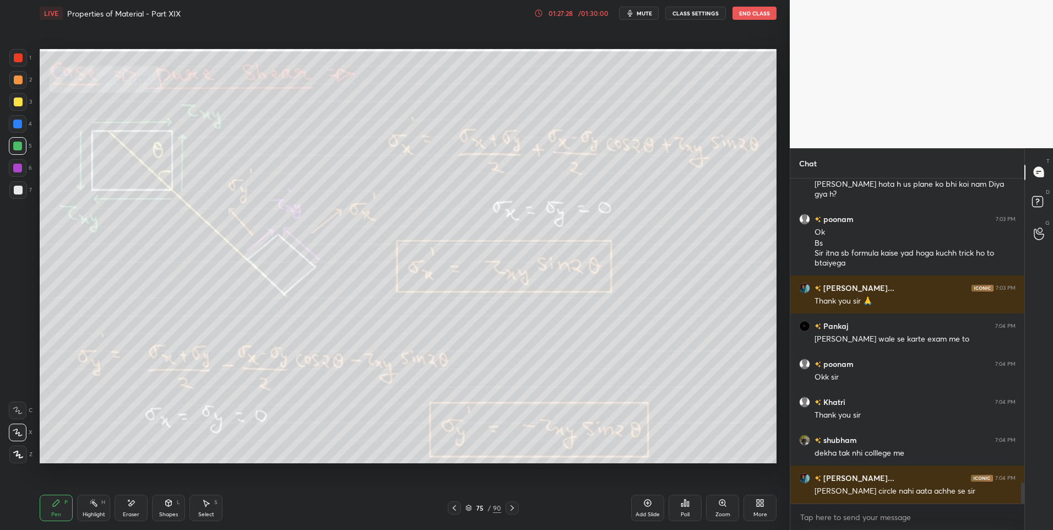
click at [458, 503] on icon at bounding box center [454, 507] width 9 height 9
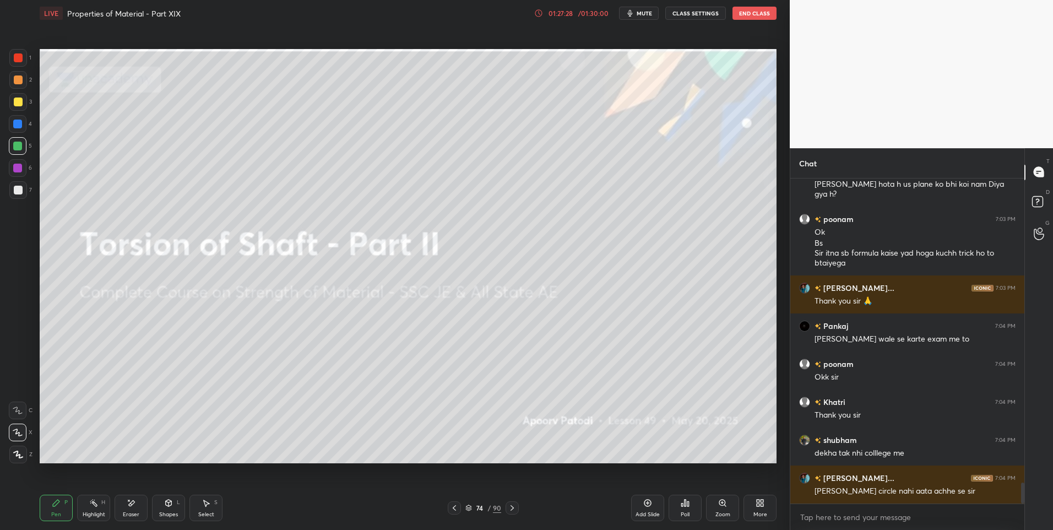
click at [458, 503] on icon at bounding box center [454, 507] width 9 height 9
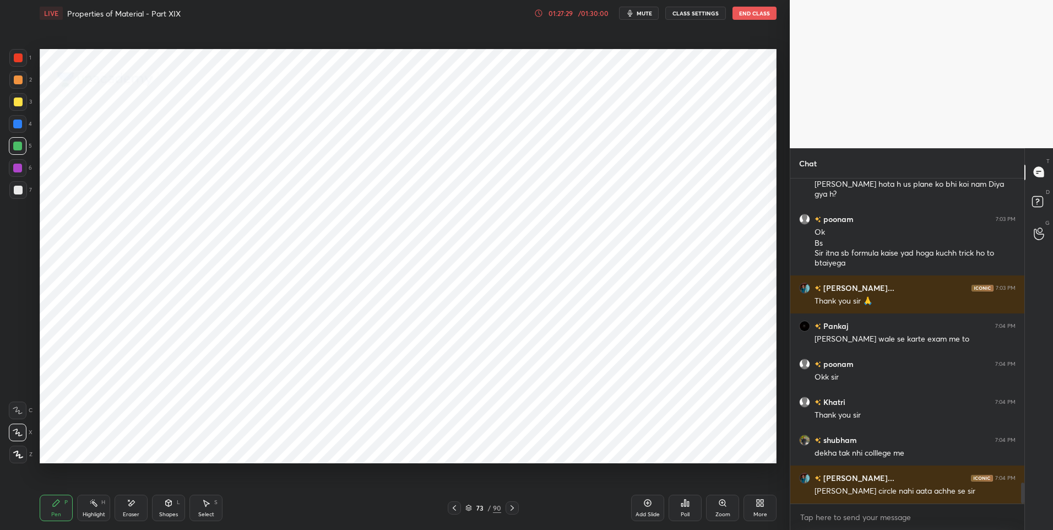
click at [458, 503] on icon at bounding box center [454, 507] width 9 height 9
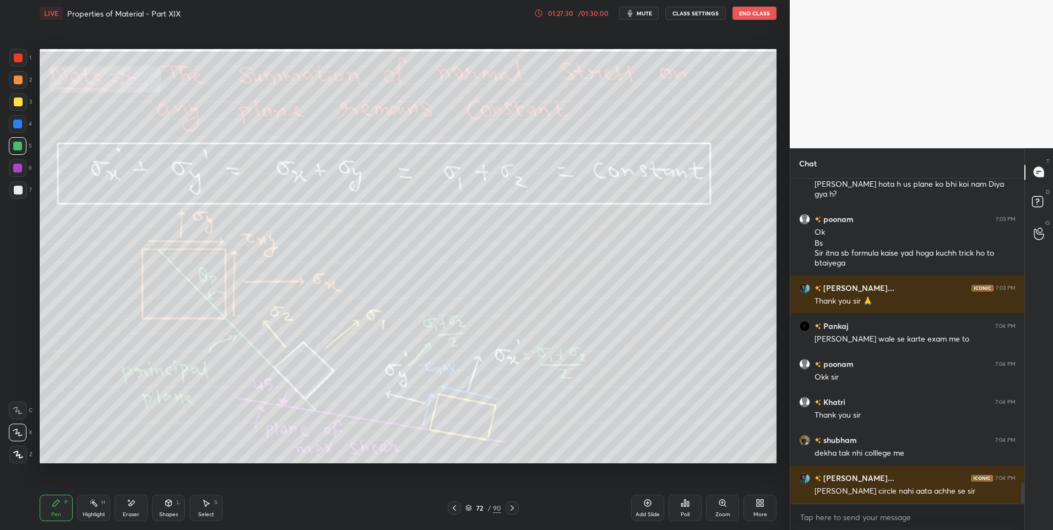
click at [458, 503] on icon at bounding box center [454, 507] width 9 height 9
click at [514, 506] on icon at bounding box center [512, 507] width 9 height 9
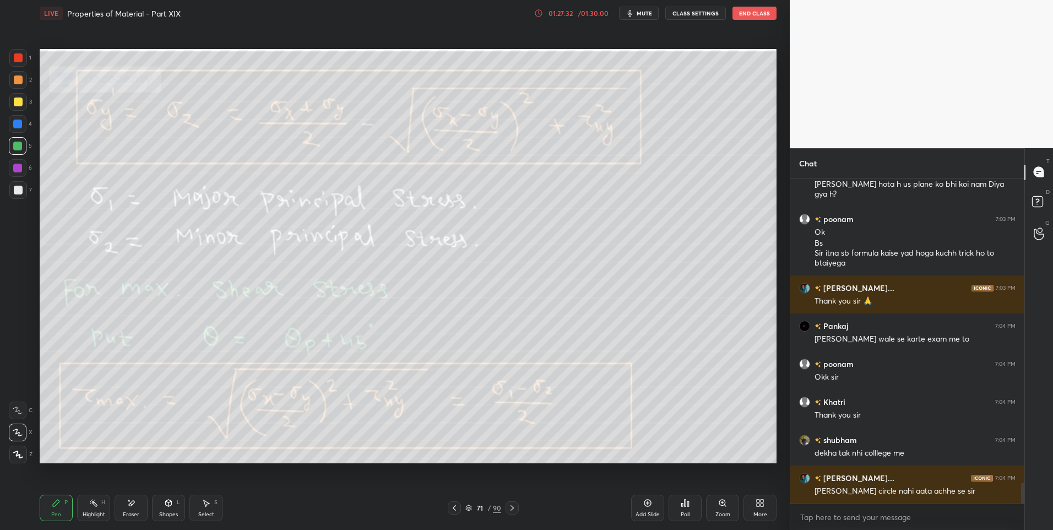
click at [514, 506] on icon at bounding box center [512, 507] width 9 height 9
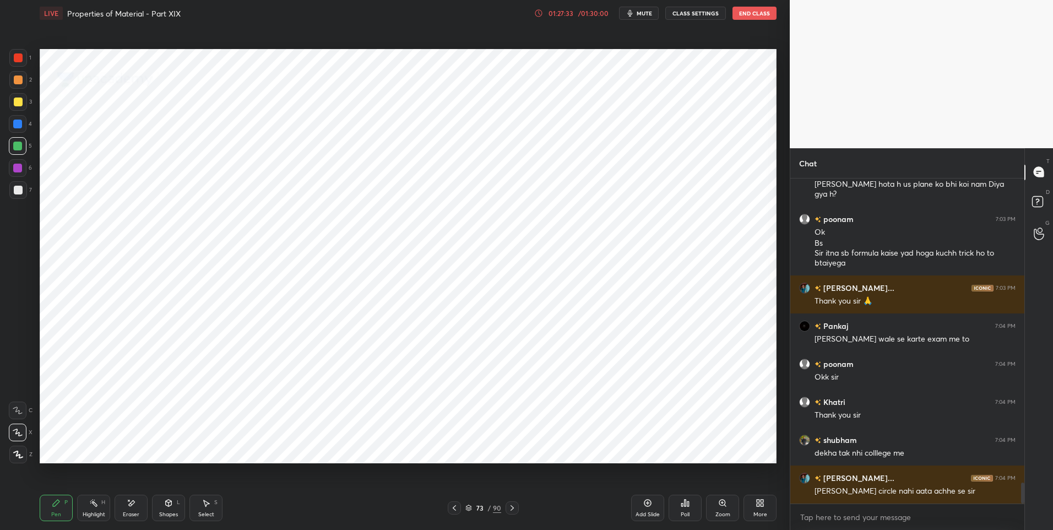
click at [514, 506] on icon at bounding box center [512, 507] width 9 height 9
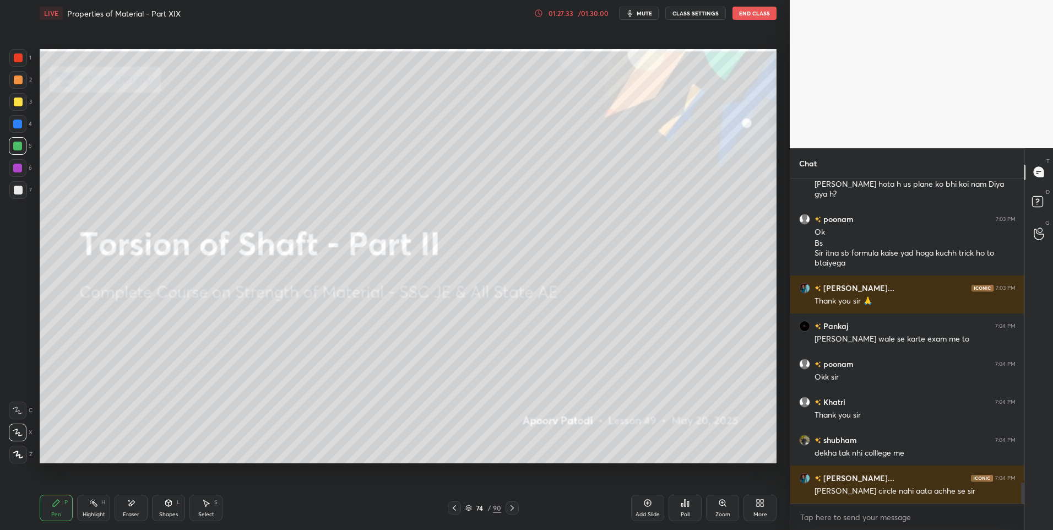
click at [514, 506] on icon at bounding box center [512, 507] width 9 height 9
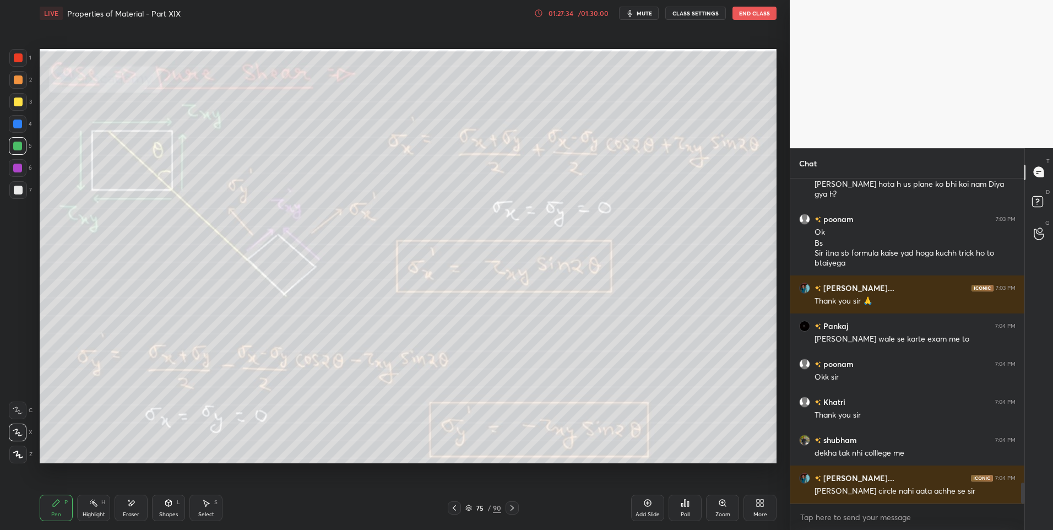
click at [514, 506] on icon at bounding box center [512, 507] width 9 height 9
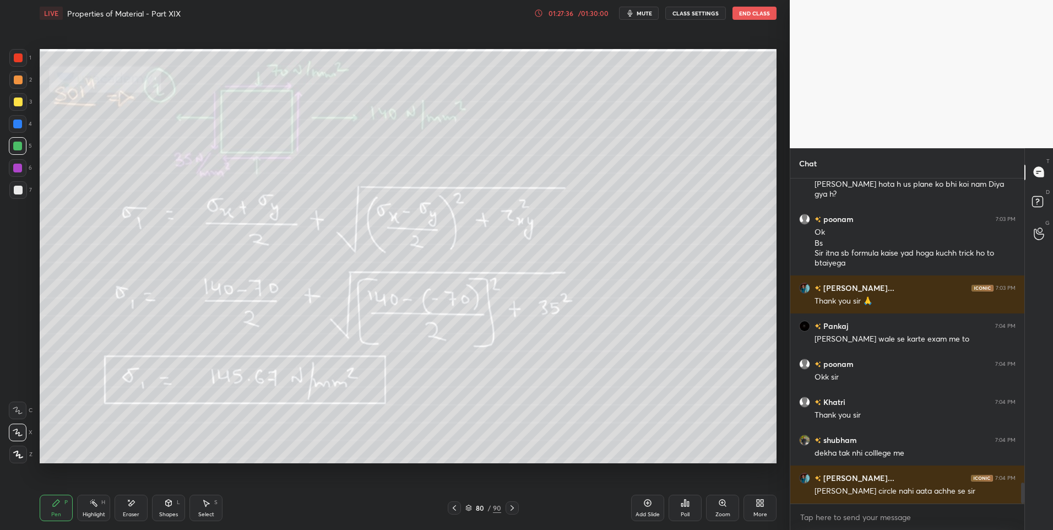
click at [514, 506] on icon at bounding box center [512, 507] width 9 height 9
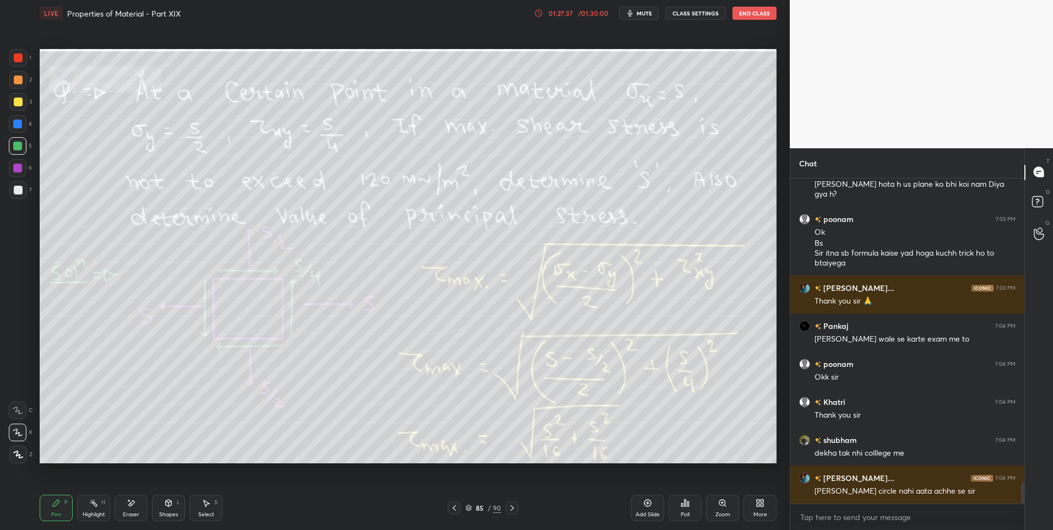
click at [514, 506] on icon at bounding box center [512, 507] width 9 height 9
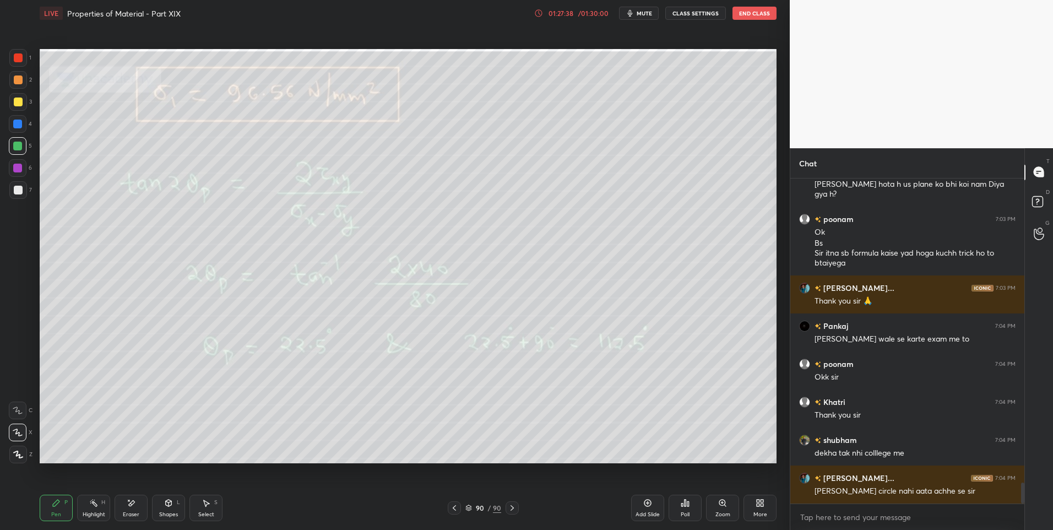
click at [514, 506] on icon at bounding box center [512, 507] width 9 height 9
click at [770, 507] on div "More" at bounding box center [759, 508] width 33 height 26
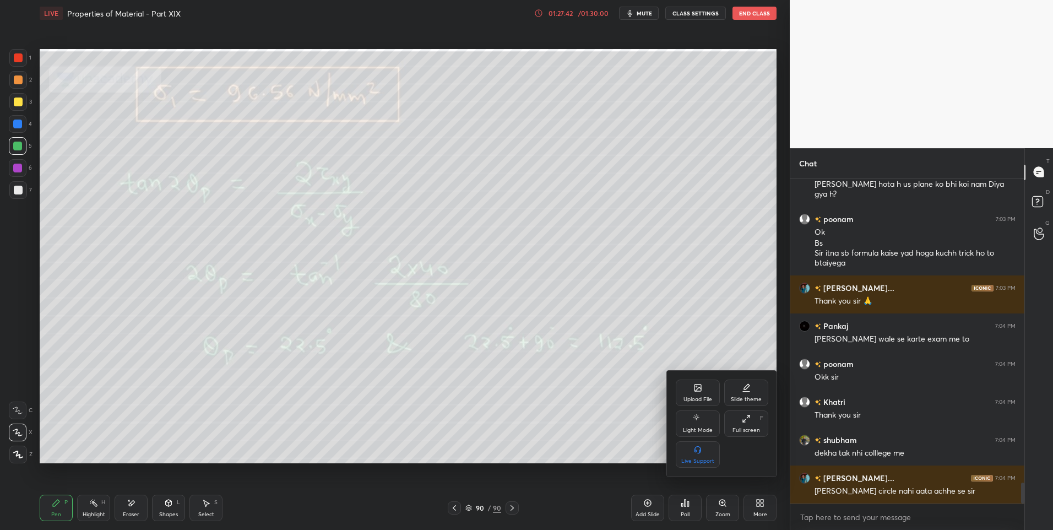
click at [684, 390] on div "Upload File" at bounding box center [698, 392] width 44 height 26
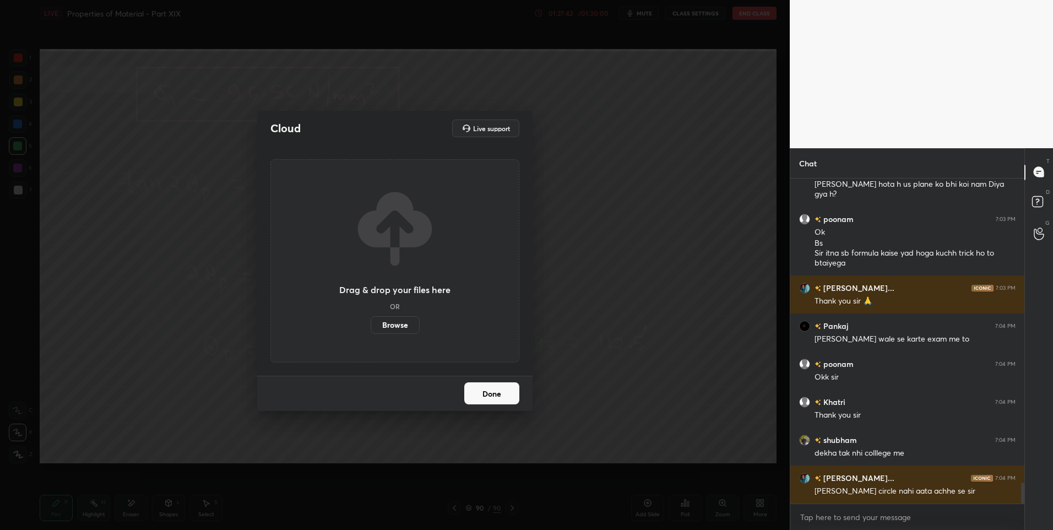
scroll to position [4783, 0]
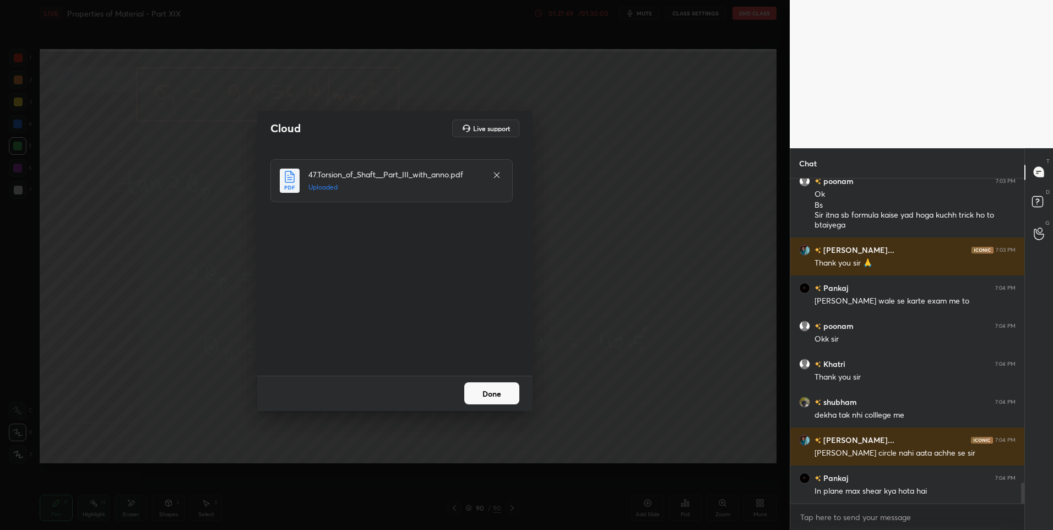
click at [493, 391] on button "Done" at bounding box center [491, 393] width 55 height 22
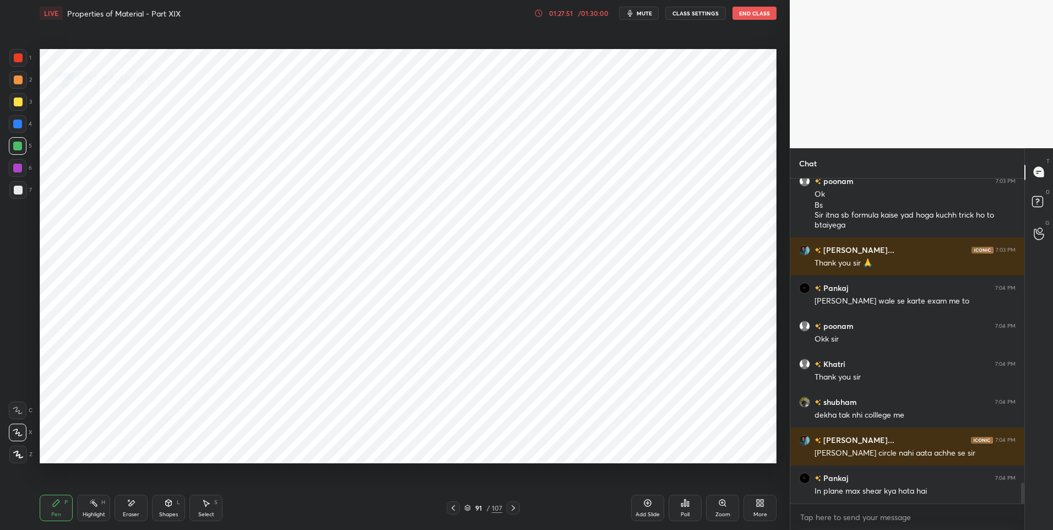
click at [512, 504] on icon at bounding box center [513, 507] width 9 height 9
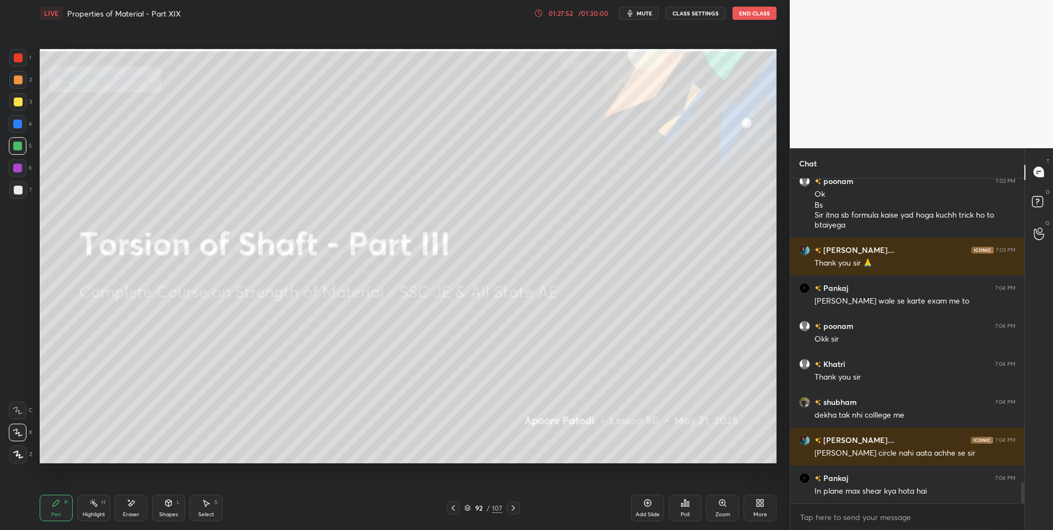
click at [512, 504] on icon at bounding box center [513, 507] width 9 height 9
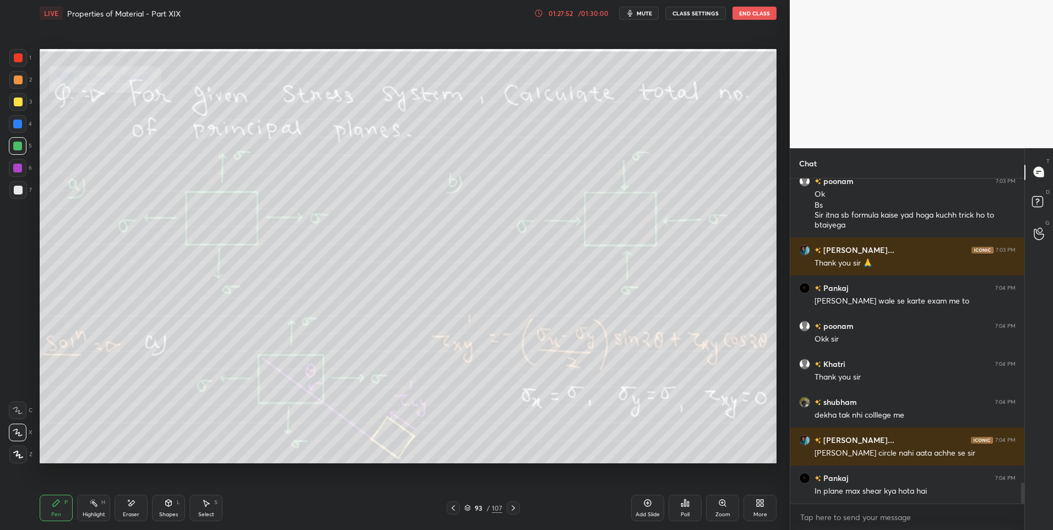
click at [512, 504] on icon at bounding box center [513, 507] width 9 height 9
click at [512, 505] on icon at bounding box center [513, 507] width 9 height 9
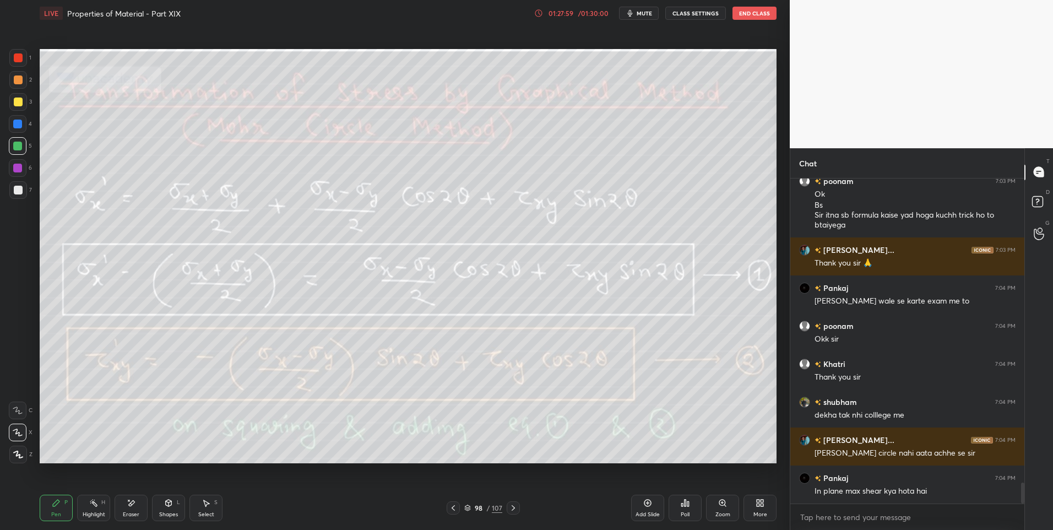
click at [512, 505] on icon at bounding box center [513, 507] width 9 height 9
click at [451, 506] on icon at bounding box center [453, 507] width 9 height 9
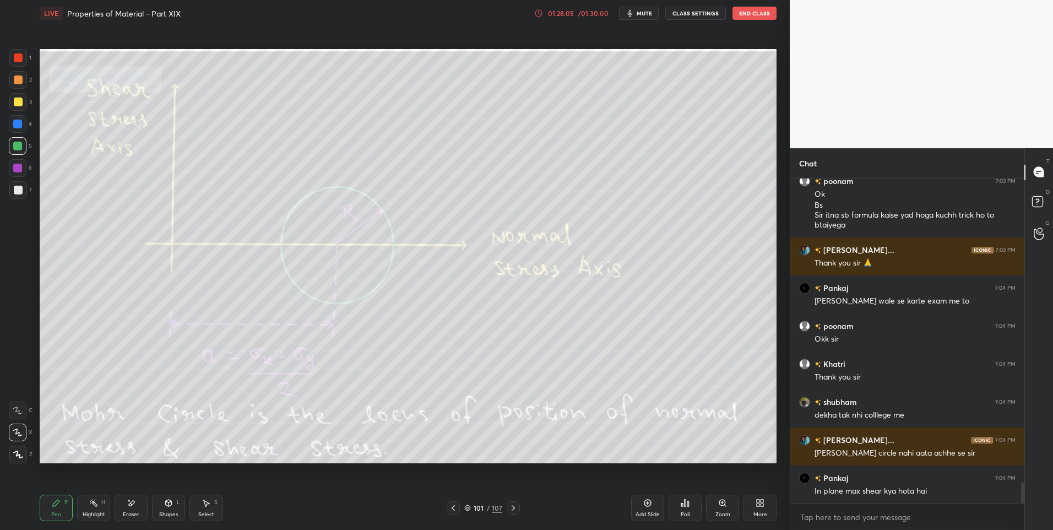
click at [450, 506] on icon at bounding box center [453, 507] width 9 height 9
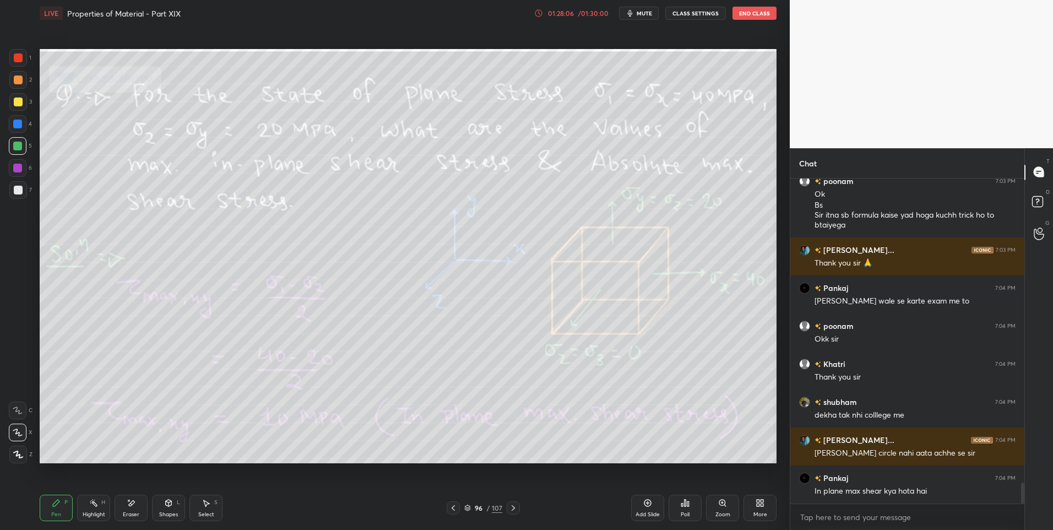
click at [450, 506] on icon at bounding box center [453, 507] width 9 height 9
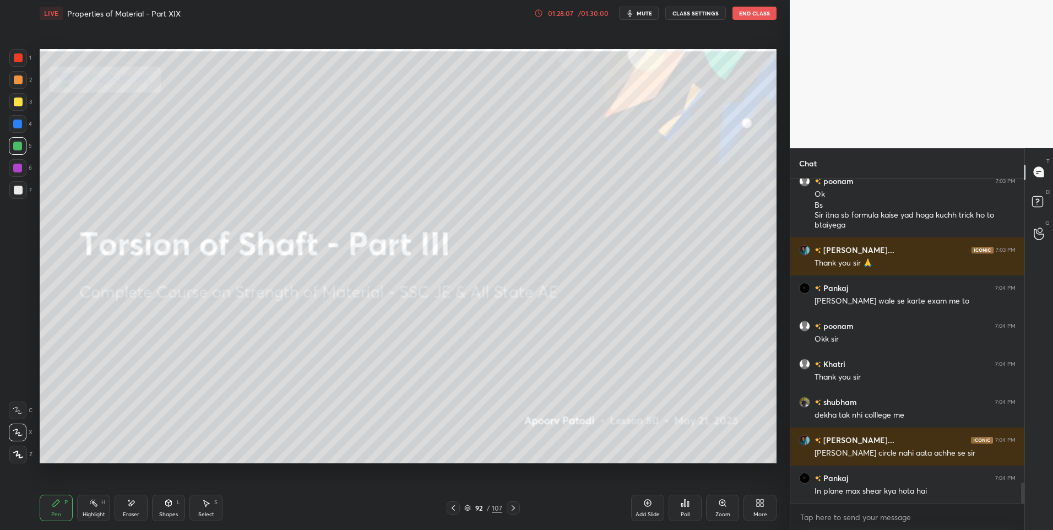
click at [450, 506] on icon at bounding box center [453, 507] width 9 height 9
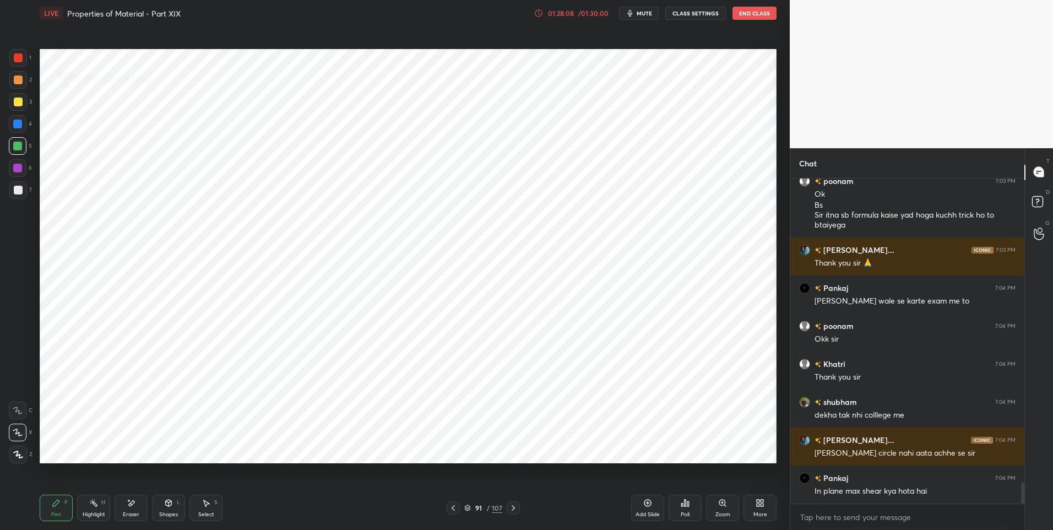
click at [450, 506] on icon at bounding box center [453, 507] width 9 height 9
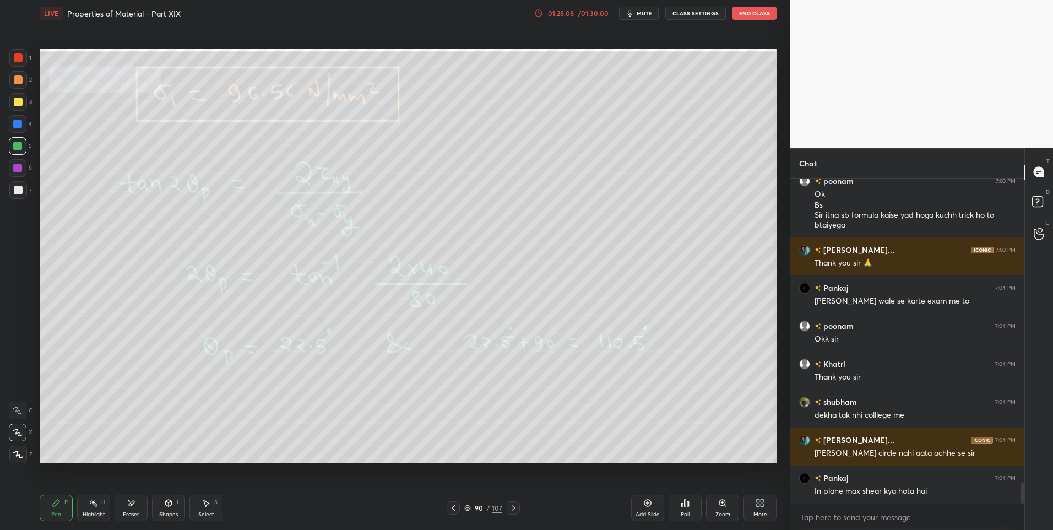
click at [450, 506] on icon at bounding box center [453, 507] width 9 height 9
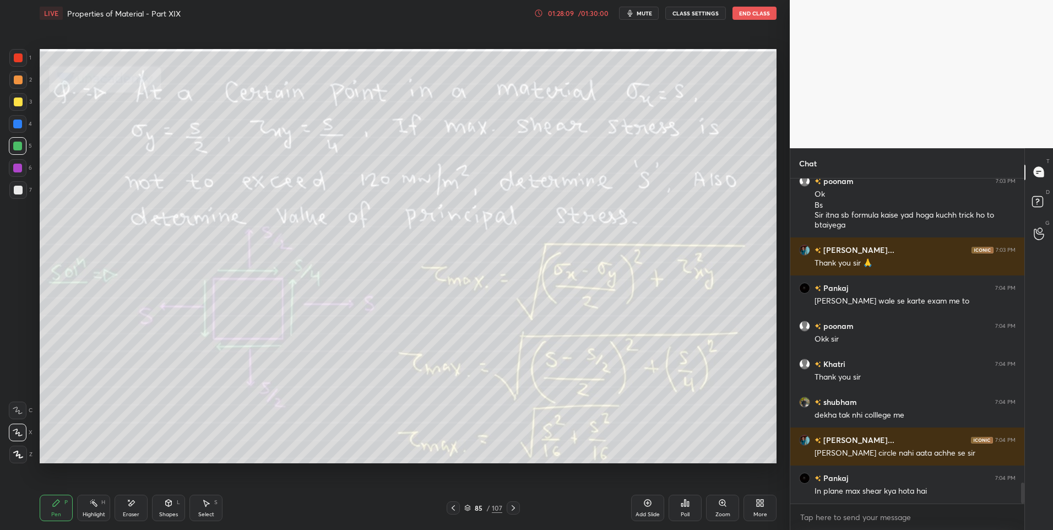
click at [450, 506] on icon at bounding box center [453, 507] width 9 height 9
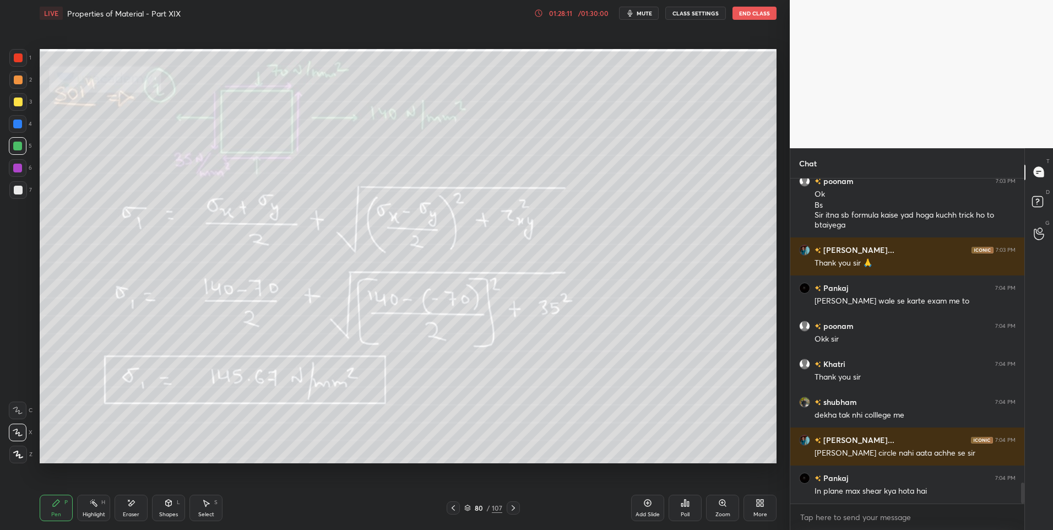
click at [450, 506] on icon at bounding box center [453, 507] width 9 height 9
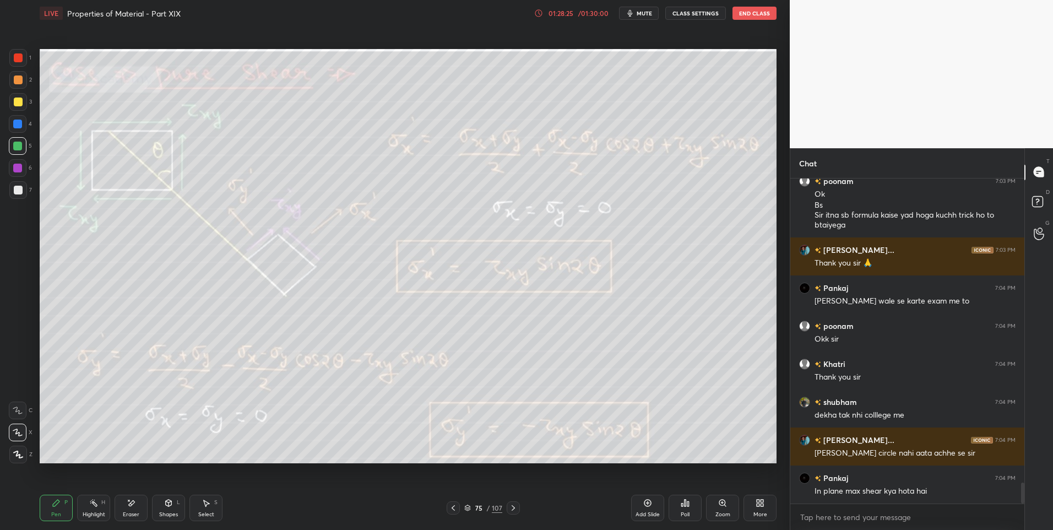
click at [453, 507] on icon at bounding box center [453, 508] width 3 height 6
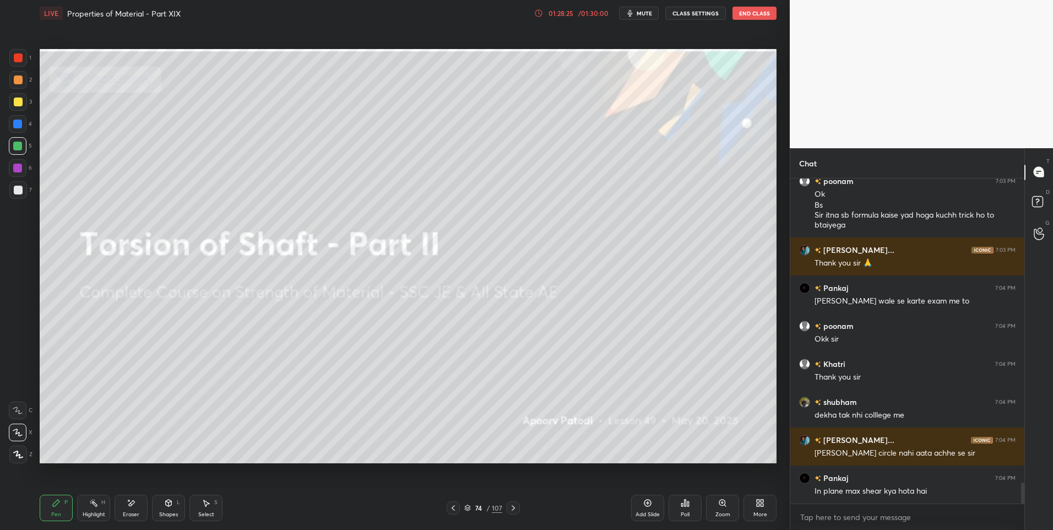
click at [453, 507] on icon at bounding box center [453, 508] width 3 height 6
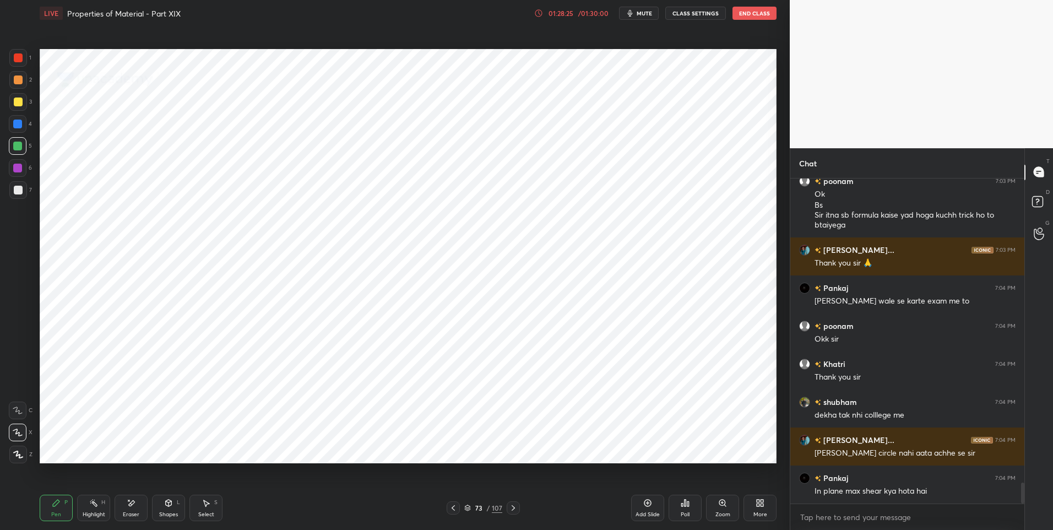
click at [453, 507] on icon at bounding box center [453, 508] width 3 height 6
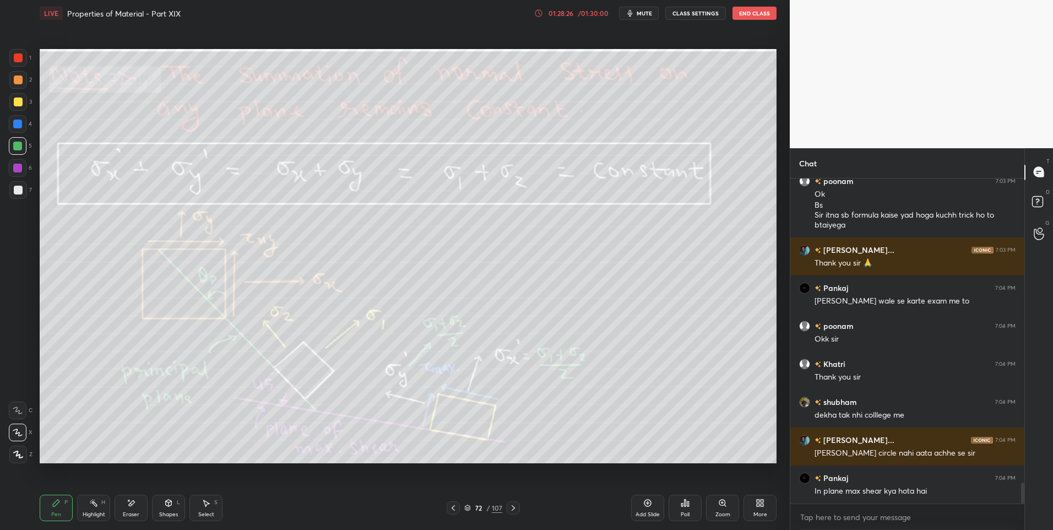
click at [453, 507] on icon at bounding box center [453, 508] width 3 height 6
click at [513, 509] on icon at bounding box center [513, 508] width 3 height 6
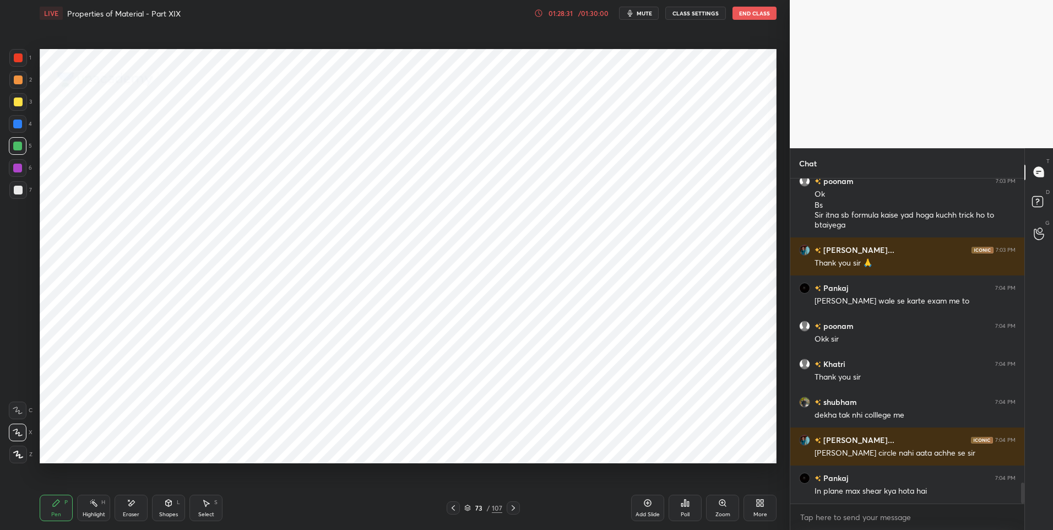
click at [640, 504] on div "Add Slide" at bounding box center [647, 508] width 33 height 26
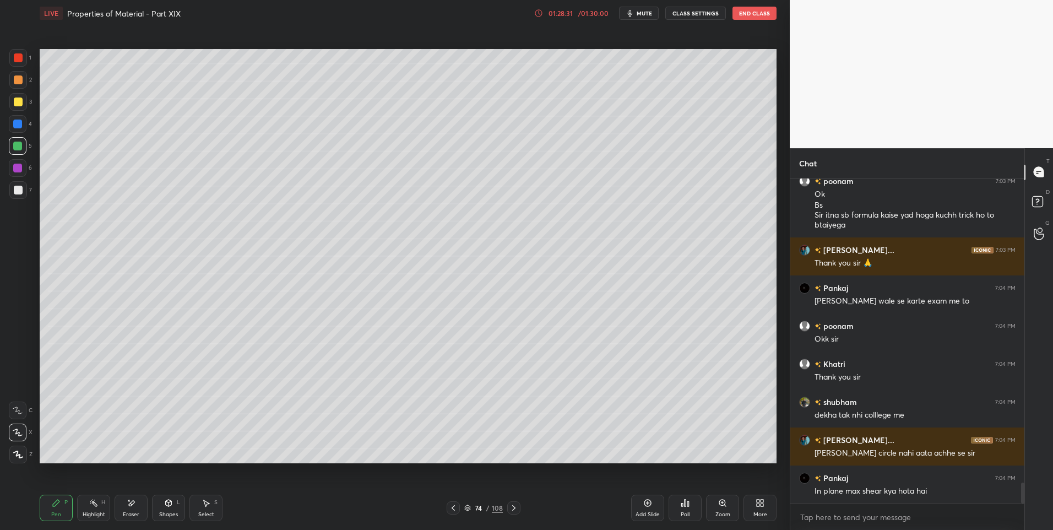
click at [177, 506] on div "Shapes L" at bounding box center [168, 508] width 33 height 26
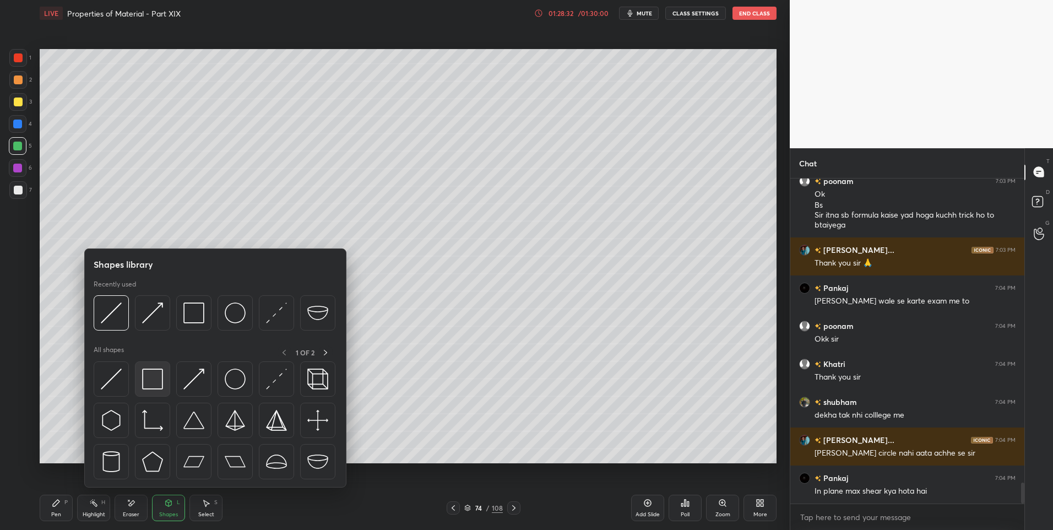
click at [151, 380] on img at bounding box center [152, 378] width 21 height 21
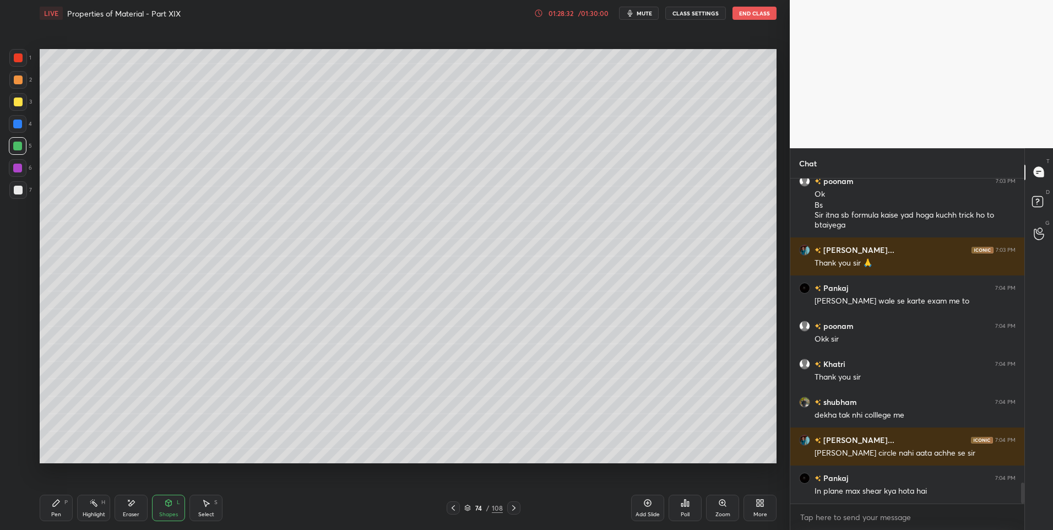
click at [17, 192] on div at bounding box center [18, 190] width 9 height 9
click at [209, 499] on icon at bounding box center [206, 502] width 9 height 9
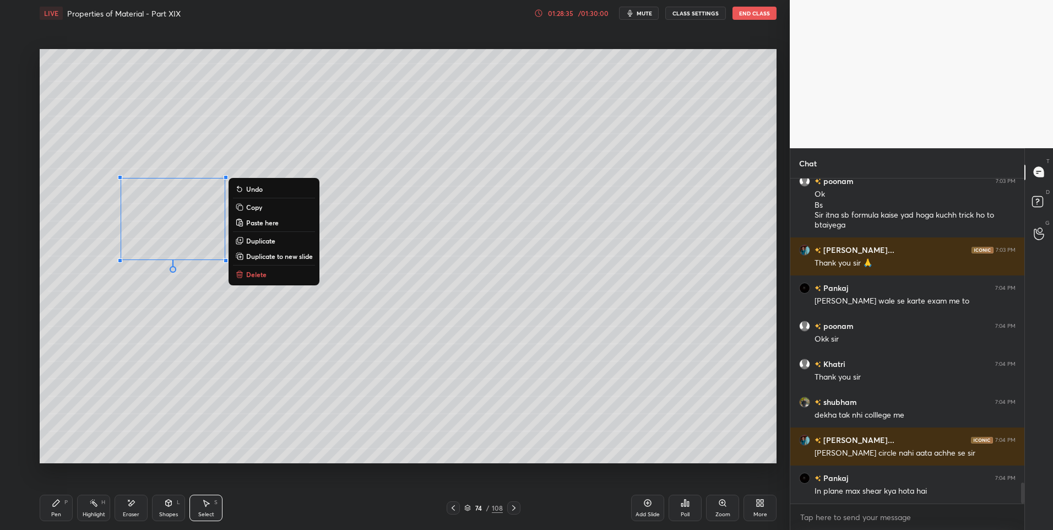
click at [260, 240] on p "Duplicate" at bounding box center [260, 240] width 29 height 9
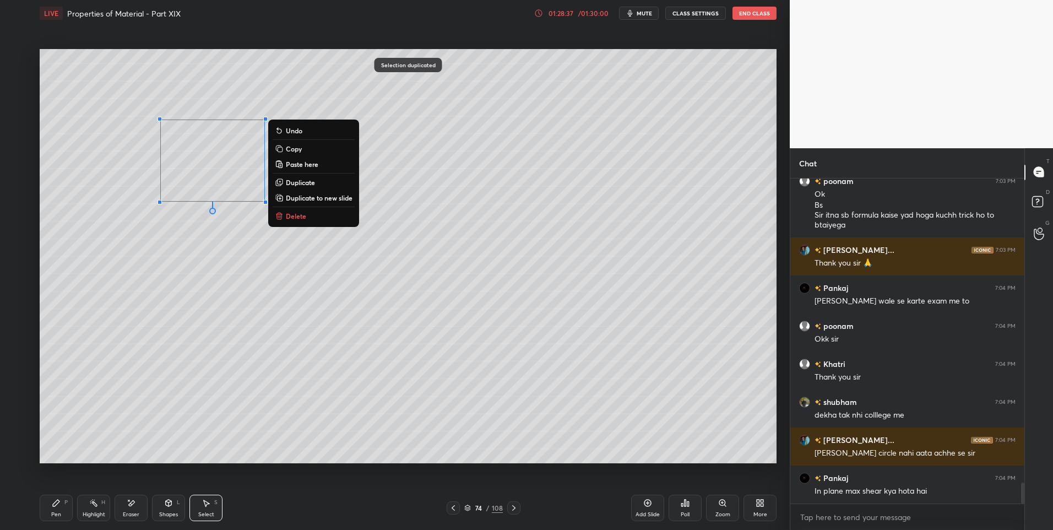
click at [197, 319] on div "0 ° Undo Copy Paste here Duplicate Duplicate to new slide Delete" at bounding box center [408, 256] width 737 height 415
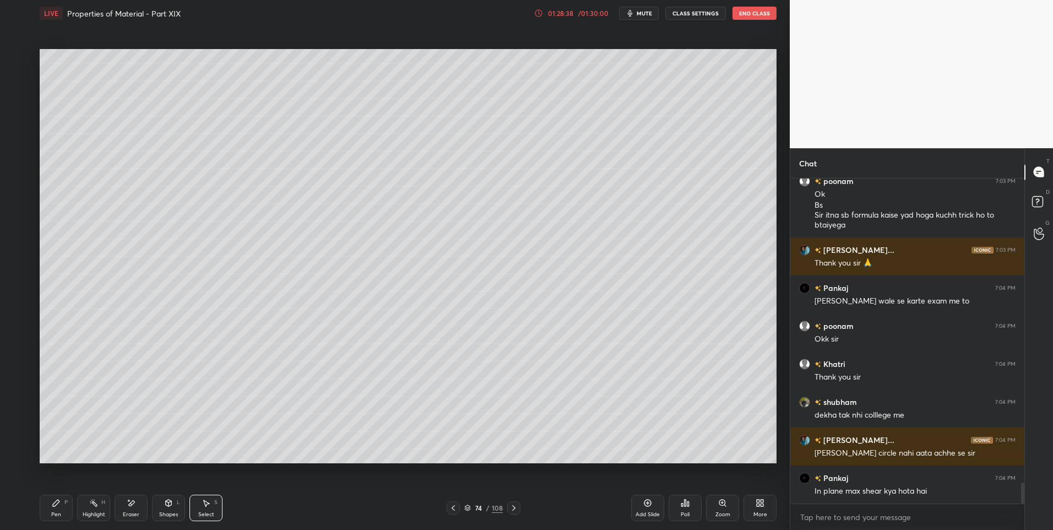
click at [171, 508] on div "Shapes L" at bounding box center [168, 508] width 33 height 26
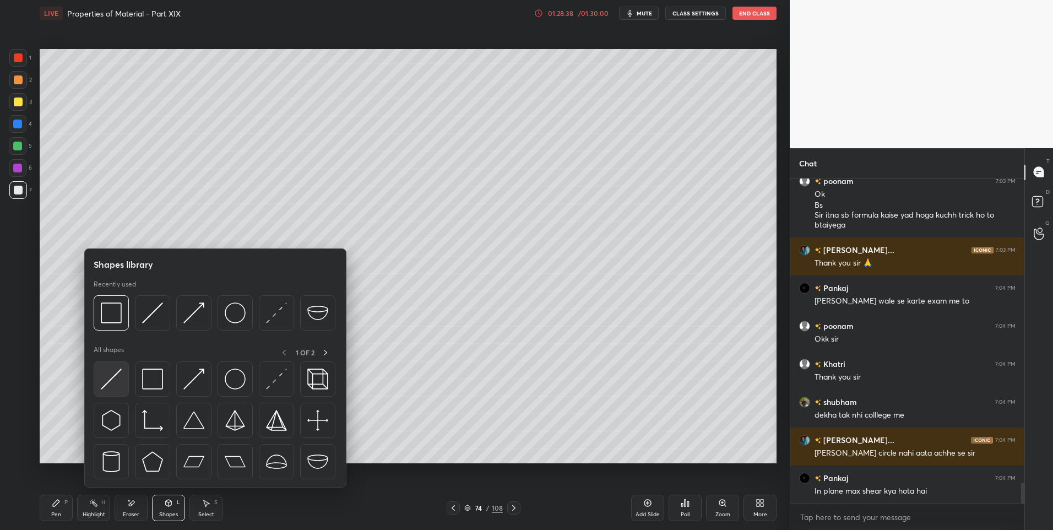
click at [106, 374] on img at bounding box center [111, 378] width 21 height 21
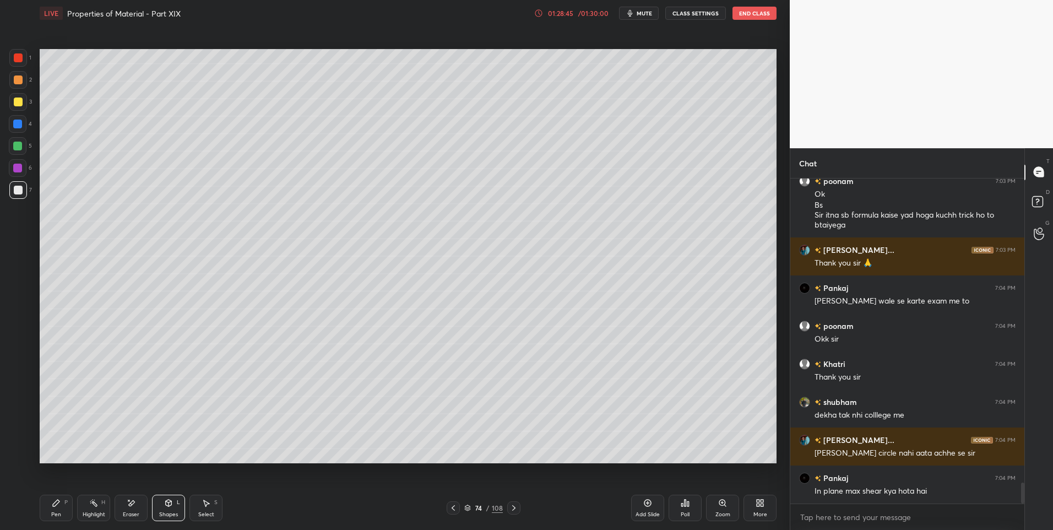
click at [169, 509] on div "Shapes L" at bounding box center [168, 508] width 33 height 26
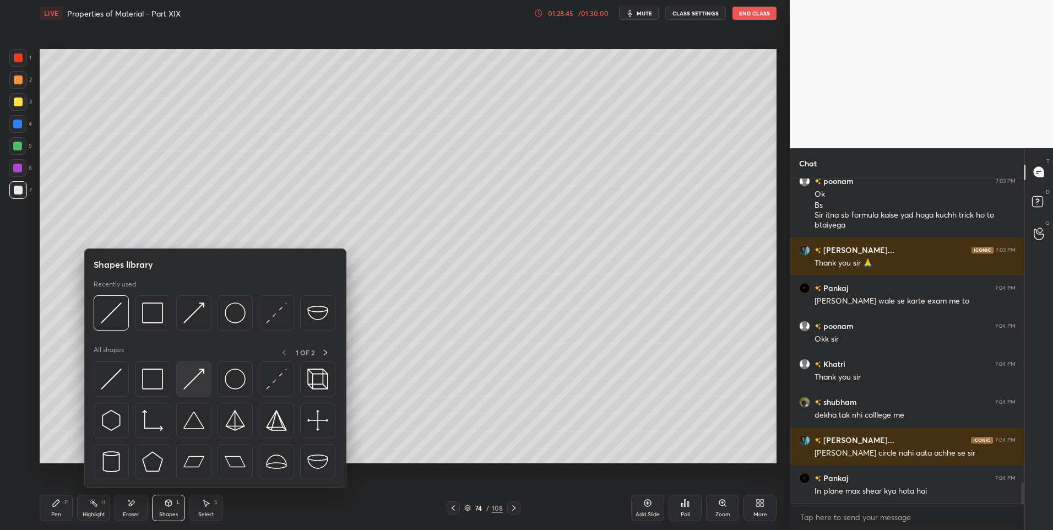
click at [194, 372] on img at bounding box center [193, 378] width 21 height 21
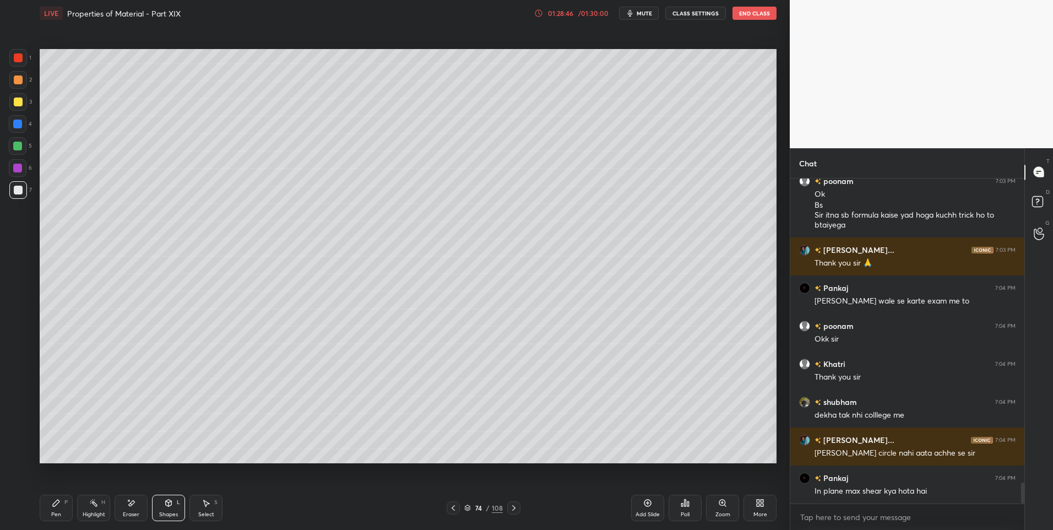
click at [21, 146] on div at bounding box center [17, 146] width 9 height 9
click at [53, 510] on div "Pen P" at bounding box center [56, 508] width 33 height 26
click at [18, 101] on div at bounding box center [18, 101] width 9 height 9
click at [20, 145] on div at bounding box center [17, 146] width 9 height 9
click at [24, 96] on div at bounding box center [18, 102] width 18 height 18
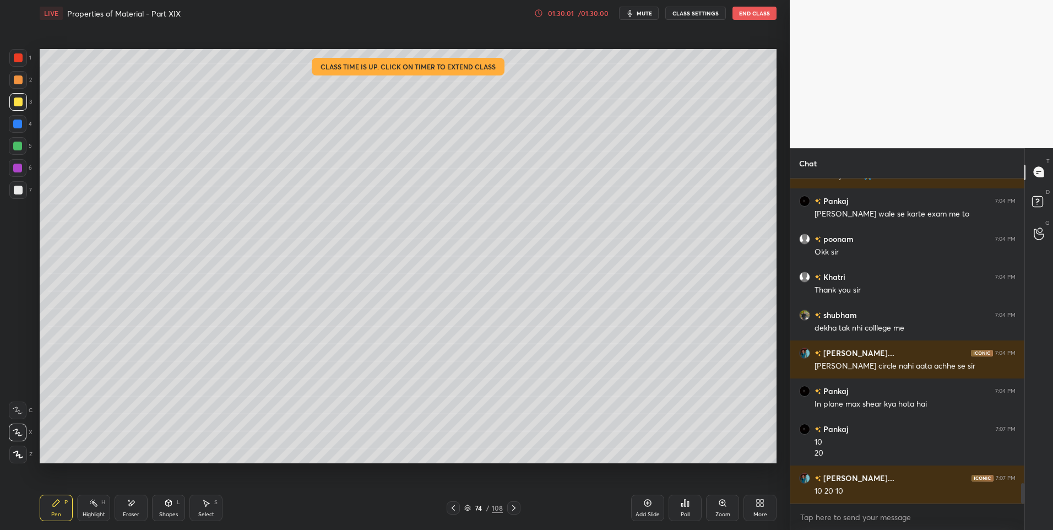
scroll to position [4908, 0]
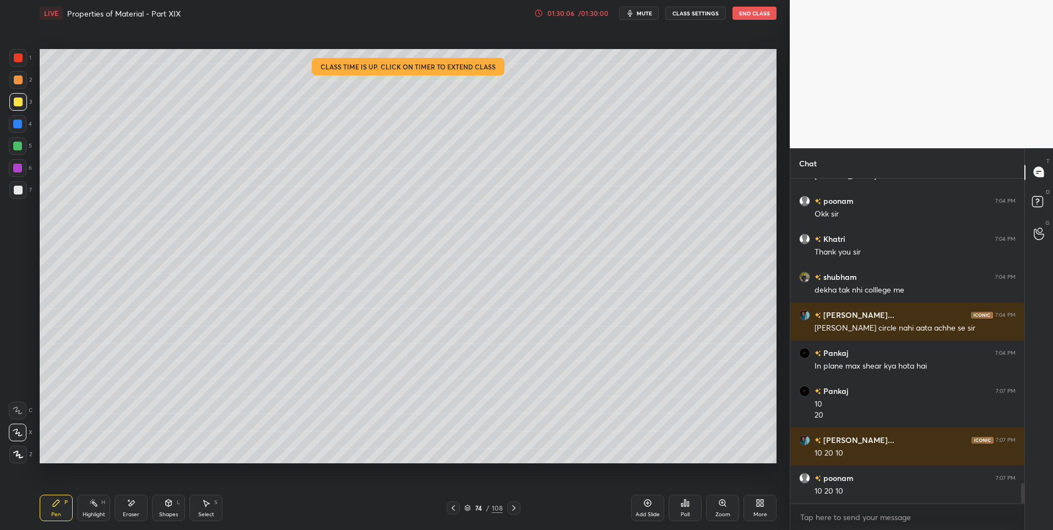
click at [91, 512] on div "Highlight" at bounding box center [94, 515] width 23 height 6
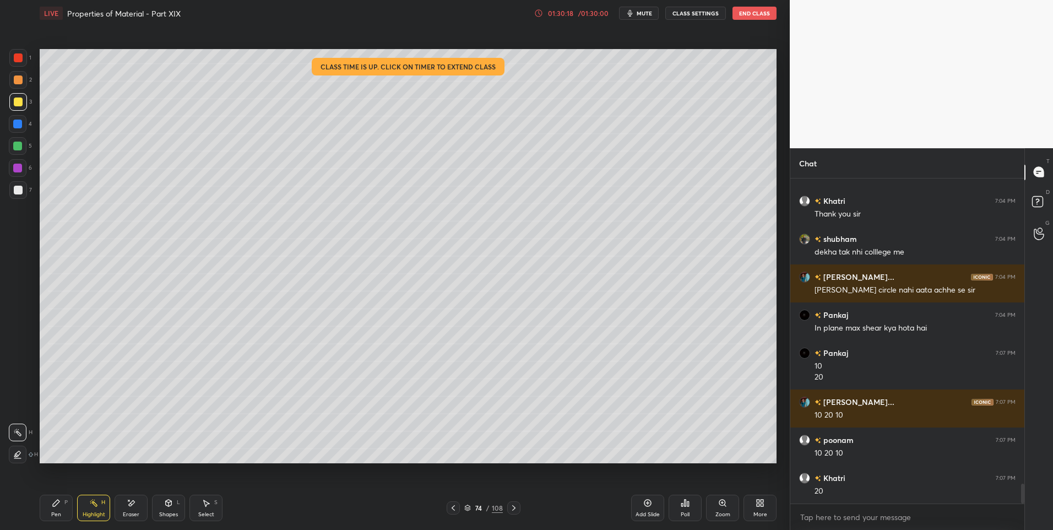
click at [57, 516] on div "Pen" at bounding box center [56, 515] width 10 height 6
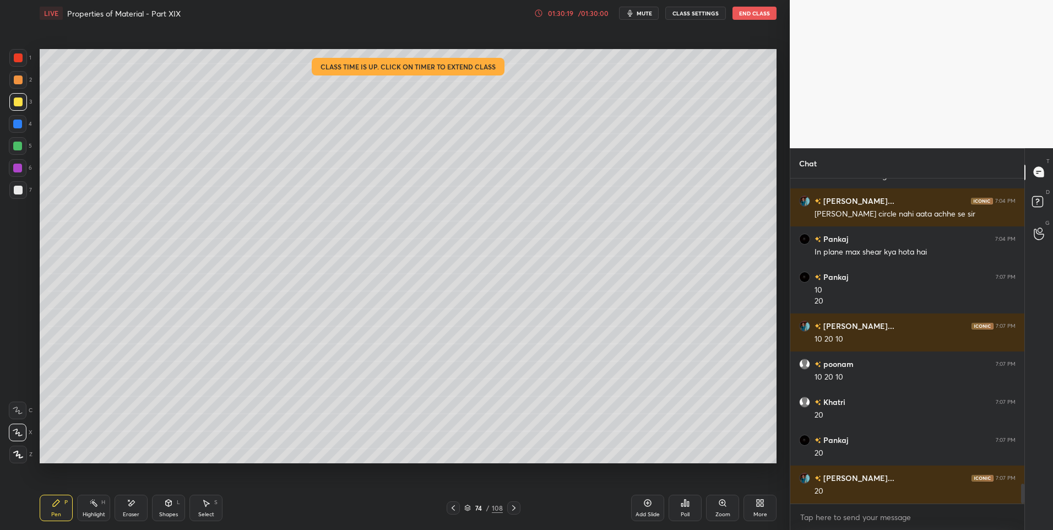
click at [16, 188] on div at bounding box center [18, 190] width 9 height 9
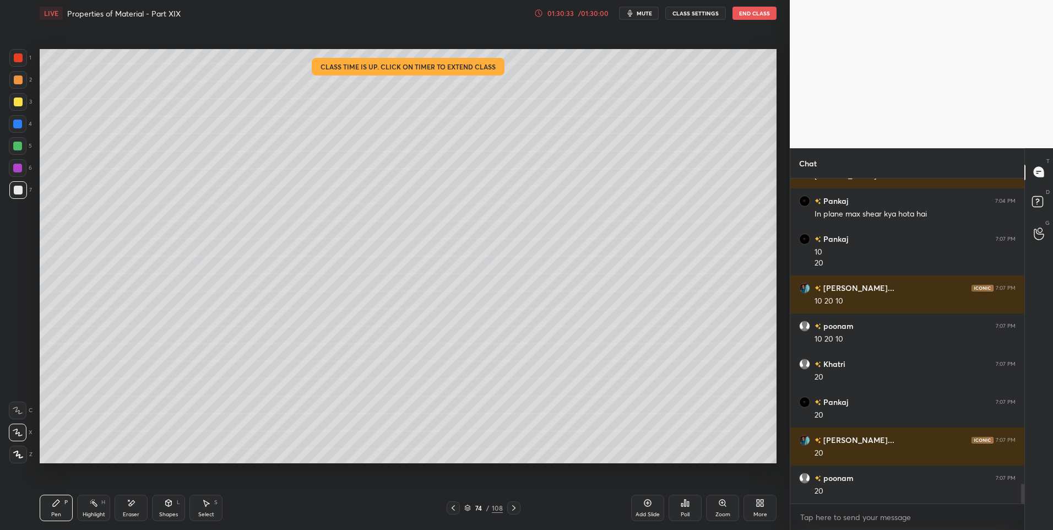
click at [90, 503] on circle at bounding box center [90, 502] width 1 height 1
click at [53, 512] on div "Pen" at bounding box center [56, 515] width 10 height 6
click at [95, 512] on div "Highlight" at bounding box center [94, 515] width 23 height 6
click at [95, 508] on div "Highlight H" at bounding box center [93, 508] width 33 height 26
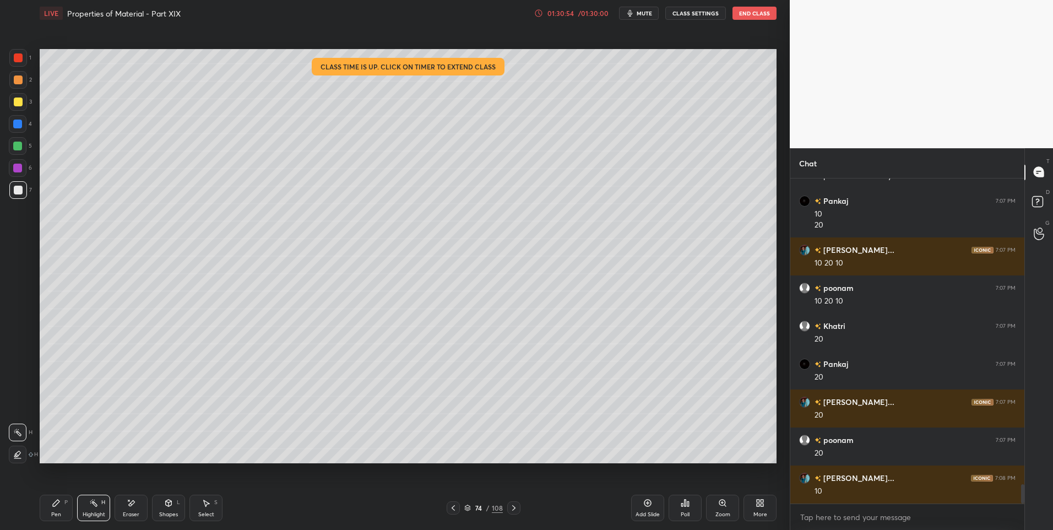
scroll to position [5136, 0]
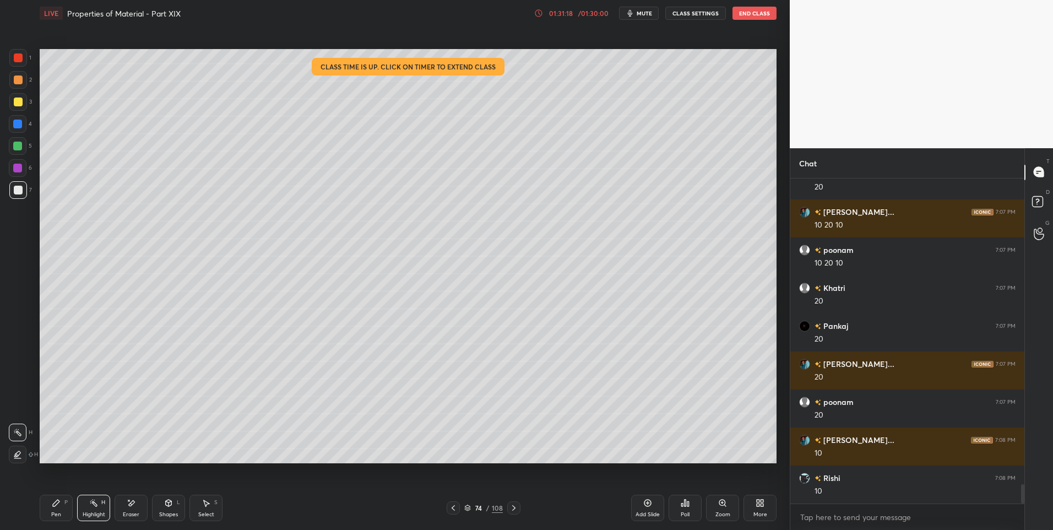
click at [101, 509] on div "Highlight H" at bounding box center [93, 508] width 33 height 26
click at [30, 154] on div "5" at bounding box center [20, 146] width 23 height 18
click at [28, 154] on div "5" at bounding box center [20, 146] width 23 height 18
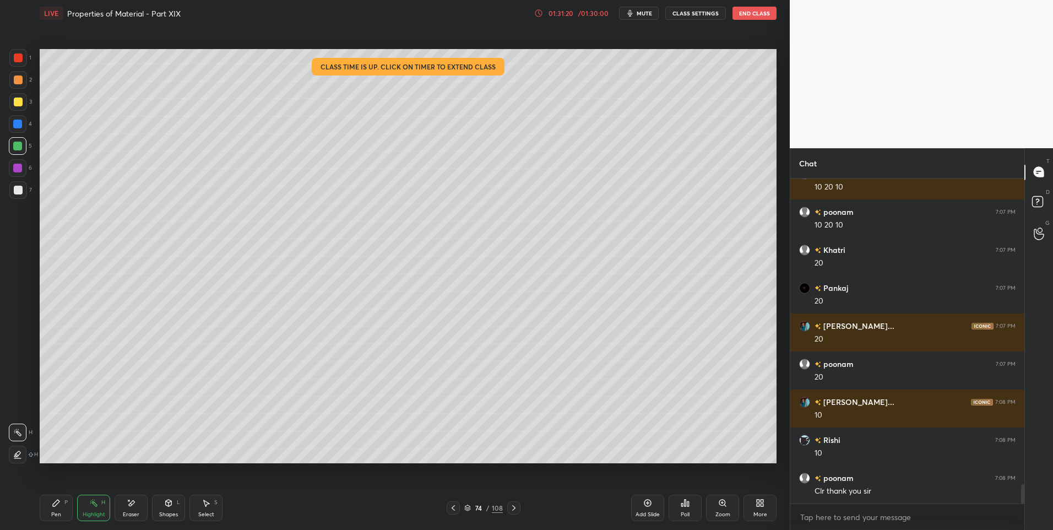
click at [25, 132] on div "4" at bounding box center [20, 124] width 23 height 18
click at [22, 62] on div at bounding box center [18, 58] width 18 height 18
click at [747, 8] on button "End Class" at bounding box center [754, 13] width 44 height 13
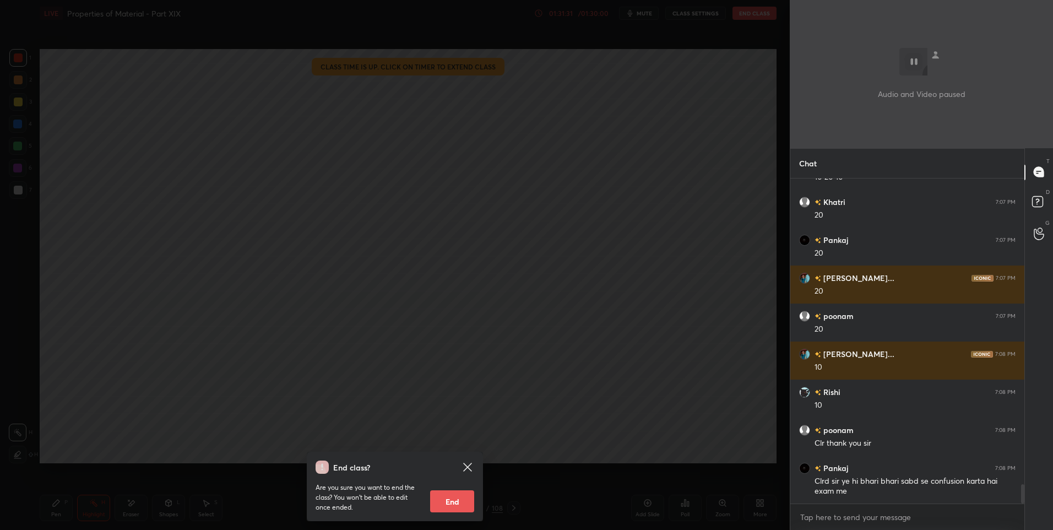
scroll to position [5260, 0]
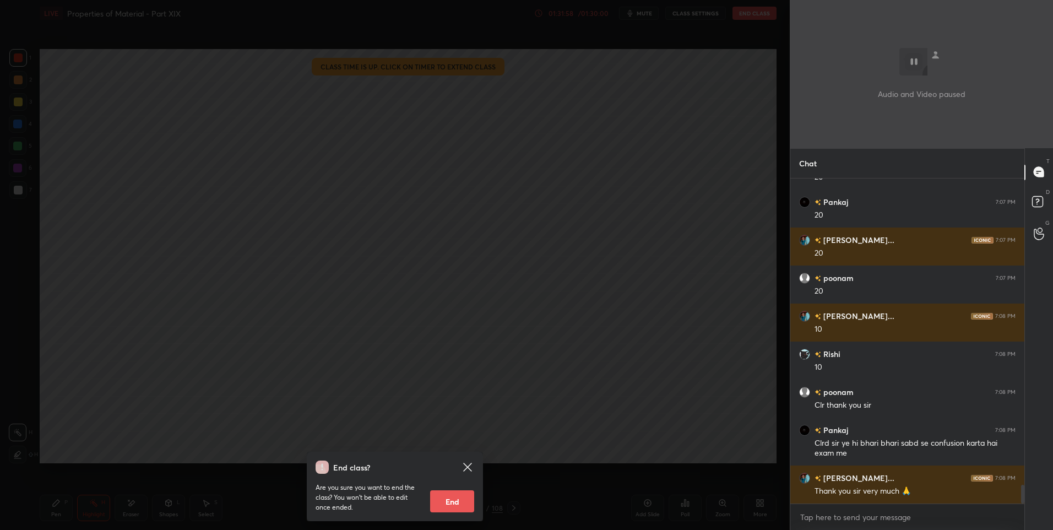
click at [459, 506] on button "End" at bounding box center [452, 501] width 44 height 22
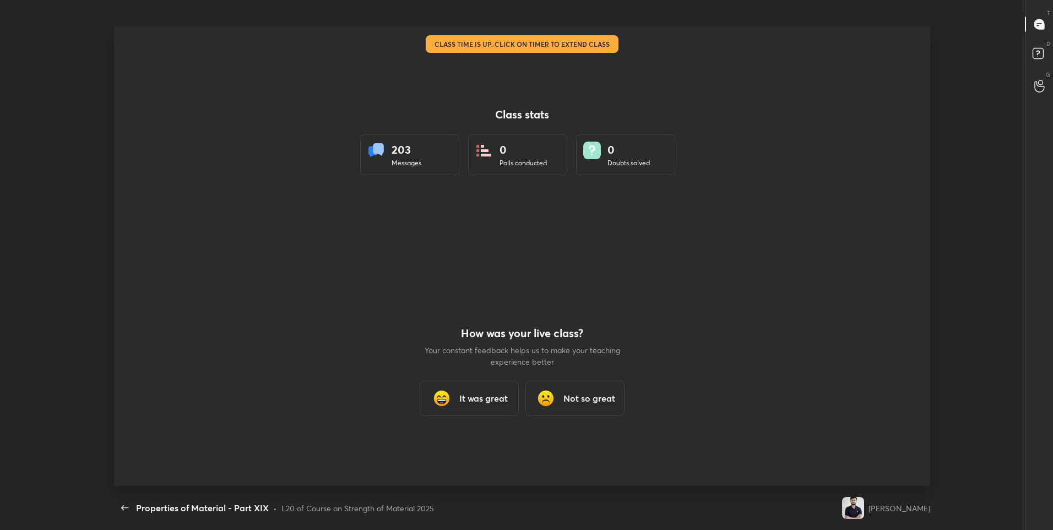
scroll to position [459, 1044]
click at [483, 403] on h3 "It was great" at bounding box center [483, 398] width 48 height 13
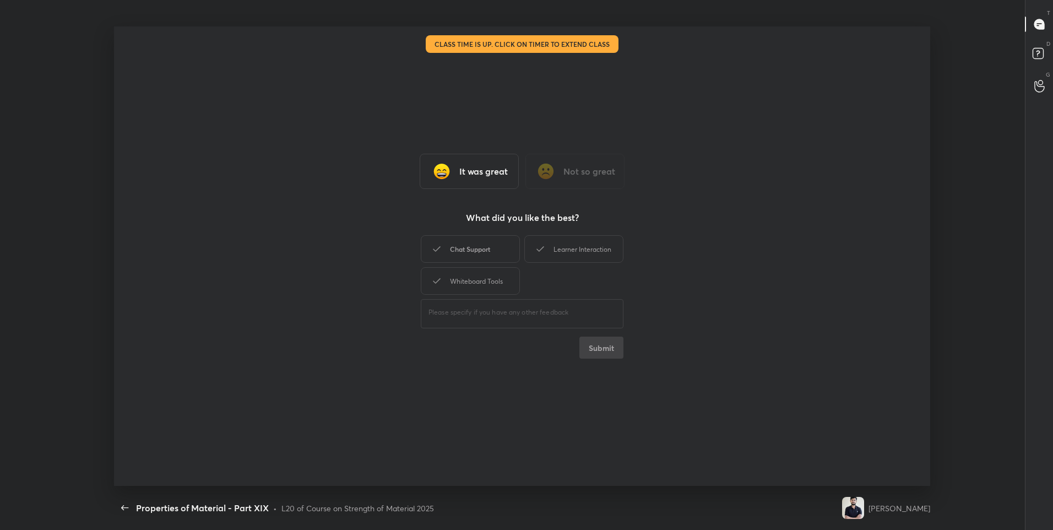
click at [493, 255] on div "Chat Support" at bounding box center [470, 249] width 99 height 28
click at [574, 253] on div "Learner Interaction" at bounding box center [573, 249] width 99 height 28
click at [466, 280] on div "Whiteboard Tools" at bounding box center [470, 281] width 99 height 28
click at [619, 346] on button "Submit" at bounding box center [601, 347] width 44 height 22
